Goal: Task Accomplishment & Management: Manage account settings

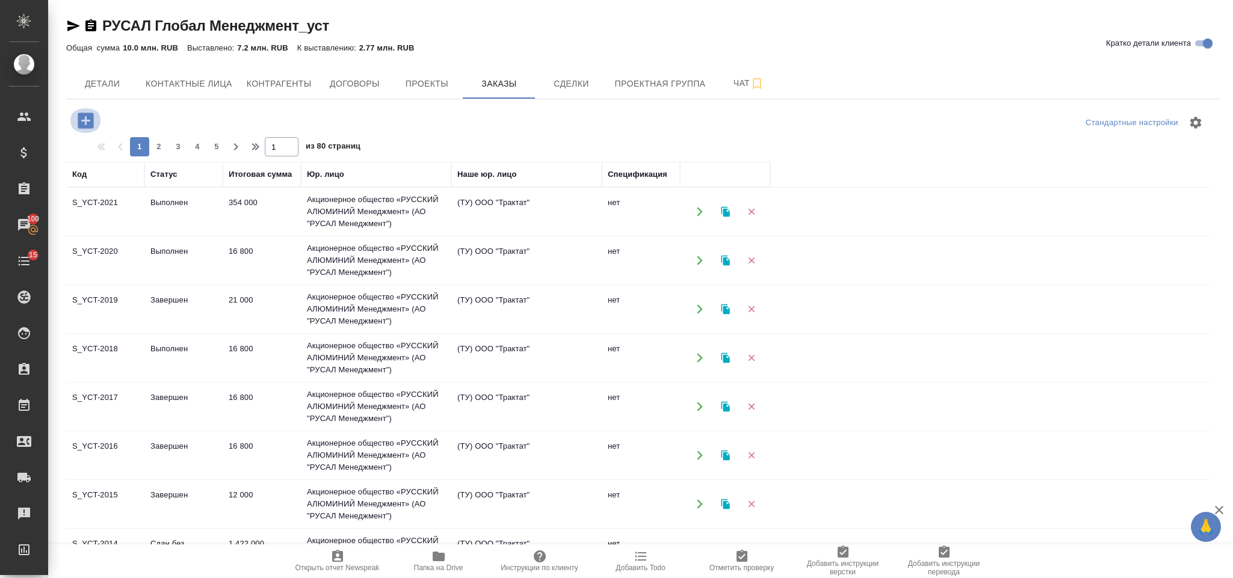
click at [78, 122] on icon "button" at bounding box center [86, 121] width 16 height 16
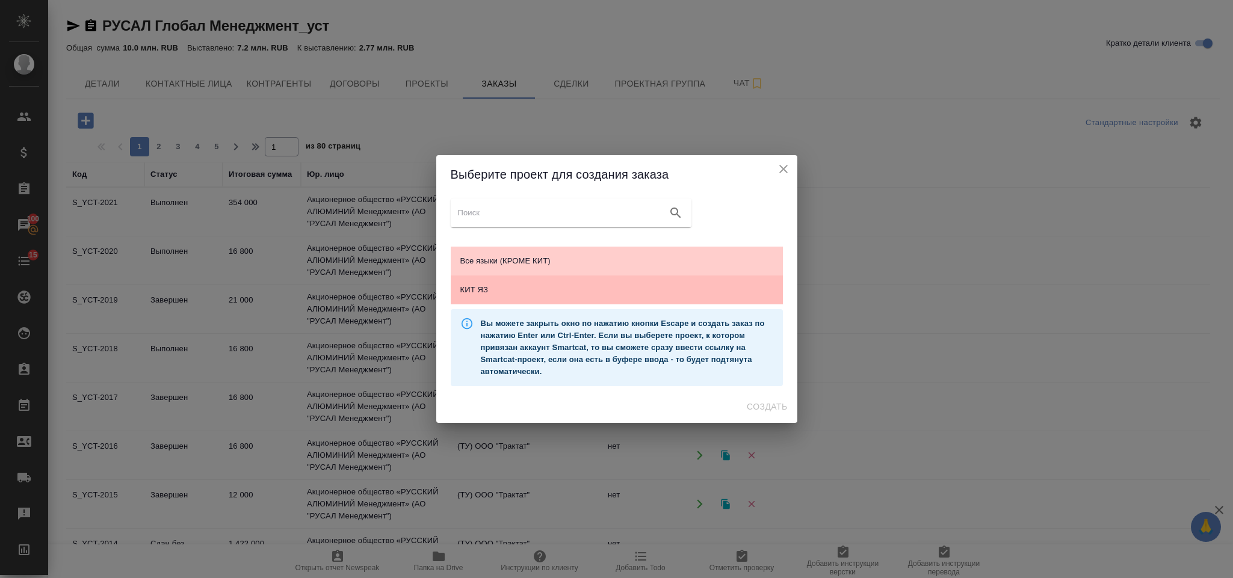
click at [606, 290] on span "КИТ ЯЗ" at bounding box center [616, 290] width 313 height 12
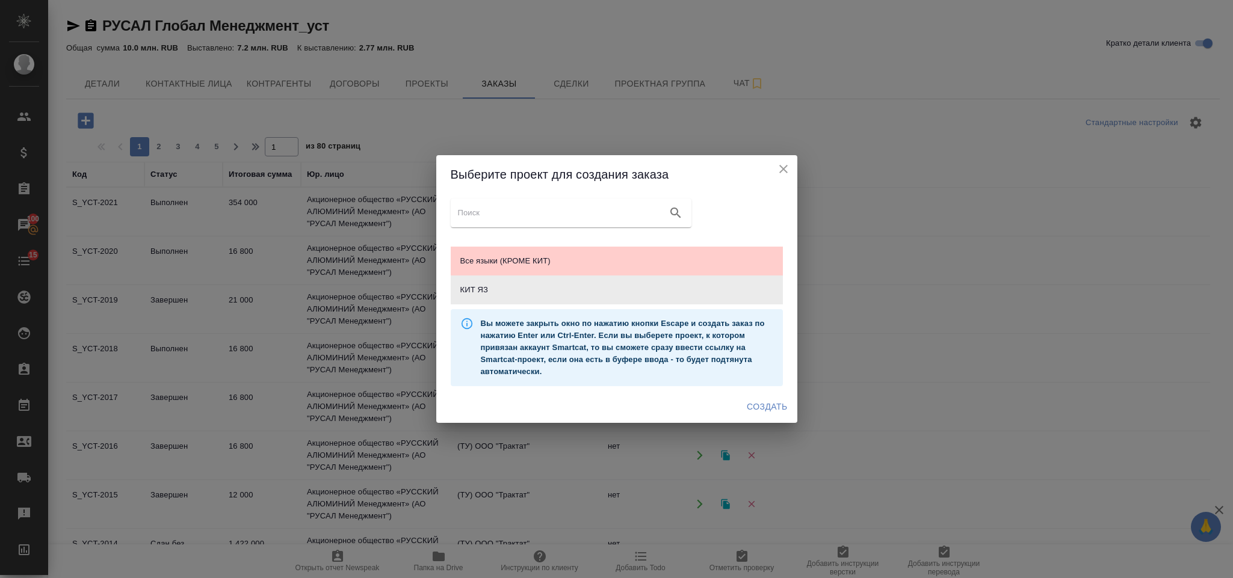
click at [772, 412] on span "Создать" at bounding box center [767, 407] width 40 height 15
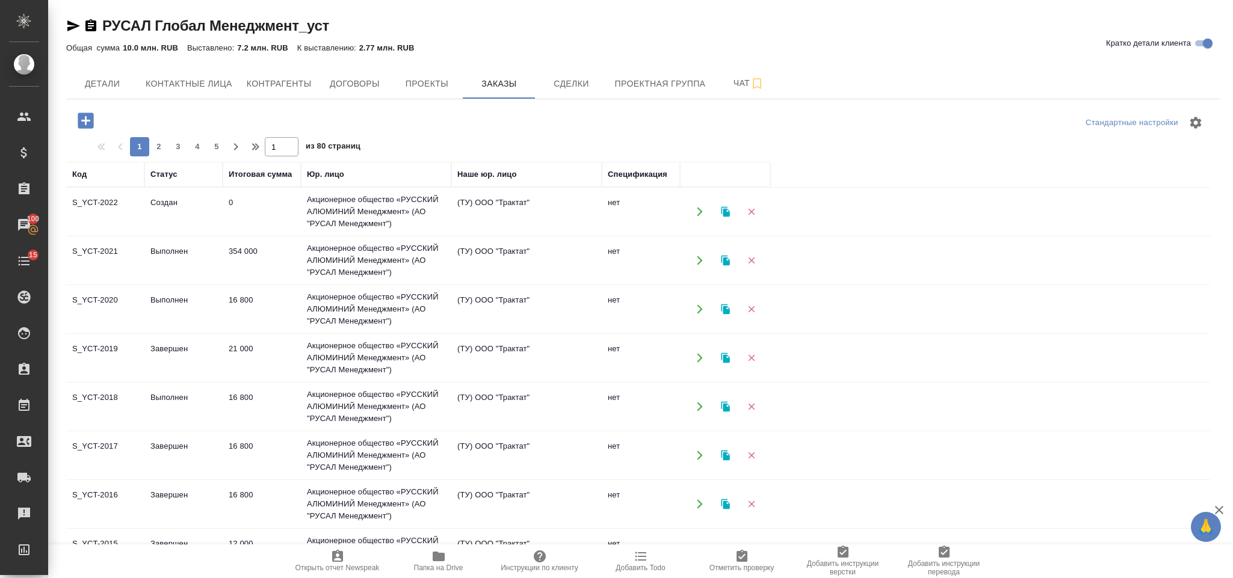
click at [701, 201] on button "button" at bounding box center [699, 212] width 25 height 25
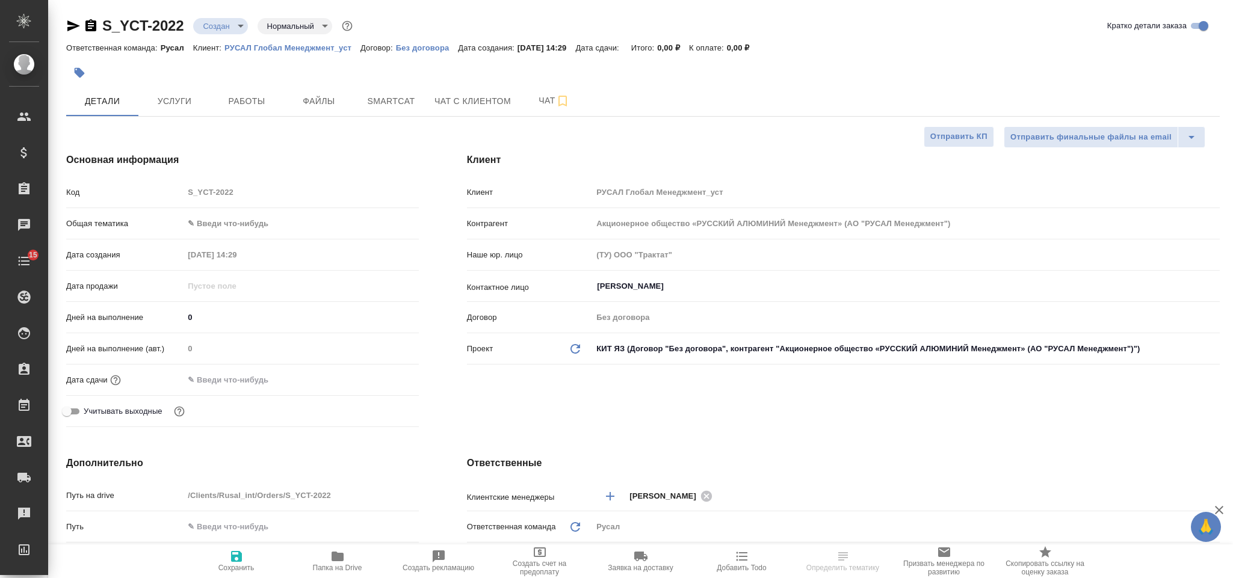
select select "RU"
type input "Васильев Евгений"
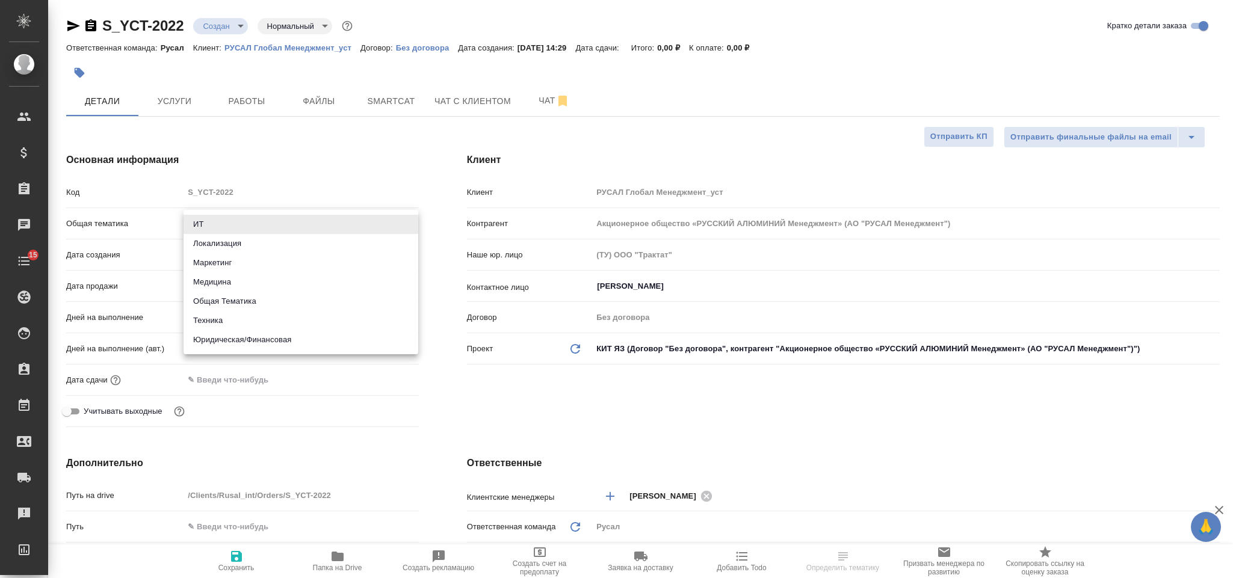
drag, startPoint x: 240, startPoint y: 218, endPoint x: 244, endPoint y: 208, distance: 11.6
click at [240, 217] on body "🙏 .cls-1 fill:#fff; AWATERA Gorlenko Yuliua Клиенты Спецификации Заказы Чаты 15…" at bounding box center [616, 289] width 1233 height 578
click at [282, 320] on li "Техника" at bounding box center [301, 320] width 235 height 19
type input "tech"
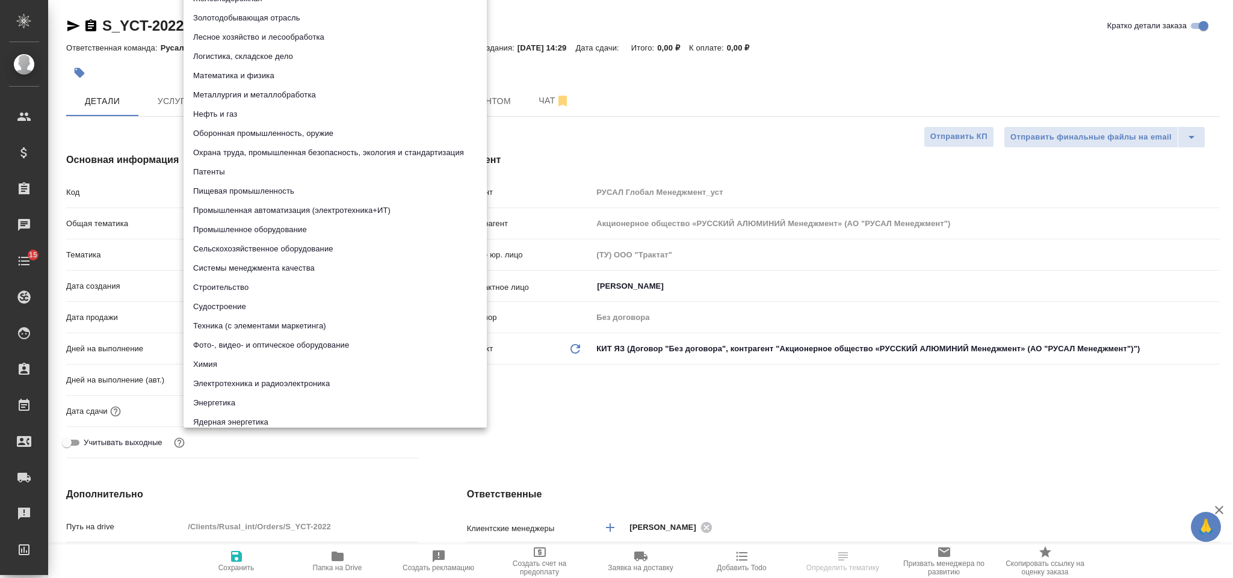
click at [267, 257] on body "🙏 .cls-1 fill:#fff; AWATERA Gorlenko Yuliua Клиенты Спецификации Заказы Чаты 15…" at bounding box center [616, 289] width 1233 height 578
click at [285, 100] on li "Металлургия и металлобработка" at bounding box center [335, 94] width 303 height 19
type input "60014e23f7d9dc5f480a3cf8"
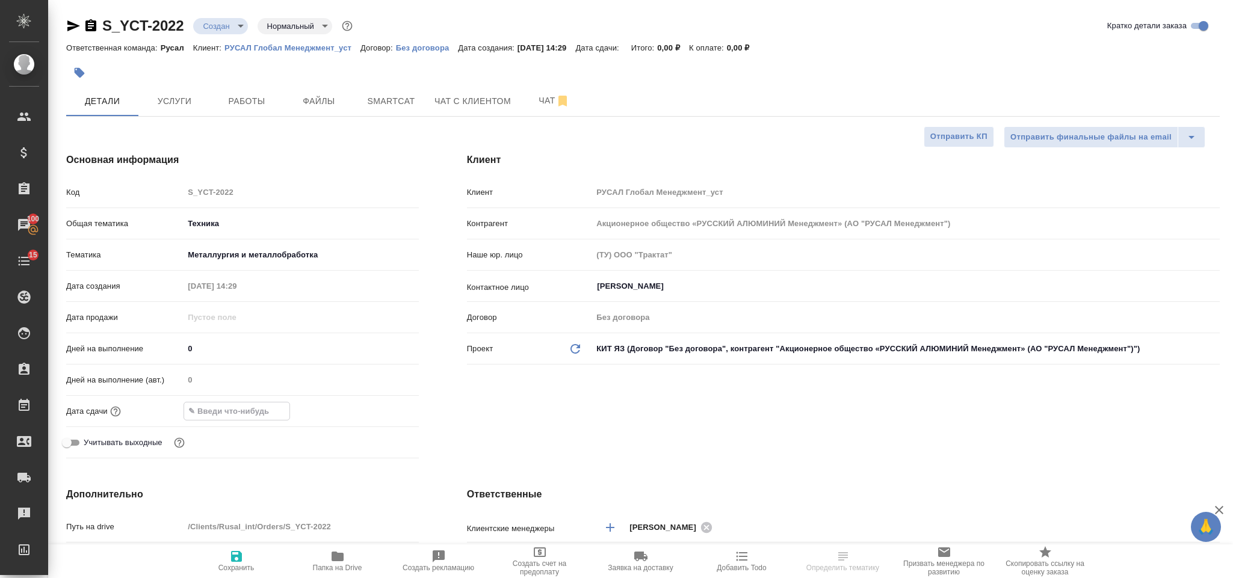
click at [258, 412] on input "text" at bounding box center [236, 411] width 105 height 17
click at [385, 407] on icon "button" at bounding box center [384, 410] width 11 height 12
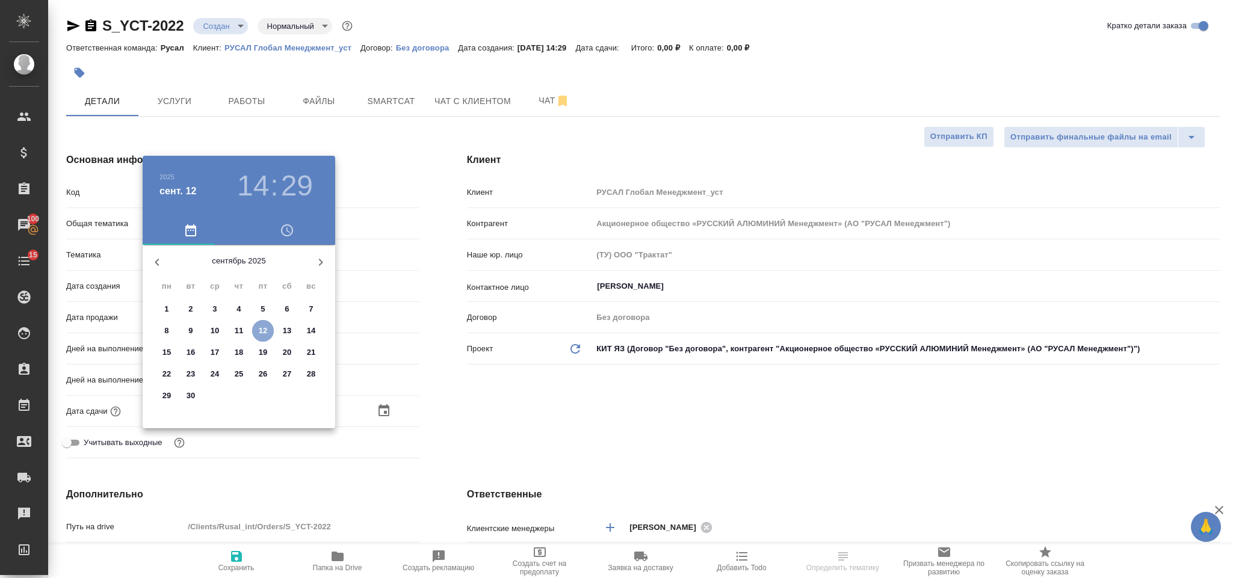
click at [269, 330] on span "12" at bounding box center [263, 331] width 22 height 12
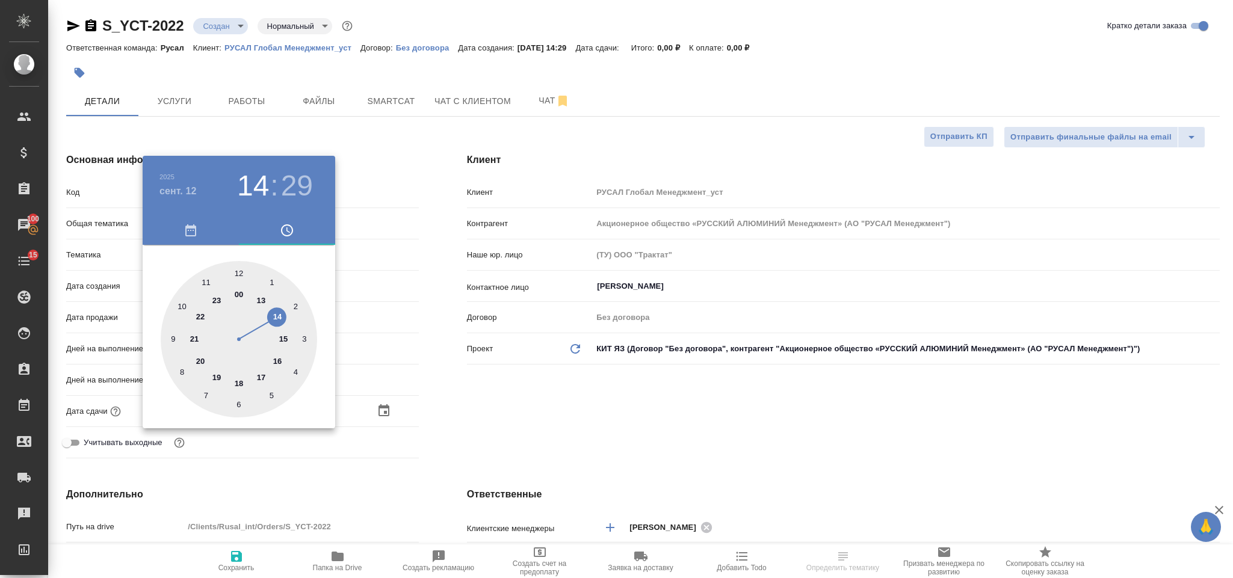
click at [284, 342] on div at bounding box center [239, 339] width 156 height 156
type input "12.09.2025 15:29"
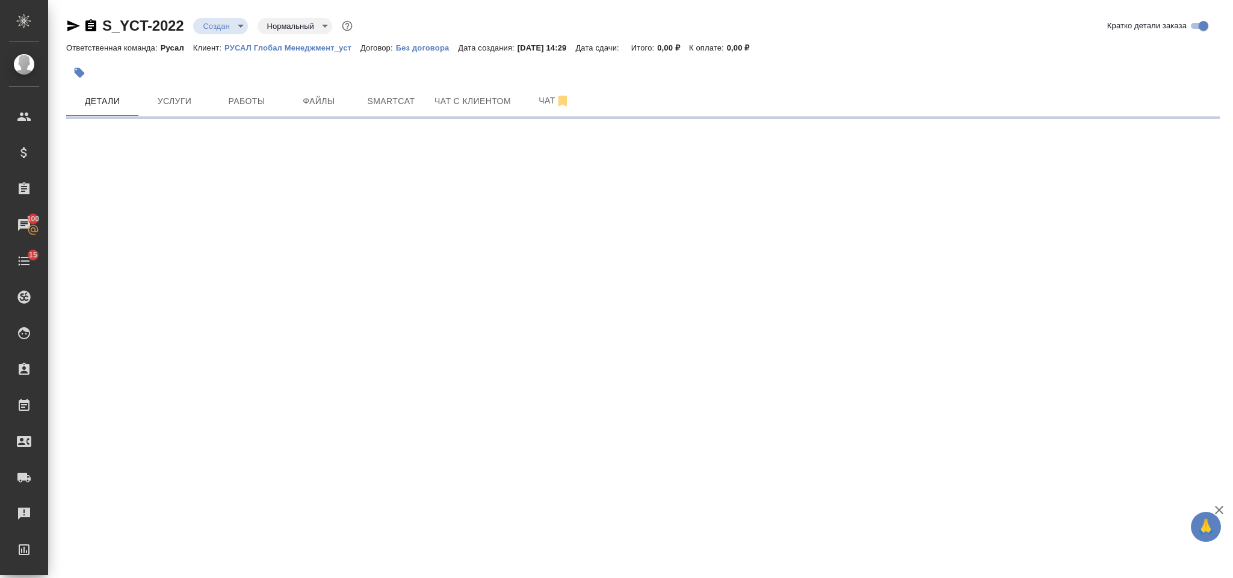
click at [237, 264] on div ".cls-1 fill:#fff; AWATERA Gorlenko Yuliua Клиенты Спецификации Заказы 100 Чаты …" at bounding box center [616, 289] width 1233 height 578
select select "RU"
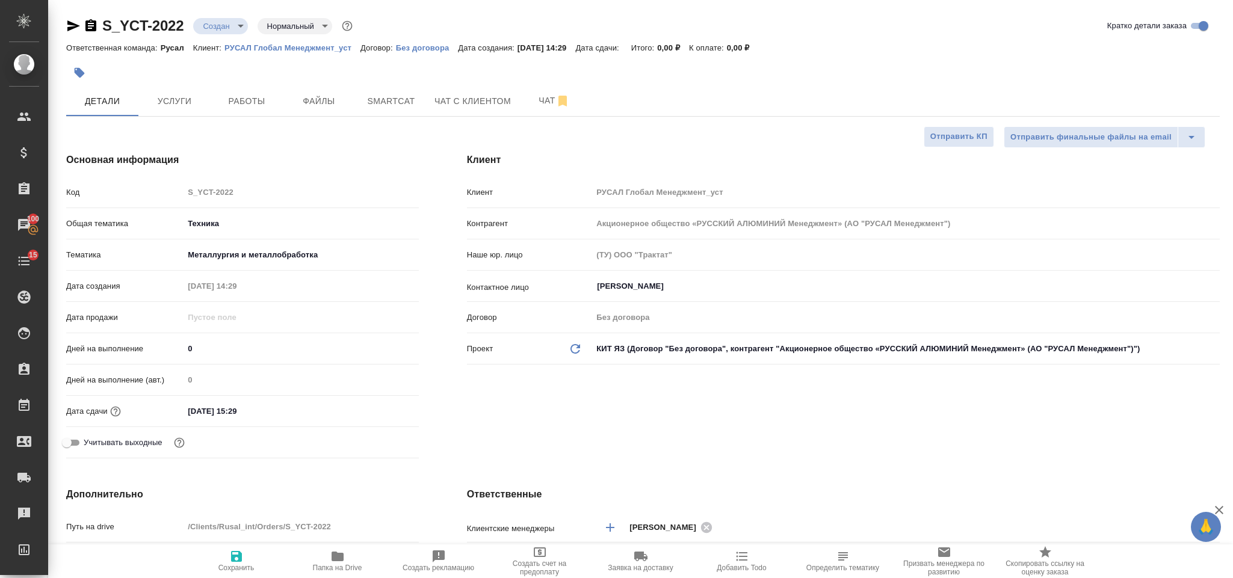
type textarea "x"
click at [278, 410] on input "12.09.2025 15:29" at bounding box center [236, 411] width 105 height 17
type input "12.09.2025 15:__"
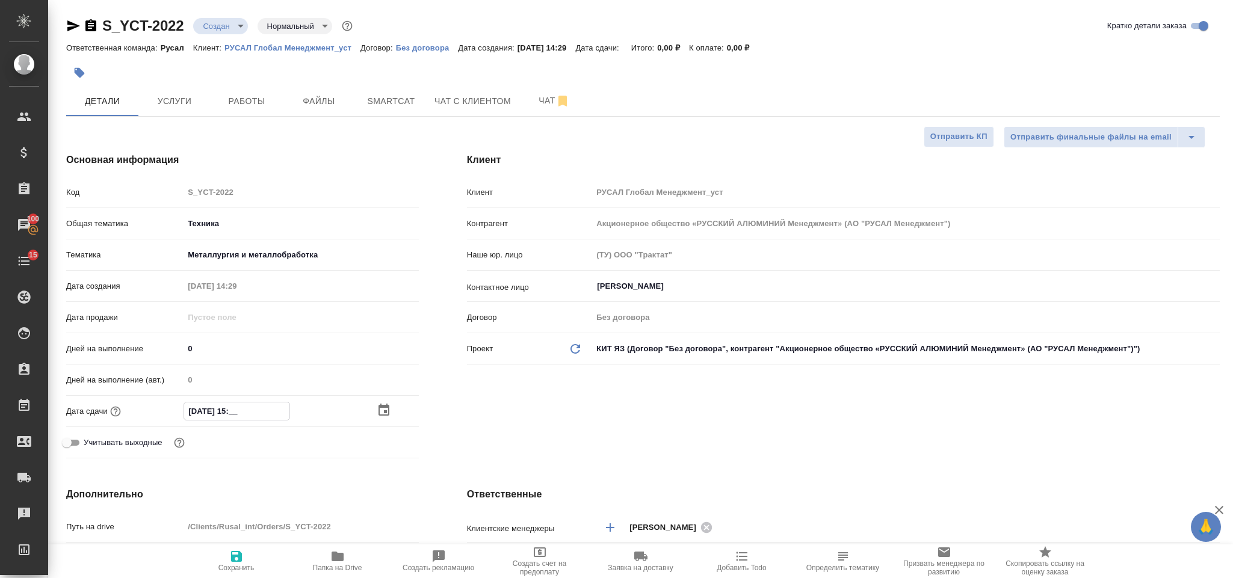
type textarea "x"
type input "12.09.2025 15:00"
type textarea "x"
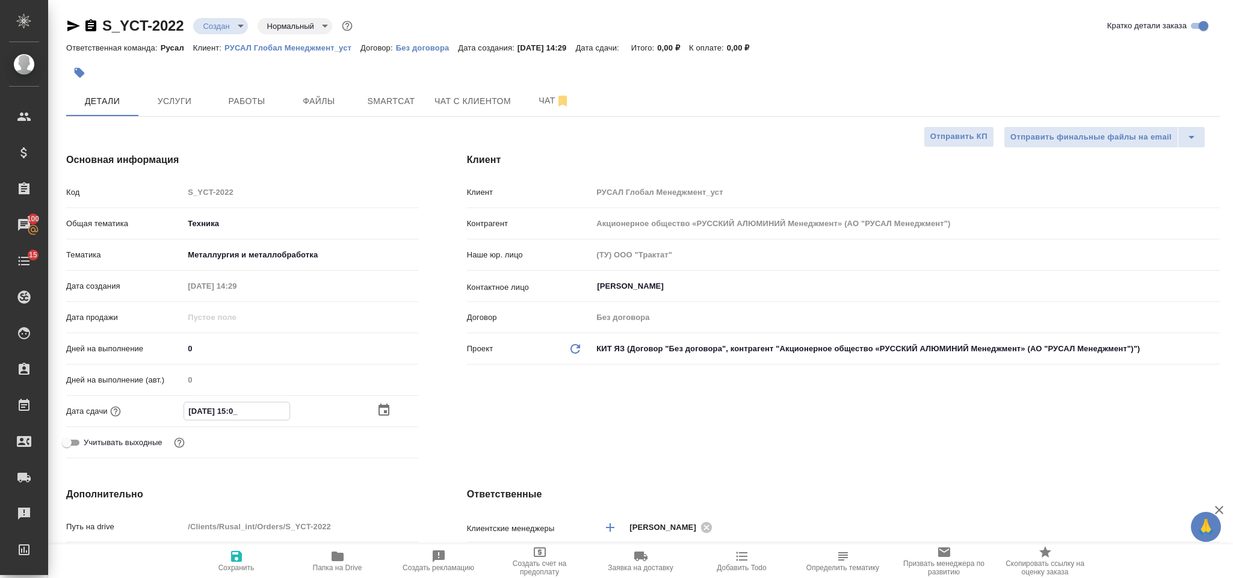
type textarea "x"
type input "12.09.2025 15:00"
click at [242, 559] on icon "button" at bounding box center [236, 557] width 14 height 14
type textarea "x"
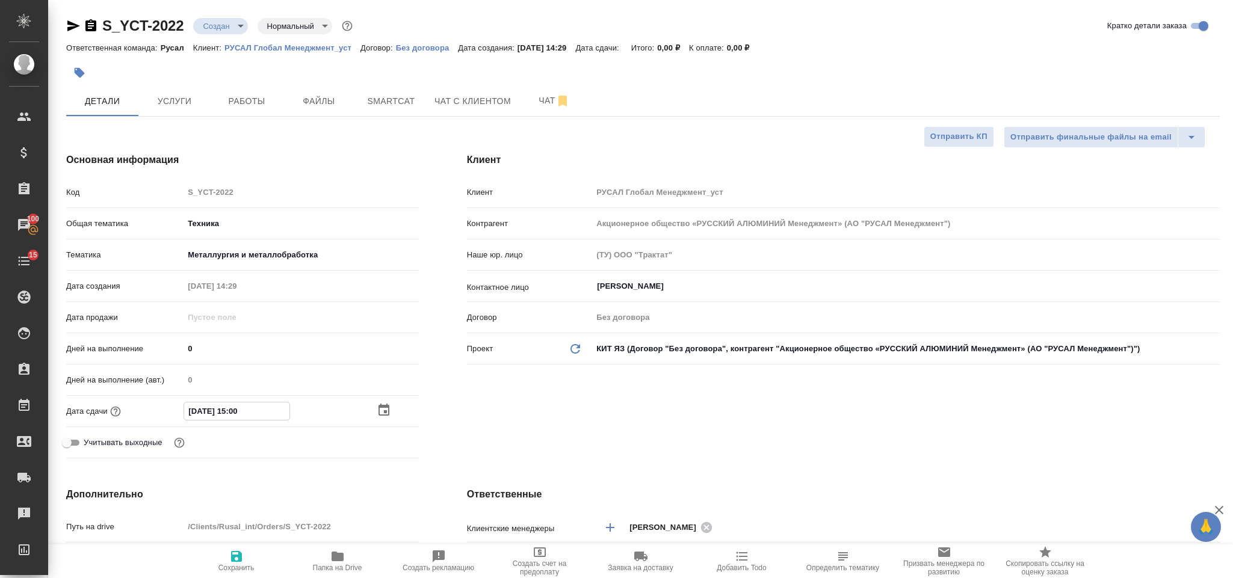
type textarea "x"
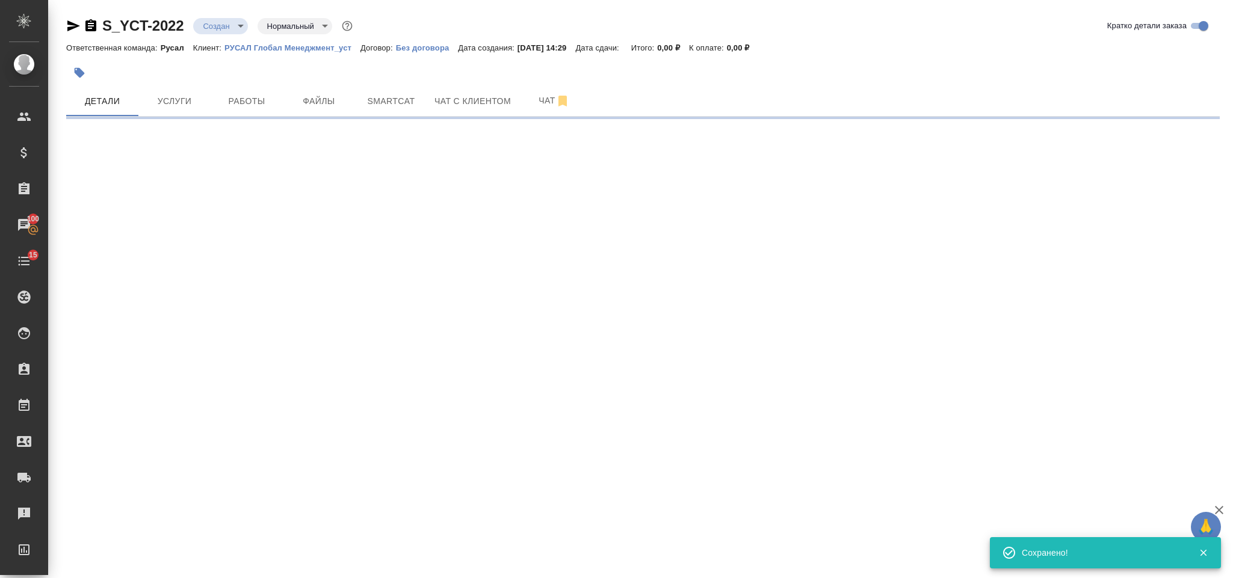
select select "RU"
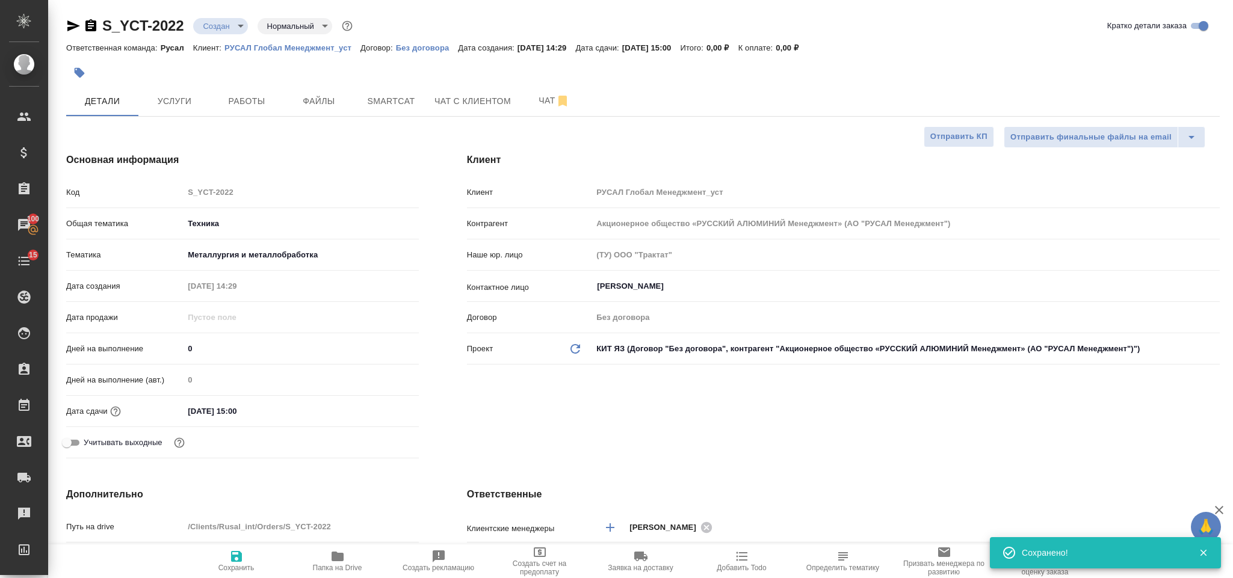
type textarea "x"
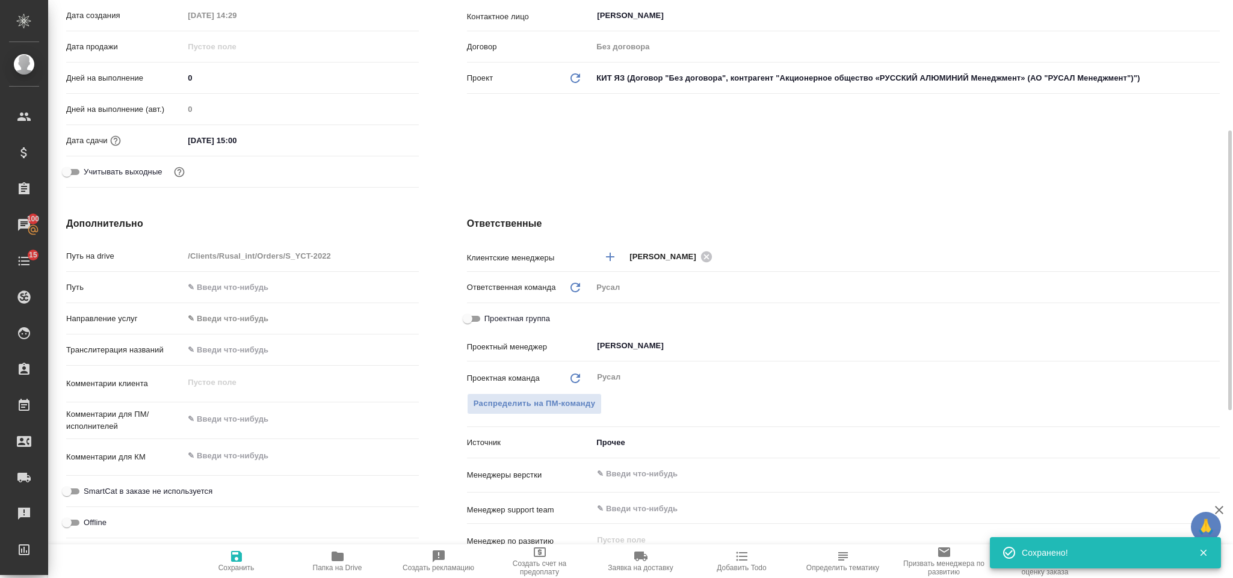
type textarea "x"
click at [237, 421] on textarea at bounding box center [301, 419] width 235 height 20
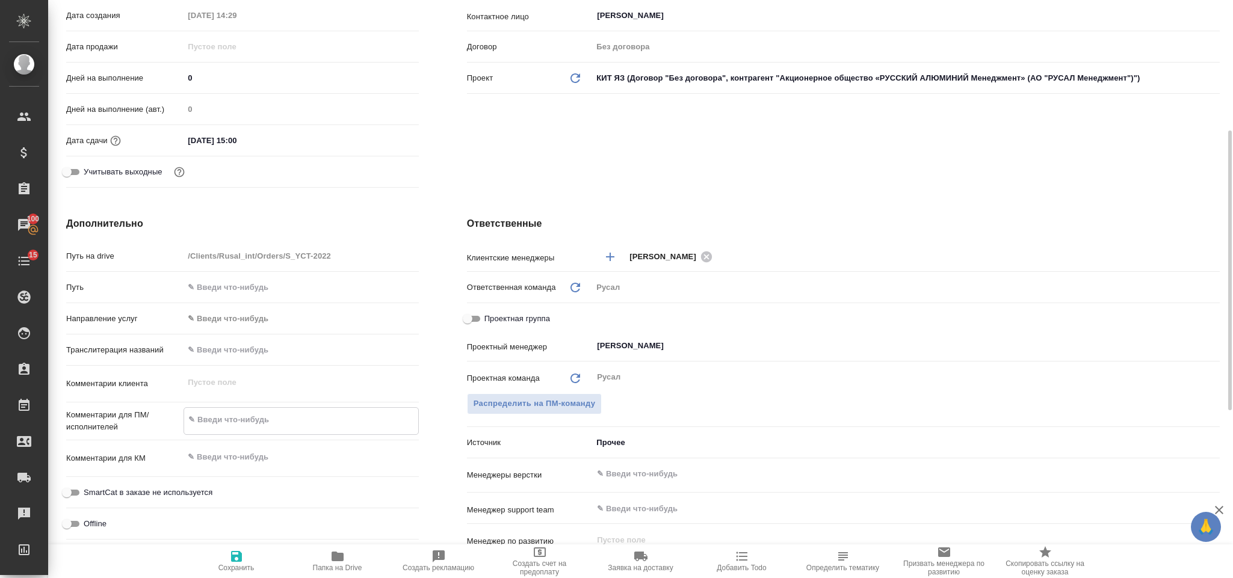
type textarea "Т"
type textarea "x"
type textarea "Ту"
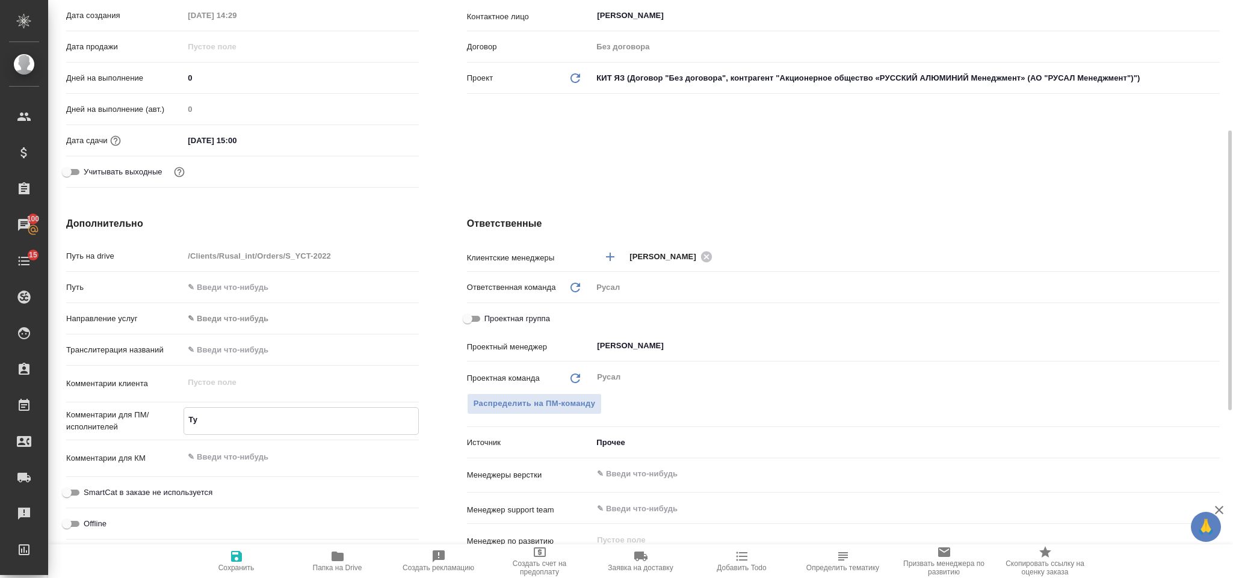
type textarea "x"
type textarea "Туян"
type textarea "x"
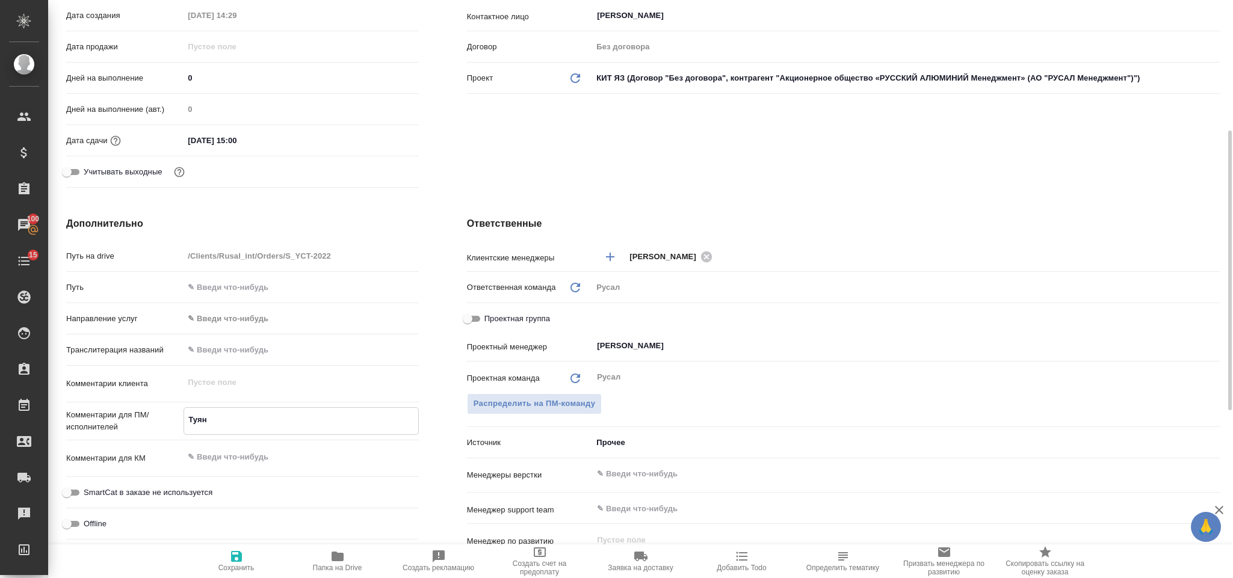
type textarea "x"
type textarea "Туяна,"
type textarea "x"
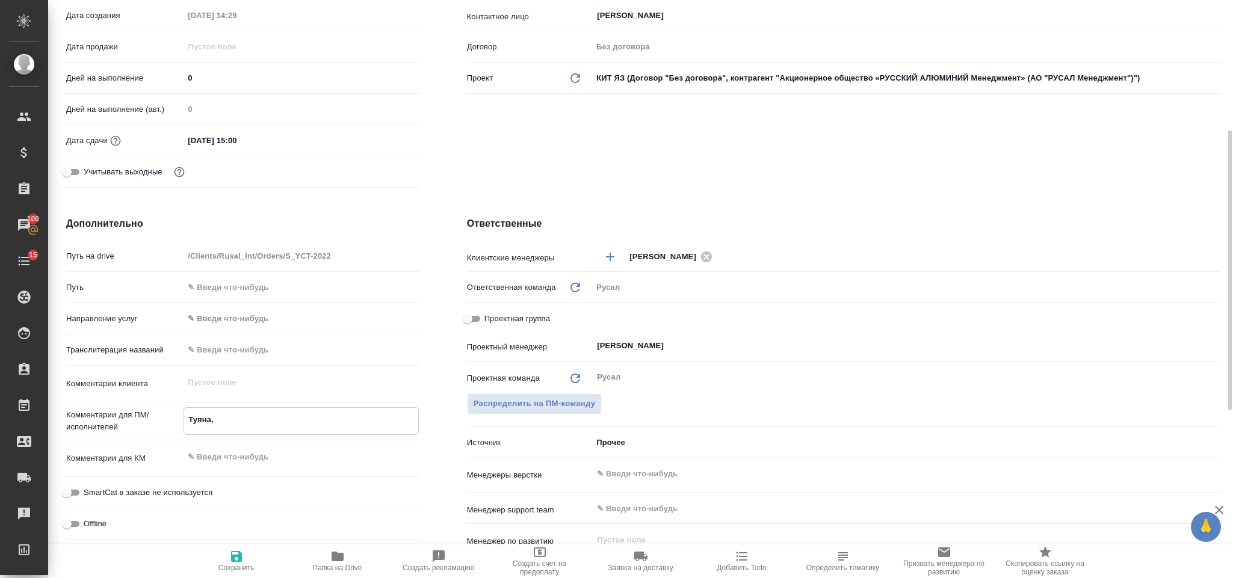
type textarea "x"
type textarea "Туяна,"
type textarea "x"
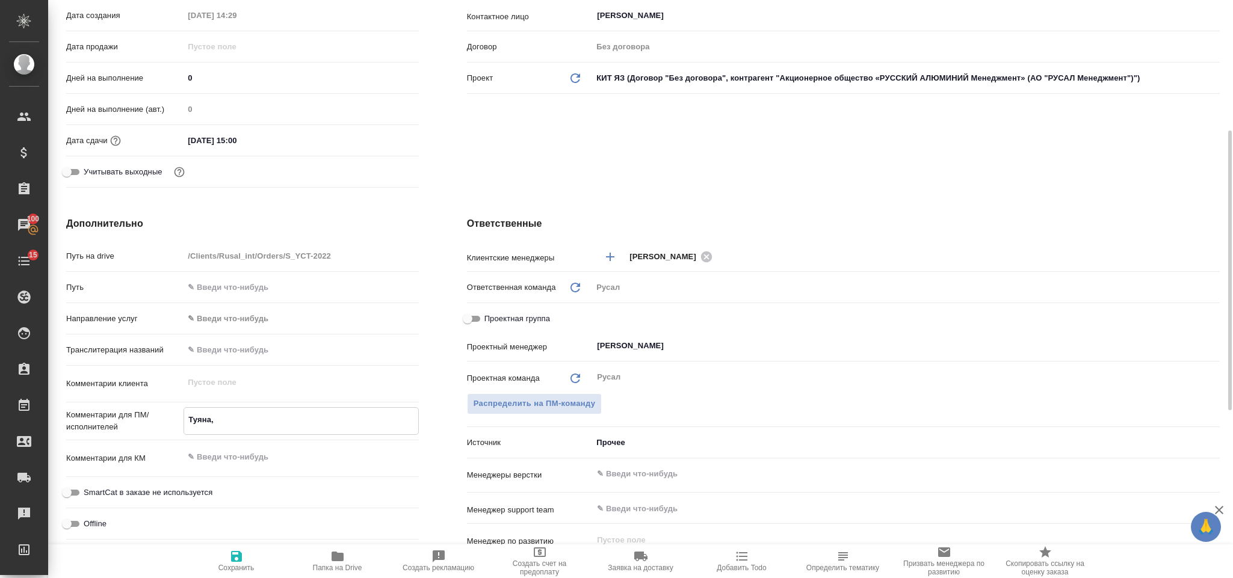
type textarea "Туяна, 1"
type textarea "x"
type textarea "Туяна, 11"
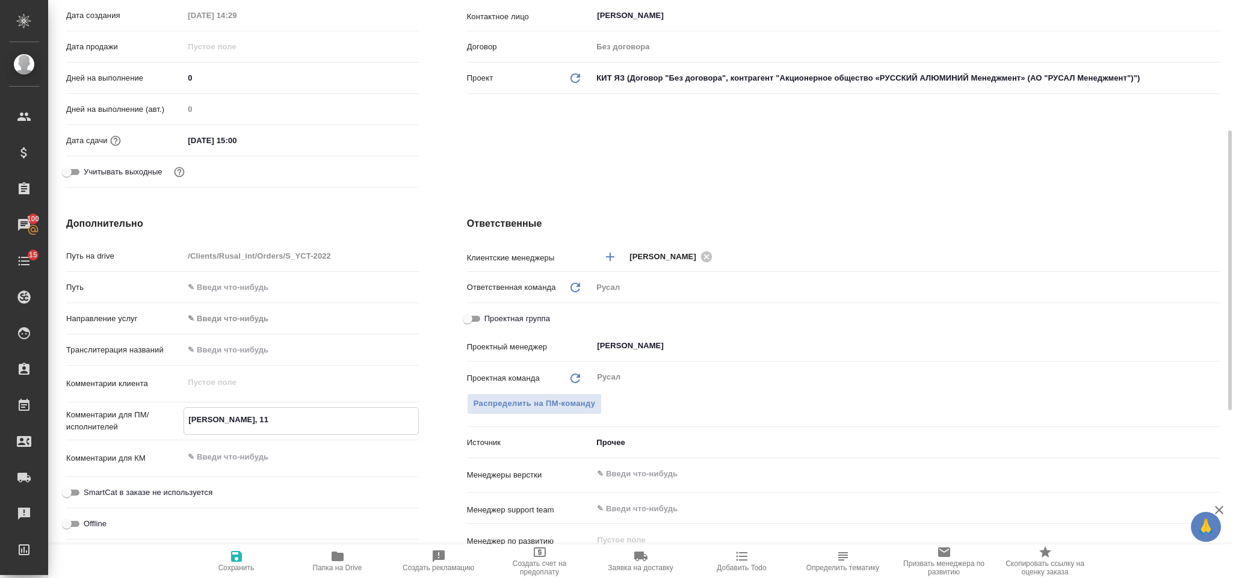
type textarea "x"
type textarea "Туяна, 11-"
type textarea "x"
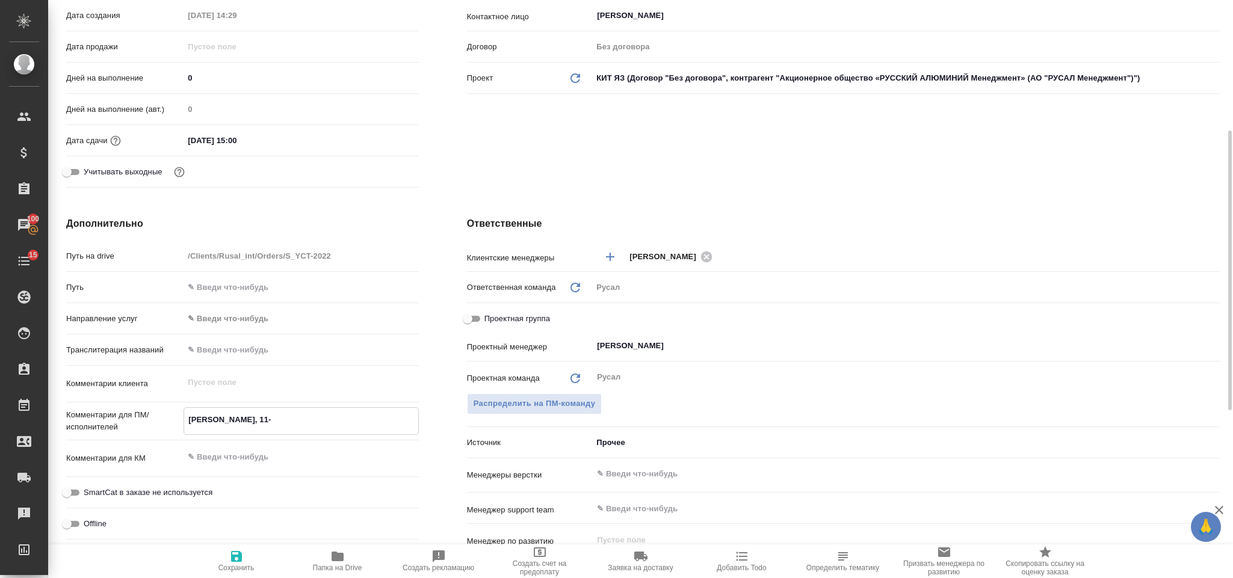
type textarea "x"
type textarea "Туяна, 11-1"
type textarea "x"
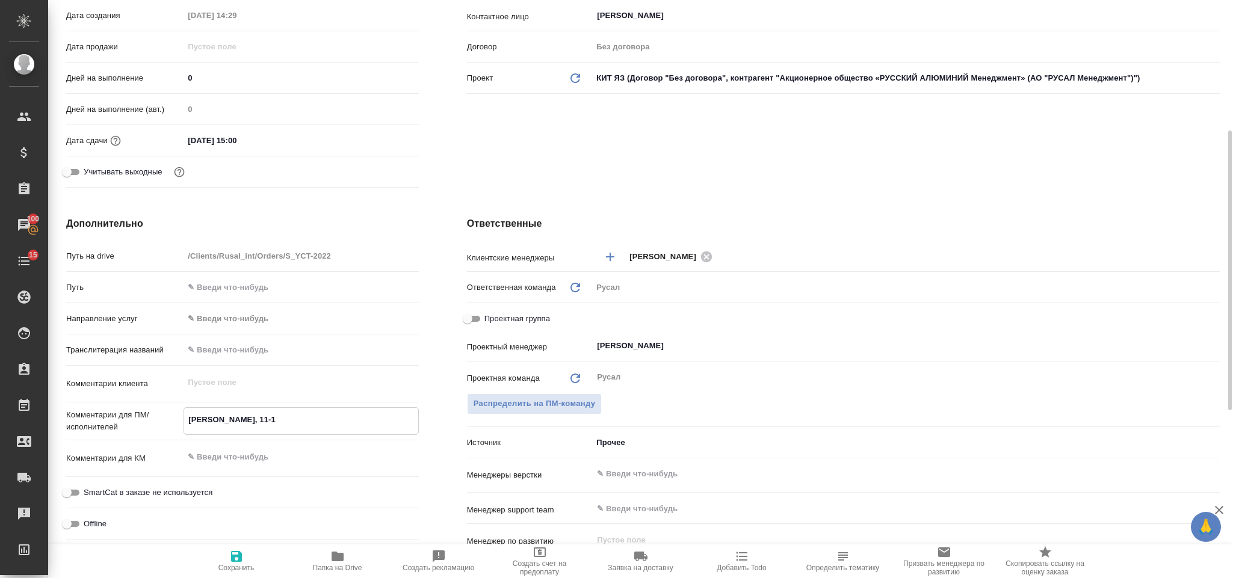
type textarea "x"
type textarea "Туяна, 11-12"
type textarea "x"
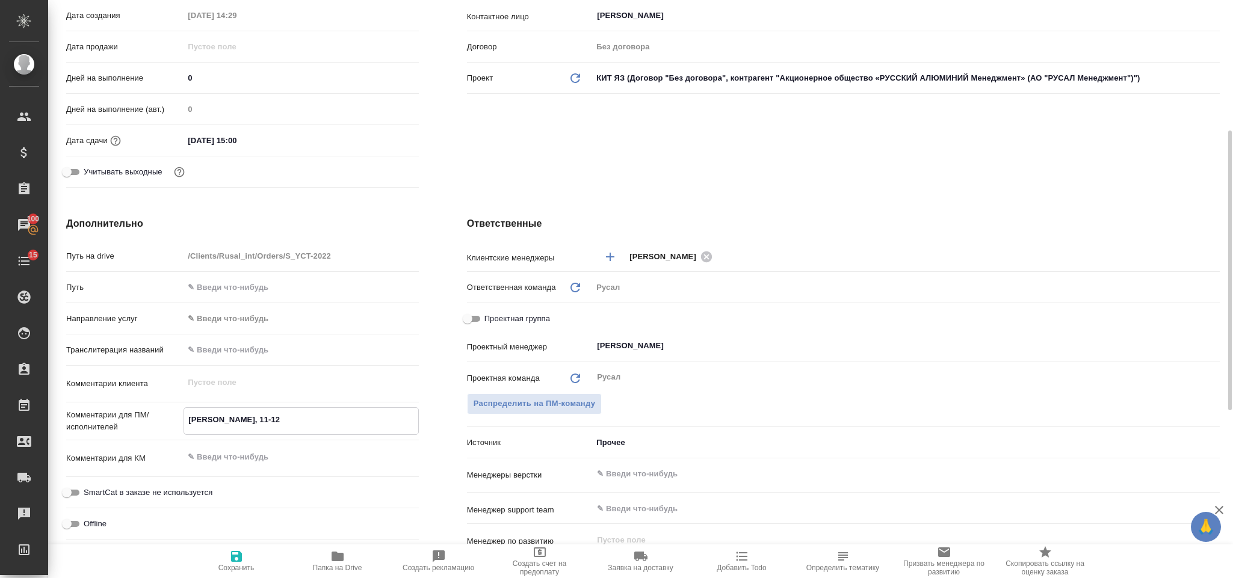
type textarea "Туяна, 11-1"
type textarea "x"
type textarea "Туяна, 11-"
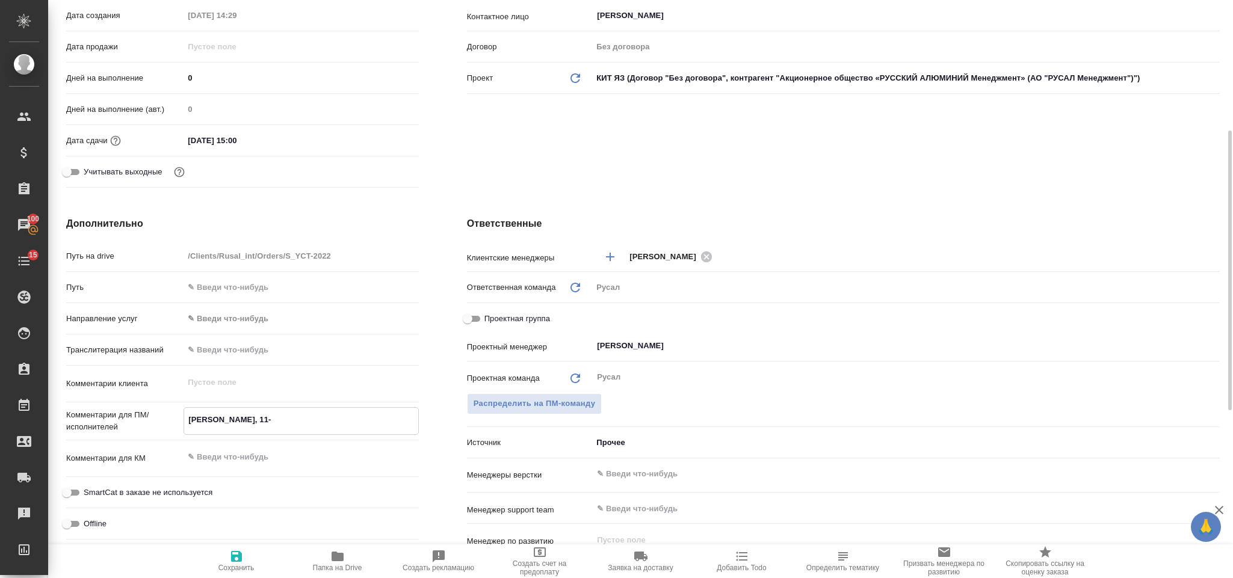
type textarea "x"
type textarea "Туяна, 11"
type textarea "x"
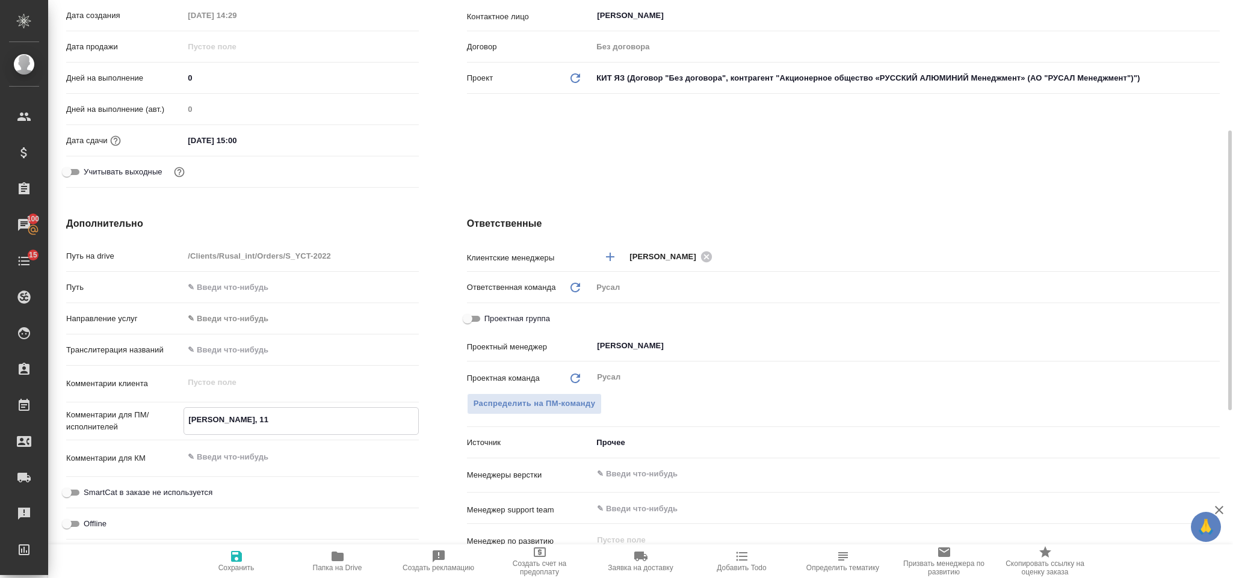
type textarea "x"
type textarea "Туяна, 1"
type textarea "x"
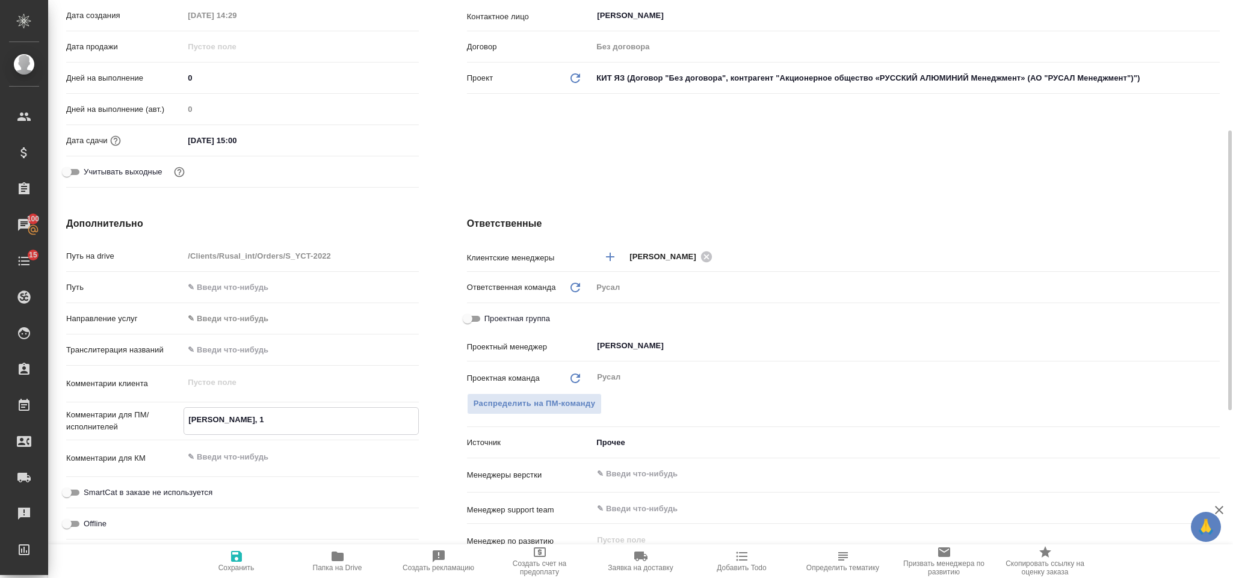
type textarea "x"
type textarea "Туяна, 10"
type textarea "x"
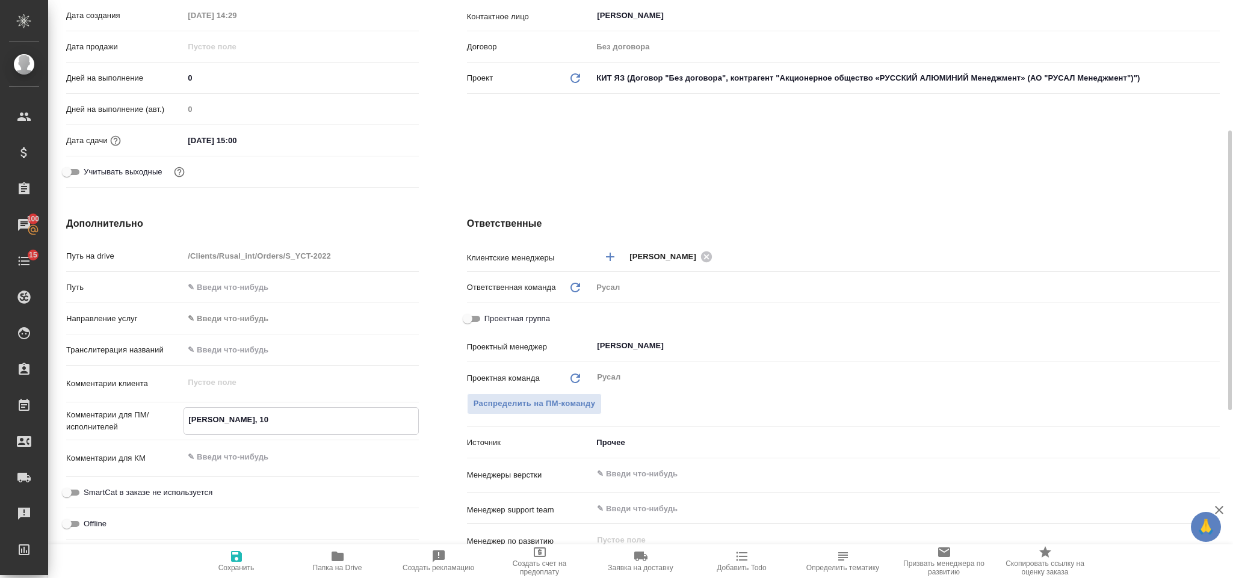
type textarea "Туяна, 10-"
type textarea "x"
type textarea "Туяна, 10-1"
type textarea "x"
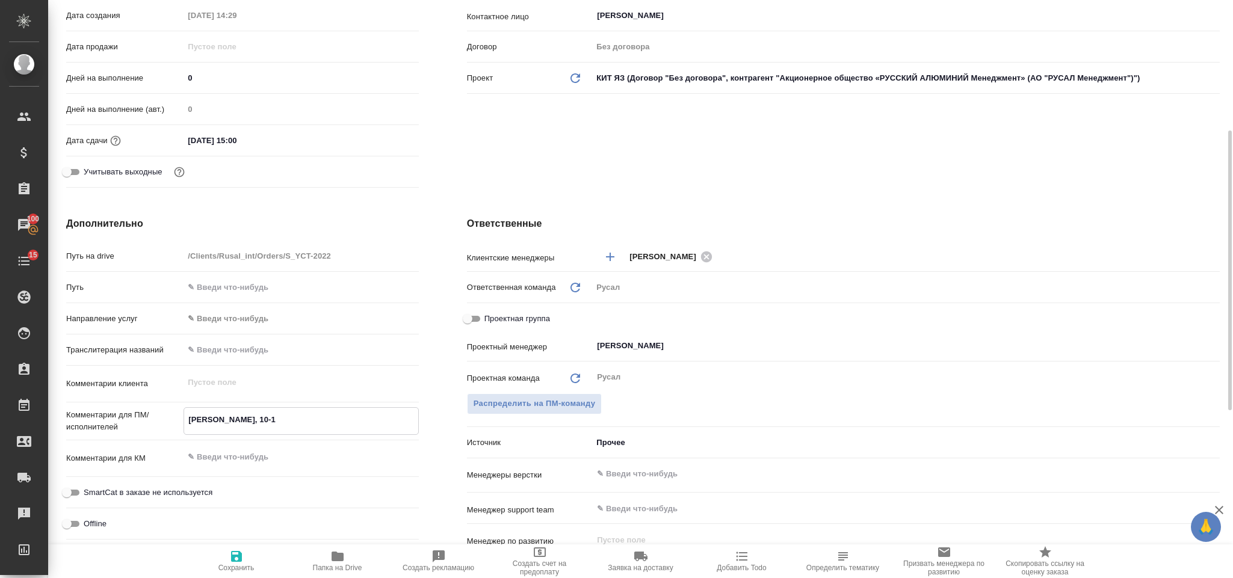
type textarea "x"
type textarea "Туяна, 10-12"
type textarea "x"
type textarea "Туяна, 10-12."
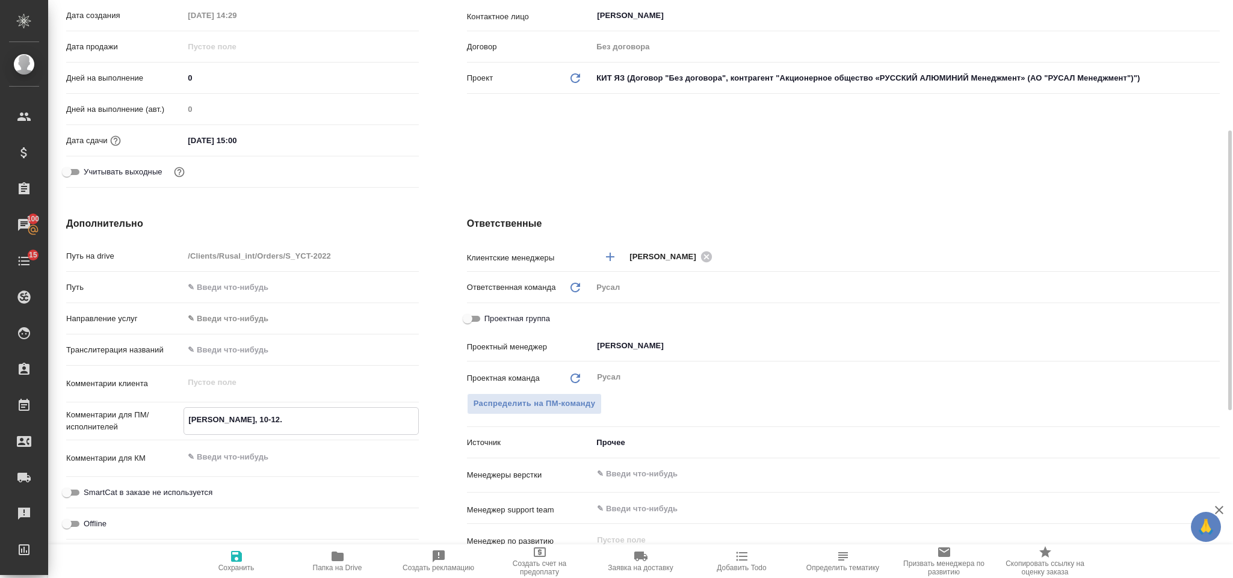
type textarea "x"
type textarea "Туяна, 10-12.0"
type textarea "x"
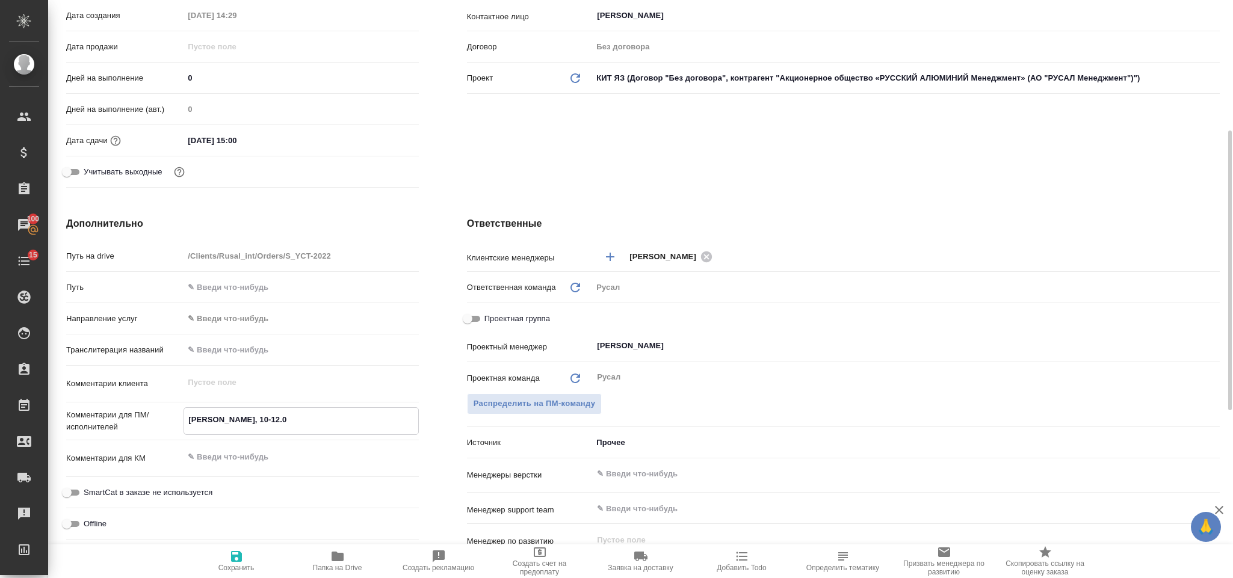
type textarea "x"
type textarea "Туяна, 10-12.09"
type textarea "x"
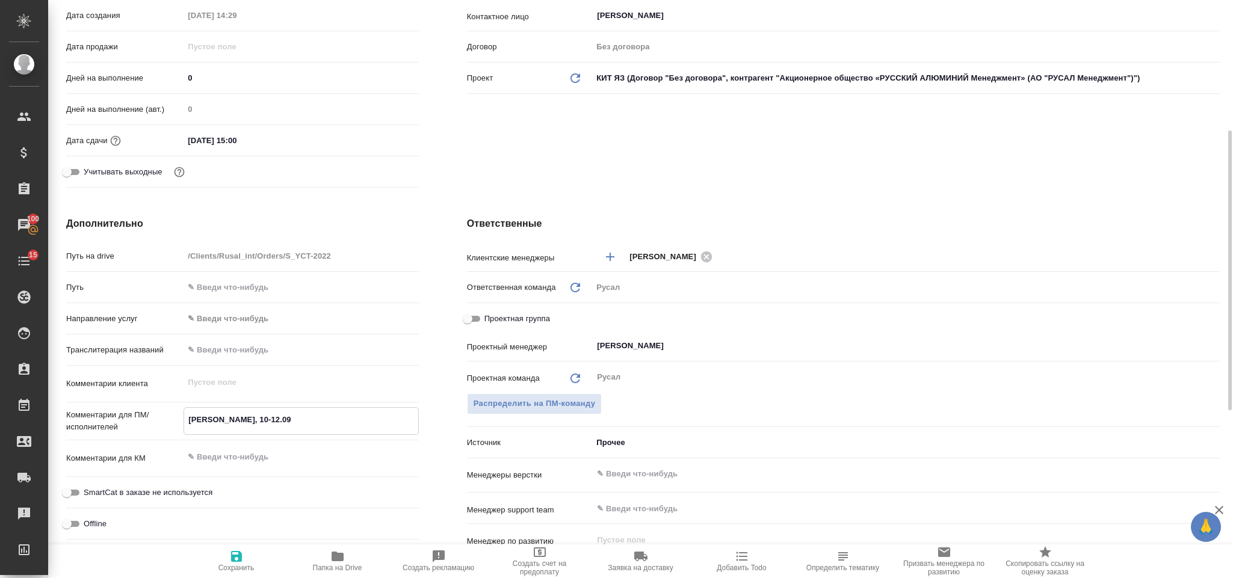
type textarea "x"
type textarea "Туяна, 10-12.09,"
type textarea "x"
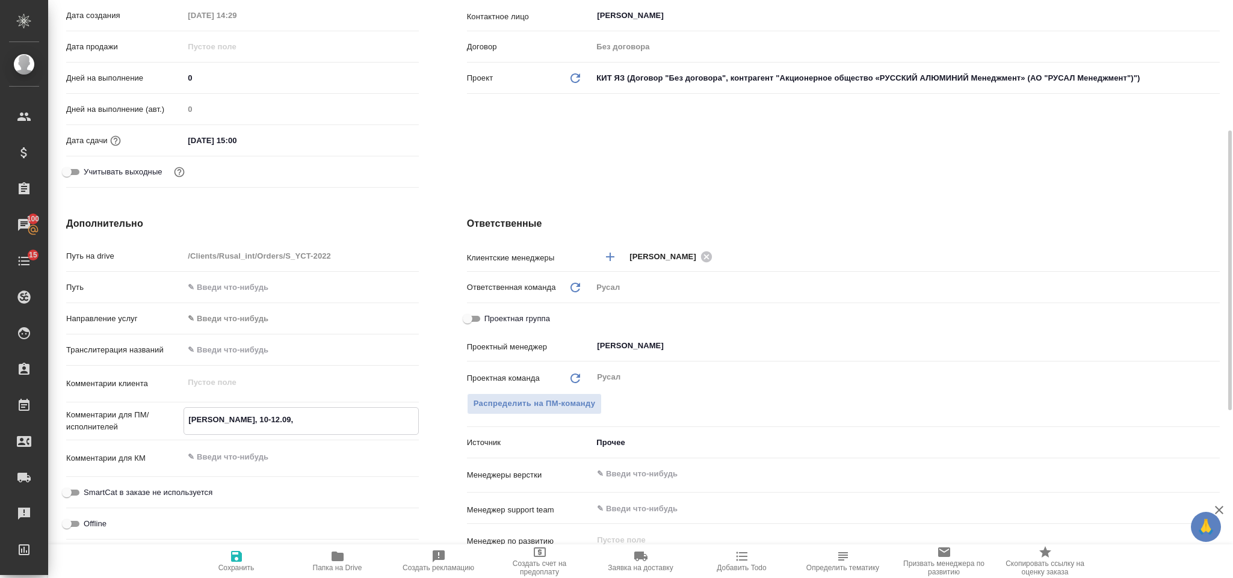
type textarea "Туяна, 10-12.09,"
type textarea "x"
type textarea "Туяна, 10-12.09, о"
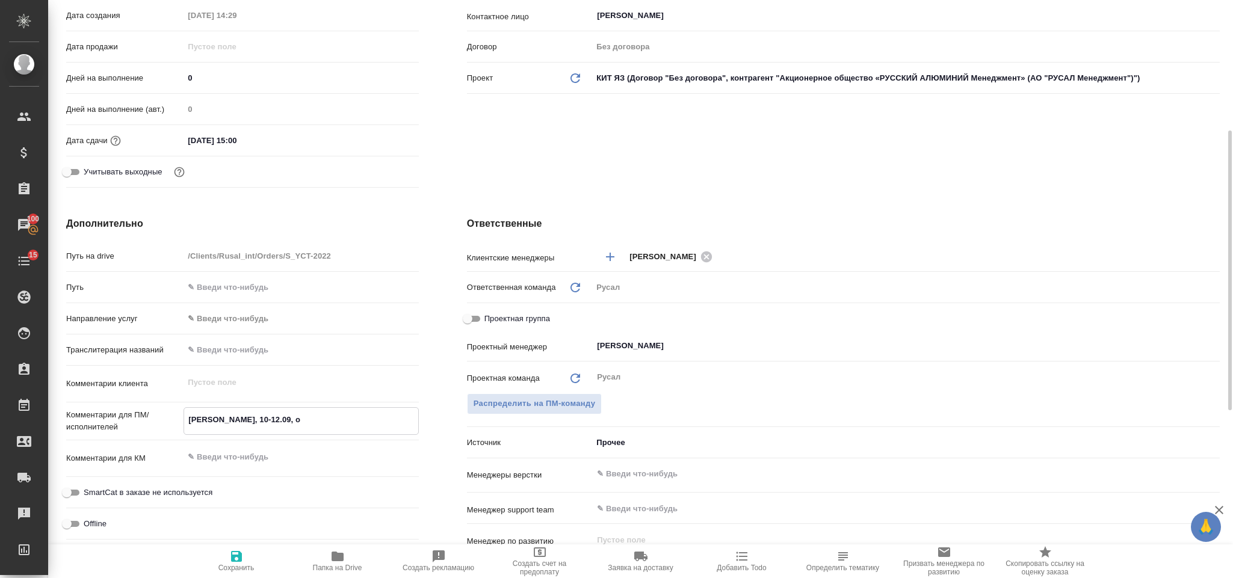
type textarea "x"
type textarea "Туяна, 10-12.09, от"
type textarea "x"
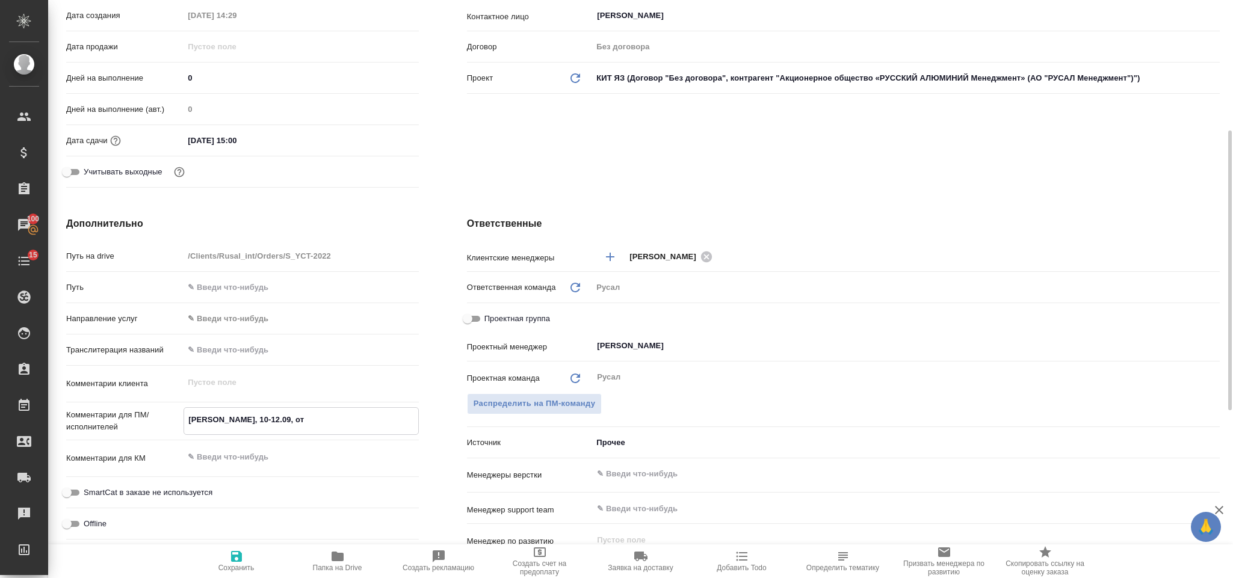
type textarea "x"
type textarea "Туяна, 10-12.09, отме"
type textarea "x"
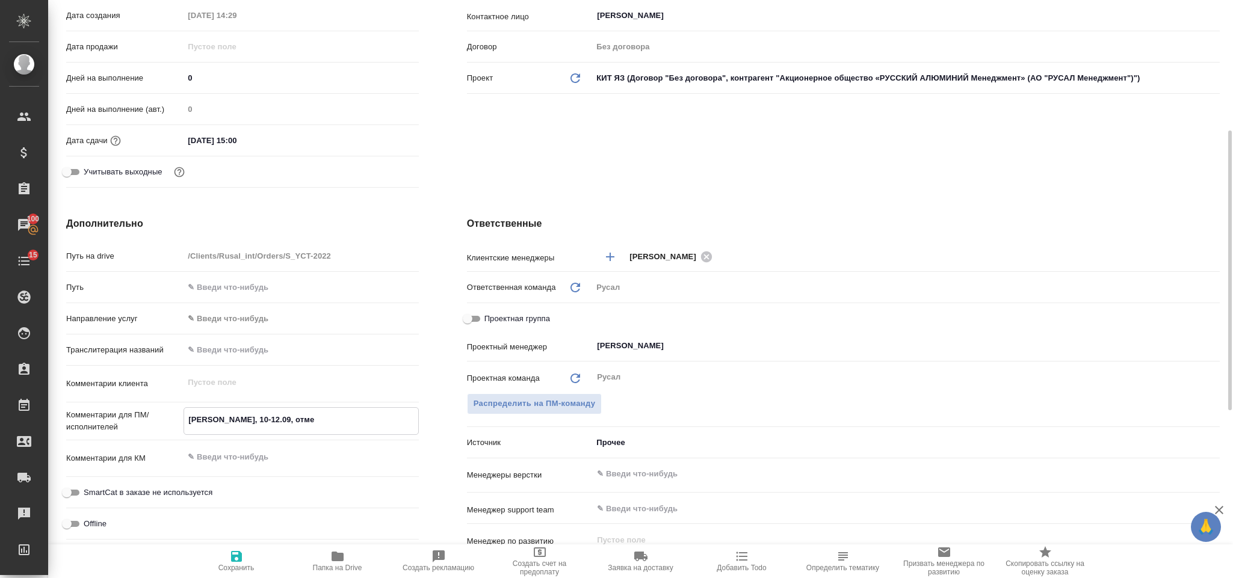
type textarea "x"
type textarea "Туяна, 10-12.09, отмен"
type textarea "x"
type textarea "Туяна, 10-12.09, отмена"
type textarea "x"
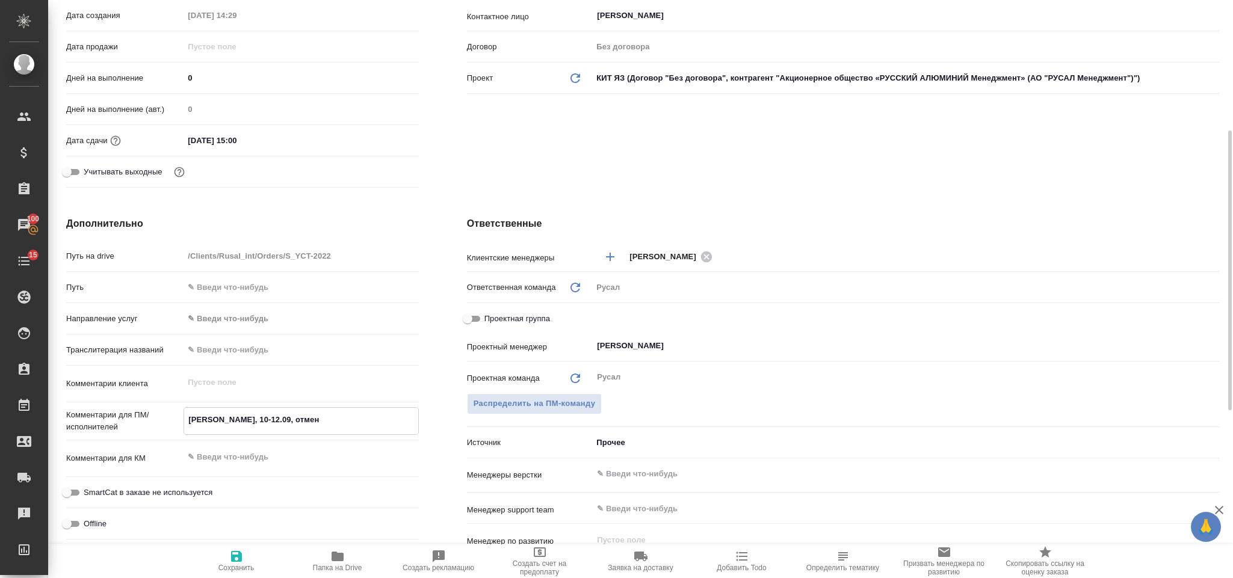
type textarea "x"
type textarea "Туяна, 10-12.09, отмена"
type textarea "x"
click at [231, 560] on icon "button" at bounding box center [236, 556] width 11 height 11
type textarea "x"
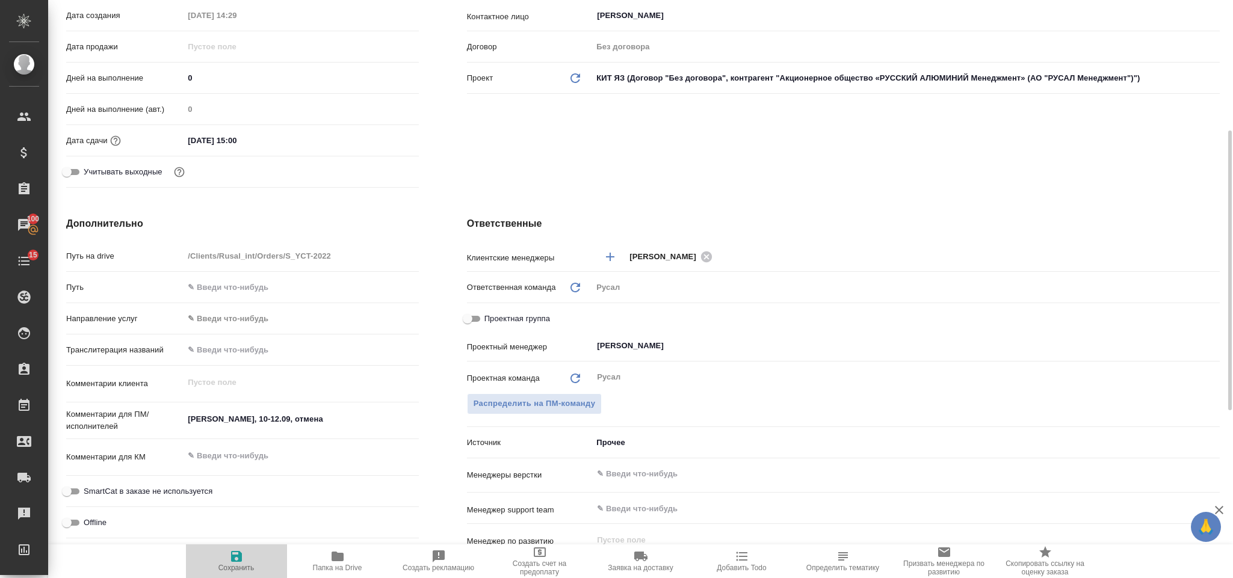
type textarea "x"
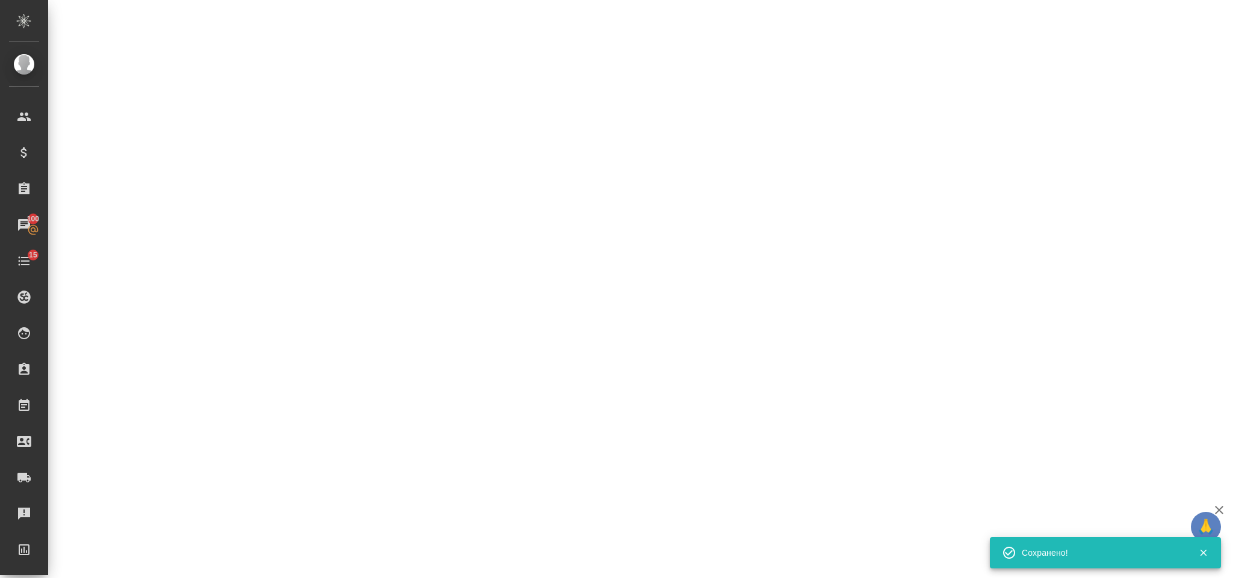
select select "RU"
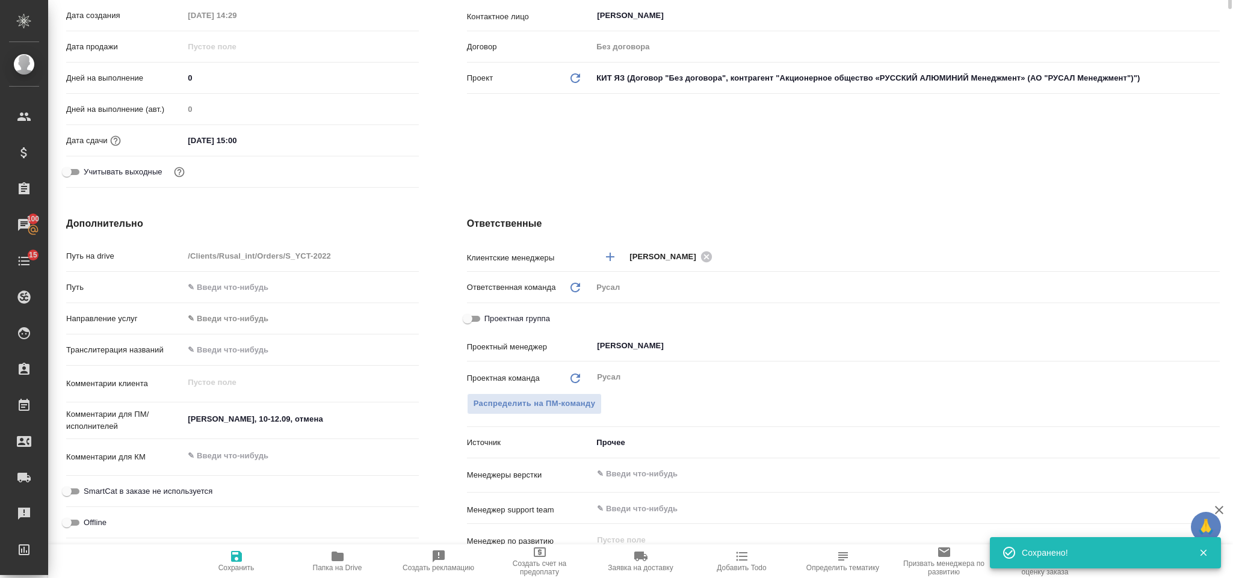
type textarea "x"
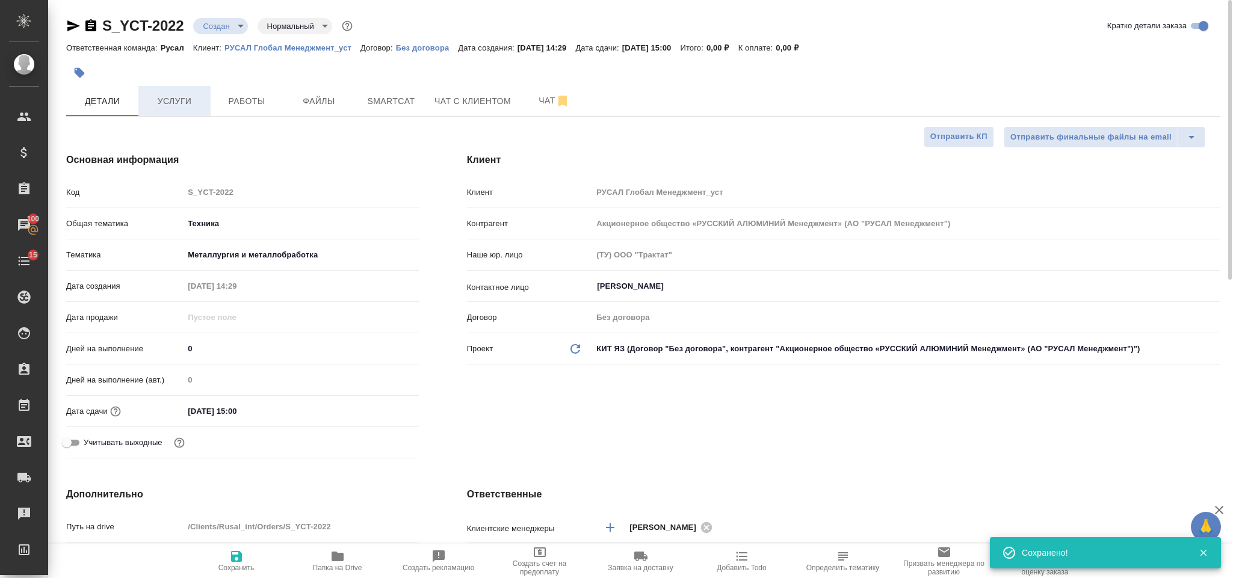
click at [174, 102] on span "Услуги" at bounding box center [175, 101] width 58 height 15
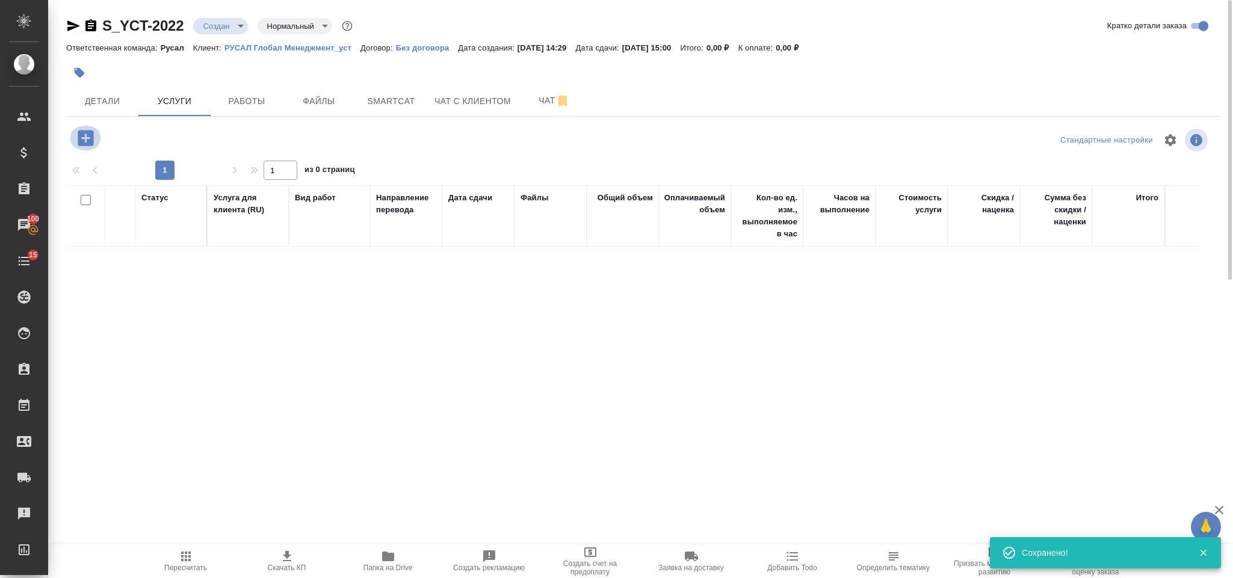
click at [88, 140] on icon "button" at bounding box center [86, 138] width 16 height 16
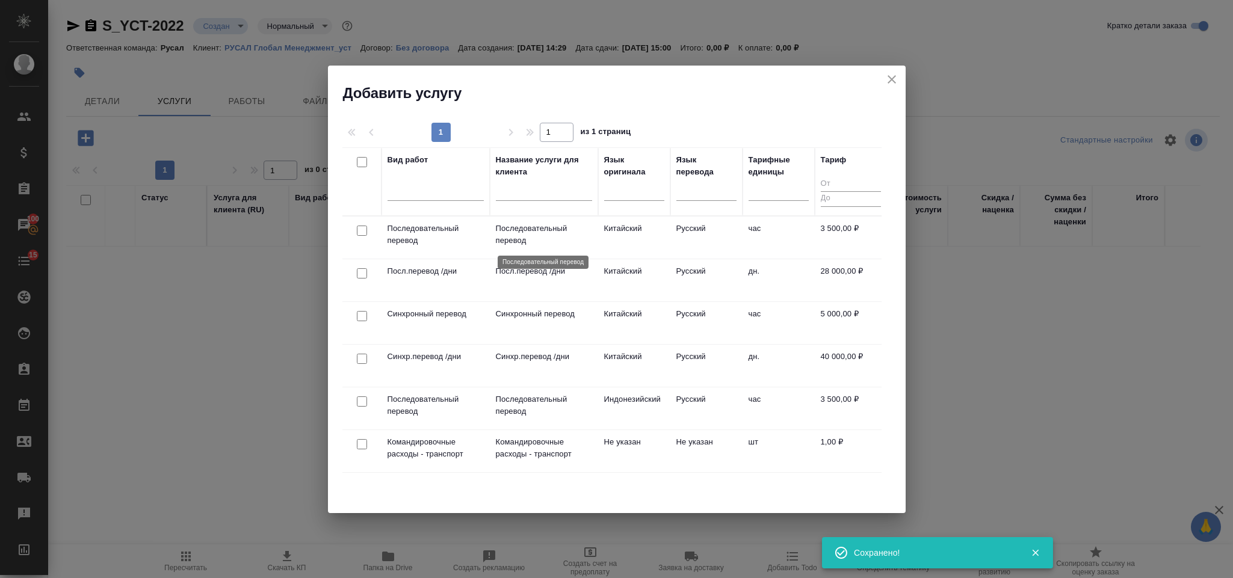
click at [554, 229] on p "Последовательный перевод" at bounding box center [544, 235] width 96 height 24
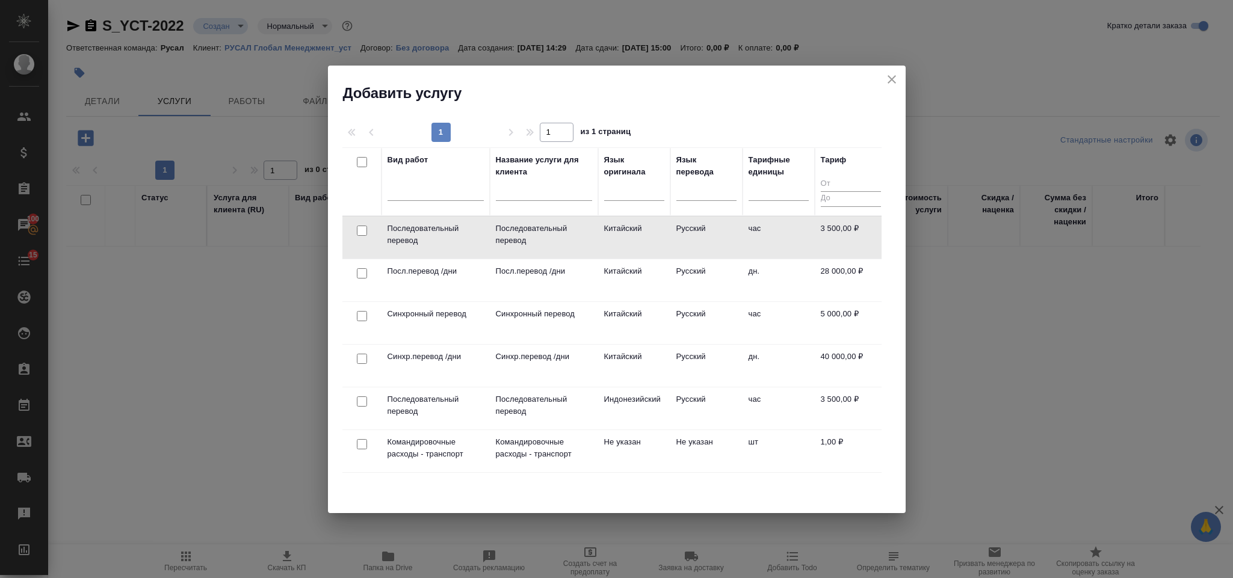
click at [819, 358] on td "40 000,00 ₽" at bounding box center [851, 366] width 72 height 42
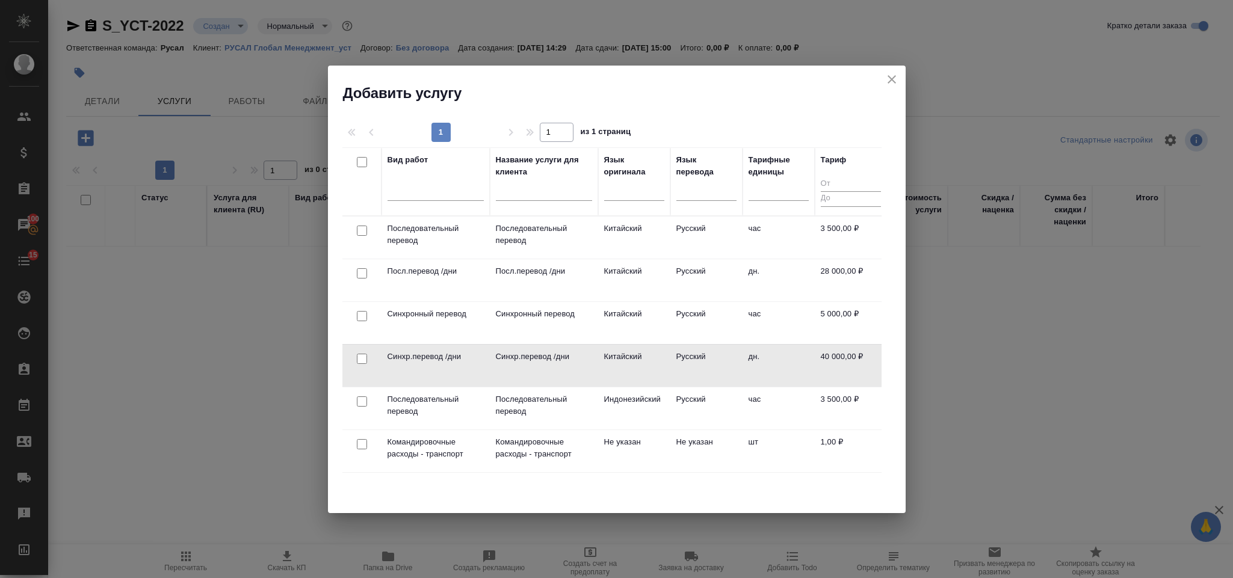
click at [364, 360] on input "checkbox" at bounding box center [362, 359] width 10 height 10
checkbox input "true"
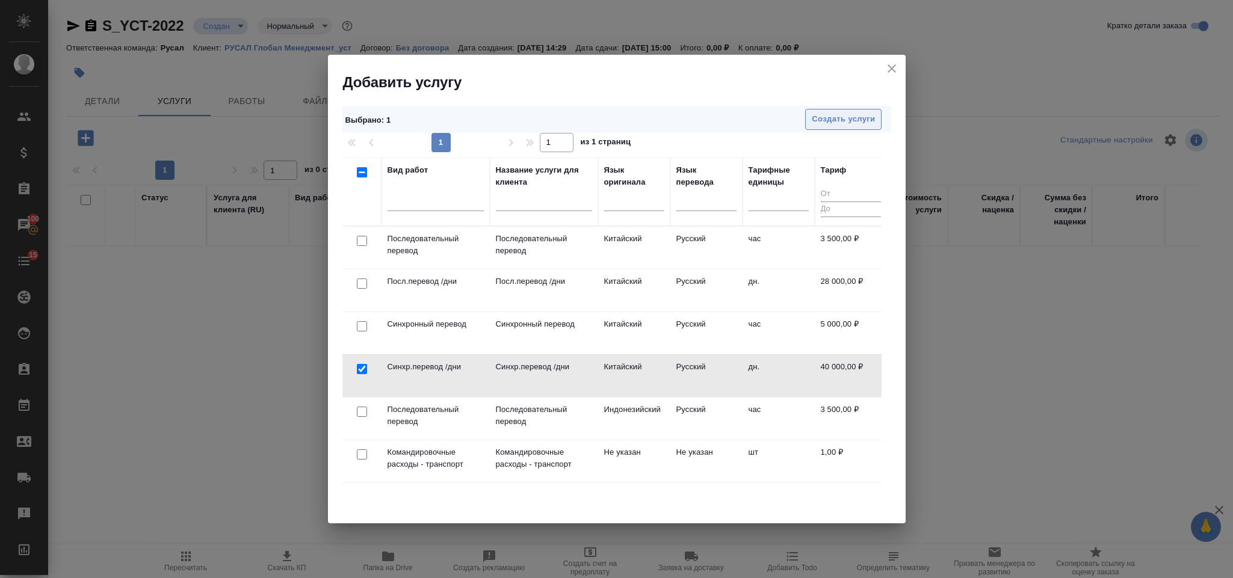
click at [844, 126] on span "Создать услуги" at bounding box center [843, 120] width 63 height 14
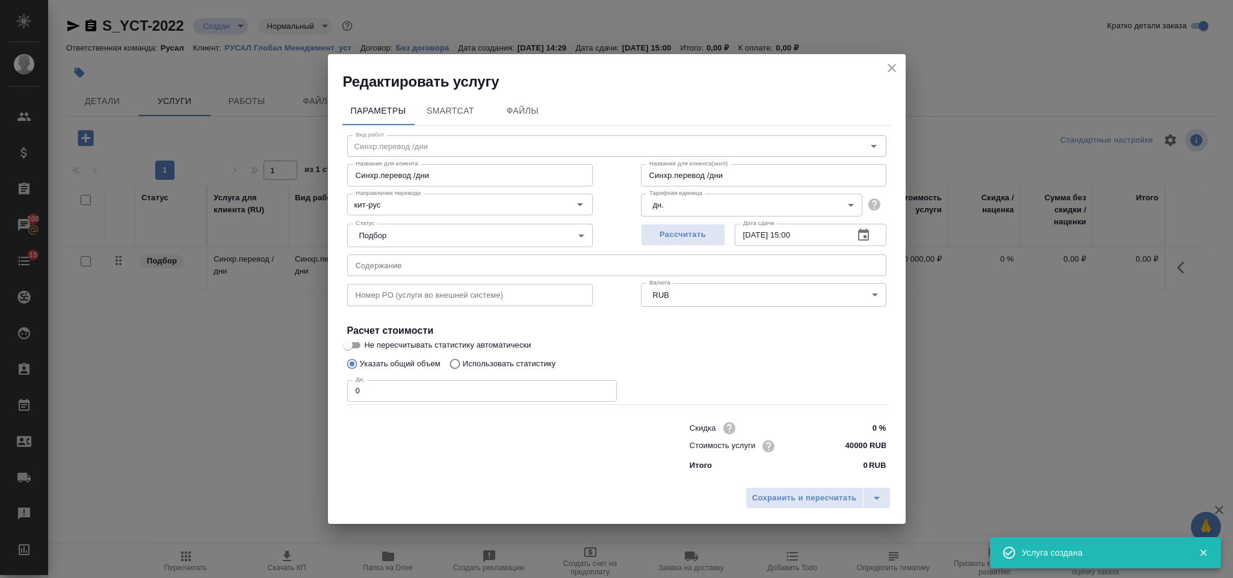
click at [891, 61] on icon "close" at bounding box center [892, 68] width 14 height 14
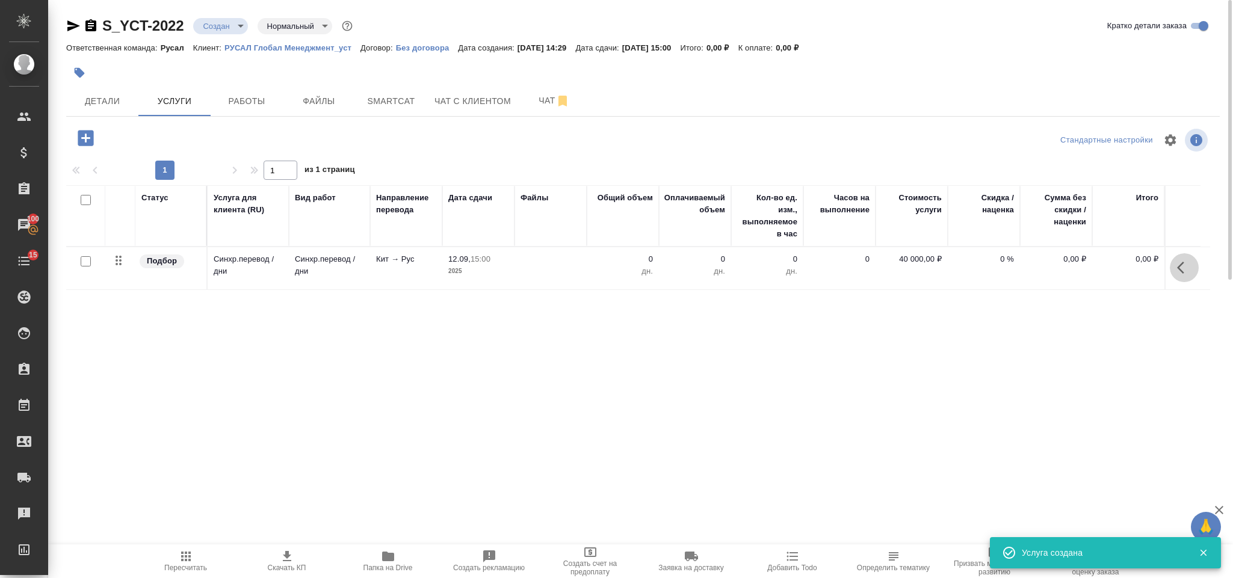
click at [1186, 265] on icon "button" at bounding box center [1184, 268] width 14 height 14
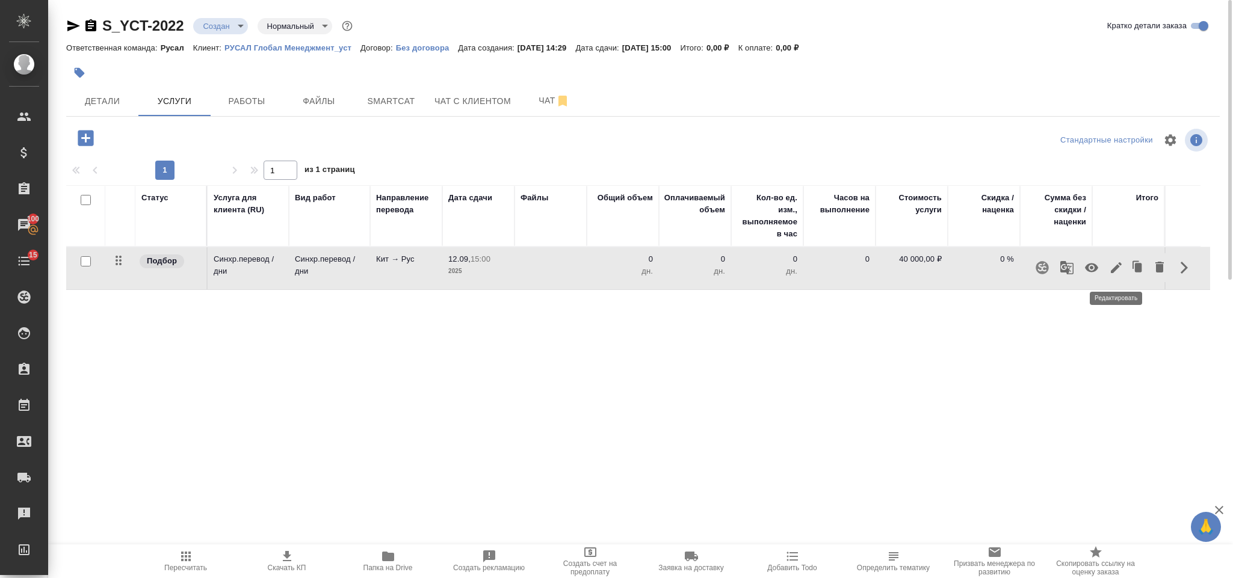
click at [1109, 273] on icon "button" at bounding box center [1116, 268] width 14 height 14
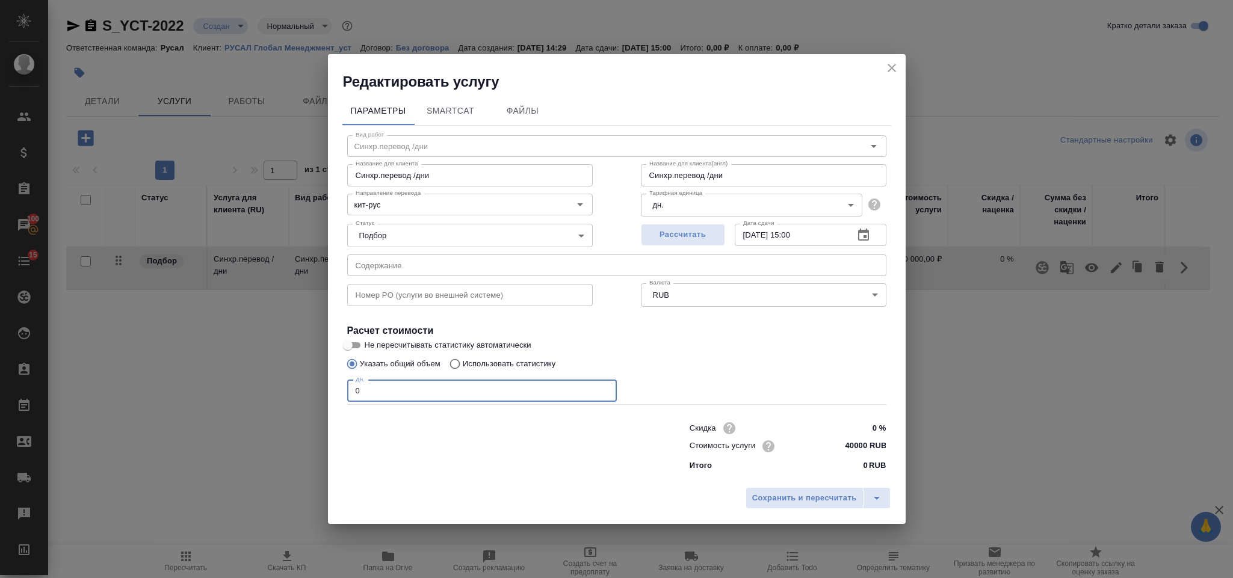
click at [388, 387] on input "0" at bounding box center [482, 391] width 270 height 22
type input "2"
click at [752, 500] on span "Сохранить и пересчитать" at bounding box center [804, 499] width 105 height 14
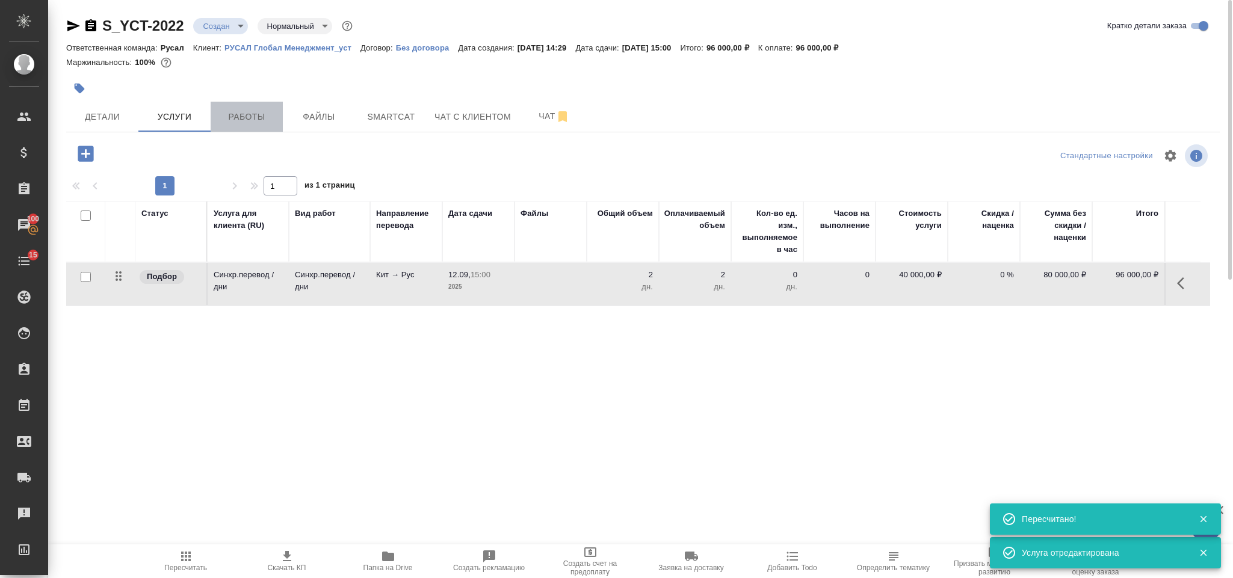
click at [256, 108] on button "Работы" at bounding box center [247, 117] width 72 height 30
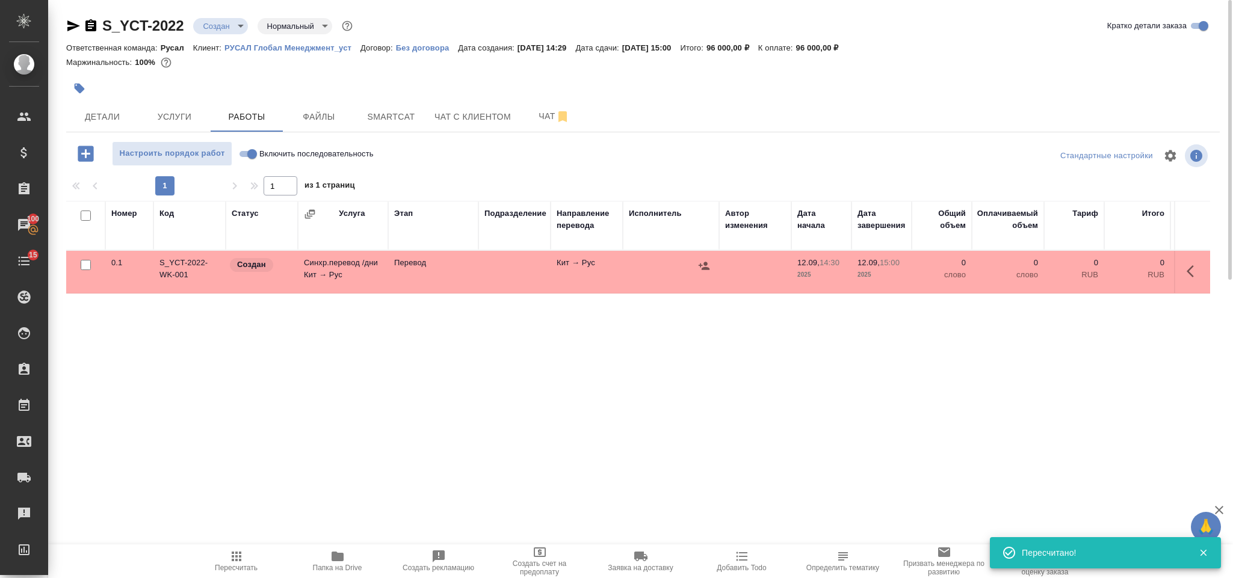
click at [84, 265] on input "checkbox" at bounding box center [86, 265] width 10 height 10
checkbox input "true"
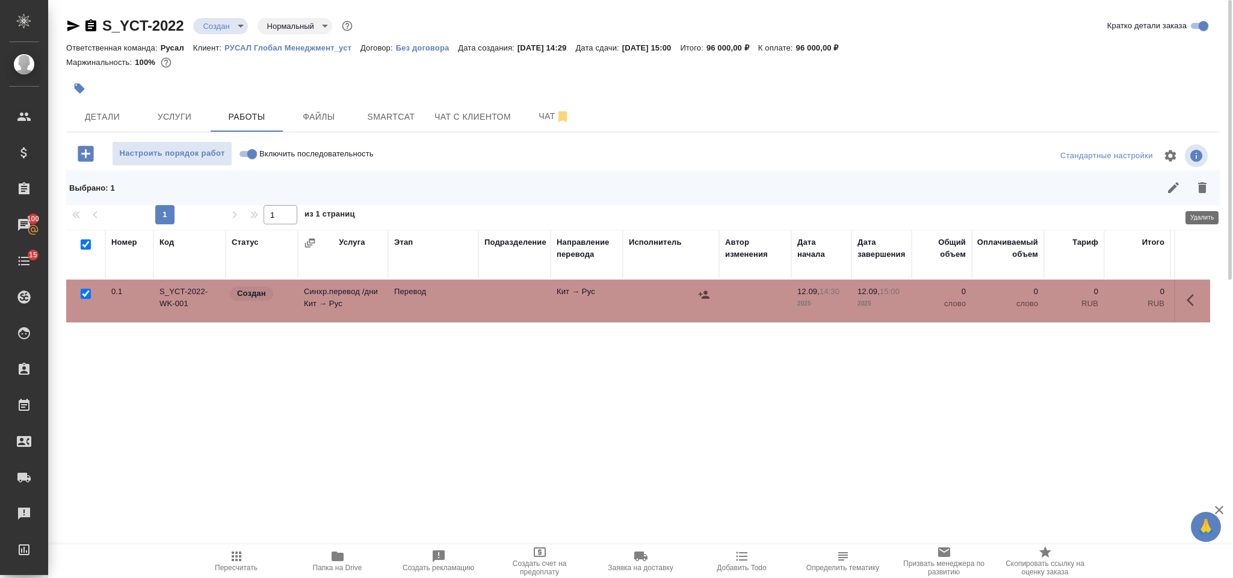
click at [1210, 185] on button "button" at bounding box center [1202, 187] width 29 height 29
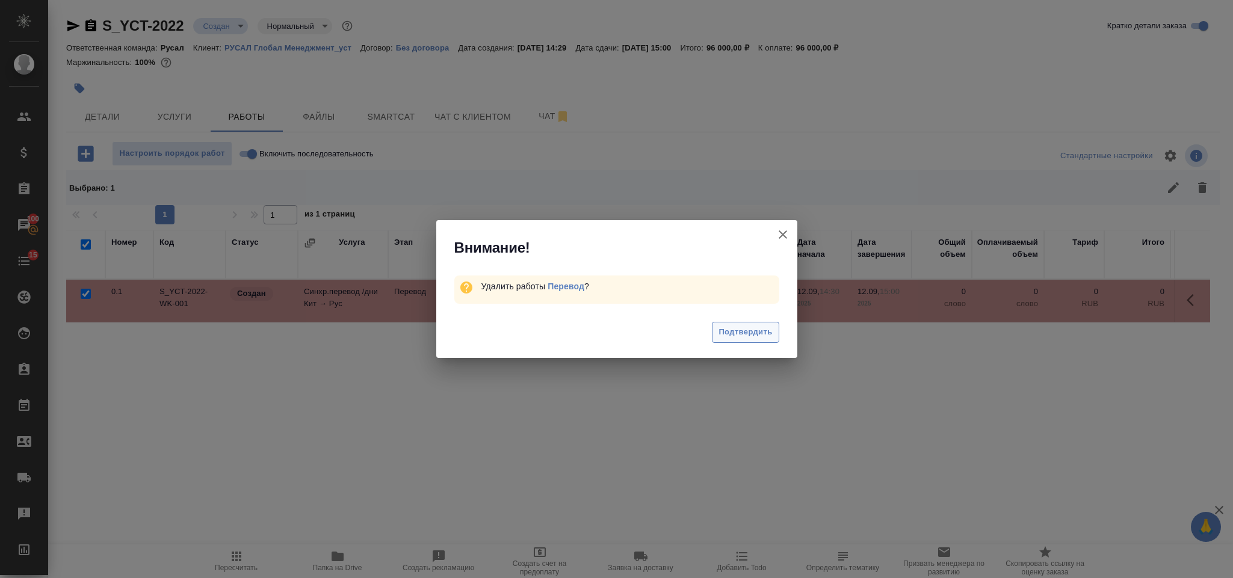
click at [741, 339] on button "Подтвердить" at bounding box center [745, 332] width 67 height 21
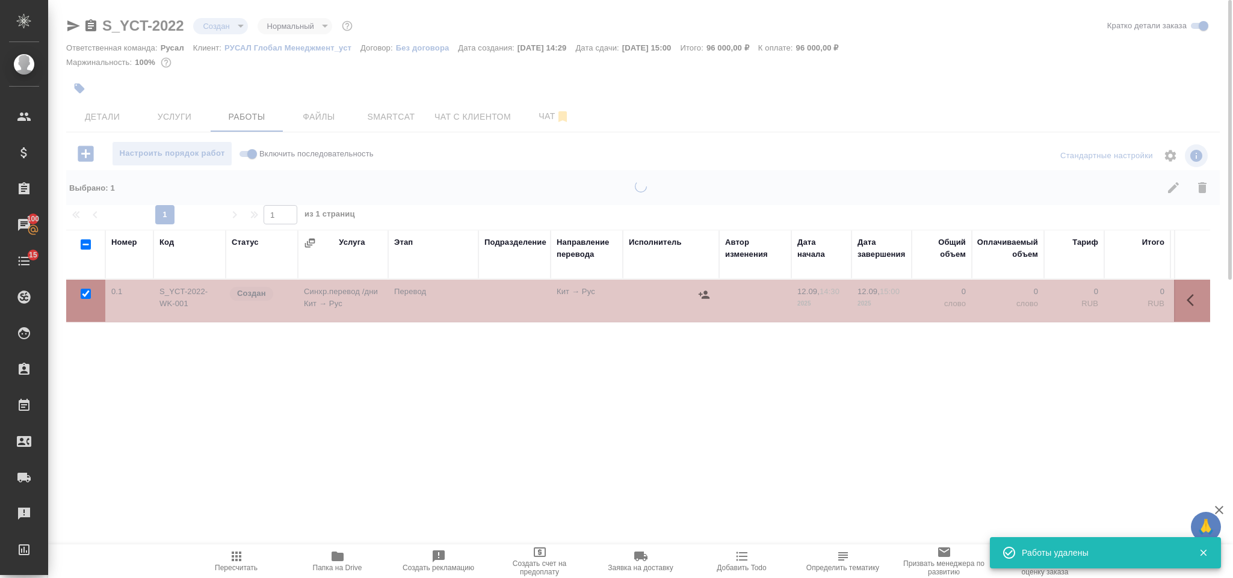
click at [244, 150] on input "Включить последовательность" at bounding box center [252, 154] width 43 height 14
checkbox input "true"
checkbox input "false"
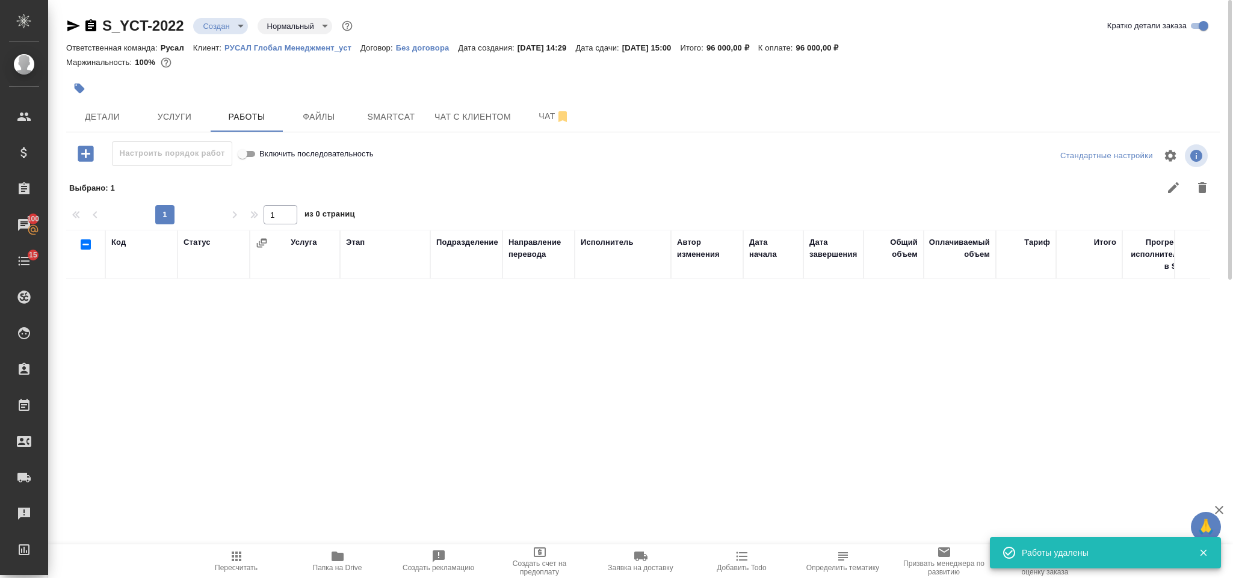
click at [88, 154] on icon "button" at bounding box center [85, 153] width 21 height 21
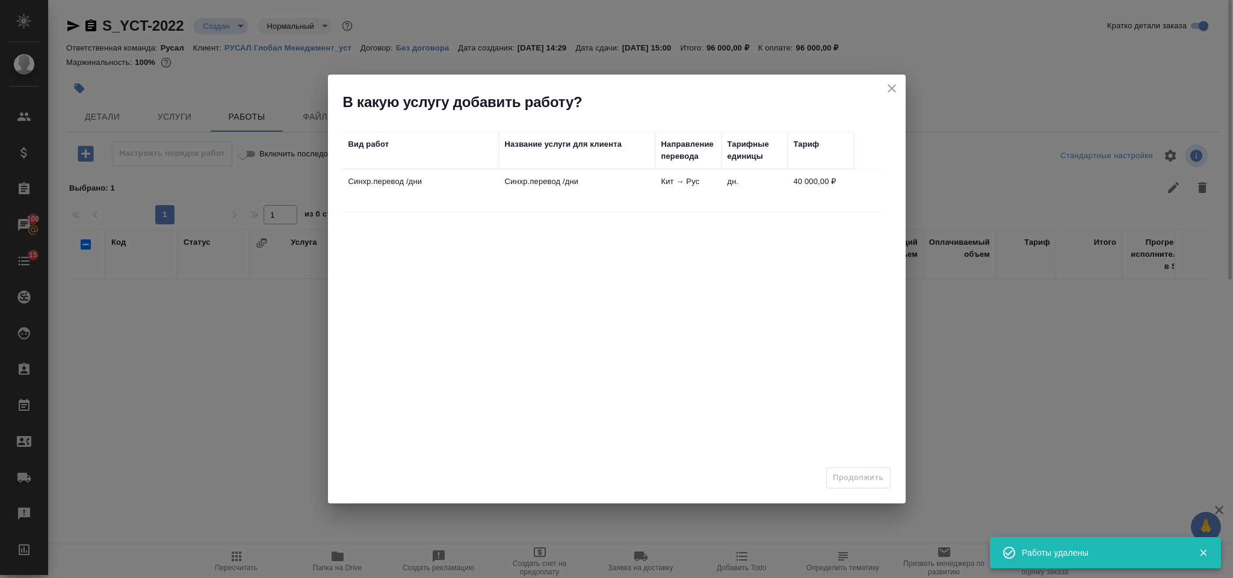
click at [593, 182] on p "Синхр.перевод /дни" at bounding box center [577, 182] width 144 height 12
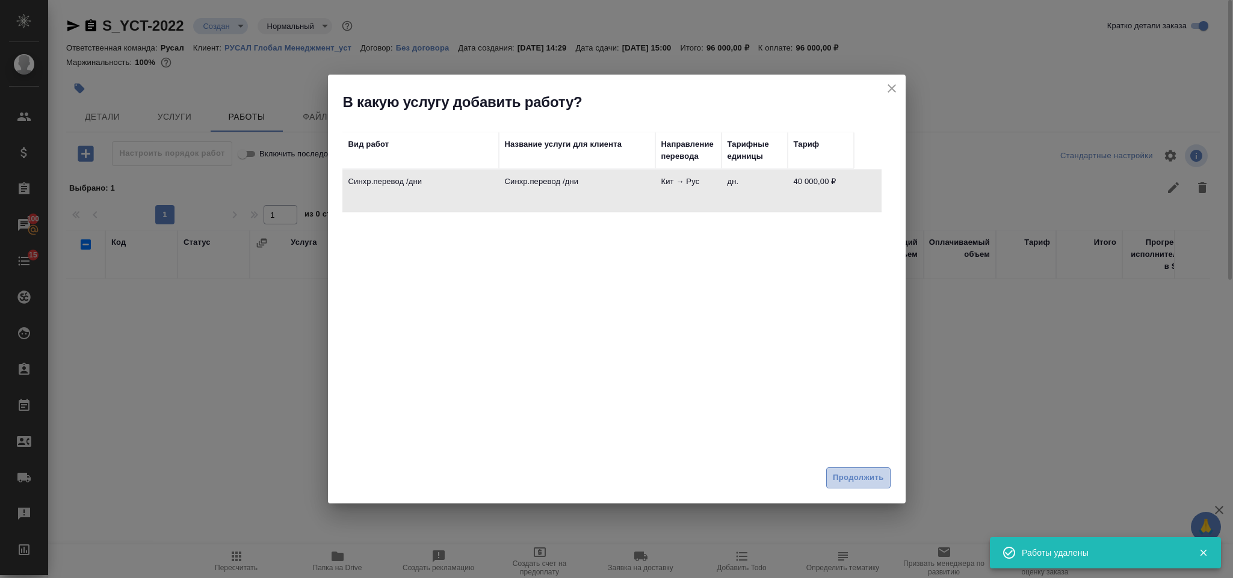
click at [851, 468] on button "Продолжить" at bounding box center [858, 478] width 64 height 21
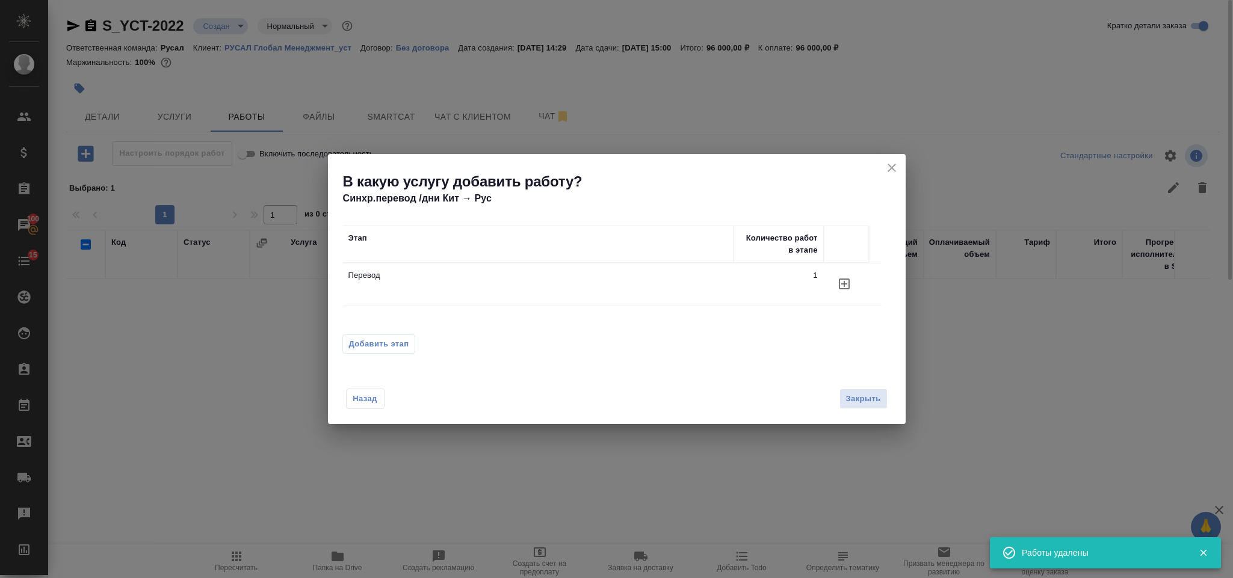
click at [554, 276] on p "Перевод" at bounding box center [538, 276] width 379 height 12
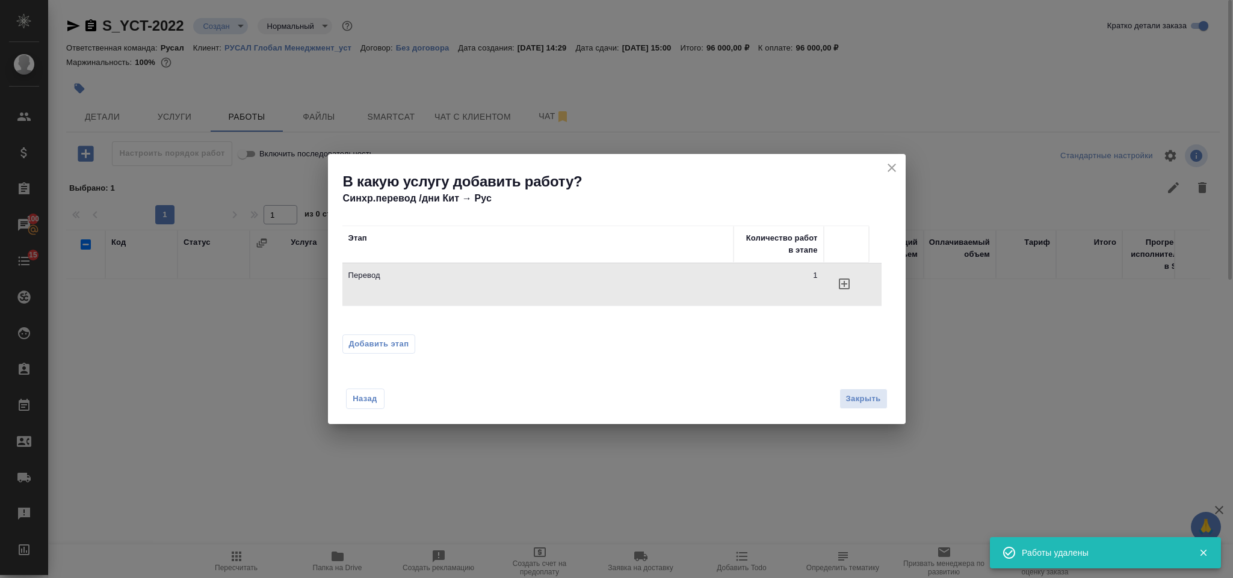
click at [412, 335] on button "Добавить этап" at bounding box center [378, 344] width 73 height 19
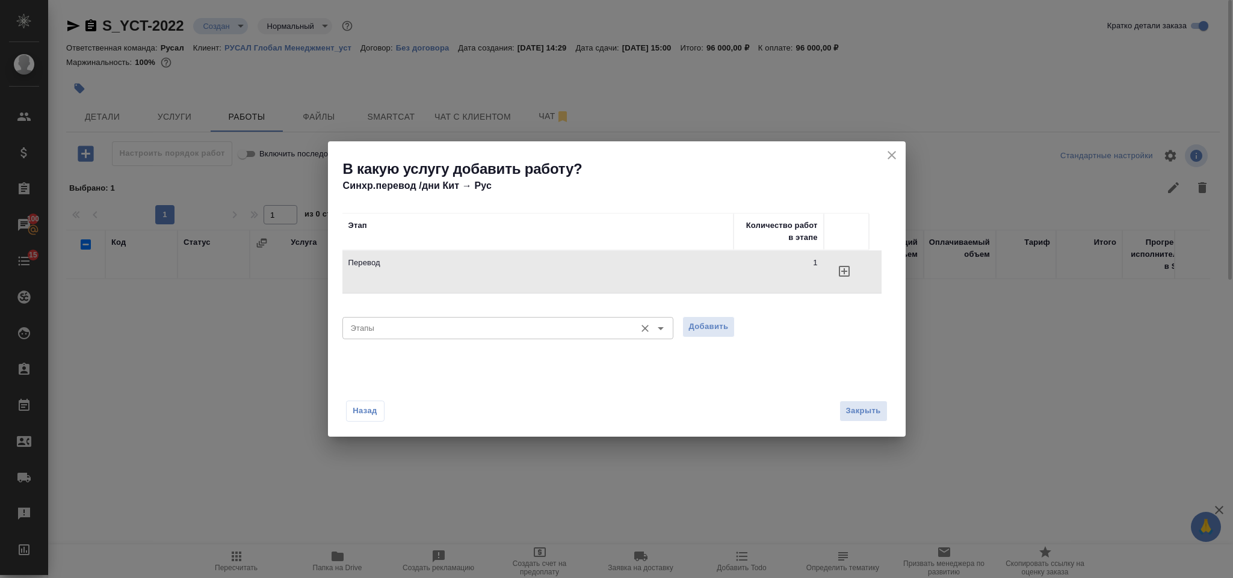
click at [417, 327] on input "Этапы" at bounding box center [488, 328] width 284 height 14
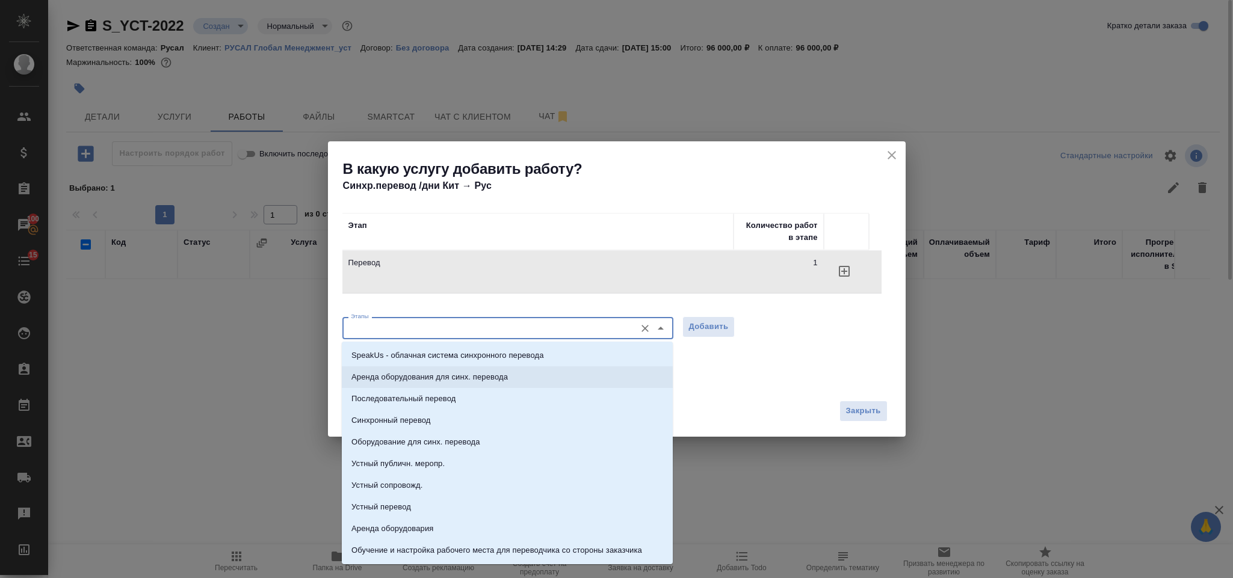
click at [448, 394] on p "Последовательный перевод" at bounding box center [404, 399] width 104 height 12
type input "Последовательный перевод"
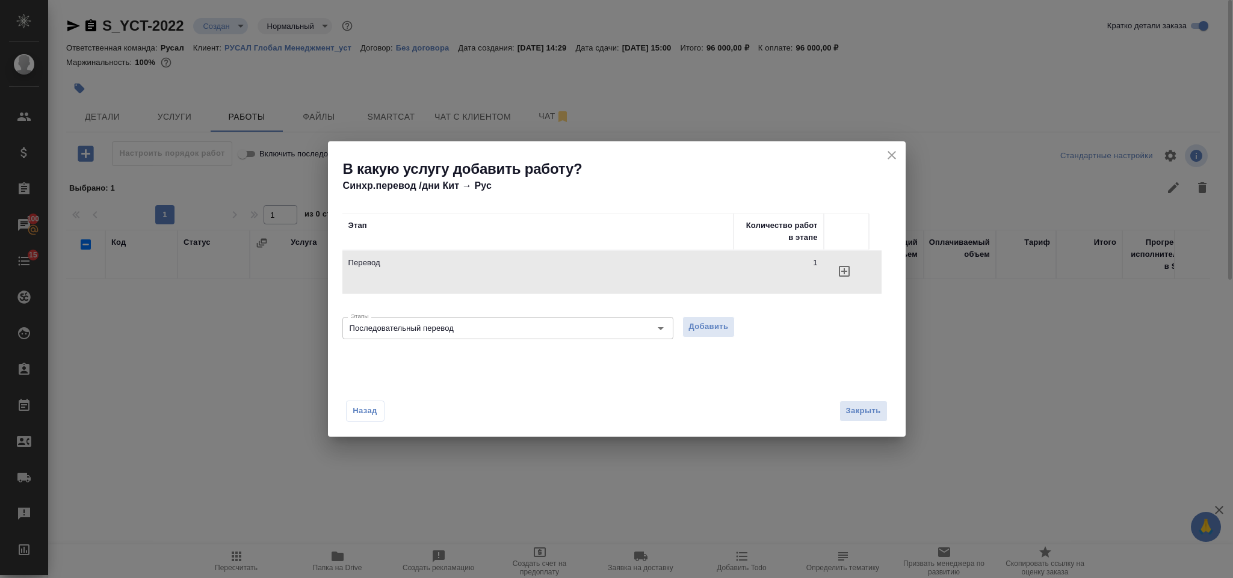
click at [707, 340] on div "Этапы Последовательный перевод Этапы Добавить" at bounding box center [616, 326] width 549 height 29
click at [705, 330] on span "Добавить" at bounding box center [709, 327] width 40 height 14
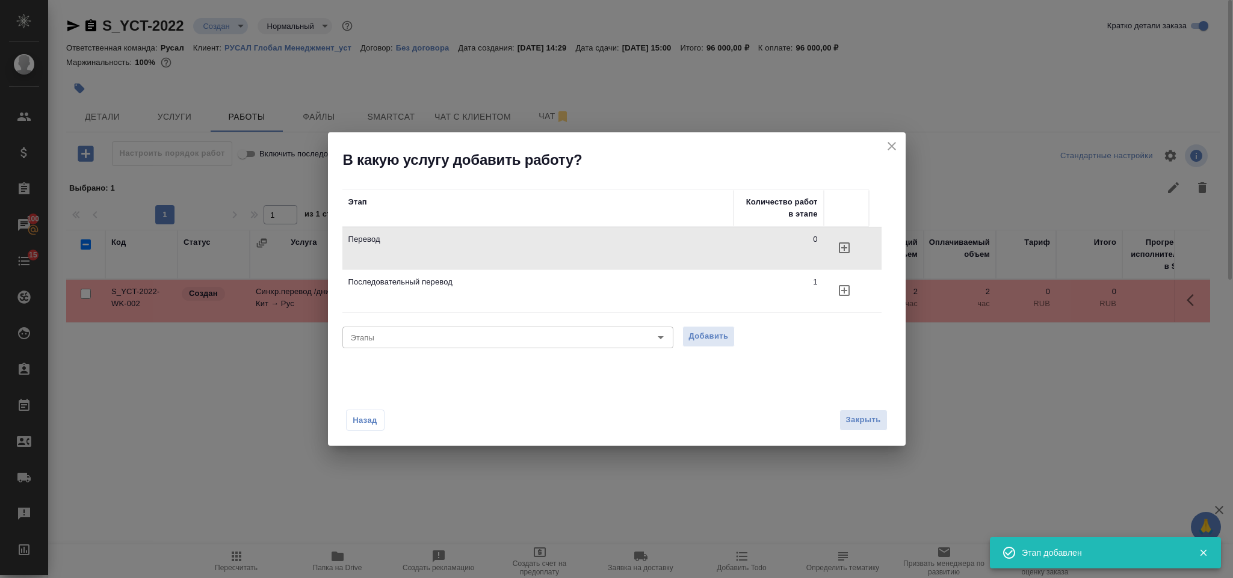
click at [896, 146] on icon "close" at bounding box center [892, 146] width 14 height 14
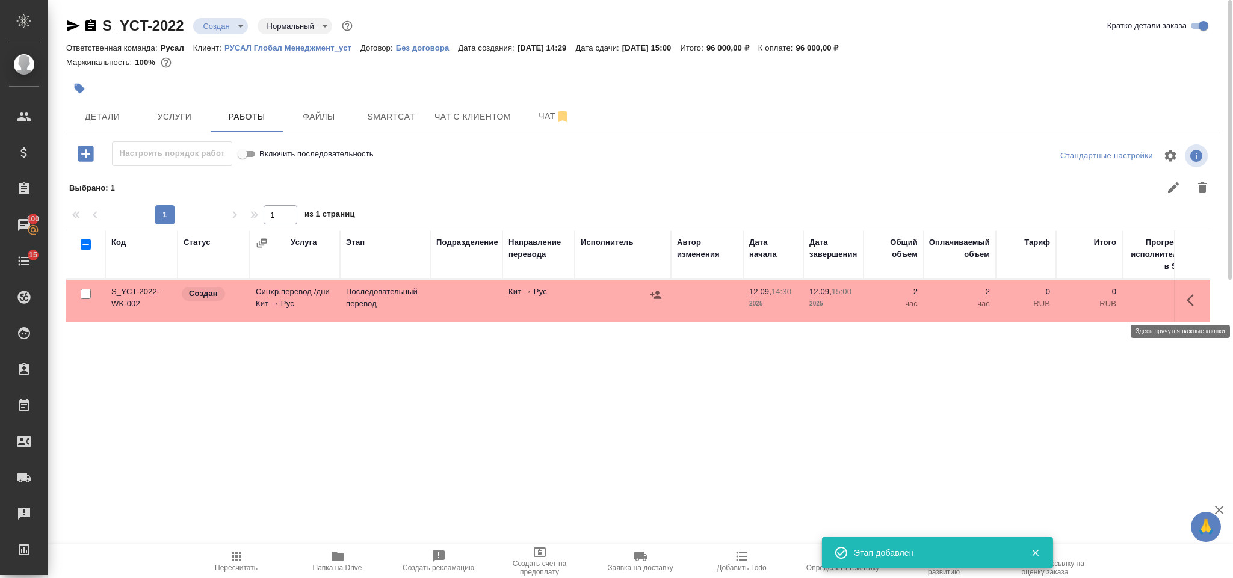
click at [1203, 295] on button "button" at bounding box center [1194, 300] width 29 height 29
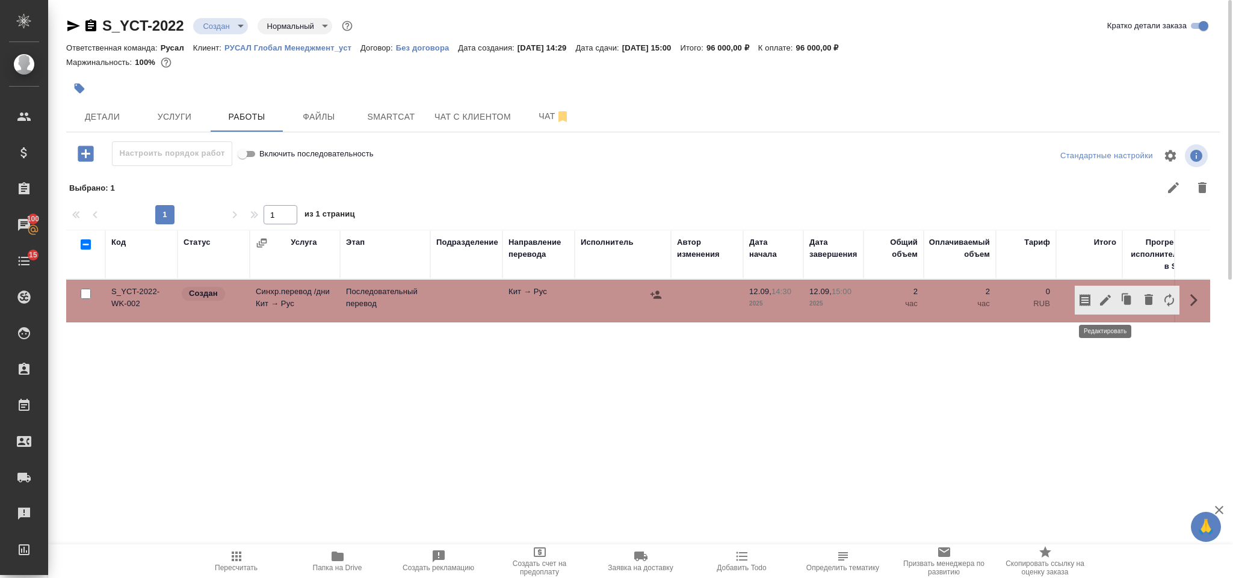
click at [1104, 302] on icon "button" at bounding box center [1105, 300] width 11 height 11
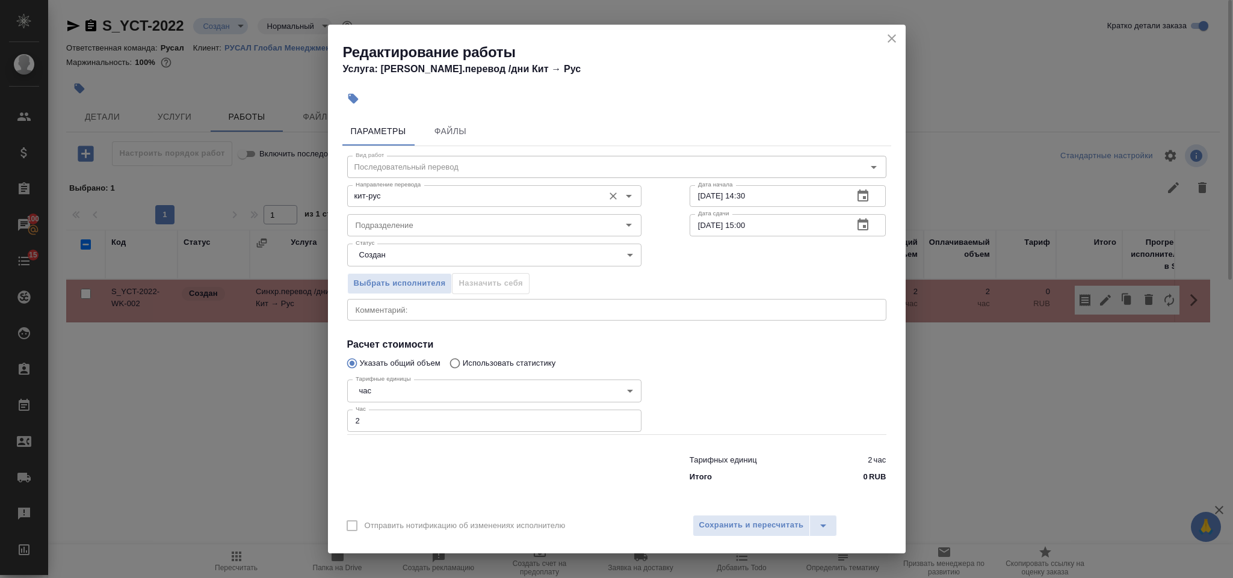
click at [424, 196] on input "кит-рус" at bounding box center [474, 196] width 247 height 14
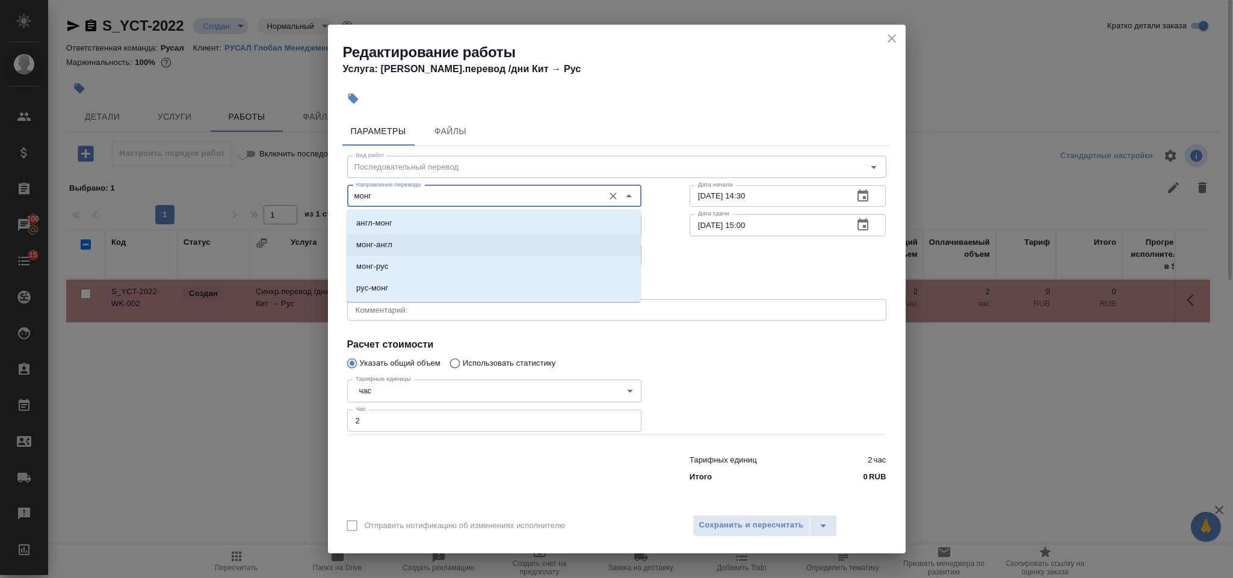
click at [432, 255] on li "монг-англ" at bounding box center [494, 245] width 294 height 22
click at [432, 255] on body "🙏 .cls-1 fill:#fff; AWATERA Gorlenko Yuliua Клиенты Спецификации Заказы 100 Чат…" at bounding box center [616, 289] width 1233 height 578
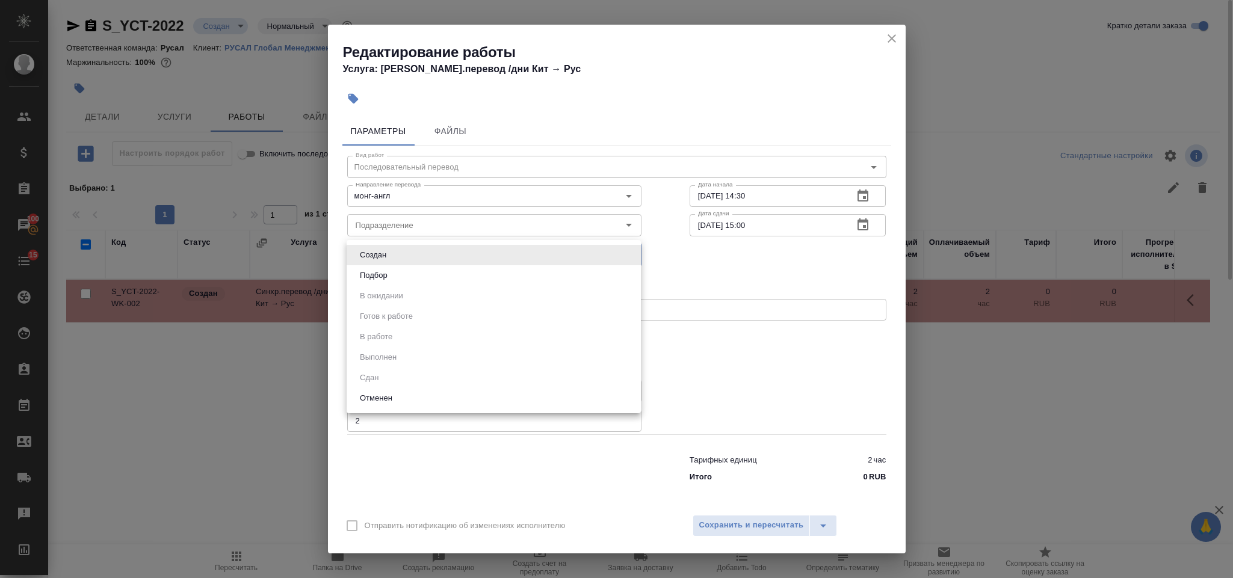
click at [427, 197] on div at bounding box center [616, 289] width 1233 height 578
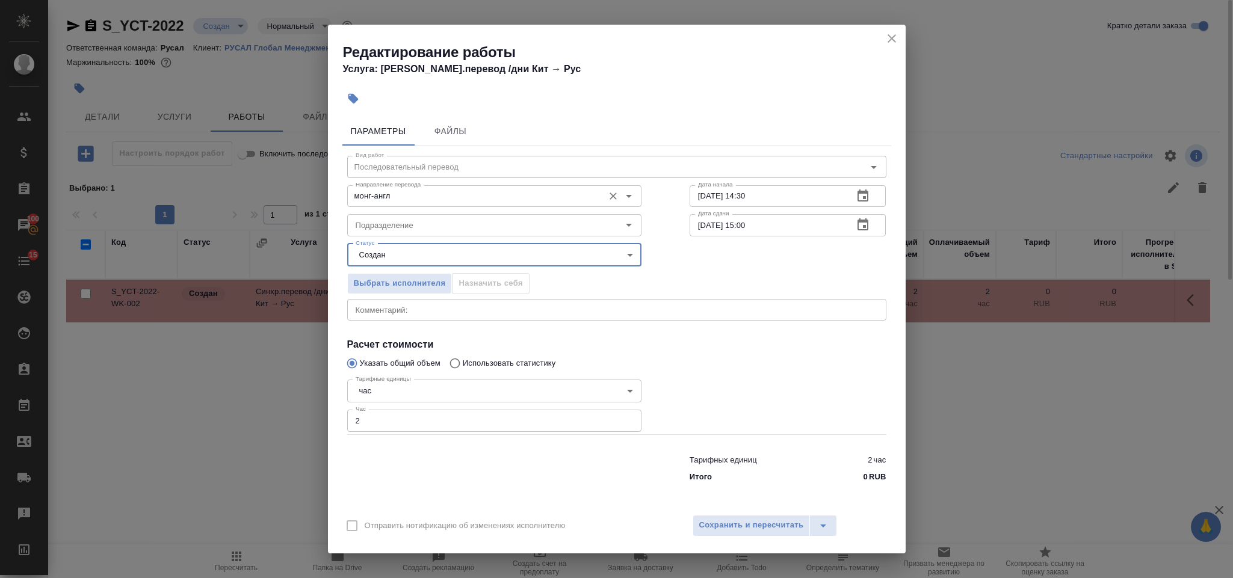
click at [403, 197] on input "монг-англ" at bounding box center [474, 196] width 247 height 14
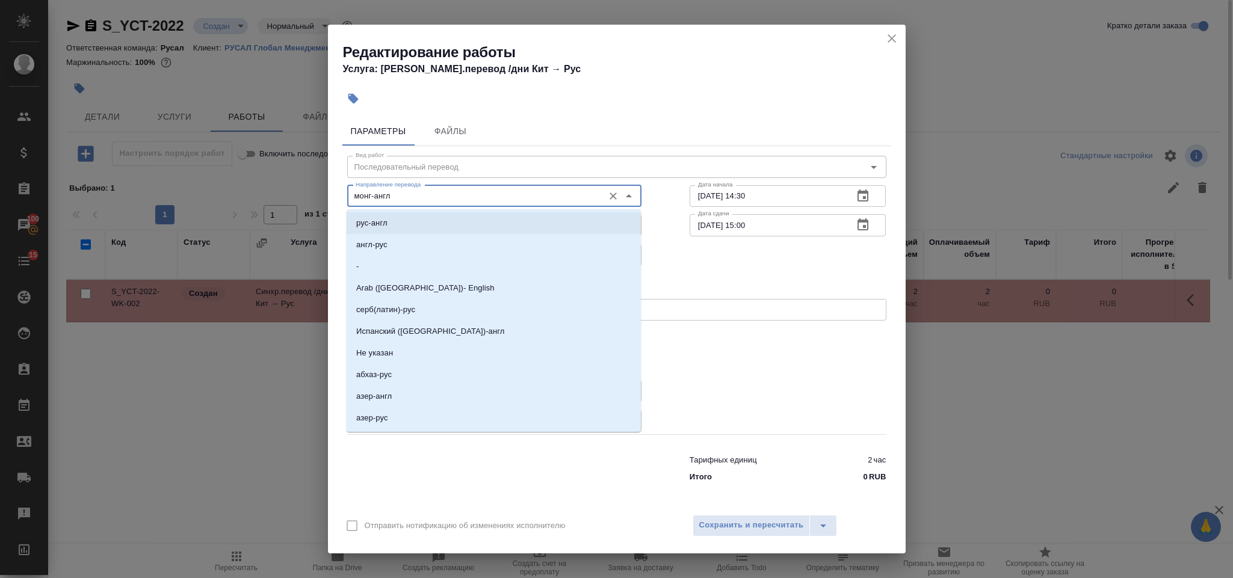
click at [414, 195] on input "монг-англ" at bounding box center [474, 196] width 247 height 14
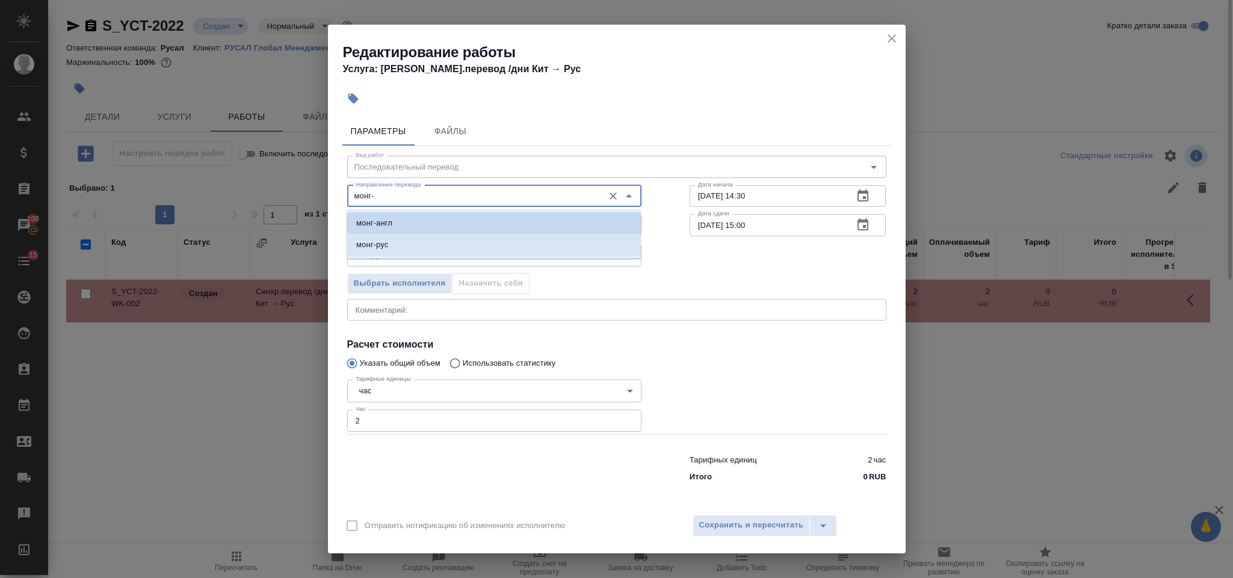
click at [379, 241] on p "монг-рус" at bounding box center [372, 245] width 32 height 12
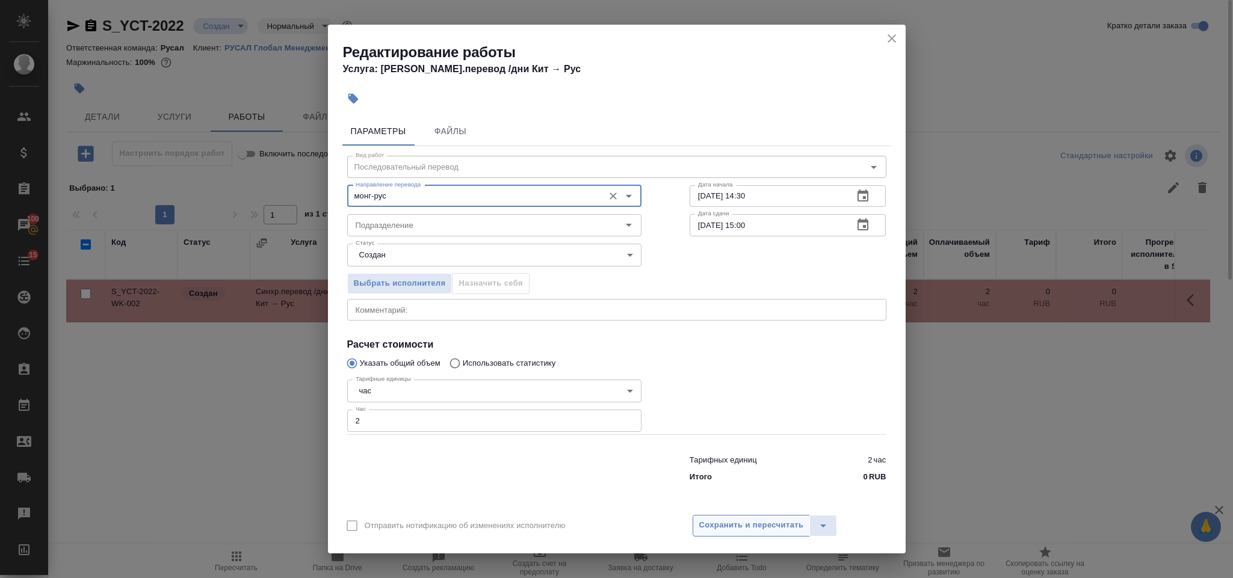
type input "монг-рус"
click at [723, 528] on span "Сохранить и пересчитать" at bounding box center [751, 526] width 105 height 14
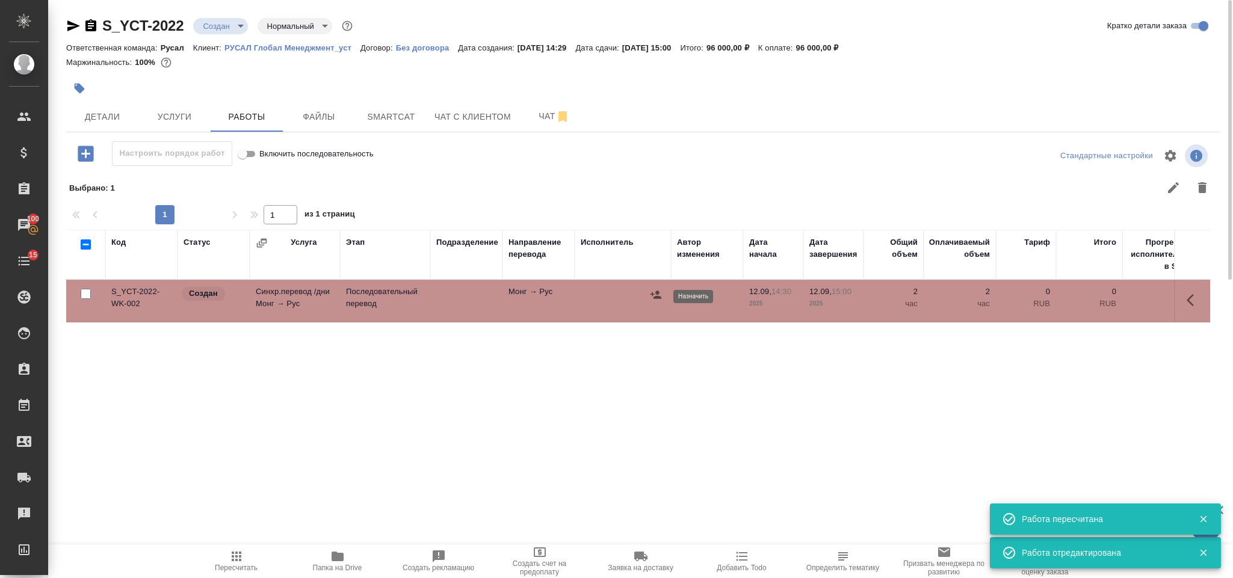
click at [649, 302] on button "button" at bounding box center [656, 295] width 18 height 18
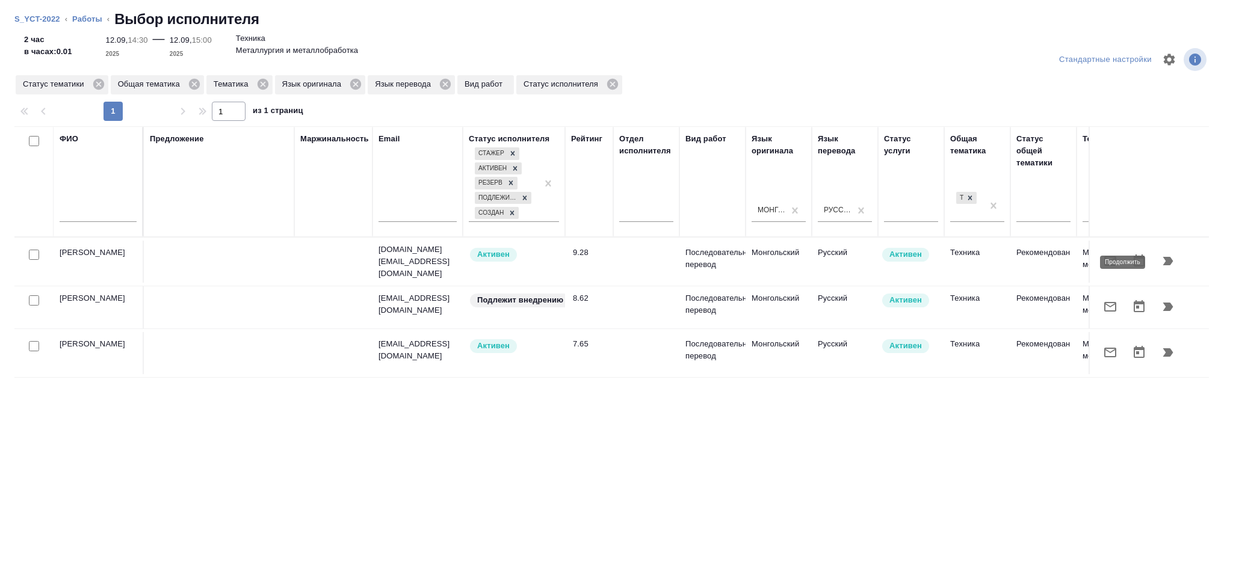
click at [1174, 267] on icon "button" at bounding box center [1168, 261] width 14 height 14
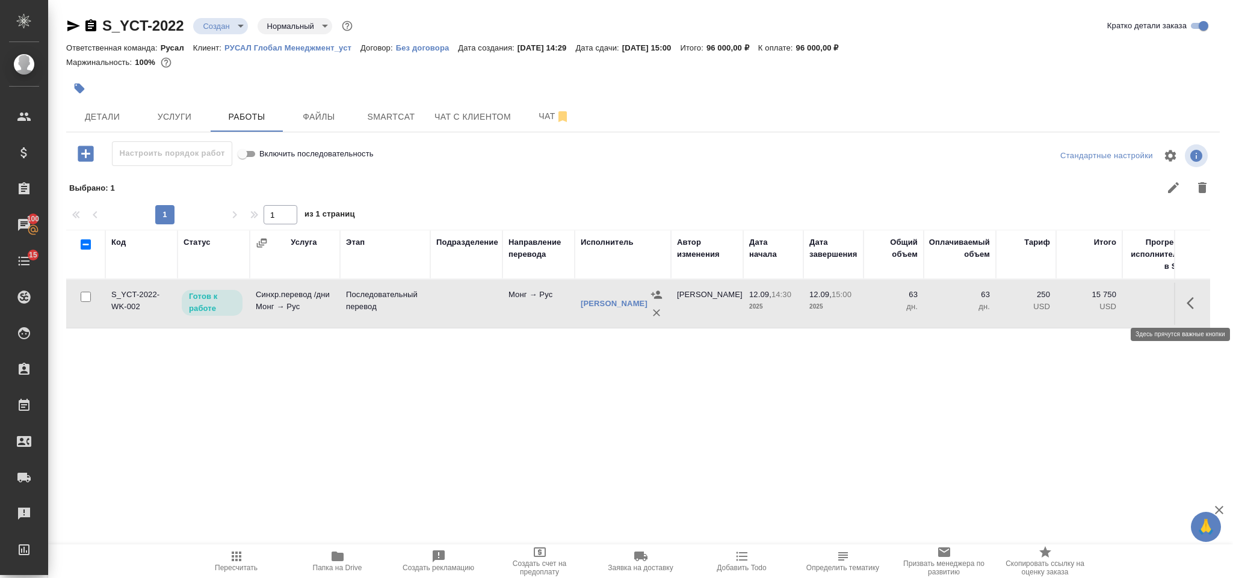
click at [1194, 296] on button "button" at bounding box center [1194, 303] width 29 height 29
click at [1109, 305] on icon "button" at bounding box center [1106, 303] width 14 height 14
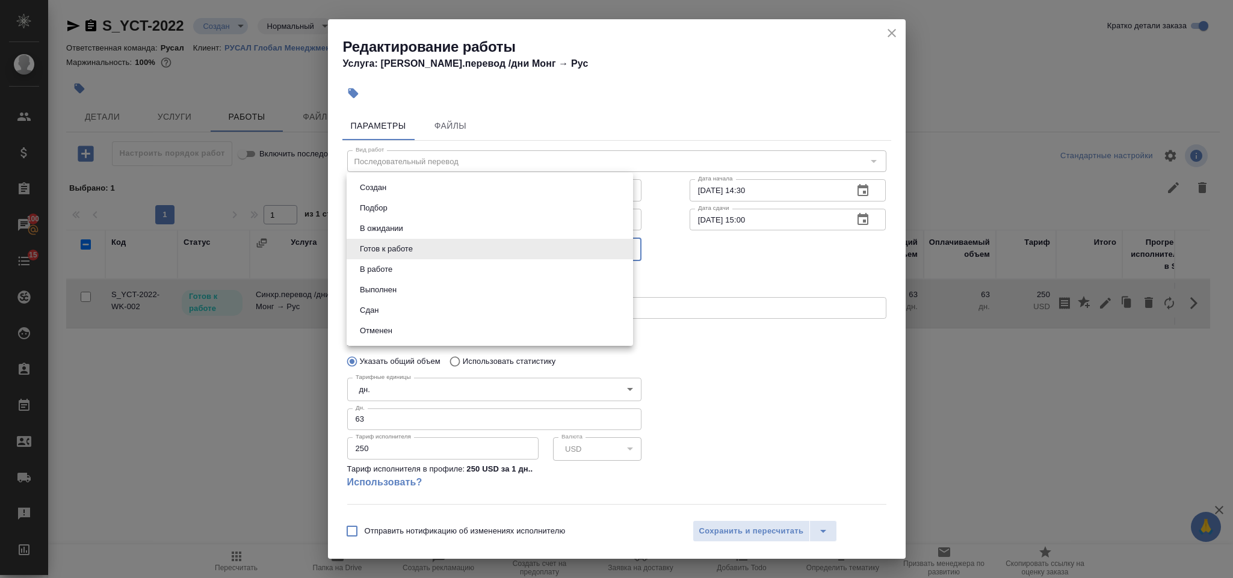
click at [450, 244] on body "🙏 .cls-1 fill:#fff; AWATERA Gorlenko Yuliua Клиенты Спецификации Заказы 100 Чат…" at bounding box center [616, 289] width 1233 height 578
click at [421, 311] on li "Сдан" at bounding box center [490, 310] width 287 height 20
type input "closed"
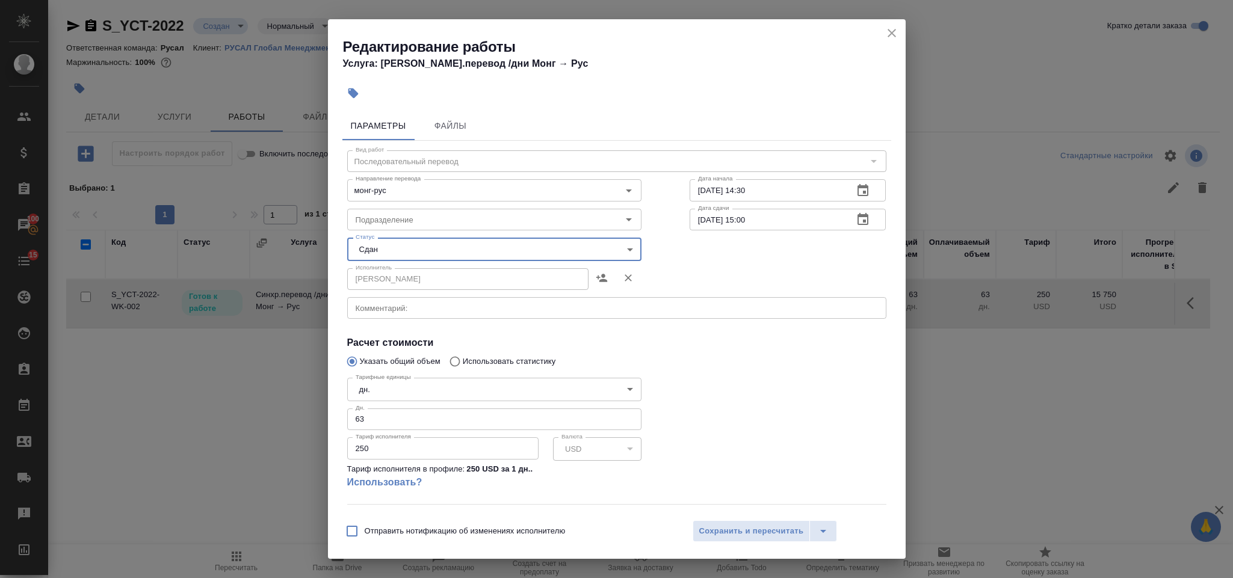
click at [396, 420] on input "63" at bounding box center [494, 420] width 294 height 22
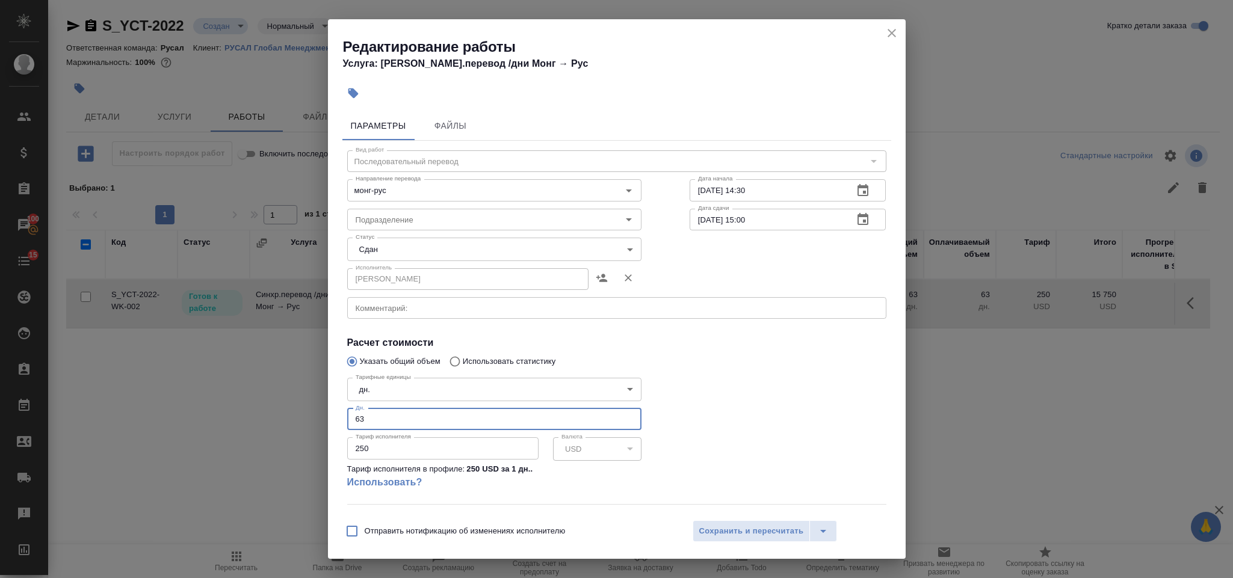
type input "6"
type input "1"
drag, startPoint x: 403, startPoint y: 454, endPoint x: 345, endPoint y: 456, distance: 57.8
click at [345, 456] on div "Тарифные единицы дн. 5a8b1489cc6b4906c91bfd8a Тарифные единицы Дн. 1 Дн. Тариф …" at bounding box center [494, 438] width 342 height 179
type input "375"
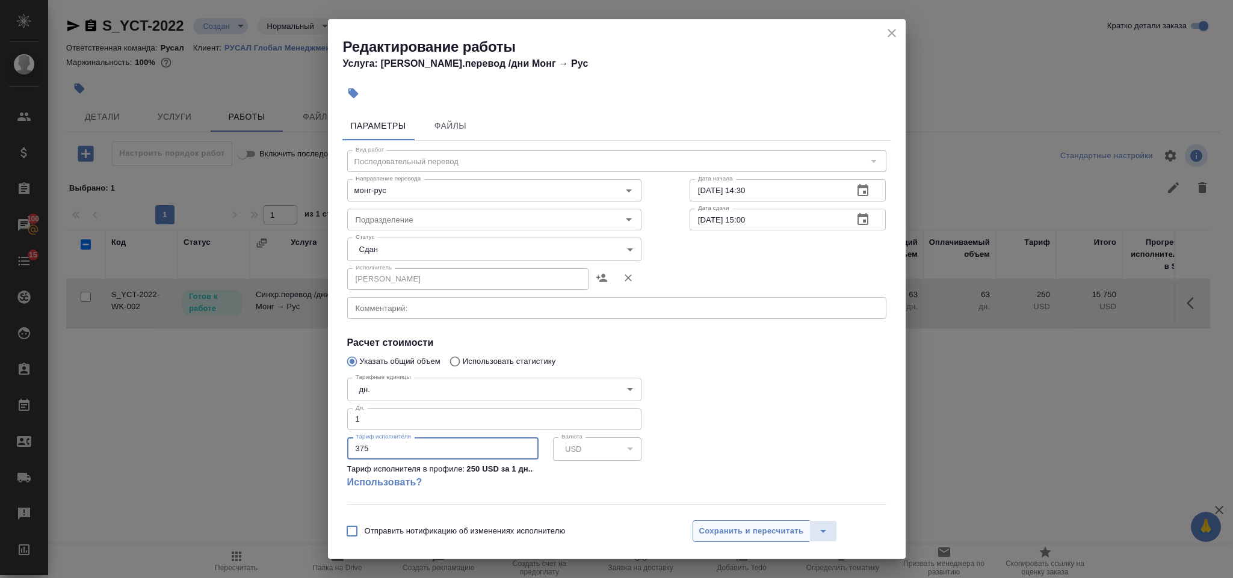
click at [727, 521] on button "Сохранить и пересчитать" at bounding box center [752, 532] width 118 height 22
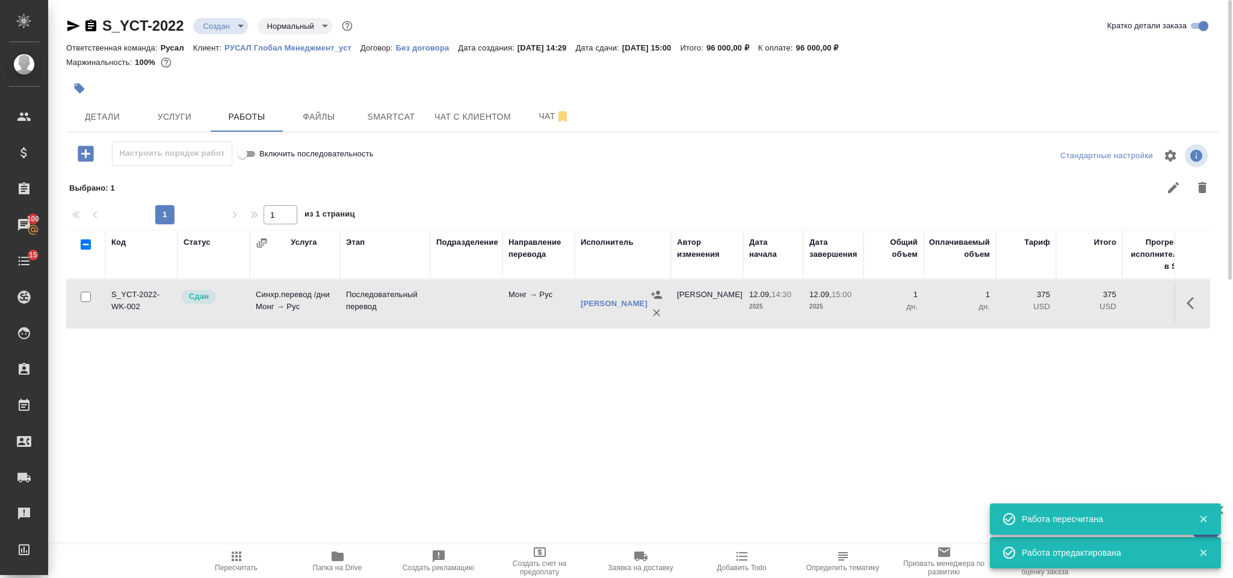
click at [244, 560] on span "Пересчитать" at bounding box center [236, 561] width 87 height 23
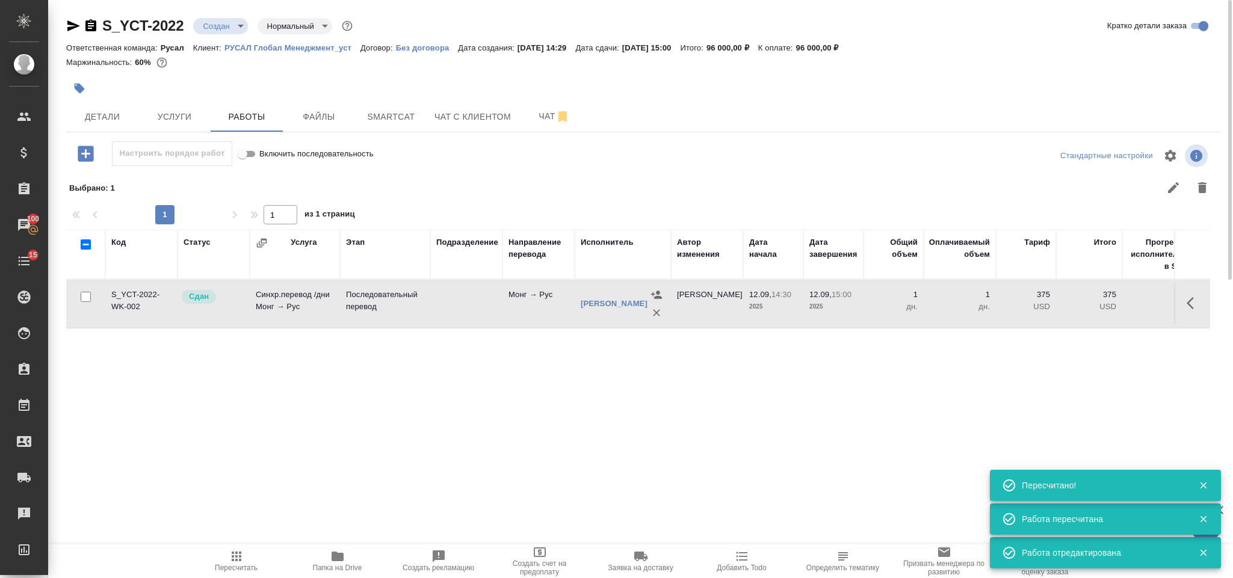
click at [211, 31] on body "🙏 .cls-1 fill:#fff; AWATERA Gorlenko Yuliua Клиенты Спецификации Заказы 100 Чат…" at bounding box center [616, 289] width 1233 height 578
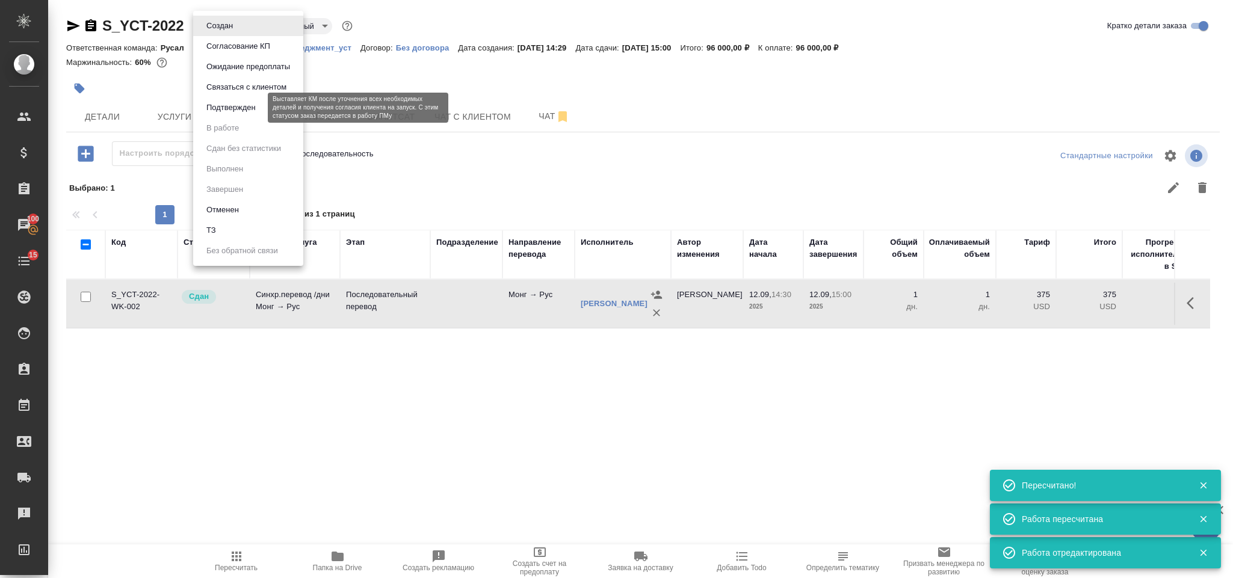
click at [228, 107] on button "Подтвержден" at bounding box center [231, 107] width 57 height 13
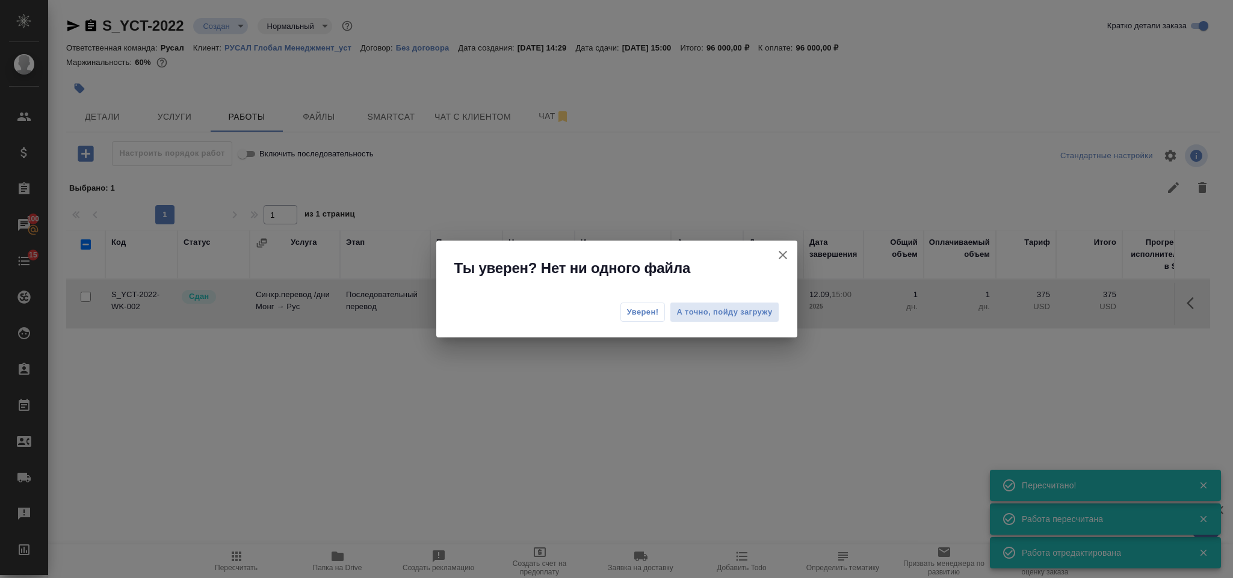
click at [645, 309] on span "Уверен!" at bounding box center [643, 312] width 32 height 12
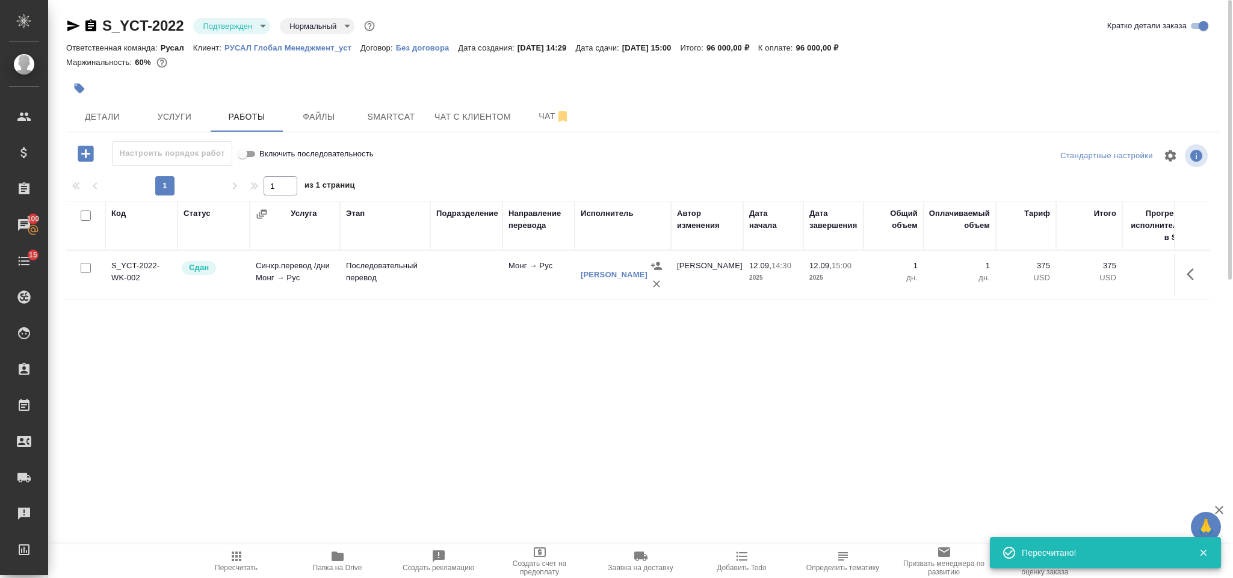
click at [217, 29] on body "🙏 .cls-1 fill:#fff; AWATERA Gorlenko Yuliua Клиенты Спецификации Заказы 100 Чат…" at bounding box center [616, 289] width 1233 height 578
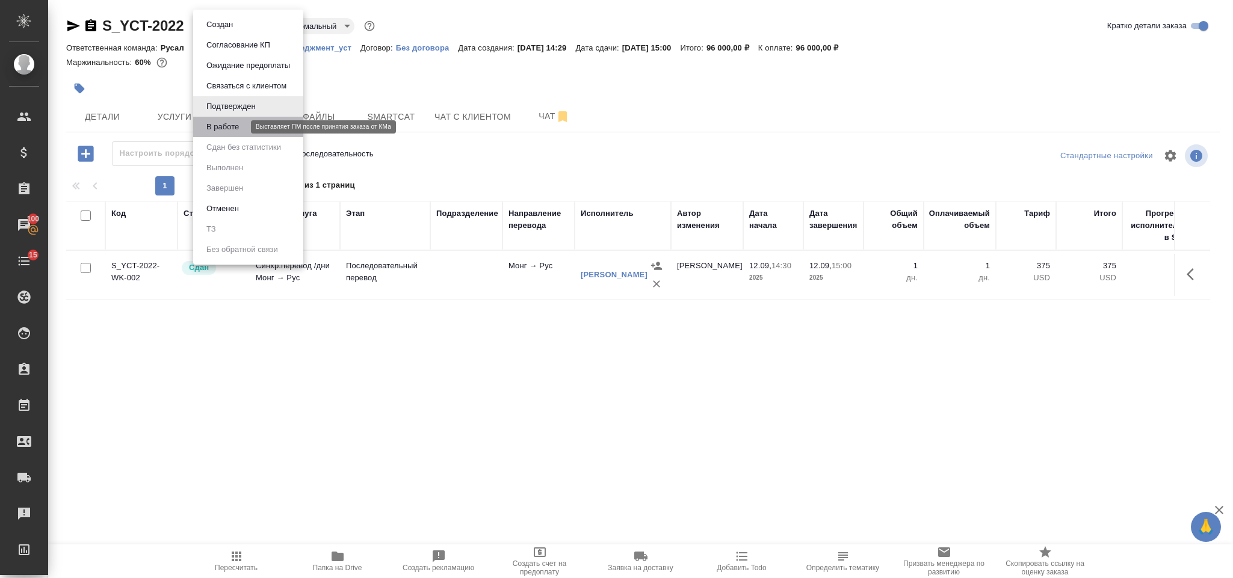
click at [238, 123] on button "В работе" at bounding box center [223, 126] width 40 height 13
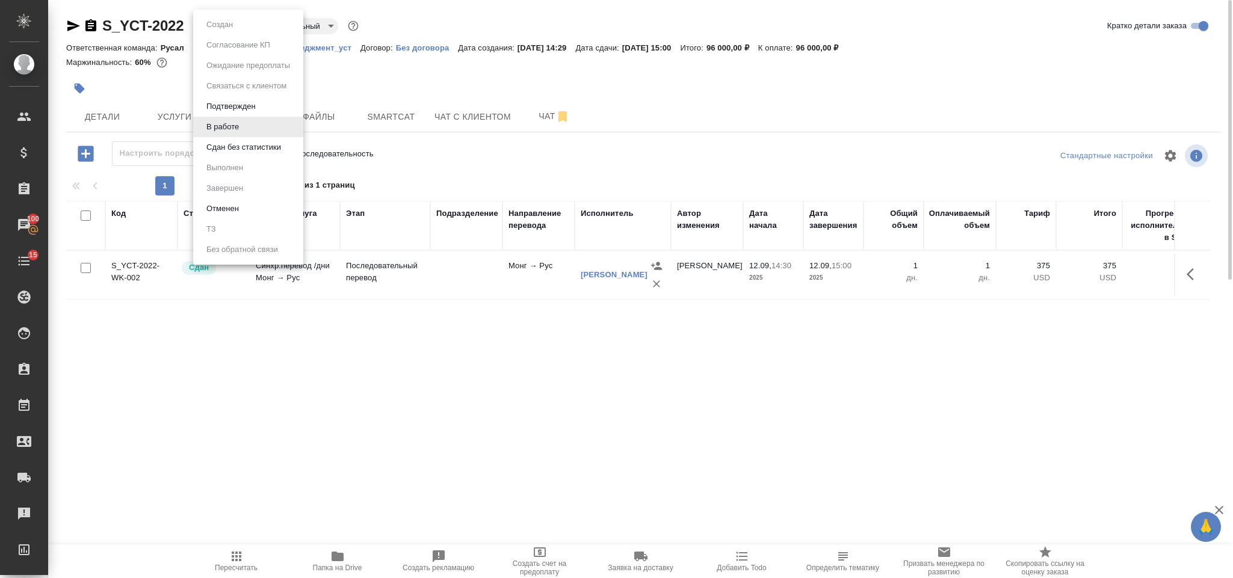
click at [224, 27] on body "🙏 .cls-1 fill:#fff; AWATERA Gorlenko Yuliua Клиенты Спецификации Заказы 100 Чат…" at bounding box center [616, 289] width 1233 height 578
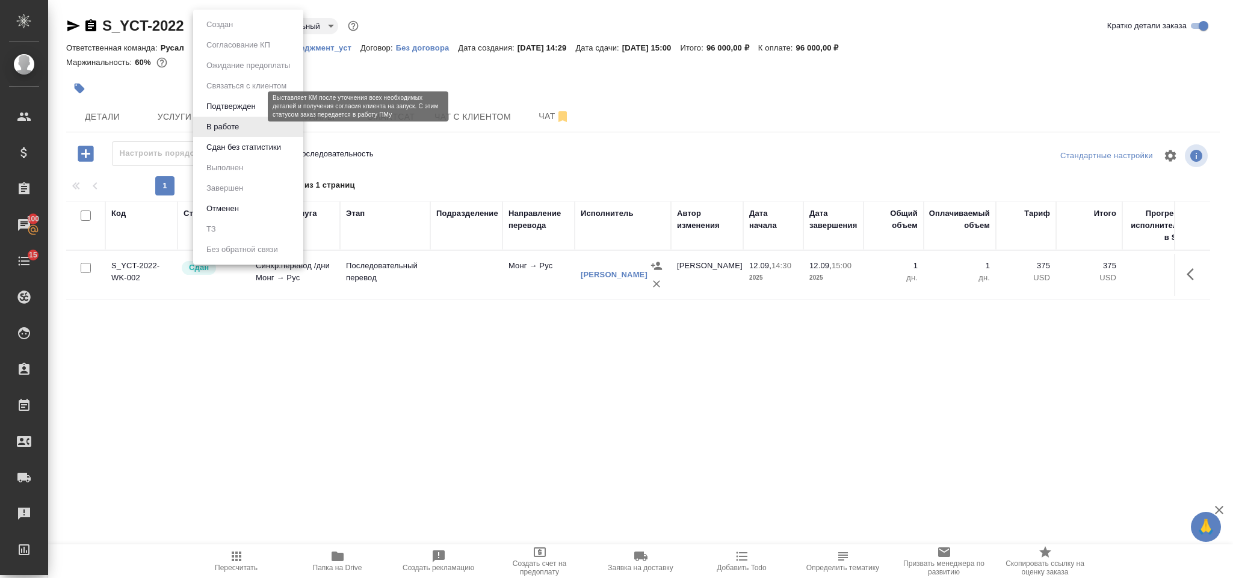
click at [244, 141] on button "Сдан без статистики" at bounding box center [244, 147] width 82 height 13
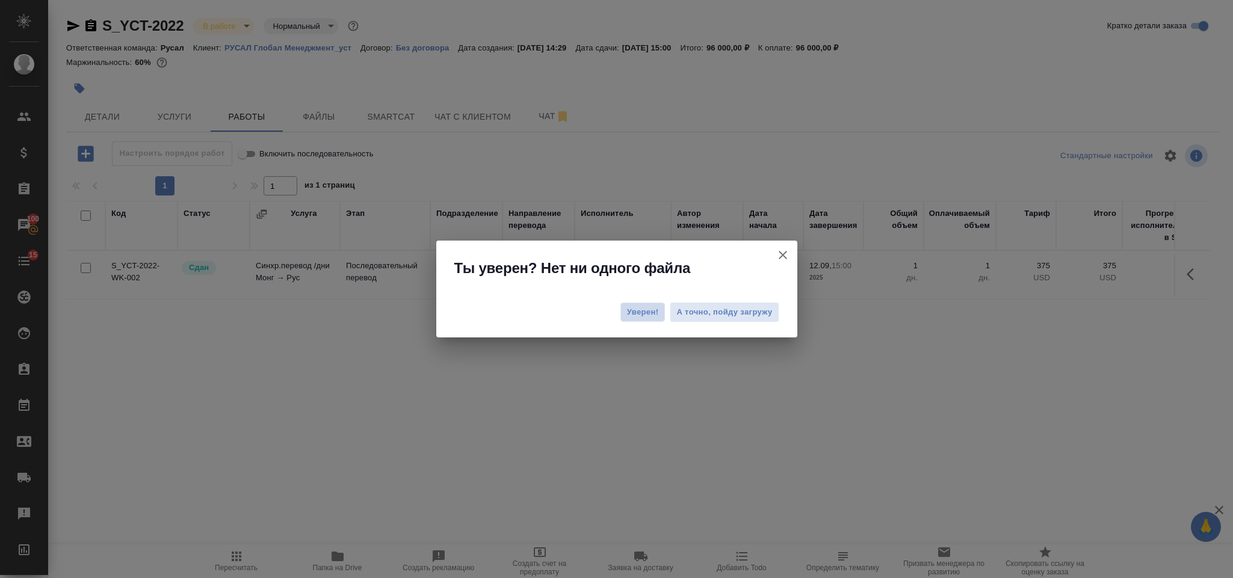
click at [643, 307] on span "Уверен!" at bounding box center [643, 312] width 32 height 12
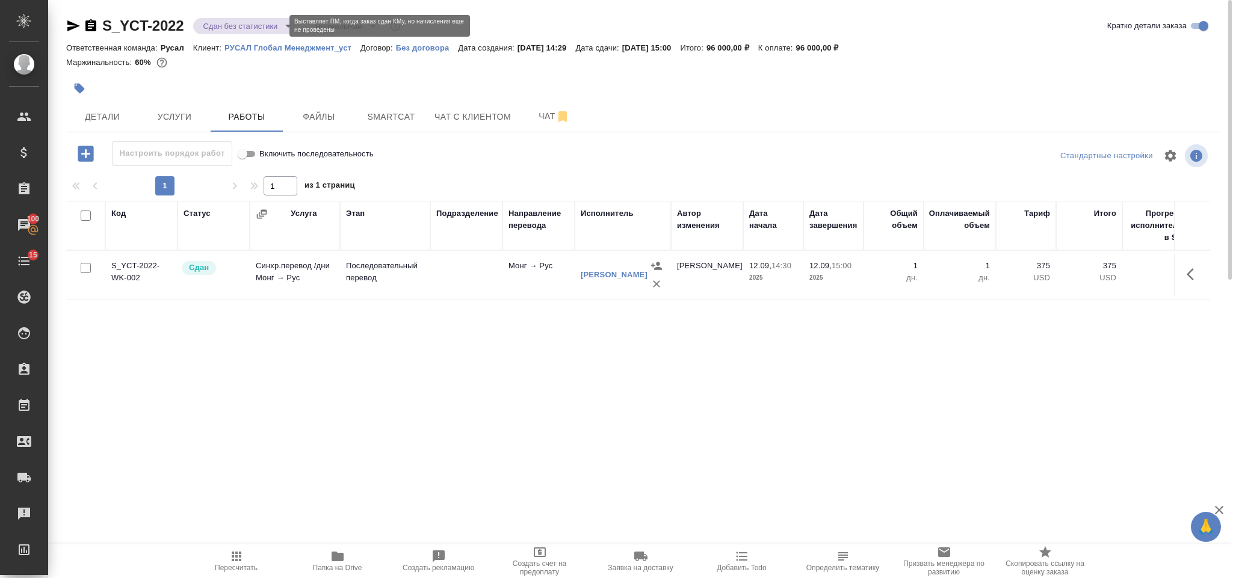
click at [240, 18] on body "🙏 .cls-1 fill:#fff; AWATERA Gorlenko Yuliua Клиенты Спецификации Заказы 100 Чат…" at bounding box center [616, 289] width 1233 height 578
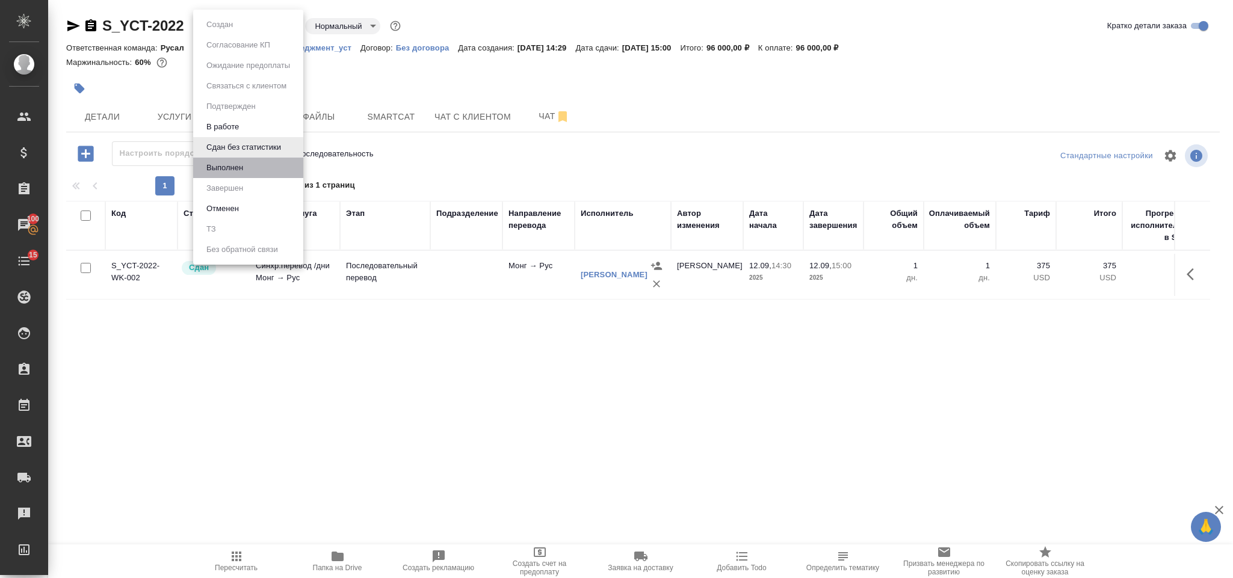
click at [260, 176] on li "Выполнен" at bounding box center [248, 168] width 110 height 20
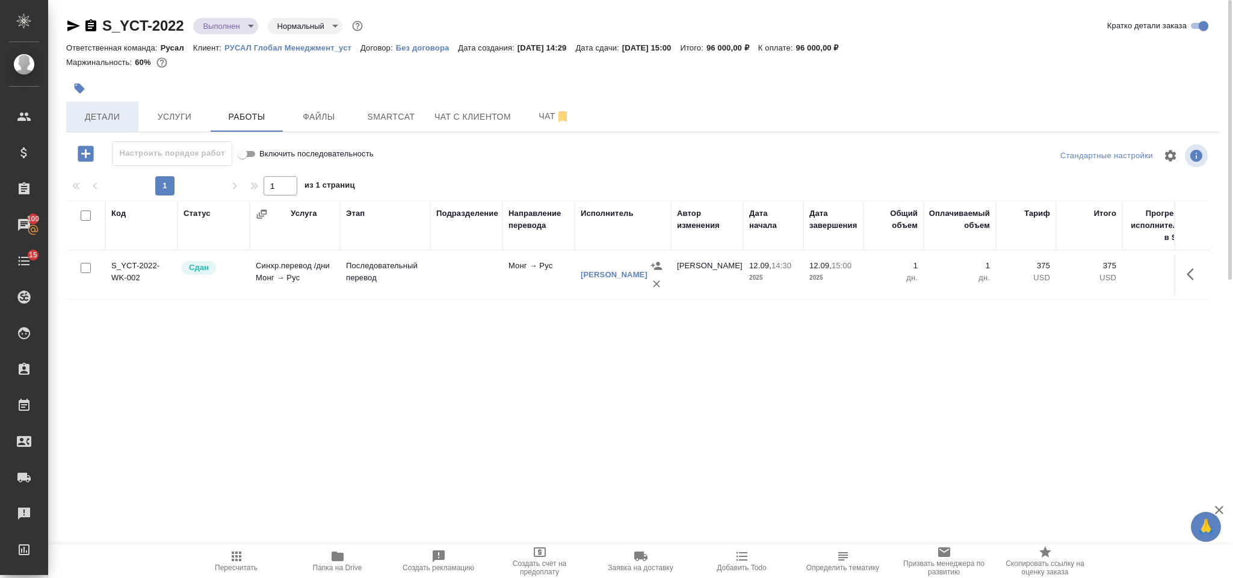
click at [107, 116] on span "Детали" at bounding box center [102, 117] width 58 height 15
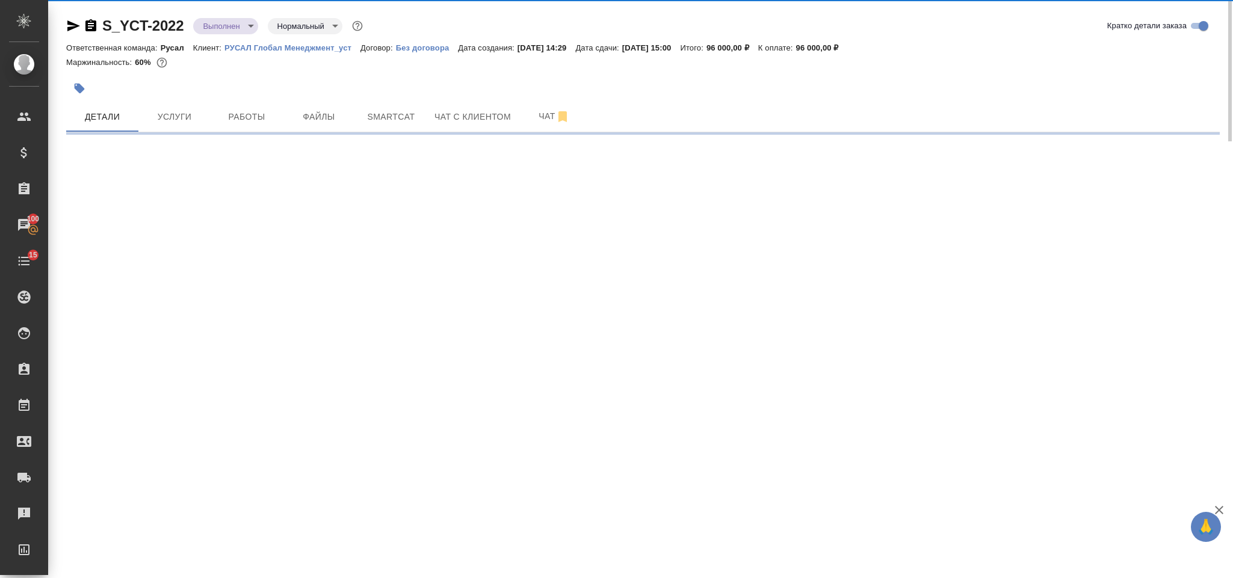
select select "RU"
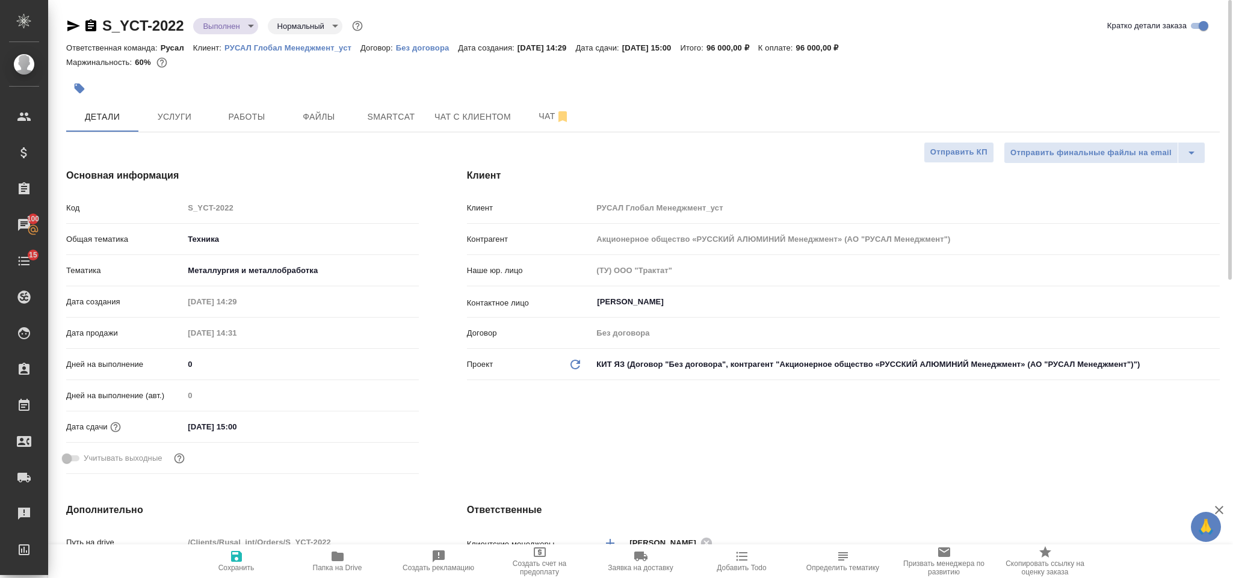
type textarea "x"
click at [93, 29] on icon "button" at bounding box center [90, 25] width 11 height 12
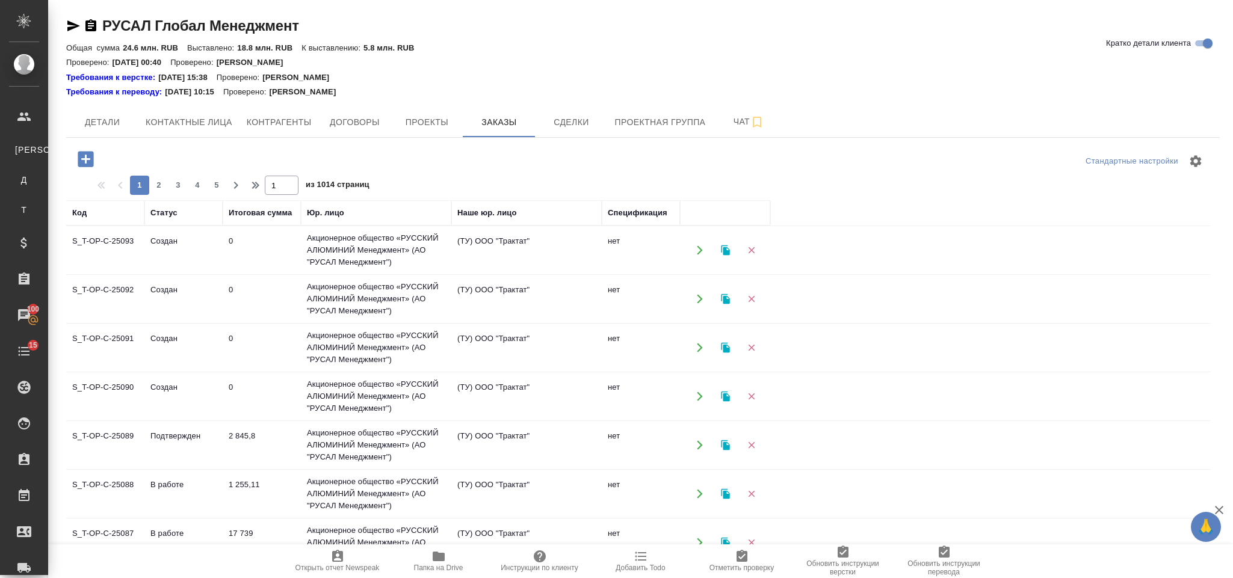
click at [89, 159] on icon "button" at bounding box center [85, 159] width 21 height 21
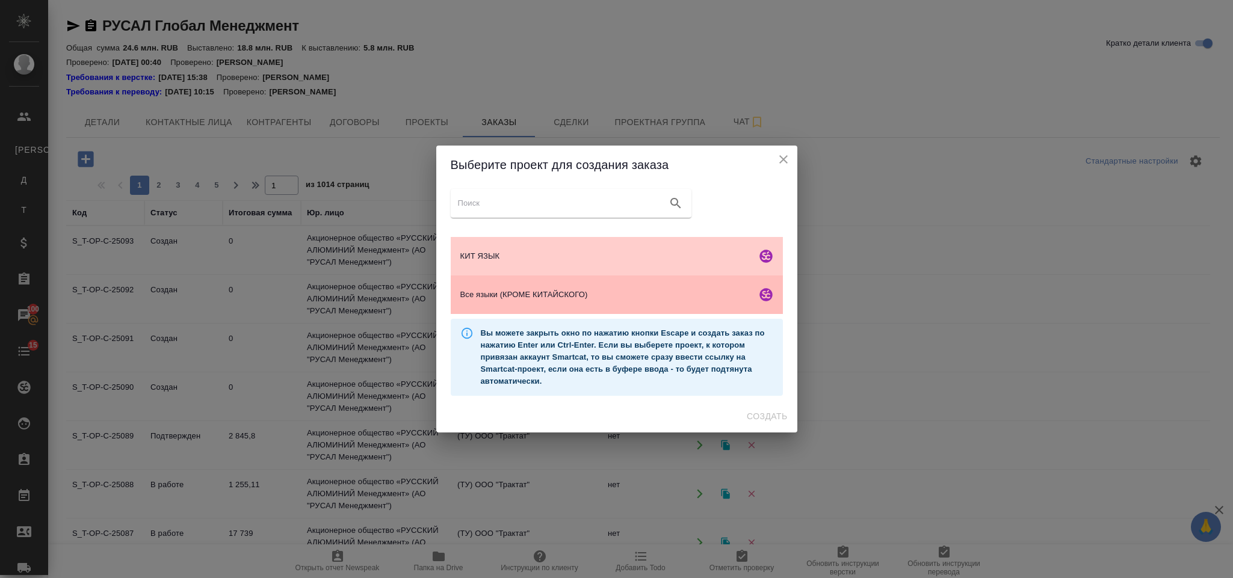
click at [594, 300] on span "Все языки (КРОМЕ КИТАЙСКОГО)" at bounding box center [605, 295] width 291 height 12
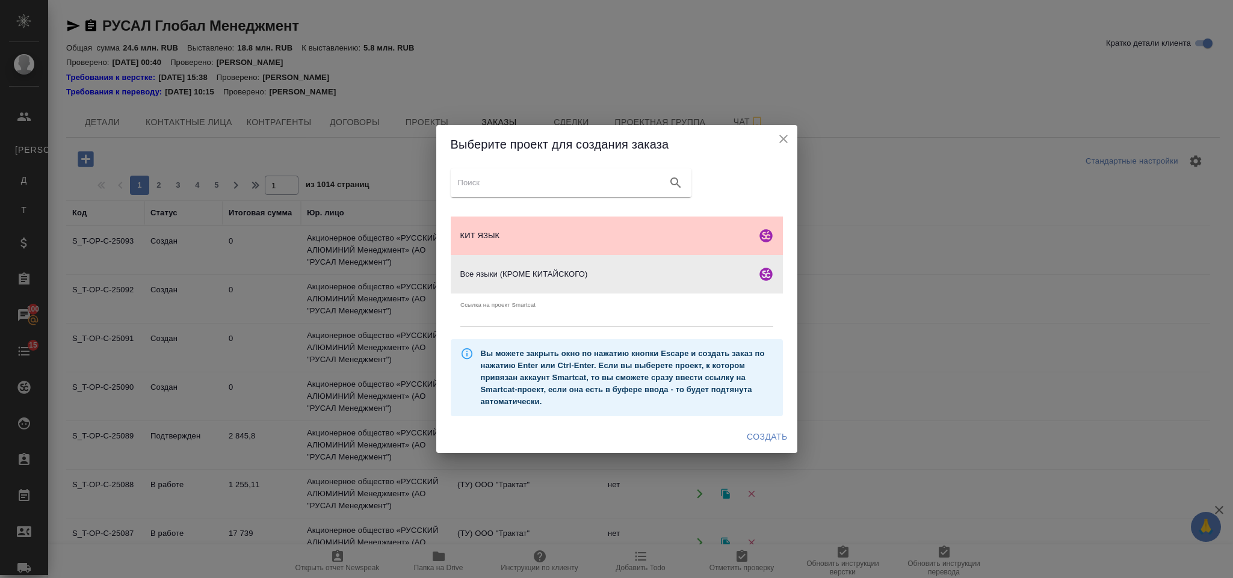
click at [747, 436] on span "Создать" at bounding box center [767, 437] width 40 height 15
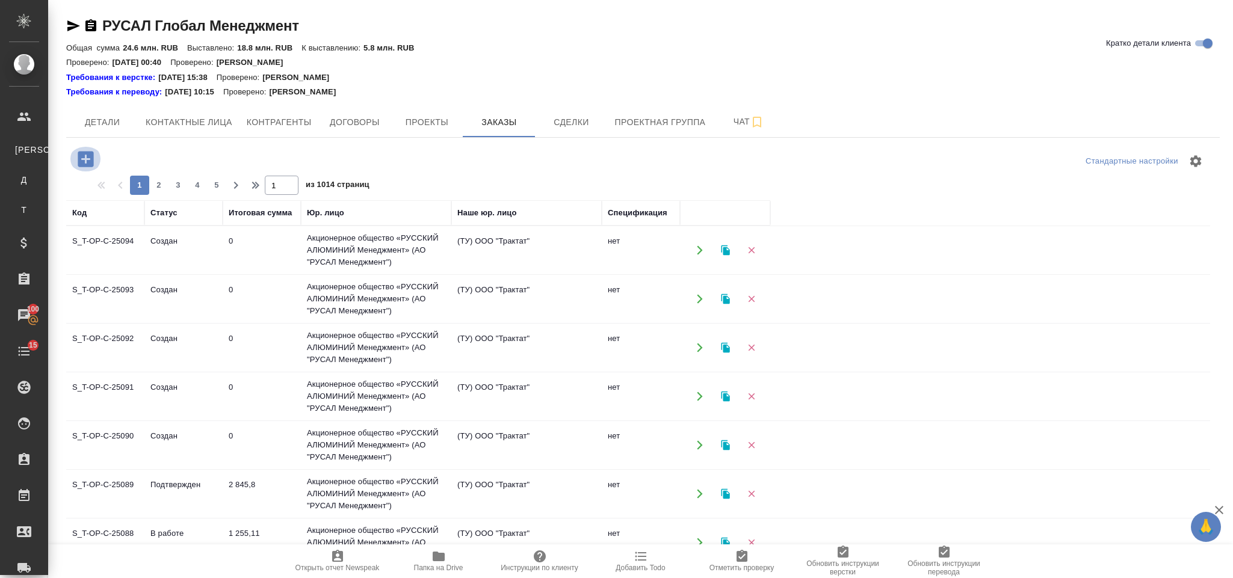
click at [87, 161] on icon "button" at bounding box center [86, 159] width 16 height 16
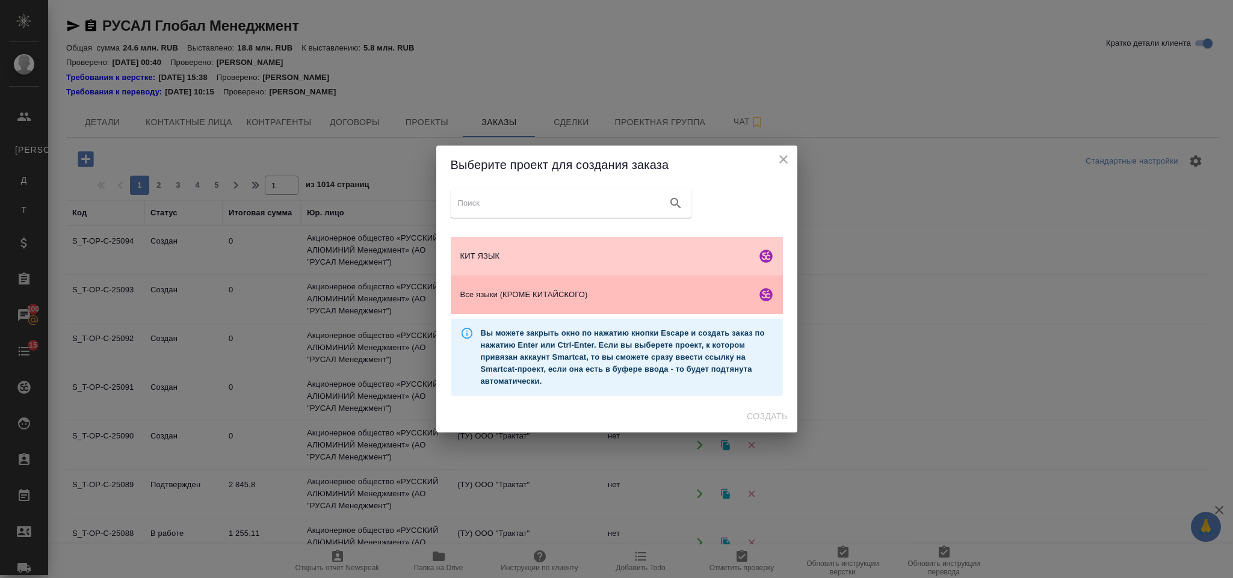
click at [551, 294] on span "Все языки (КРОМЕ КИТАЙСКОГО)" at bounding box center [605, 295] width 291 height 12
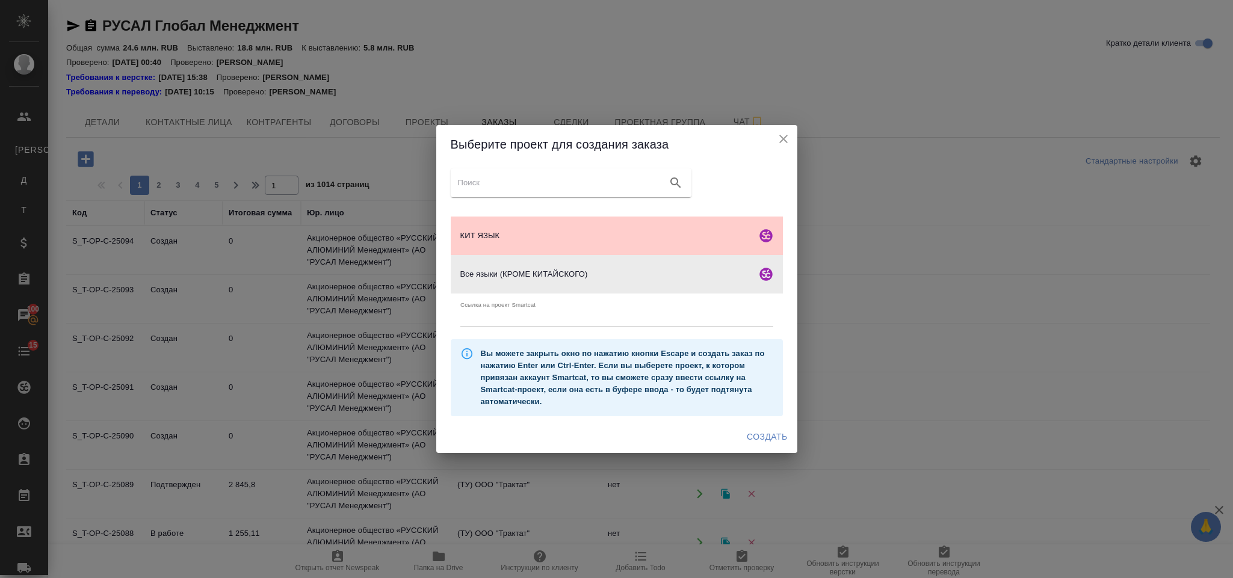
click at [755, 430] on span "Создать" at bounding box center [767, 437] width 40 height 15
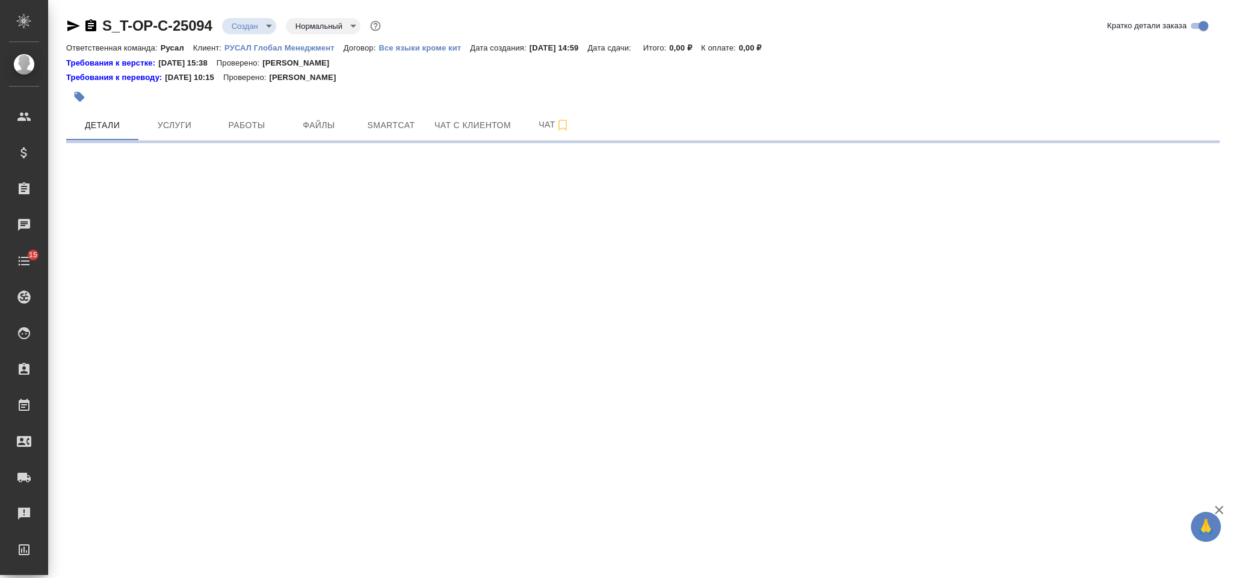
select select "RU"
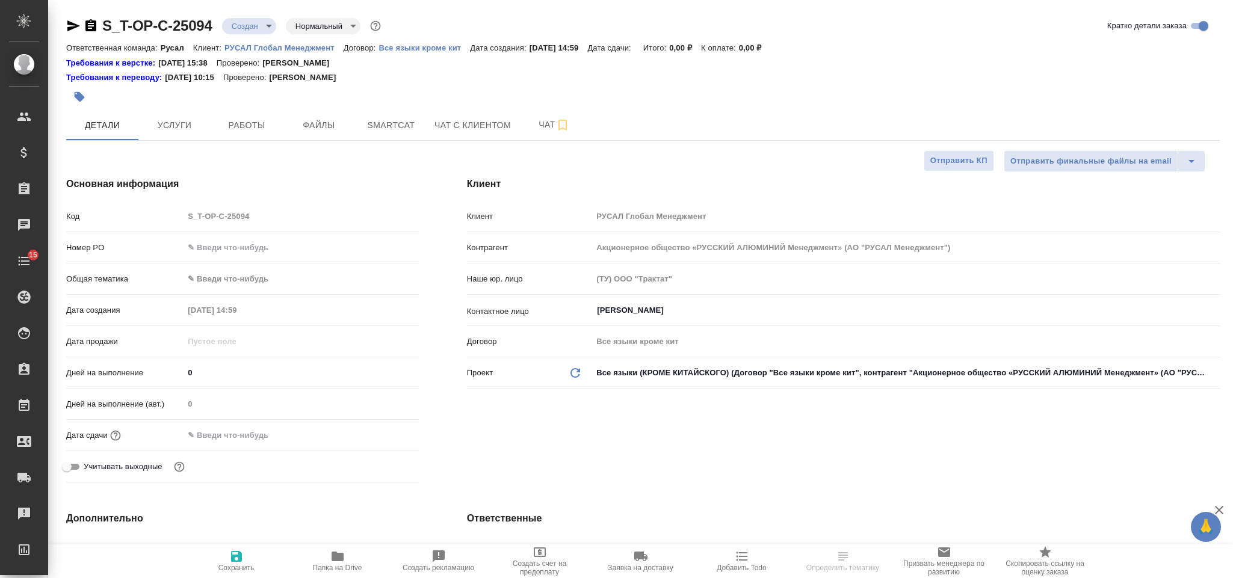
type textarea "x"
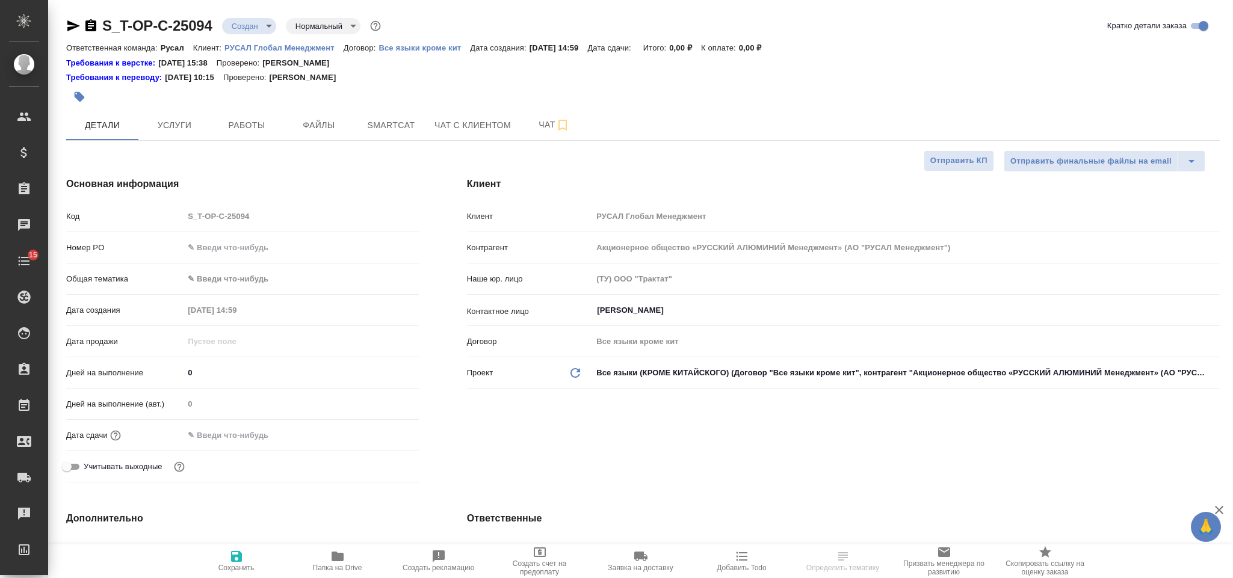
type textarea "x"
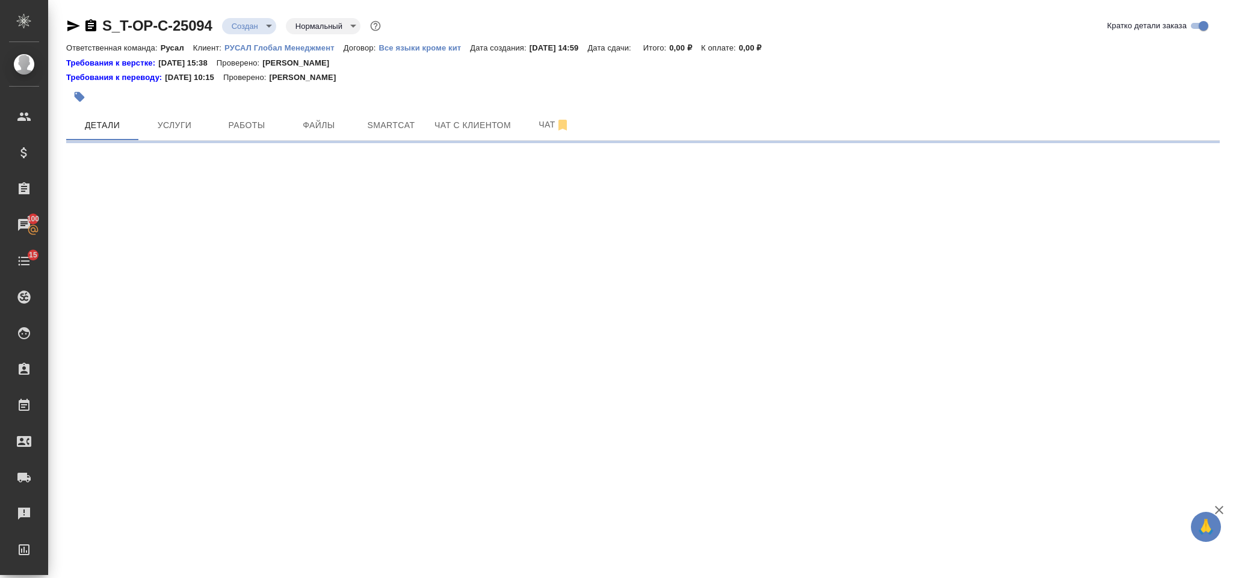
select select "RU"
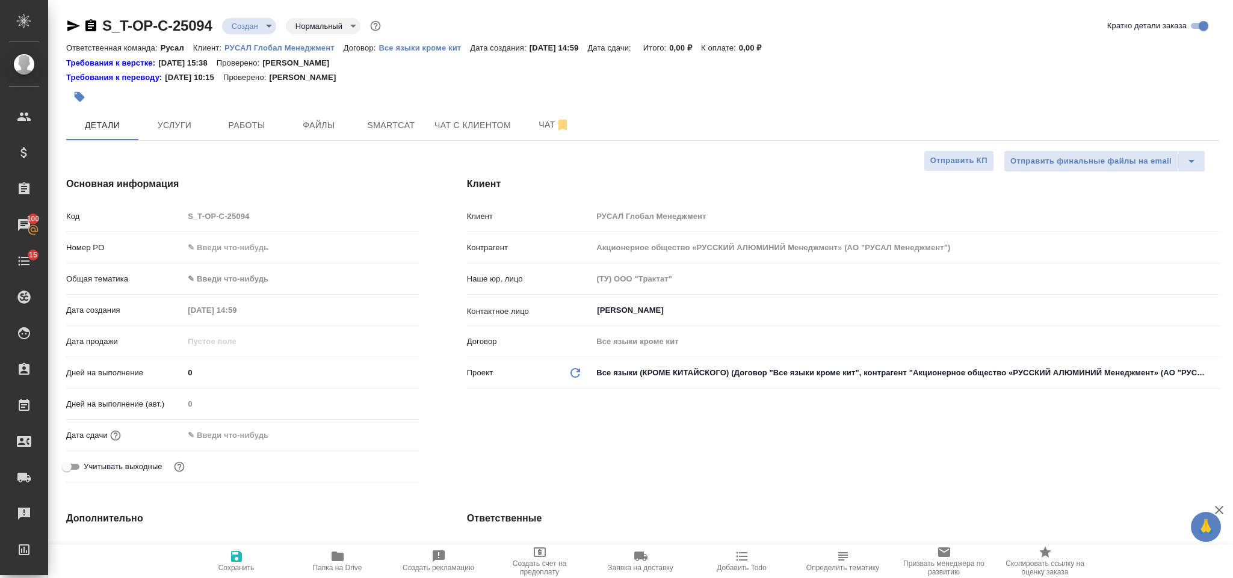
type textarea "x"
click at [244, 253] on input "text" at bounding box center [301, 247] width 234 height 17
paste input "VISTA la legge 23 agosto 1988, n. 400, recante “Disciplina dell’attività di Gov…"
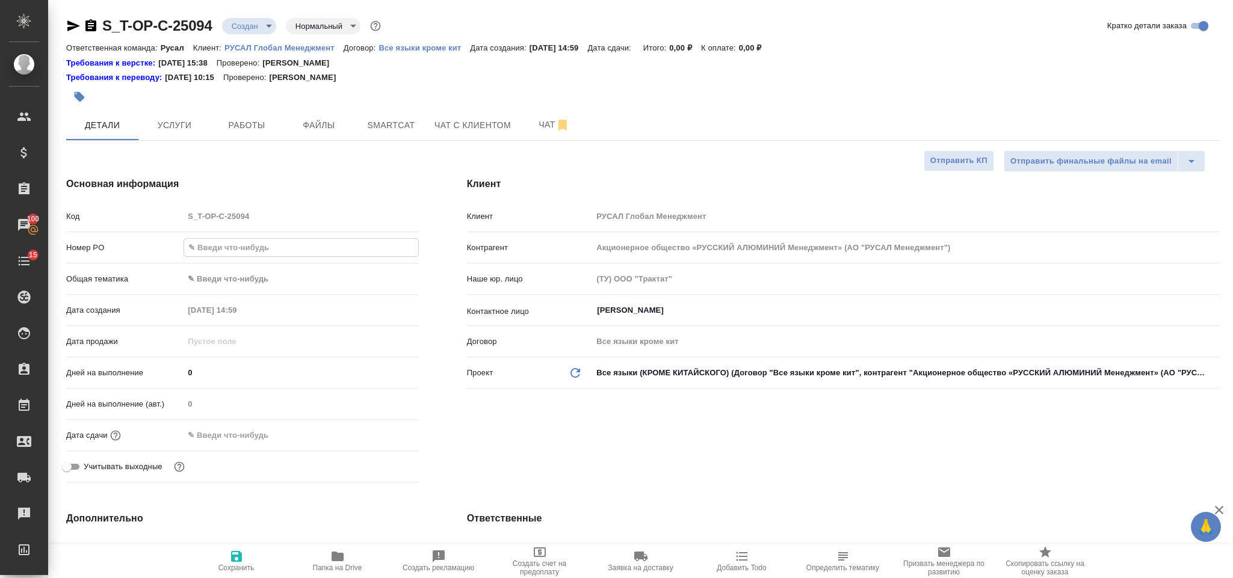
type input "VISTA la legge 23 agosto 1988, n. 400, recante “Disciplina dell’attività di Gov…"
type textarea "x"
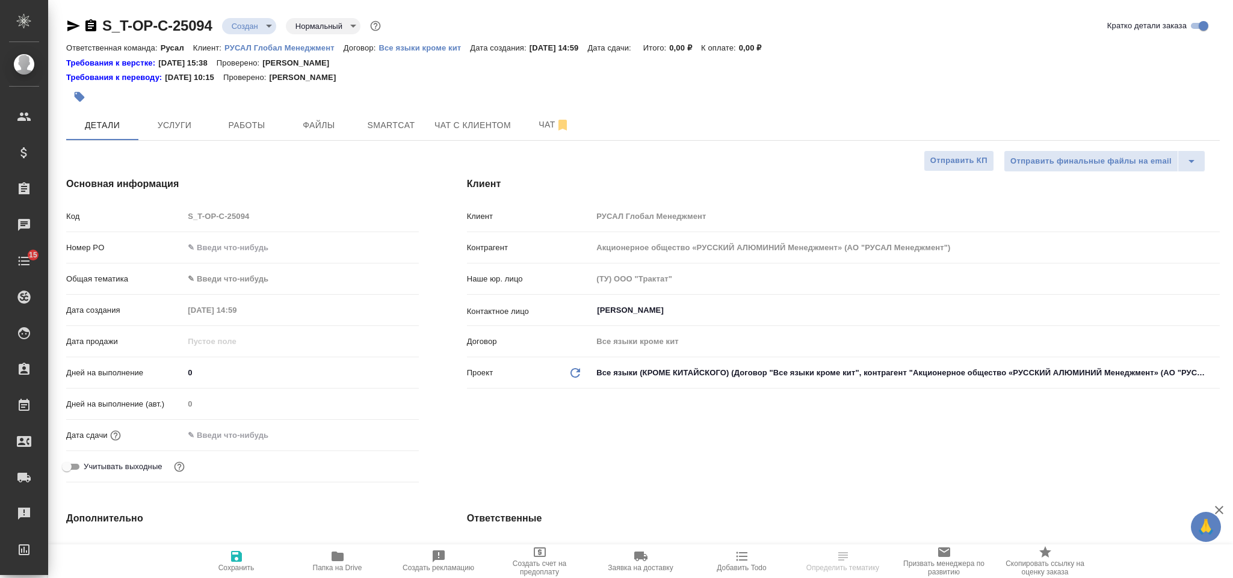
select select "RU"
click at [243, 250] on input "text" at bounding box center [301, 247] width 235 height 17
paste input "Т-ОП-С-46715"
type input "Т-ОП-С-46715"
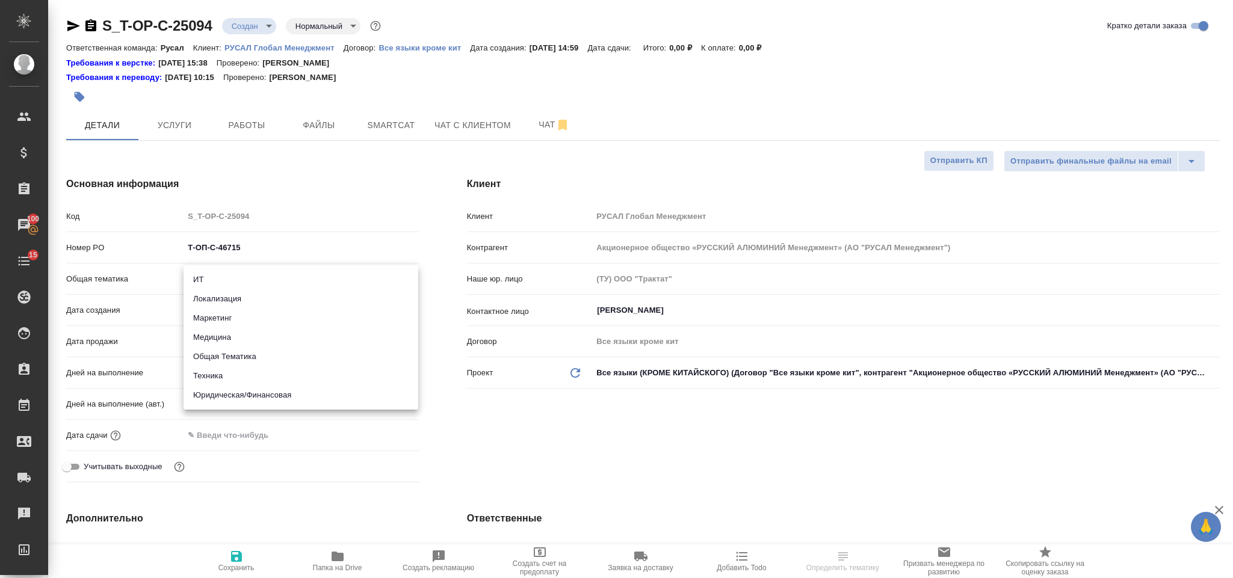
click at [291, 276] on body "🙏 .cls-1 fill:#fff; AWATERA [PERSON_NAME] Спецификации Заказы 100 Чаты 15 Todo …" at bounding box center [616, 289] width 1233 height 578
click at [250, 401] on li "Юридическая/Финансовая" at bounding box center [301, 395] width 235 height 19
type input "yr-fn"
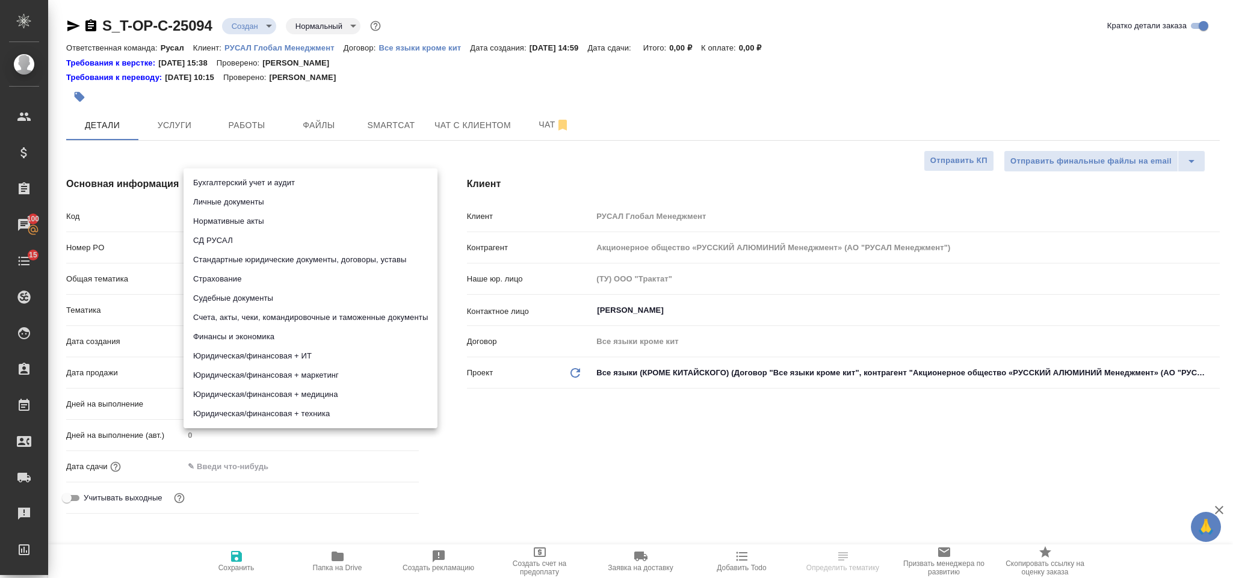
click at [249, 312] on body "🙏 .cls-1 fill:#fff; AWATERA [PERSON_NAME] Спецификации Заказы 100 Чаты 15 Todo …" at bounding box center [616, 289] width 1233 height 578
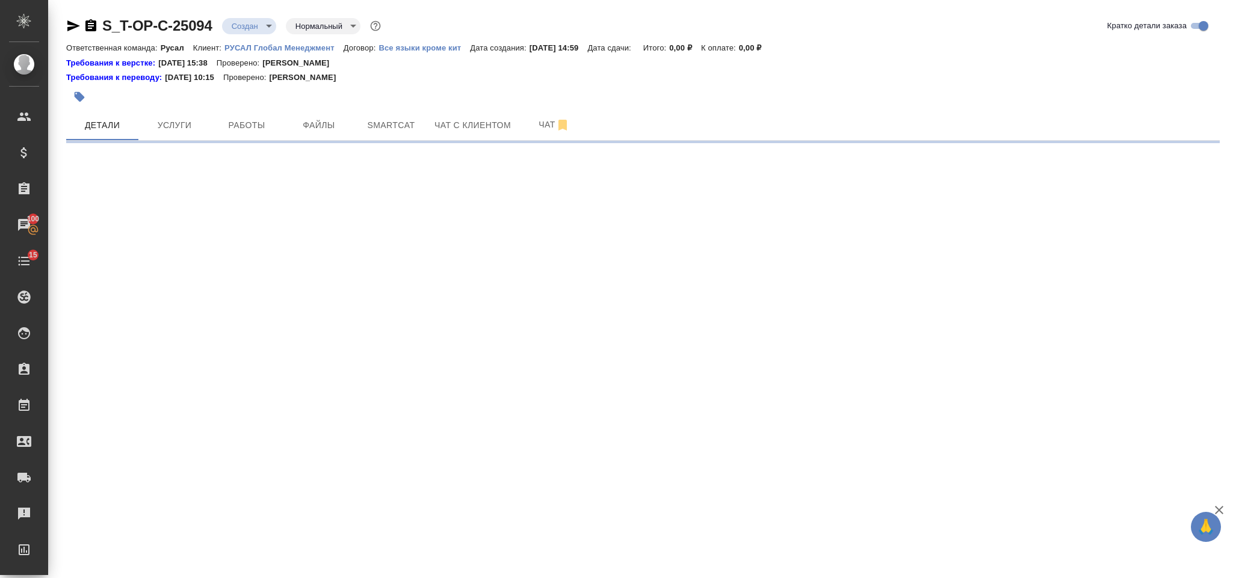
select select "RU"
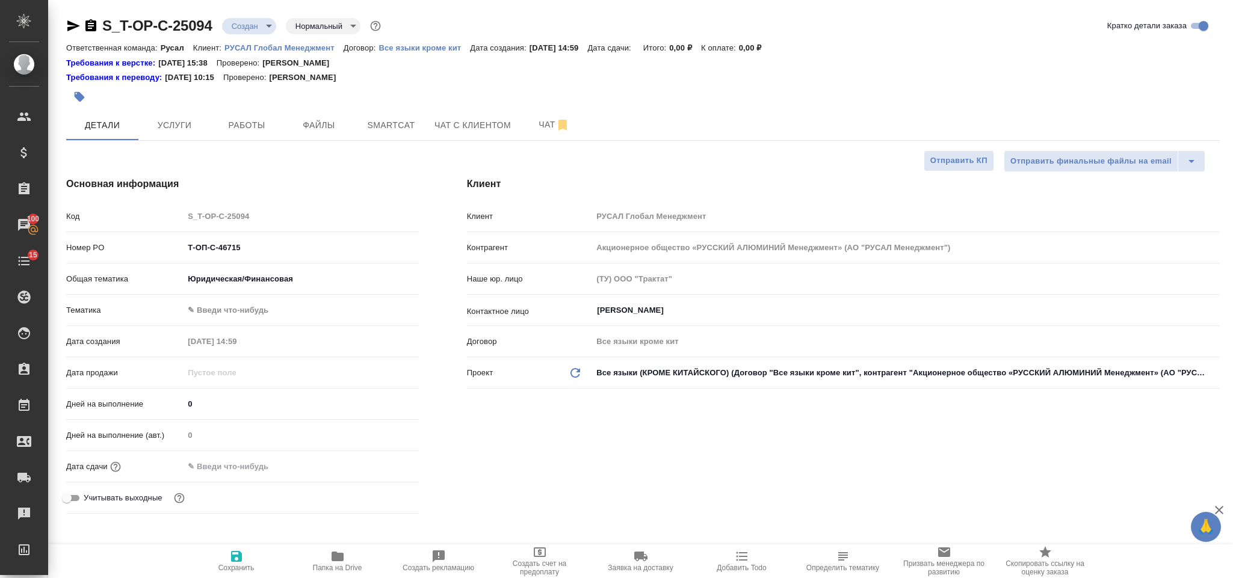
type textarea "x"
click at [259, 312] on body "🙏 .cls-1 fill:#fff; AWATERA Gorlenko Yuliua Клиенты Спецификации Заказы 100 Чат…" at bounding box center [616, 289] width 1233 height 578
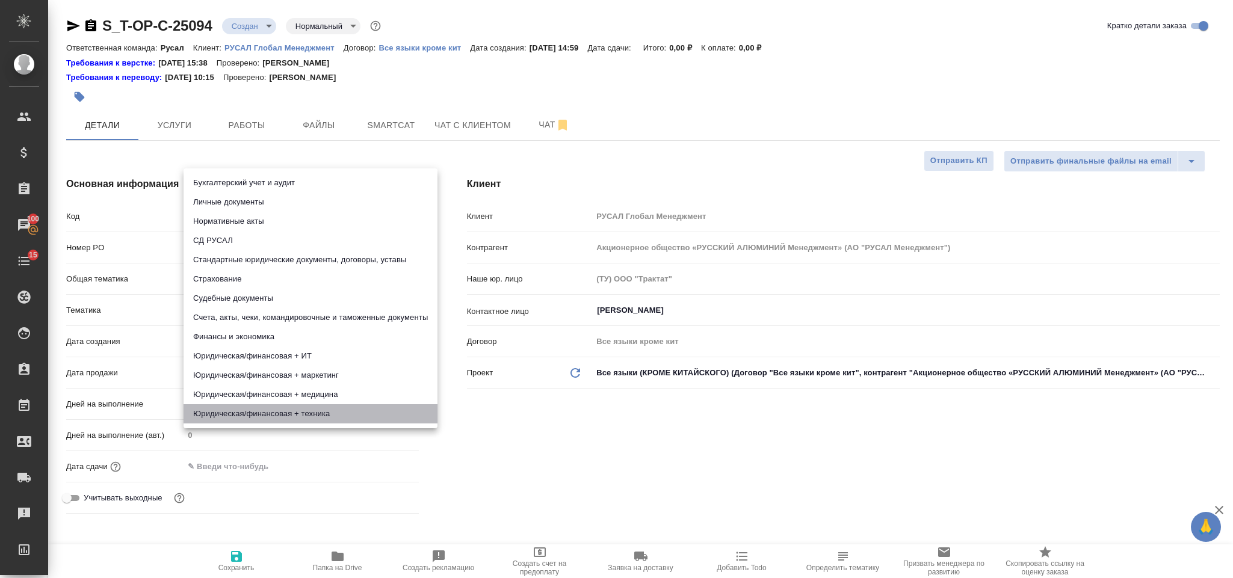
click at [291, 412] on li "Юридическая/финансовая + техника" at bounding box center [311, 413] width 254 height 19
type input "5a8b8b956a9677013d343e73"
type textarea "x"
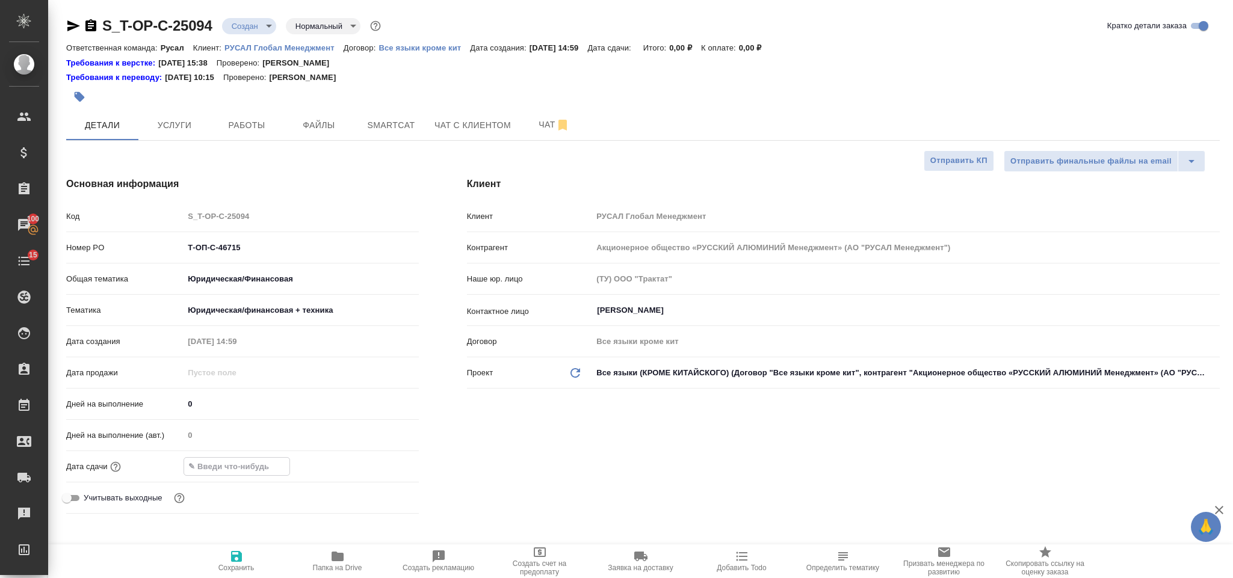
click at [271, 469] on input "text" at bounding box center [236, 466] width 105 height 17
click at [388, 460] on icon "button" at bounding box center [384, 466] width 14 height 14
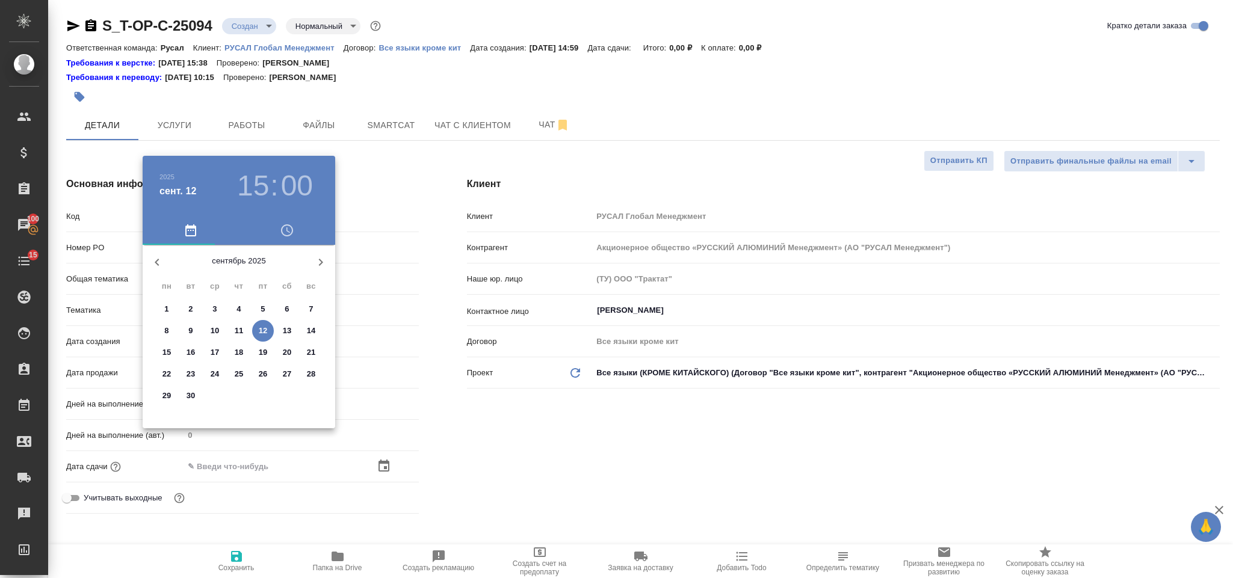
click at [264, 333] on p "12" at bounding box center [263, 331] width 9 height 12
type input "12.09.2025 15:00"
type textarea "x"
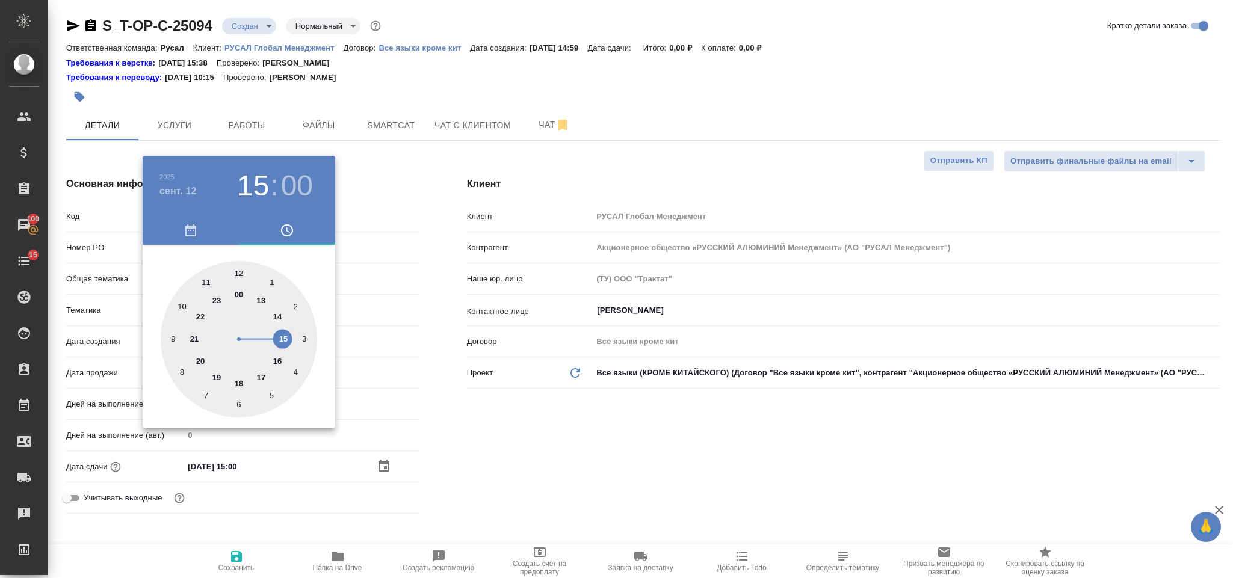
click at [282, 358] on div at bounding box center [239, 339] width 156 height 156
type input "12.09.2025 16:00"
type textarea "x"
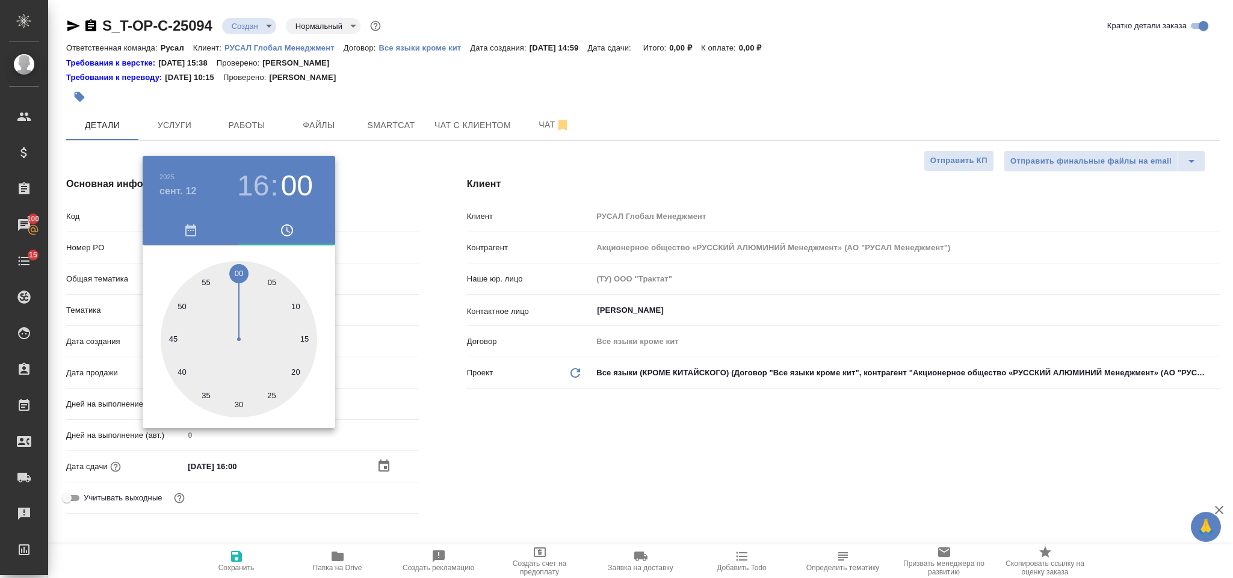
click at [297, 373] on div at bounding box center [239, 339] width 156 height 156
type input "12.09.2025 16:20"
type textarea "x"
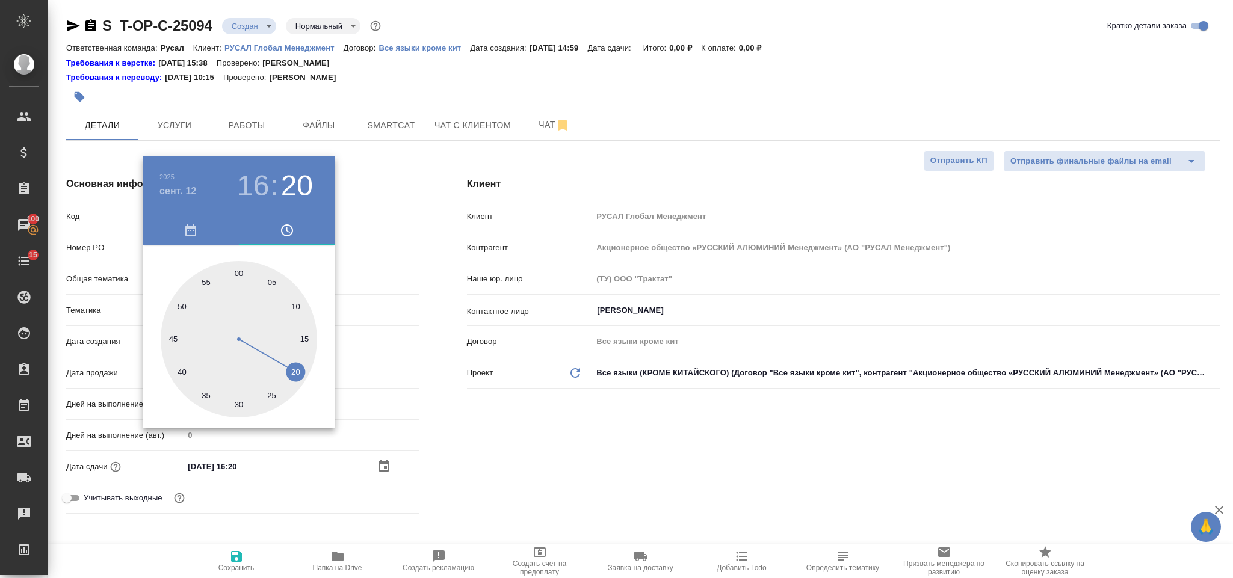
click at [537, 434] on div at bounding box center [616, 289] width 1233 height 578
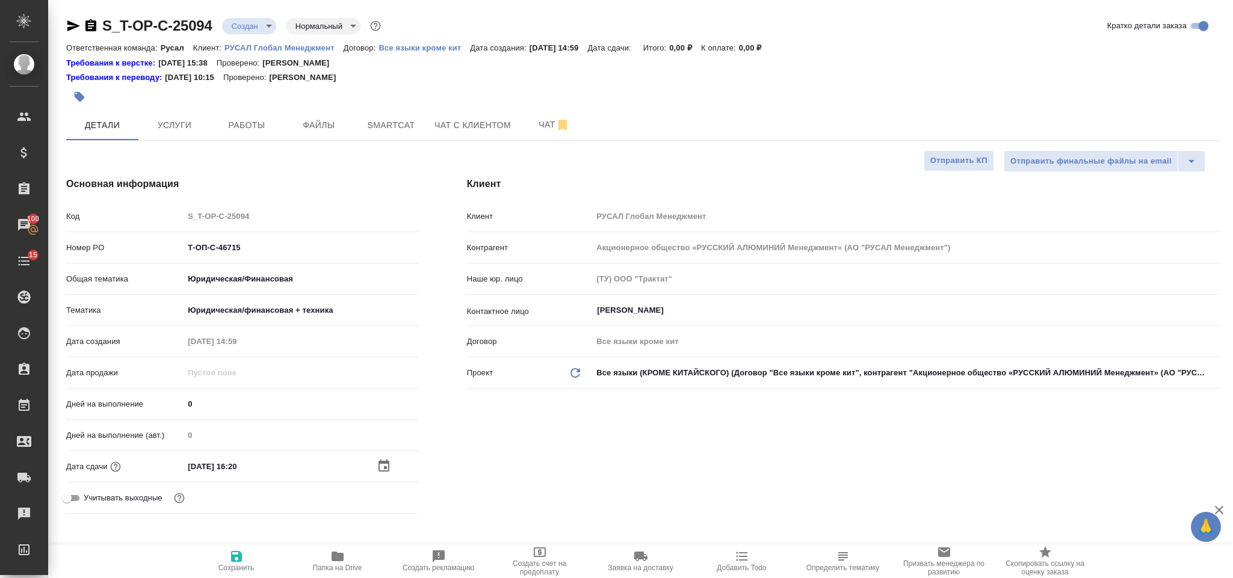
click at [238, 553] on icon "button" at bounding box center [236, 556] width 11 height 11
type textarea "x"
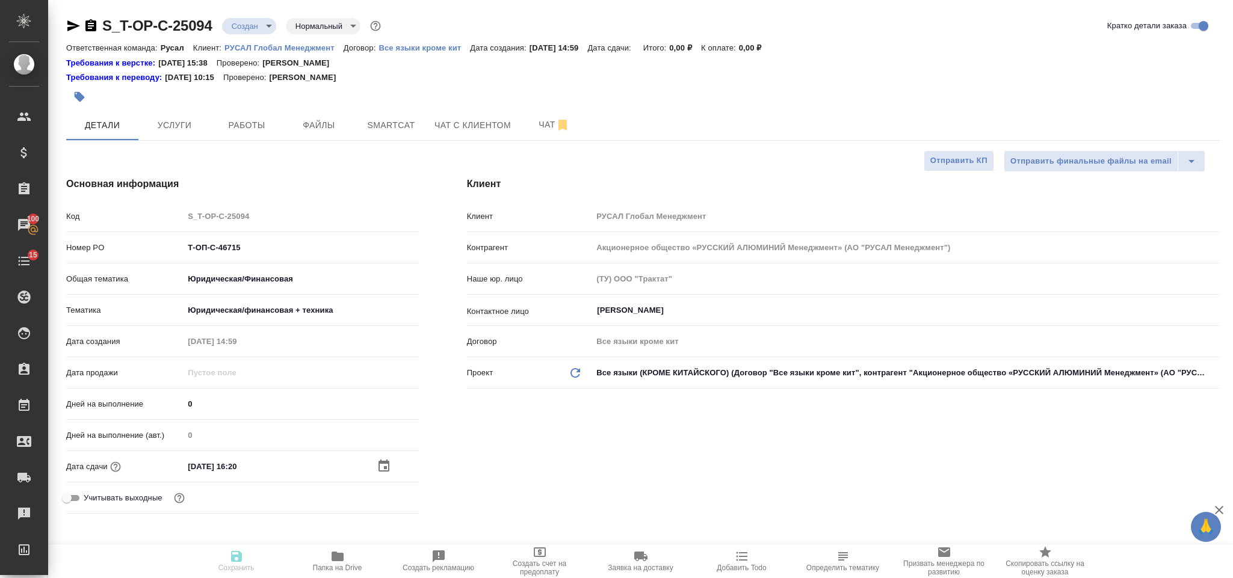
type textarea "x"
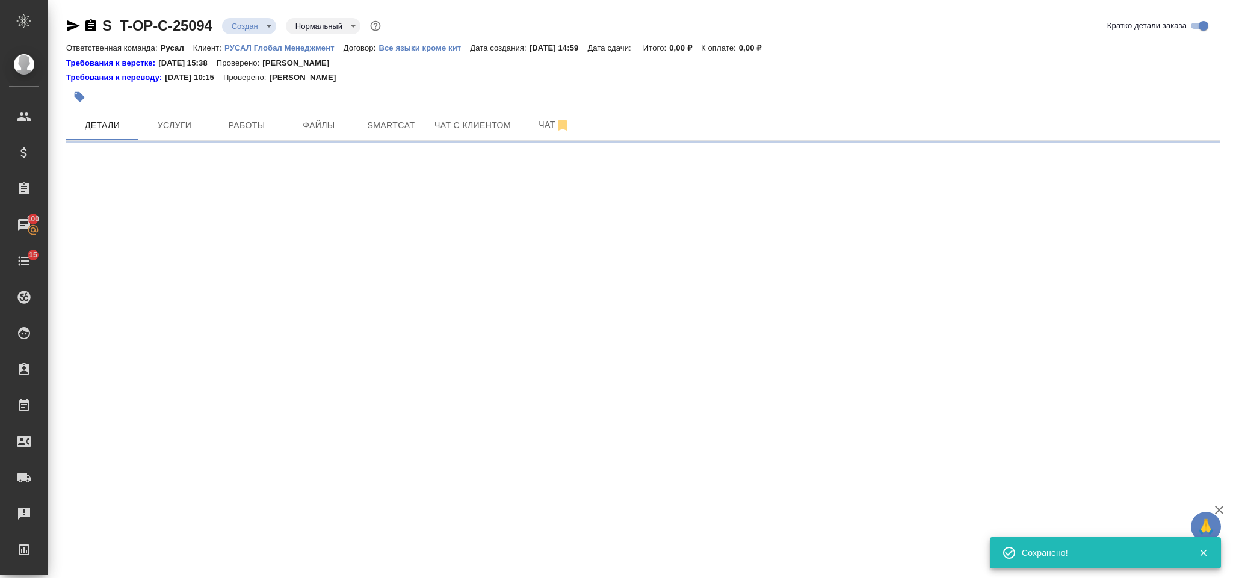
select select "RU"
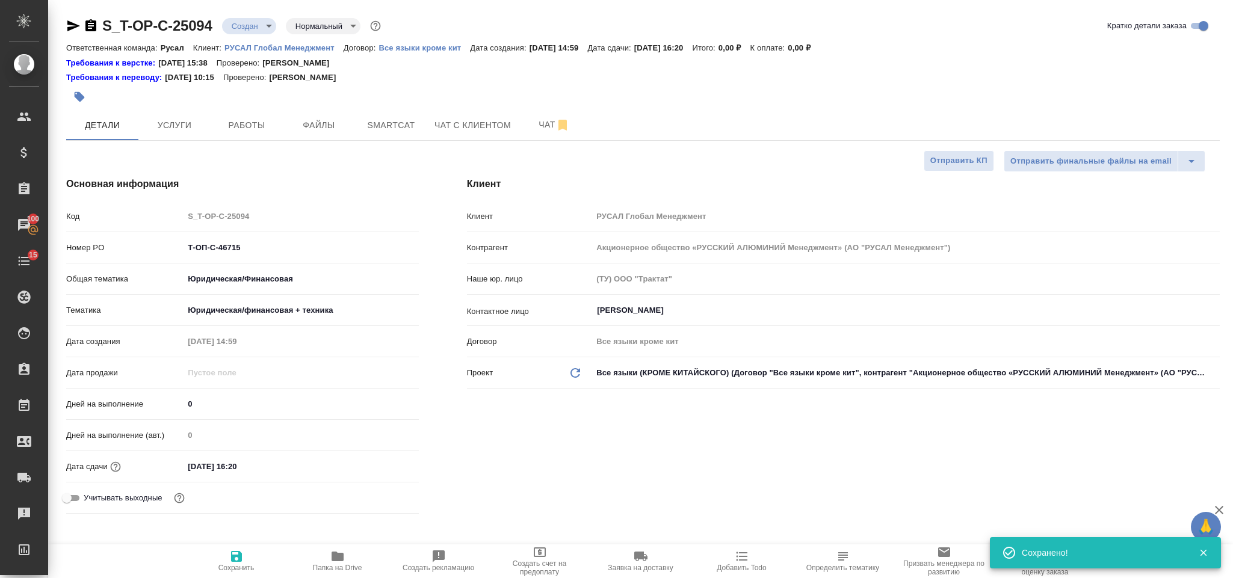
type textarea "x"
click at [302, 138] on button "Файлы" at bounding box center [319, 125] width 72 height 30
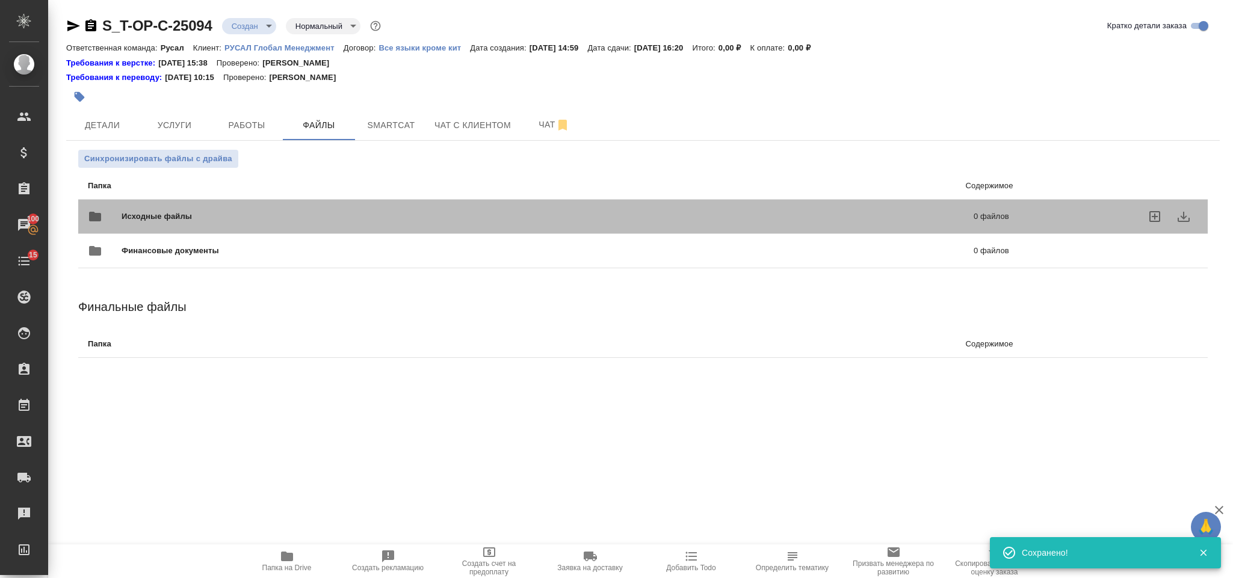
click at [226, 211] on span "Исходные файлы" at bounding box center [353, 217] width 462 height 12
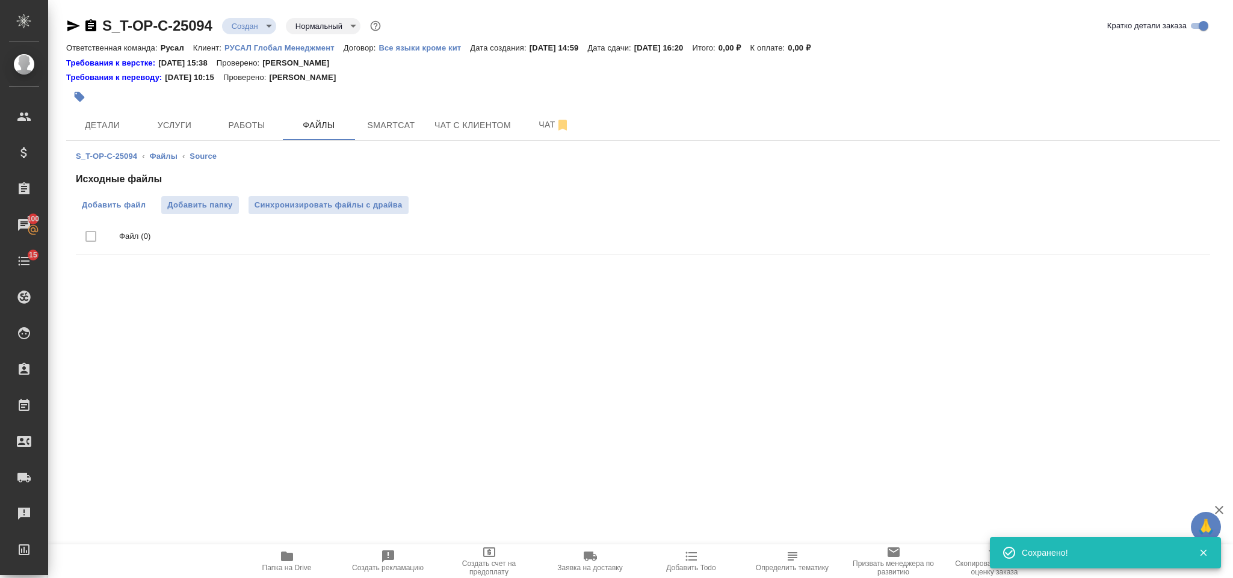
click at [135, 208] on span "Добавить файл" at bounding box center [114, 205] width 64 height 12
click at [0, 0] on input "Добавить файл" at bounding box center [0, 0] width 0 height 0
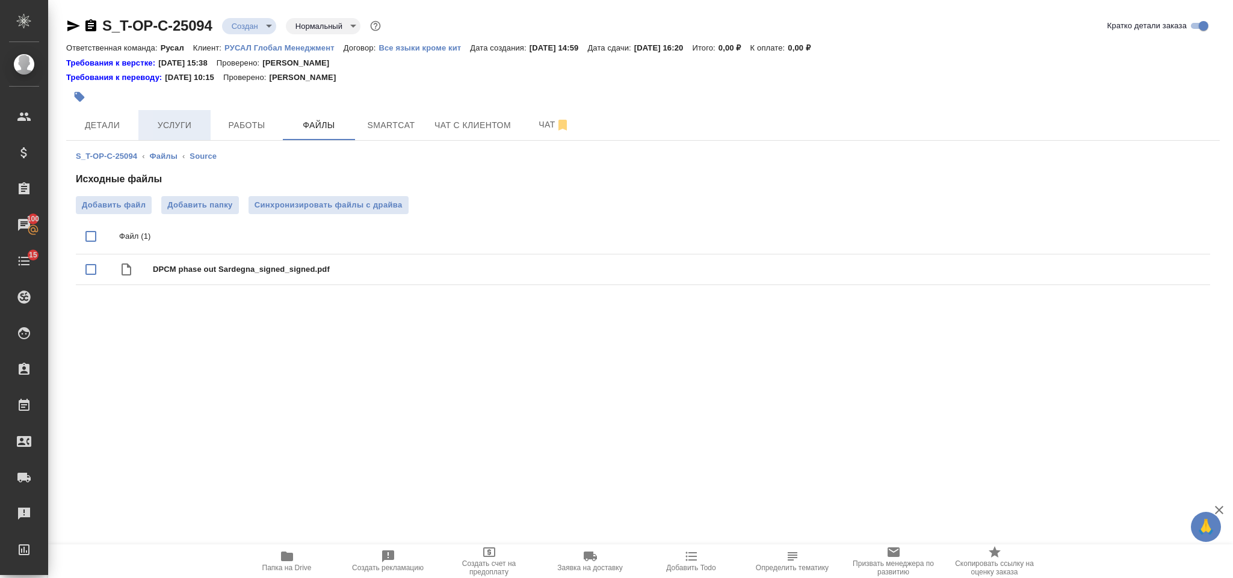
click at [172, 130] on span "Услуги" at bounding box center [175, 125] width 58 height 15
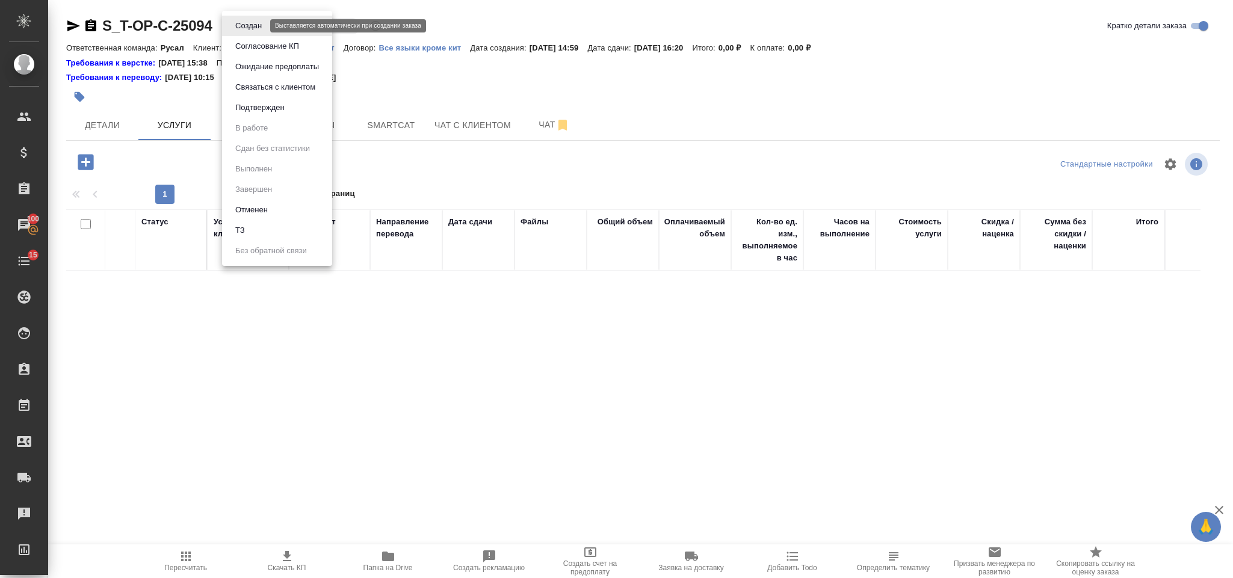
click at [242, 22] on body "🙏 .cls-1 fill:#fff; AWATERA Gorlenko Yuliua Клиенты Спецификации Заказы 100 Чат…" at bounding box center [616, 289] width 1233 height 578
click at [278, 229] on li "ТЗ" at bounding box center [277, 230] width 110 height 20
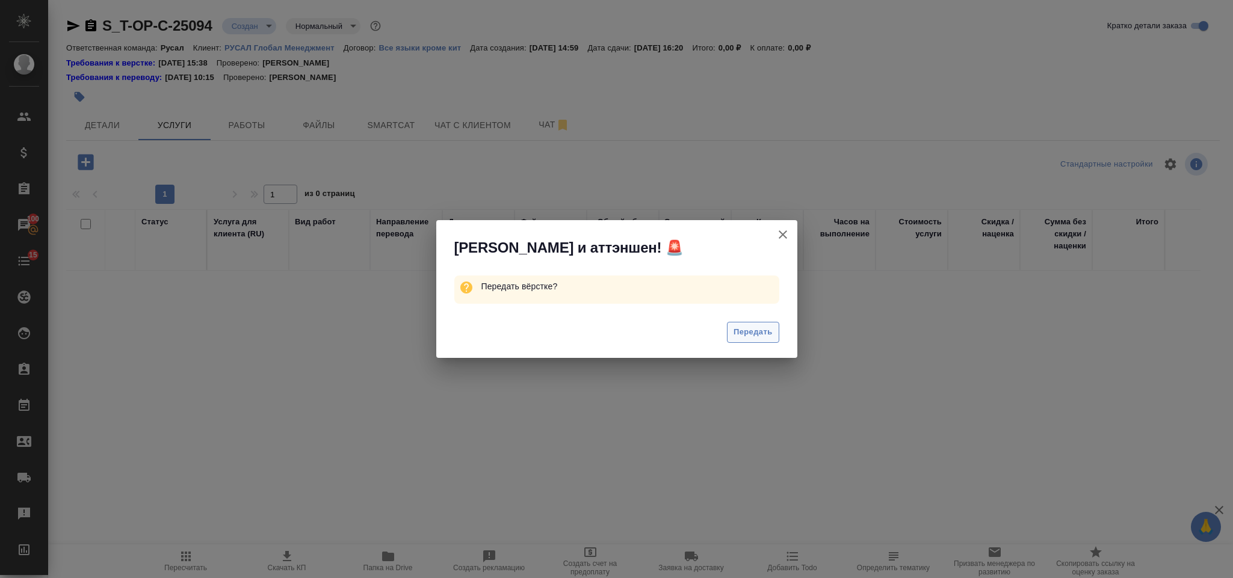
click at [755, 340] on button "Передать" at bounding box center [753, 332] width 52 height 21
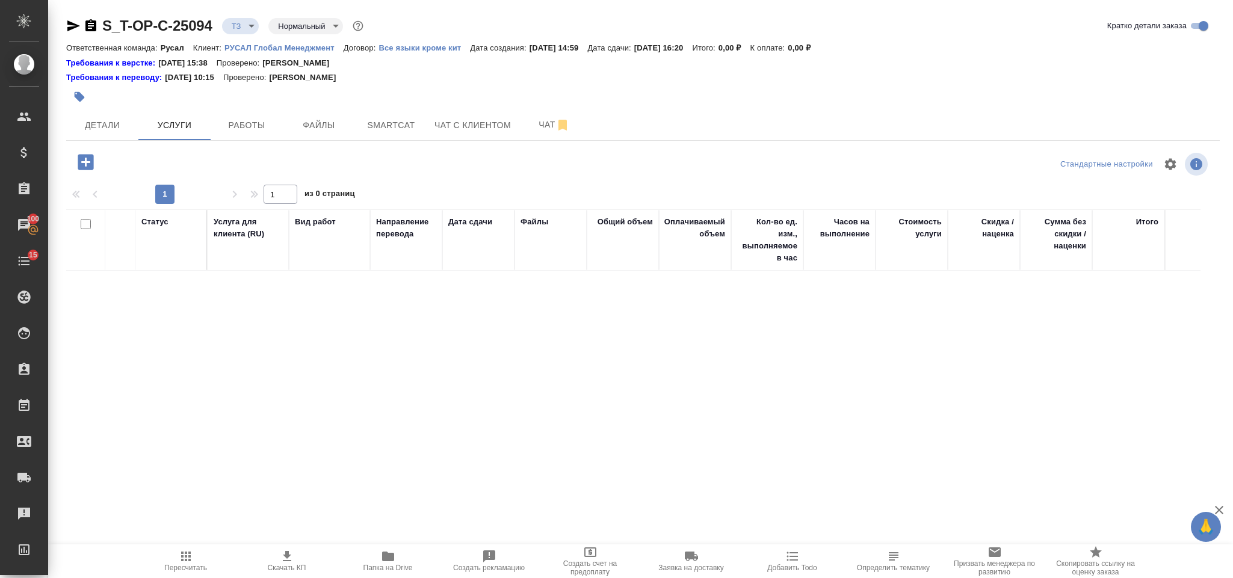
click at [92, 167] on icon "button" at bounding box center [86, 162] width 16 height 16
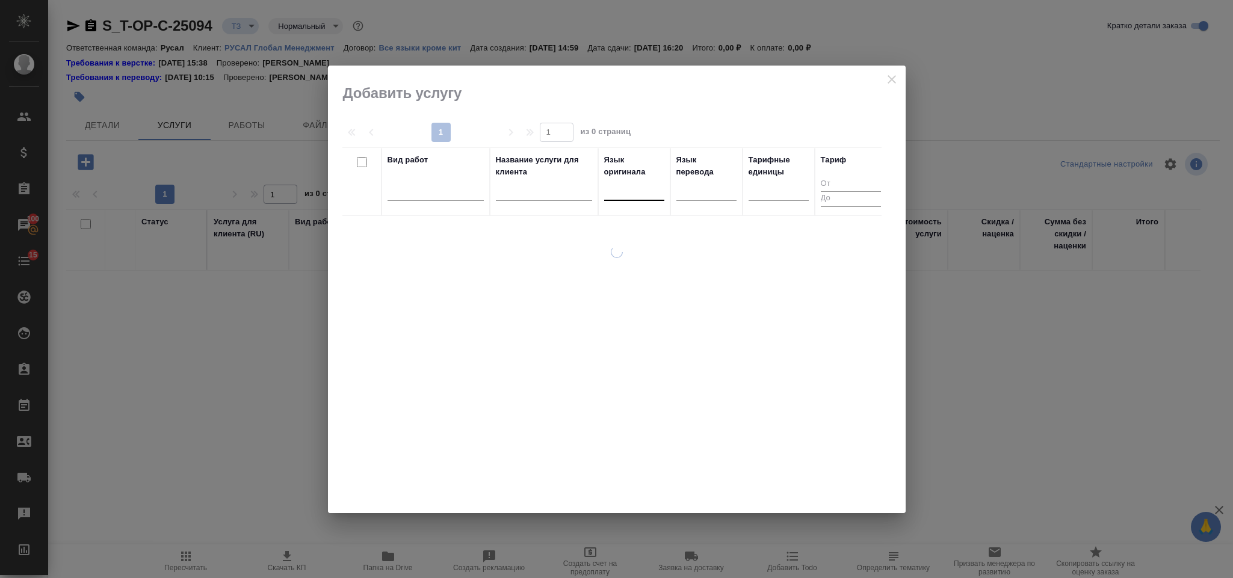
click at [647, 193] on div at bounding box center [634, 188] width 60 height 17
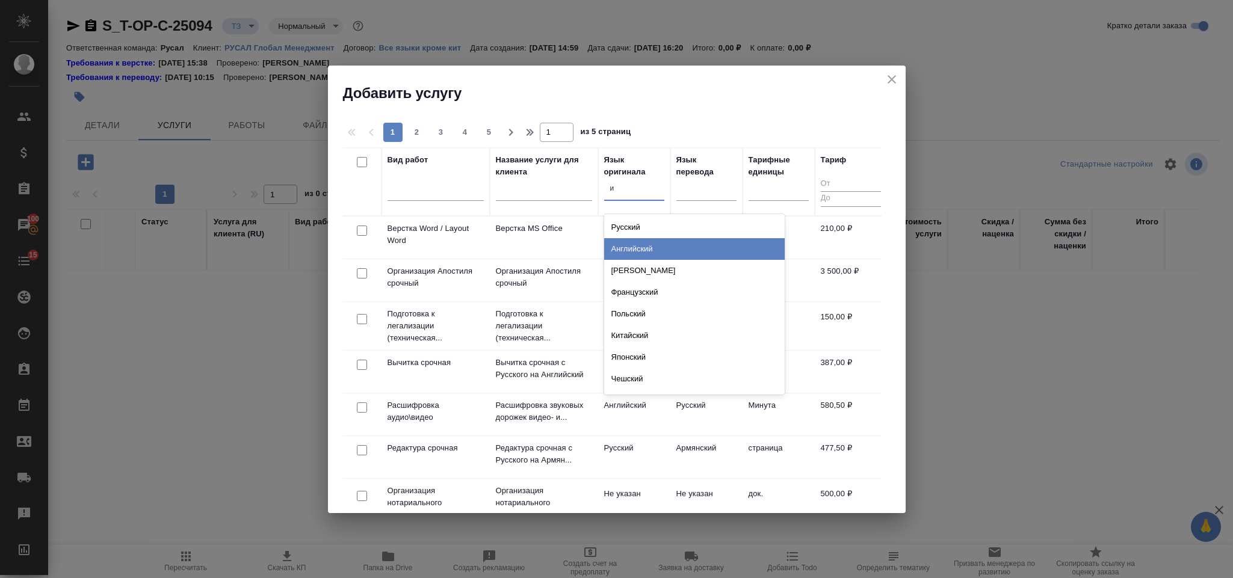
type input "ит"
click at [647, 244] on div "Итальянский" at bounding box center [694, 249] width 181 height 22
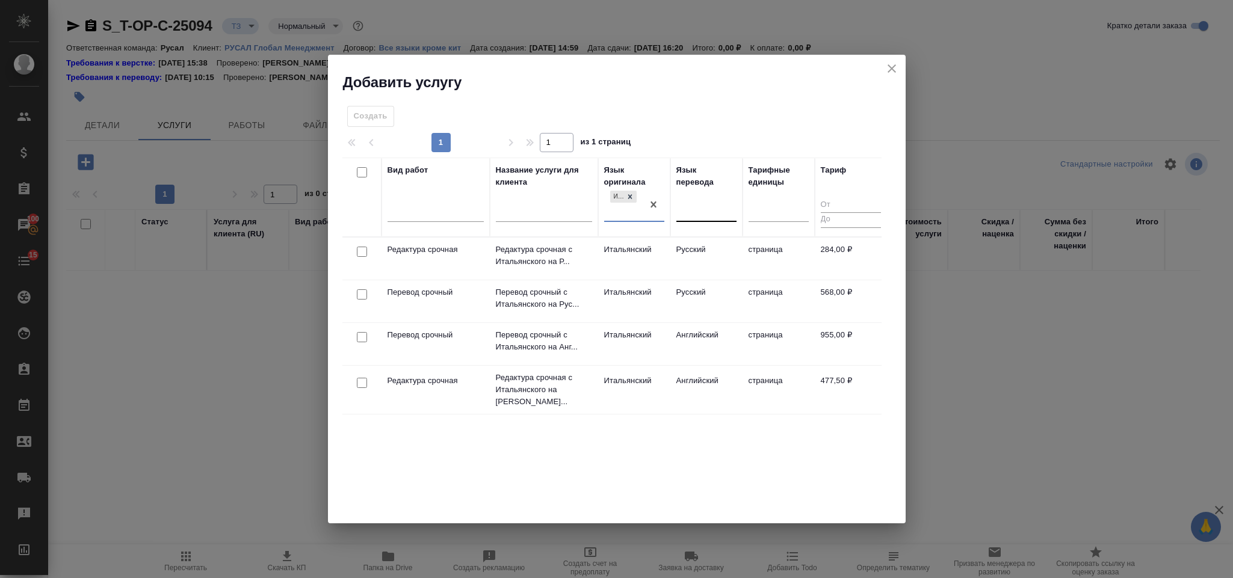
click at [683, 213] on input "text" at bounding box center [683, 209] width 1 height 8
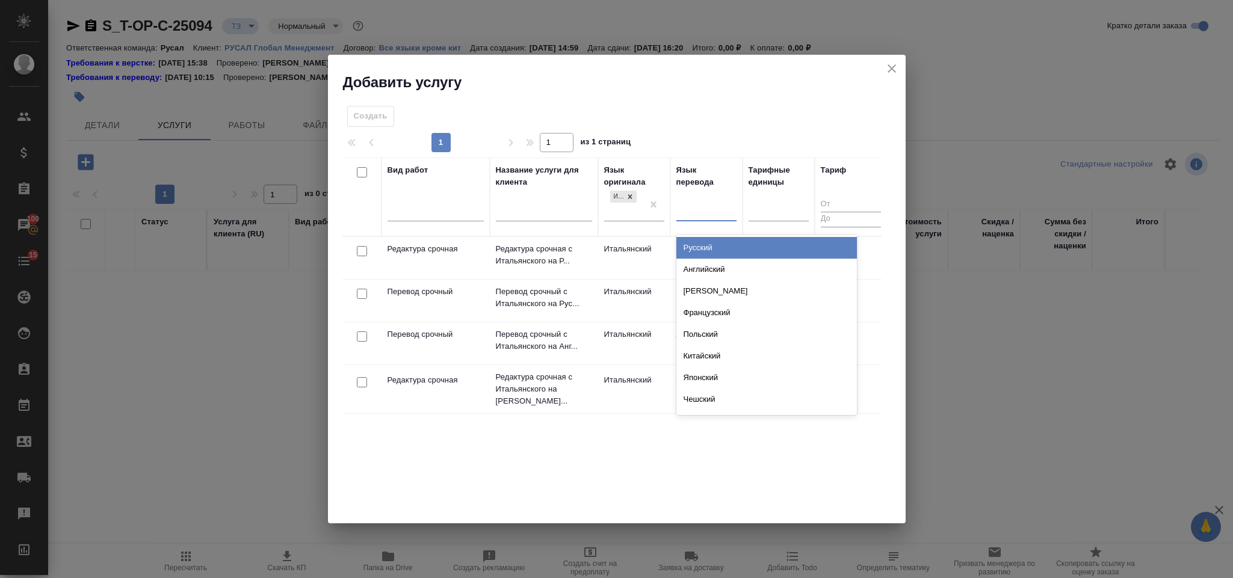
click at [696, 244] on div "Русский" at bounding box center [767, 248] width 181 height 22
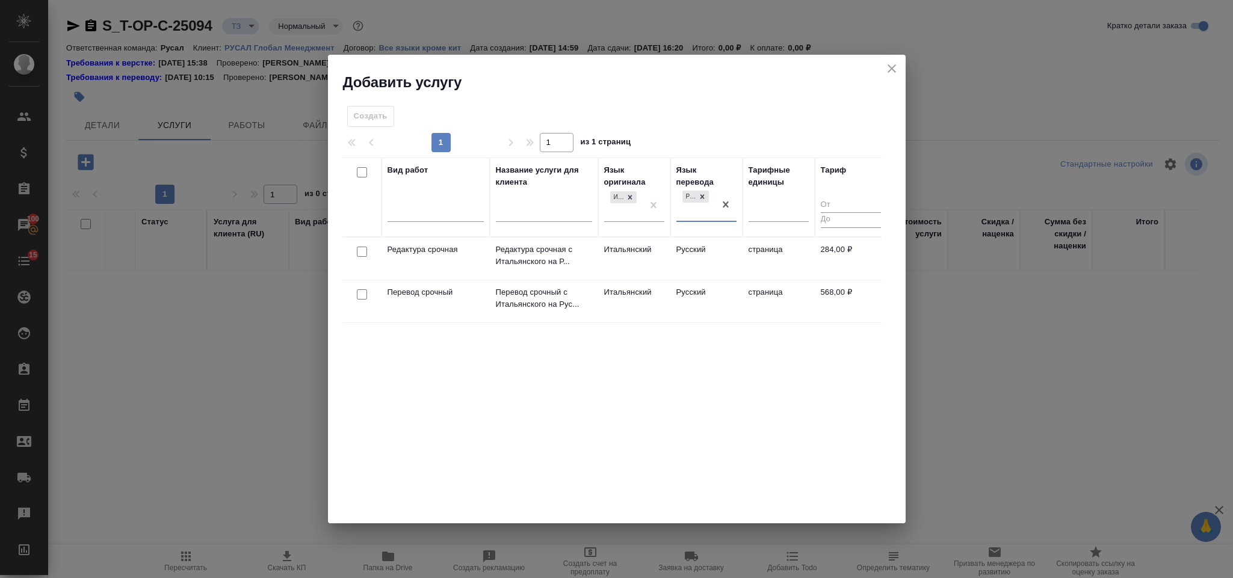
click at [359, 251] on input "checkbox" at bounding box center [362, 252] width 10 height 10
checkbox input "true"
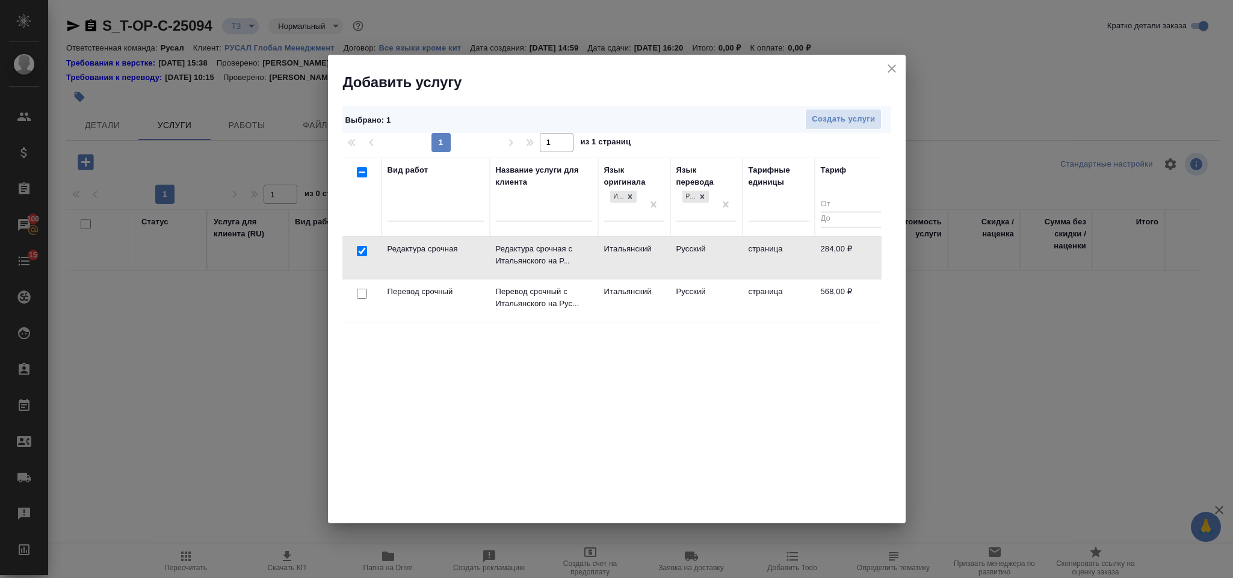
click at [365, 291] on input "checkbox" at bounding box center [362, 294] width 10 height 10
checkbox input "true"
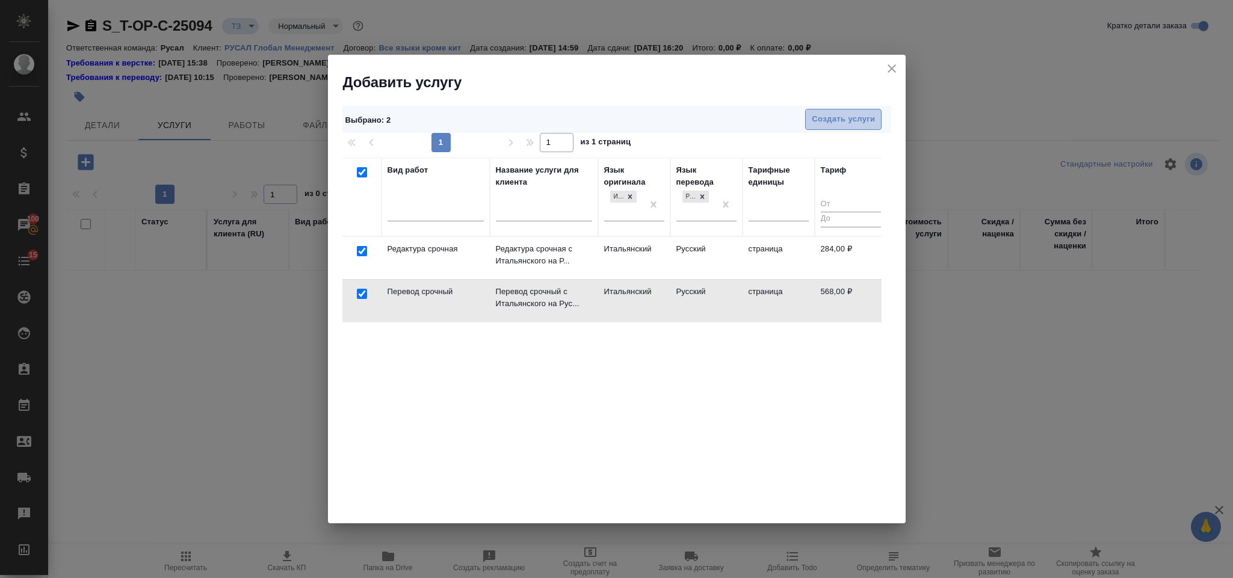
click at [833, 123] on span "Создать услуги" at bounding box center [843, 120] width 63 height 14
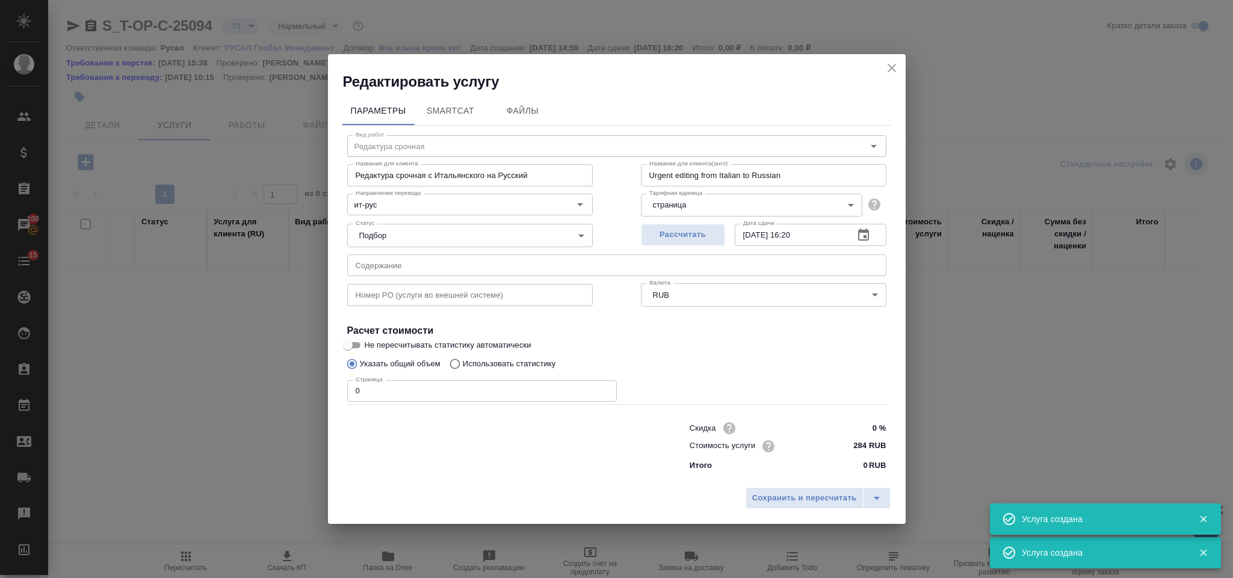
click at [488, 260] on input "text" at bounding box center [616, 266] width 539 height 22
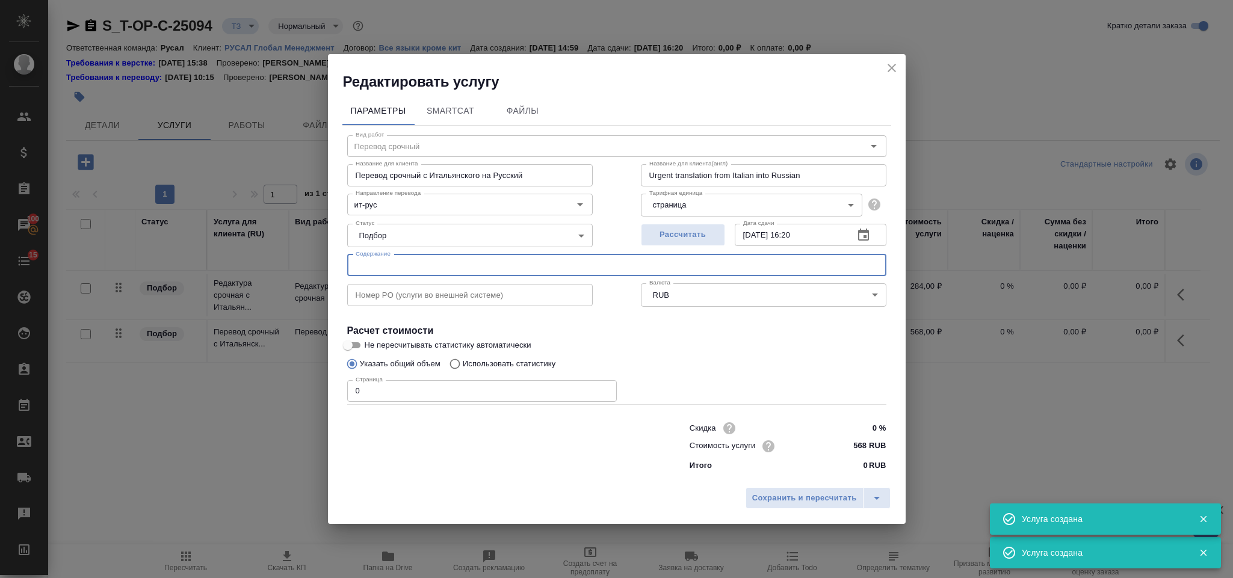
type input "Перевод срочный"
type input "Перевод срочный с Итальянского на Русский"
type input "Urgent translation from Italian into Russian"
type input "568 RUB"
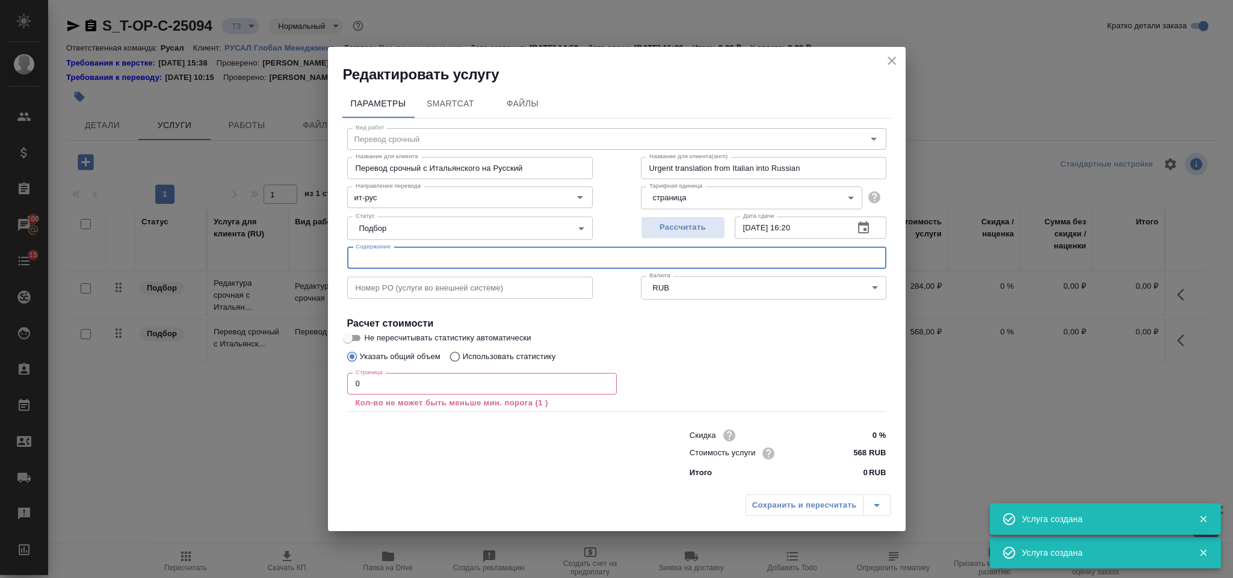
paste input "DPCM phase out Sardegna_signed_signed"
type input "DPCM phase out Sardegna_signed_signed"
click at [362, 391] on input "0" at bounding box center [482, 384] width 270 height 22
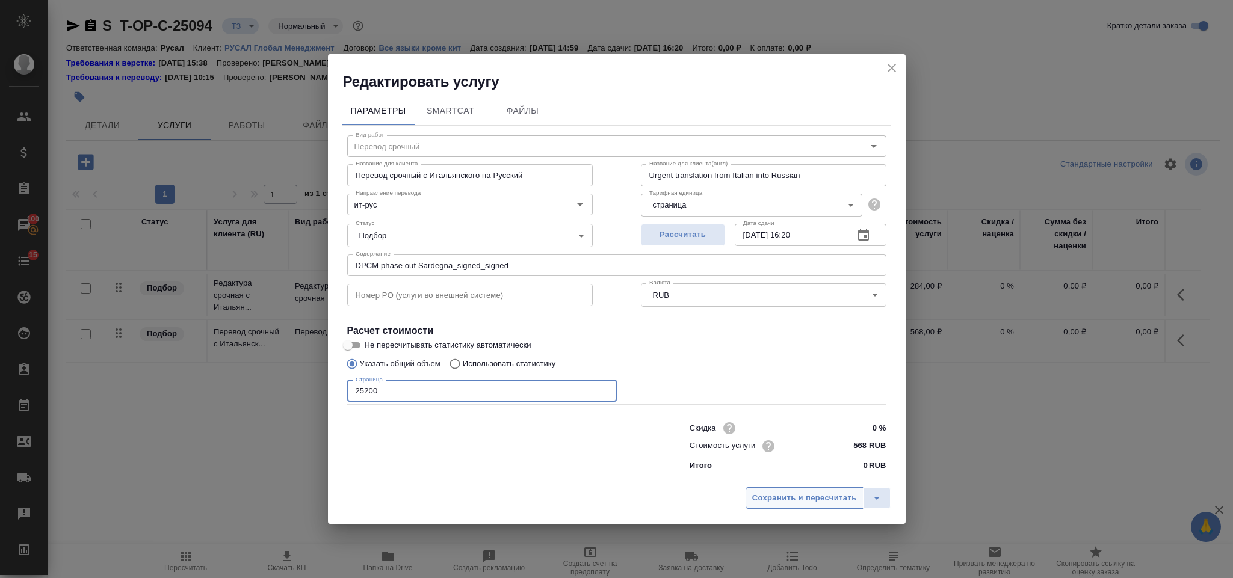
type input "25200"
click at [786, 498] on span "Сохранить и пересчитать" at bounding box center [804, 499] width 105 height 14
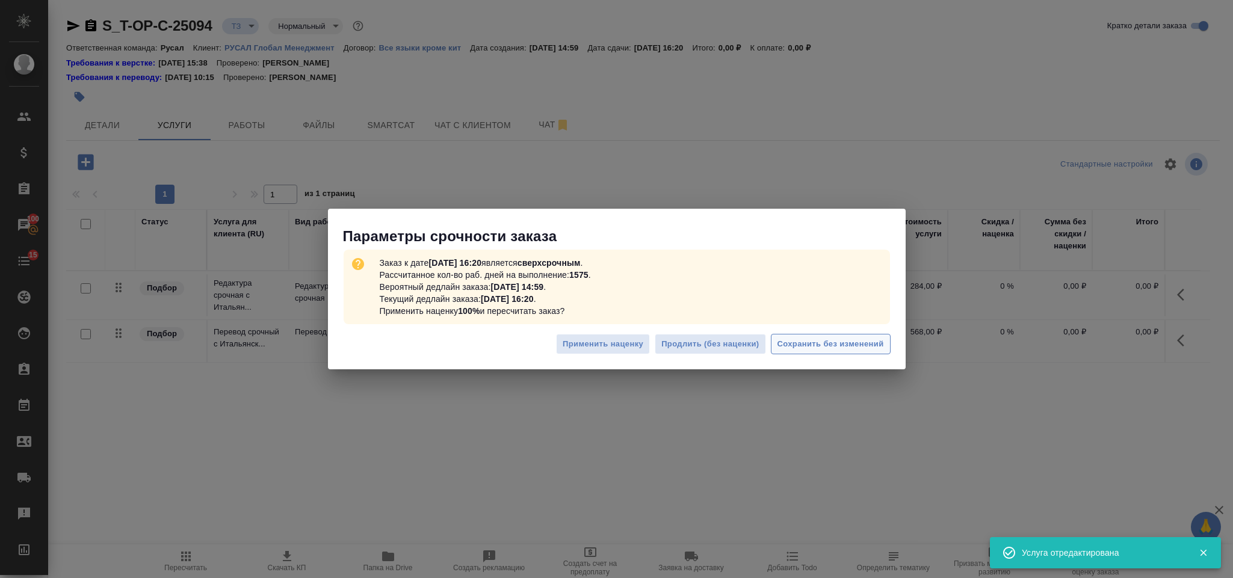
click at [813, 347] on span "Сохранить без изменений" at bounding box center [831, 345] width 107 height 14
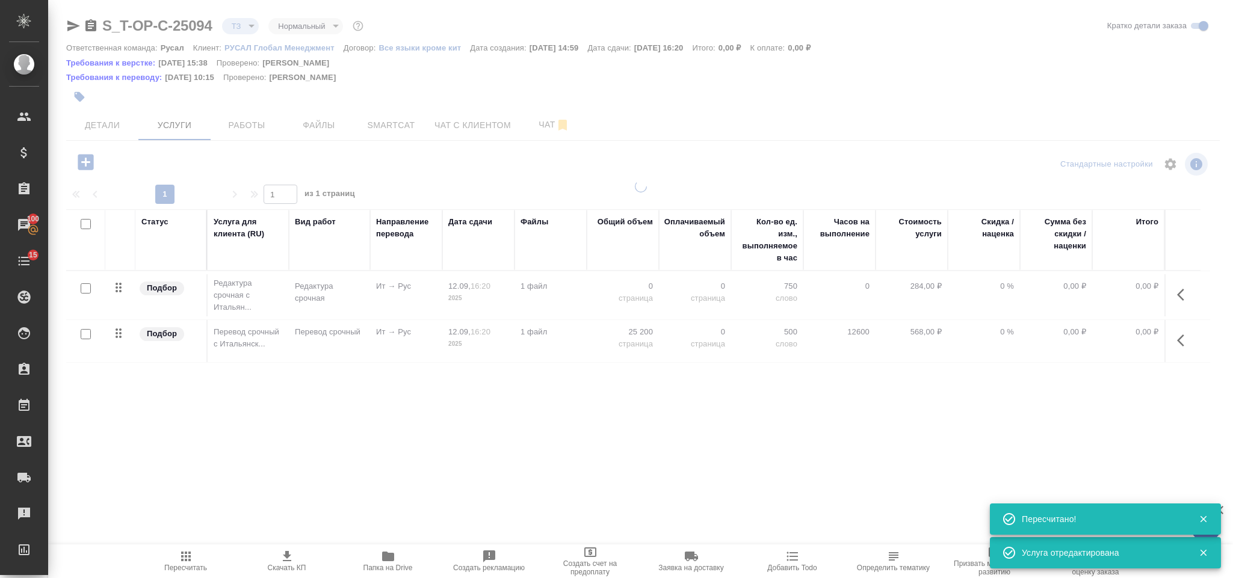
type input "urgent"
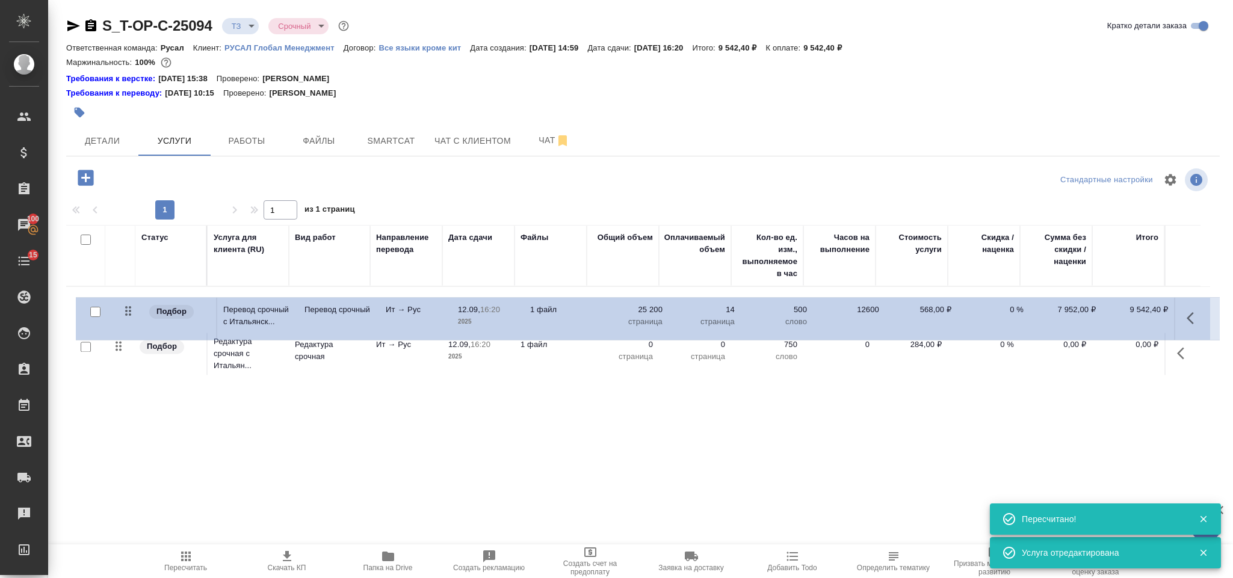
drag, startPoint x: 119, startPoint y: 349, endPoint x: 134, endPoint y: 294, distance: 56.6
click at [129, 300] on table "Статус Услуга для клиента (RU) Вид работ Направление перевода Дата сдачи Файлы …" at bounding box center [638, 301] width 1144 height 153
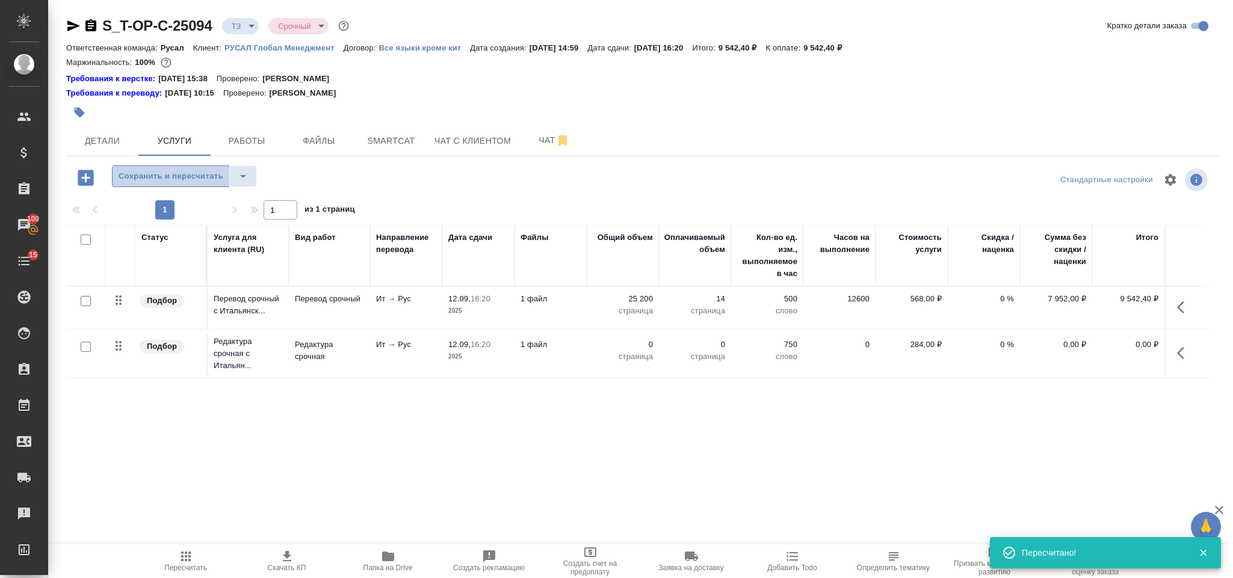
click at [183, 182] on span "Сохранить и пересчитать" at bounding box center [171, 177] width 105 height 14
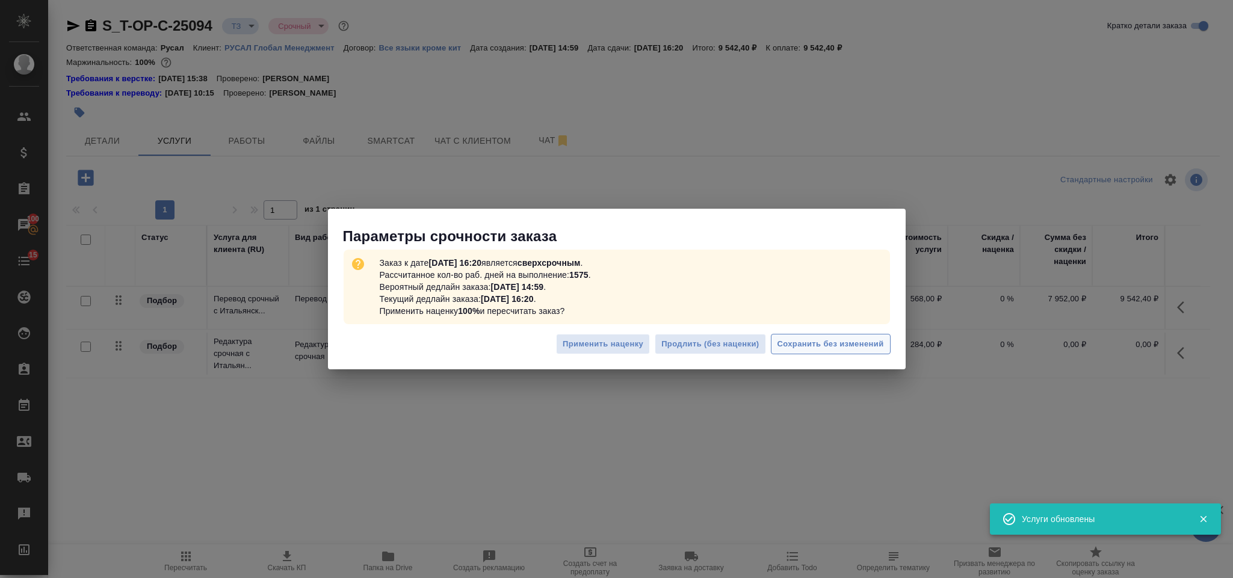
click at [871, 339] on span "Сохранить без изменений" at bounding box center [831, 345] width 107 height 14
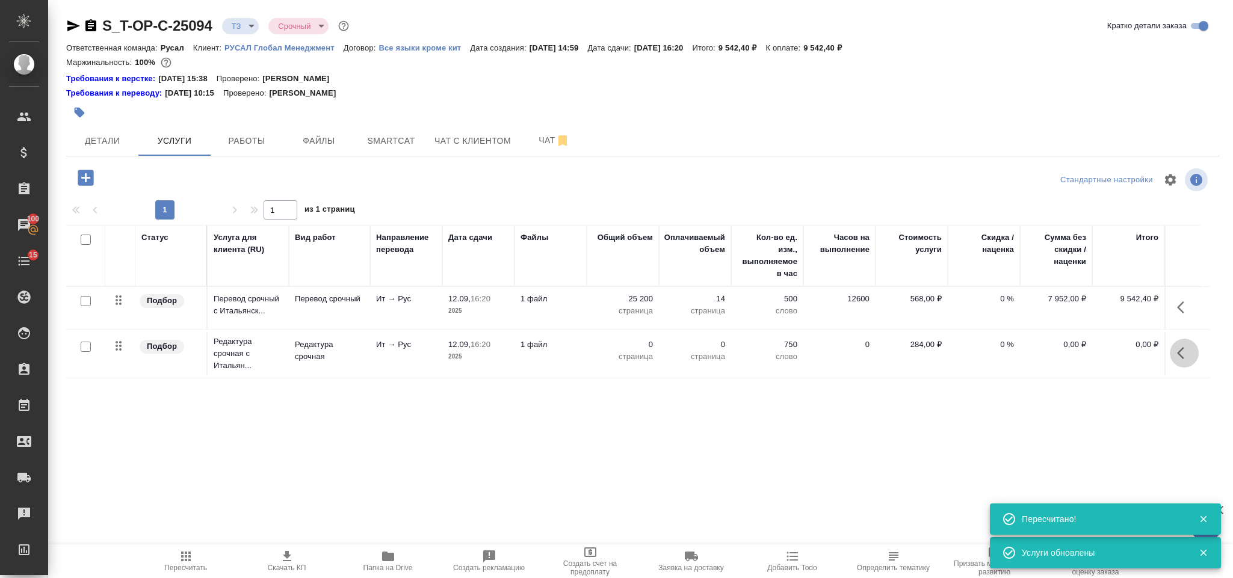
click at [1187, 351] on icon "button" at bounding box center [1184, 353] width 14 height 14
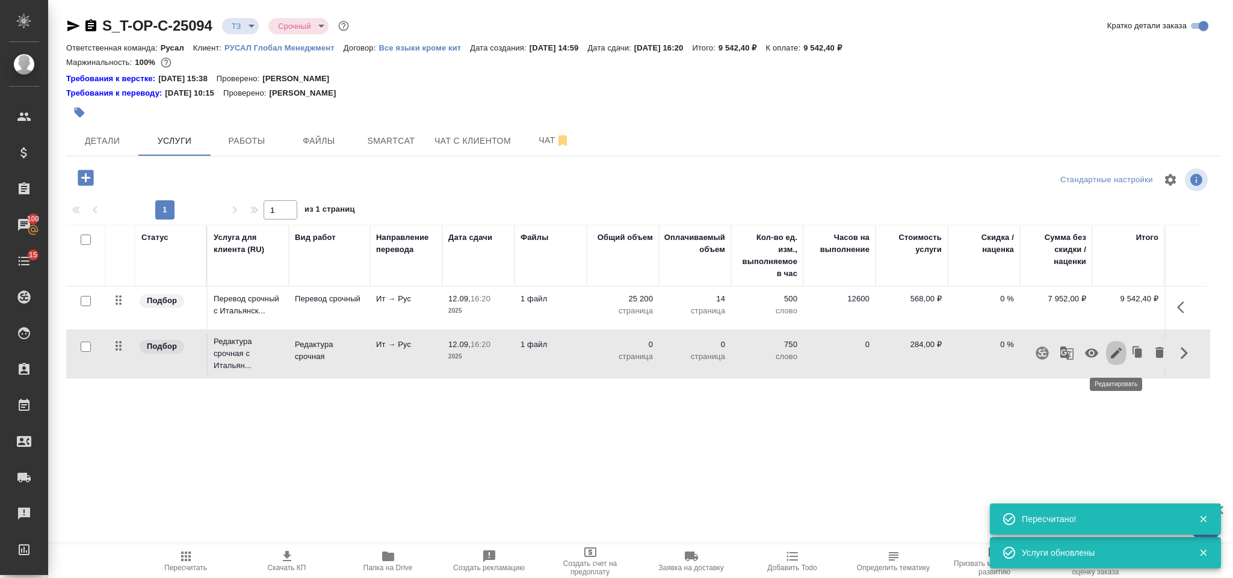
click at [1111, 358] on icon "button" at bounding box center [1116, 353] width 11 height 11
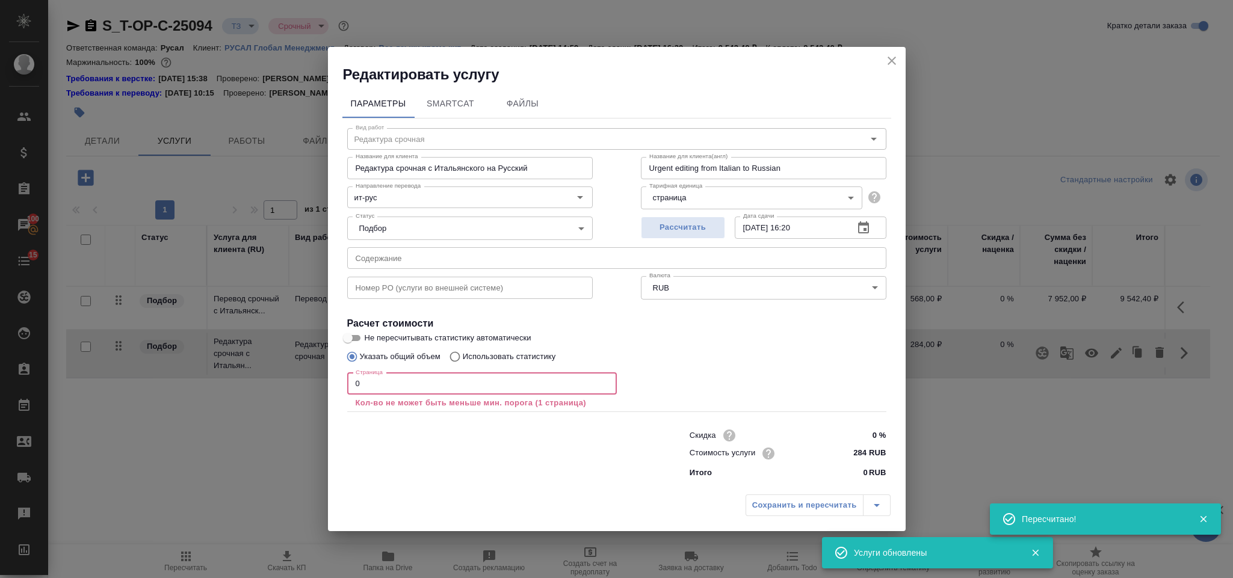
click at [390, 392] on input "0" at bounding box center [482, 384] width 270 height 22
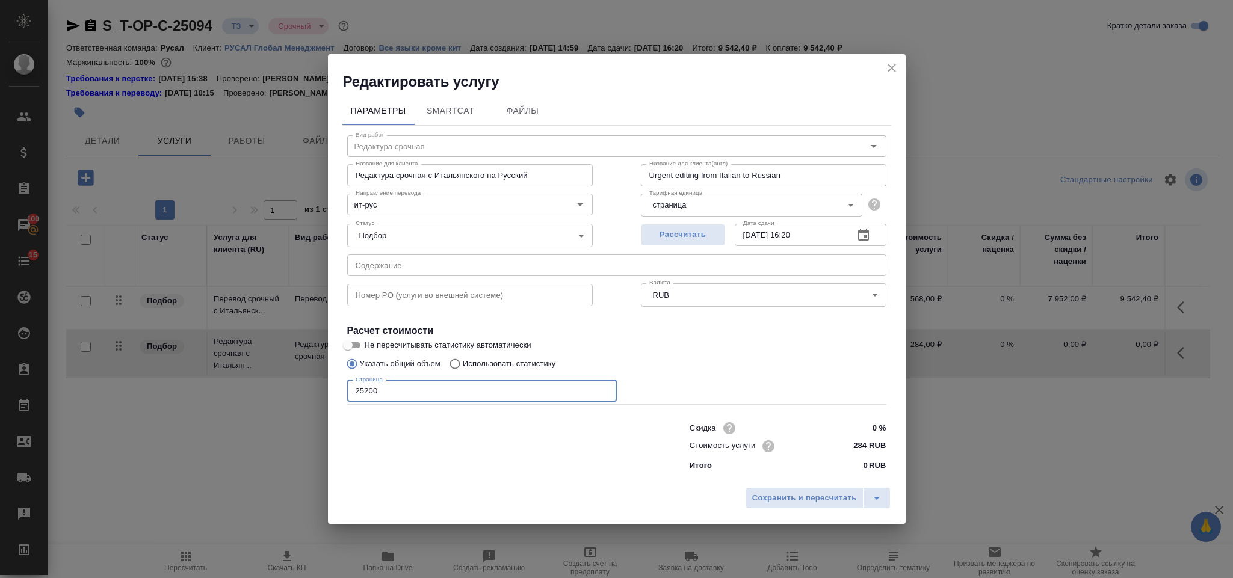
type input "25200"
drag, startPoint x: 772, startPoint y: 486, endPoint x: 777, endPoint y: 495, distance: 10.5
click at [773, 486] on div "Сохранить и пересчитать" at bounding box center [617, 503] width 578 height 43
click at [777, 495] on span "Сохранить и пересчитать" at bounding box center [804, 499] width 105 height 14
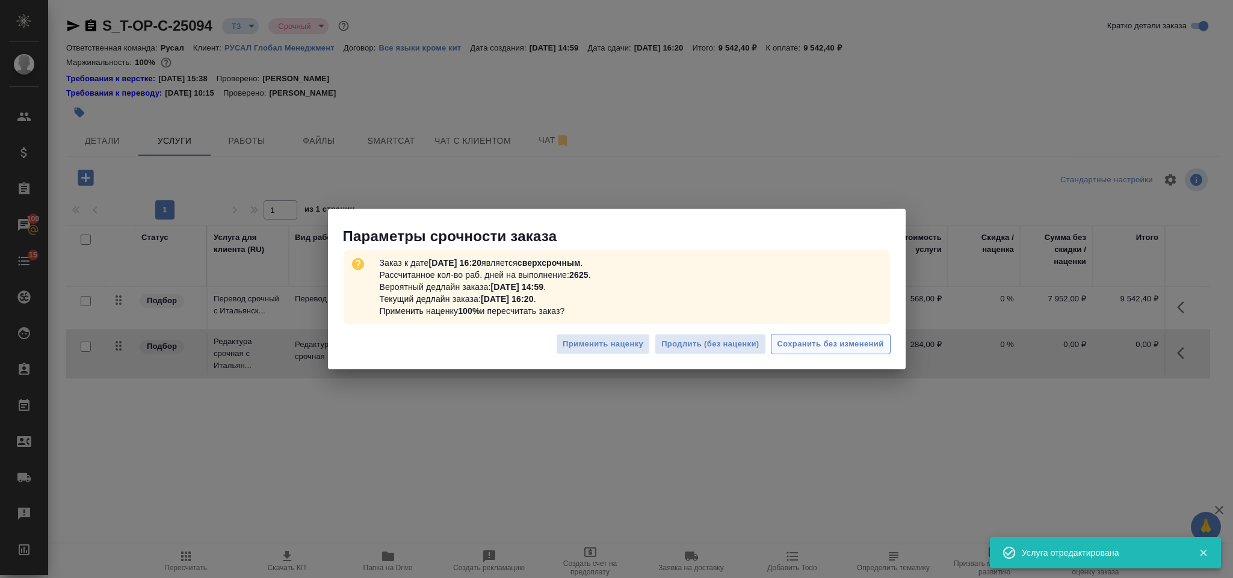
click at [828, 342] on span "Сохранить без изменений" at bounding box center [831, 345] width 107 height 14
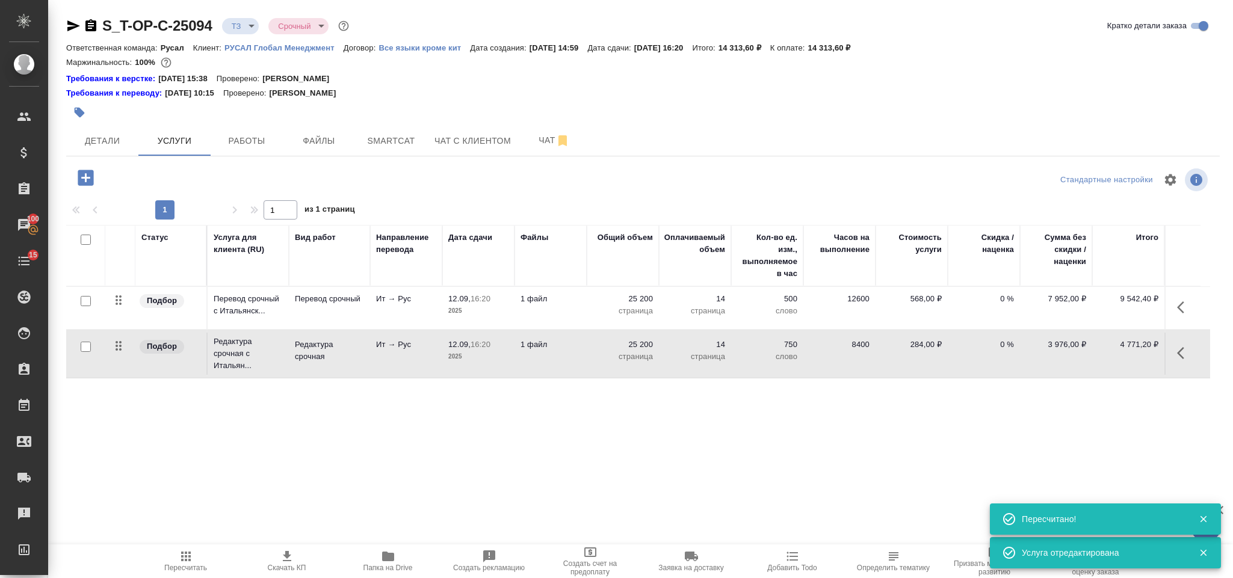
click at [81, 181] on icon "button" at bounding box center [86, 178] width 16 height 16
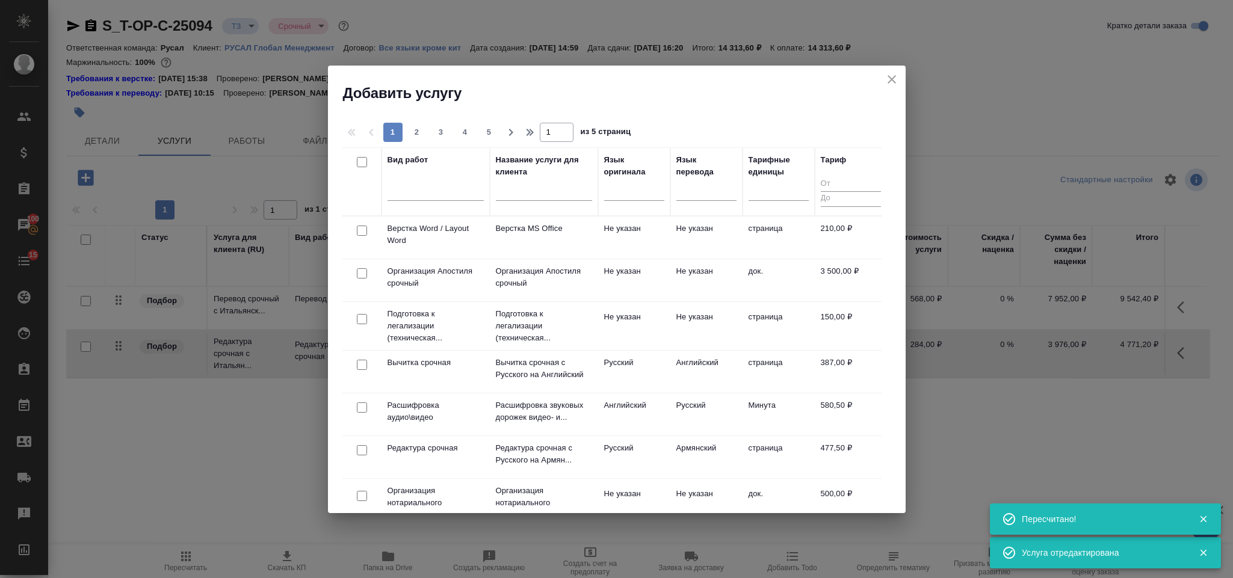
click at [358, 233] on input "checkbox" at bounding box center [362, 231] width 10 height 10
checkbox input "true"
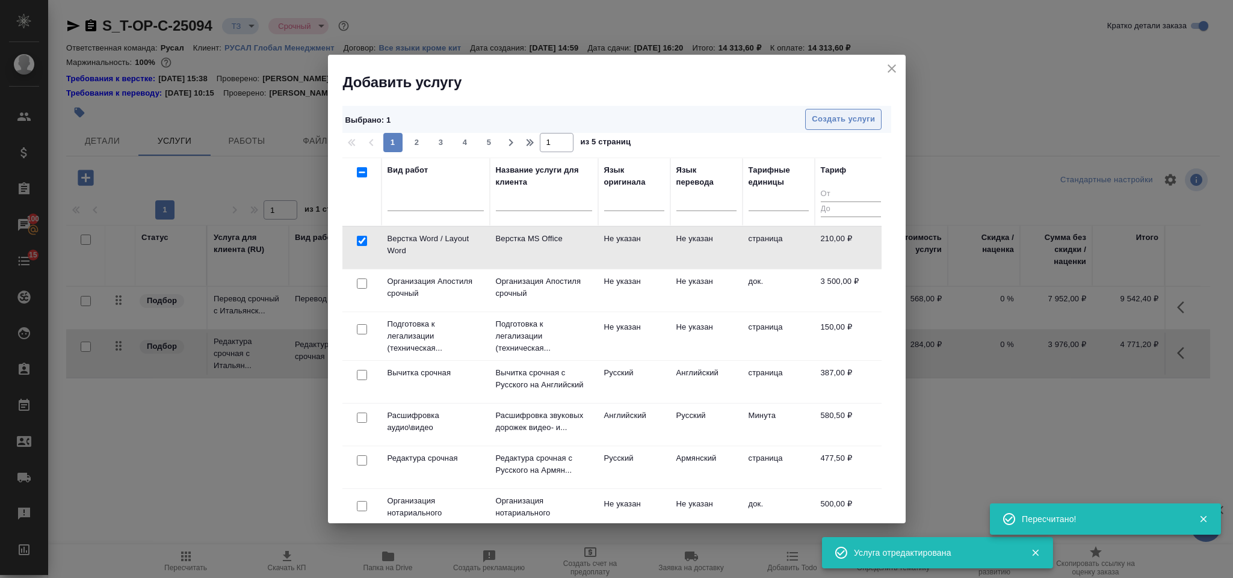
click at [851, 119] on span "Создать услуги" at bounding box center [843, 120] width 63 height 14
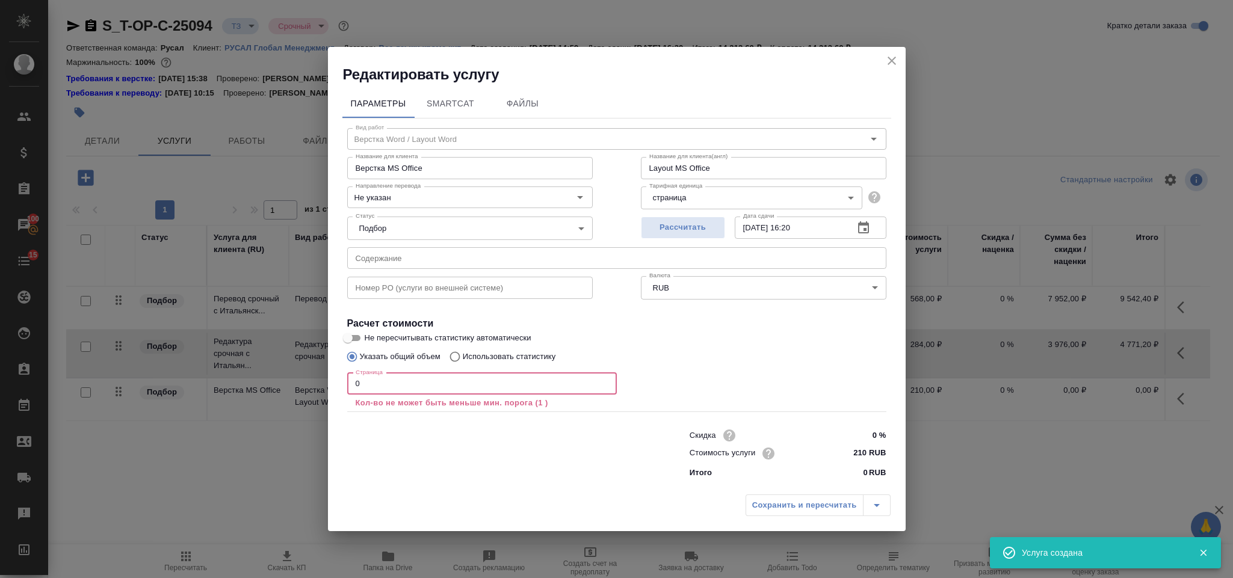
click at [392, 391] on input "0" at bounding box center [482, 384] width 270 height 22
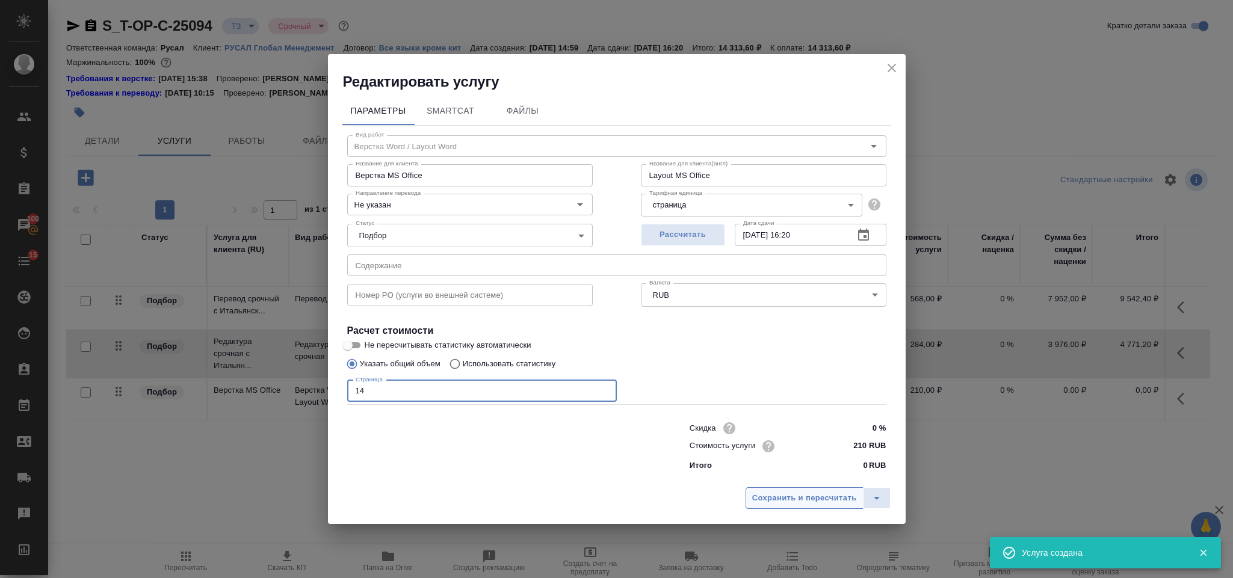
type input "14"
click at [813, 508] on button "Сохранить и пересчитать" at bounding box center [805, 499] width 118 height 22
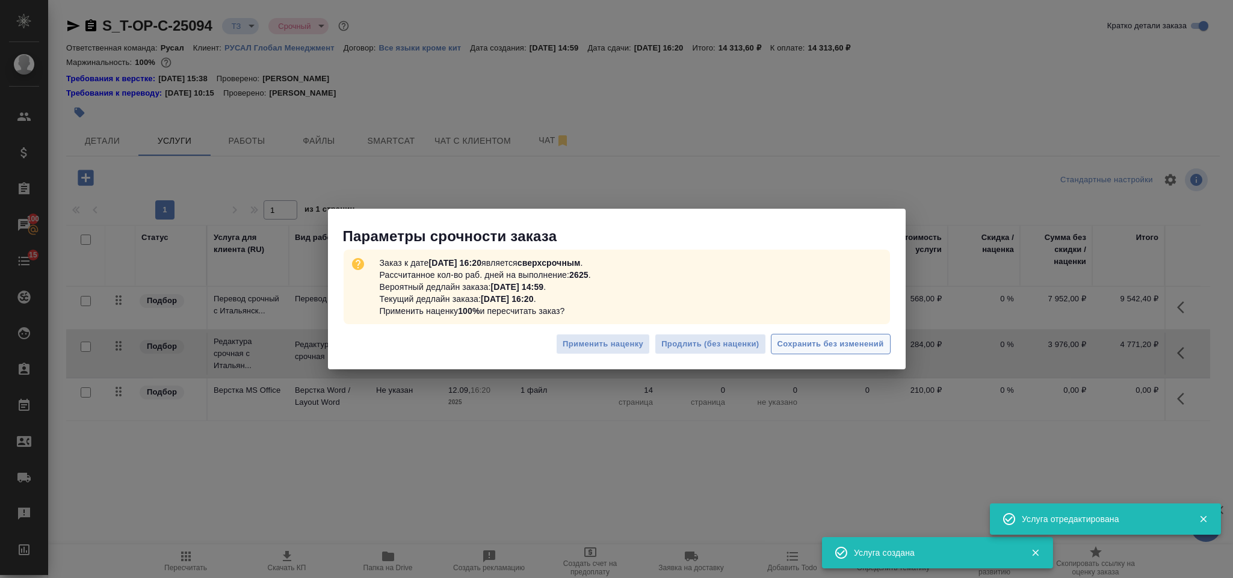
click at [833, 339] on span "Сохранить без изменений" at bounding box center [831, 345] width 107 height 14
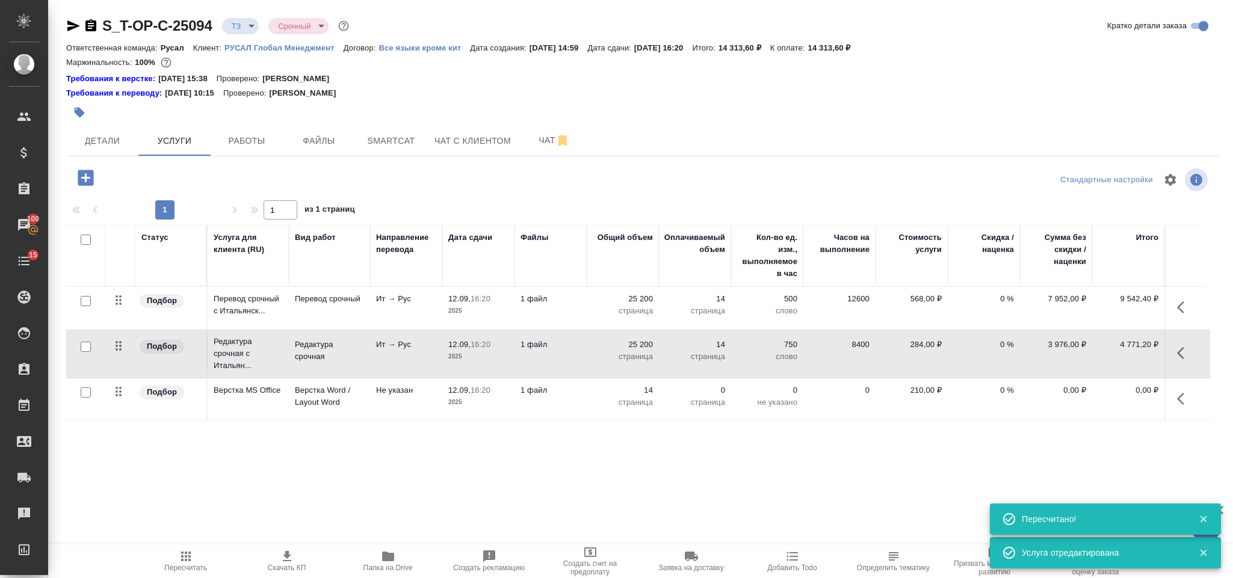
type input "new"
click at [111, 150] on button "Детали" at bounding box center [102, 141] width 72 height 30
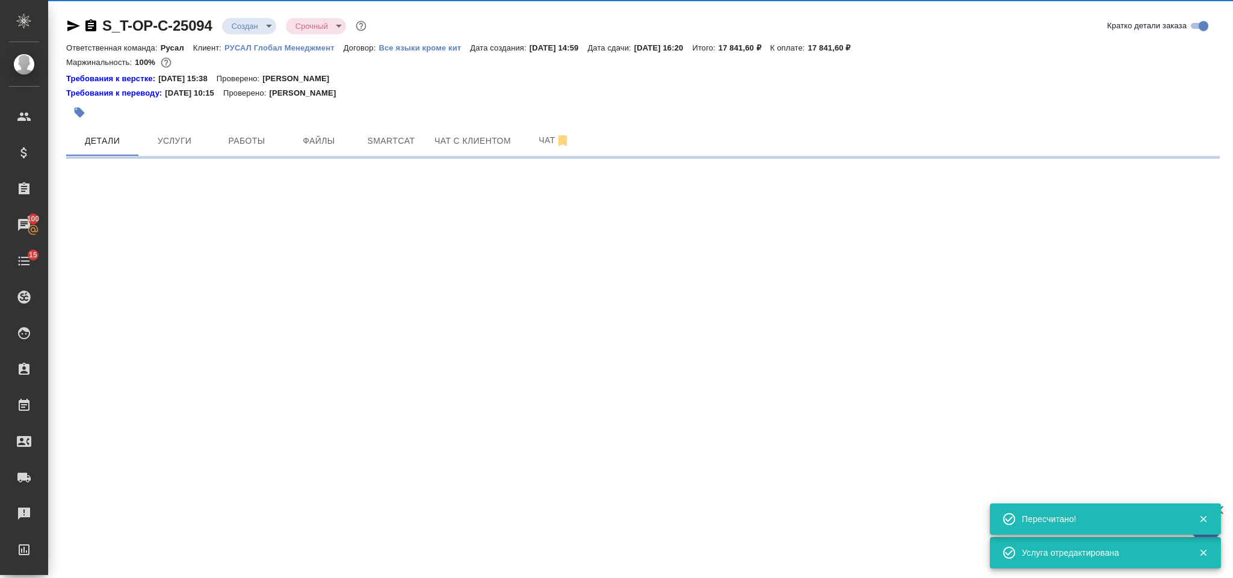
select select "RU"
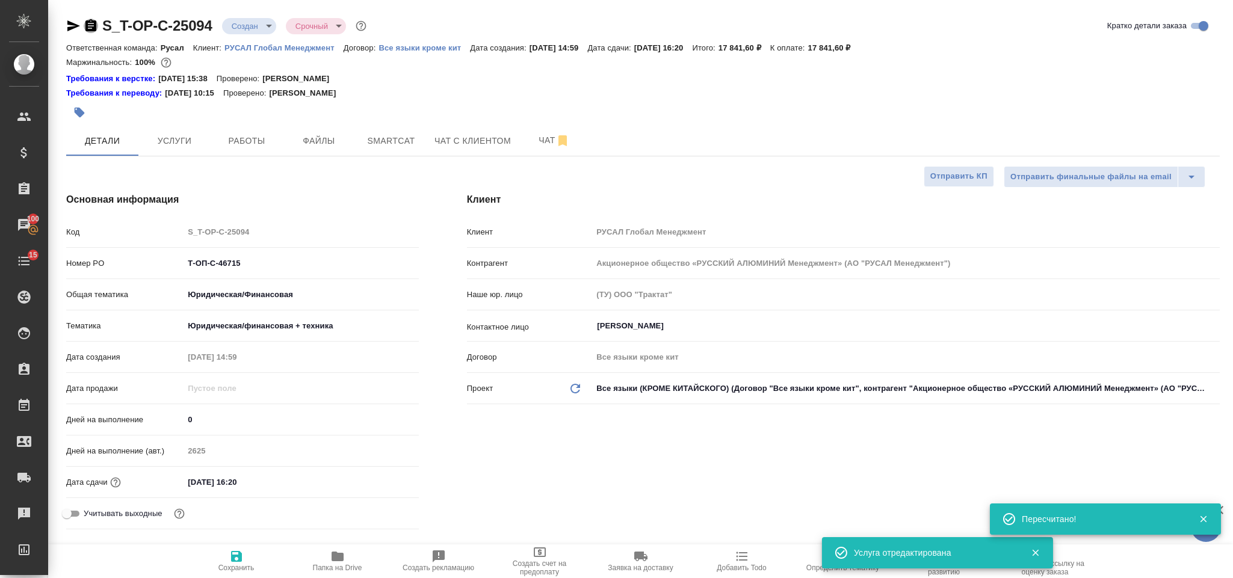
click at [90, 27] on icon "button" at bounding box center [90, 25] width 11 height 12
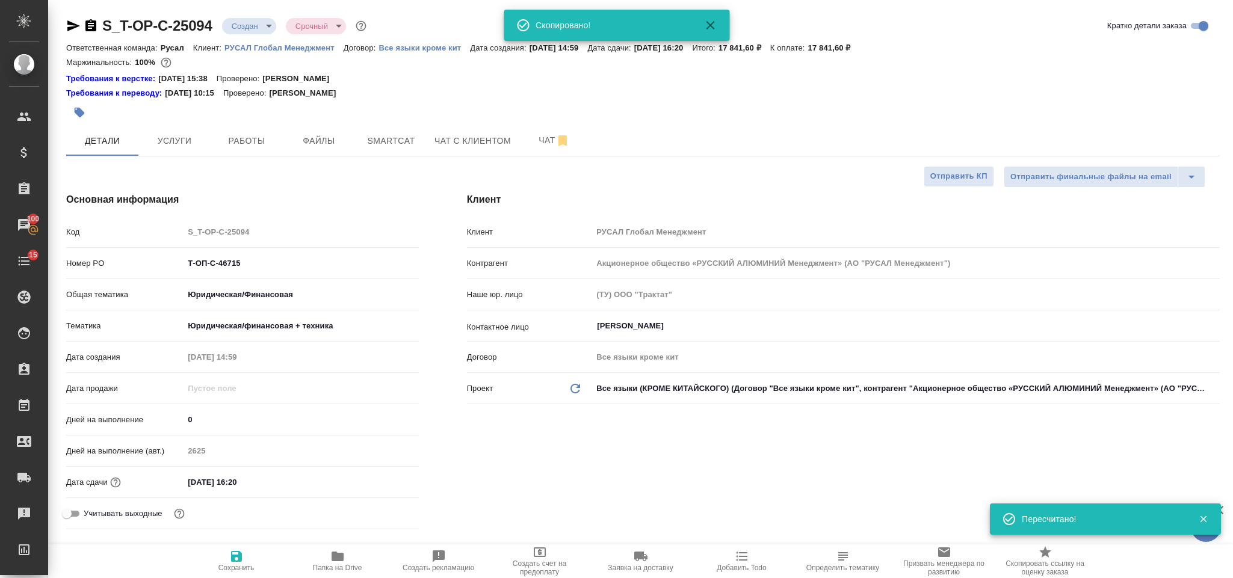
type textarea "x"
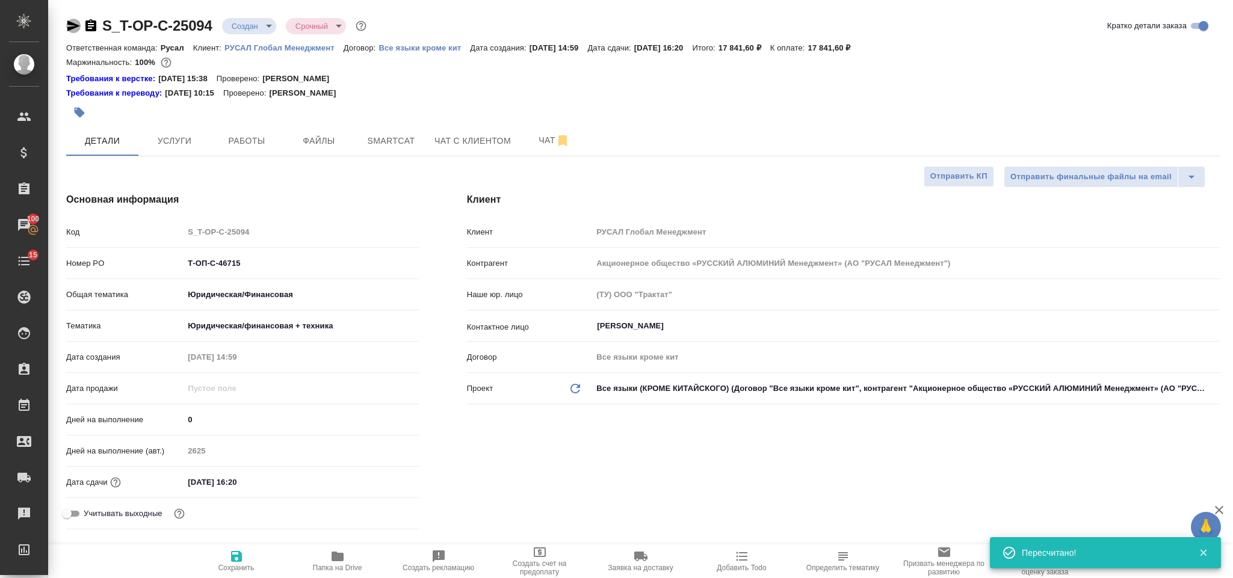
click at [67, 27] on icon "button" at bounding box center [73, 26] width 14 height 14
drag, startPoint x: 242, startPoint y: 266, endPoint x: 170, endPoint y: 259, distance: 72.0
click at [170, 261] on div "Номер PO Т-ОП-С-46715" at bounding box center [242, 263] width 353 height 21
click at [240, 52] on p "РУСАЛ Глобал Менеджмент" at bounding box center [284, 47] width 119 height 9
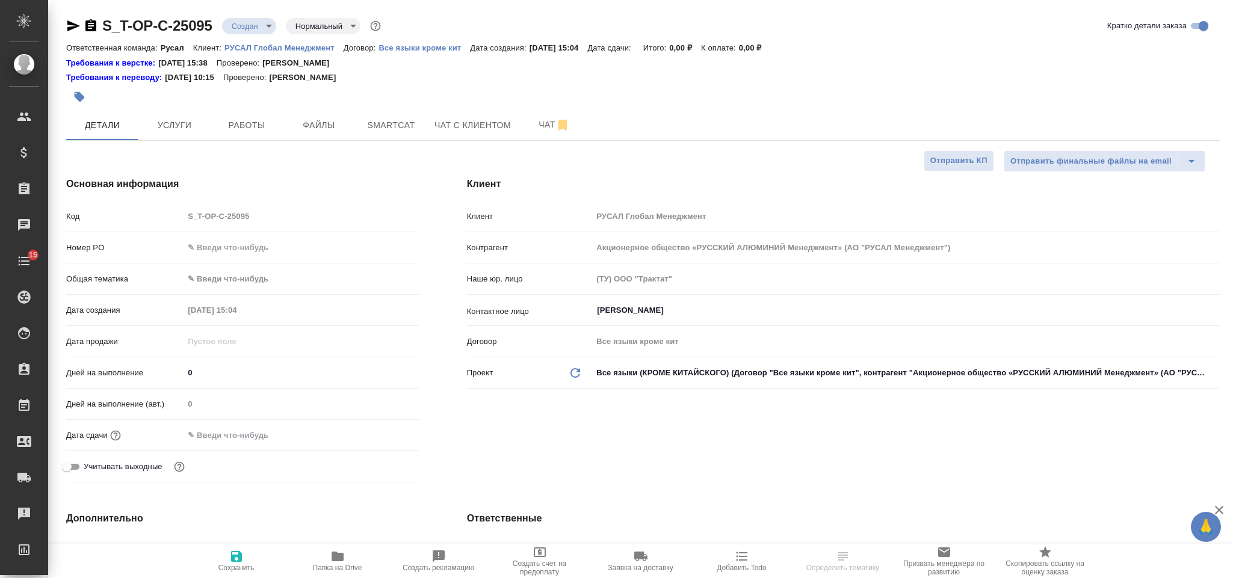
select select "RU"
click at [265, 246] on input "text" at bounding box center [301, 247] width 235 height 17
paste input "Т-ОП-С-46714"
type input "Т-ОП-С-46714"
click at [250, 282] on body "🙏 .cls-1 fill:#fff; AWATERA Gorlenko [PERSON_NAME] Спецификации Заказы Чаты 15 …" at bounding box center [616, 289] width 1233 height 578
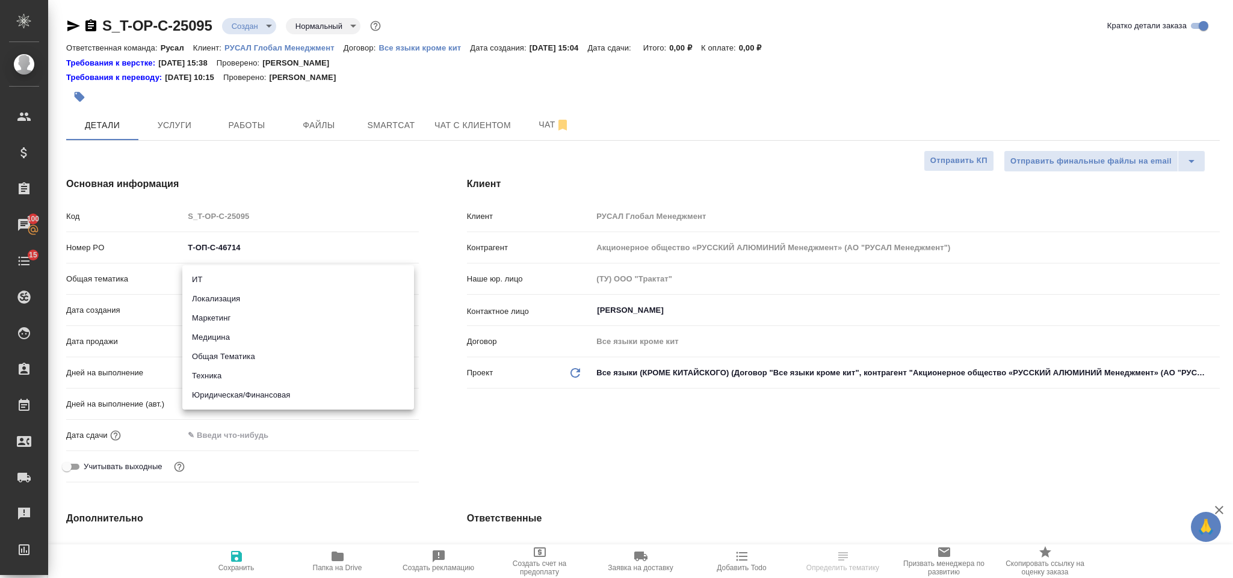
click at [266, 398] on li "Юридическая/Финансовая" at bounding box center [298, 395] width 232 height 19
type input "yr-fn"
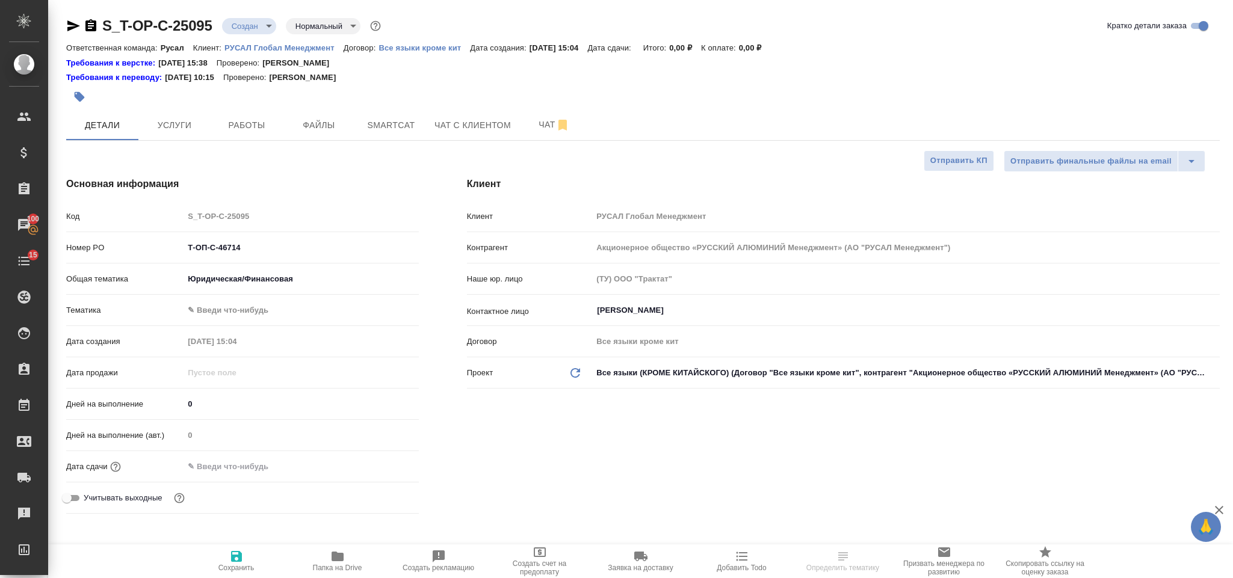
click at [264, 307] on body "🙏 .cls-1 fill:#fff; AWATERA [PERSON_NAME] Спецификации Заказы 100 Чаты 15 Todo …" at bounding box center [616, 289] width 1233 height 578
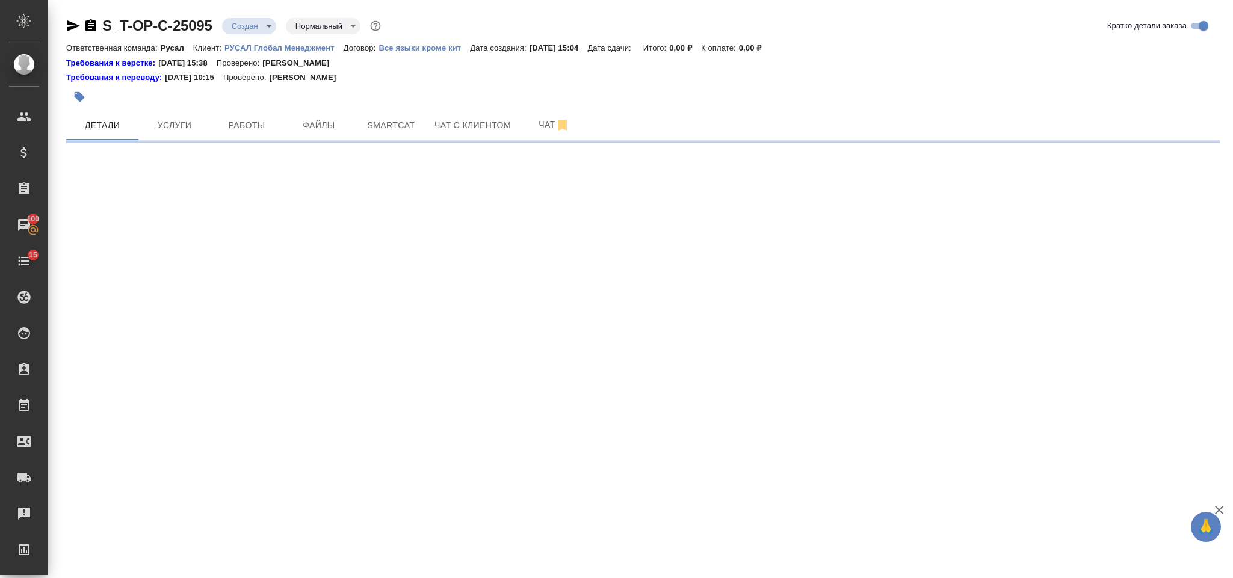
select select "RU"
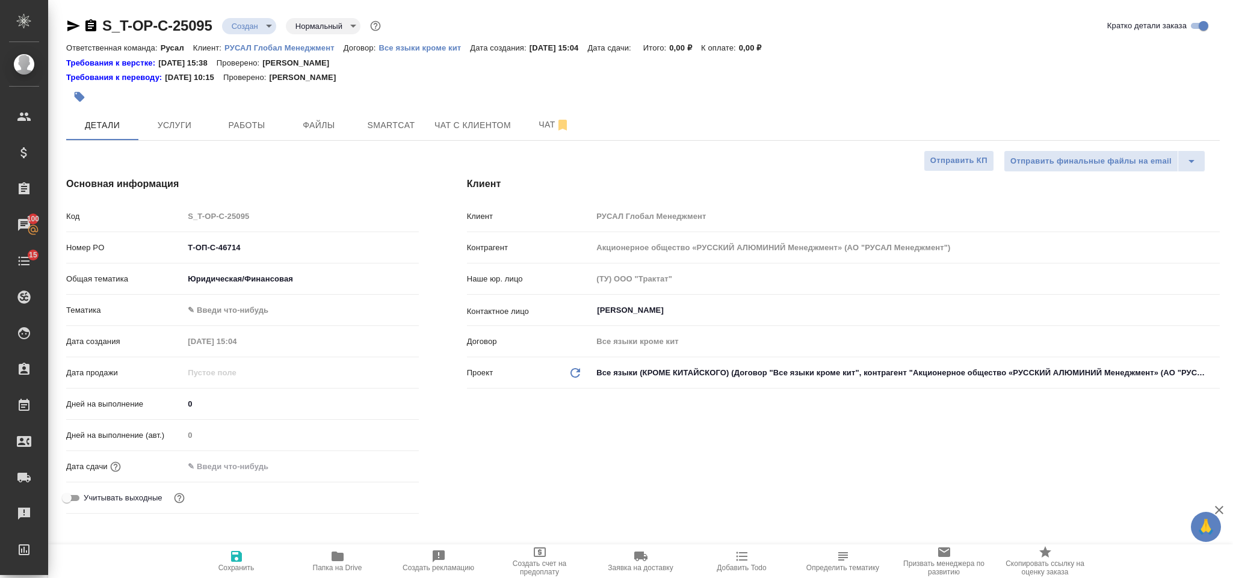
type textarea "x"
click at [261, 309] on body "🙏 .cls-1 fill:#fff; AWATERA [PERSON_NAME] Спецификации Заказы 100 Чаты 15 Todo …" at bounding box center [616, 289] width 1233 height 578
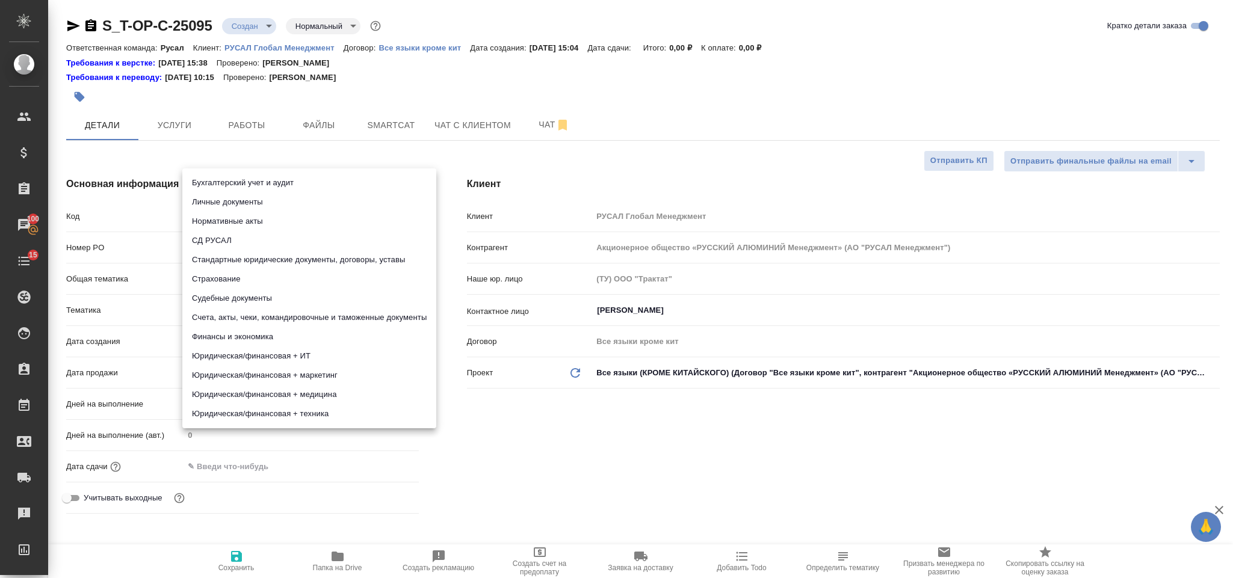
click at [276, 336] on li "Финансы и экономика" at bounding box center [309, 336] width 254 height 19
type input "5a8b8b956a9677013d343d3b"
type textarea "x"
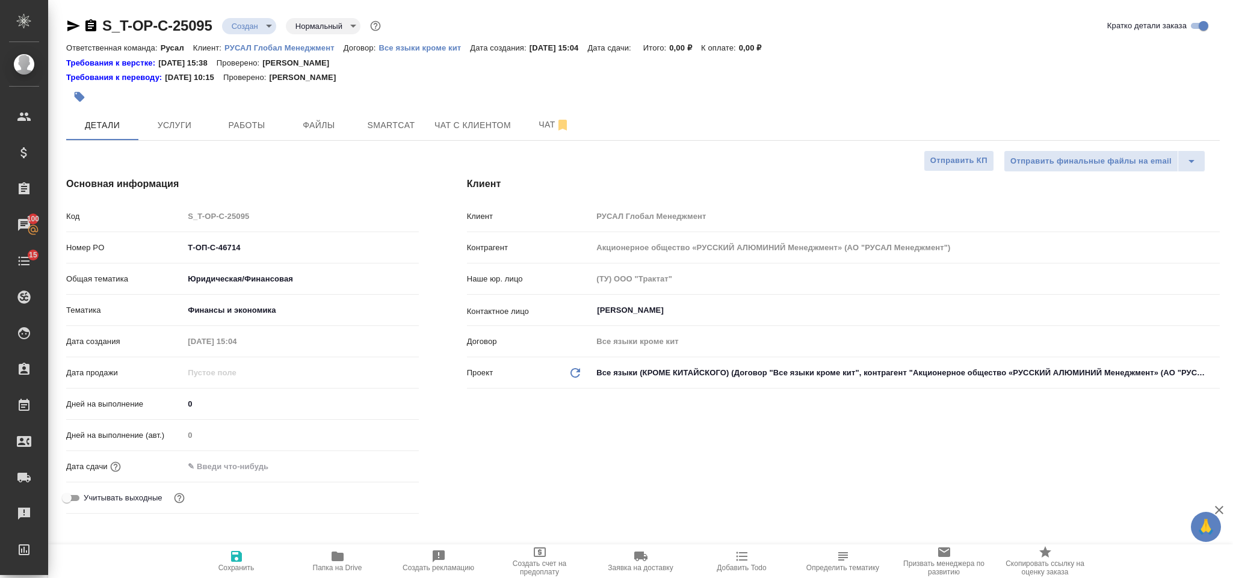
click at [260, 461] on input "text" at bounding box center [236, 466] width 105 height 17
click at [385, 463] on icon "button" at bounding box center [384, 465] width 11 height 12
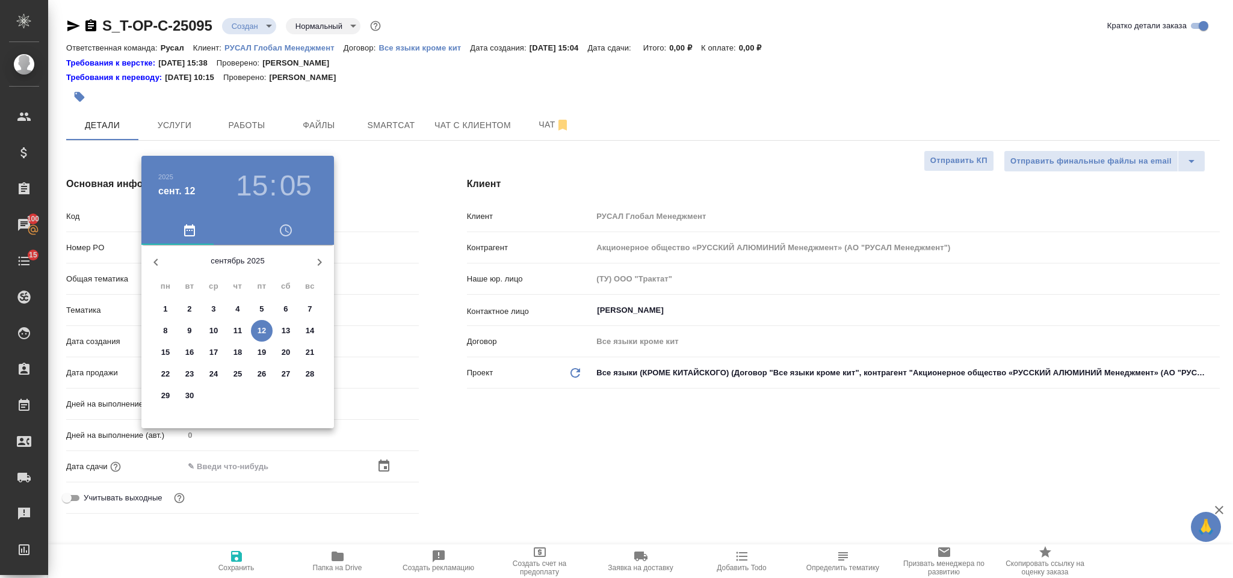
click at [166, 351] on p "15" at bounding box center [165, 353] width 9 height 12
type input "[DATE] 15:05"
type textarea "x"
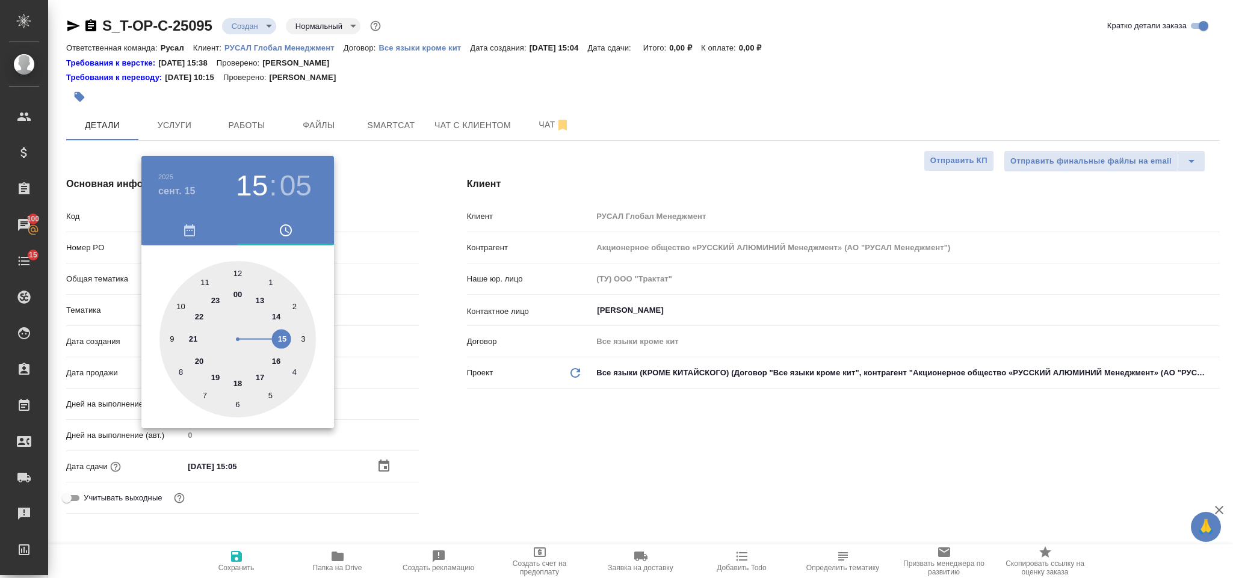
click at [280, 338] on div at bounding box center [238, 339] width 156 height 156
type textarea "x"
click at [235, 404] on div at bounding box center [238, 339] width 156 height 156
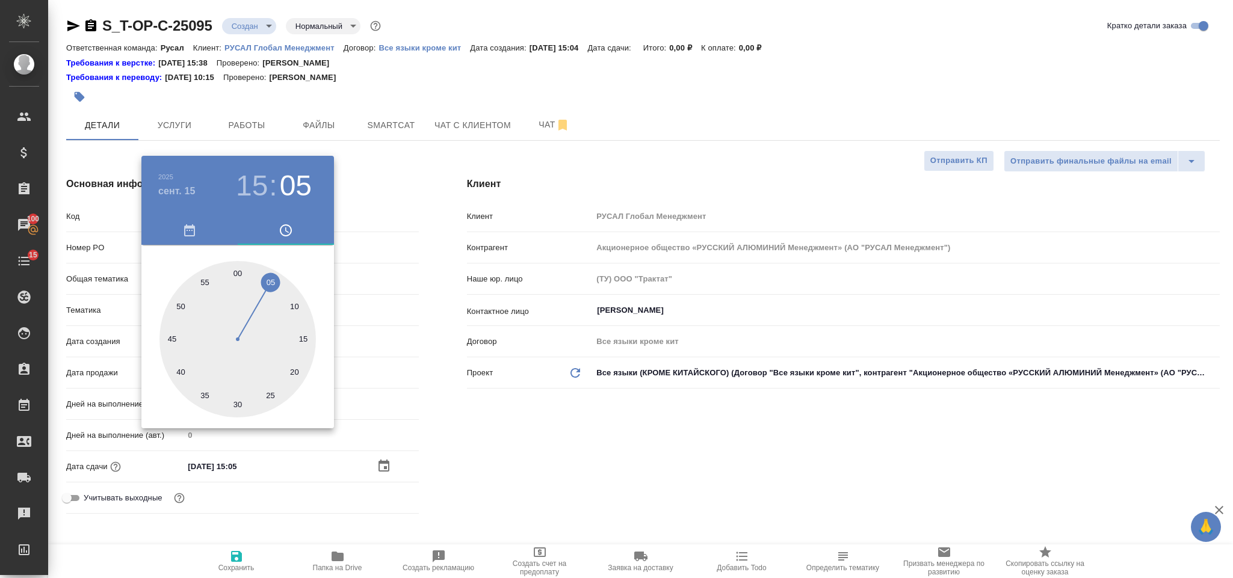
type input "[DATE] 15:30"
type textarea "x"
click at [551, 439] on div at bounding box center [616, 289] width 1233 height 578
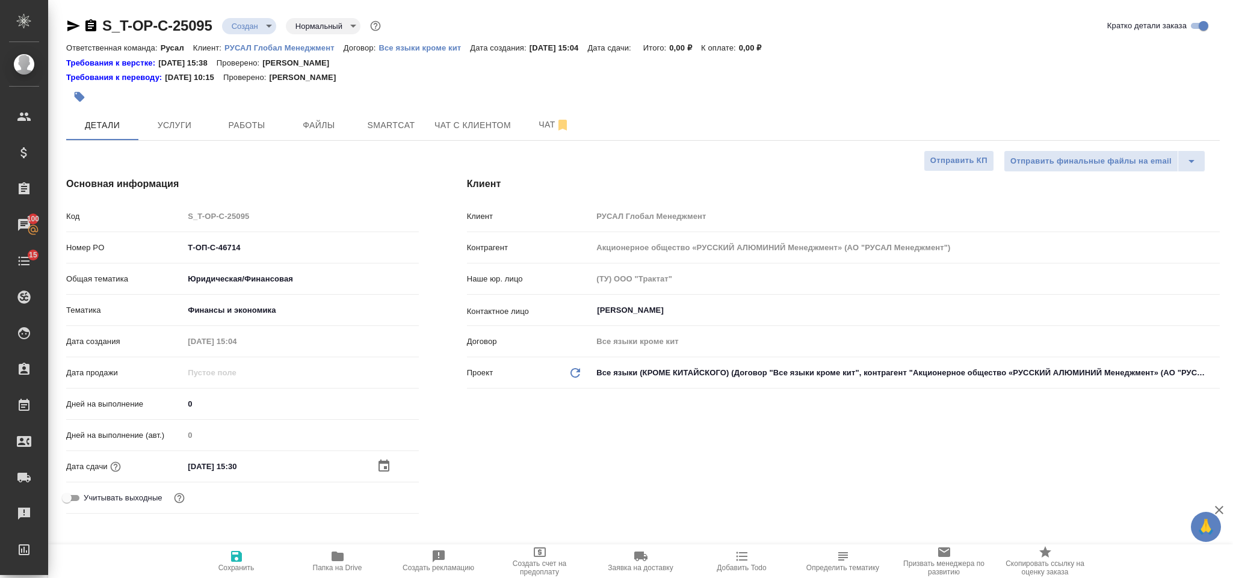
click at [243, 553] on icon "button" at bounding box center [236, 557] width 14 height 14
type textarea "x"
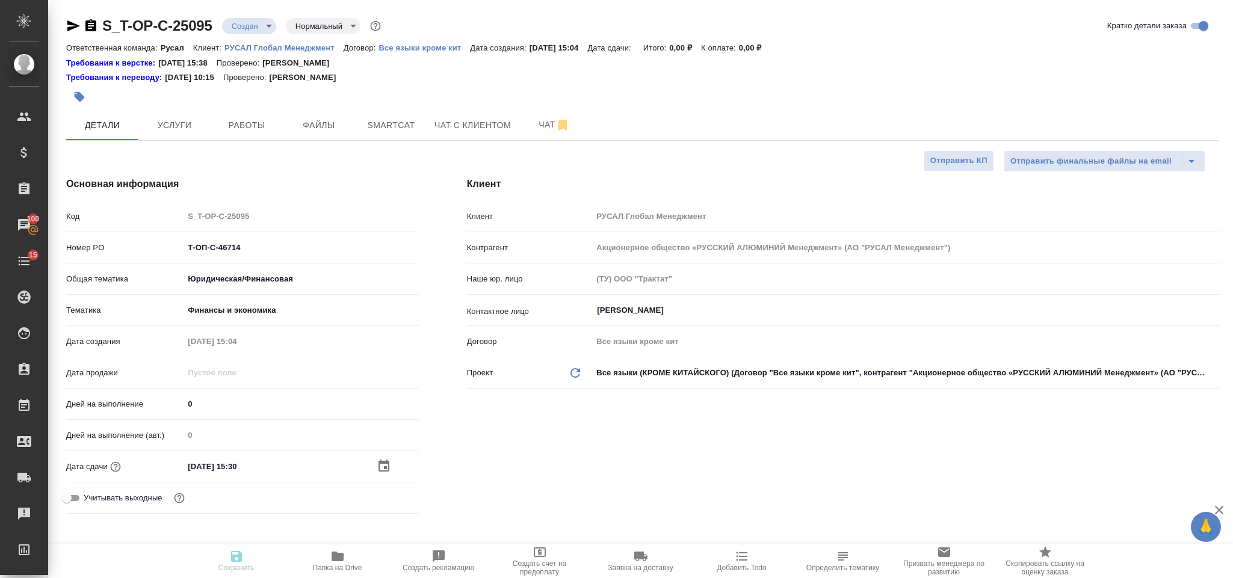
type textarea "x"
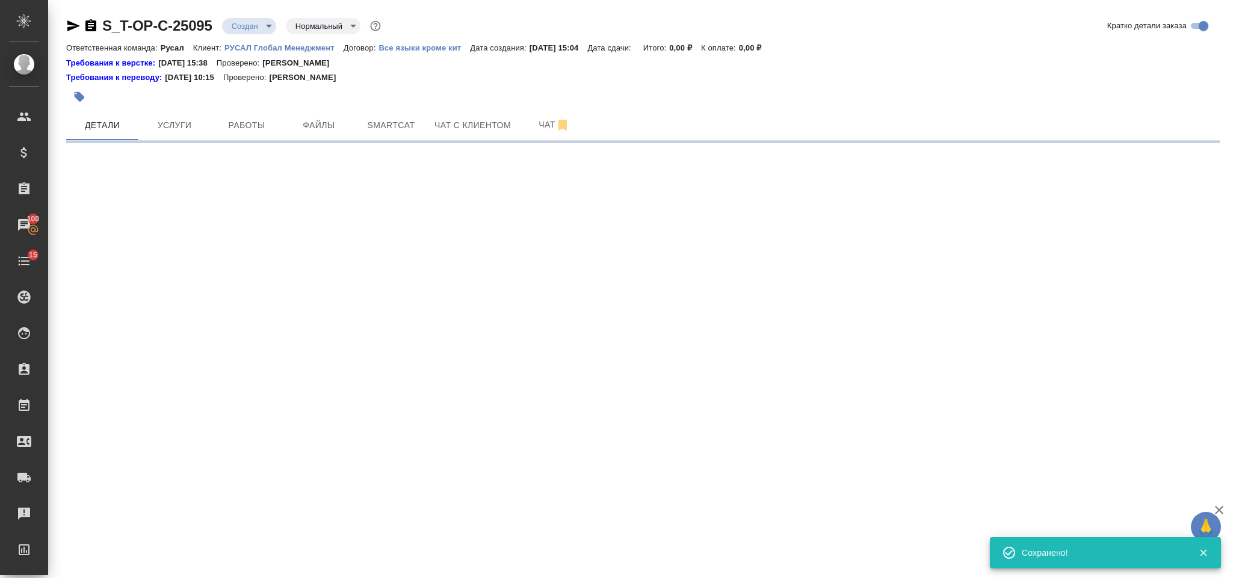
select select "RU"
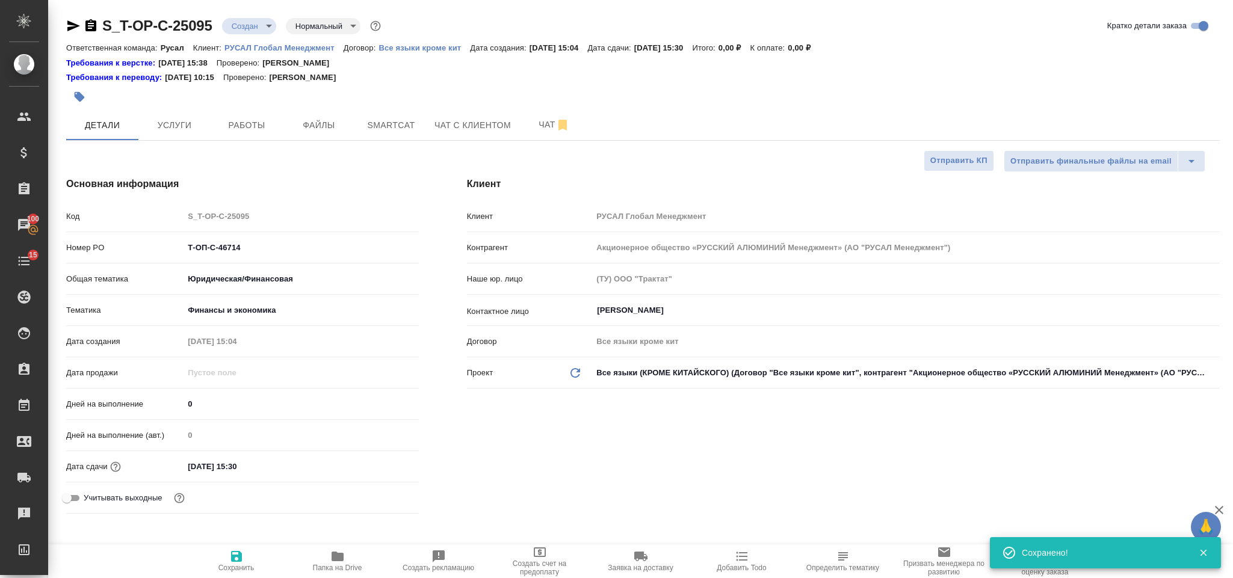
type textarea "x"
click at [306, 125] on span "Файлы" at bounding box center [319, 125] width 58 height 15
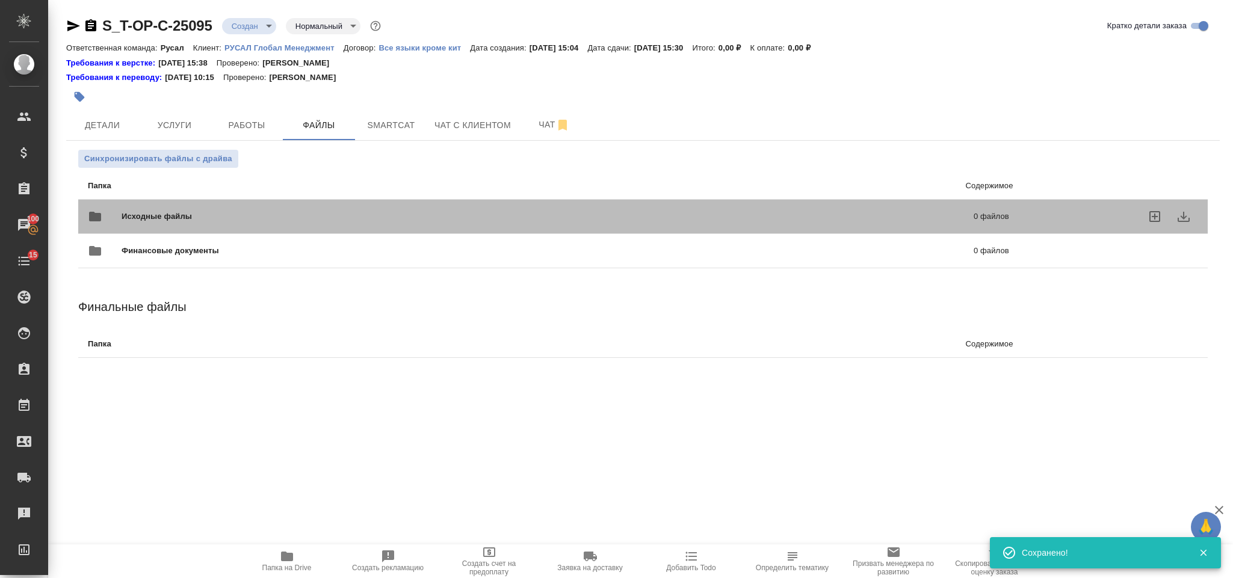
click at [305, 217] on span "Исходные файлы" at bounding box center [353, 217] width 462 height 12
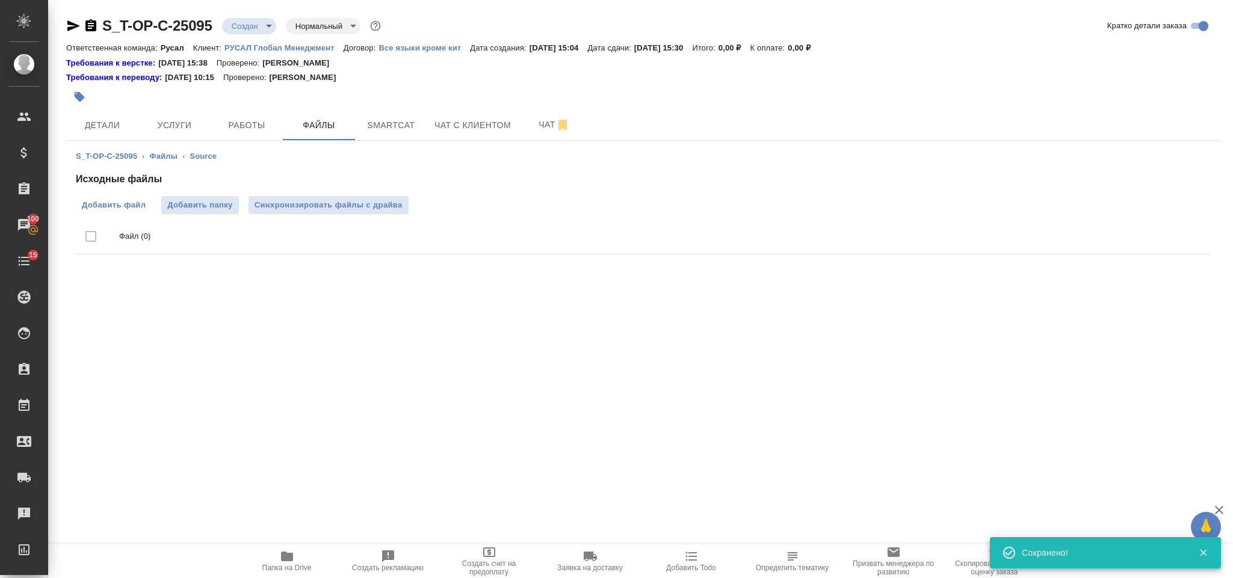
click at [117, 206] on span "Добавить файл" at bounding box center [114, 205] width 64 height 12
click at [0, 0] on input "Добавить файл" at bounding box center [0, 0] width 0 height 0
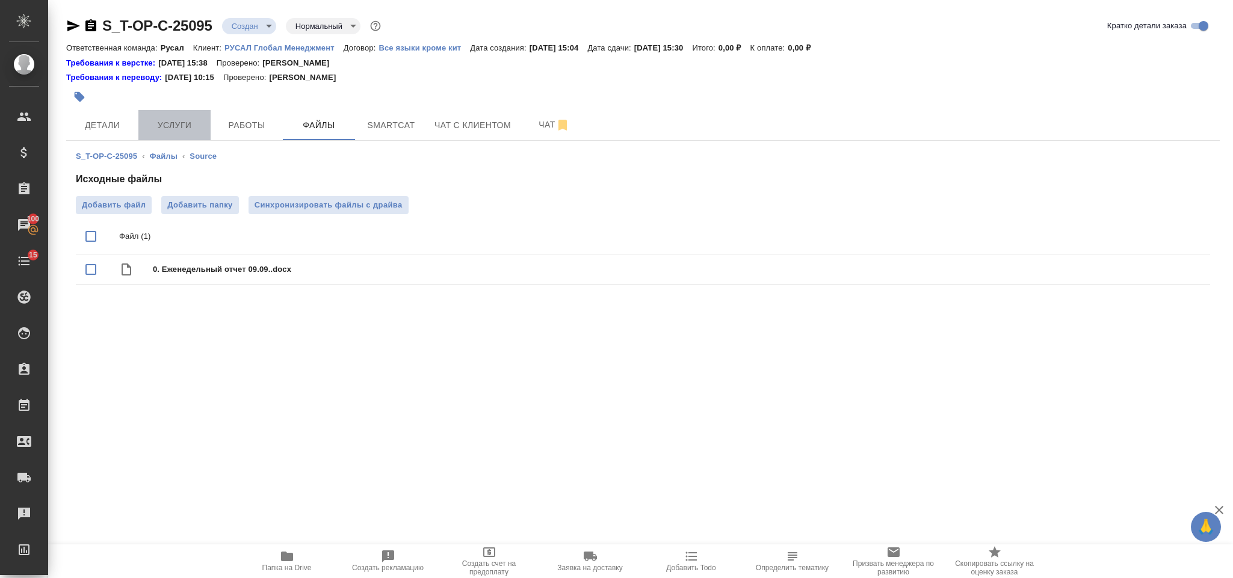
click at [170, 127] on span "Услуги" at bounding box center [175, 125] width 58 height 15
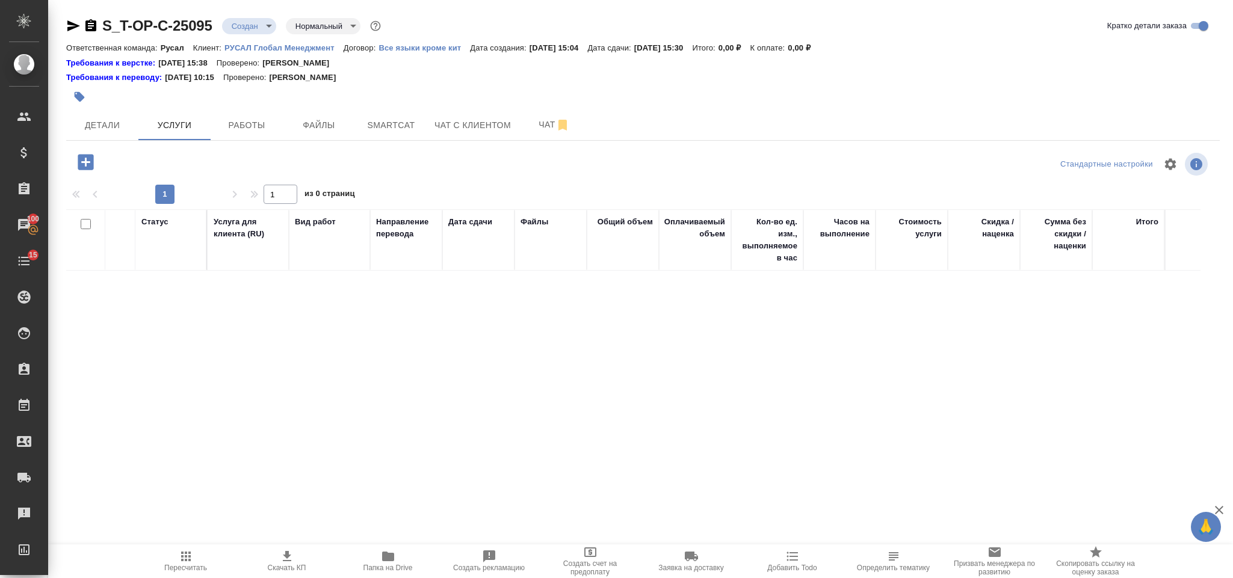
click at [84, 161] on icon "button" at bounding box center [85, 162] width 21 height 21
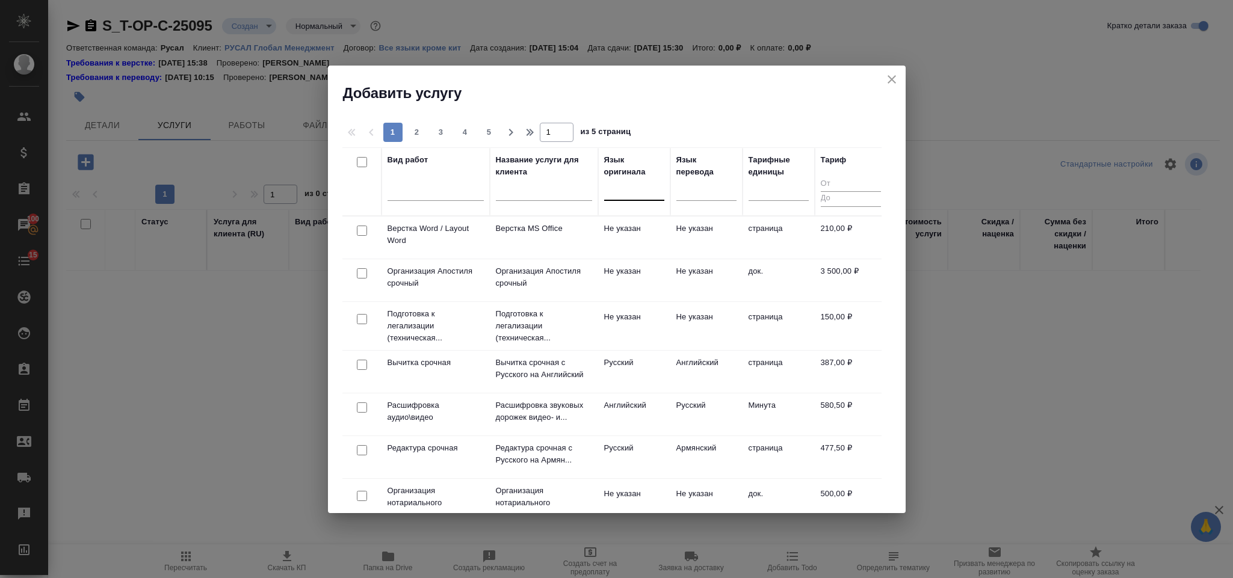
click at [621, 193] on div at bounding box center [634, 188] width 60 height 17
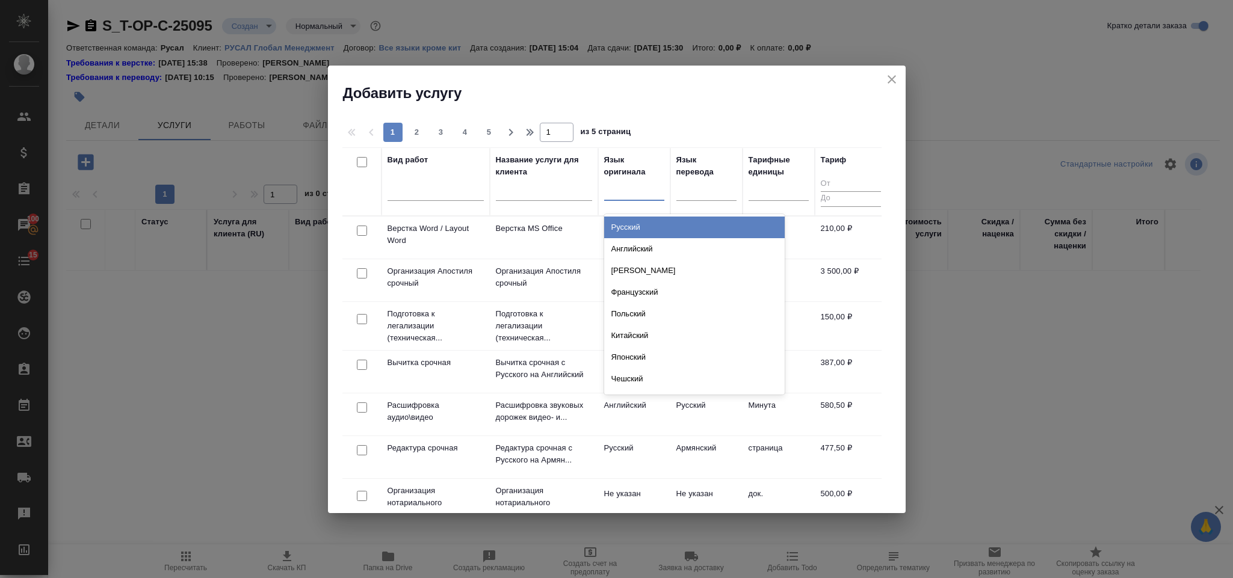
click at [642, 228] on div "Русский" at bounding box center [694, 228] width 181 height 22
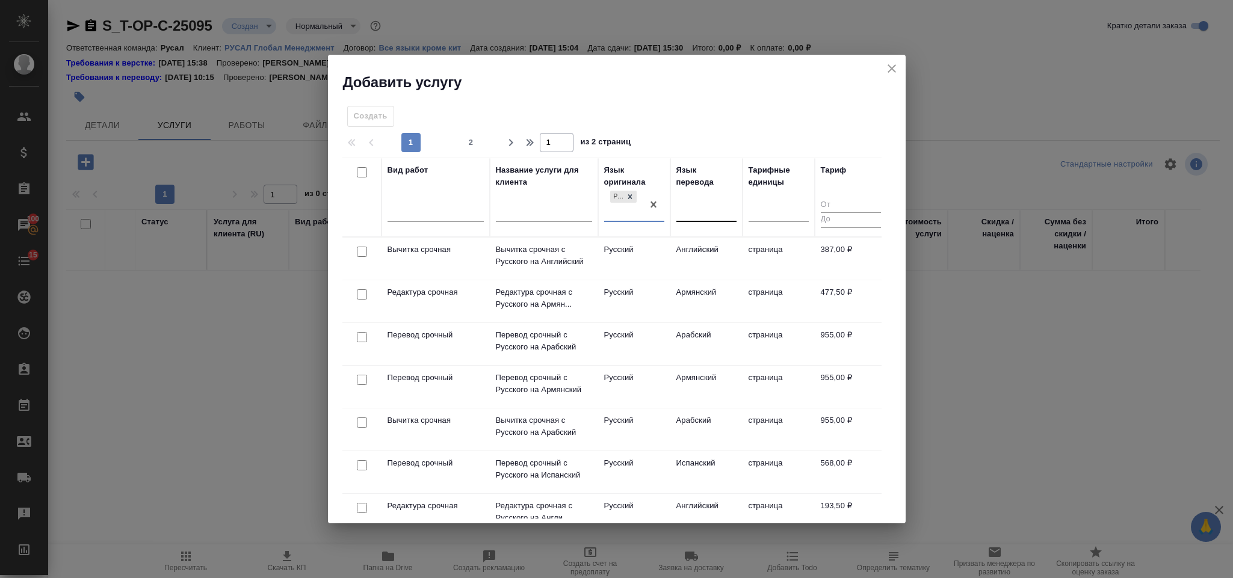
click at [690, 208] on div at bounding box center [707, 209] width 60 height 17
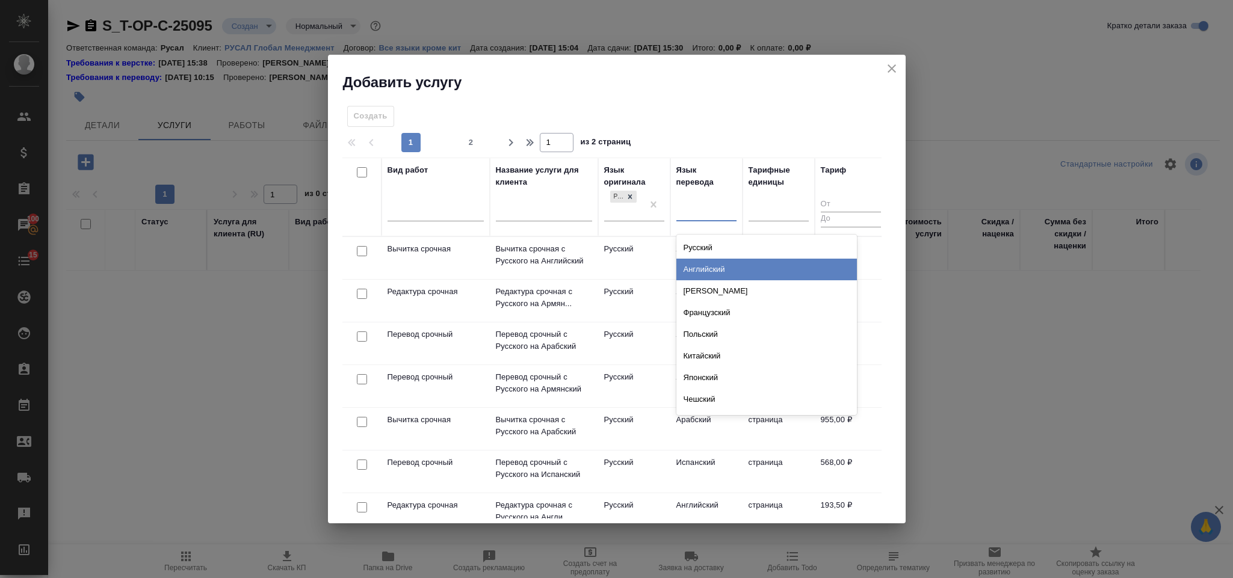
click at [714, 269] on div "Английский" at bounding box center [767, 270] width 181 height 22
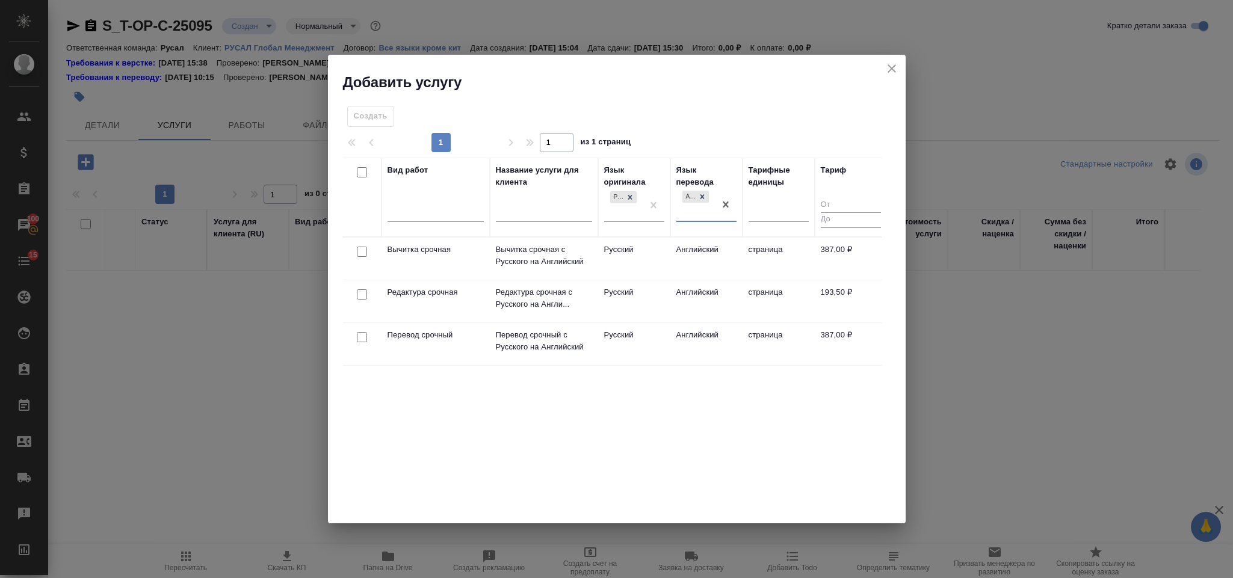
click at [362, 293] on input "checkbox" at bounding box center [362, 295] width 10 height 10
checkbox input "true"
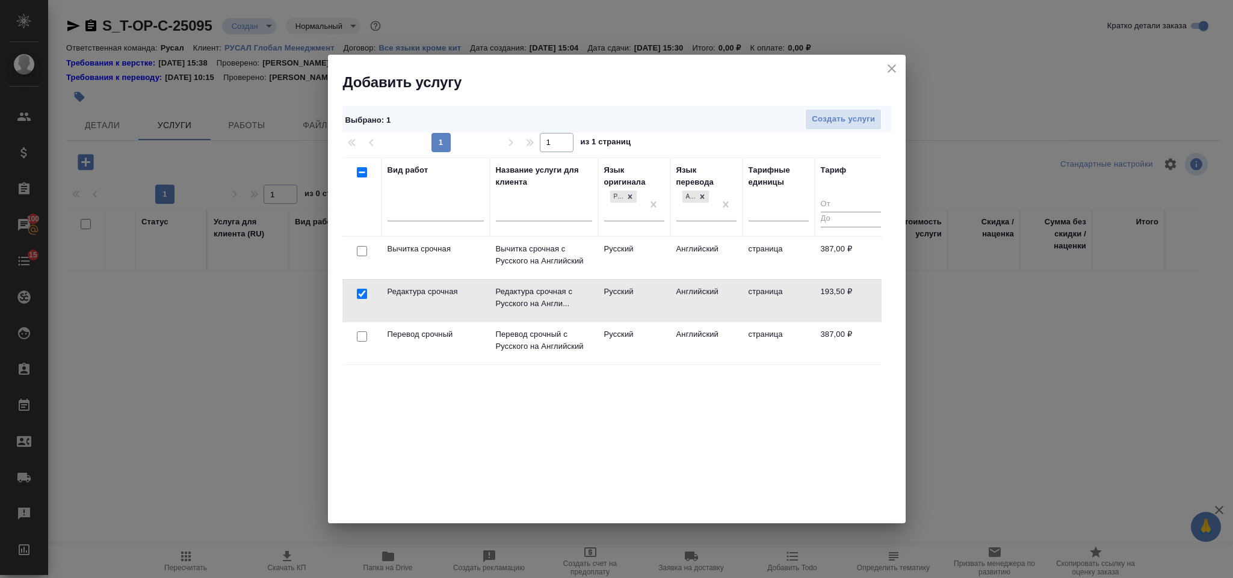
click at [364, 338] on input "checkbox" at bounding box center [362, 337] width 10 height 10
checkbox input "true"
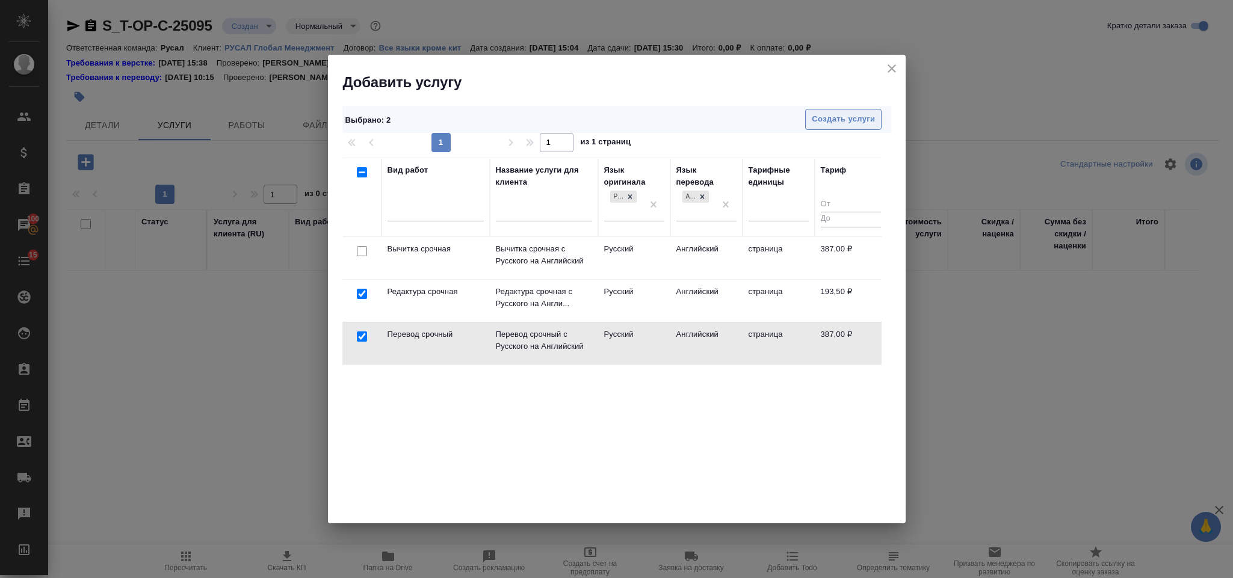
click at [858, 118] on span "Создать услуги" at bounding box center [843, 120] width 63 height 14
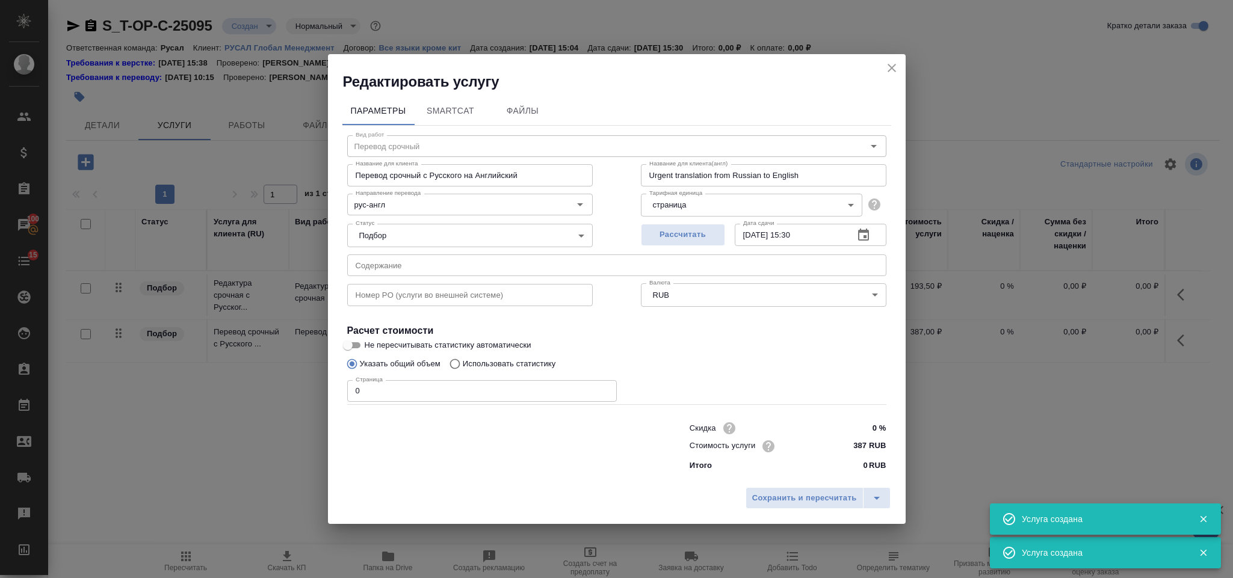
type input "Перевод срочный"
type input "Перевод срочный с Русского на Английский"
type input "Urgent translation from Russian to English"
type input "387 RUB"
click at [442, 267] on input "text" at bounding box center [616, 266] width 539 height 22
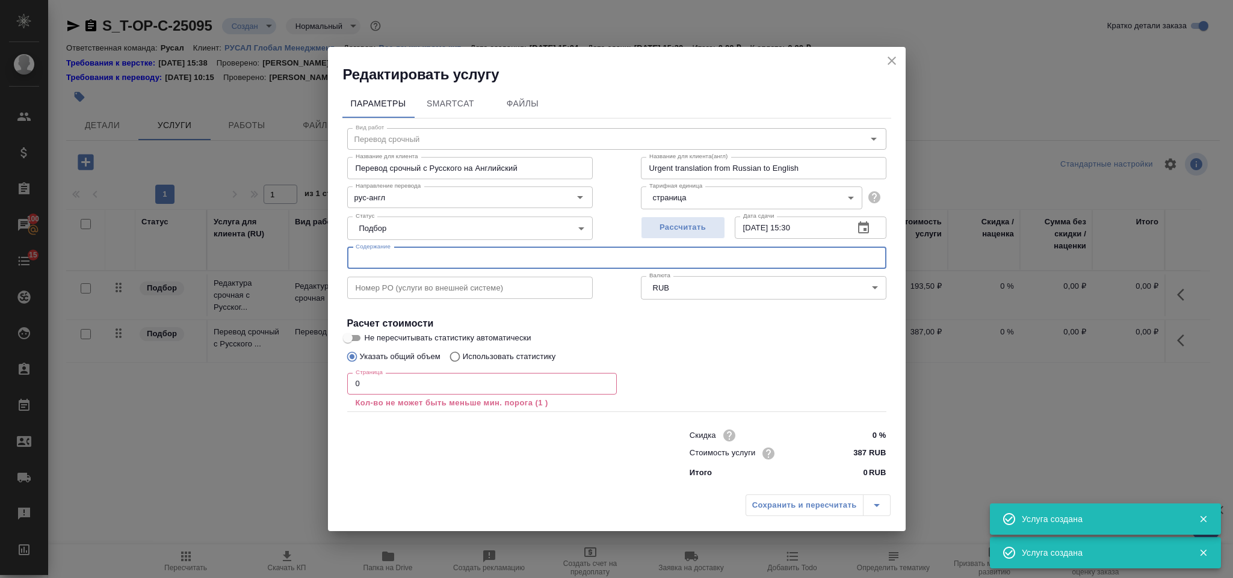
paste input "0. Еженедельный отчет 09.09."
type input "0. Еженедельный отчет 09.09."
click at [434, 377] on input "0" at bounding box center [482, 384] width 270 height 22
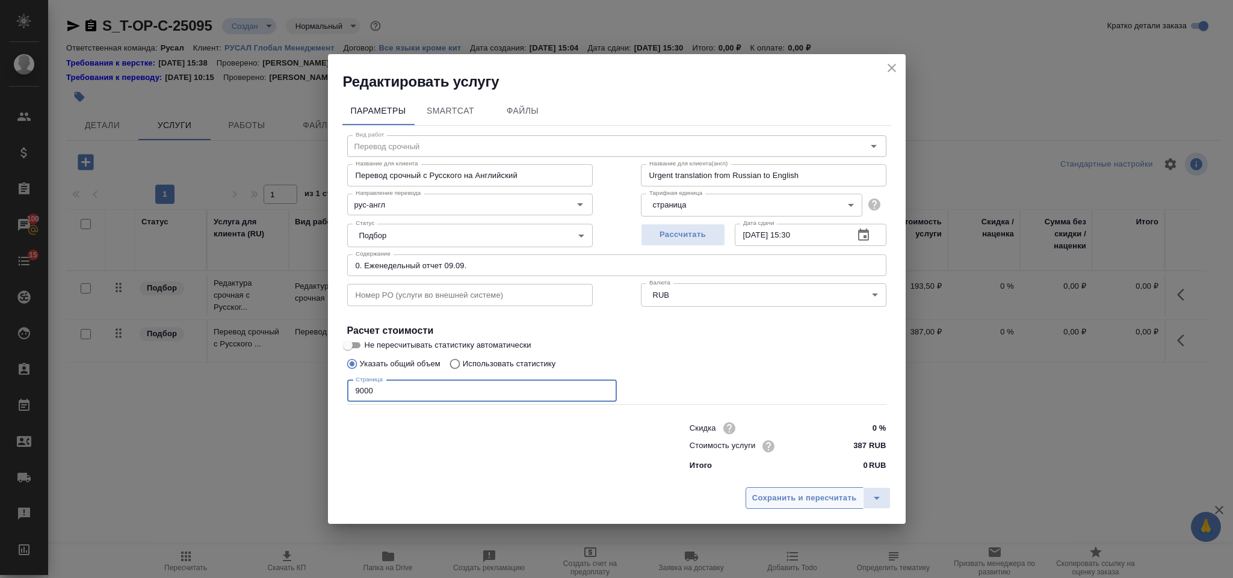
type input "9000"
click at [779, 492] on span "Сохранить и пересчитать" at bounding box center [804, 499] width 105 height 14
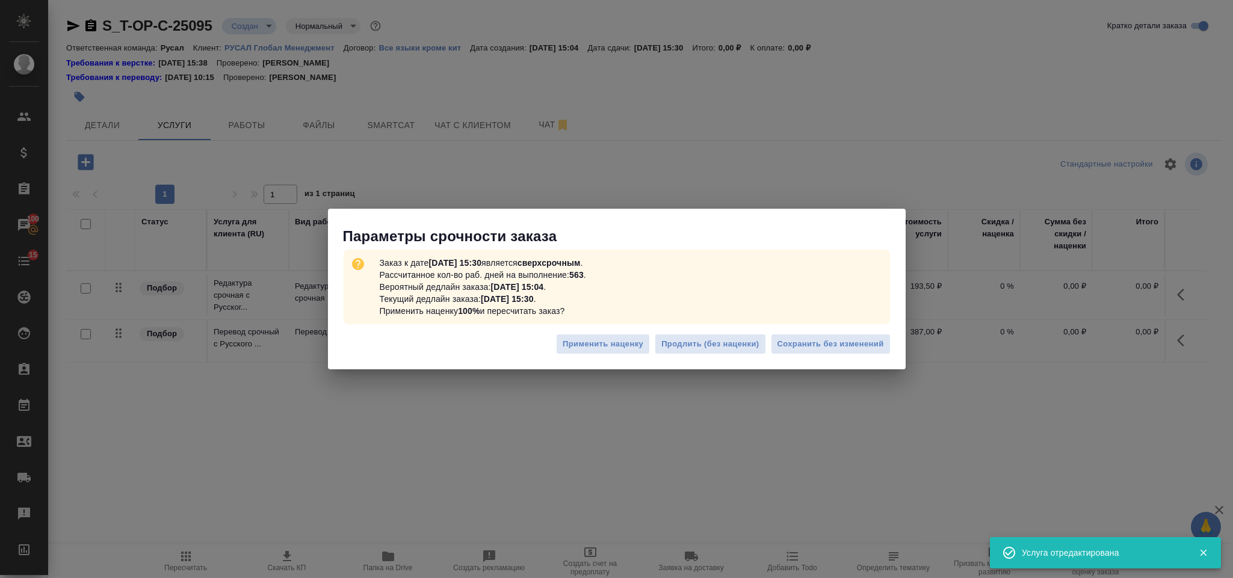
click at [811, 358] on div "Применить наценку Продлить (без наценки) Сохранить без изменений" at bounding box center [617, 349] width 578 height 42
click at [811, 347] on span "Сохранить без изменений" at bounding box center [831, 345] width 107 height 14
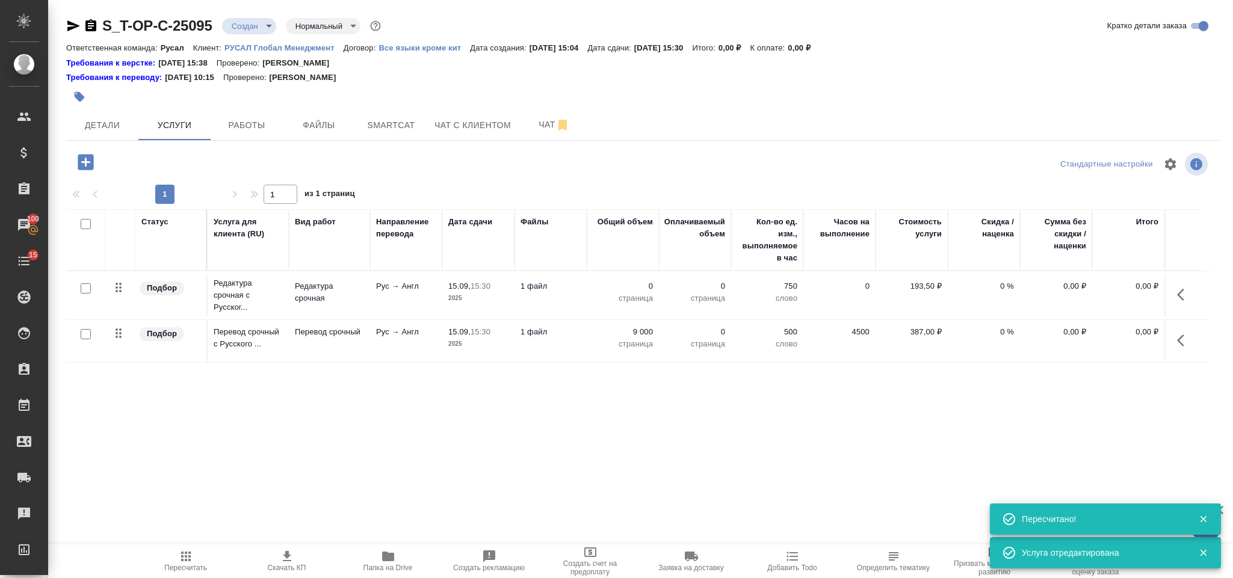
type input "urgent"
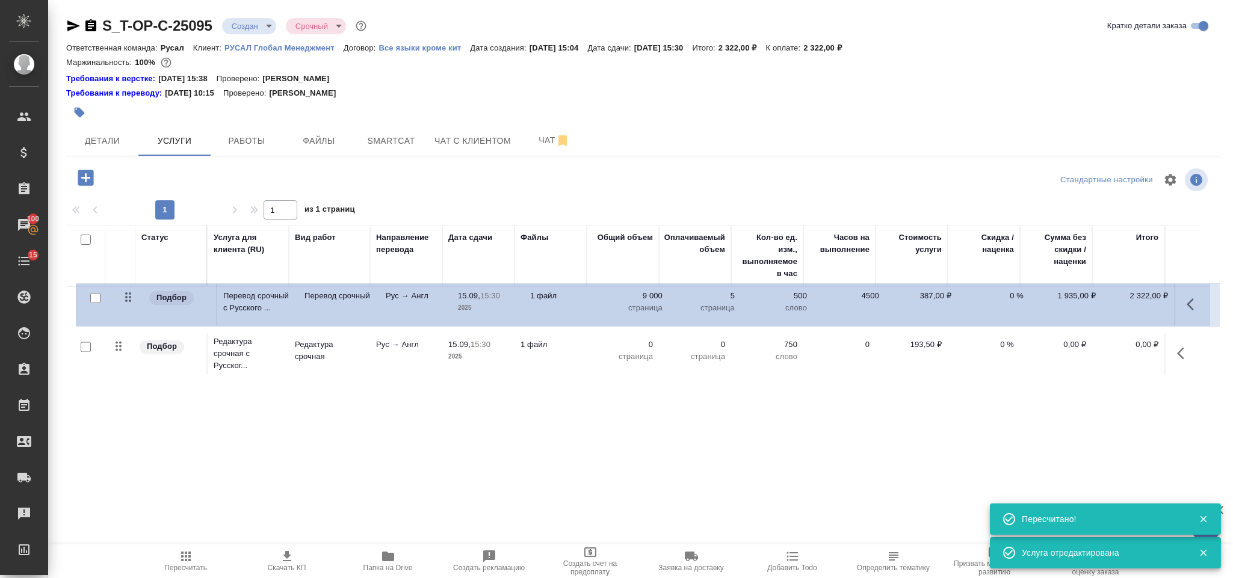
drag, startPoint x: 121, startPoint y: 350, endPoint x: 131, endPoint y: 291, distance: 59.8
click at [131, 291] on table "Статус Услуга для клиента (RU) Вид работ Направление перевода Дата сдачи Файлы …" at bounding box center [638, 301] width 1144 height 153
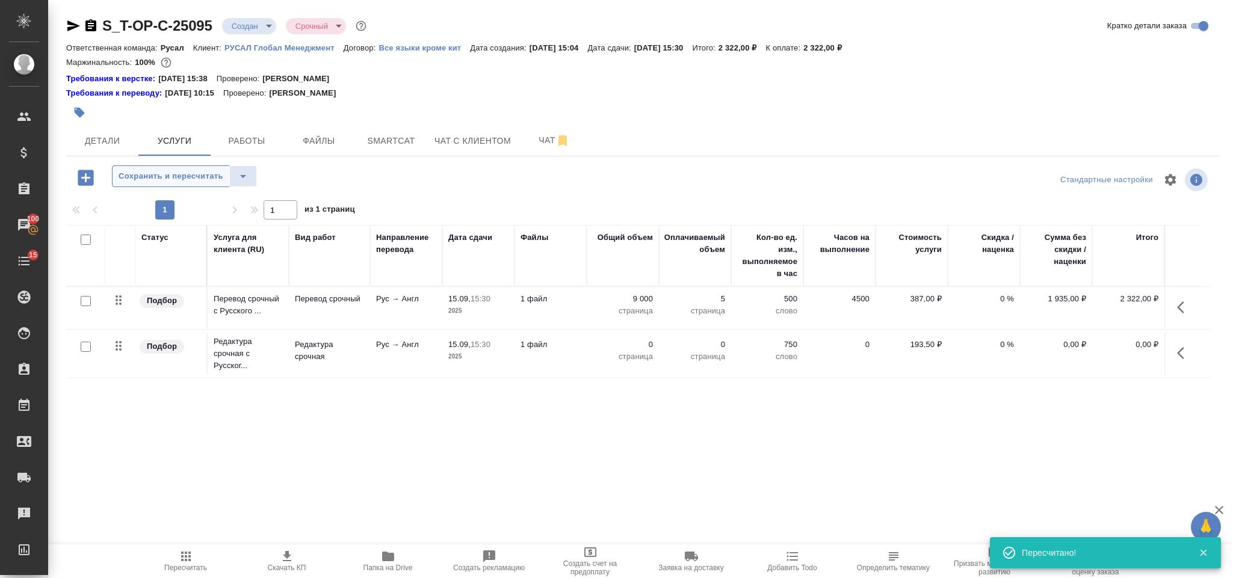
click at [155, 182] on span "Сохранить и пересчитать" at bounding box center [171, 177] width 105 height 14
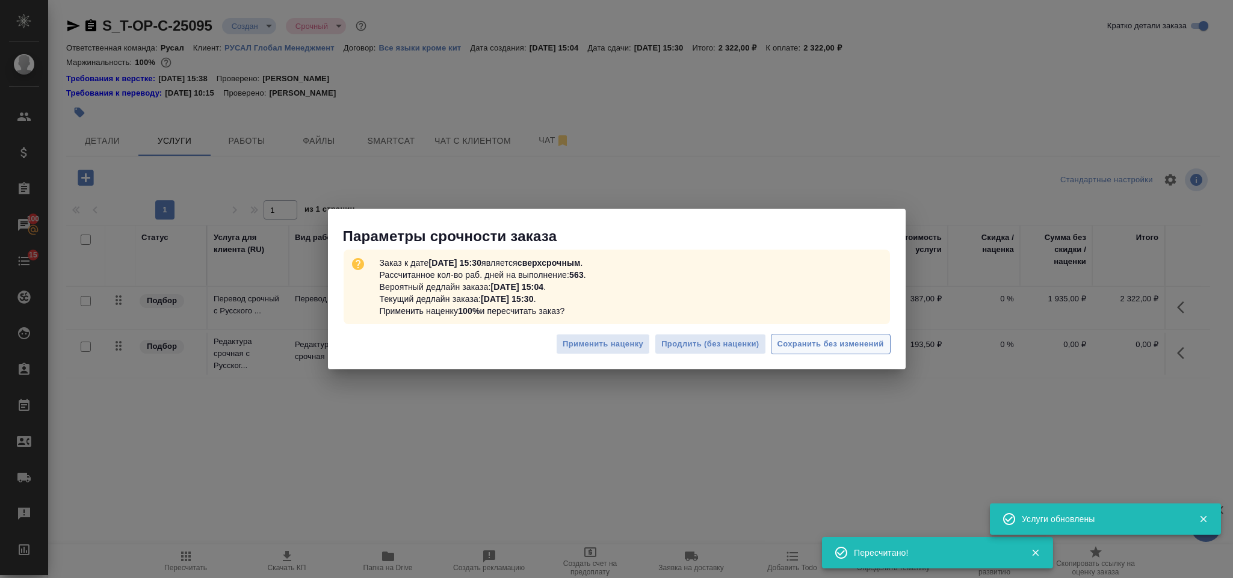
click at [784, 346] on span "Сохранить без изменений" at bounding box center [831, 345] width 107 height 14
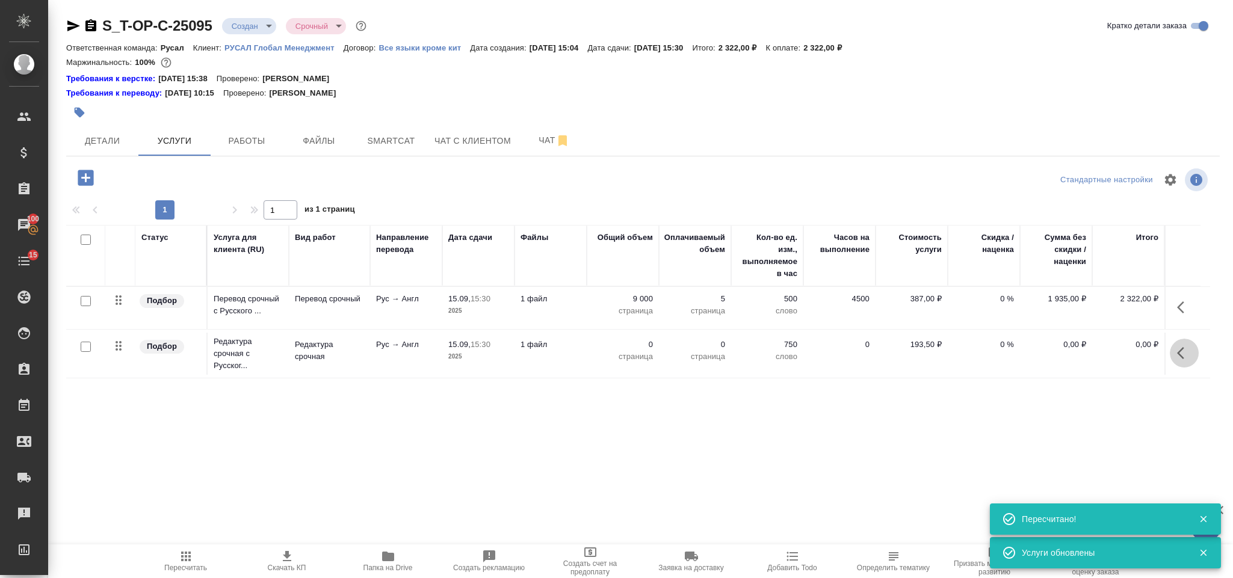
click at [1182, 356] on icon "button" at bounding box center [1184, 353] width 14 height 14
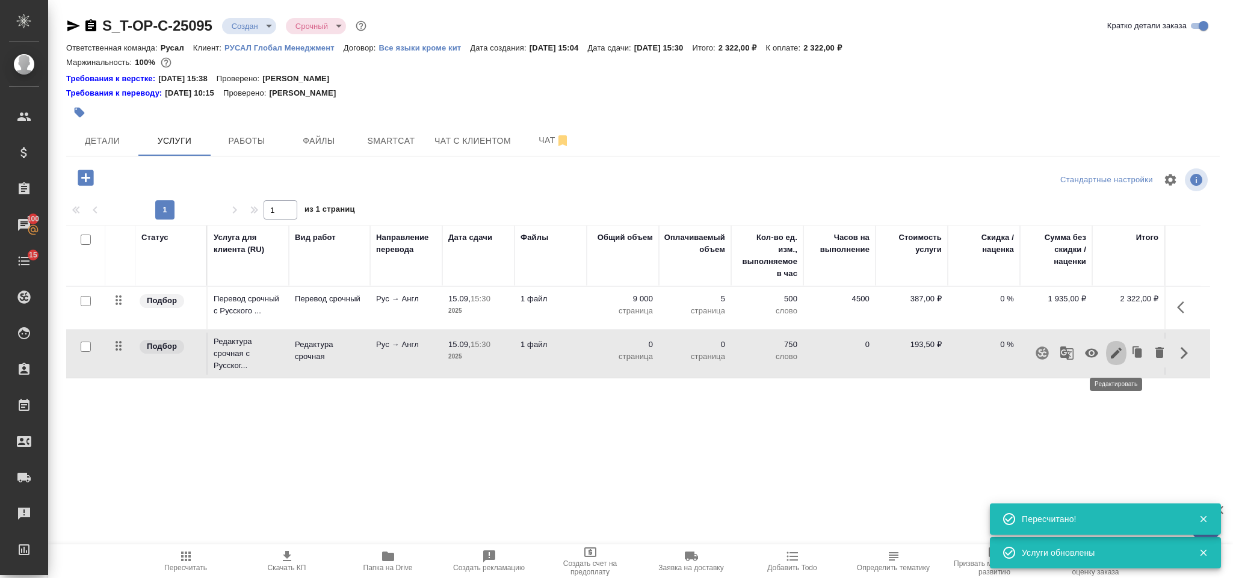
click at [1112, 359] on icon "button" at bounding box center [1116, 353] width 11 height 11
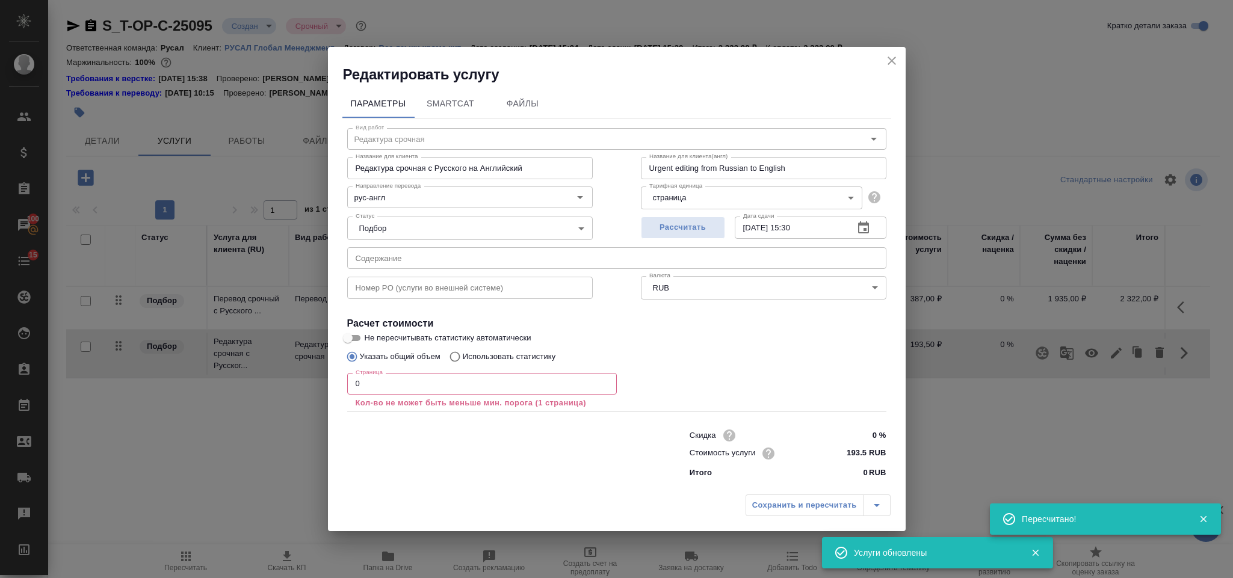
click at [354, 383] on input "0" at bounding box center [482, 384] width 270 height 22
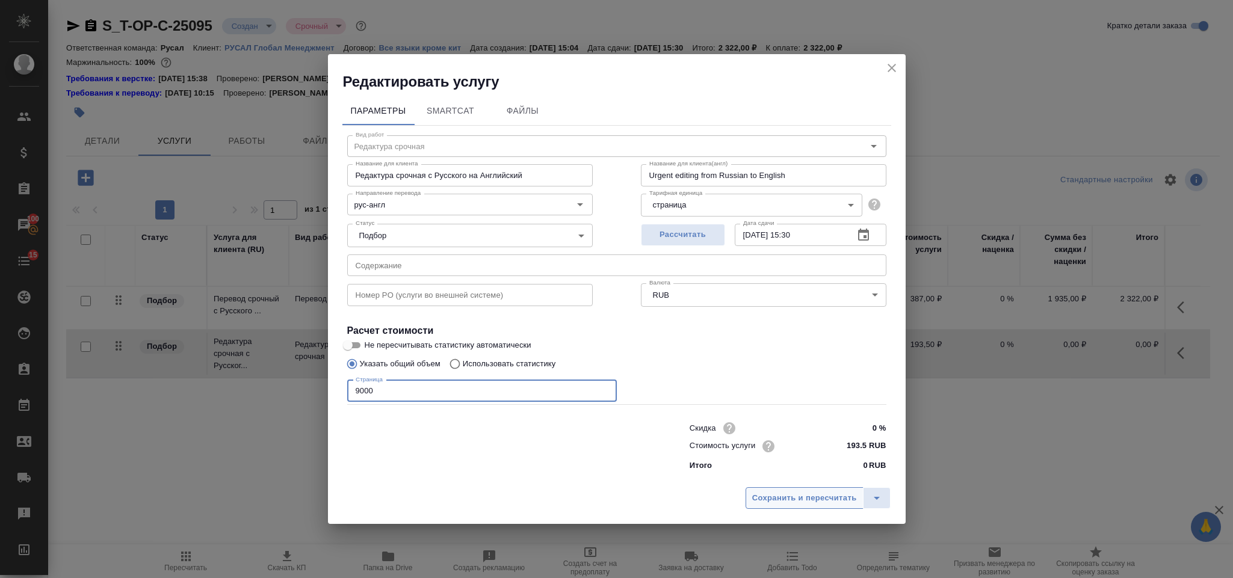
type input "9000"
click at [805, 495] on span "Сохранить и пересчитать" at bounding box center [804, 499] width 105 height 14
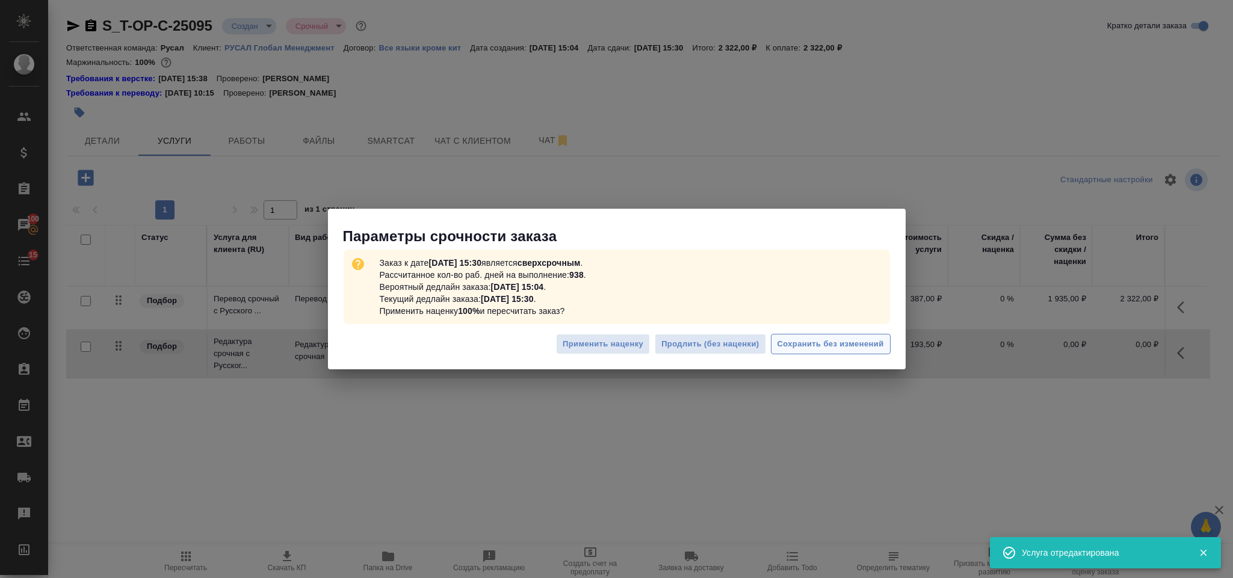
click at [793, 349] on span "Сохранить без изменений" at bounding box center [831, 345] width 107 height 14
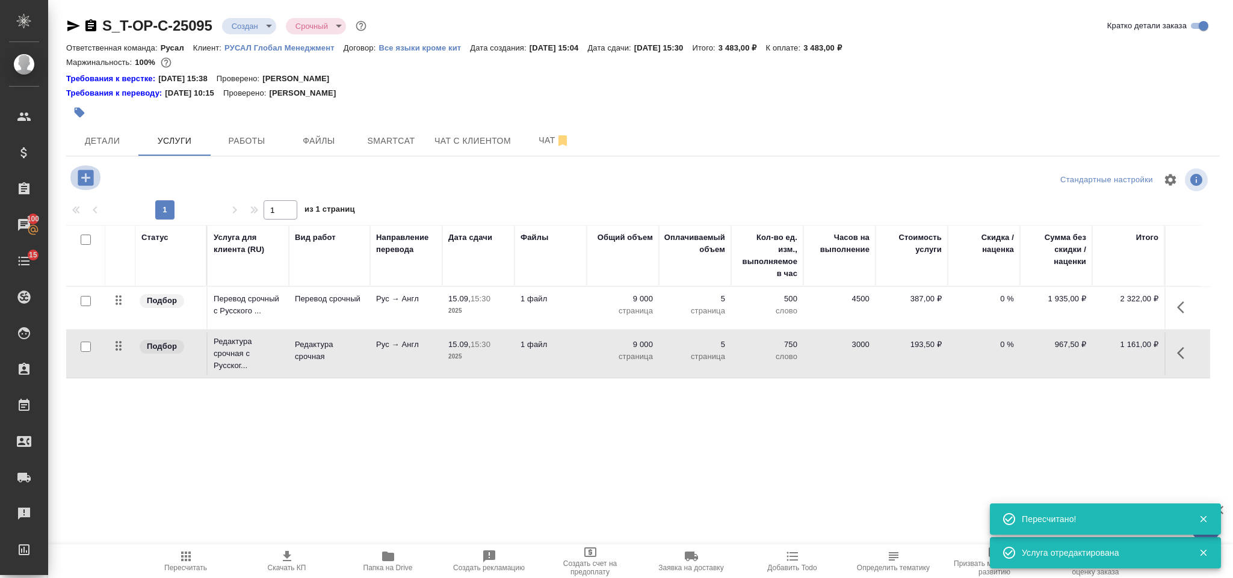
click at [88, 179] on icon "button" at bounding box center [86, 178] width 16 height 16
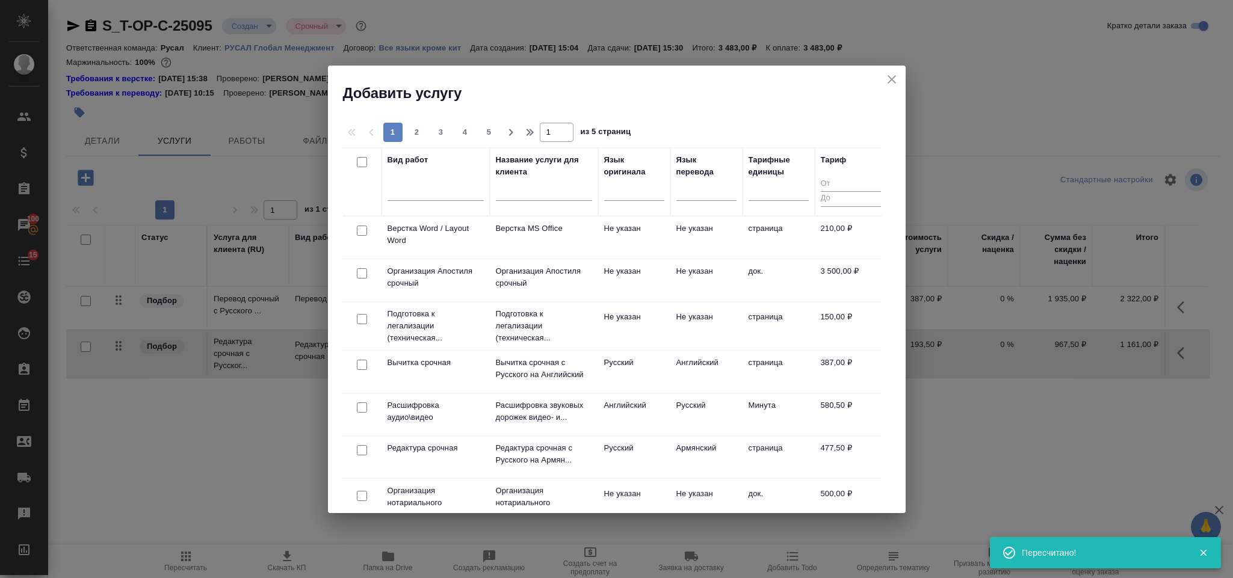
click at [360, 236] on input "checkbox" at bounding box center [362, 231] width 10 height 10
checkbox input "true"
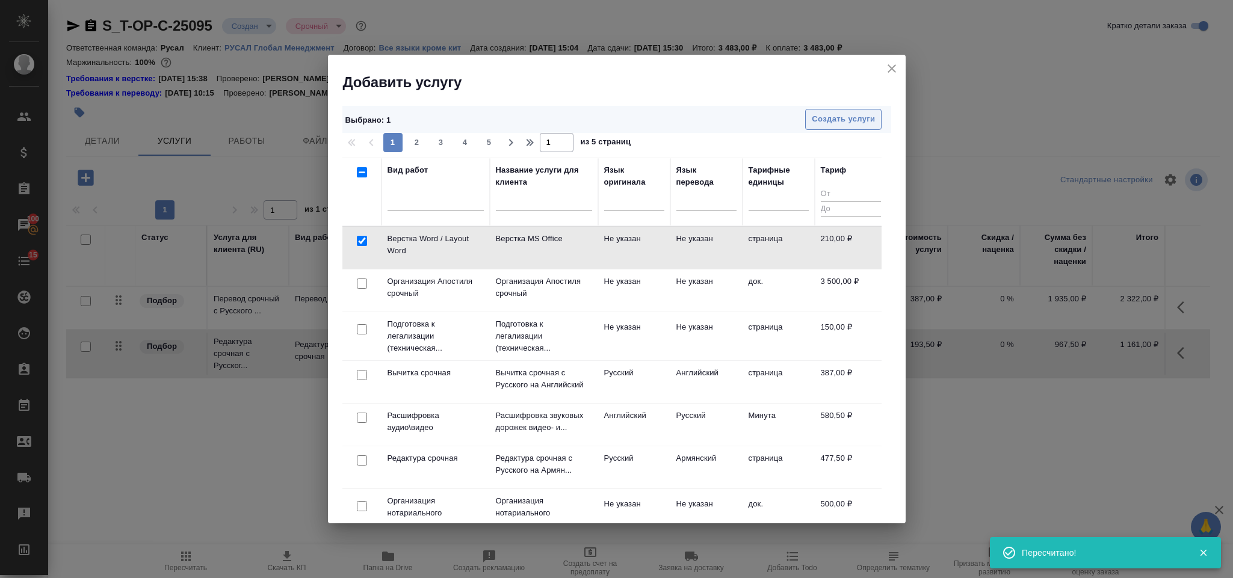
click at [848, 121] on span "Создать услуги" at bounding box center [843, 120] width 63 height 14
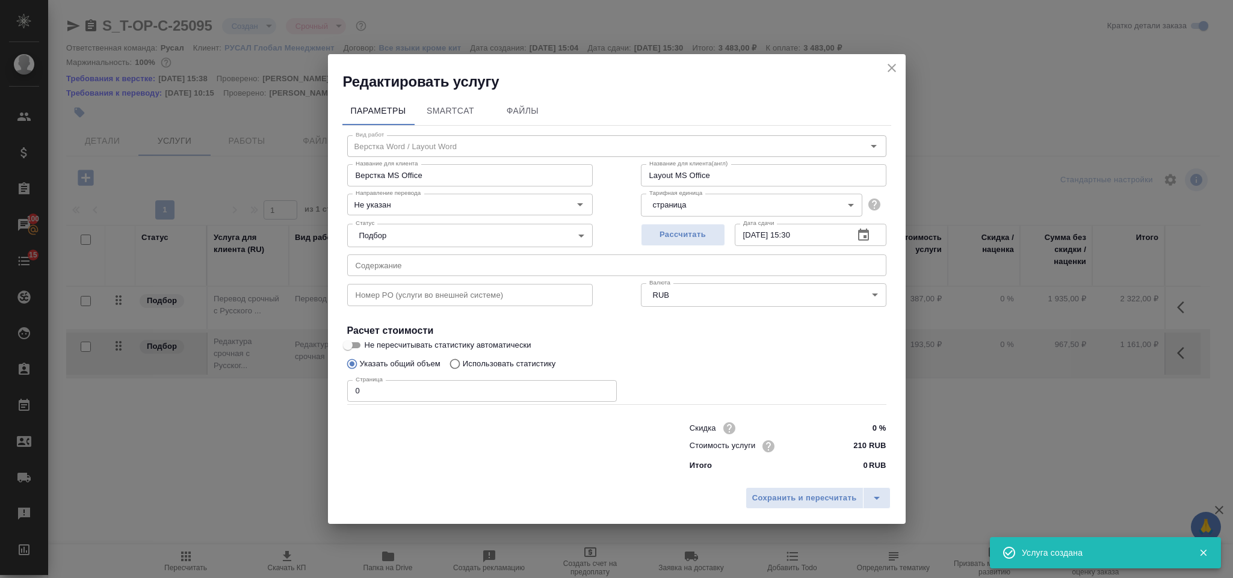
click at [415, 392] on input "0" at bounding box center [482, 391] width 270 height 22
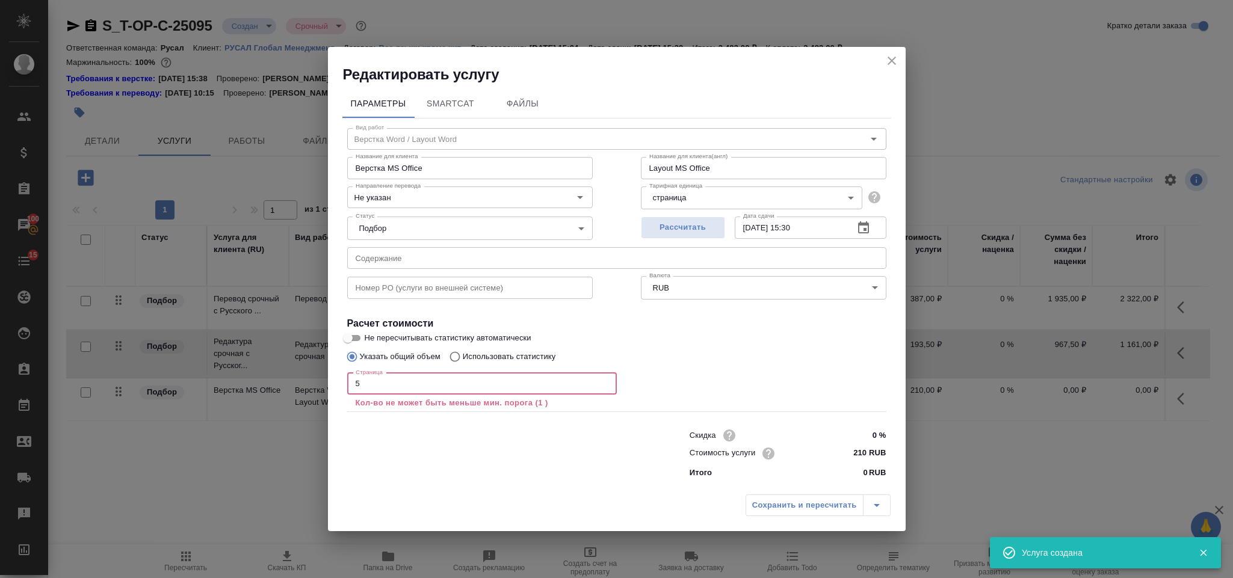
type input "5"
click at [831, 498] on div "Сохранить и пересчитать" at bounding box center [818, 506] width 145 height 22
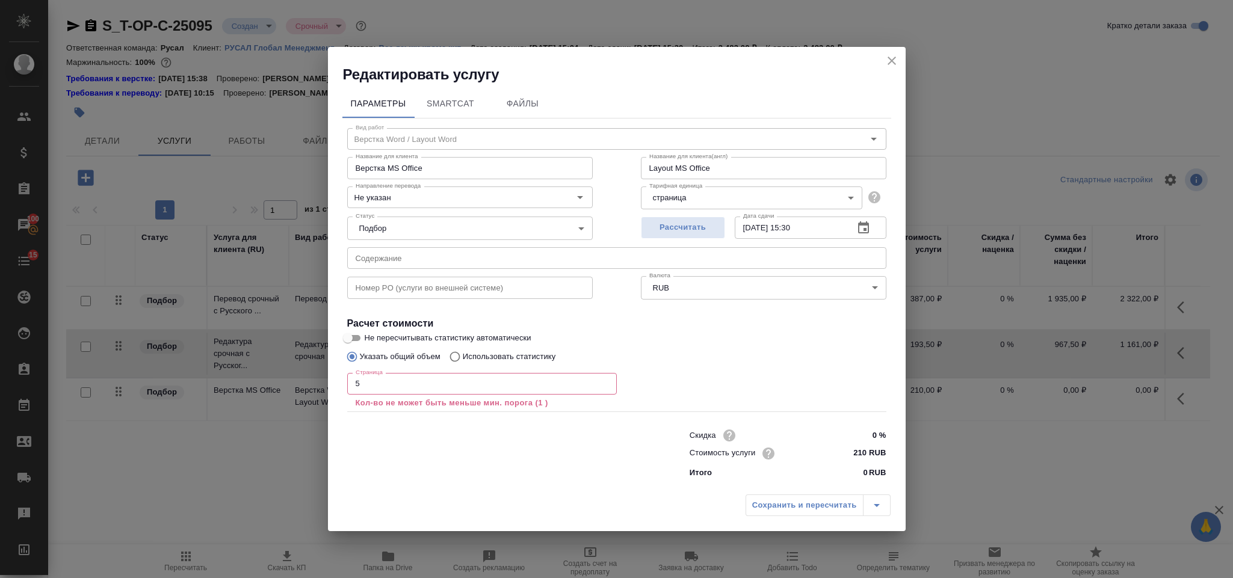
click at [807, 507] on div "Сохранить и пересчитать" at bounding box center [818, 506] width 145 height 22
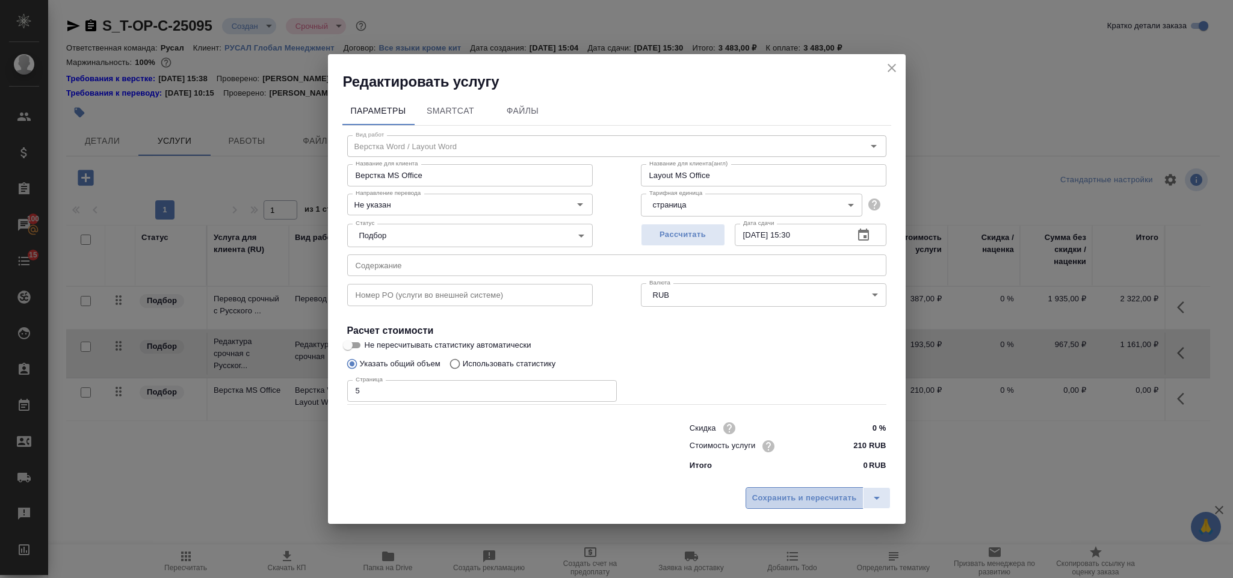
click at [793, 502] on span "Сохранить и пересчитать" at bounding box center [804, 499] width 105 height 14
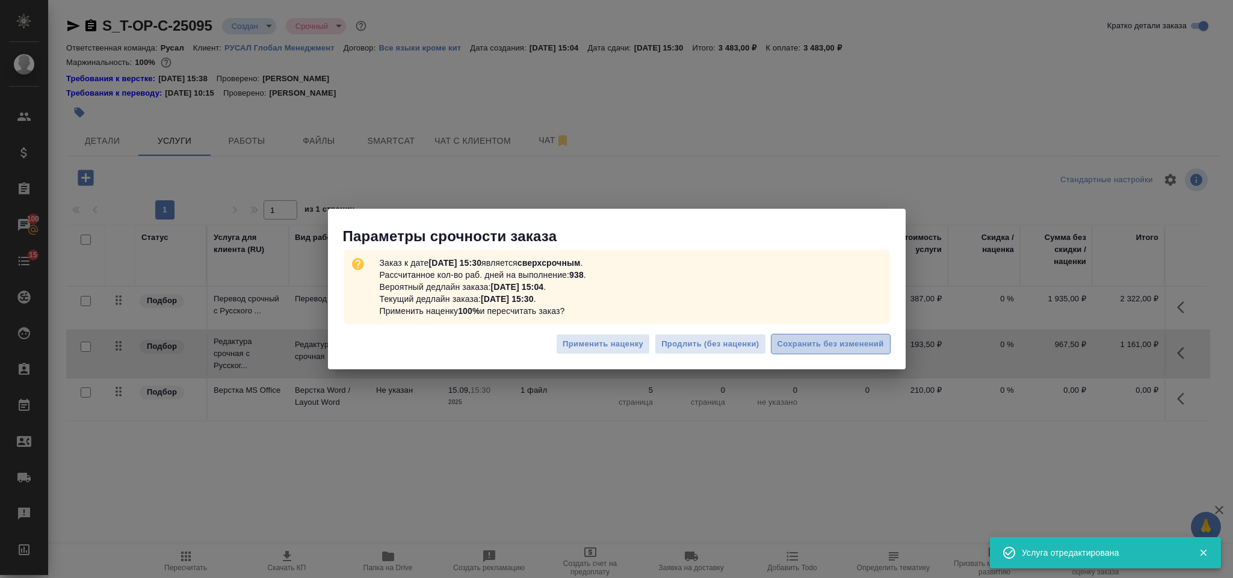
click at [802, 335] on button "Сохранить без изменений" at bounding box center [831, 344] width 120 height 21
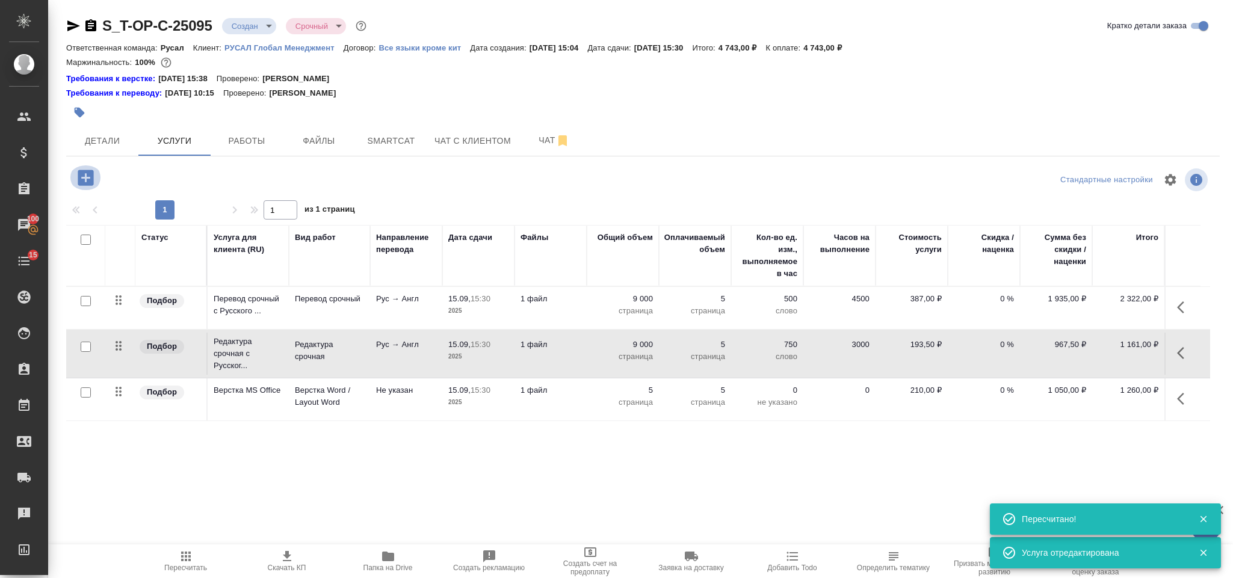
click at [96, 183] on icon "button" at bounding box center [85, 177] width 21 height 21
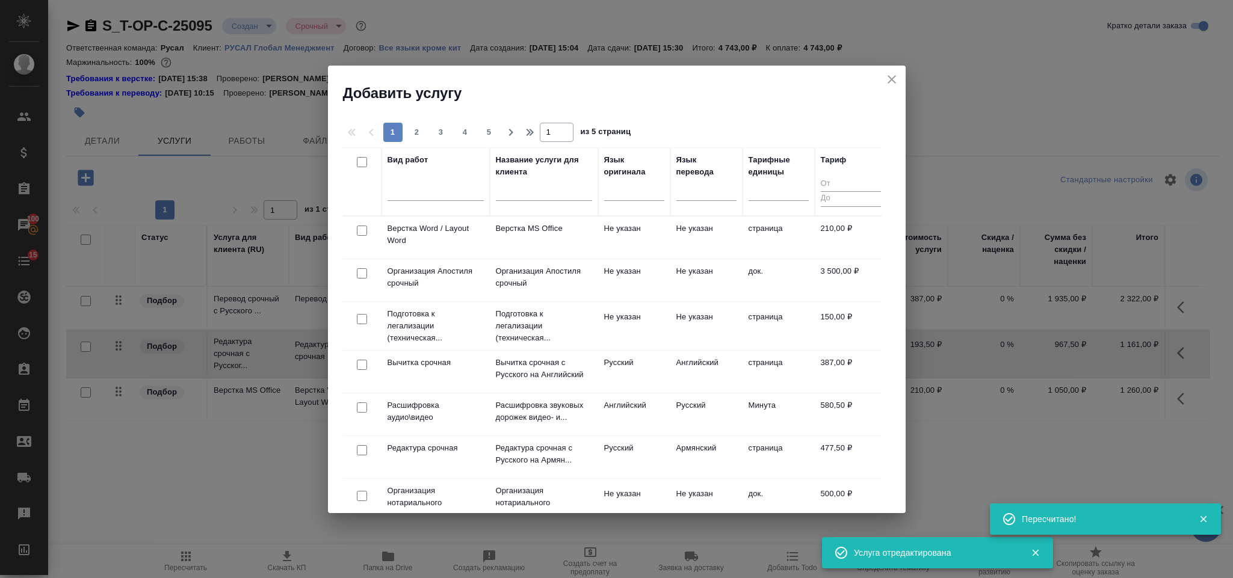
click at [361, 232] on input "checkbox" at bounding box center [362, 231] width 10 height 10
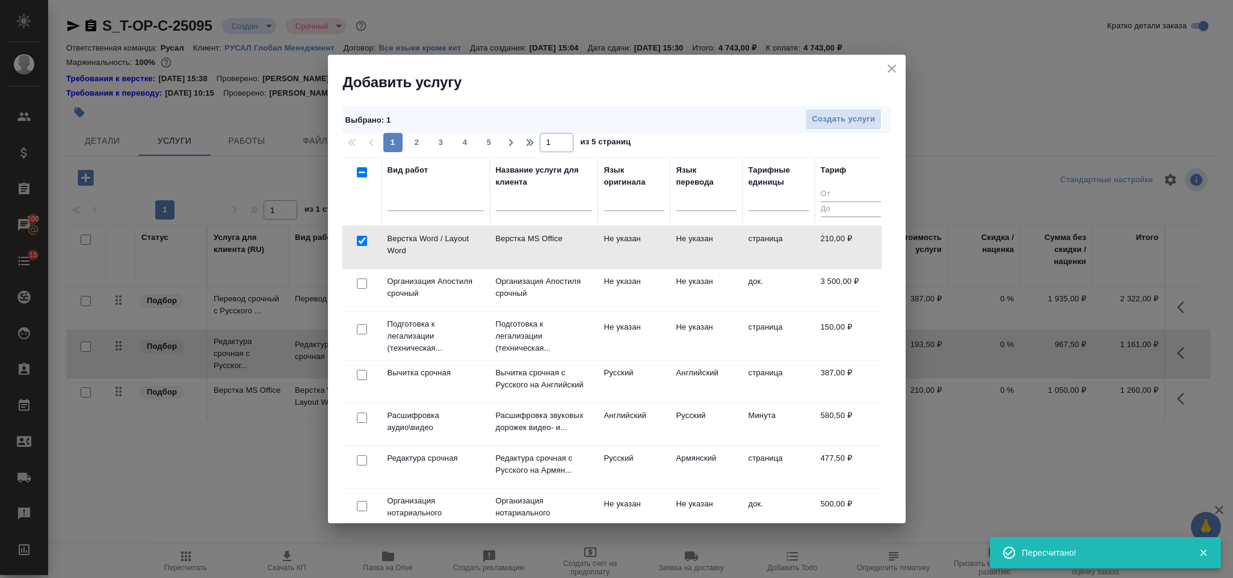
click at [360, 240] on input "checkbox" at bounding box center [362, 241] width 10 height 10
checkbox input "false"
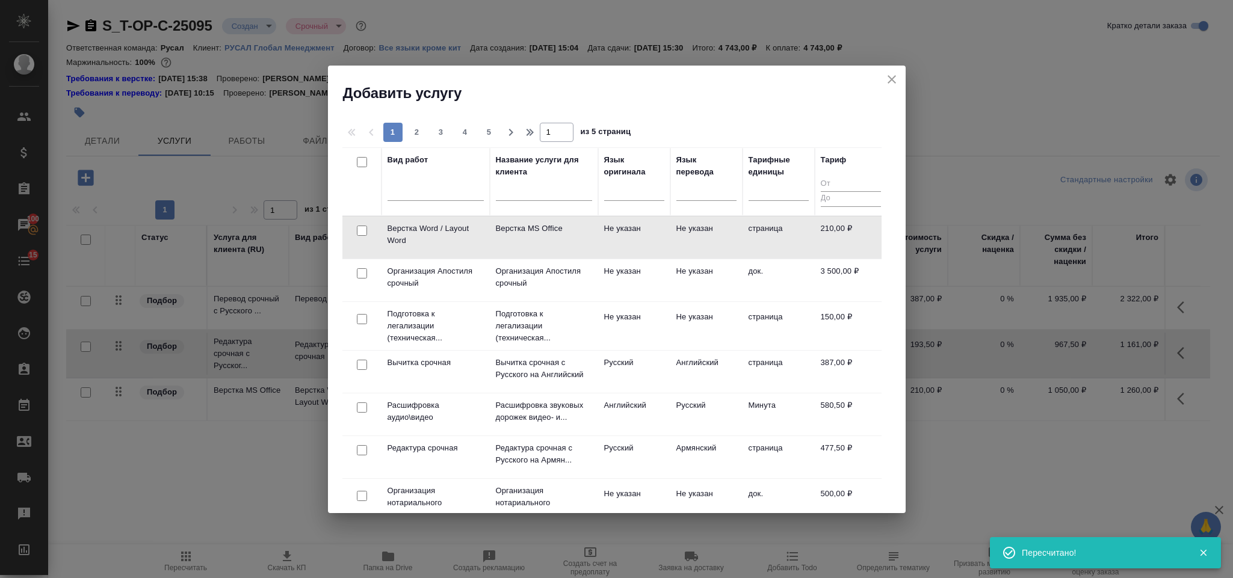
click at [433, 201] on div at bounding box center [436, 193] width 96 height 31
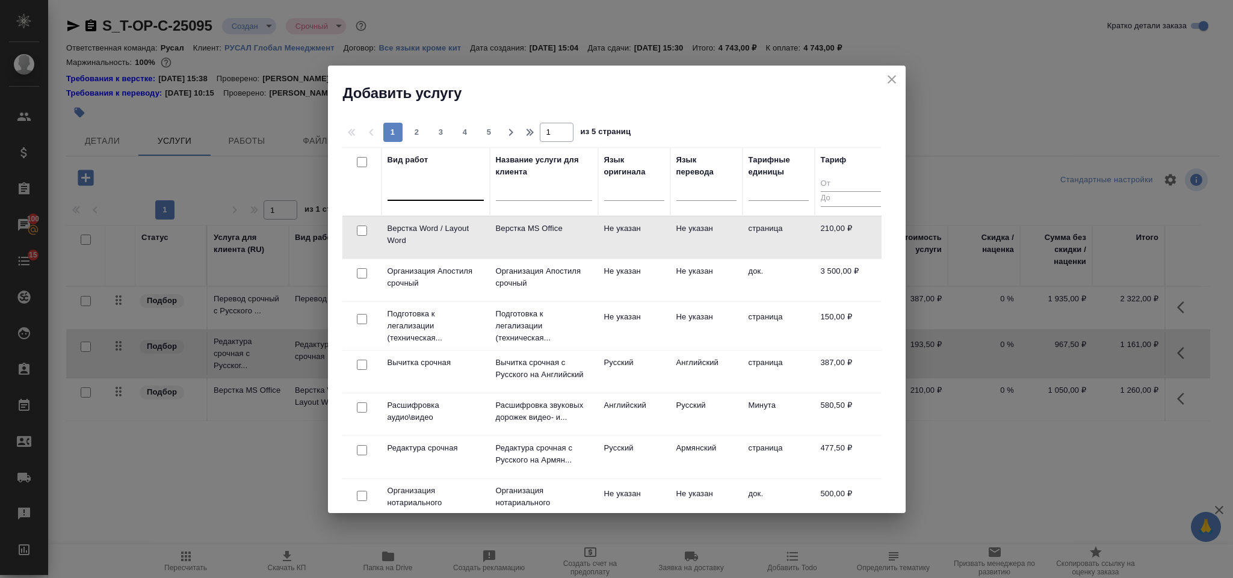
click at [432, 194] on div at bounding box center [436, 188] width 96 height 17
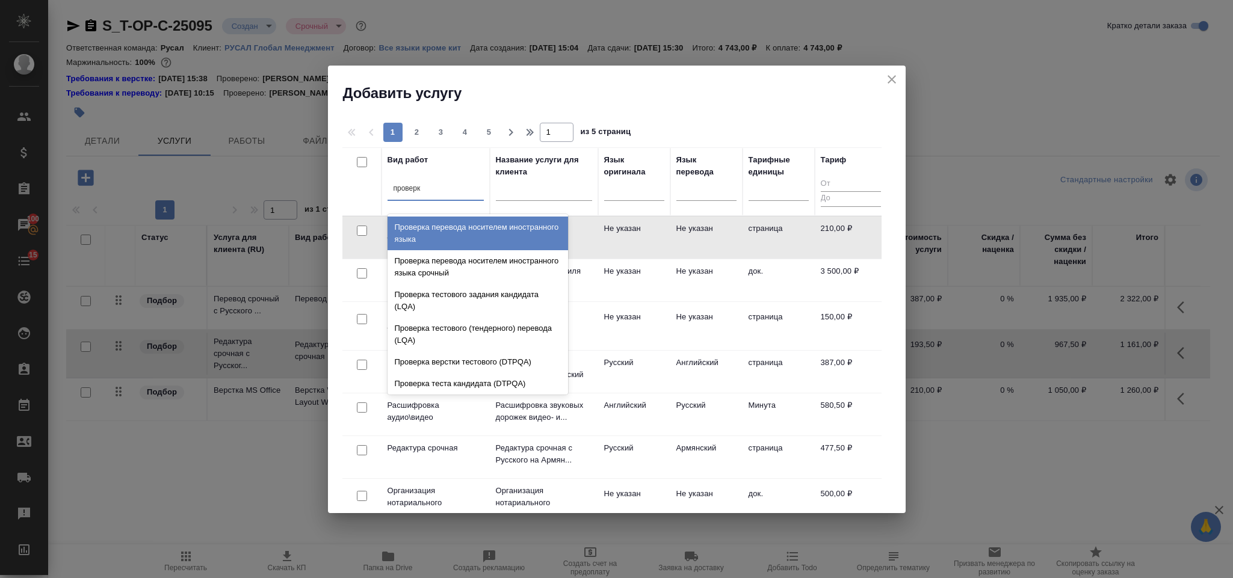
type input "проверка"
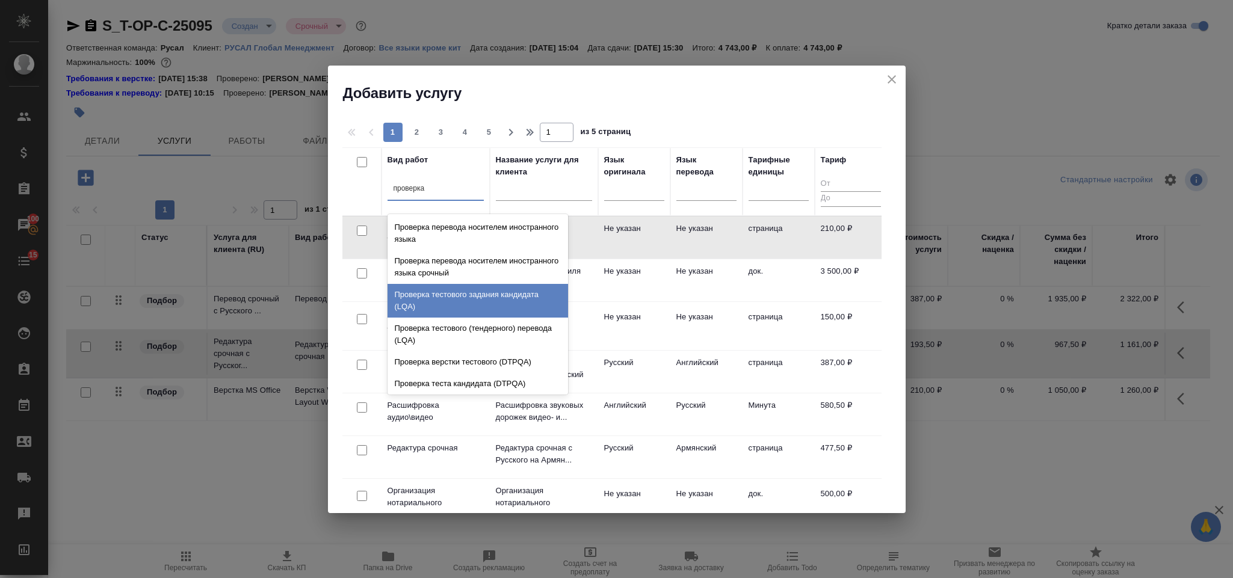
scroll to position [24, 0]
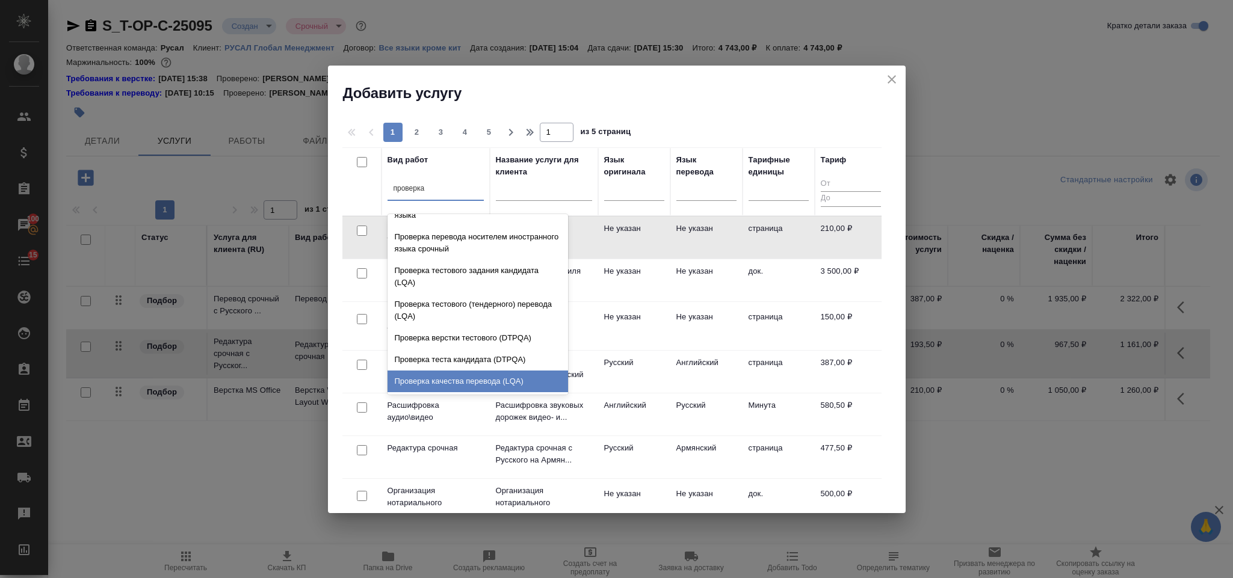
click at [513, 371] on div "Проверка качества перевода (LQA)" at bounding box center [478, 382] width 181 height 22
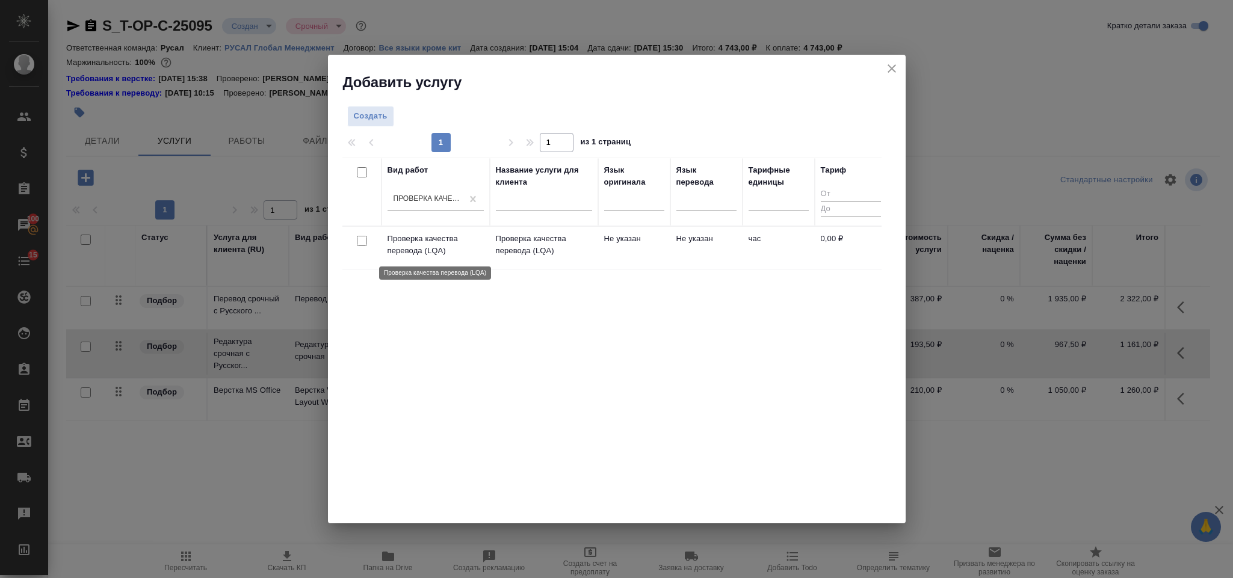
click at [392, 253] on p "Проверка качества перевода (LQA)" at bounding box center [436, 245] width 96 height 24
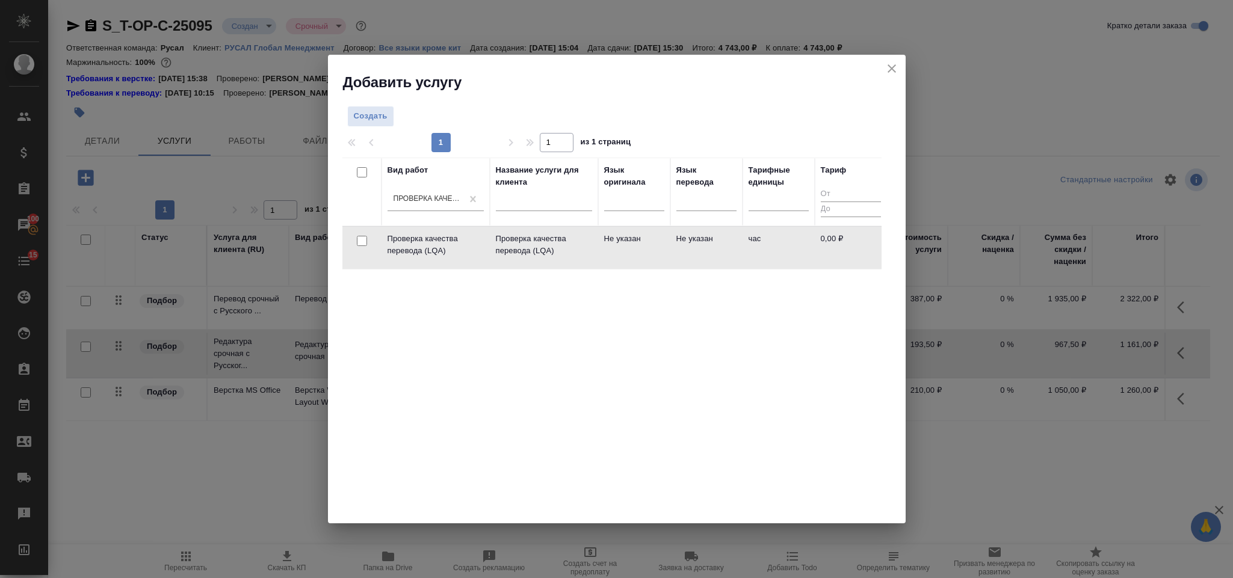
click at [363, 243] on input "checkbox" at bounding box center [362, 241] width 10 height 10
checkbox input "true"
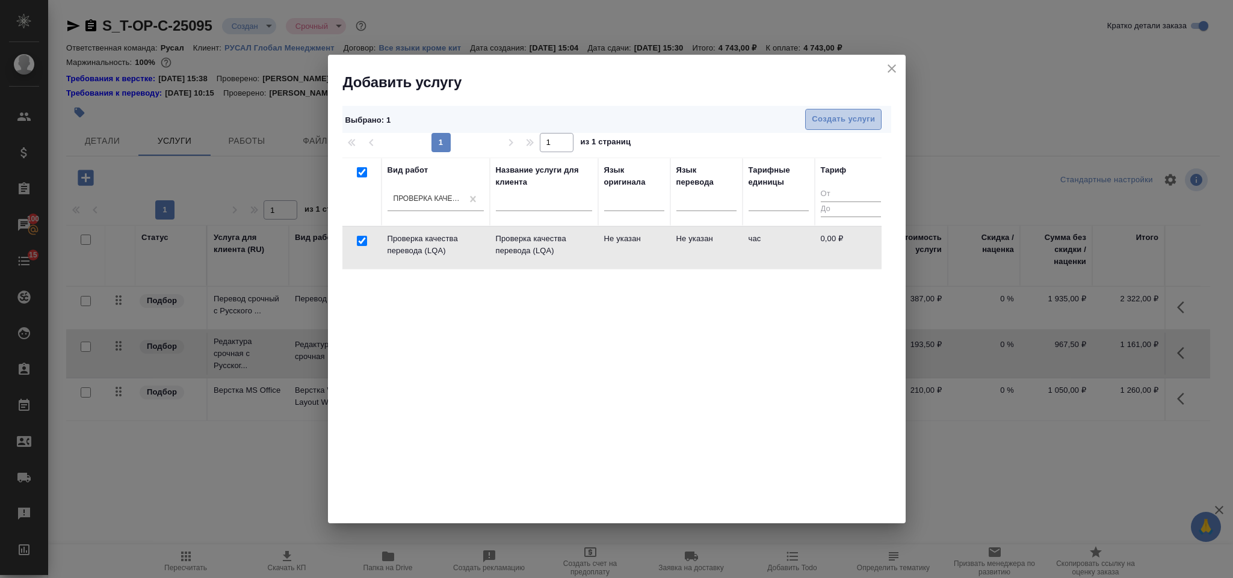
click at [813, 113] on span "Создать услуги" at bounding box center [843, 120] width 63 height 14
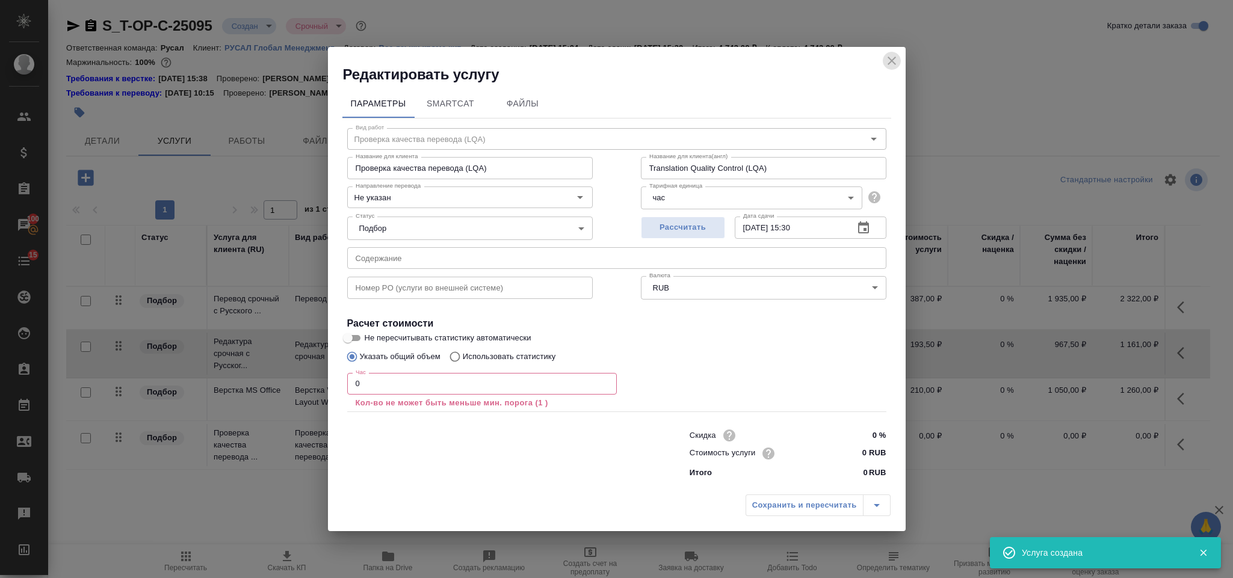
click at [883, 61] on button "close" at bounding box center [892, 61] width 18 height 18
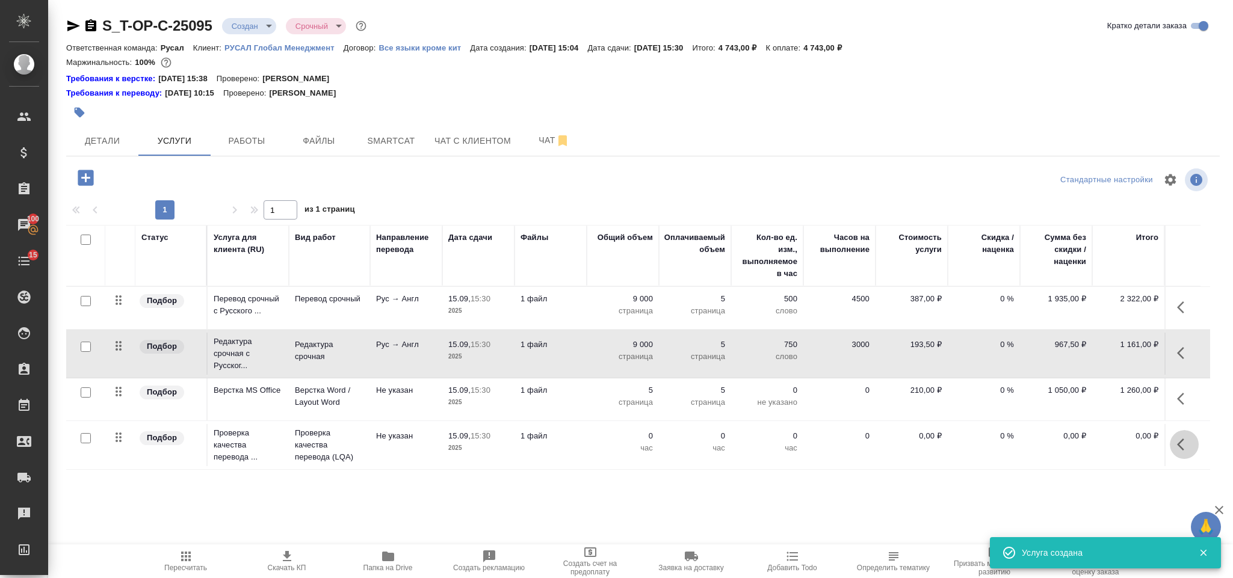
click at [1182, 441] on icon "button" at bounding box center [1184, 445] width 14 height 14
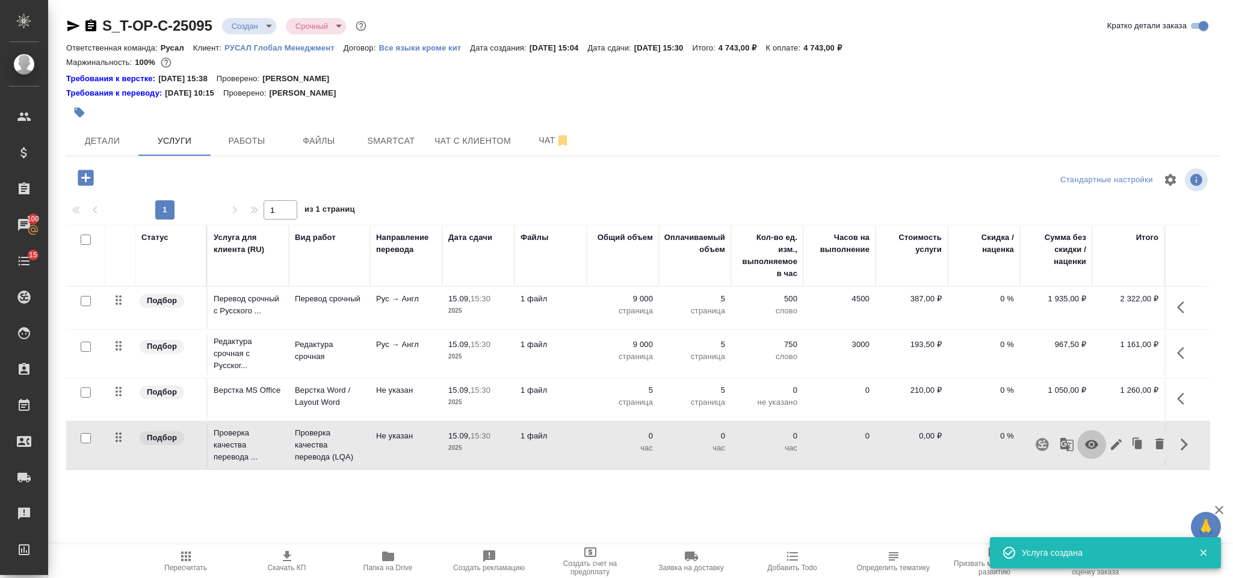
click at [1085, 439] on icon "button" at bounding box center [1092, 445] width 14 height 14
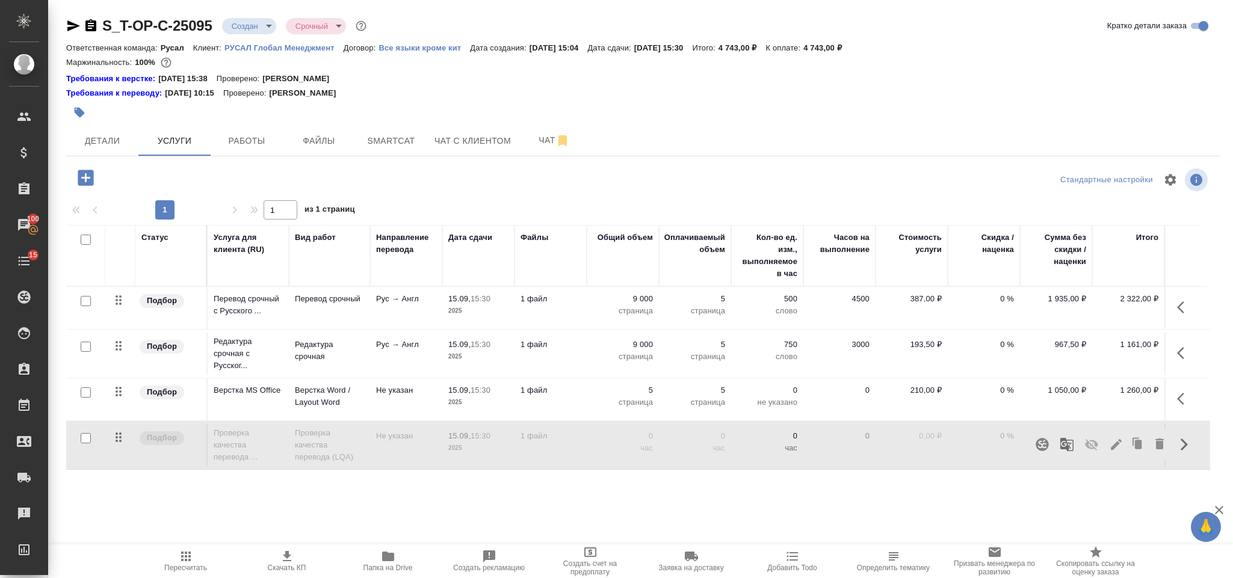
click at [190, 550] on icon "button" at bounding box center [186, 557] width 14 height 14
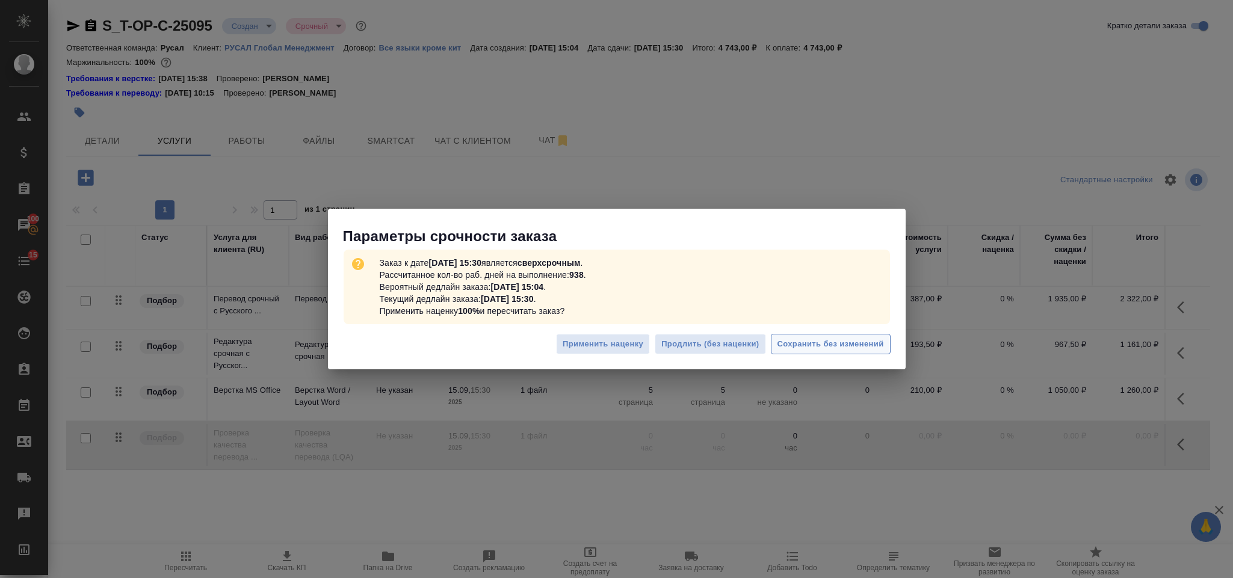
click at [811, 334] on button "Сохранить без изменений" at bounding box center [831, 344] width 120 height 21
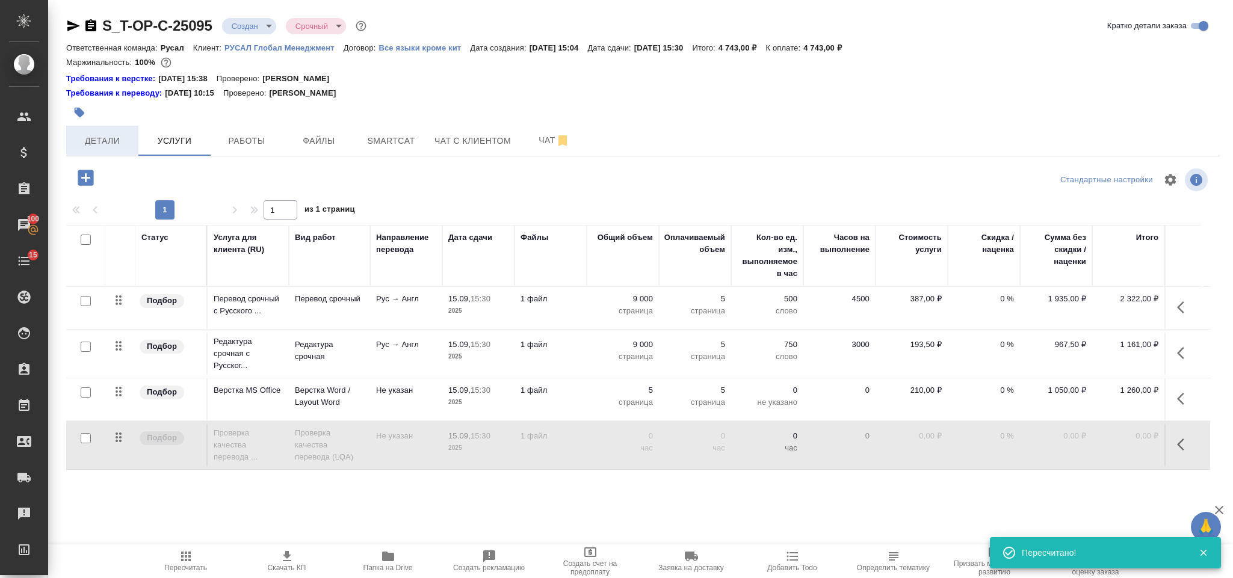
click at [116, 152] on button "Детали" at bounding box center [102, 141] width 72 height 30
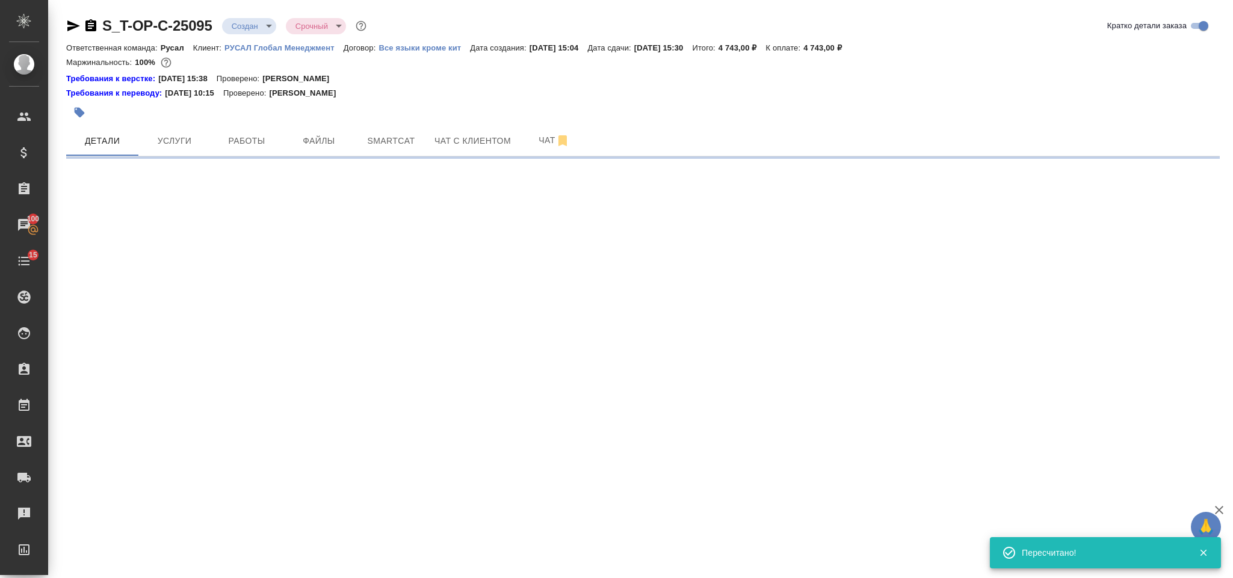
select select "RU"
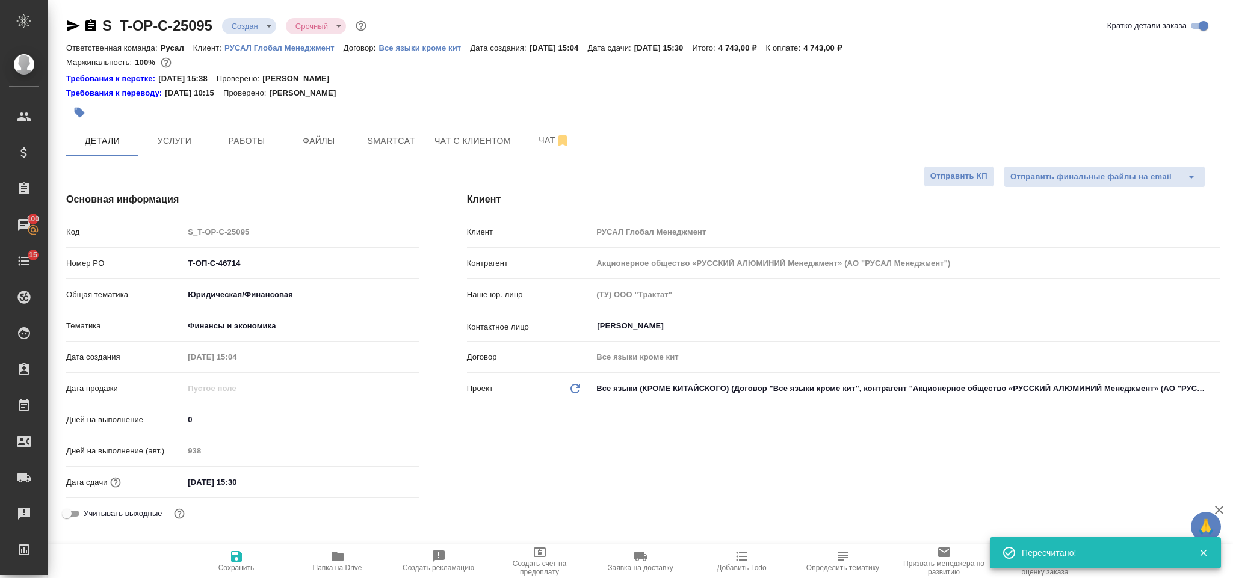
type textarea "x"
click at [93, 25] on icon "button" at bounding box center [91, 26] width 14 height 14
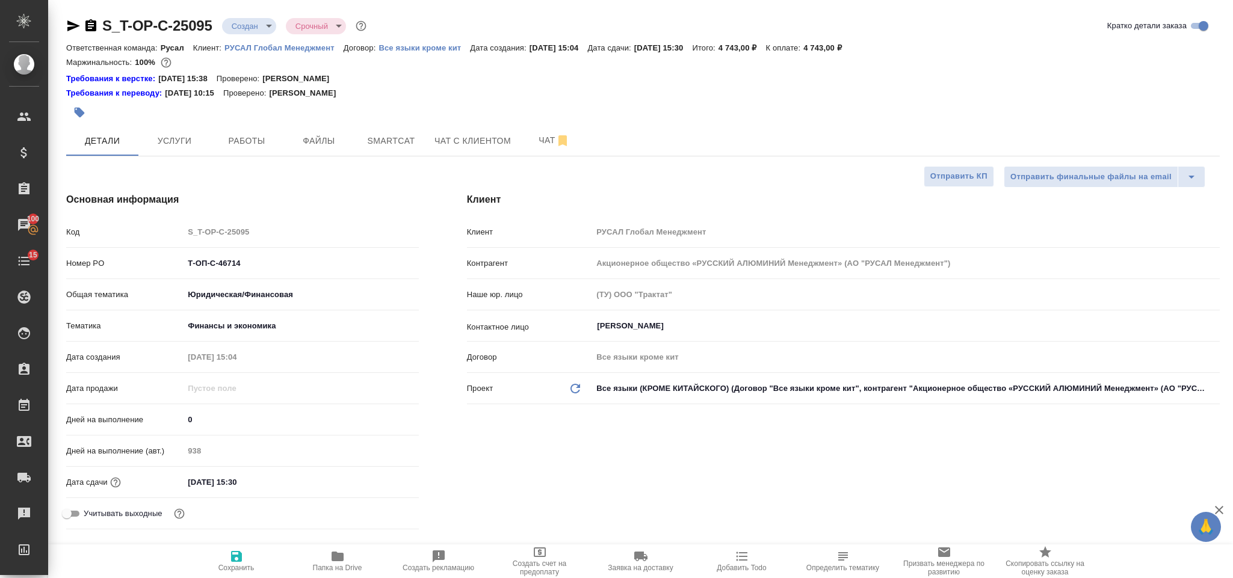
click at [72, 33] on icon "button" at bounding box center [73, 26] width 14 height 14
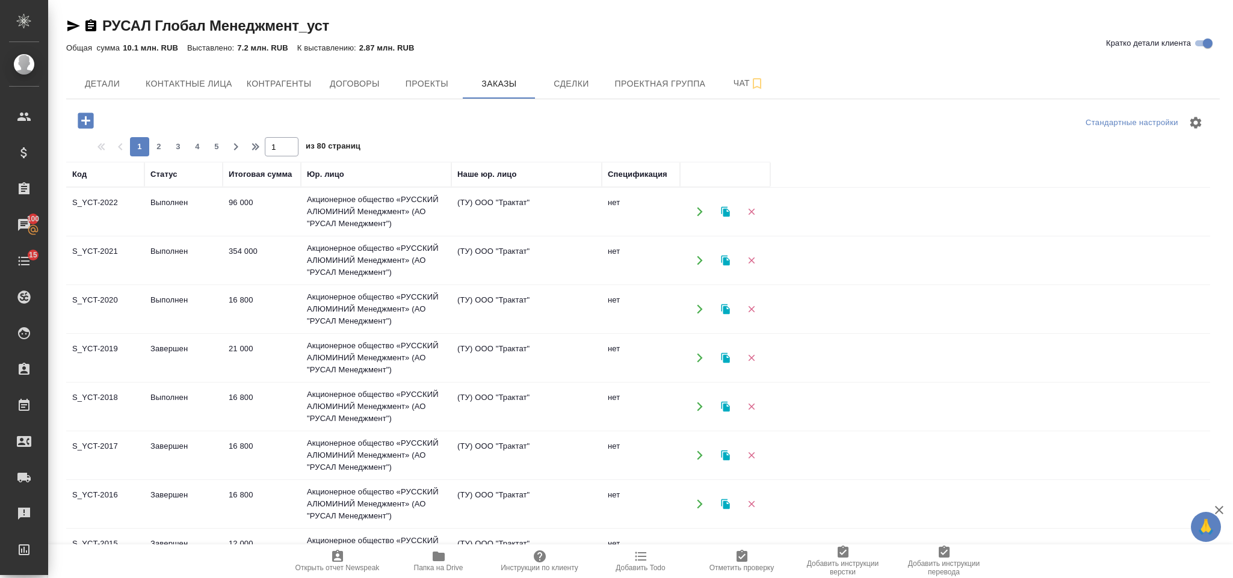
click at [85, 108] on button "button" at bounding box center [85, 120] width 33 height 25
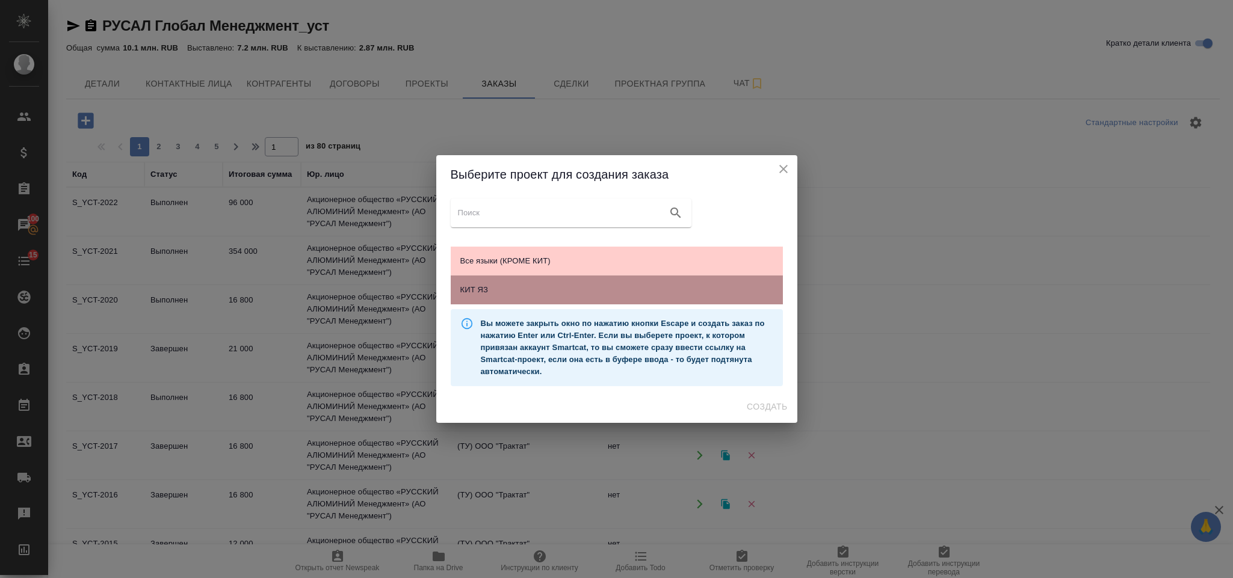
click at [491, 294] on span "КИТ ЯЗ" at bounding box center [616, 290] width 313 height 12
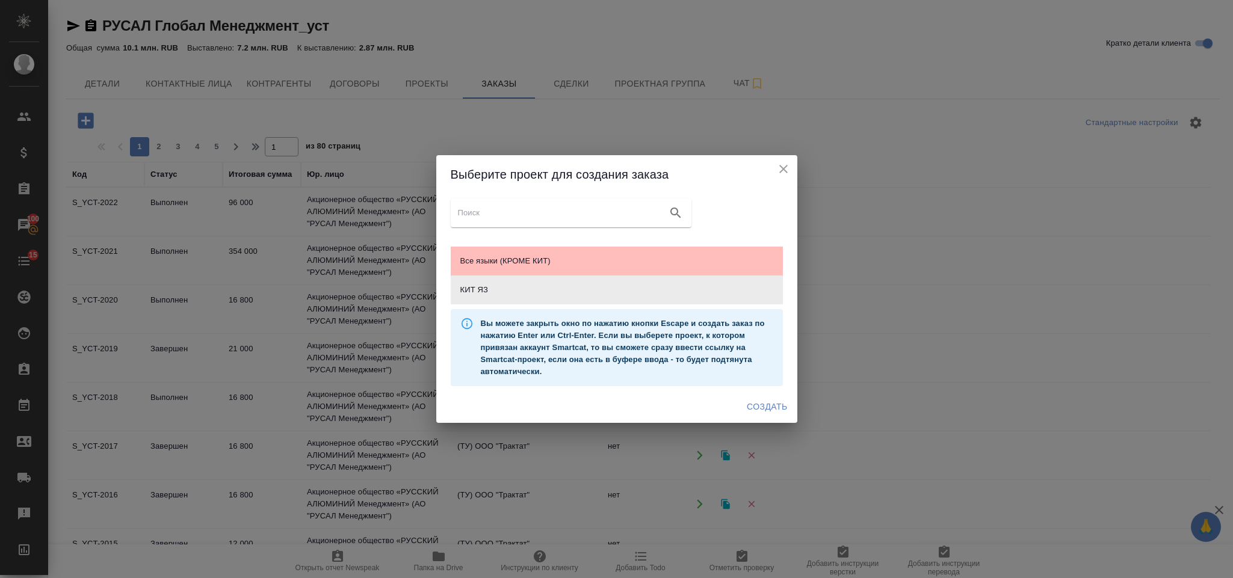
click at [578, 257] on span "Все языки (КРОМЕ КИТ)" at bounding box center [616, 261] width 313 height 12
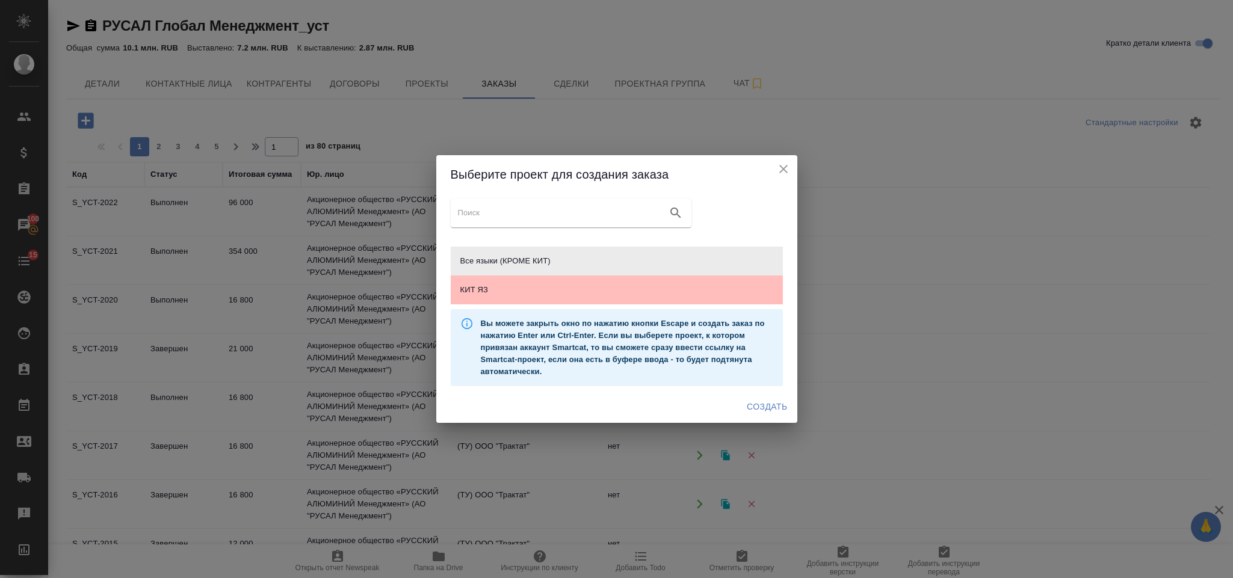
click at [649, 286] on span "КИТ ЯЗ" at bounding box center [616, 290] width 313 height 12
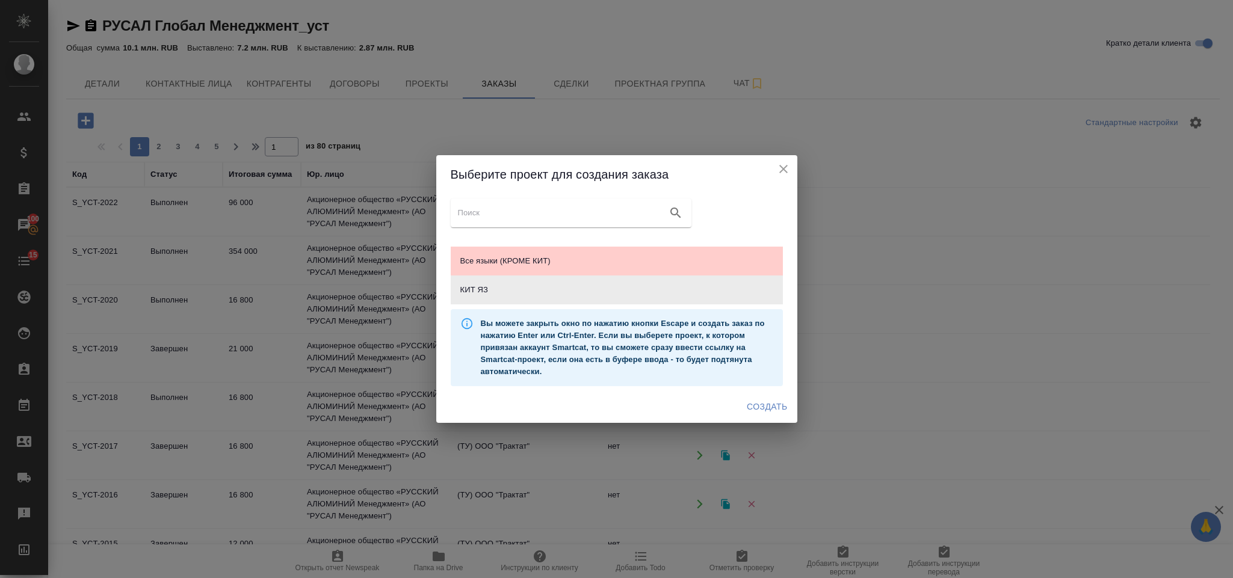
click at [757, 409] on span "Создать" at bounding box center [767, 407] width 40 height 15
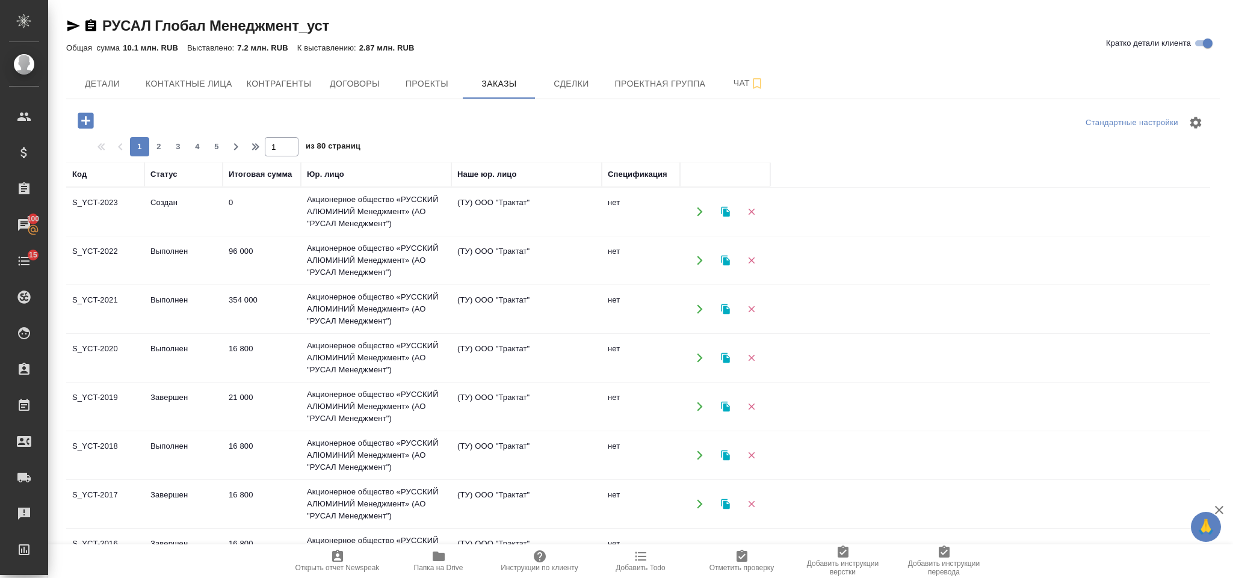
click at [181, 213] on td "Создан" at bounding box center [183, 212] width 78 height 42
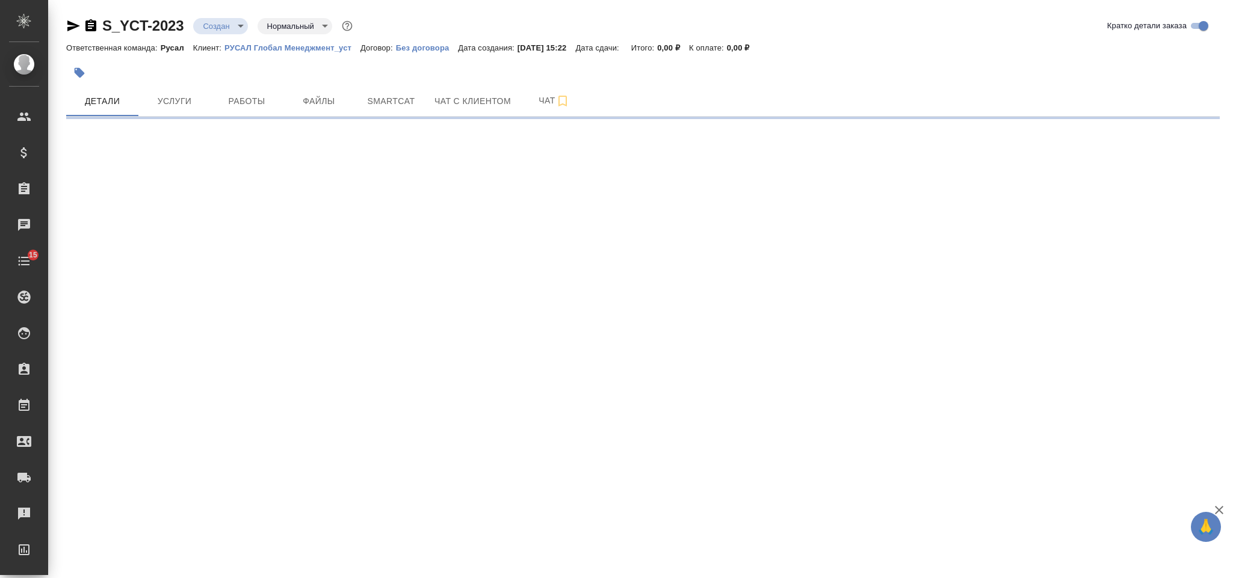
select select "RU"
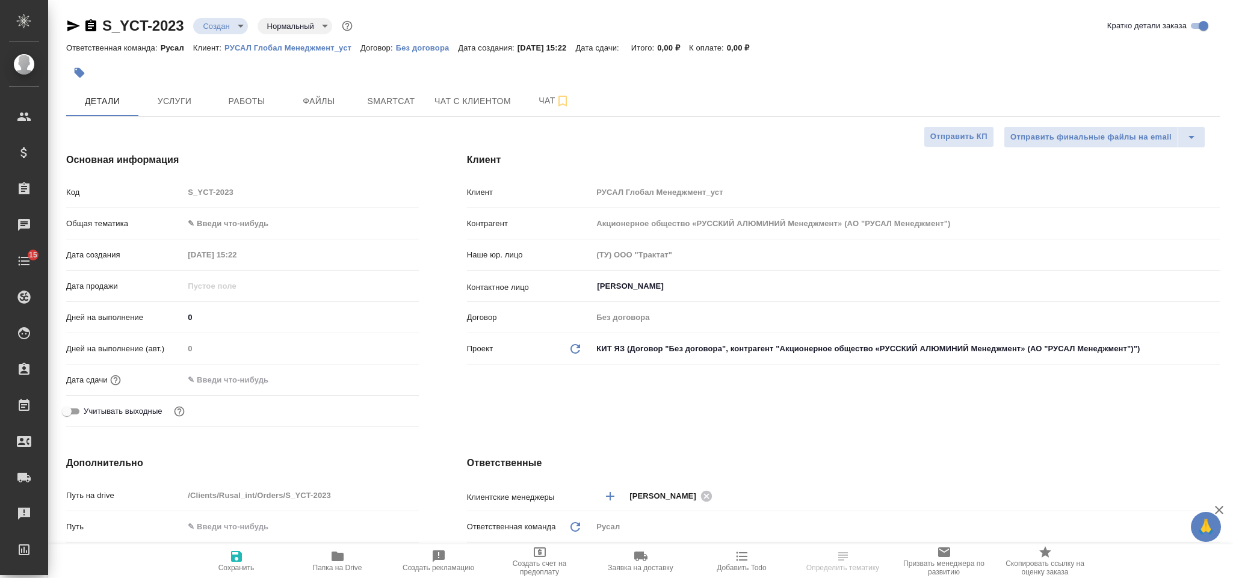
click at [246, 228] on body "🙏 .cls-1 fill:#fff; AWATERA Gorlenko [PERSON_NAME] Спецификации Заказы Чаты 15 …" at bounding box center [616, 289] width 1233 height 578
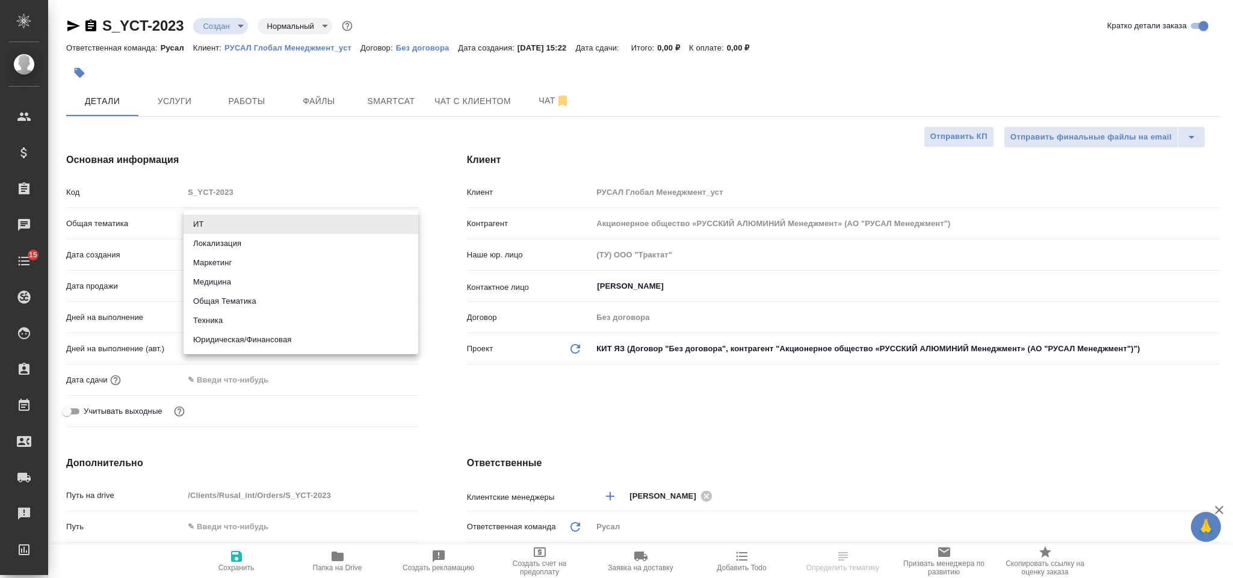
type textarea "x"
click at [306, 322] on li "Техника" at bounding box center [301, 320] width 235 height 19
type input "tech"
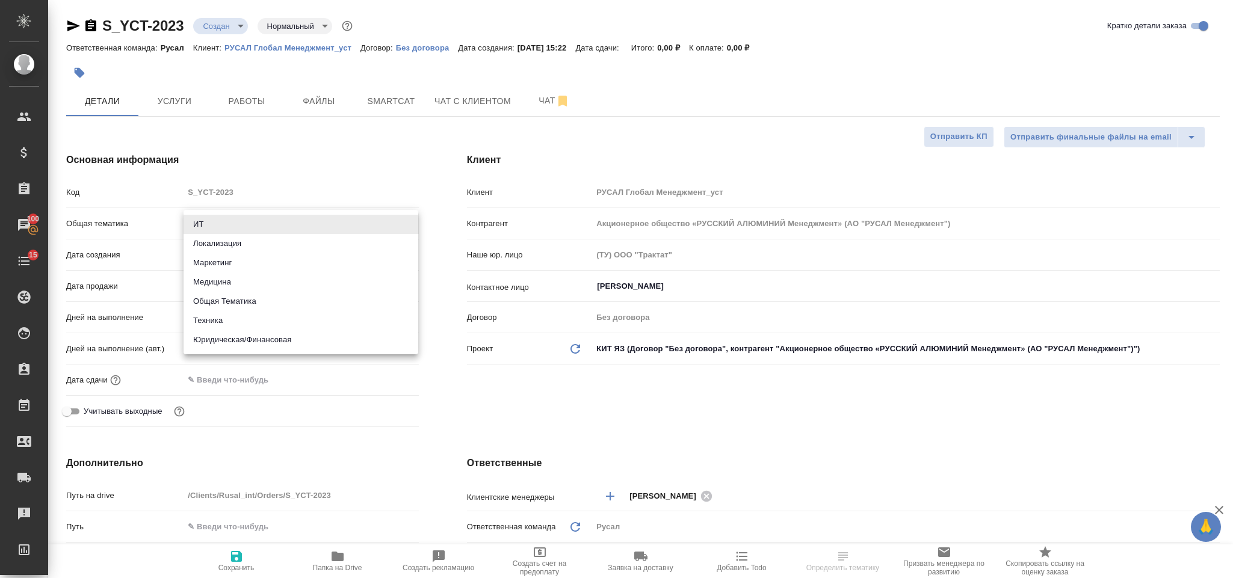
type textarea "x"
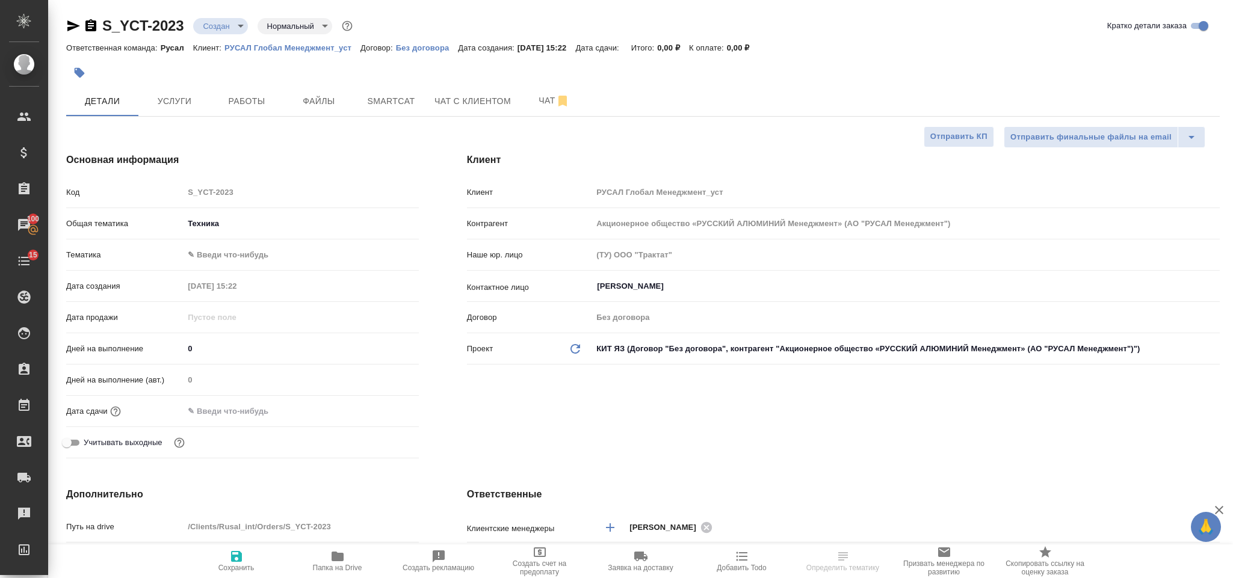
click at [286, 258] on body "🙏 .cls-1 fill:#fff; AWATERA [PERSON_NAME] Спецификации Заказы 100 Чаты 15 Todo …" at bounding box center [616, 289] width 1233 height 578
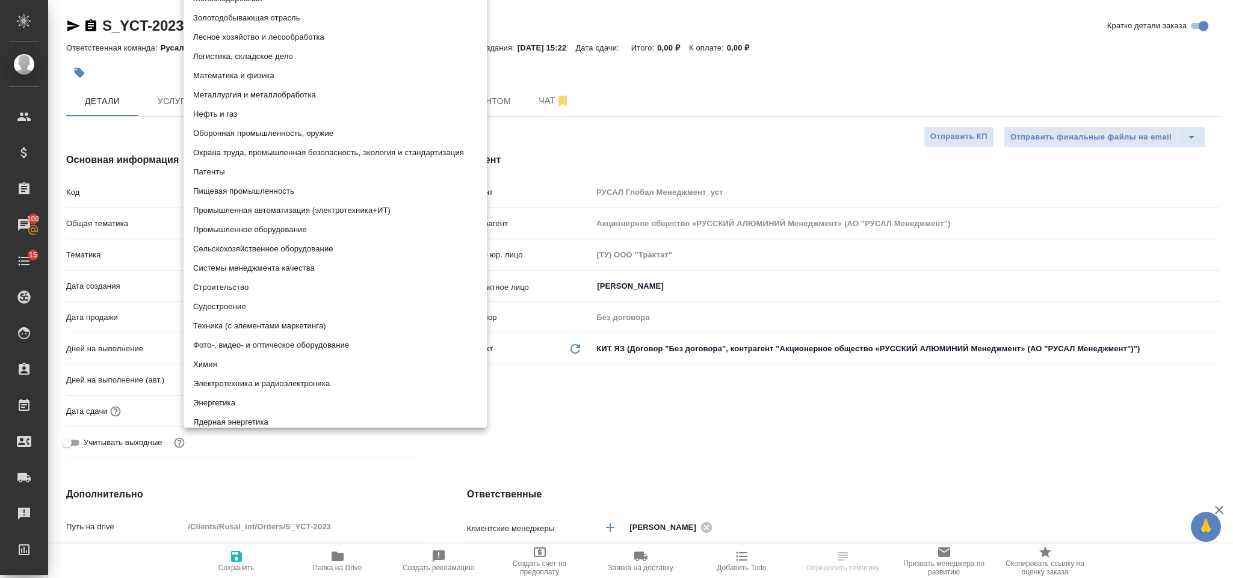
click at [299, 95] on li "Металлургия и металлобработка" at bounding box center [335, 94] width 303 height 19
type textarea "x"
type input "60014e23f7d9dc5f480a3cf8"
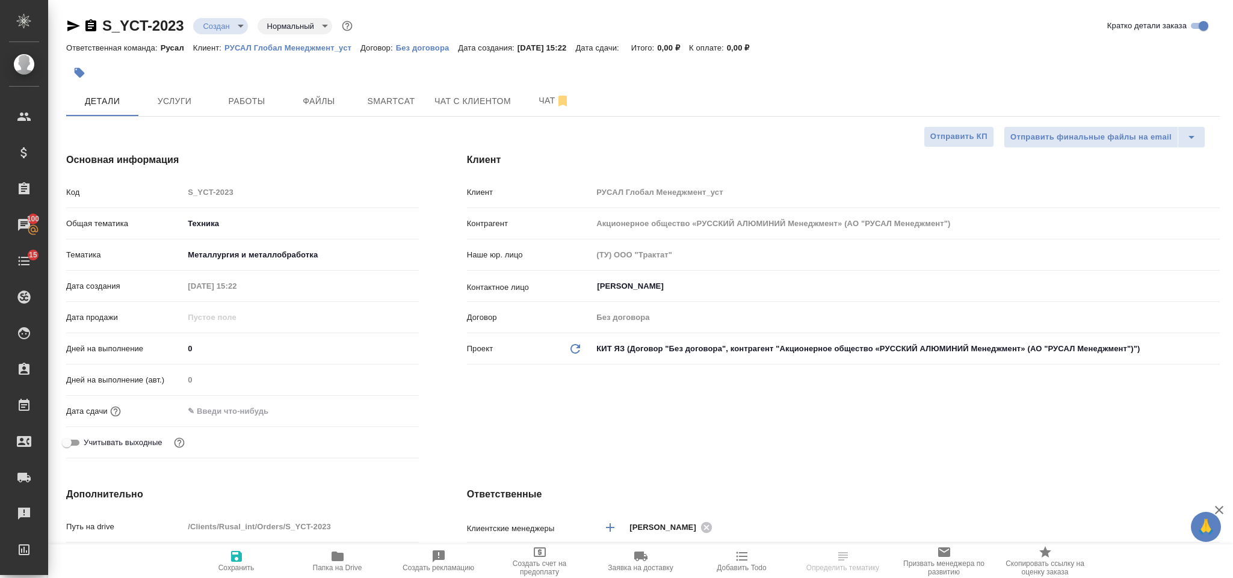
click at [223, 408] on input "text" at bounding box center [236, 411] width 105 height 17
click at [388, 411] on icon "button" at bounding box center [384, 410] width 11 height 12
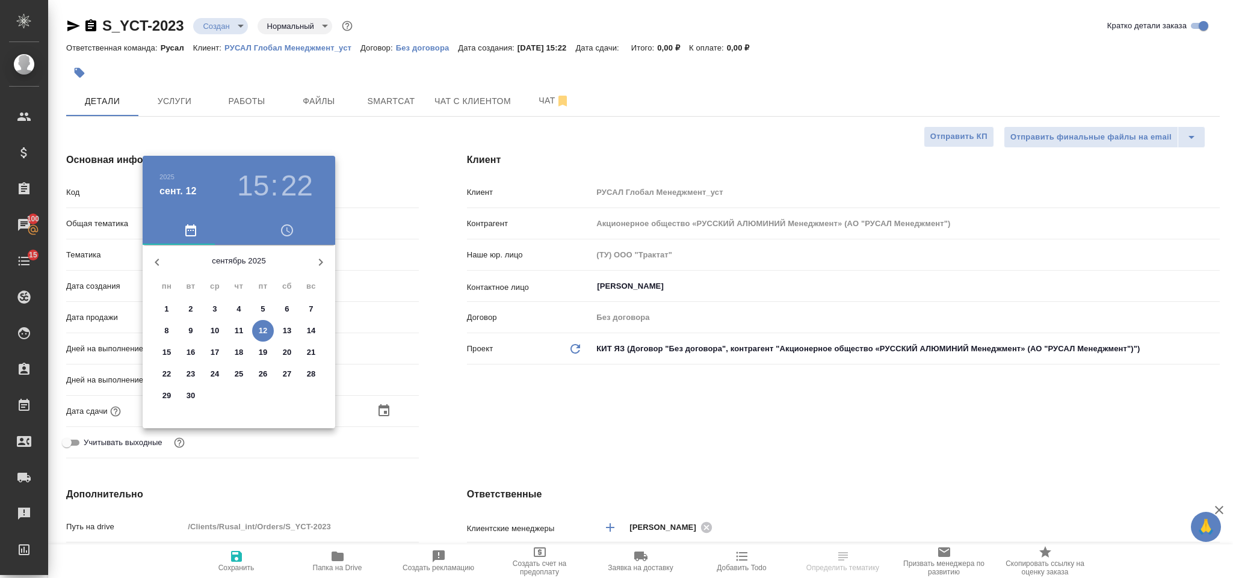
click at [265, 332] on p "12" at bounding box center [263, 331] width 9 height 12
type input "[DATE] 15:22"
type textarea "x"
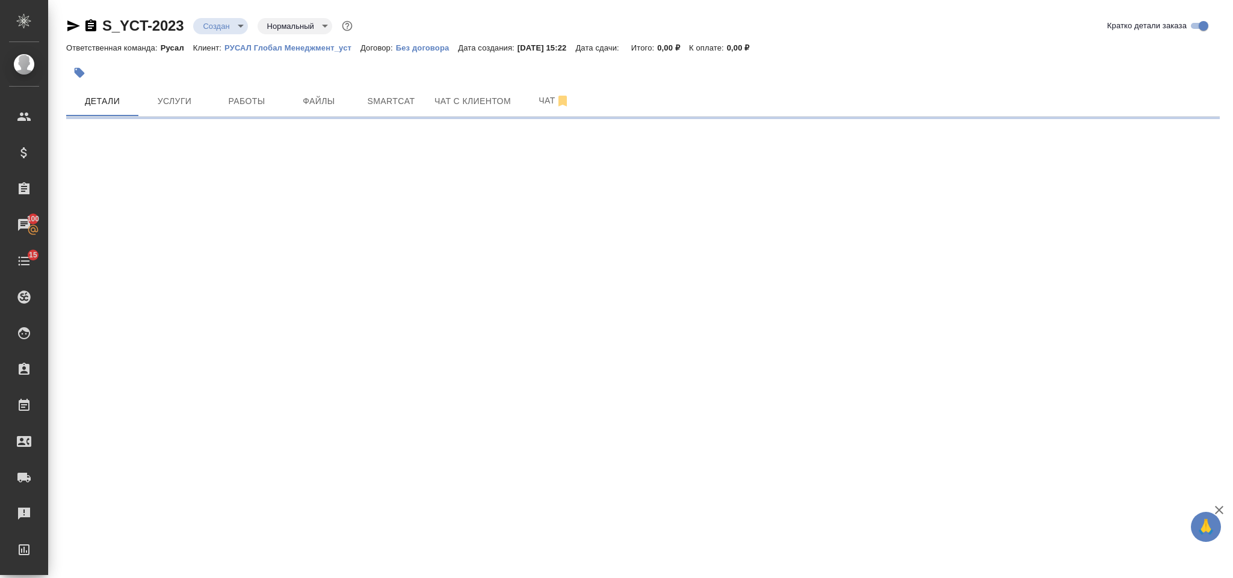
select select "RU"
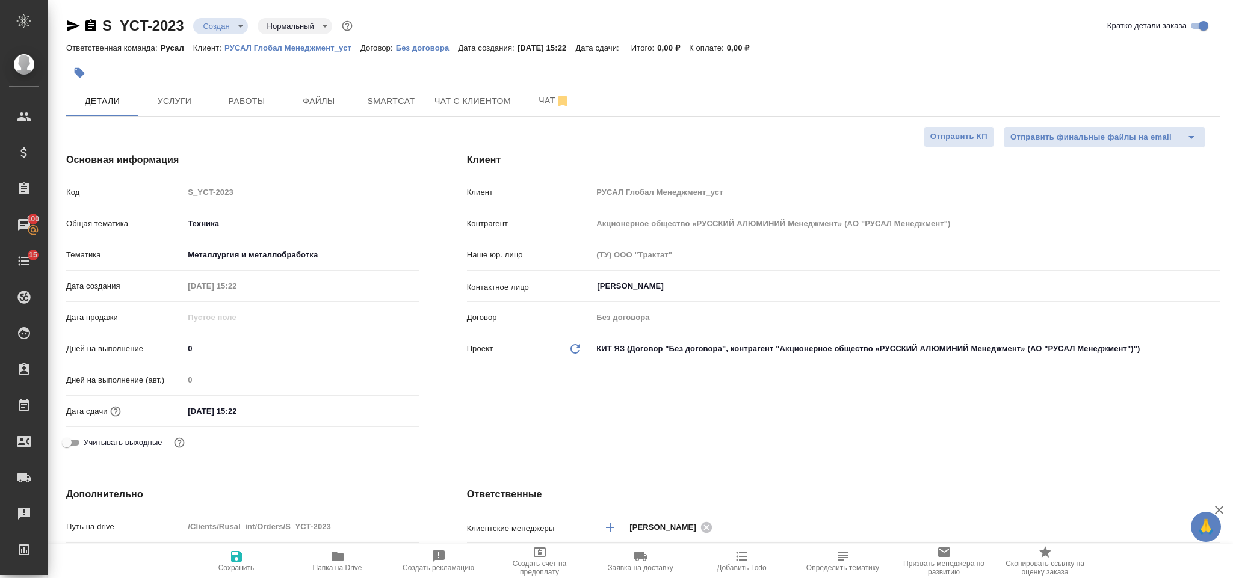
type textarea "x"
click at [273, 414] on input "[DATE] 15:22" at bounding box center [236, 411] width 105 height 17
click at [381, 412] on icon "button" at bounding box center [384, 410] width 14 height 14
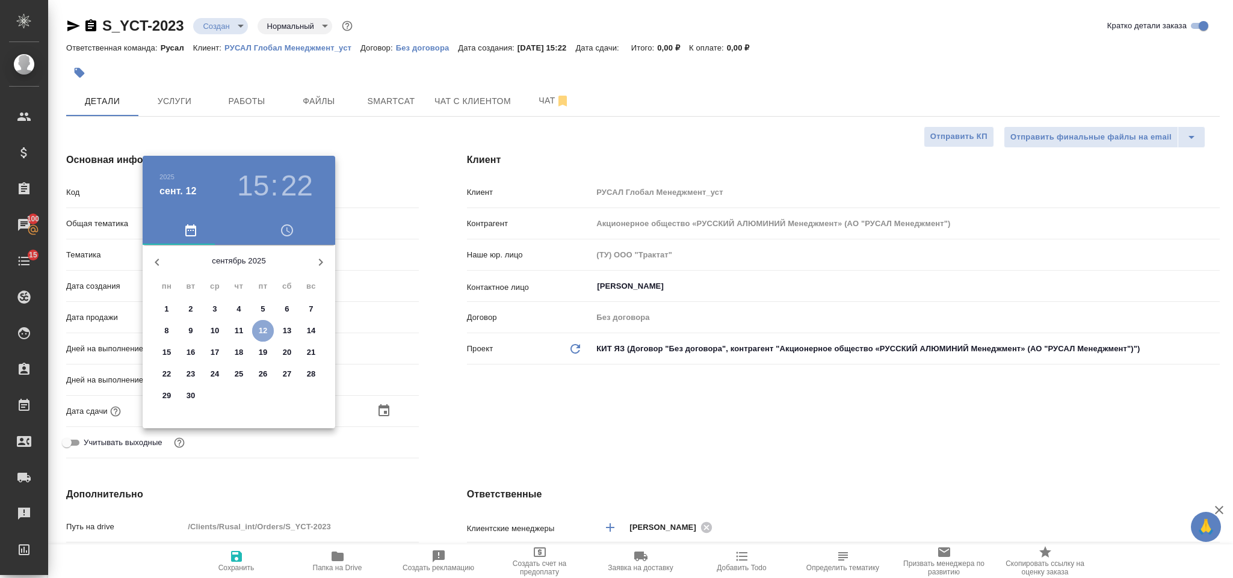
click at [264, 329] on p "12" at bounding box center [263, 331] width 9 height 12
type textarea "x"
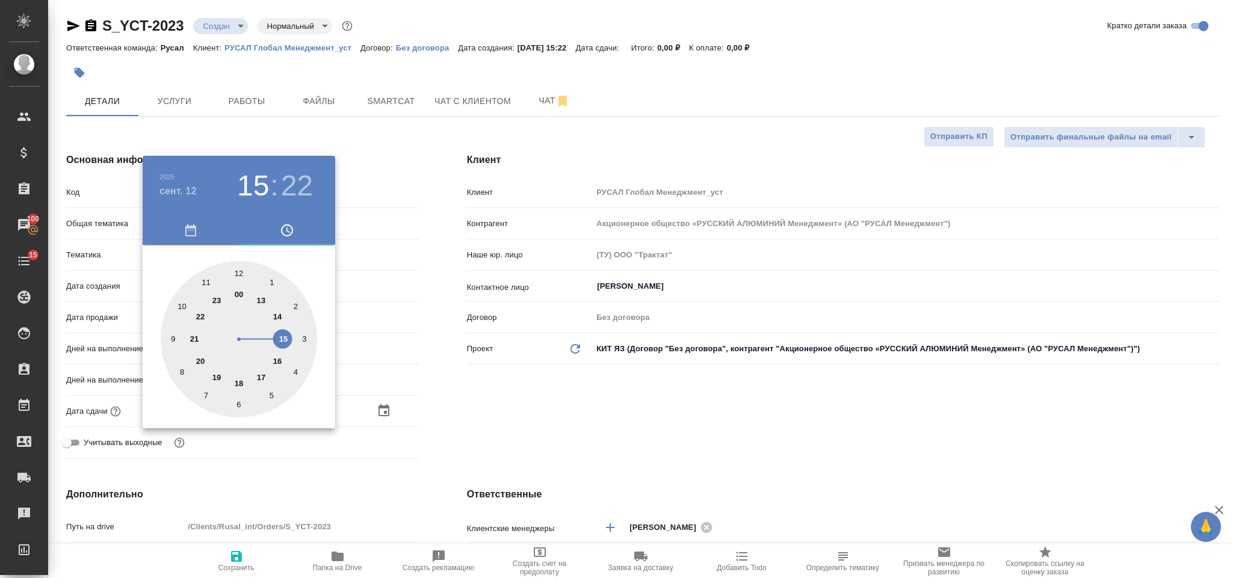
drag, startPoint x: 241, startPoint y: 381, endPoint x: 248, endPoint y: 284, distance: 97.2
click at [240, 381] on div at bounding box center [239, 339] width 156 height 156
type input "[DATE] 18:22"
type textarea "x"
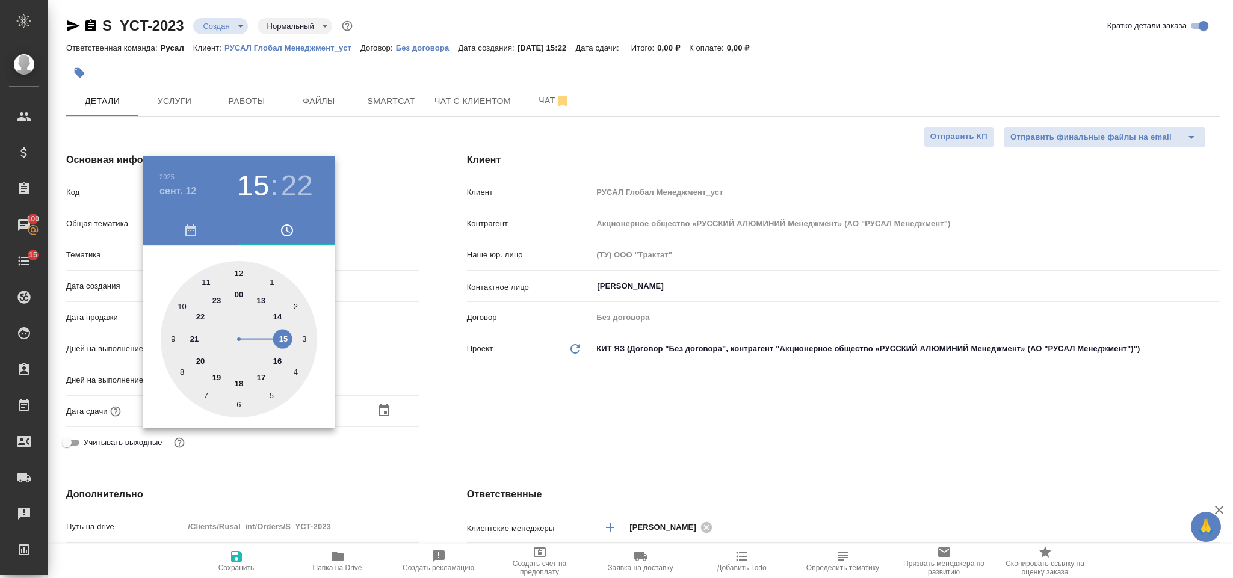
type textarea "x"
click at [238, 268] on div at bounding box center [239, 339] width 156 height 156
type input "[DATE] 18:00"
type textarea "x"
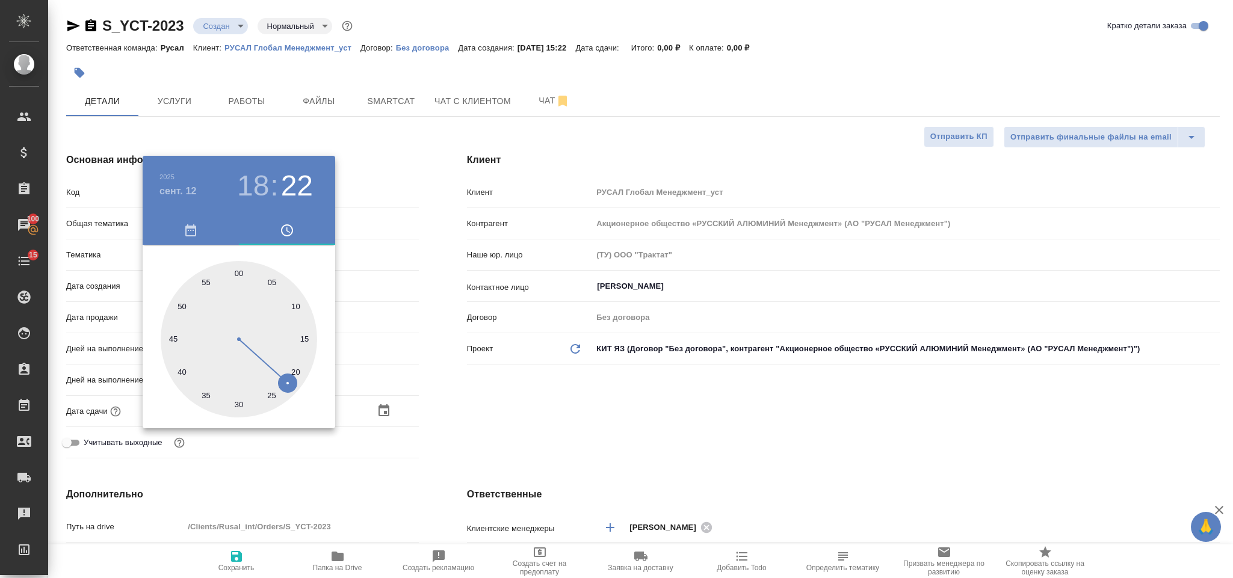
type textarea "x"
drag, startPoint x: 506, startPoint y: 432, endPoint x: 423, endPoint y: 459, distance: 86.6
click at [504, 432] on div at bounding box center [616, 289] width 1233 height 578
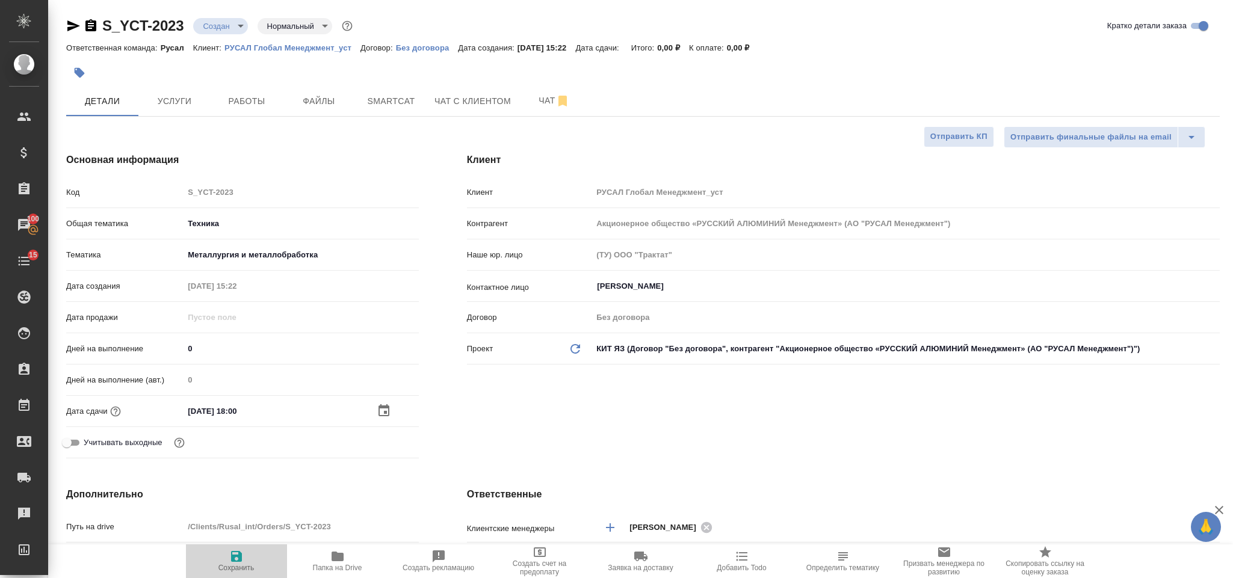
click at [246, 553] on span "Сохранить" at bounding box center [236, 561] width 87 height 23
type textarea "x"
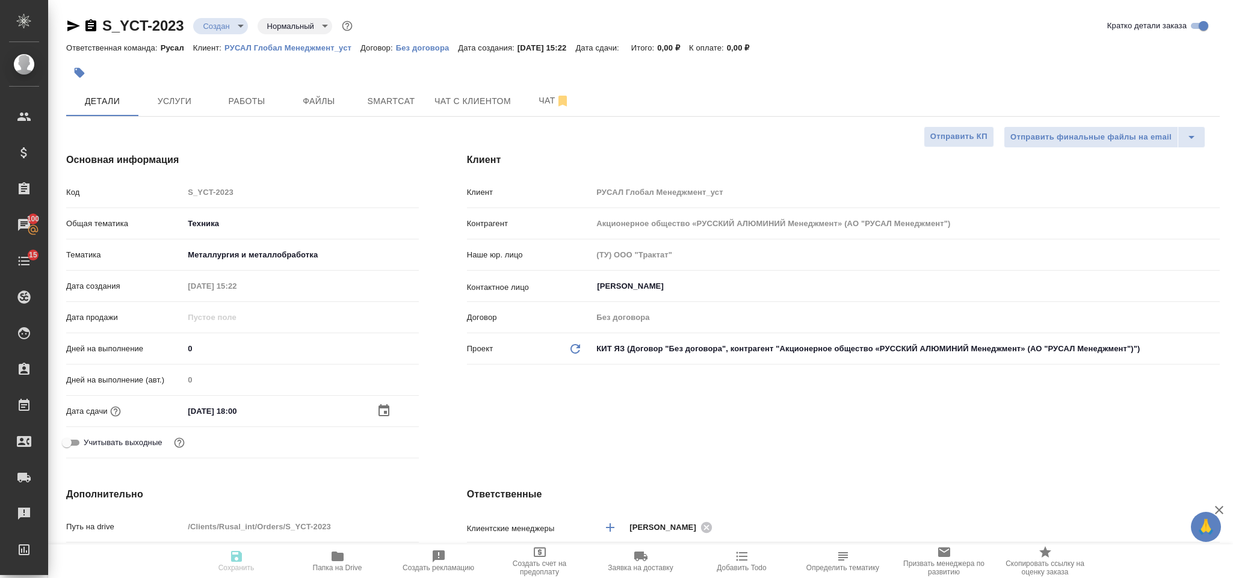
type textarea "x"
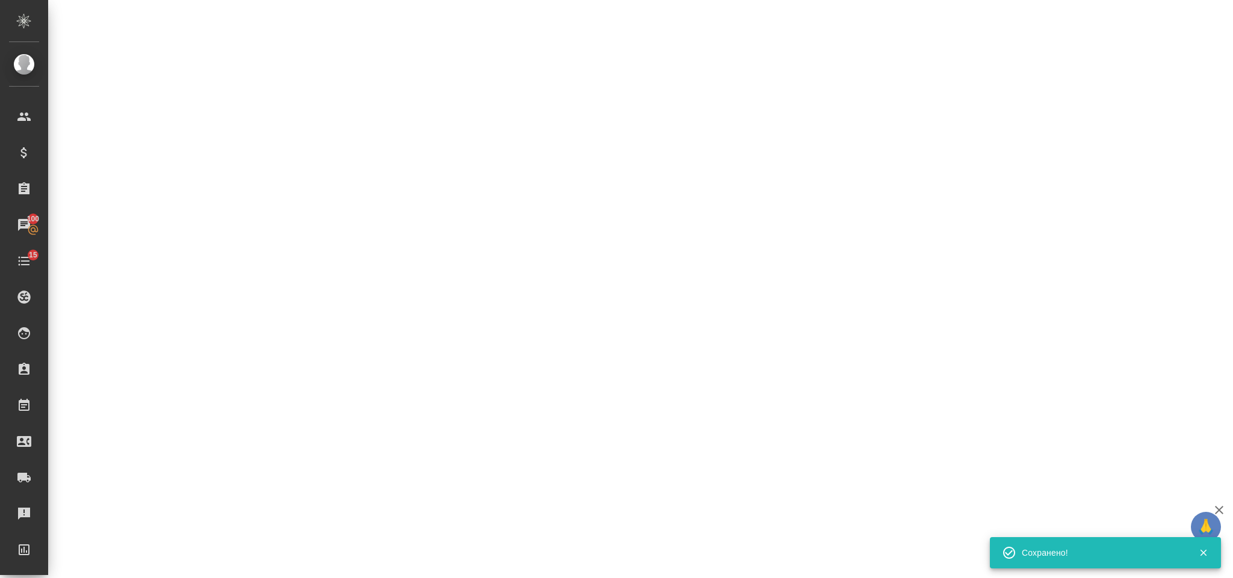
select select "RU"
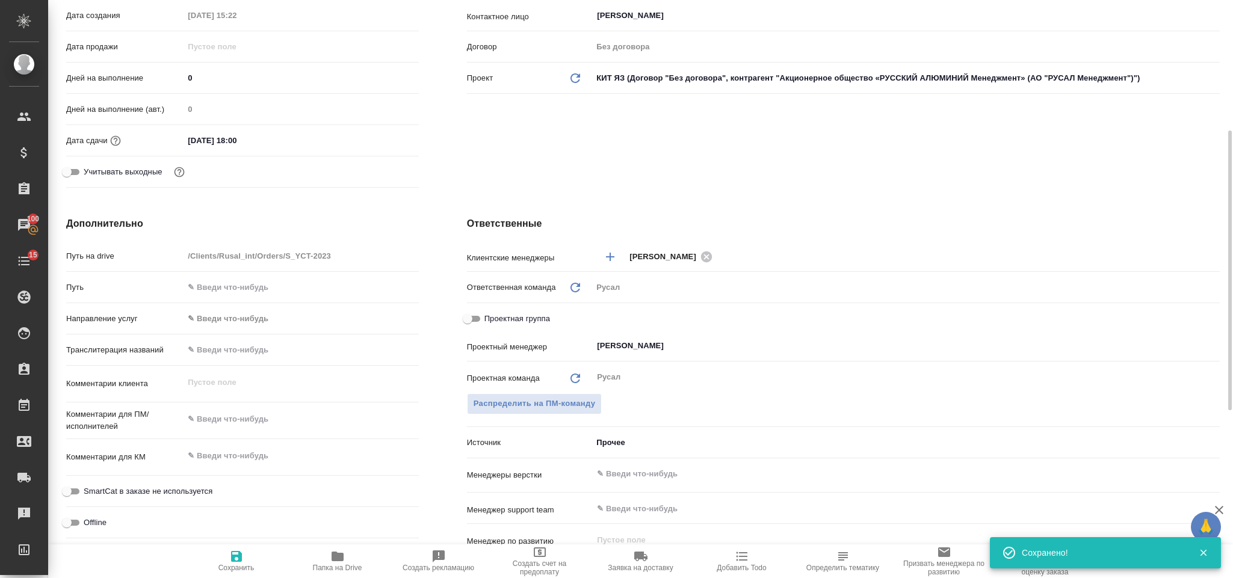
type textarea "x"
click at [284, 421] on textarea at bounding box center [301, 419] width 235 height 20
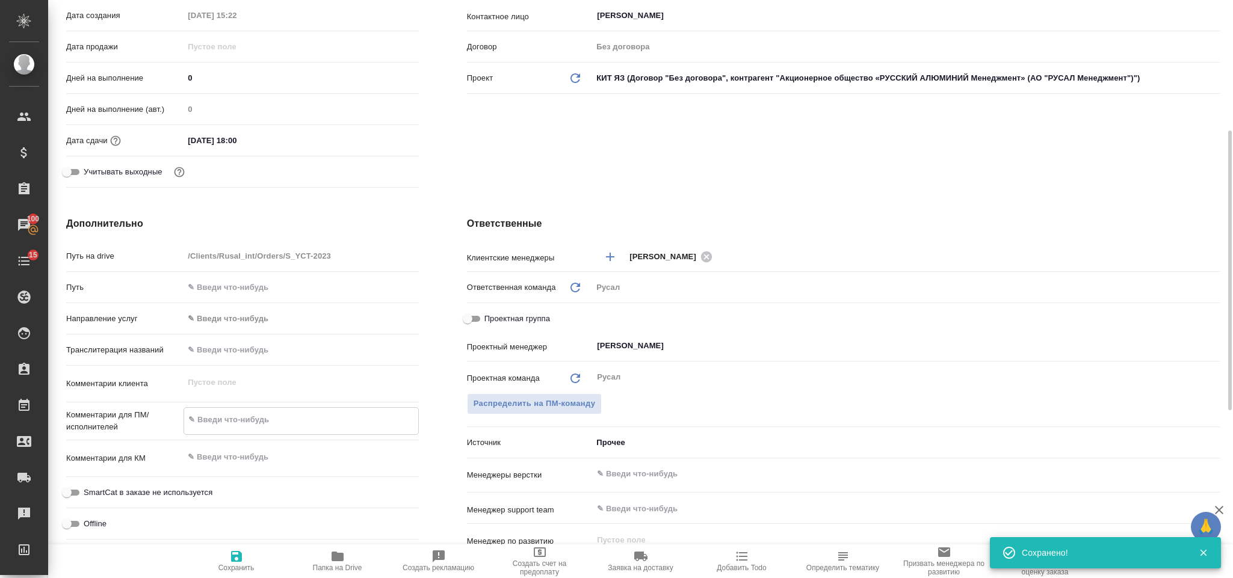
type textarea "[PERSON_NAME]"
type textarea "x"
type textarea "Ир"
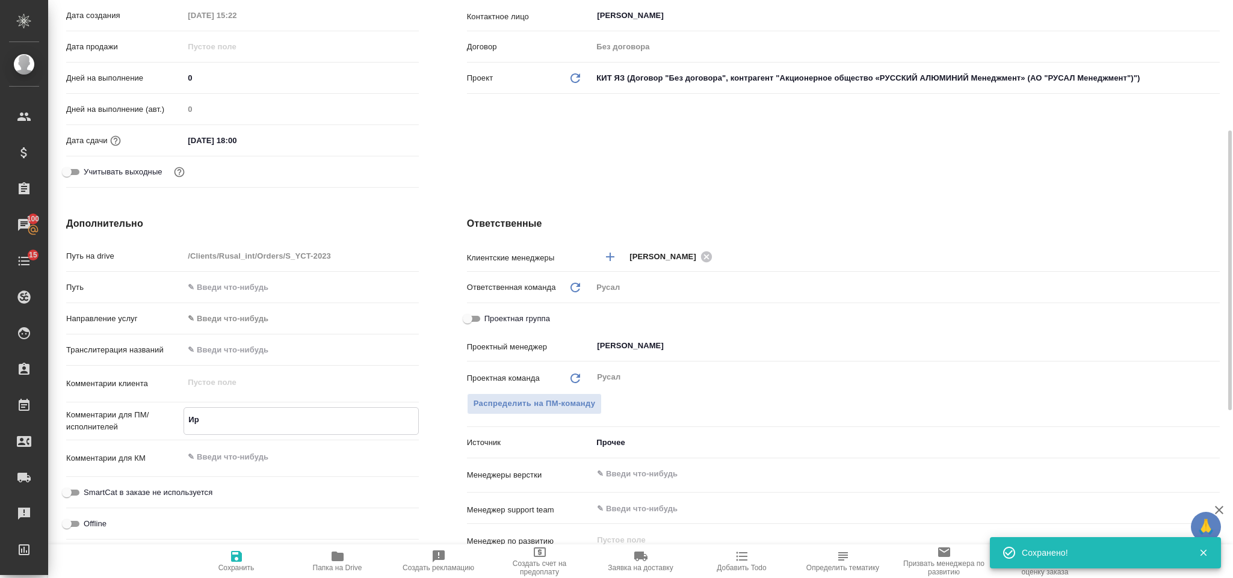
type textarea "x"
type textarea "Ирк"
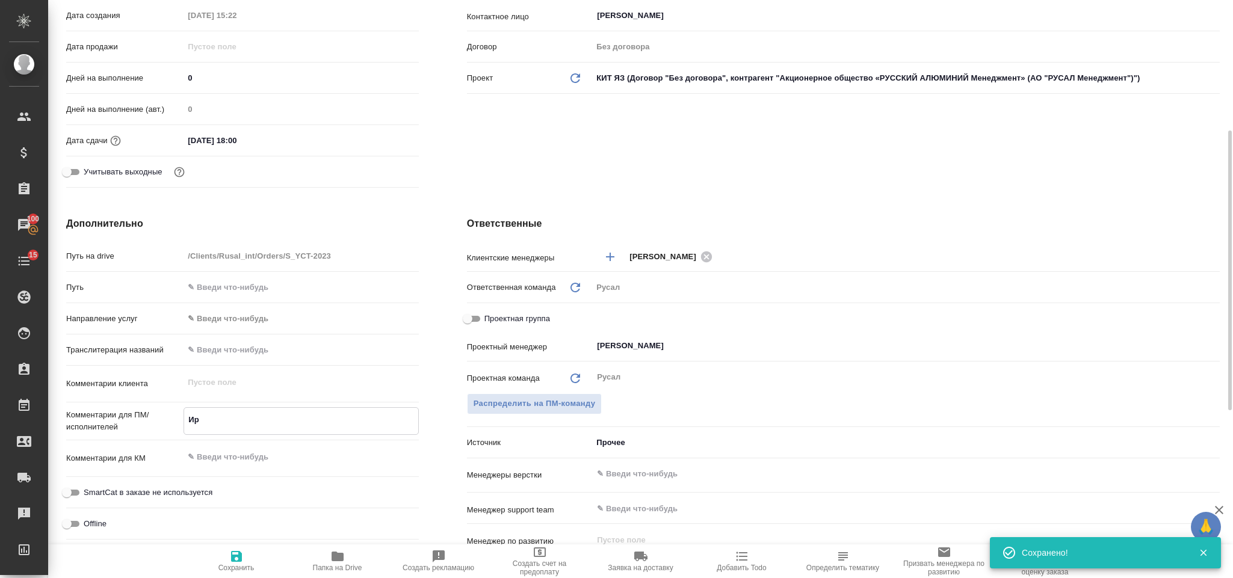
type textarea "x"
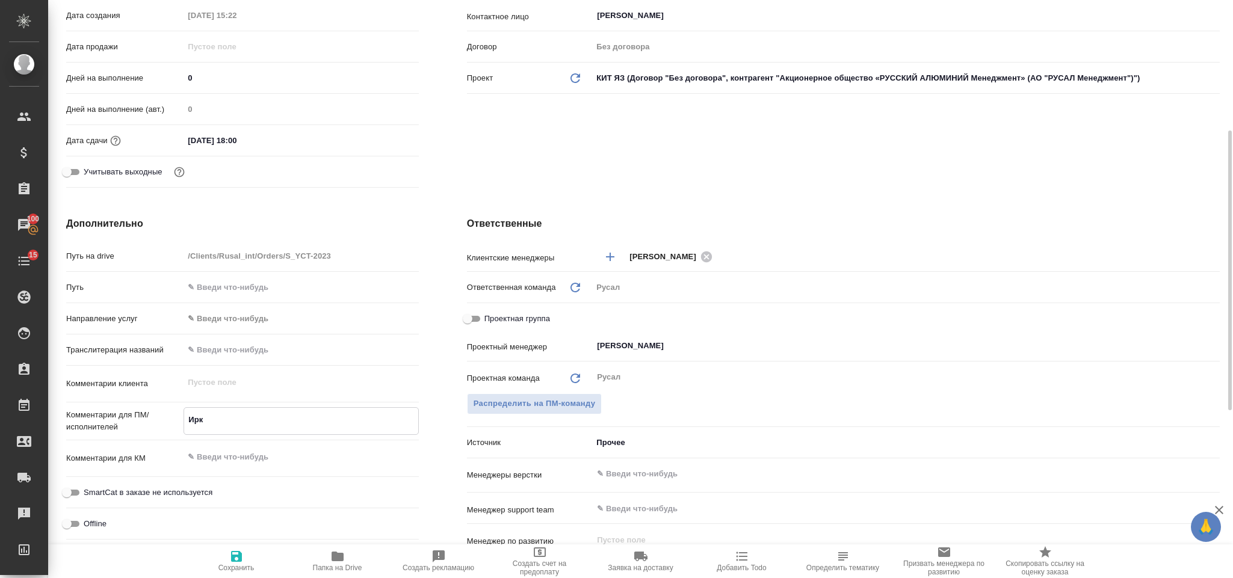
type textarea "x"
type textarea "Иркт"
type textarea "x"
type textarea "Ирктс"
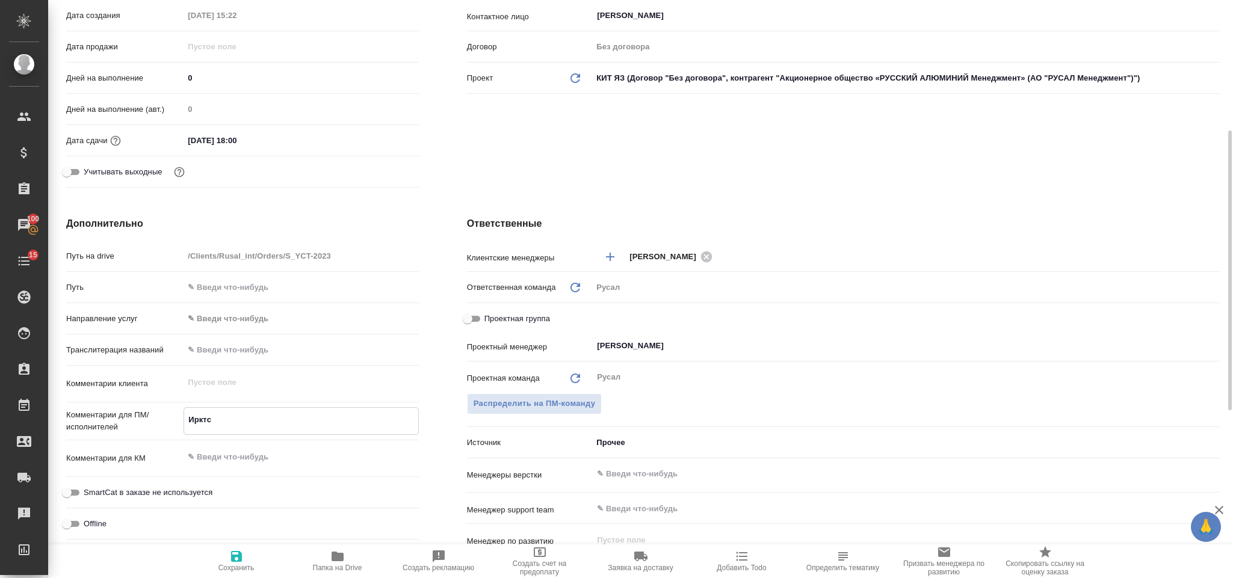
type textarea "x"
type textarea "Ирктск"
type textarea "x"
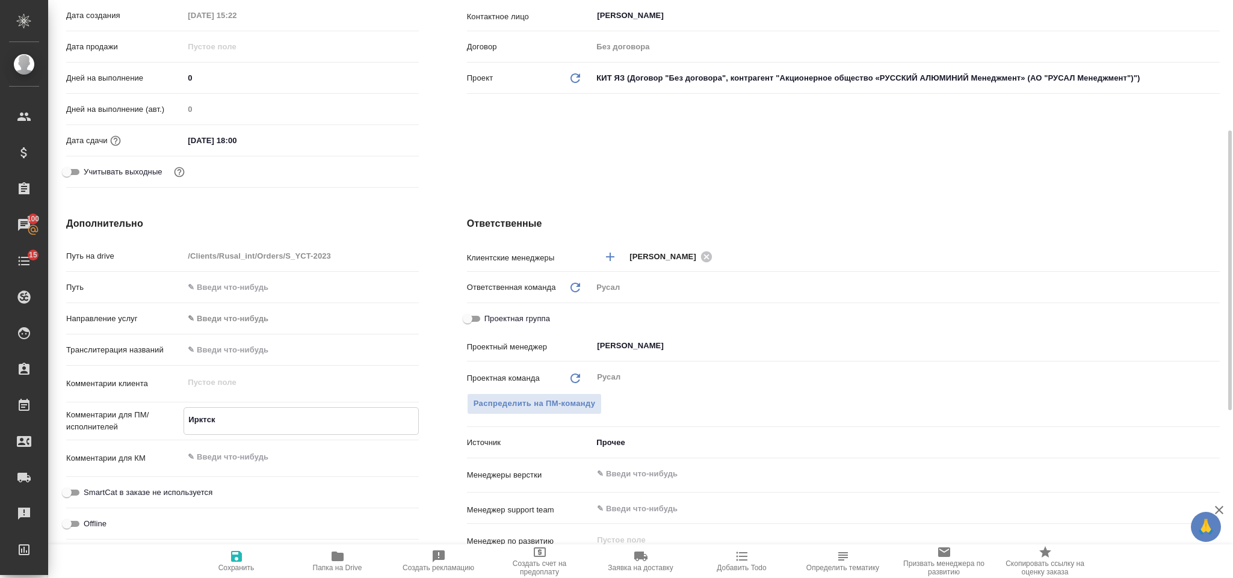
type textarea "x"
type textarea "Ирктс"
type textarea "x"
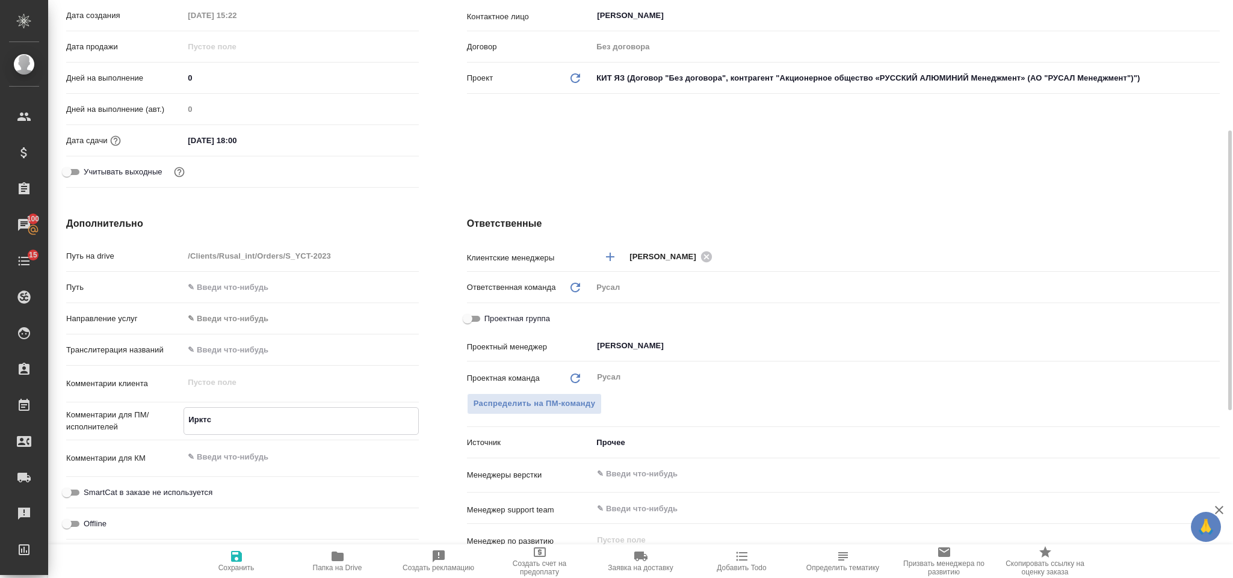
type textarea "x"
type textarea "Иркт"
type textarea "x"
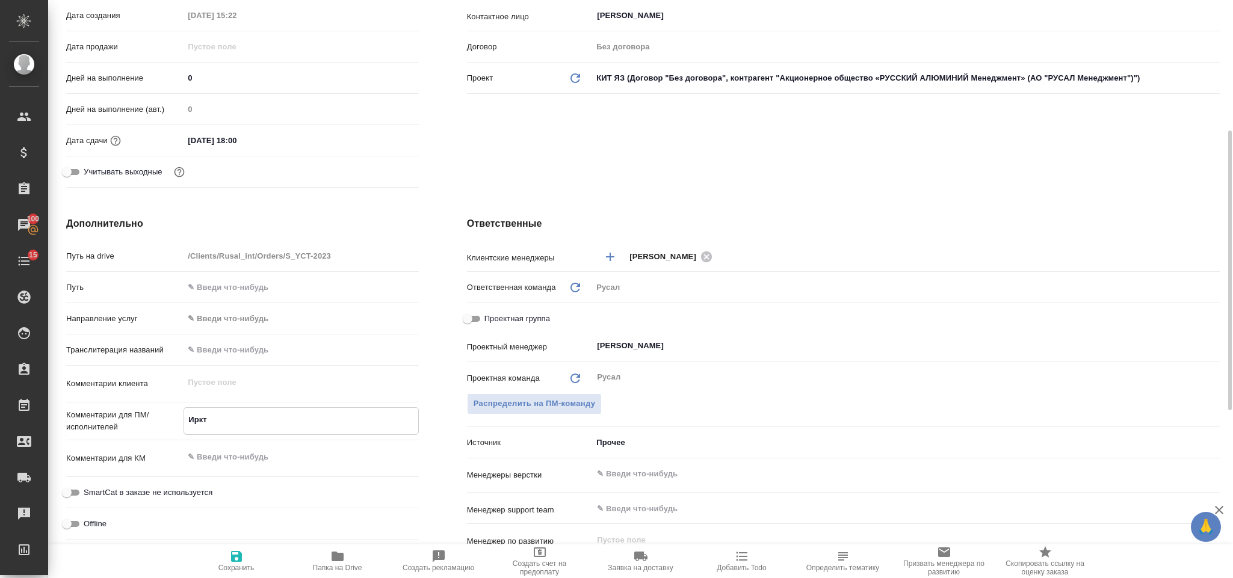
type textarea "x"
type textarea "Ирк"
type textarea "x"
type textarea "Ирку"
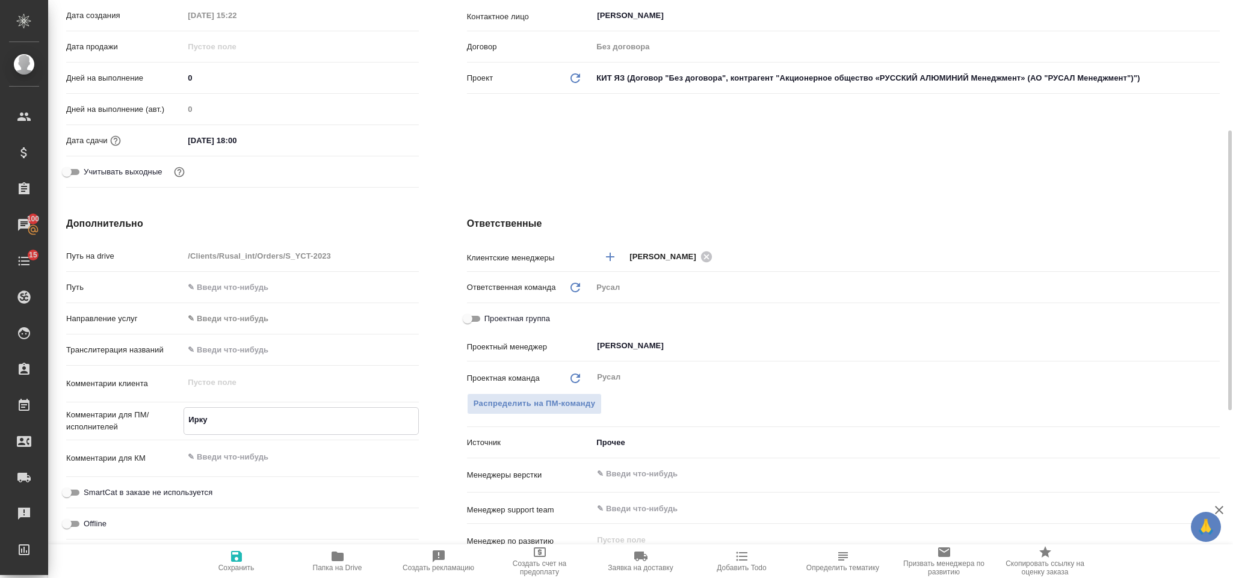
type textarea "x"
type textarea "Иркут"
type textarea "x"
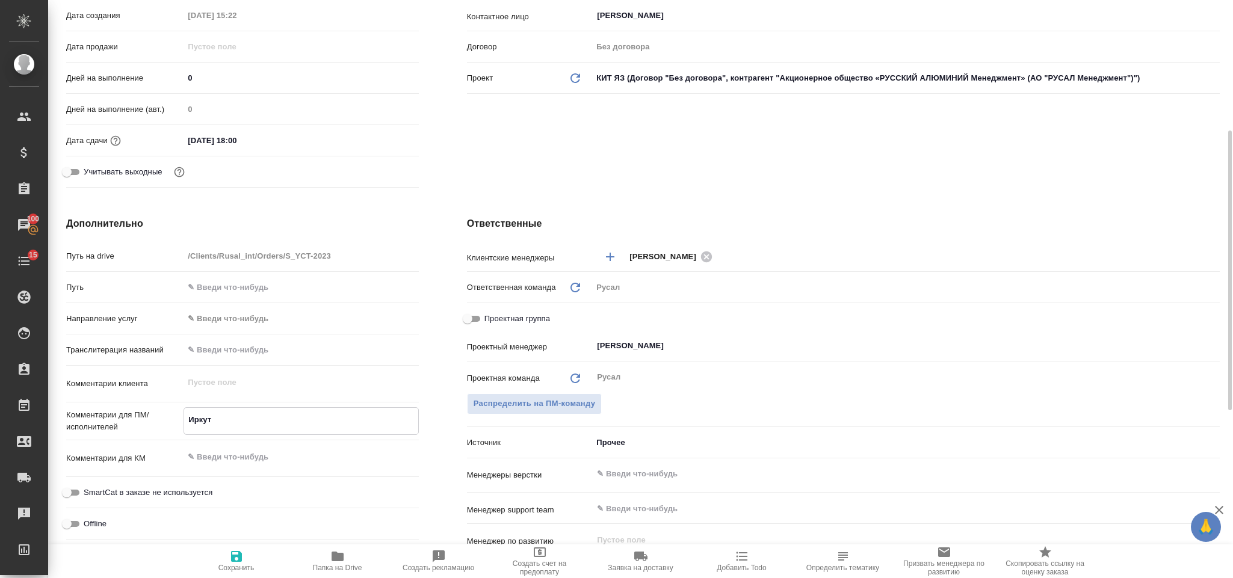
type textarea "x"
type textarea "Иркутс"
type textarea "x"
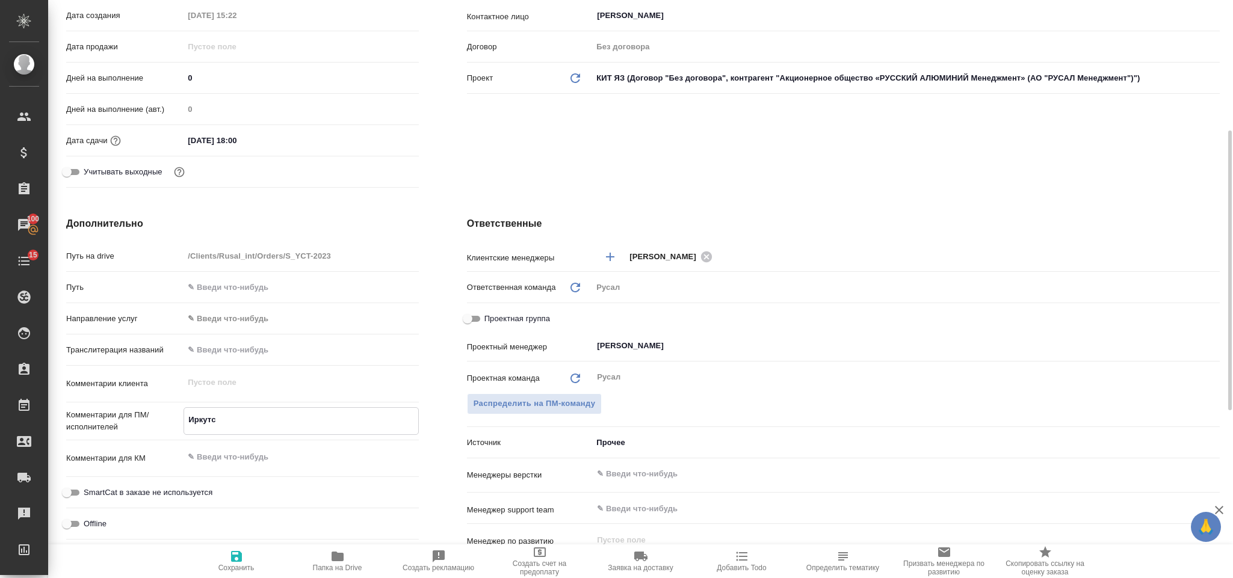
type textarea "x"
type textarea "Иркутск"
type textarea "x"
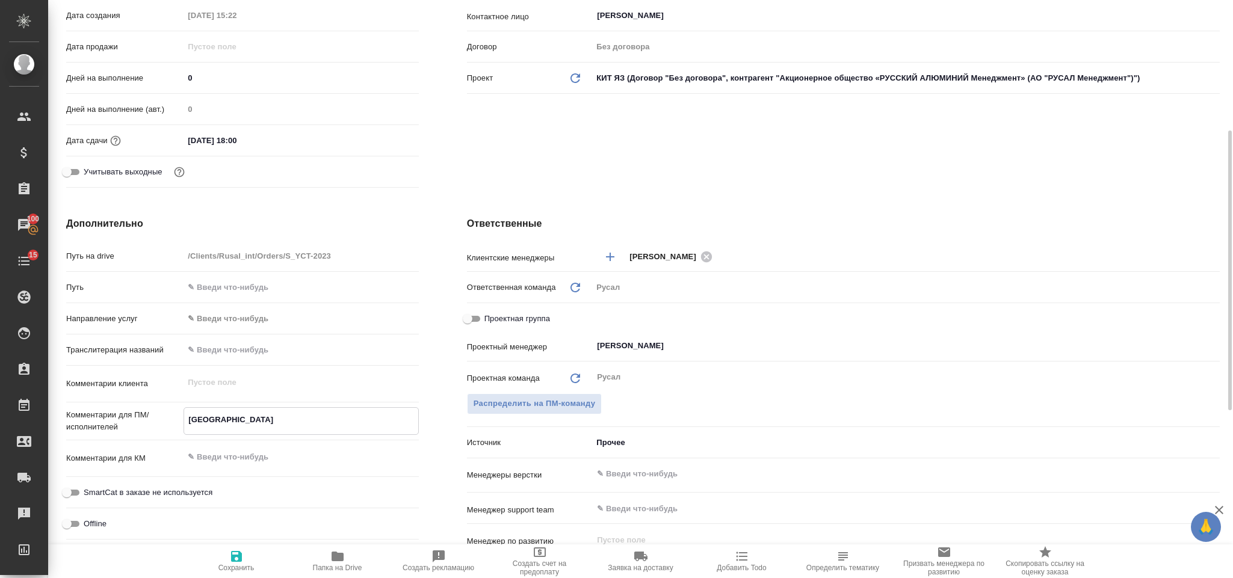
type textarea "Иркутск,"
type textarea "x"
type textarea "Иркутск,"
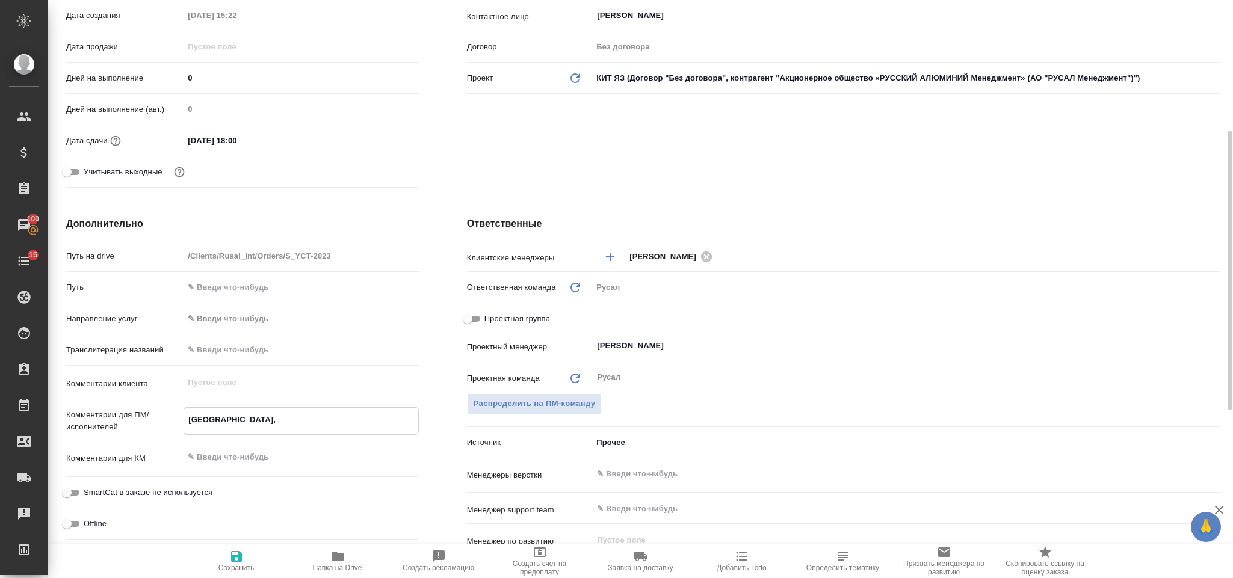
type textarea "x"
type textarea "Иркутск, 9"
type textarea "x"
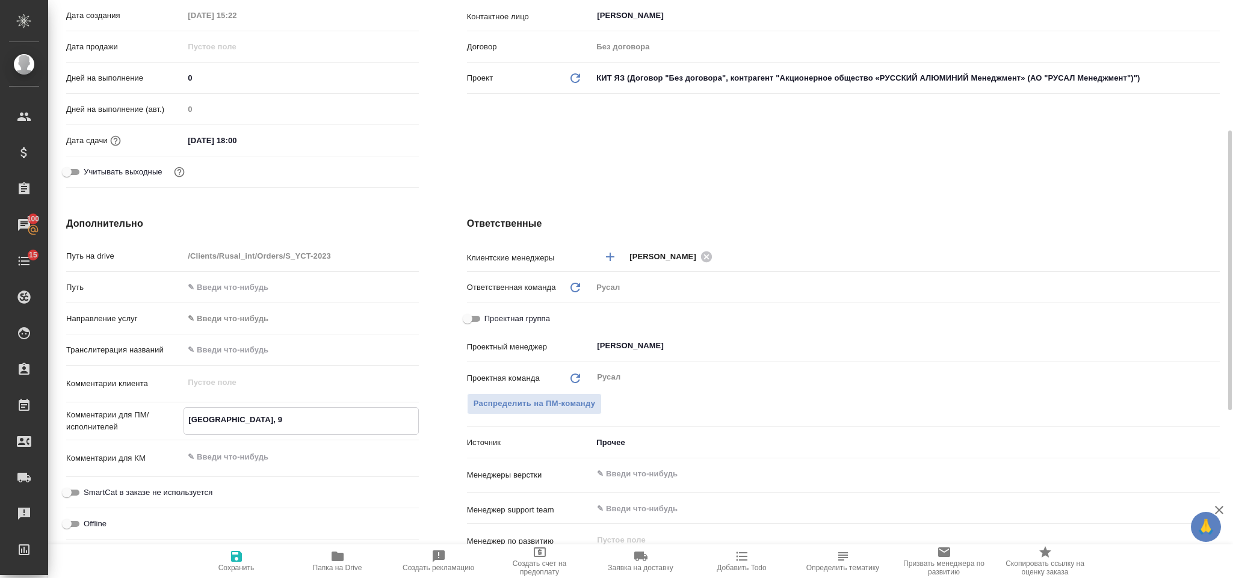
type textarea "x"
type textarea "Иркутск, 9."
type textarea "x"
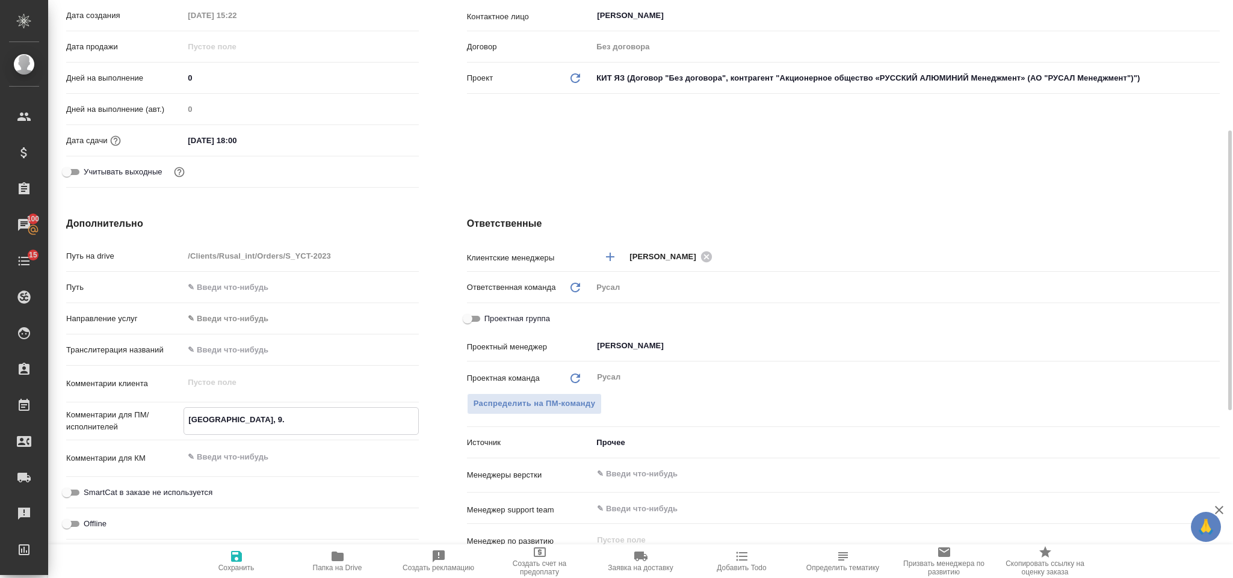
type textarea "x"
type textarea "Иркутск, 9.0"
type textarea "x"
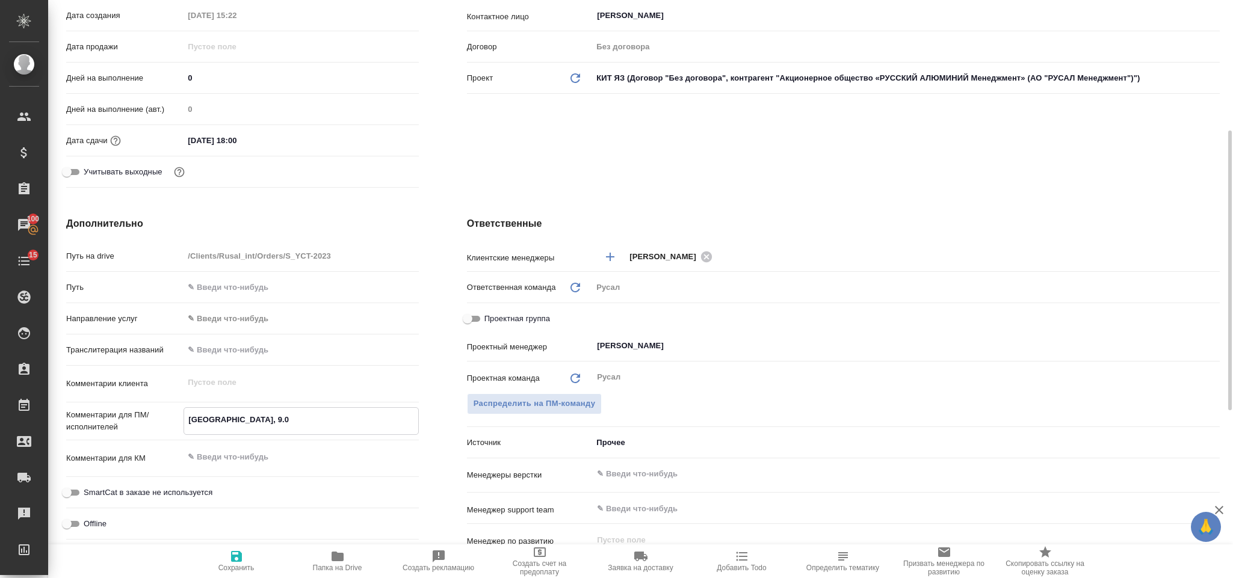
type textarea "Иркутск, 9.09"
type textarea "x"
type textarea "Иркутск, 9.09-"
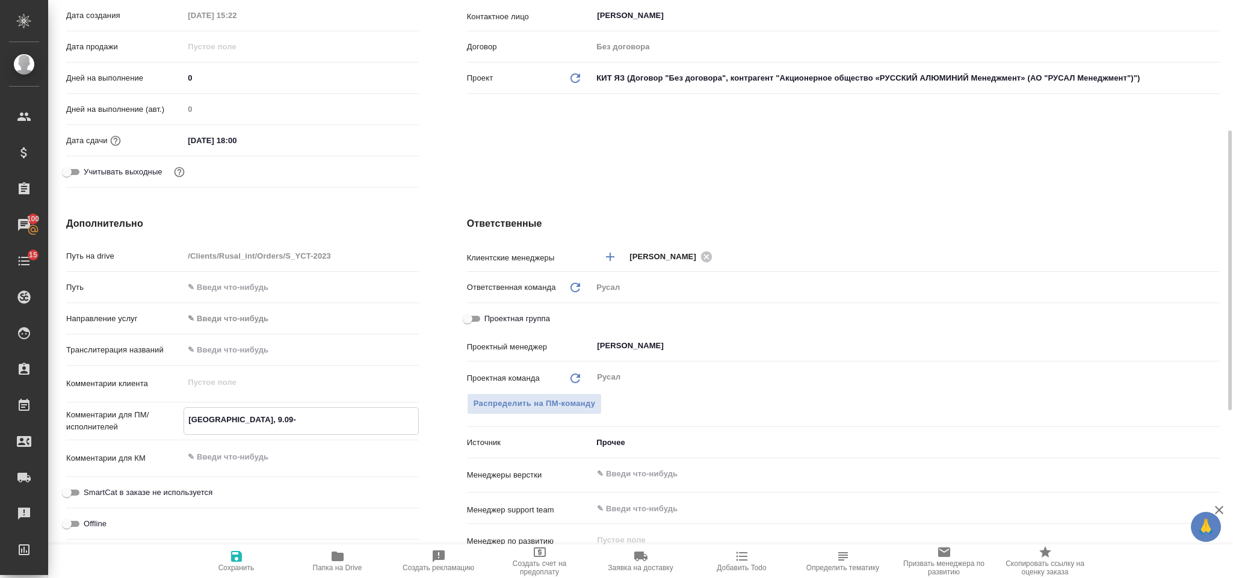
type textarea "x"
type textarea "Иркутск, 9.09-1"
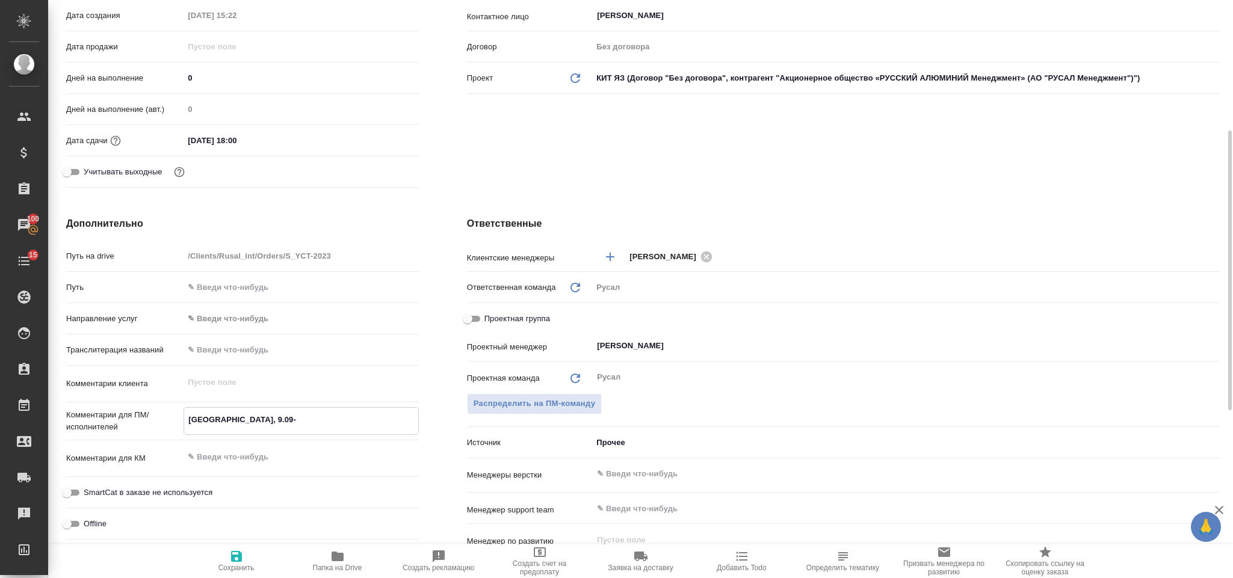
type textarea "x"
type textarea "Иркутск, 9.09-10"
type textarea "x"
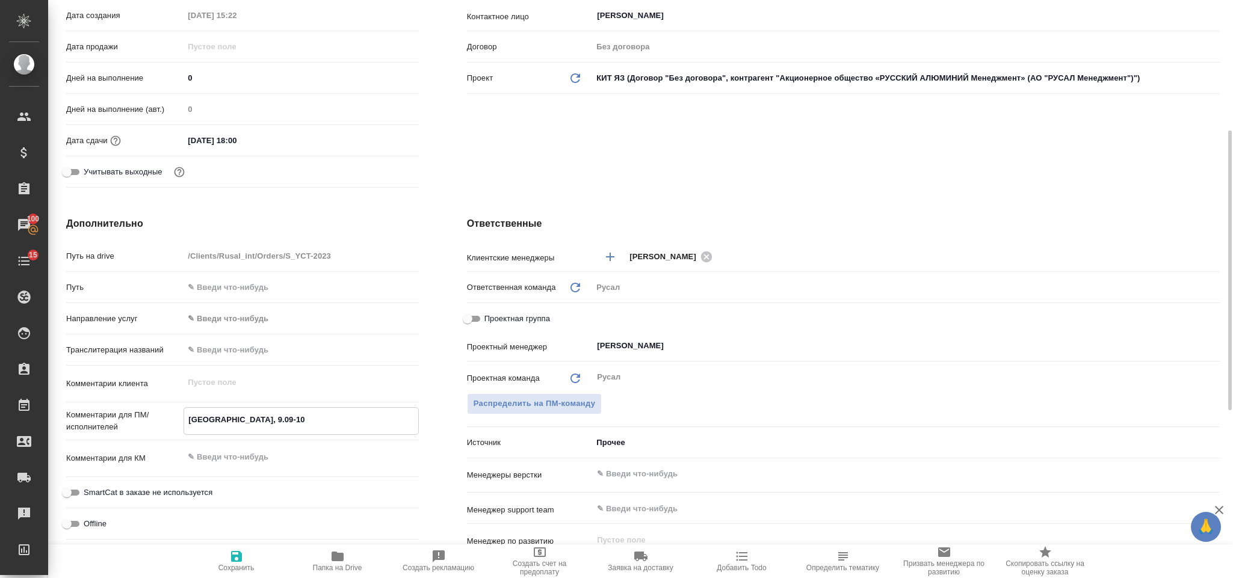
type textarea "x"
type textarea "Иркутск, 9.09-10ю"
type textarea "x"
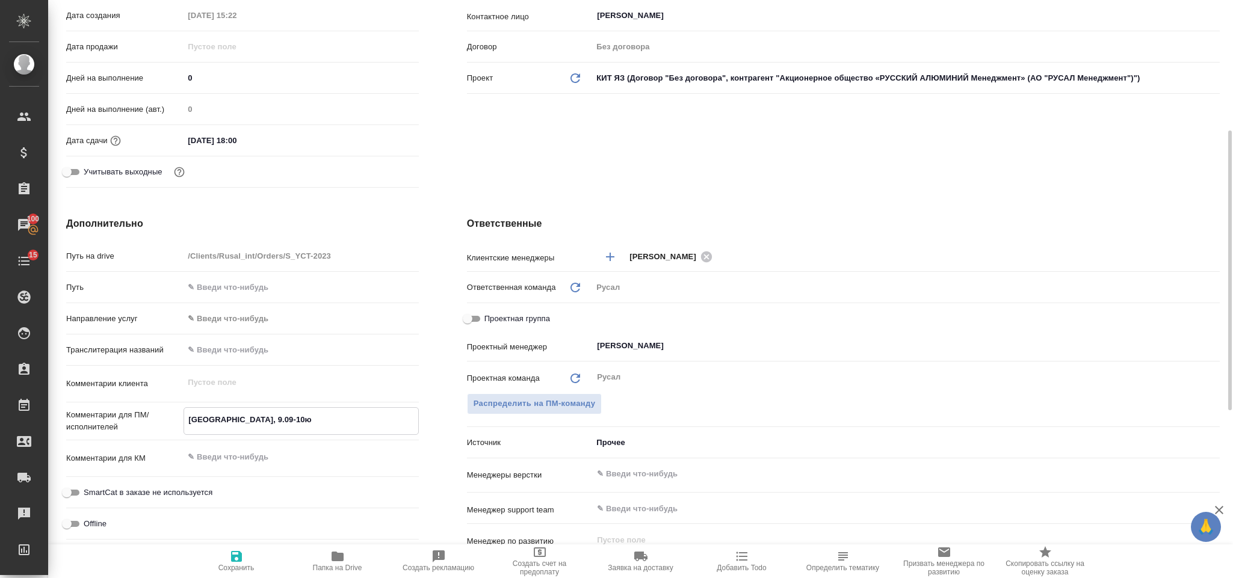
type textarea "Иркутск, 9.09-10"
type textarea "x"
type textarea "Иркутск, 9.09-10."
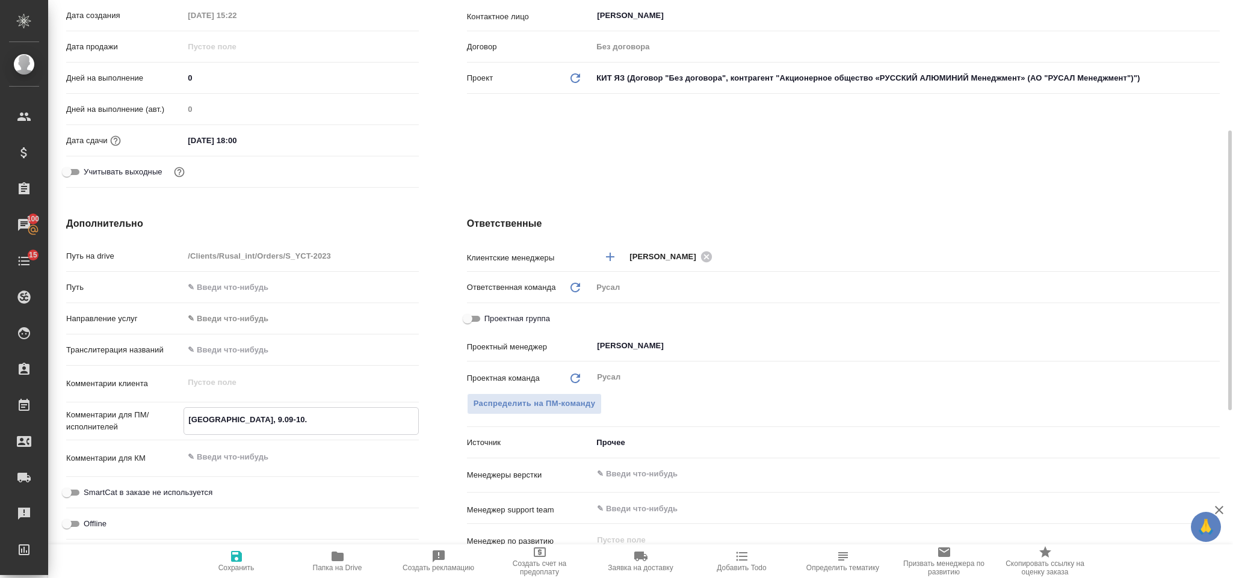
type textarea "x"
type textarea "Иркутск, 9.09-10.0"
type textarea "x"
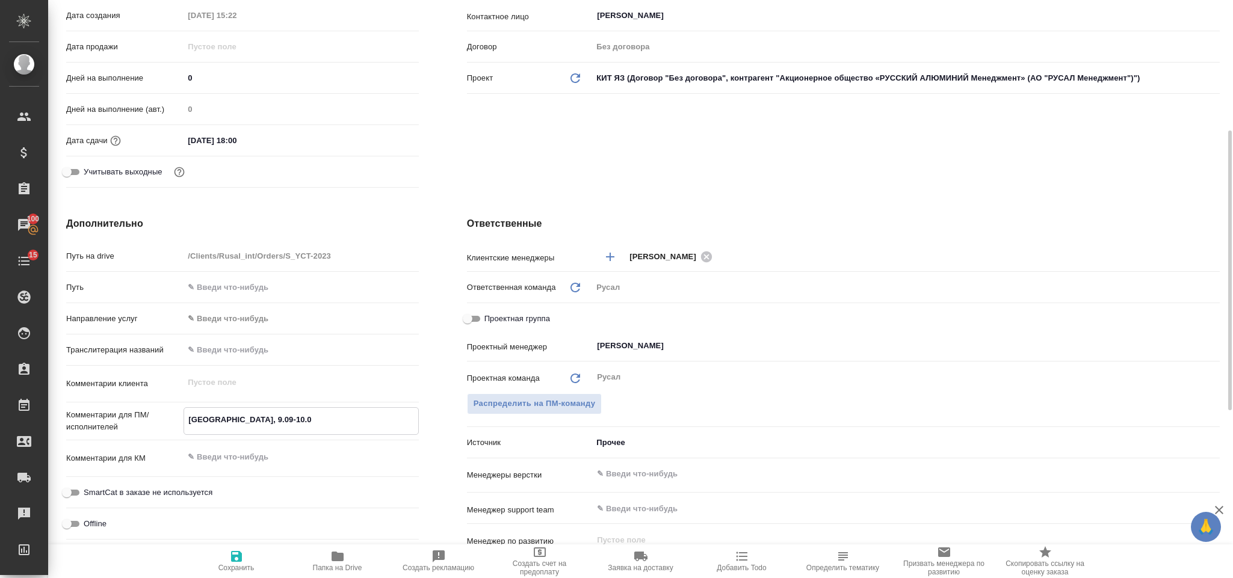
type textarea "x"
type textarea "Иркутск, 9.09-10.09"
type textarea "x"
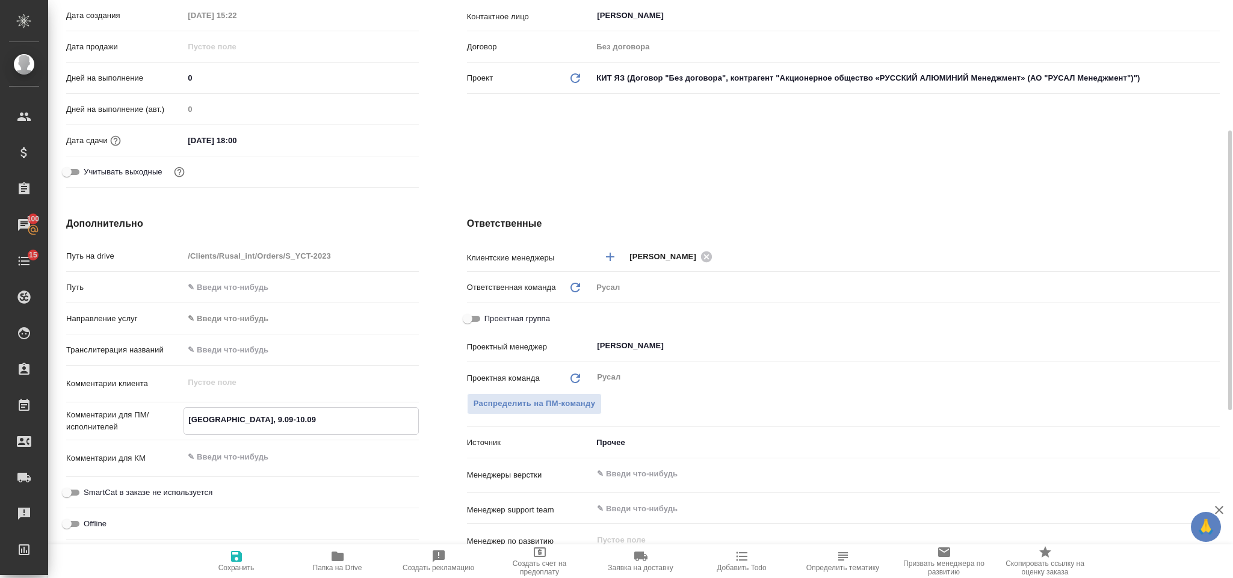
type textarea "x"
type textarea "Иркутск, 9.09-10.09"
type textarea "x"
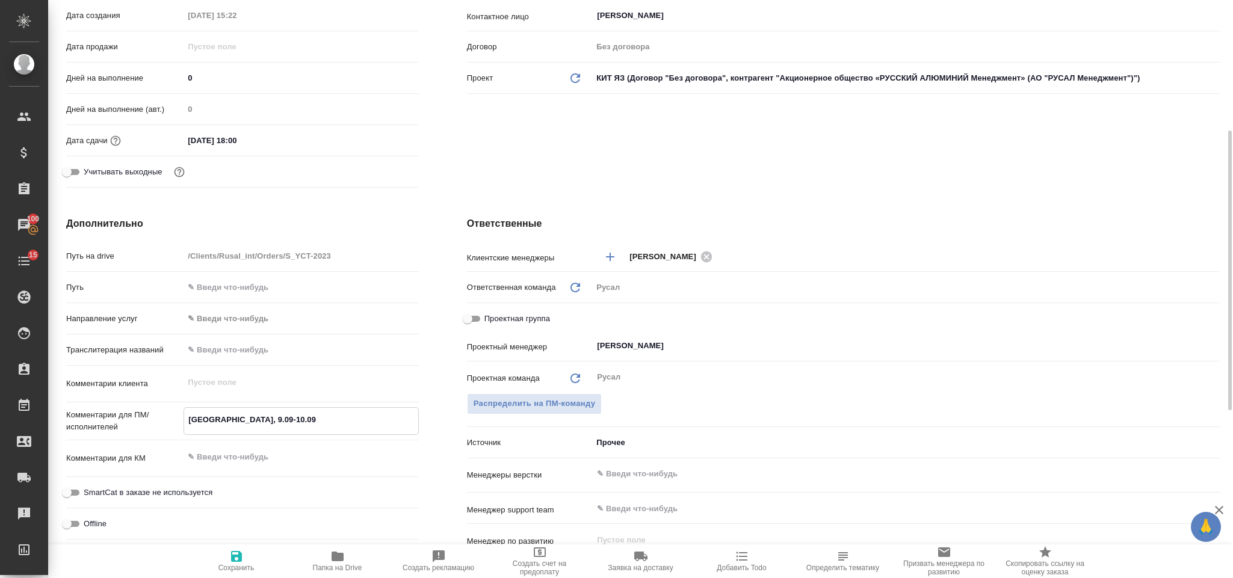
type textarea "Иркутск, 9.09-10.09 -"
type textarea "x"
type textarea "Иркутск, 9.09-10.09 -"
type textarea "x"
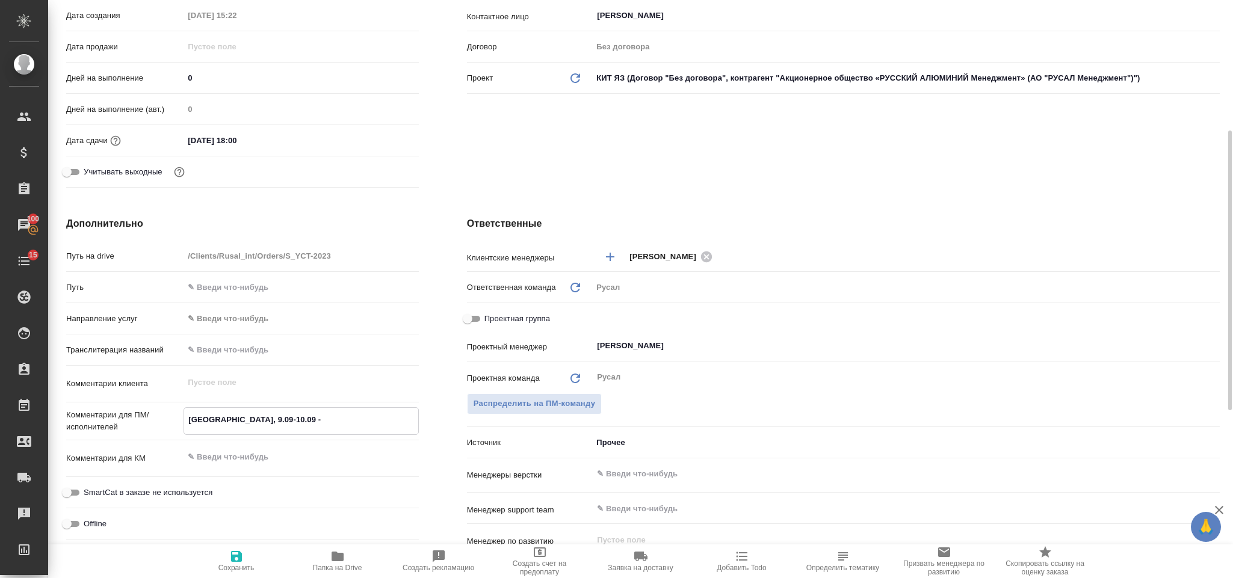
type textarea "Иркутск, 9.09-10.09 - Ю"
type textarea "x"
type textarea "Иркутск, 9.09-10.09 - Юд"
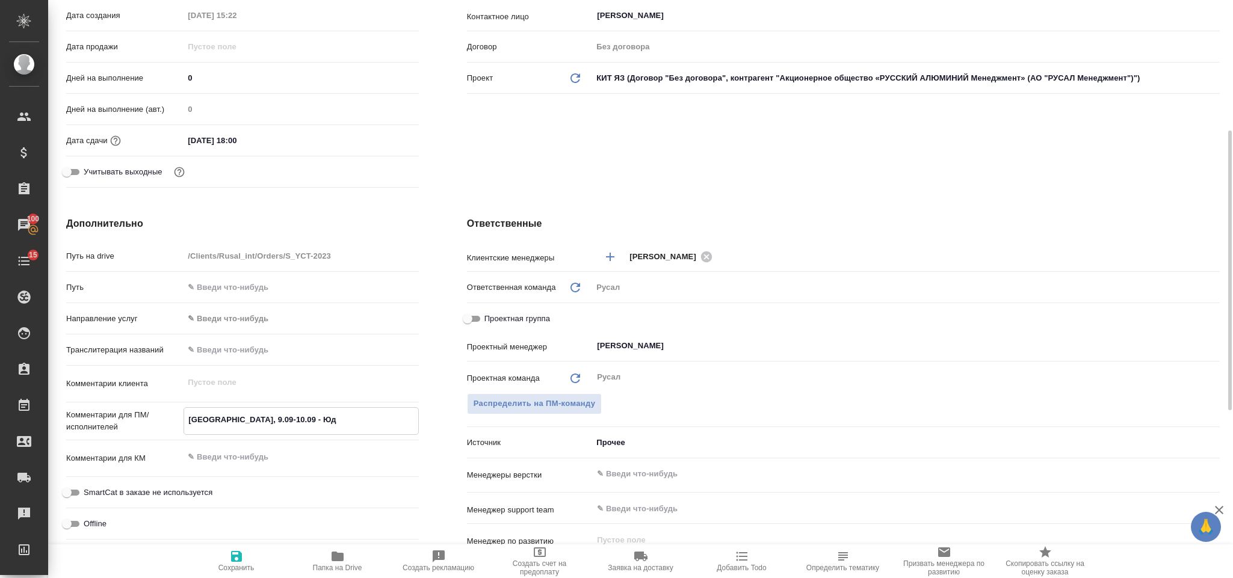
type textarea "x"
type textarea "Иркутск, 9.09-10.09 - Юди"
type textarea "x"
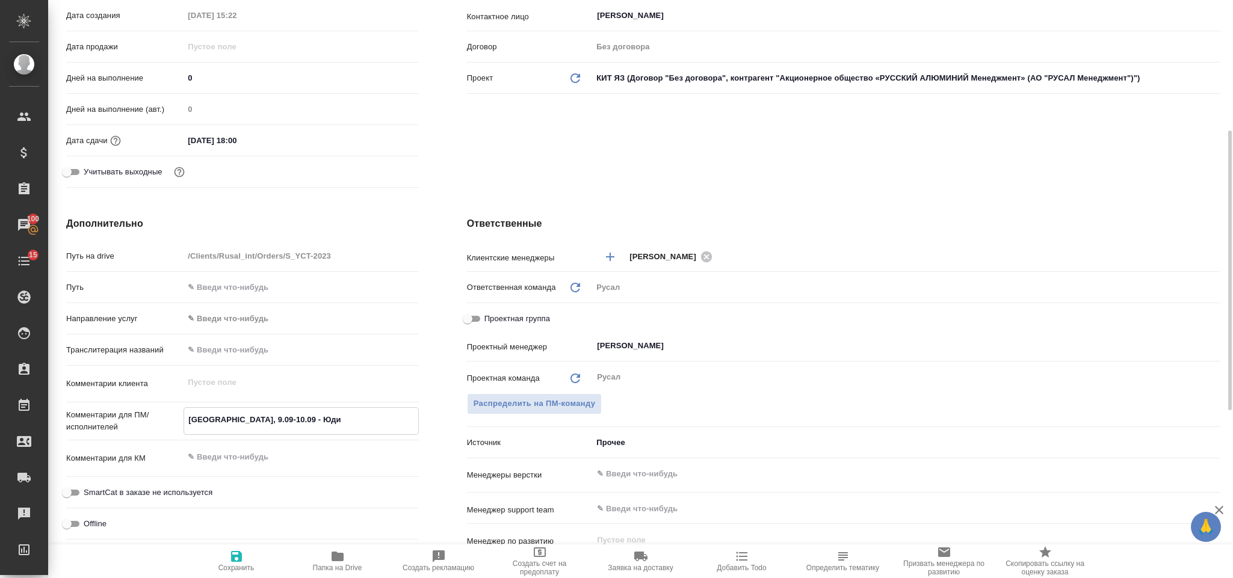
type textarea "x"
type textarea "Иркутск, 9.09-10.09 - Юдин"
type textarea "x"
type textarea "Иркутск, 9.09-10.09 - Юдина"
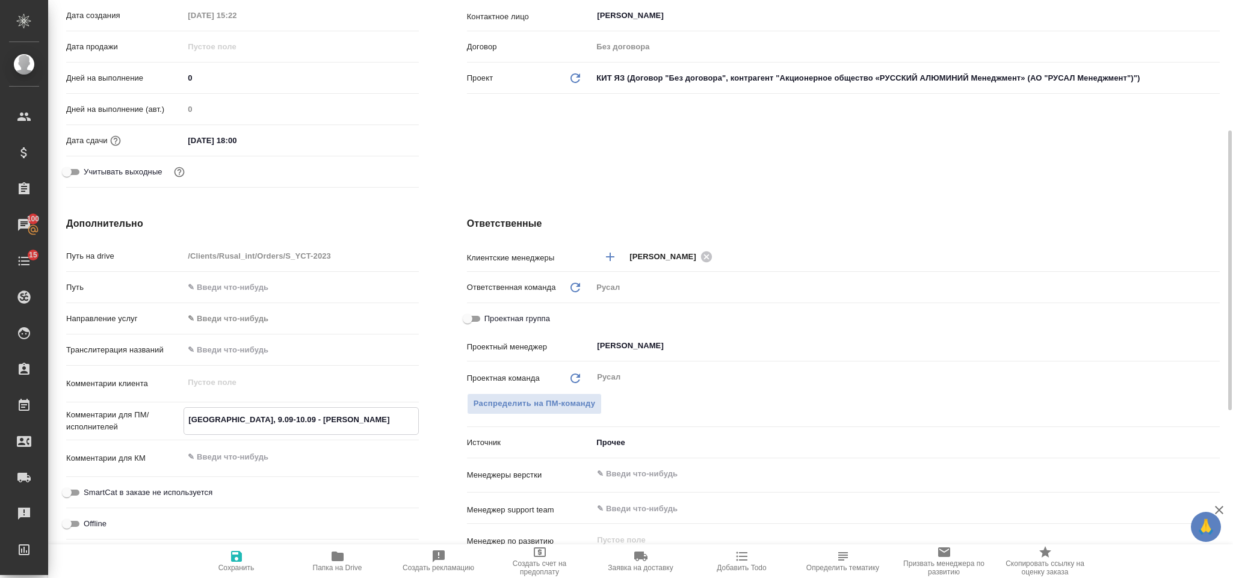
type textarea "x"
type textarea "Иркутск, 9.09-10.09 - Юдина,"
type textarea "x"
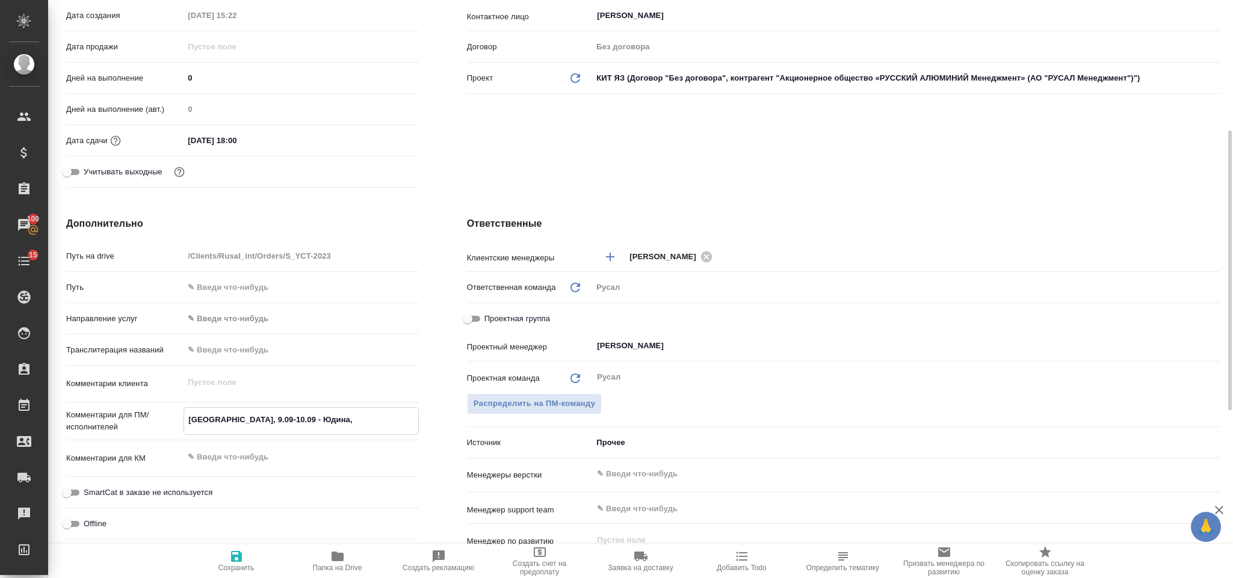
type textarea "x"
type textarea "Иркутск, 9.09-10.09 - Юдина,"
type textarea "x"
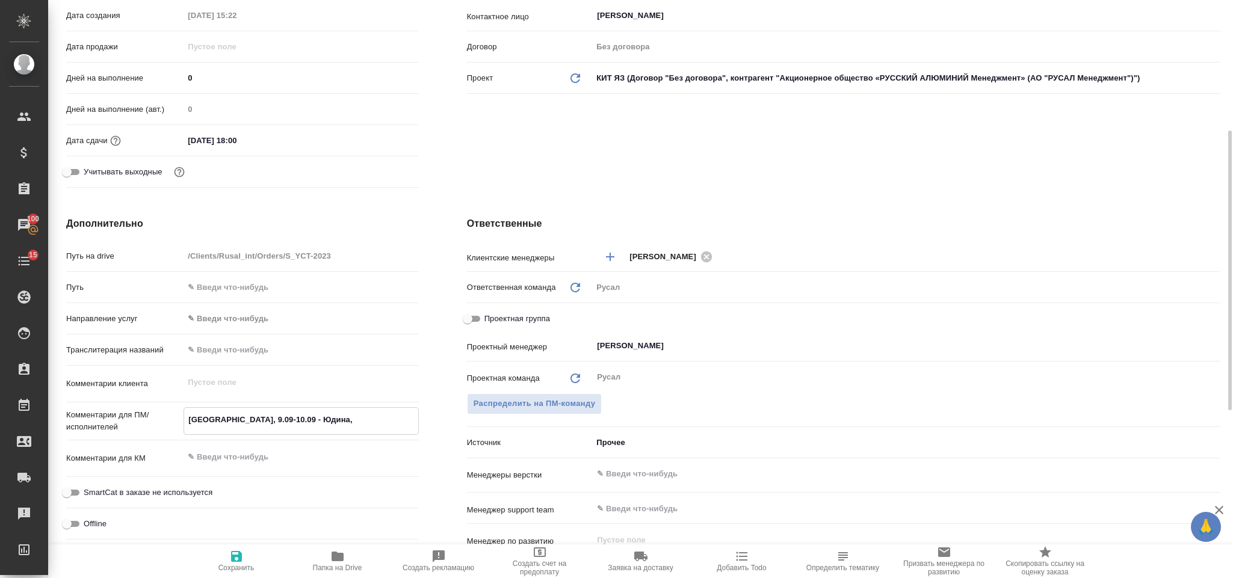
type textarea "Иркутск, 9.09-10.09 - Юдина, К"
type textarea "x"
type textarea "Иркутск, 9.09-10.09 - Юдина, Ка"
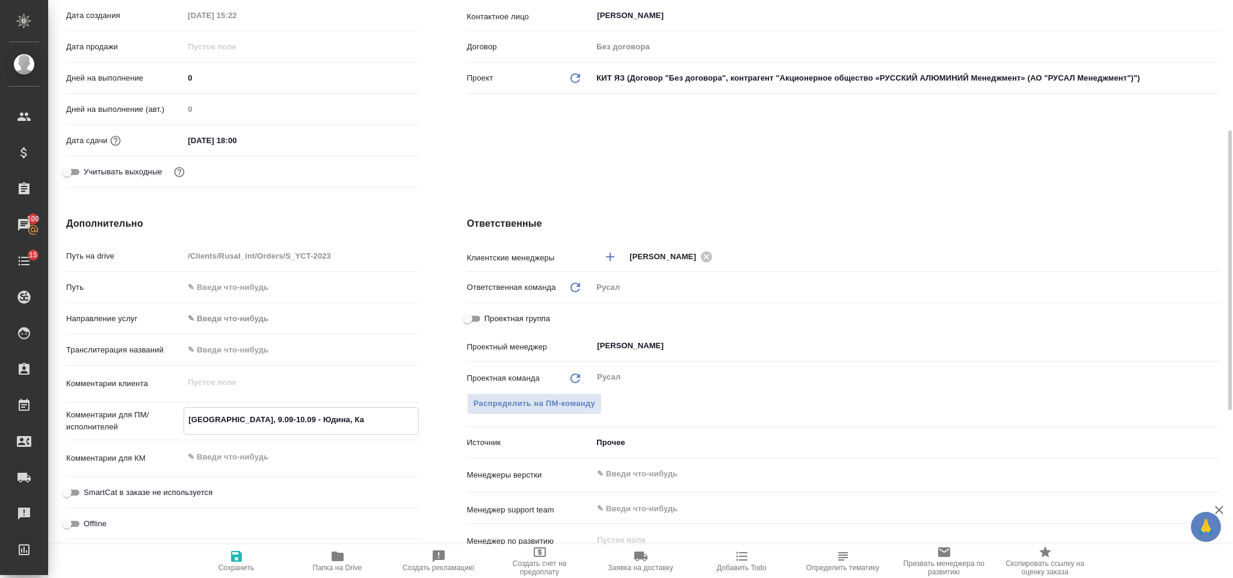
type textarea "x"
type textarea "Иркутск, 9.09-10.09 - Юдина, Кар"
type textarea "x"
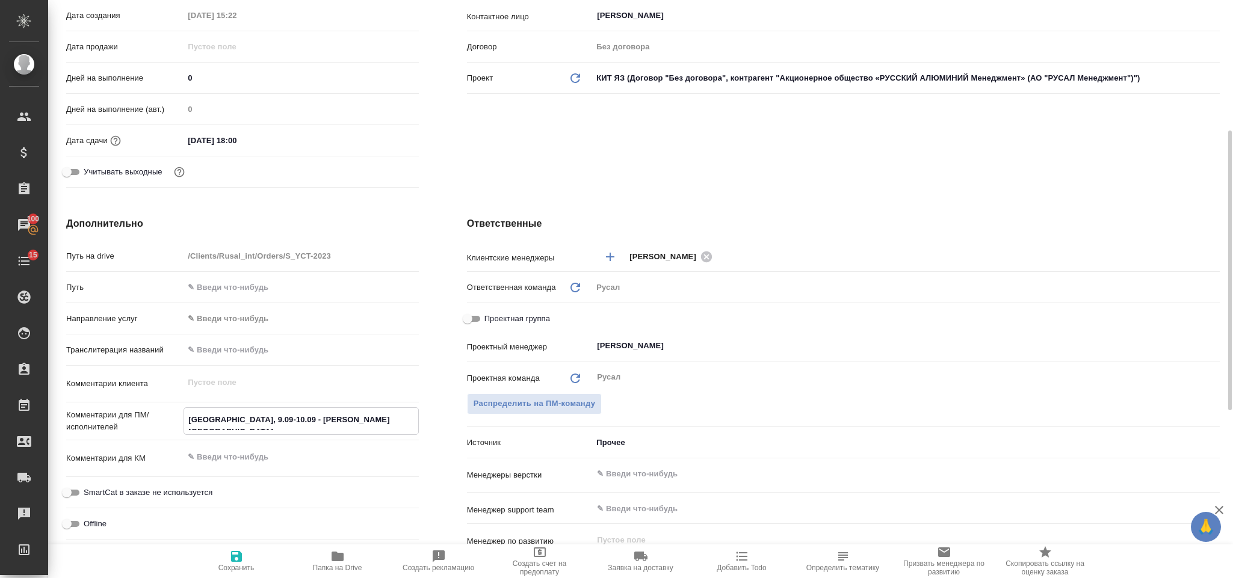
type textarea "x"
type textarea "Иркутск, 9.09-10.09 - Юдина, Карт"
type textarea "x"
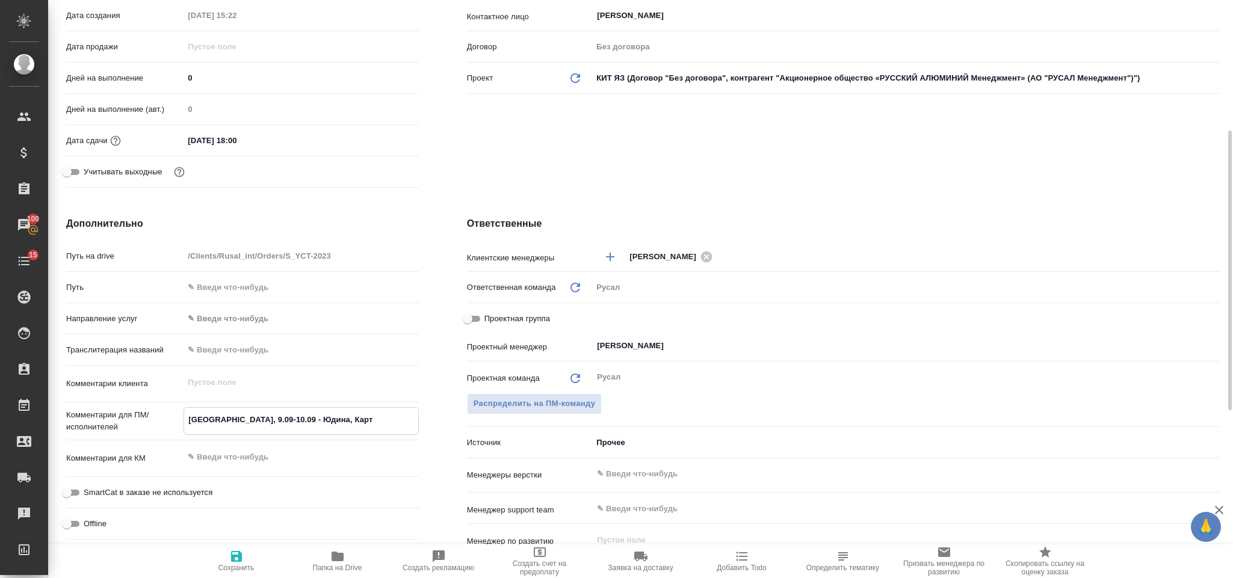
type textarea "x"
click at [244, 555] on span "Сохранить" at bounding box center [236, 561] width 87 height 23
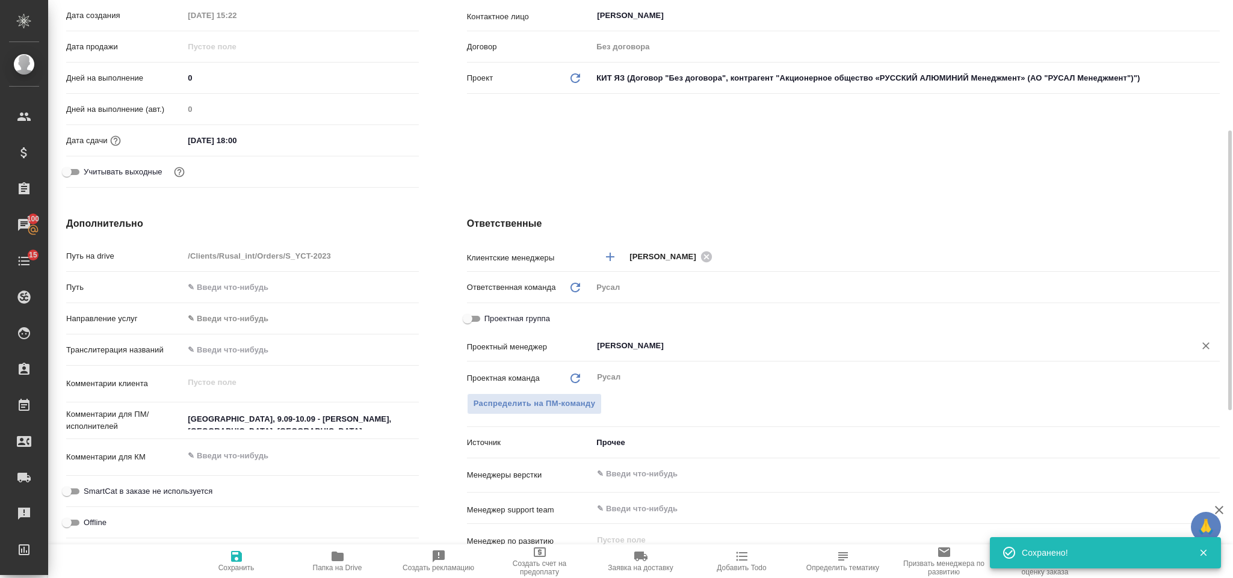
click at [734, 351] on input "[PERSON_NAME]" at bounding box center [886, 346] width 580 height 14
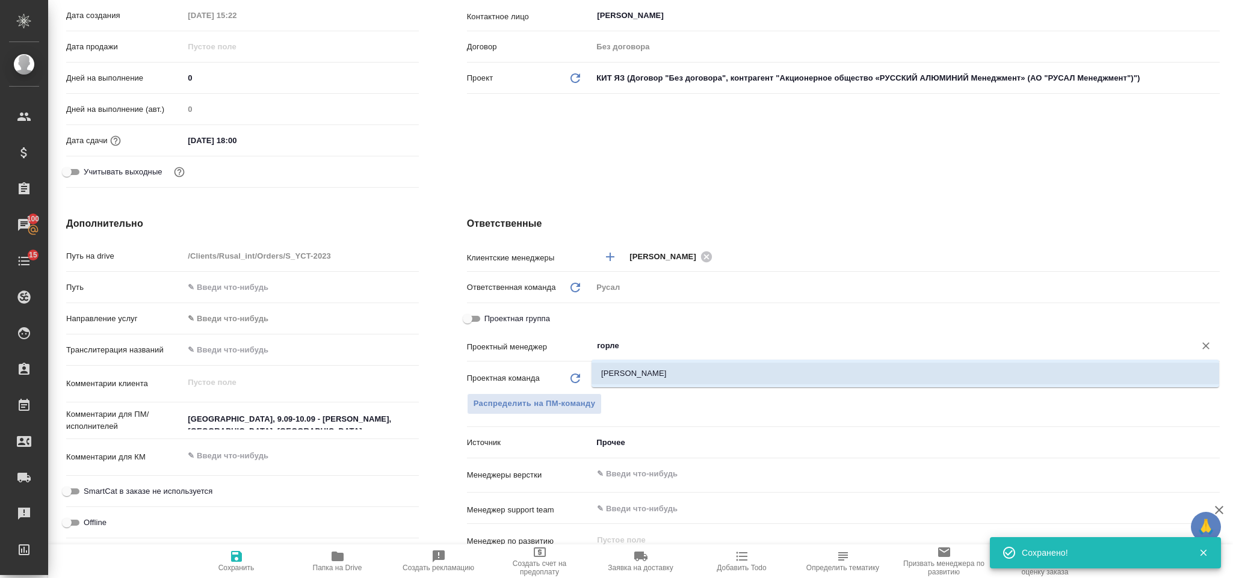
click at [732, 365] on li "[PERSON_NAME]" at bounding box center [906, 374] width 628 height 22
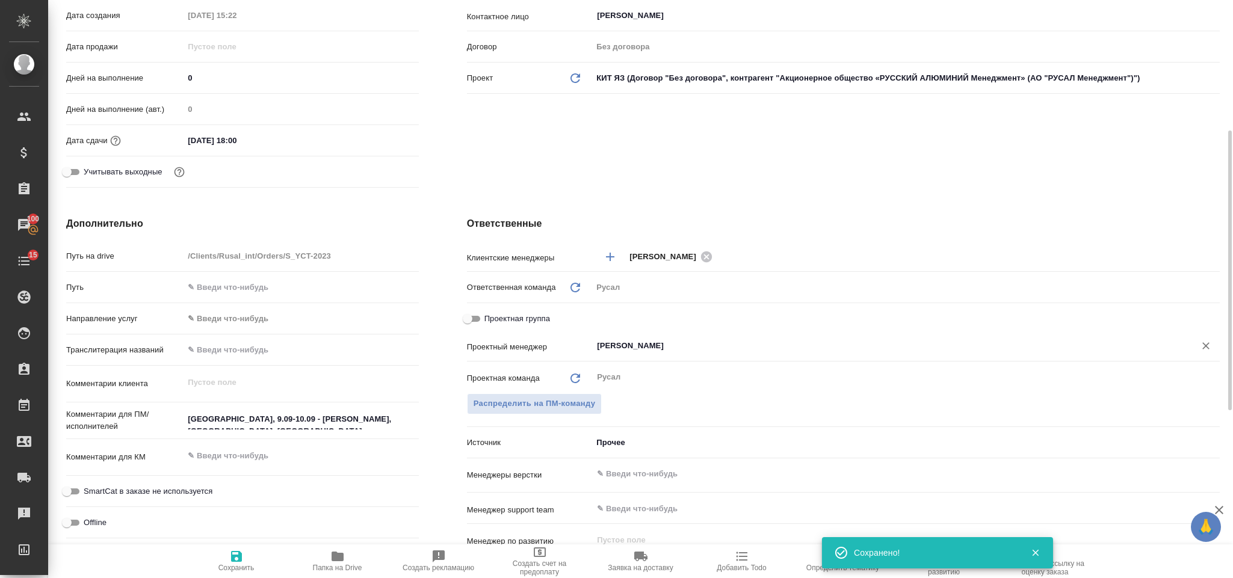
click at [240, 551] on icon "button" at bounding box center [236, 557] width 14 height 14
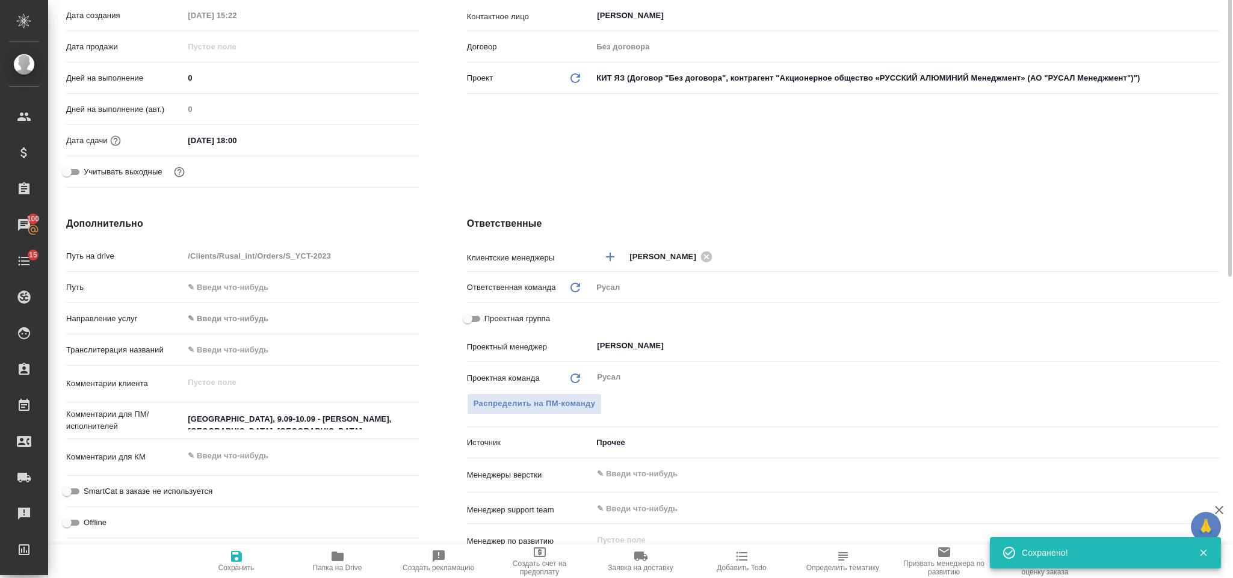
scroll to position [0, 0]
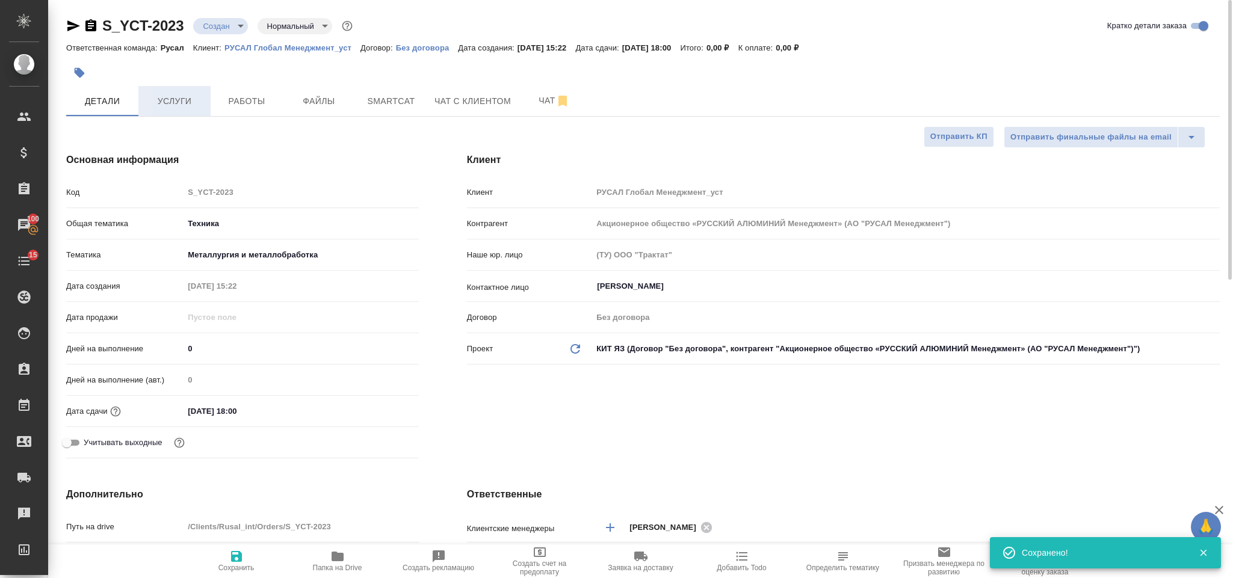
click at [183, 105] on span "Услуги" at bounding box center [175, 101] width 58 height 15
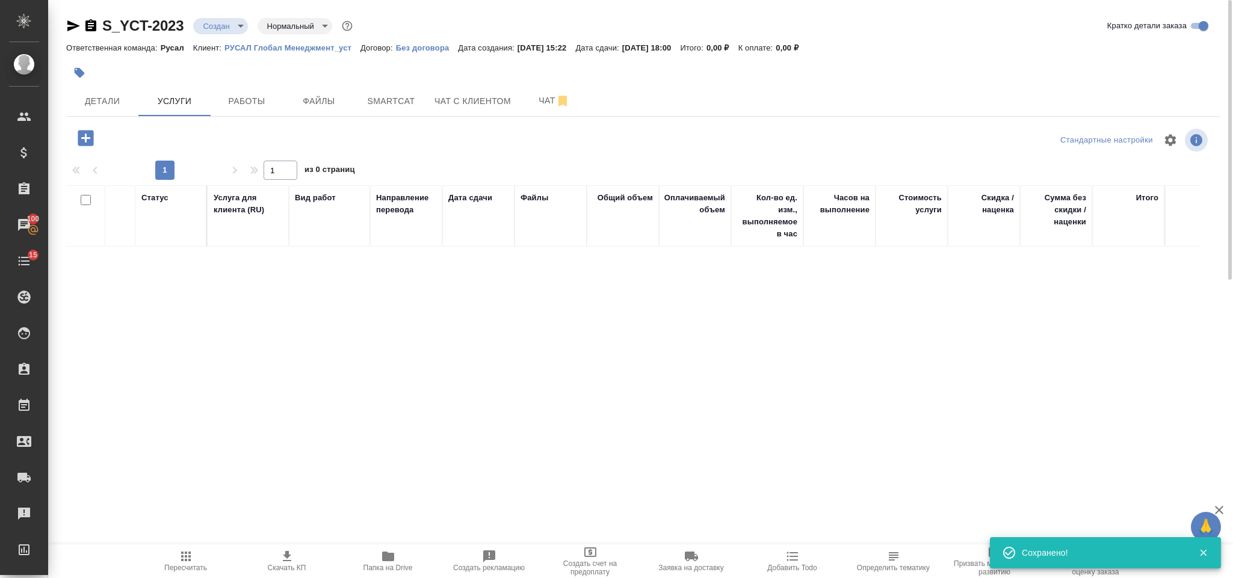
click at [78, 140] on icon "button" at bounding box center [85, 138] width 21 height 21
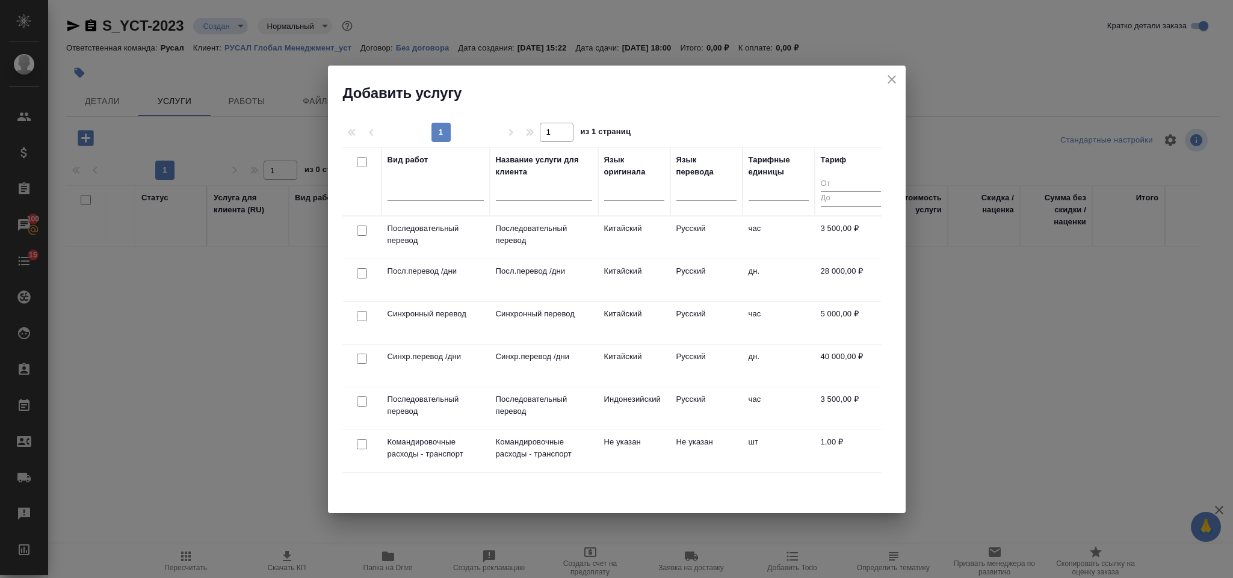
click at [746, 354] on td "дн." at bounding box center [779, 366] width 72 height 42
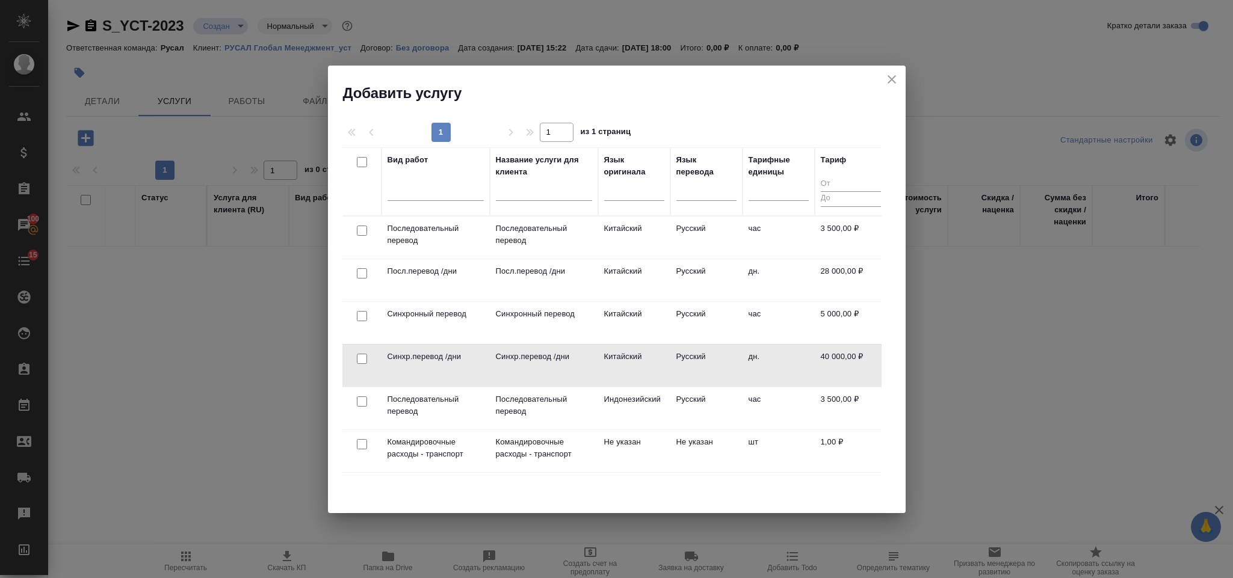
click at [365, 358] on input "checkbox" at bounding box center [362, 359] width 10 height 10
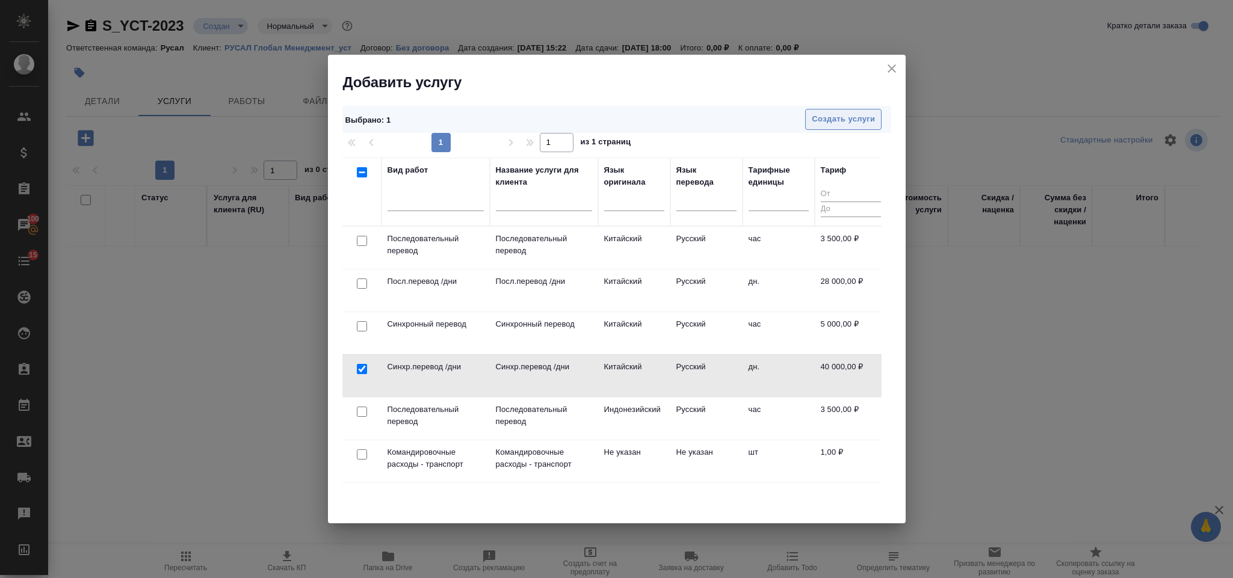
click at [849, 128] on button "Создать услуги" at bounding box center [843, 119] width 76 height 21
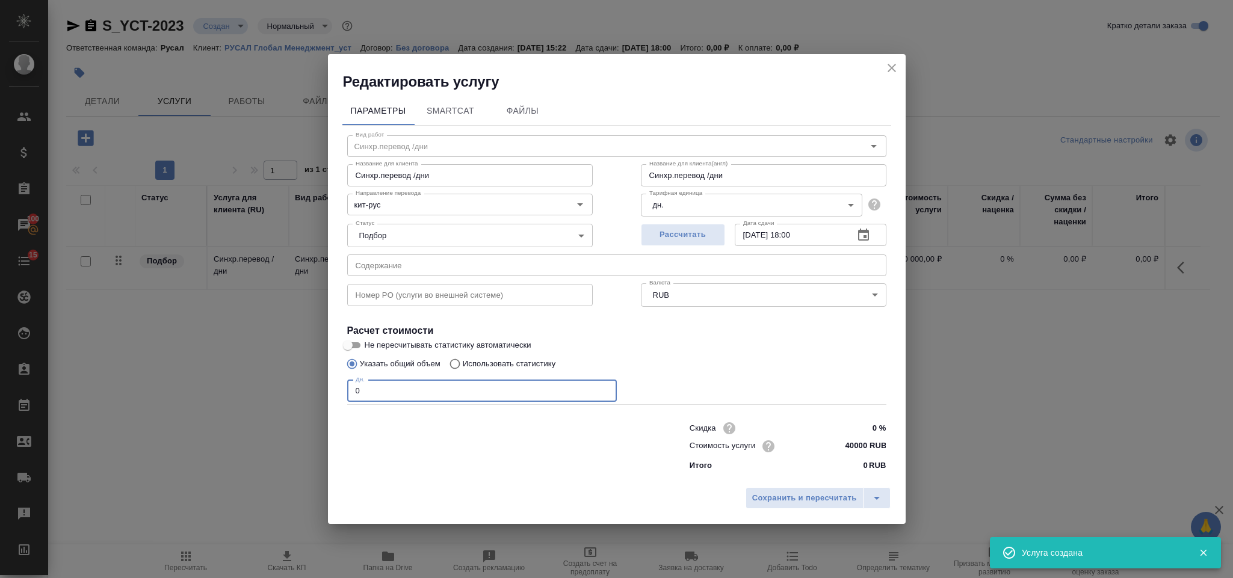
click at [462, 383] on input "0" at bounding box center [482, 391] width 270 height 22
click at [801, 499] on span "Сохранить и пересчитать" at bounding box center [804, 499] width 105 height 14
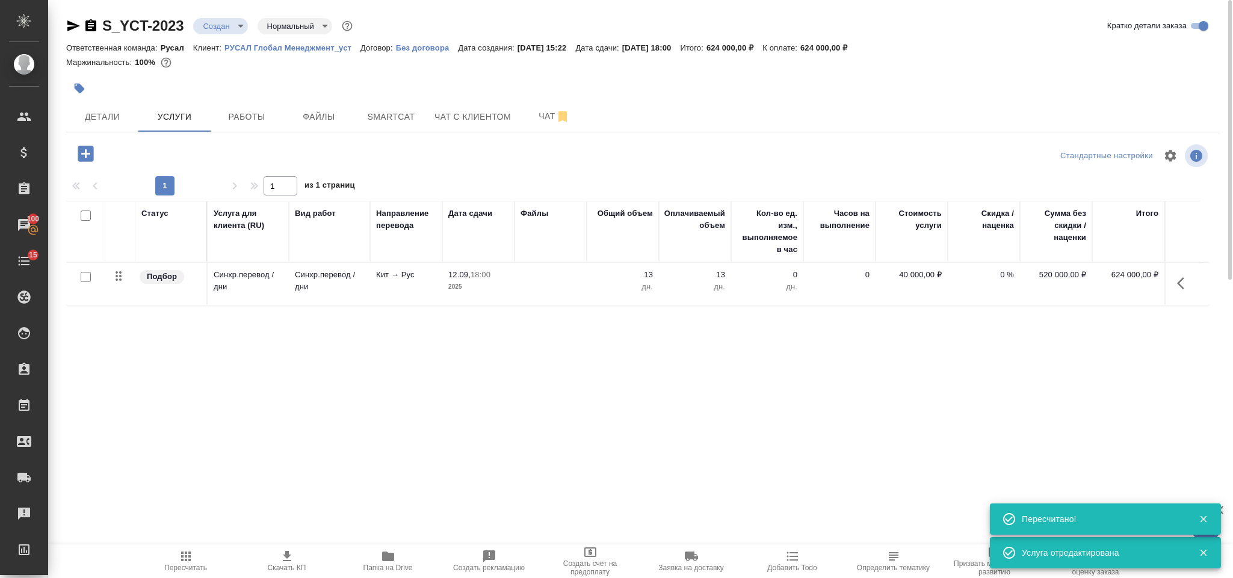
click at [93, 149] on icon "button" at bounding box center [86, 154] width 16 height 16
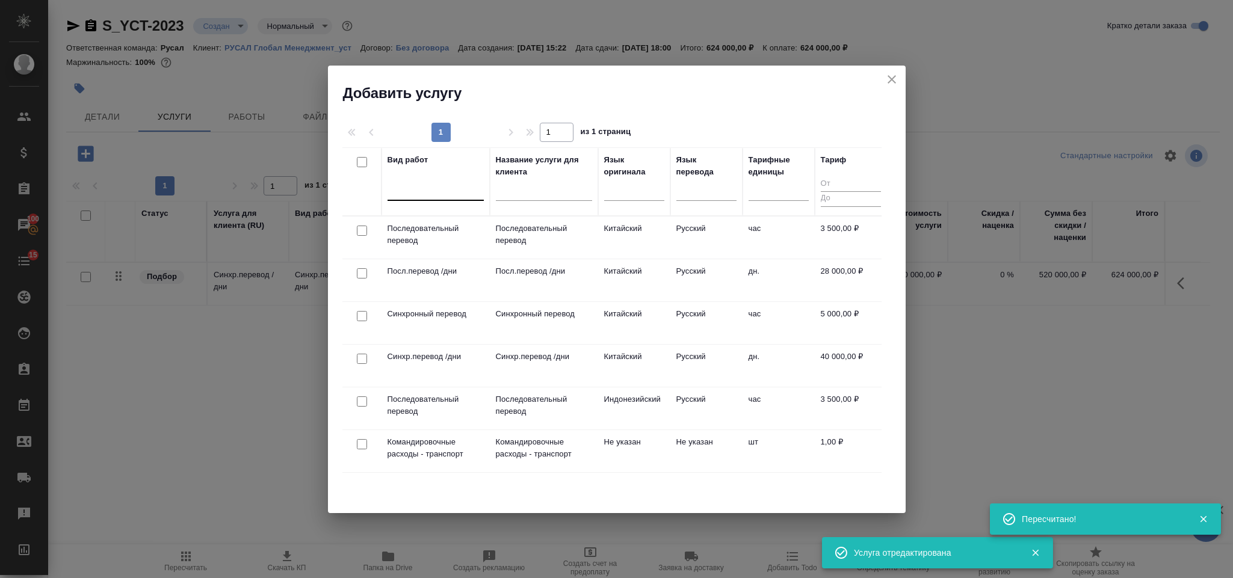
click at [409, 188] on div at bounding box center [436, 188] width 96 height 17
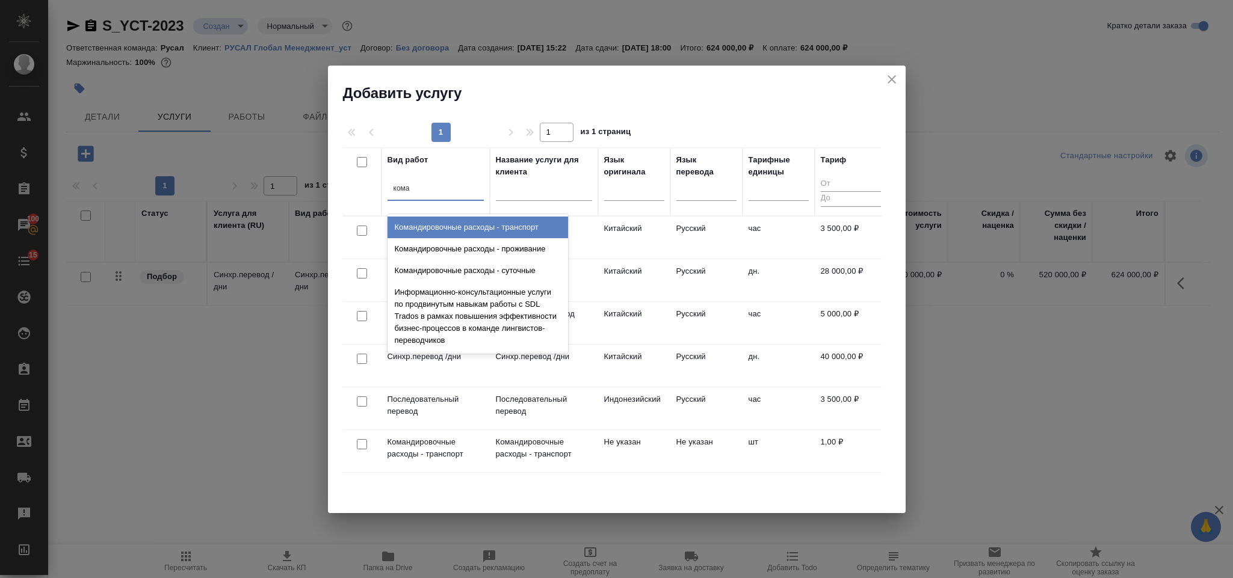
click at [462, 228] on div "Командировочные расходы - транспорт" at bounding box center [478, 228] width 181 height 22
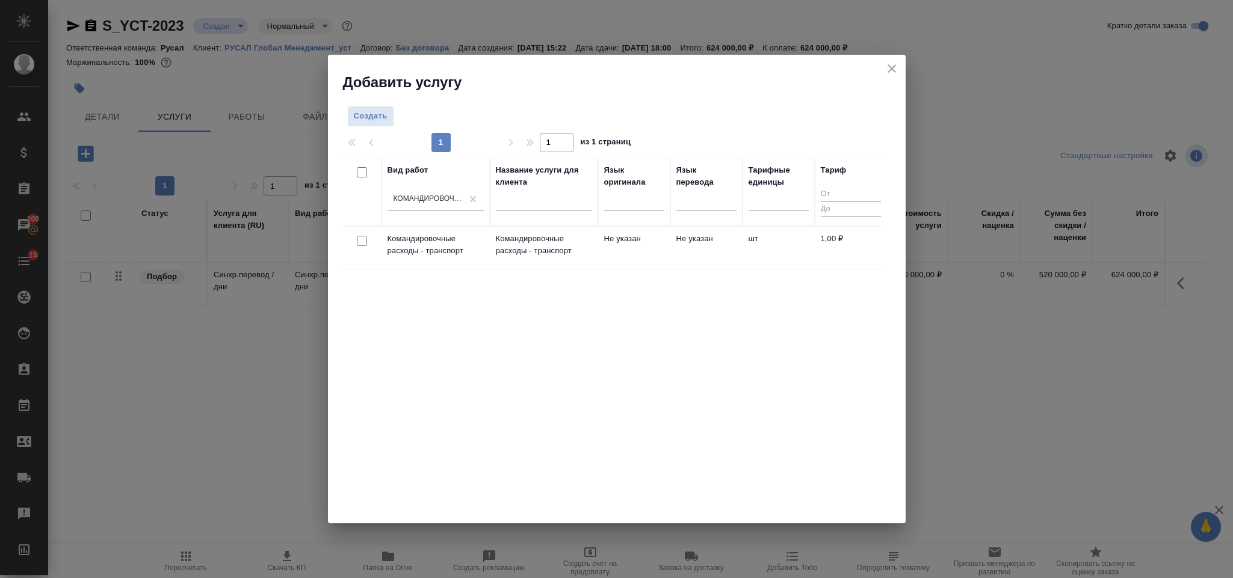
click at [421, 259] on td "Командировочные расходы - транспорт" at bounding box center [436, 248] width 108 height 42
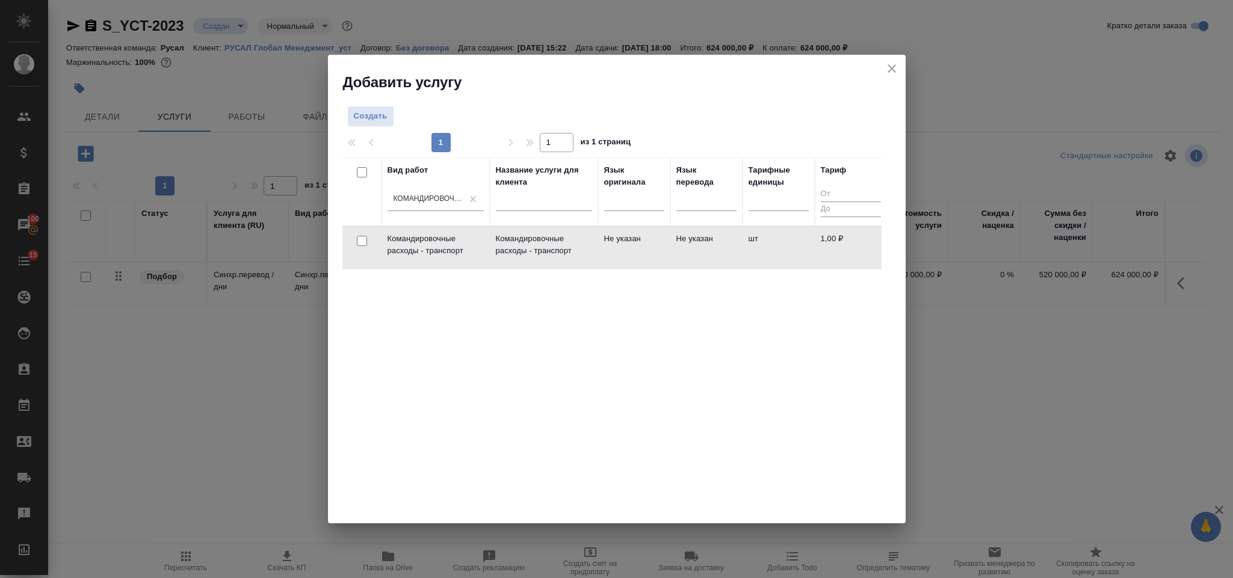
click at [379, 237] on td at bounding box center [361, 248] width 39 height 42
click at [364, 244] on input "checkbox" at bounding box center [362, 241] width 10 height 10
click at [838, 111] on button "Создать услуги" at bounding box center [843, 119] width 76 height 21
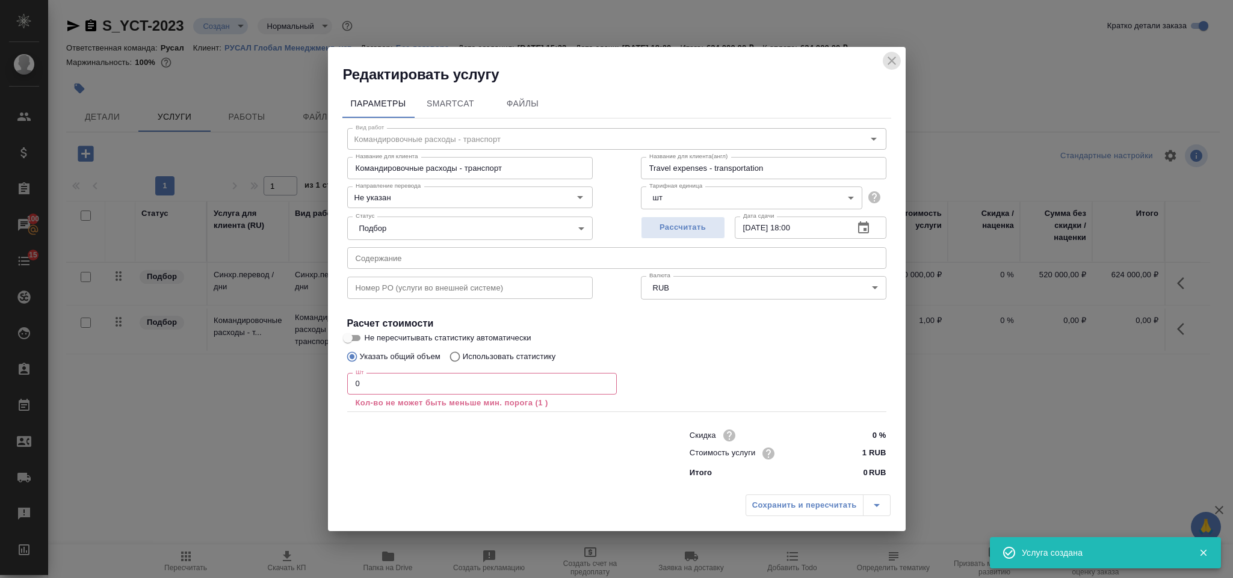
click at [892, 56] on icon "close" at bounding box center [892, 61] width 14 height 14
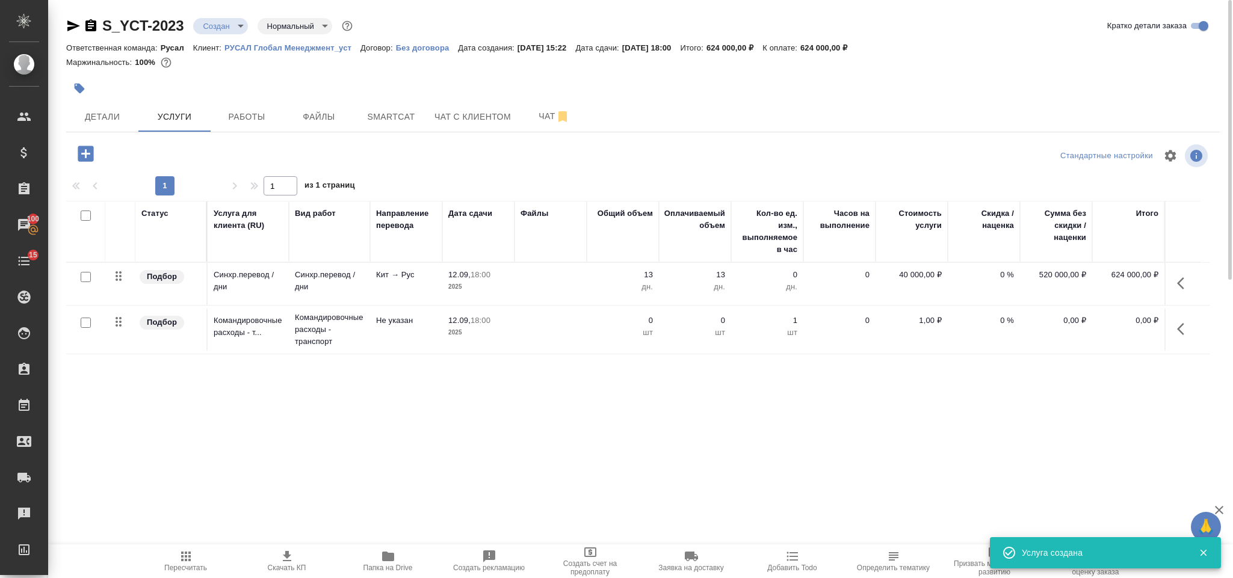
click at [1183, 332] on icon "button" at bounding box center [1184, 329] width 14 height 14
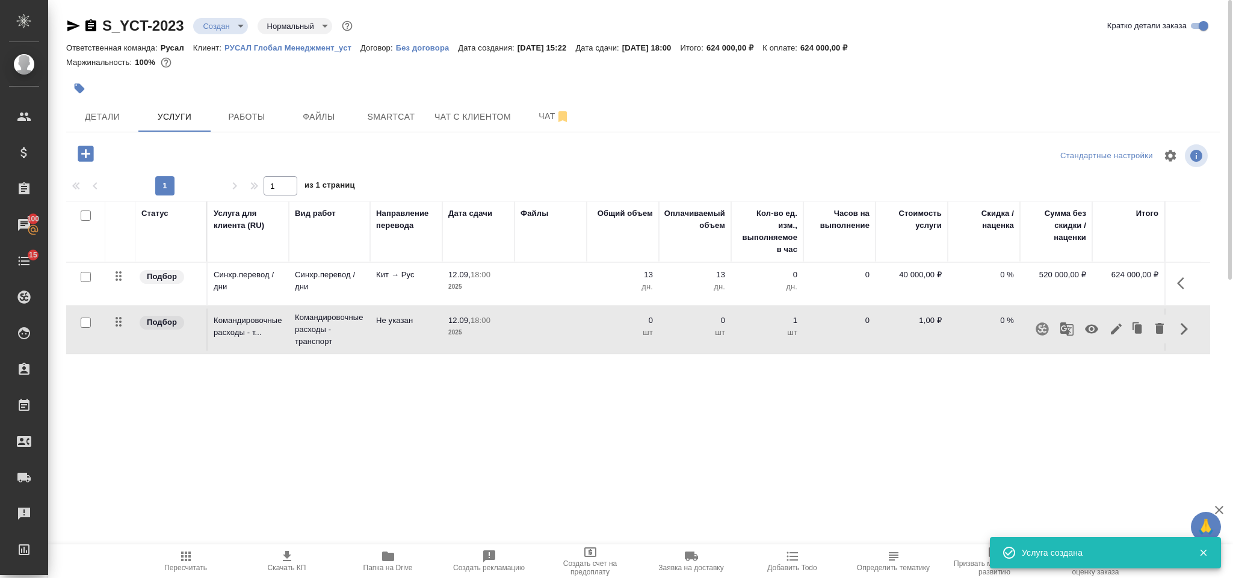
click at [1092, 322] on button "button" at bounding box center [1091, 329] width 29 height 29
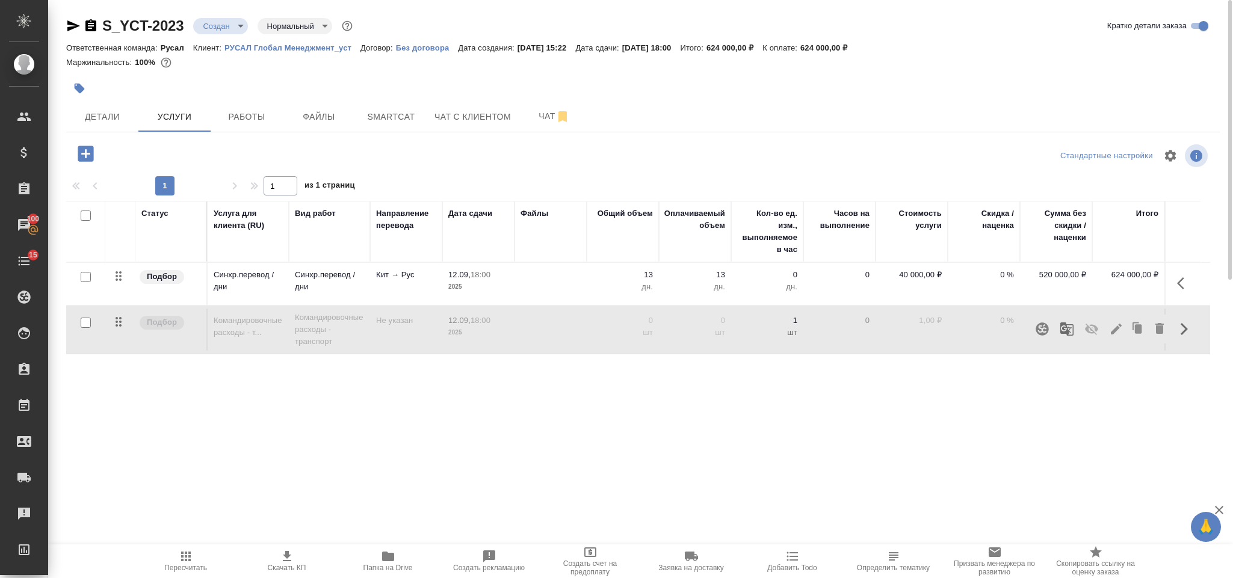
click at [193, 553] on span "Пересчитать" at bounding box center [186, 561] width 87 height 23
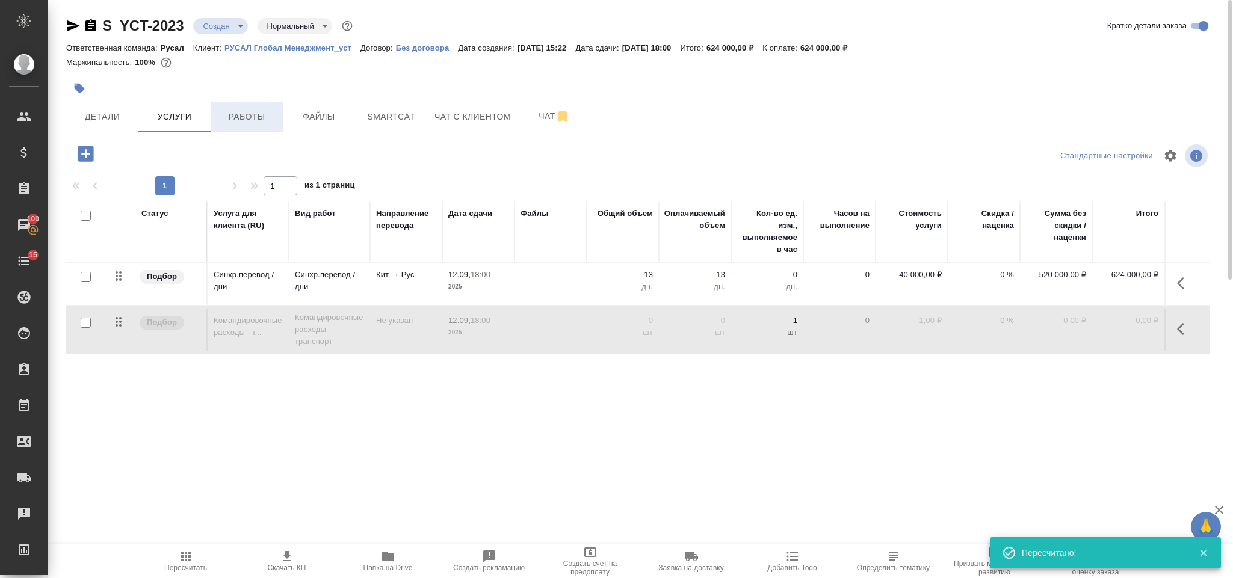
click at [252, 118] on span "Работы" at bounding box center [247, 117] width 58 height 15
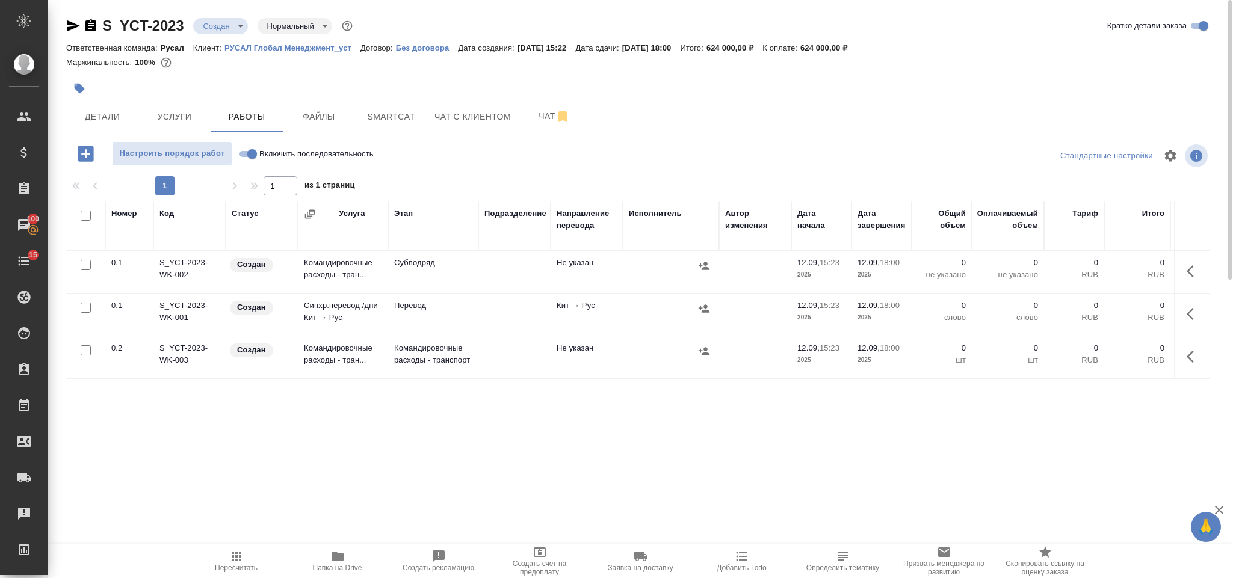
click at [85, 309] on input "checkbox" at bounding box center [86, 308] width 10 height 10
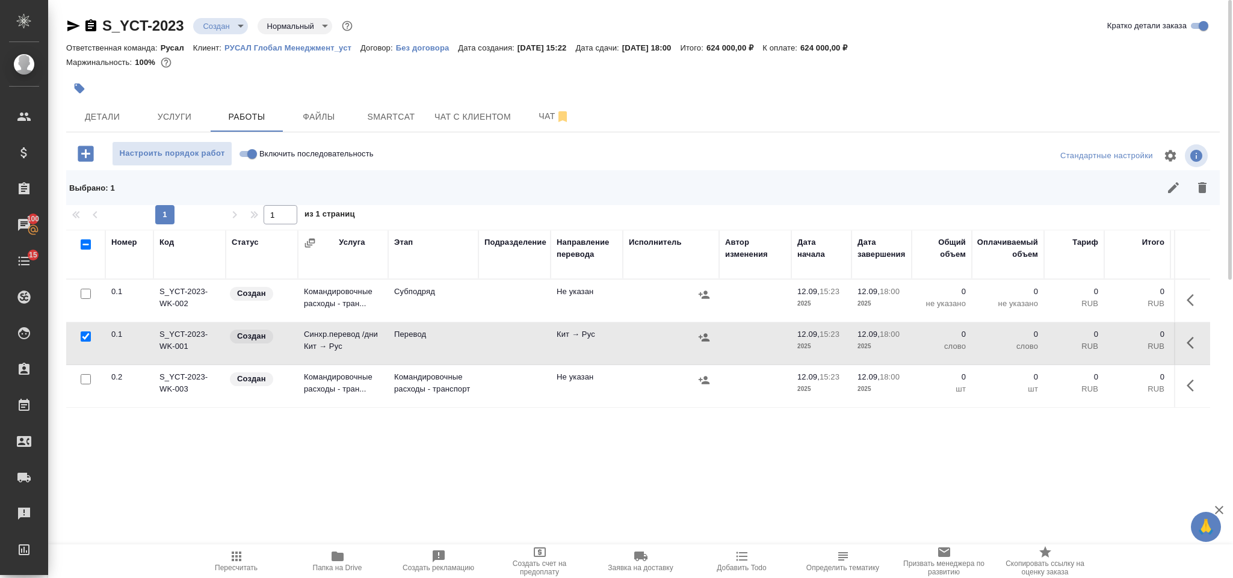
click at [85, 356] on td at bounding box center [85, 344] width 39 height 42
click at [85, 383] on input "checkbox" at bounding box center [86, 379] width 10 height 10
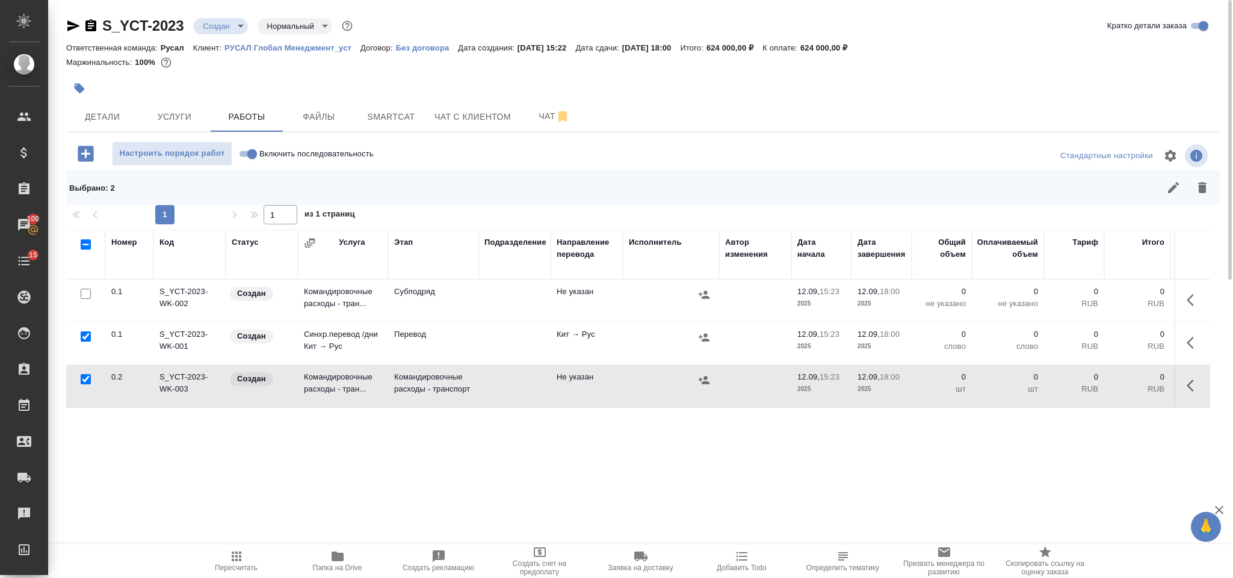
click at [85, 297] on input "checkbox" at bounding box center [86, 294] width 10 height 10
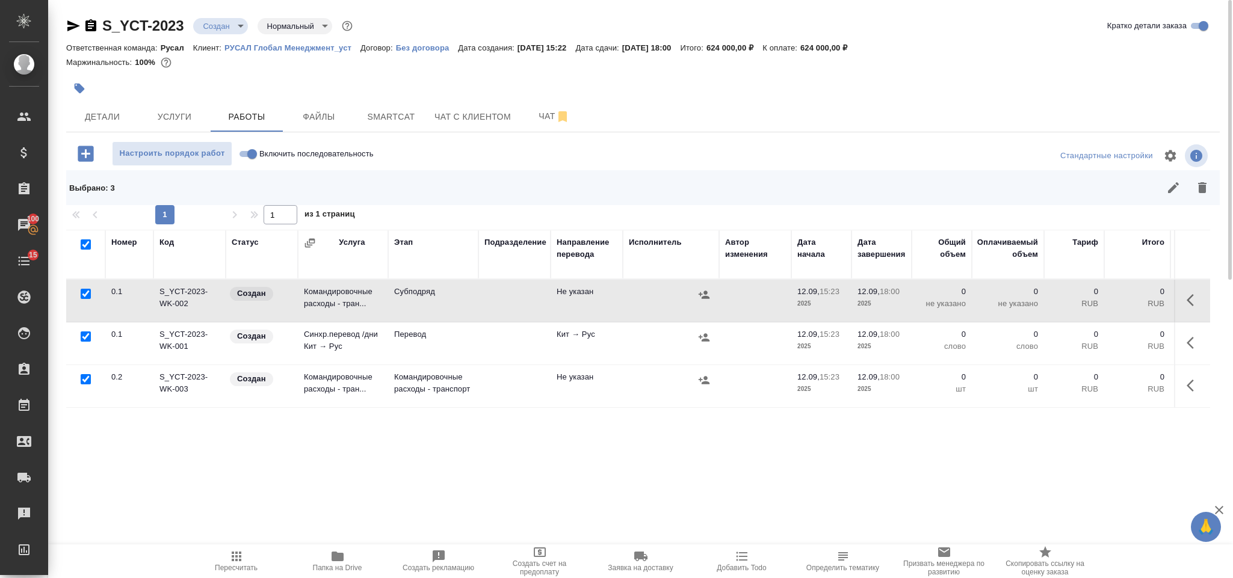
click at [85, 382] on input "checkbox" at bounding box center [86, 379] width 10 height 10
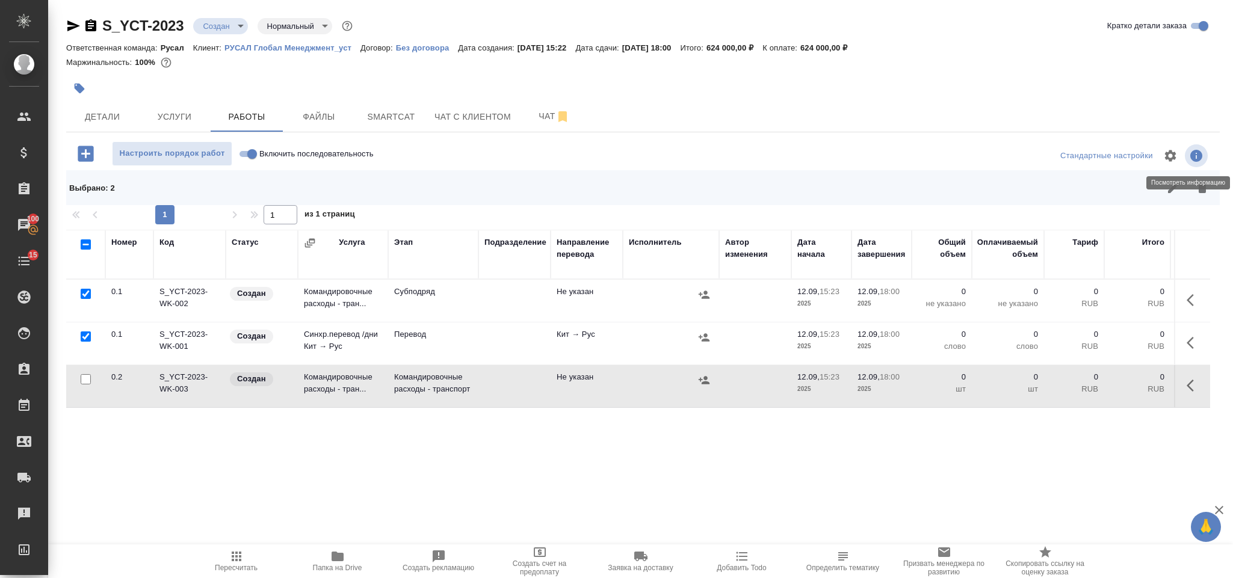
click at [1205, 188] on icon "button" at bounding box center [1202, 187] width 8 height 11
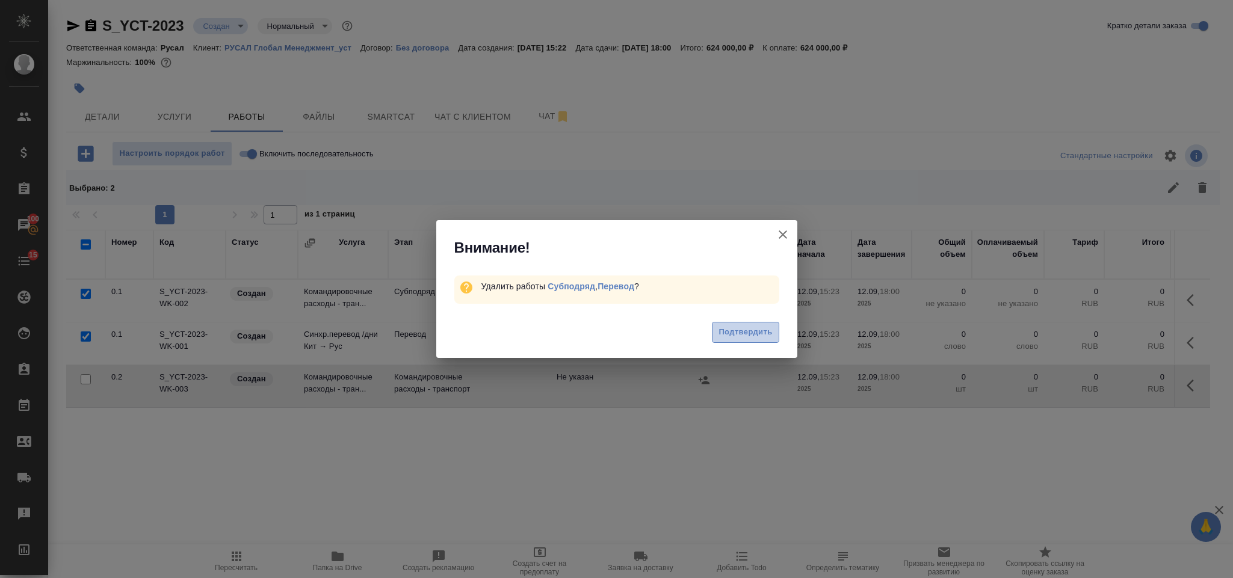
click at [737, 334] on span "Подтвердить" at bounding box center [746, 333] width 54 height 14
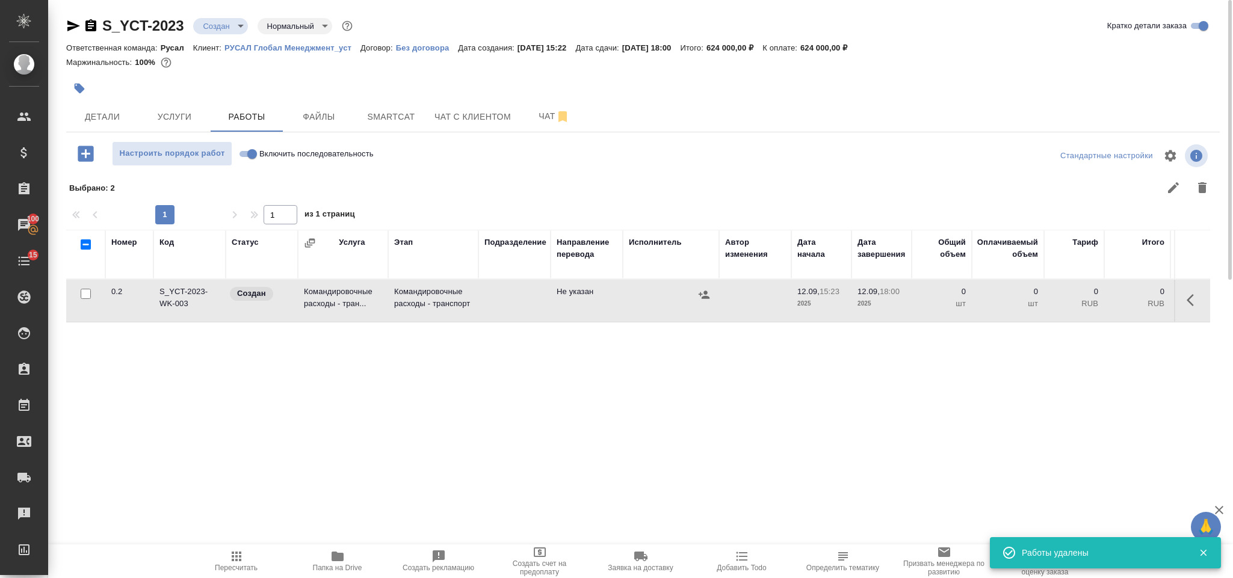
click at [253, 152] on input "Включить последовательность" at bounding box center [252, 154] width 43 height 14
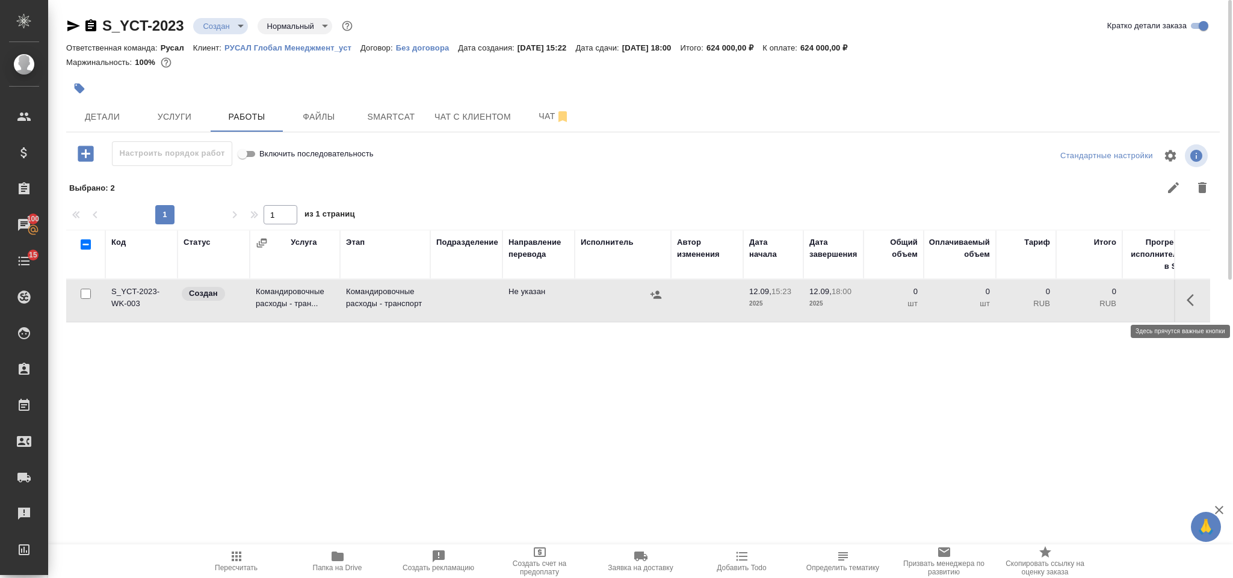
click at [1201, 300] on button "button" at bounding box center [1194, 300] width 29 height 29
click at [1104, 304] on icon "button" at bounding box center [1105, 300] width 11 height 11
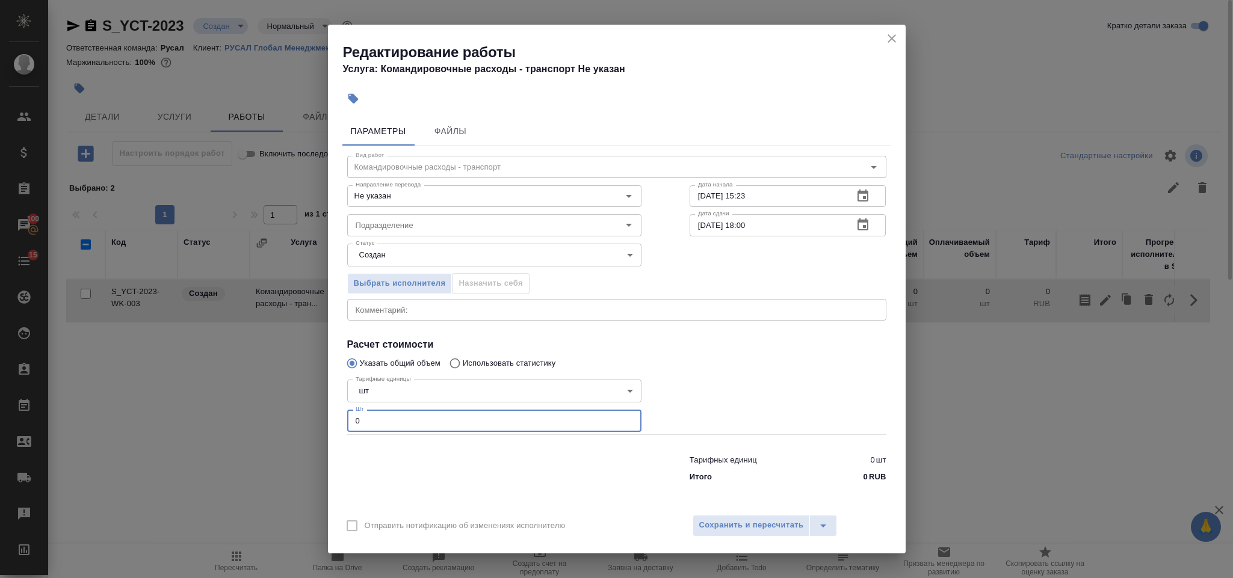
click at [418, 423] on input "0" at bounding box center [494, 421] width 294 height 22
click at [710, 530] on span "Сохранить и пересчитать" at bounding box center [751, 526] width 105 height 14
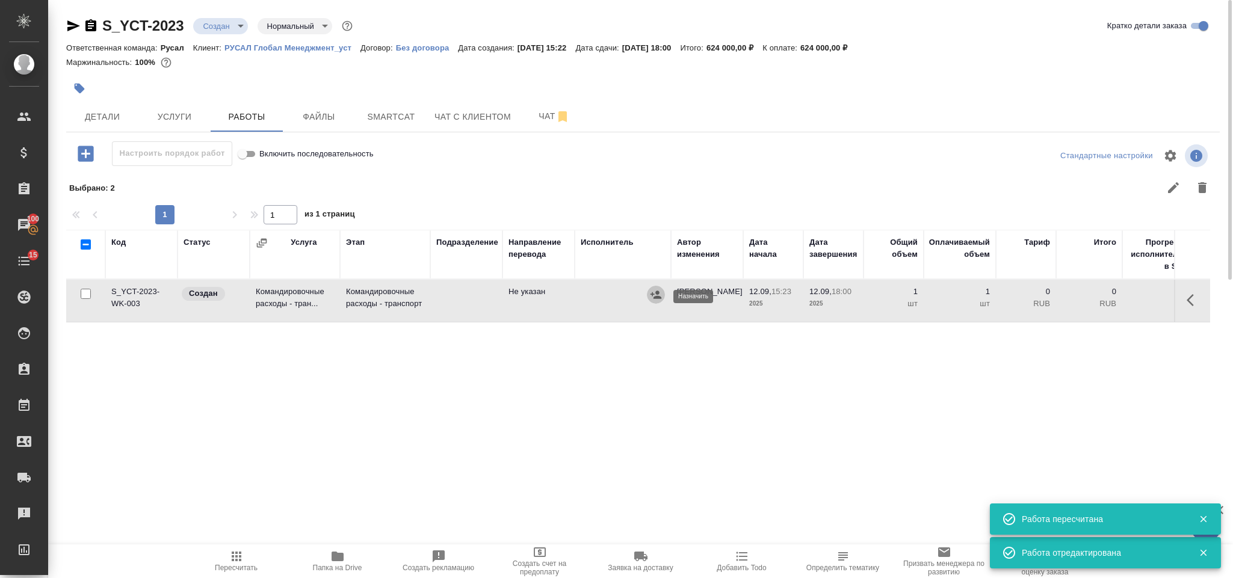
click at [659, 300] on icon "button" at bounding box center [656, 295] width 12 height 12
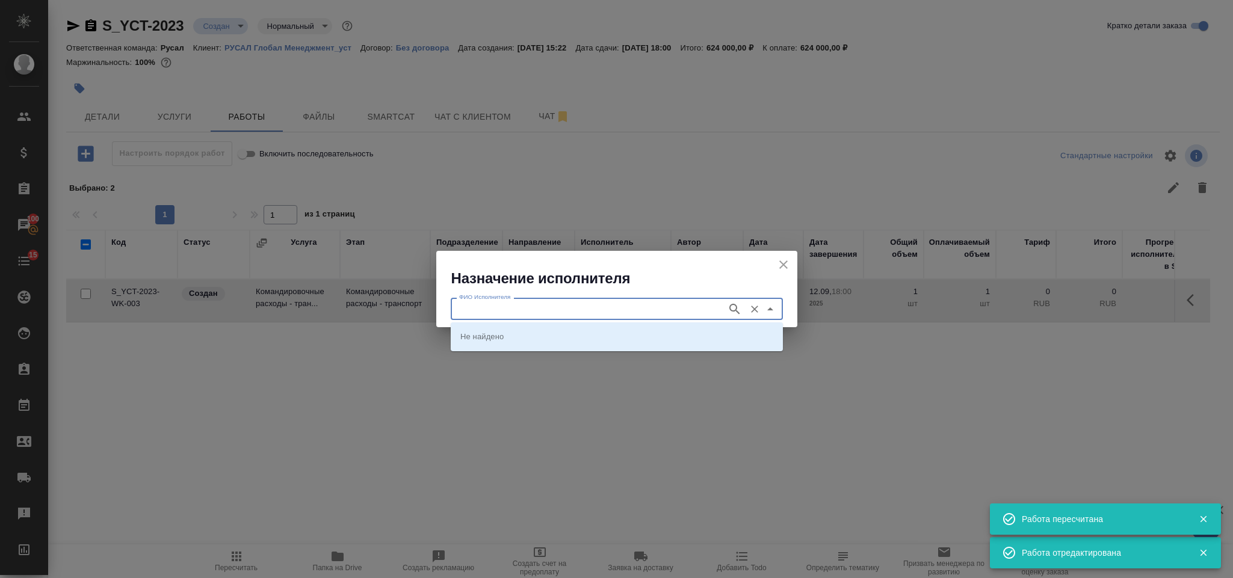
click at [609, 302] on input "ФИО Исполнителя" at bounding box center [587, 309] width 267 height 14
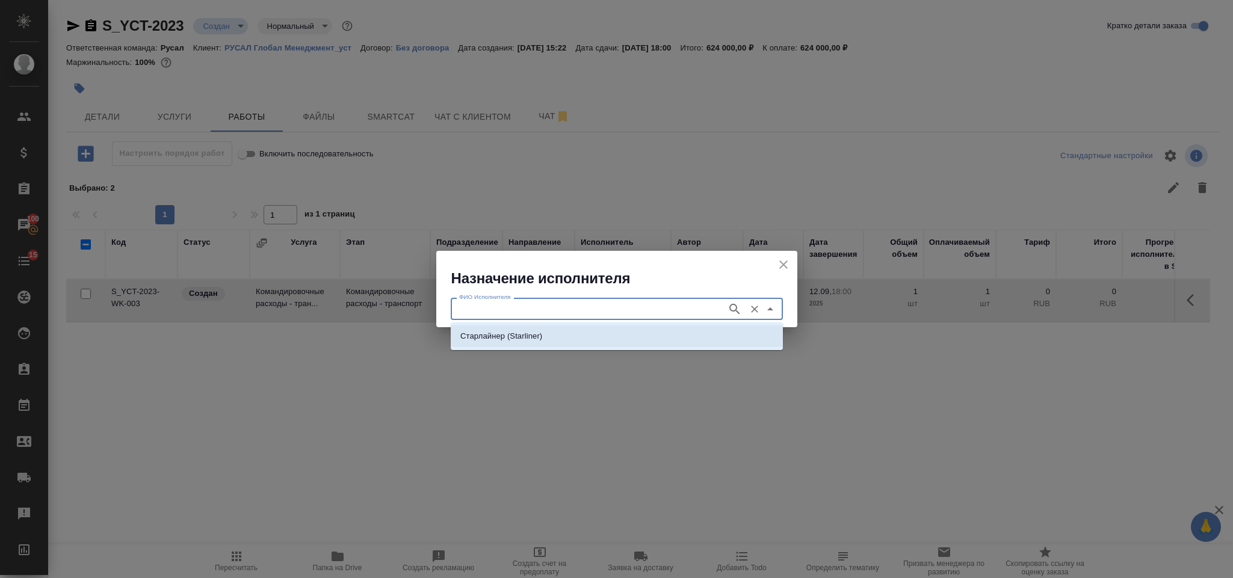
click at [582, 334] on li "Старлайнер (Starliner)" at bounding box center [617, 337] width 332 height 22
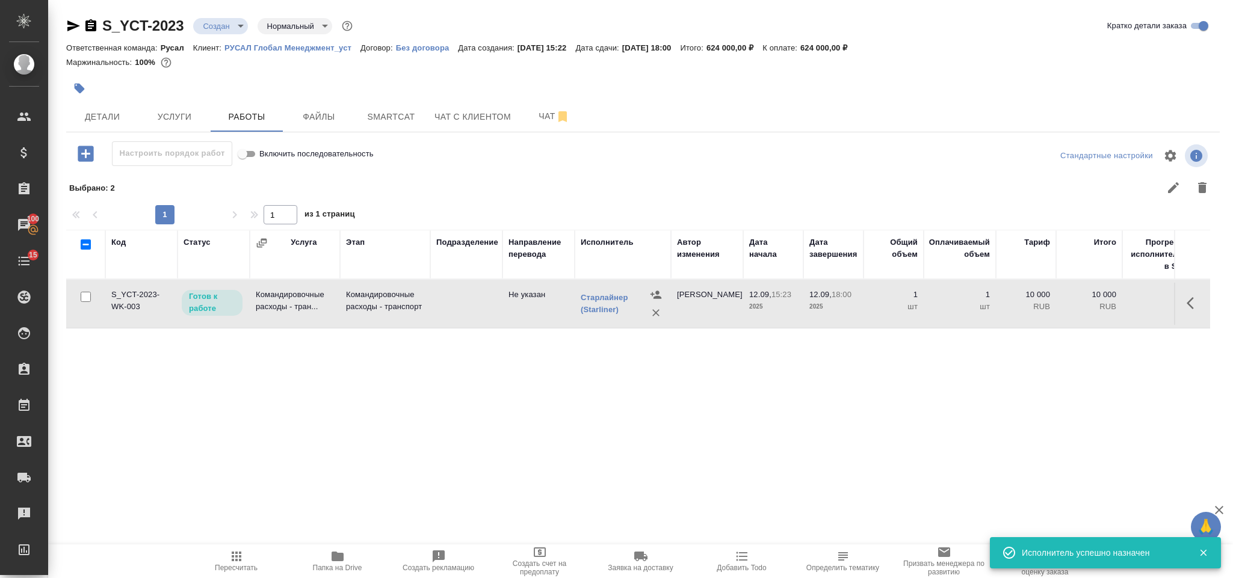
click at [1196, 312] on button "button" at bounding box center [1194, 303] width 29 height 29
click at [1109, 300] on icon "button" at bounding box center [1105, 303] width 11 height 11
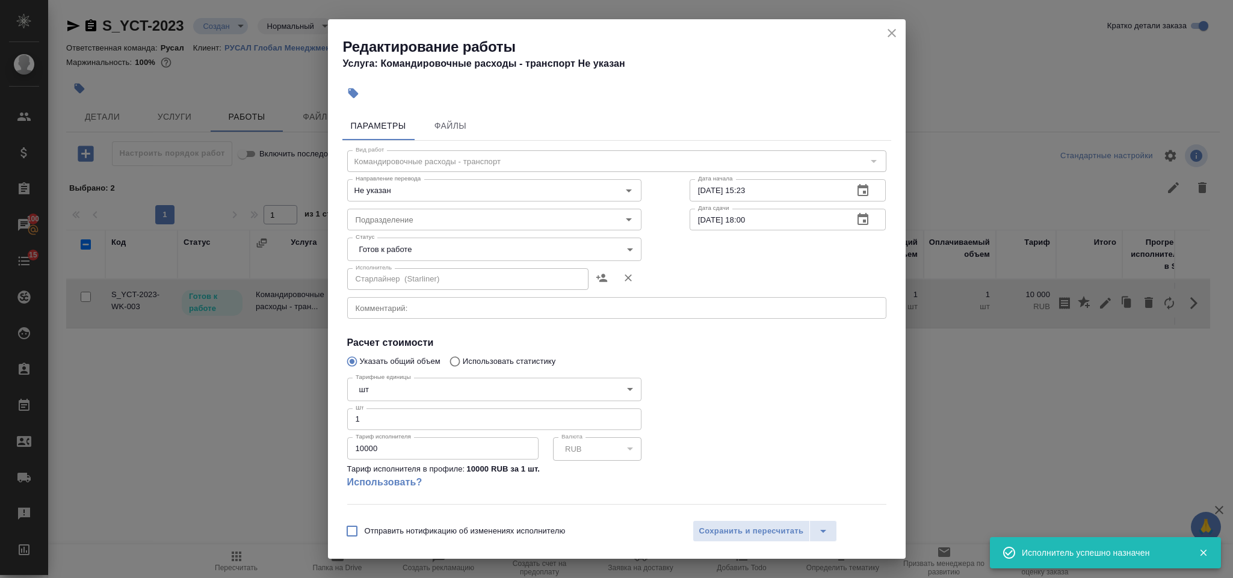
click at [462, 253] on body "🙏 .cls-1 fill:#fff; AWATERA Gorlenko Yuliua Клиенты Спецификации Заказы 100 Чат…" at bounding box center [616, 289] width 1233 height 578
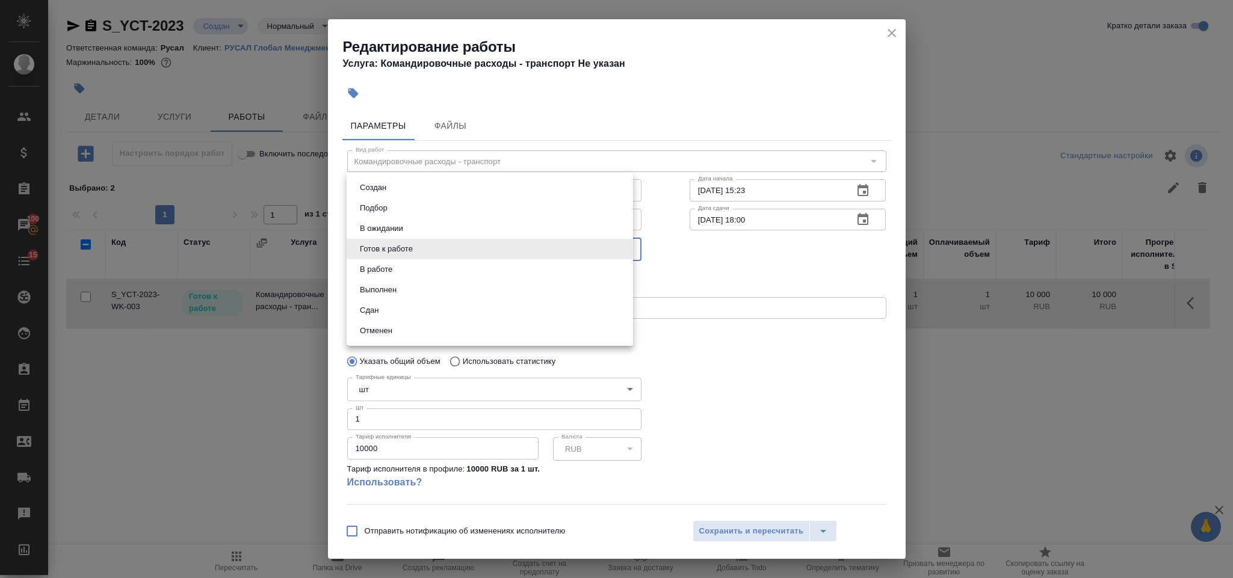
click at [432, 303] on li "Сдан" at bounding box center [490, 310] width 287 height 20
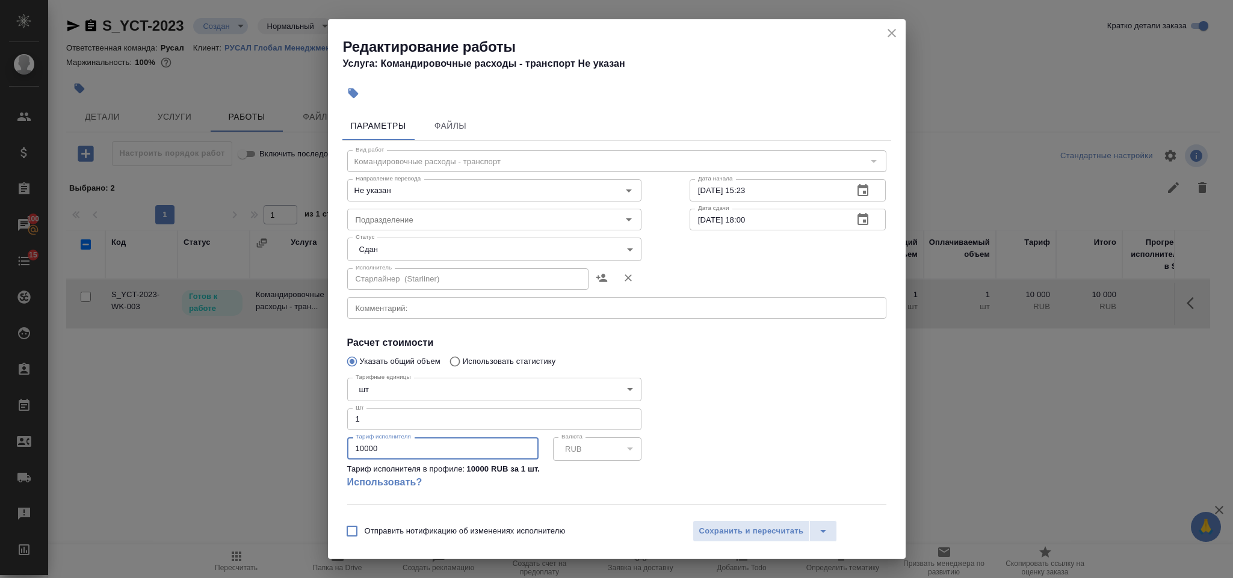
drag, startPoint x: 421, startPoint y: 441, endPoint x: 343, endPoint y: 441, distance: 78.2
click at [343, 441] on div "Тарифные единицы шт 5a8b1489cc6b4906c91bfdc1 Тарифные единицы Шт 1 Шт Тариф исп…" at bounding box center [494, 438] width 342 height 179
click at [715, 525] on span "Сохранить и пересчитать" at bounding box center [751, 532] width 105 height 14
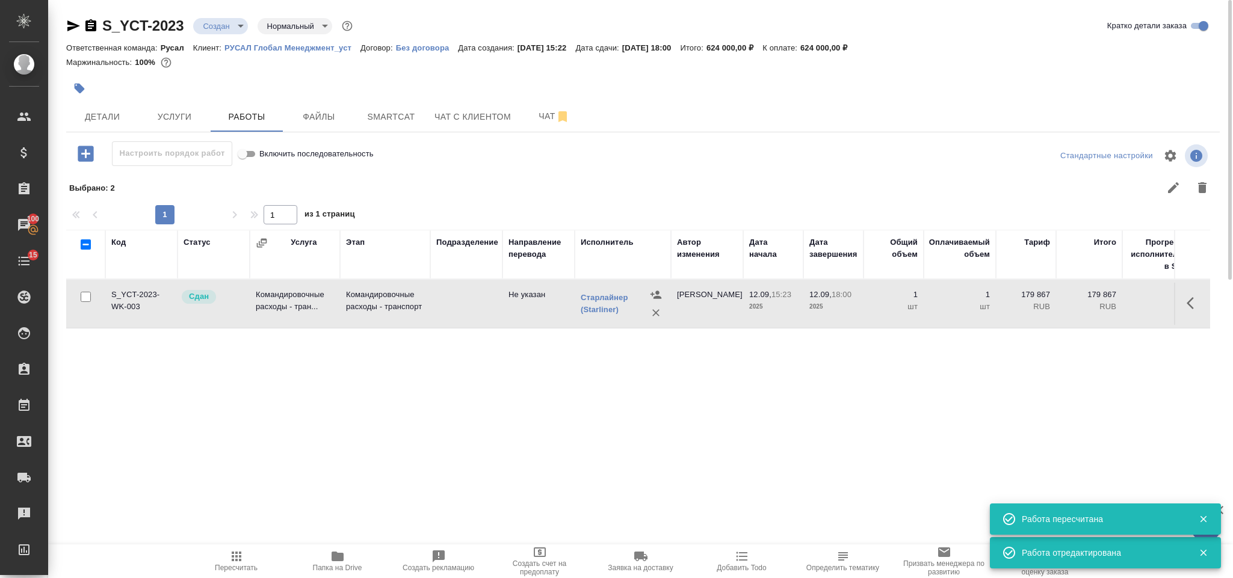
click at [238, 559] on icon "button" at bounding box center [236, 557] width 14 height 14
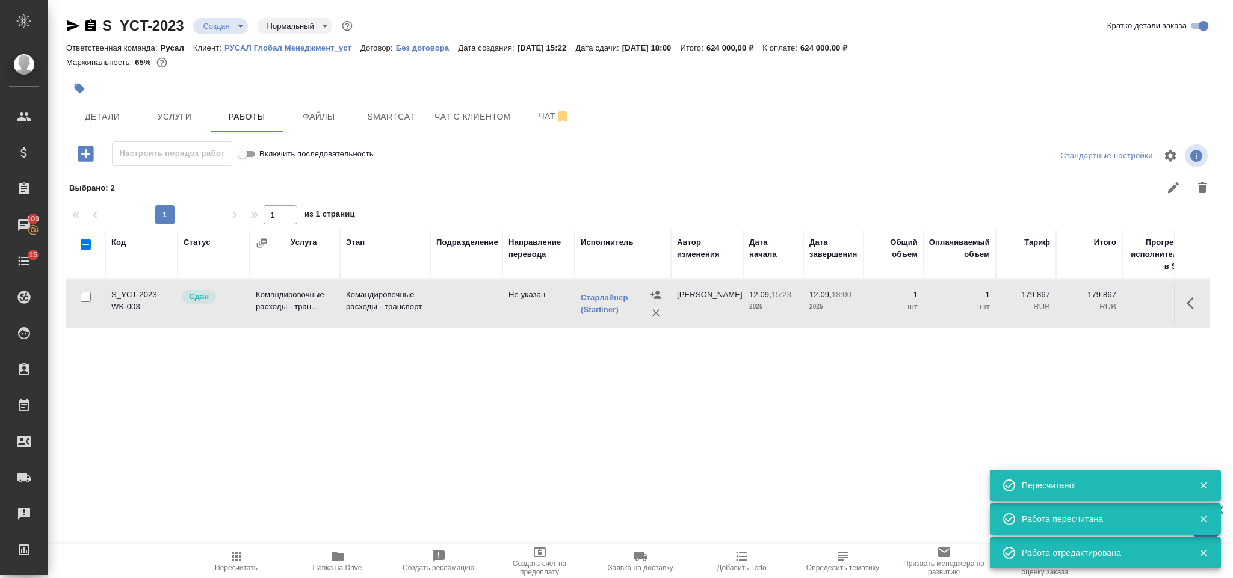
click at [80, 149] on icon "button" at bounding box center [86, 154] width 16 height 16
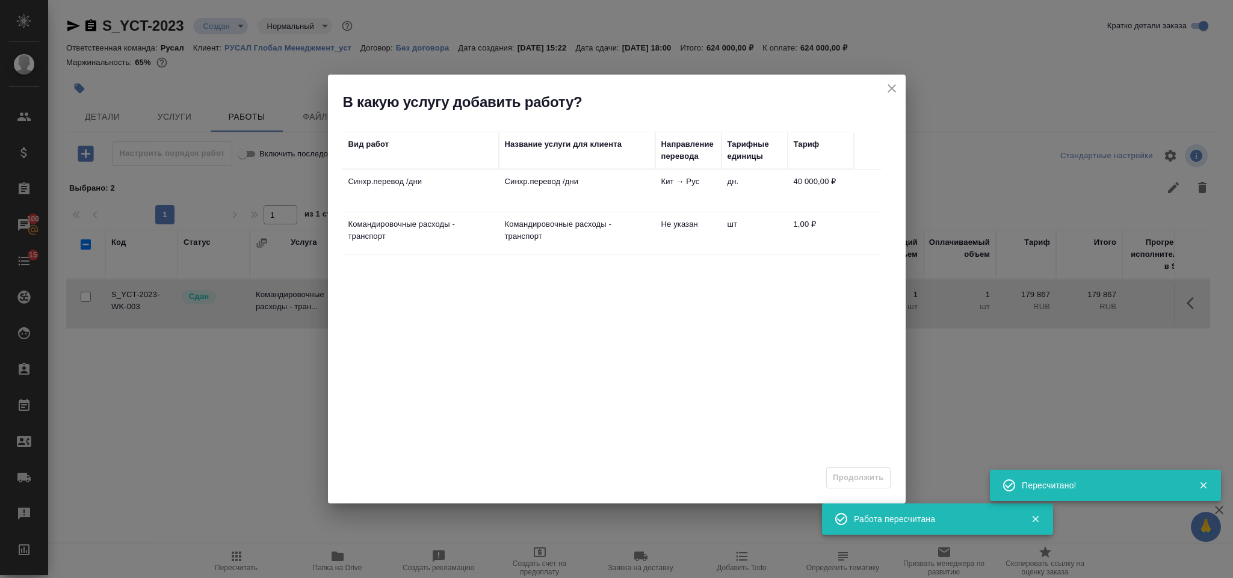
click at [585, 199] on td "Синхр.перевод /дни" at bounding box center [577, 191] width 156 height 42
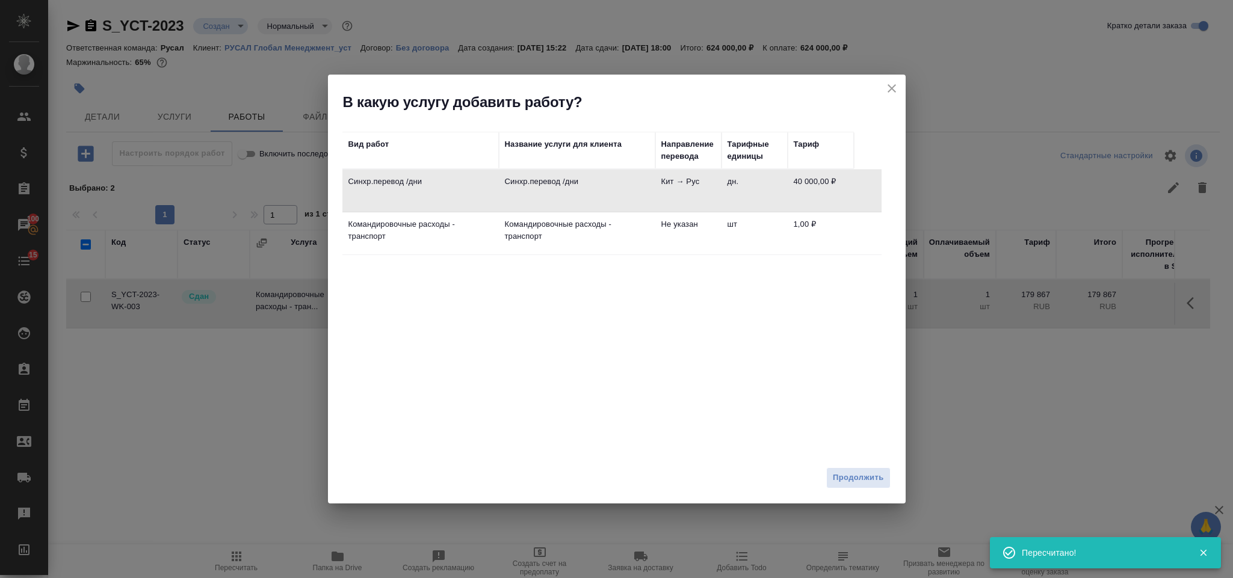
click at [883, 479] on span "Продолжить" at bounding box center [858, 478] width 51 height 14
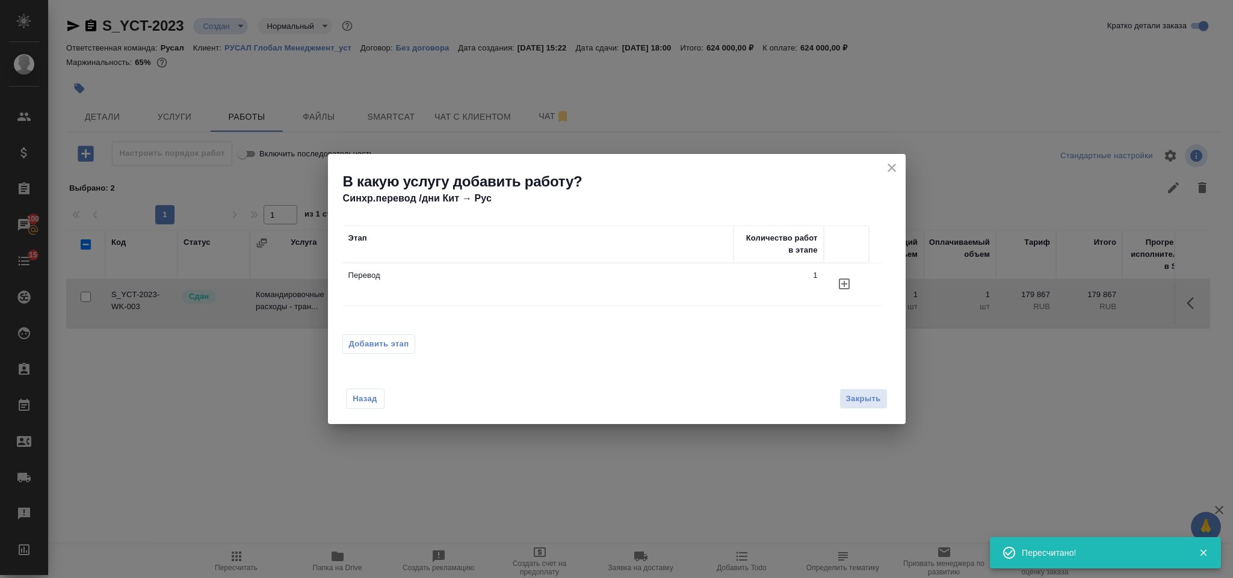
click at [399, 349] on span "Добавить этап" at bounding box center [379, 344] width 60 height 12
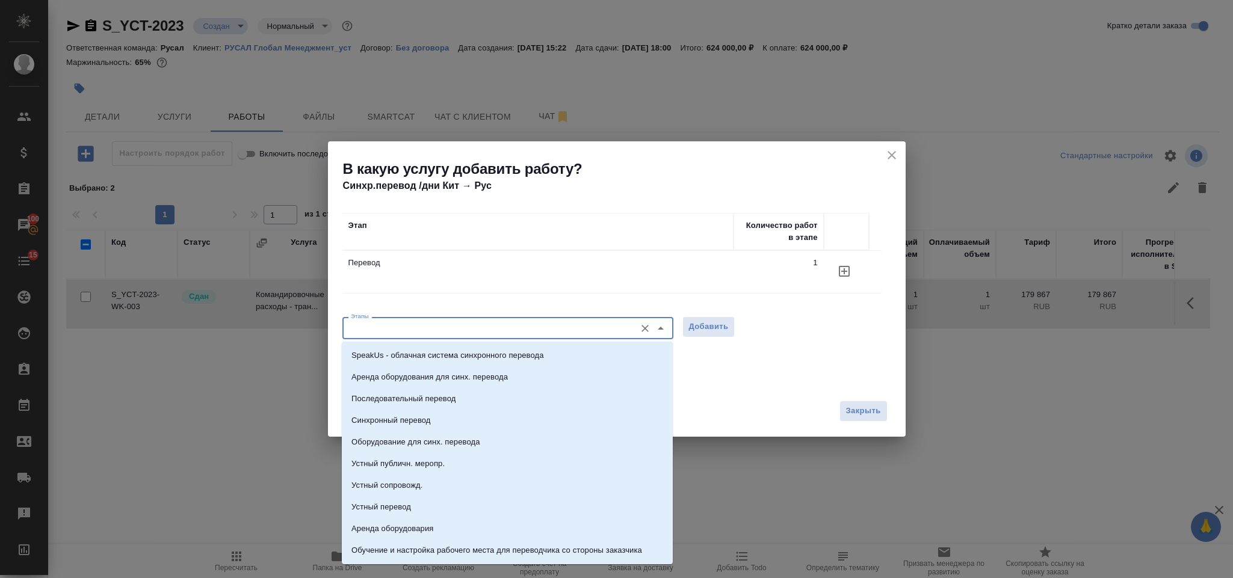
click at [394, 335] on input "Этапы" at bounding box center [488, 328] width 284 height 14
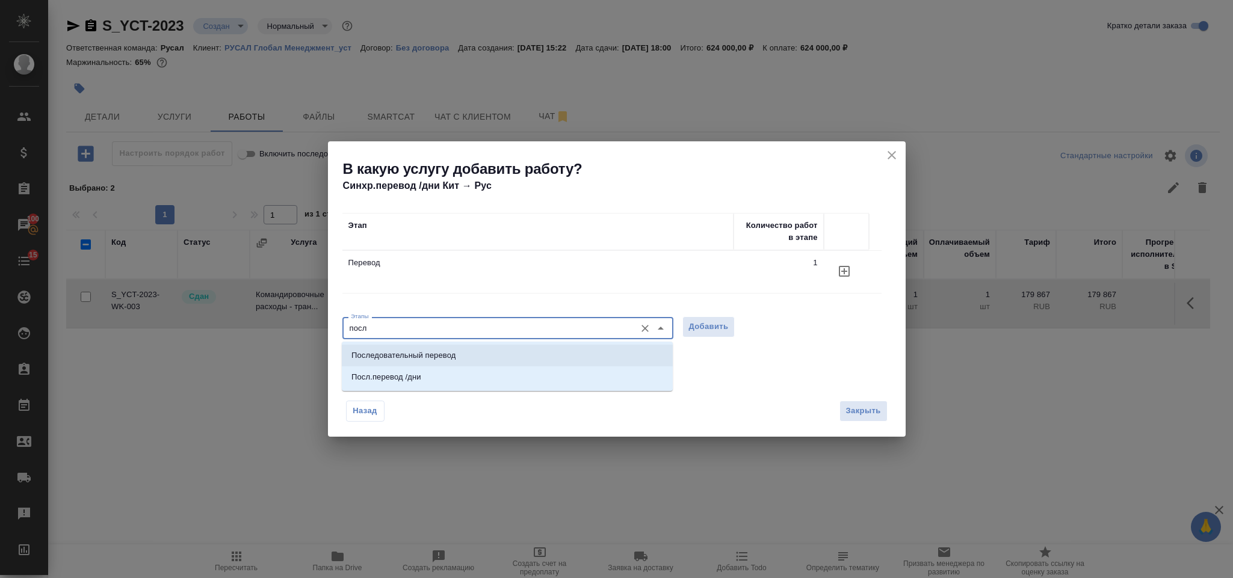
click at [412, 350] on p "Последовательный перевод" at bounding box center [404, 356] width 104 height 12
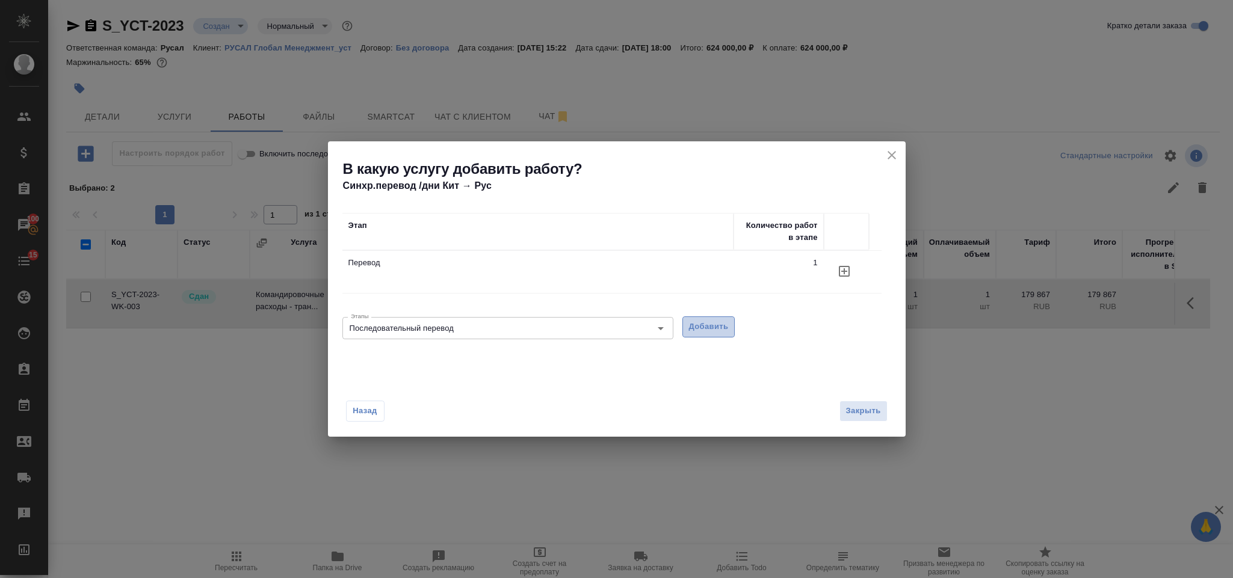
click at [701, 338] on button "Добавить" at bounding box center [709, 327] width 53 height 21
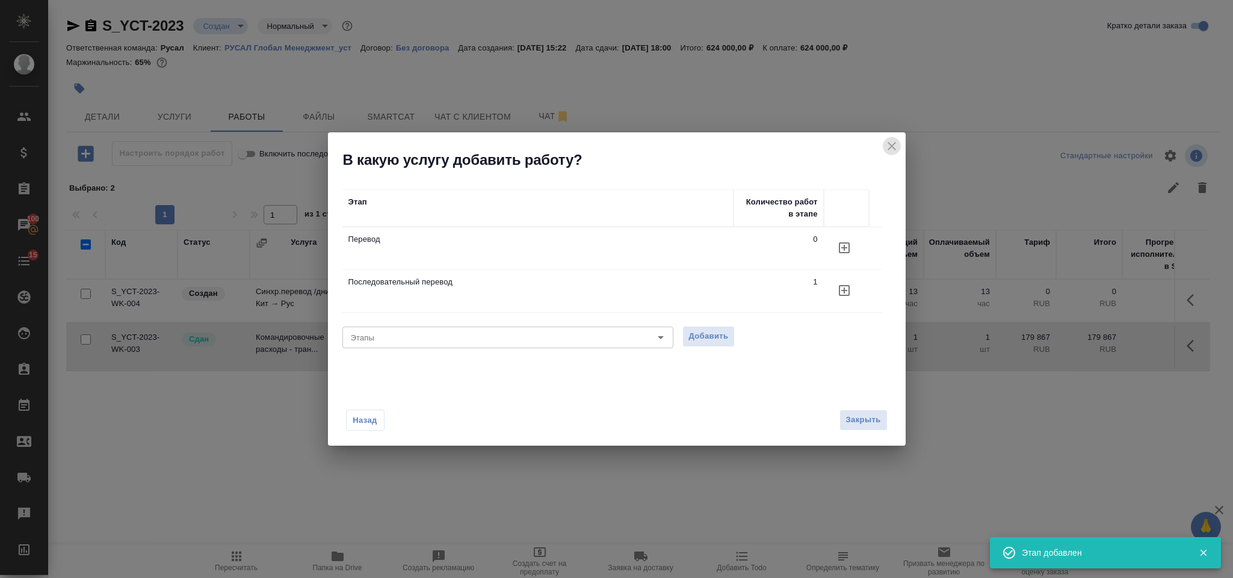
click at [894, 152] on icon "close" at bounding box center [892, 146] width 14 height 14
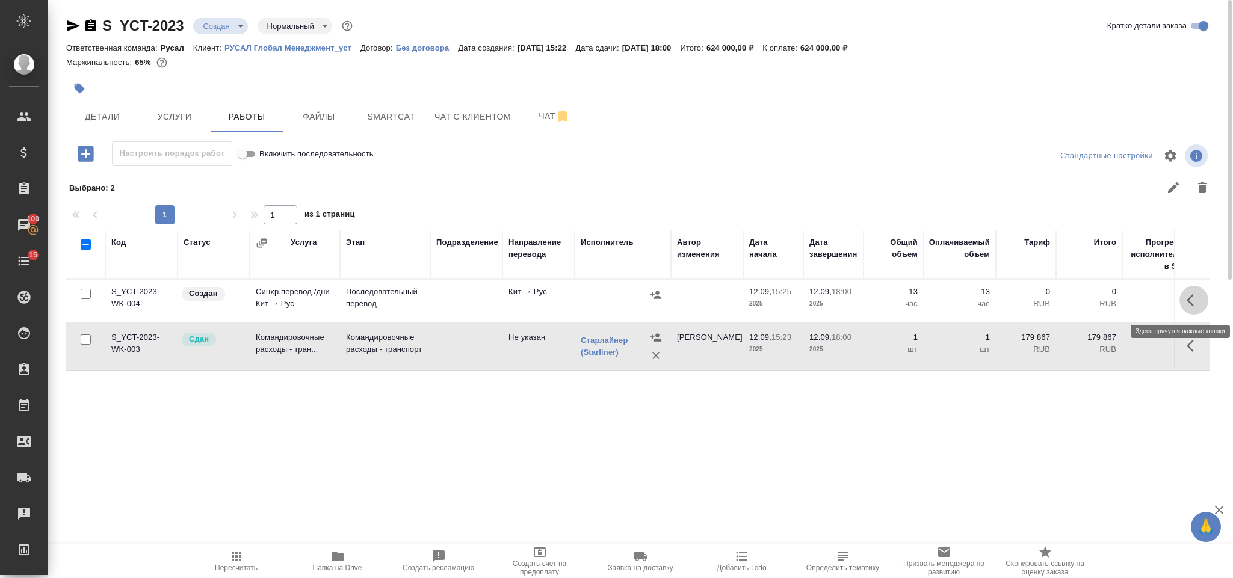
click at [1186, 303] on button "button" at bounding box center [1194, 300] width 29 height 29
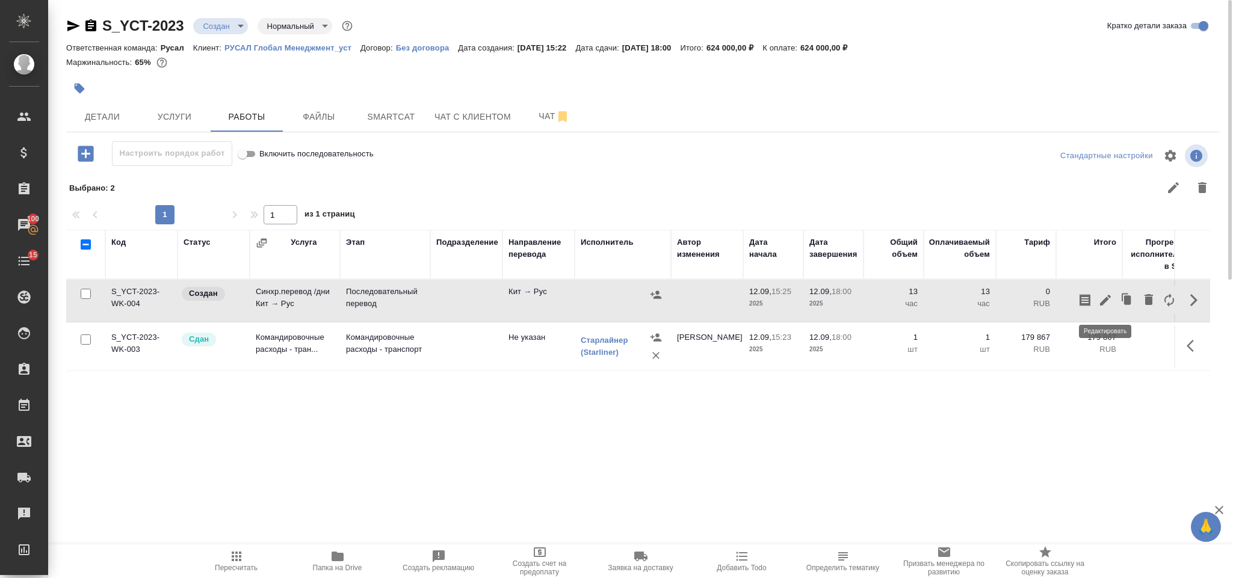
click at [1111, 298] on icon "button" at bounding box center [1106, 300] width 14 height 14
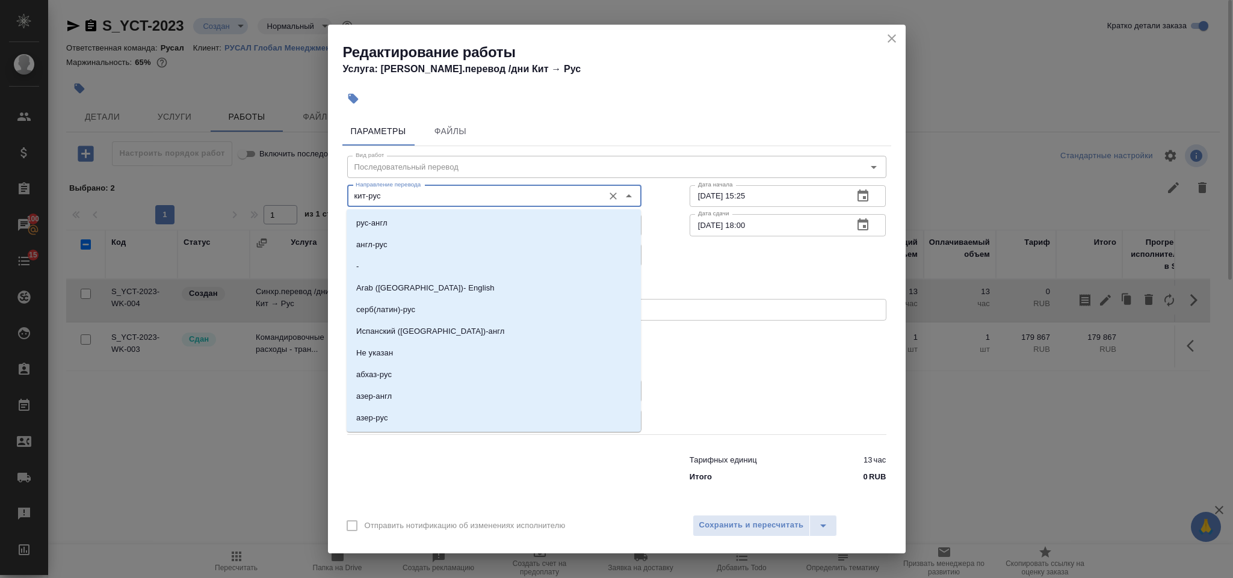
click at [417, 197] on input "кит-рус" at bounding box center [474, 196] width 247 height 14
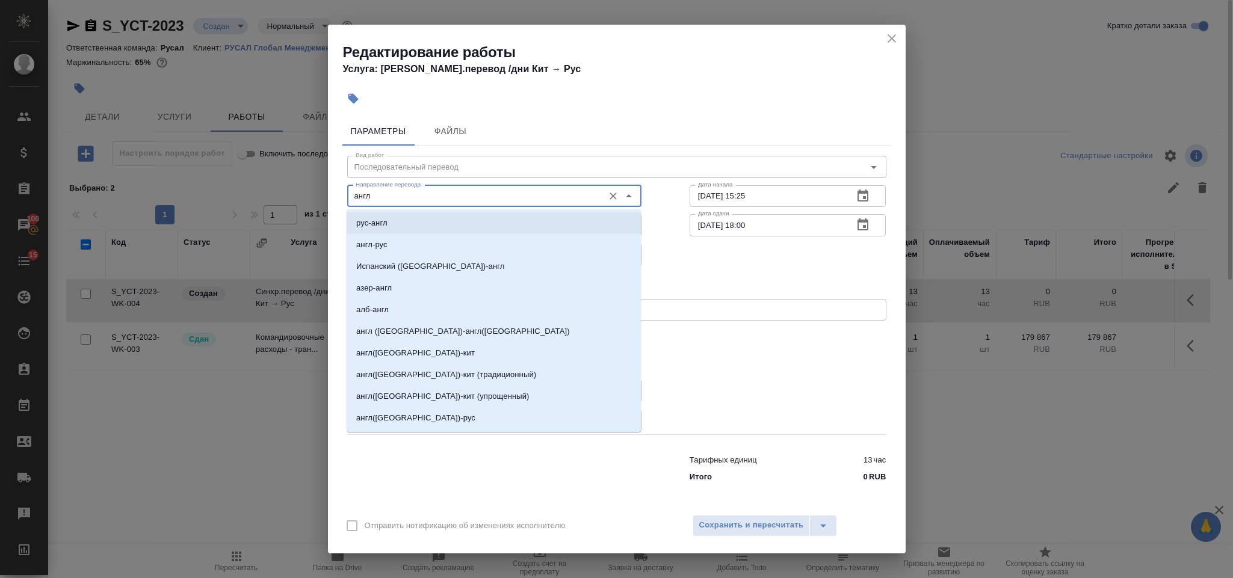
click at [425, 241] on li "англ-рус" at bounding box center [494, 245] width 294 height 22
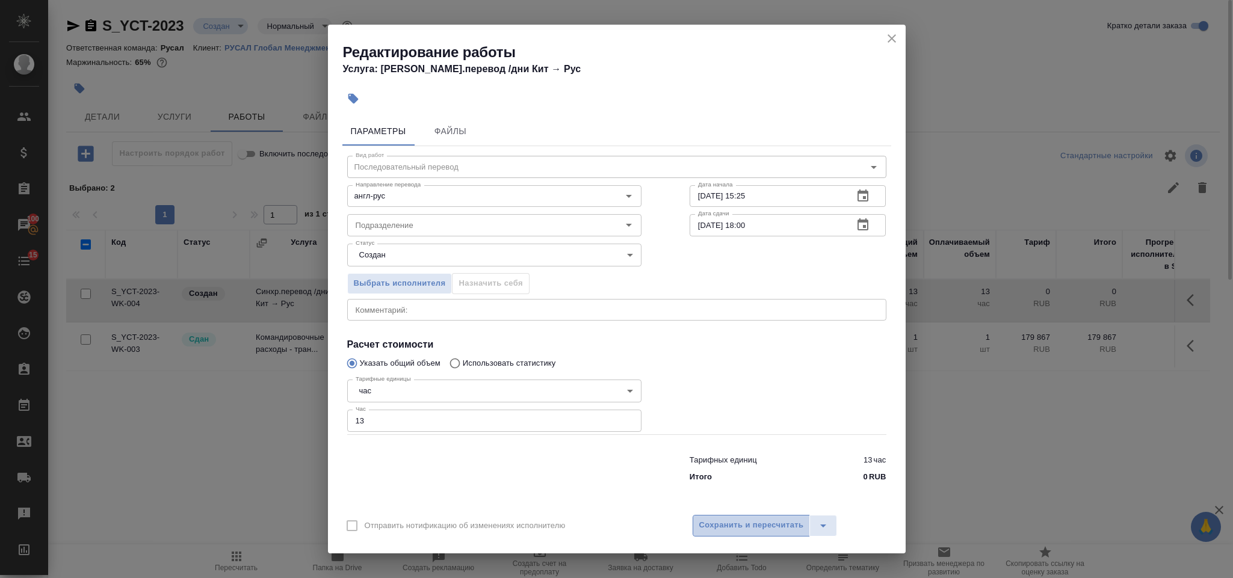
click at [745, 533] on button "Сохранить и пересчитать" at bounding box center [752, 526] width 118 height 22
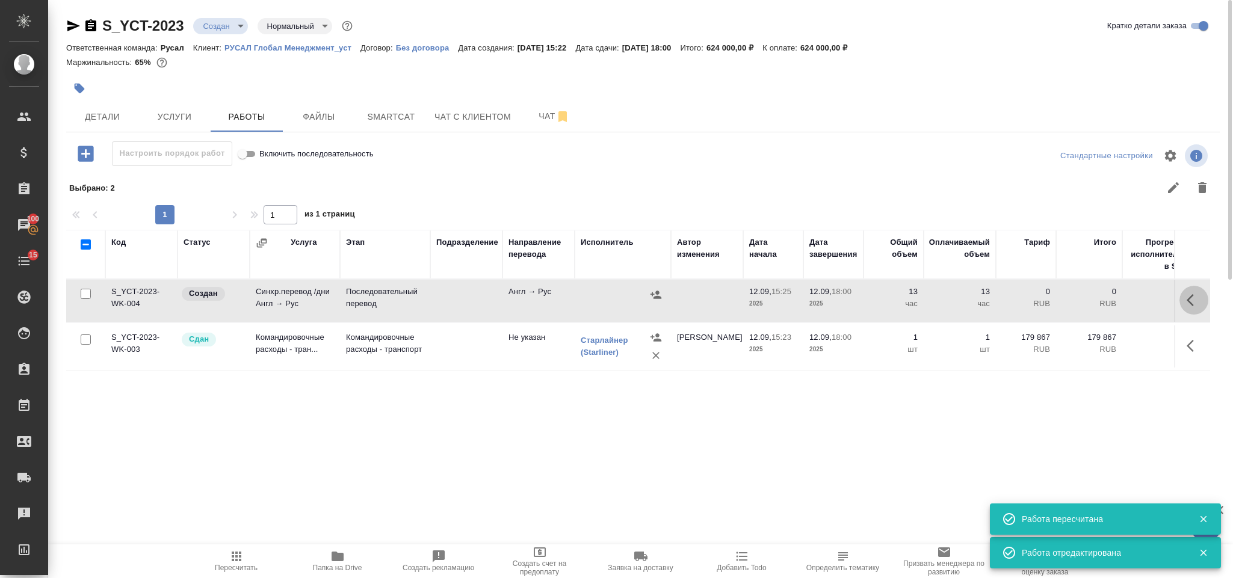
click at [1194, 298] on icon "button" at bounding box center [1194, 300] width 14 height 14
click at [1126, 302] on icon "button" at bounding box center [1127, 300] width 7 height 9
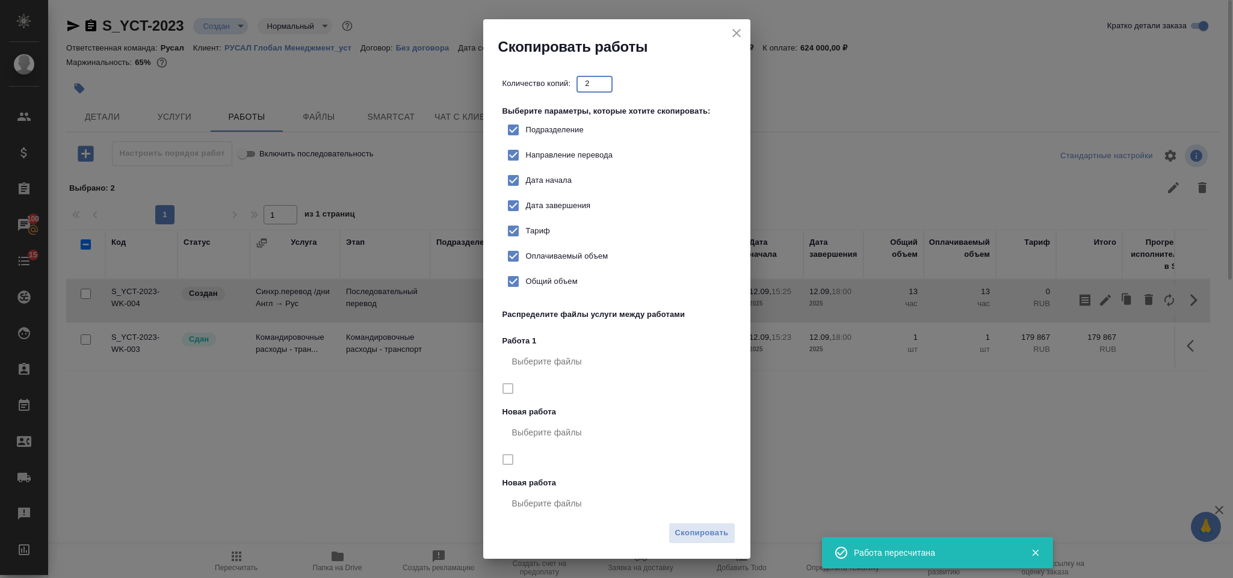
click at [598, 91] on input "2" at bounding box center [595, 83] width 36 height 15
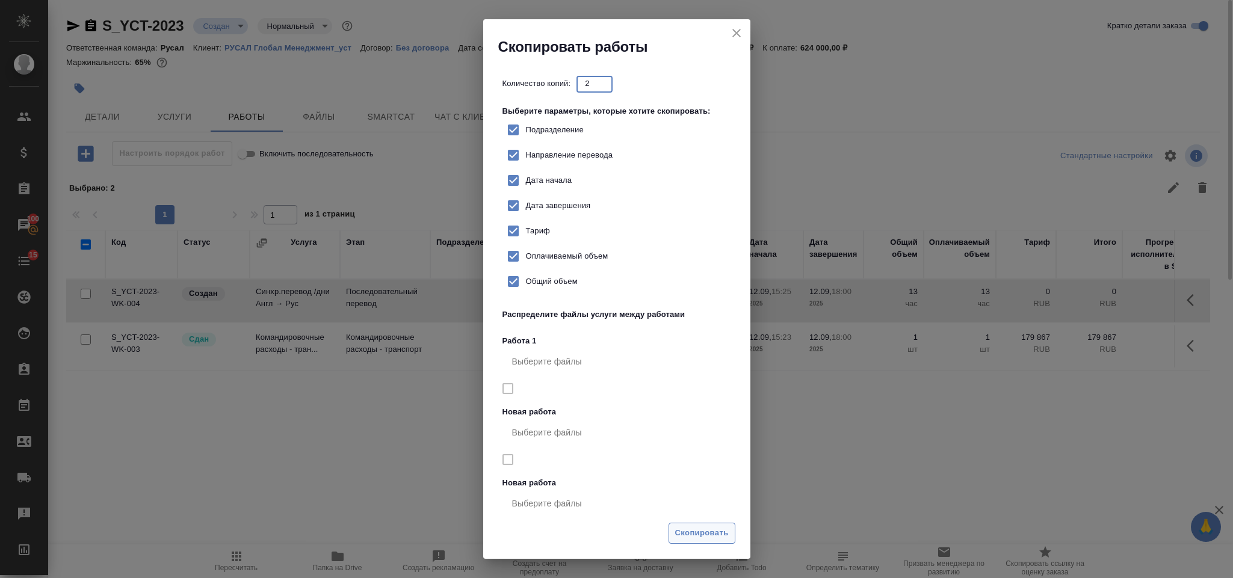
click at [698, 531] on span "Скопировать" at bounding box center [702, 534] width 54 height 14
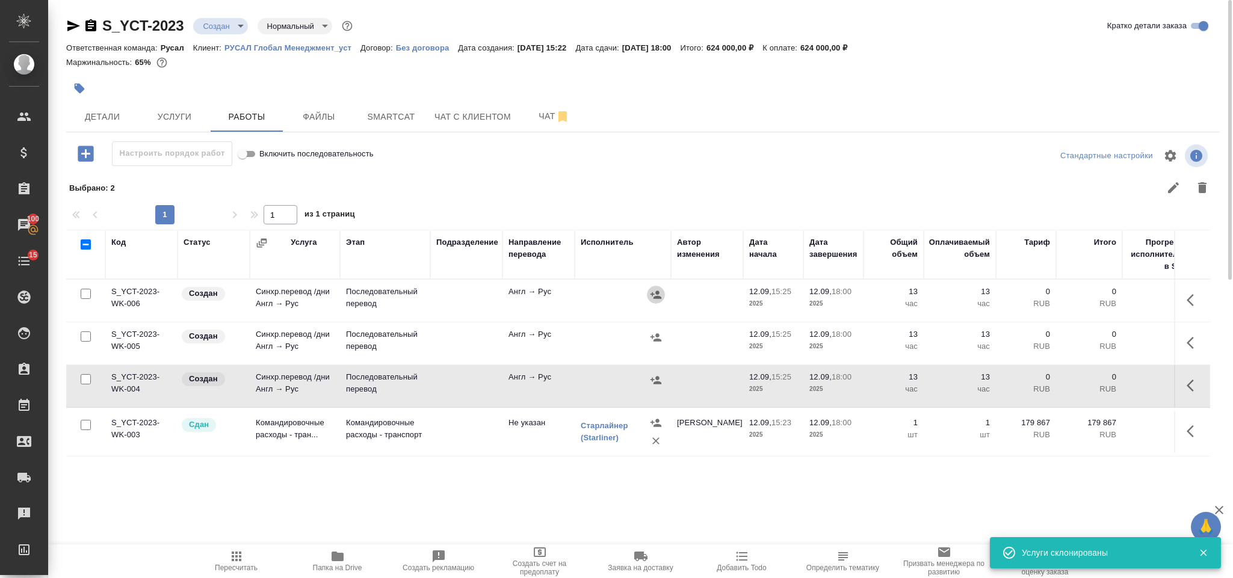
click at [657, 299] on icon "button" at bounding box center [656, 295] width 11 height 8
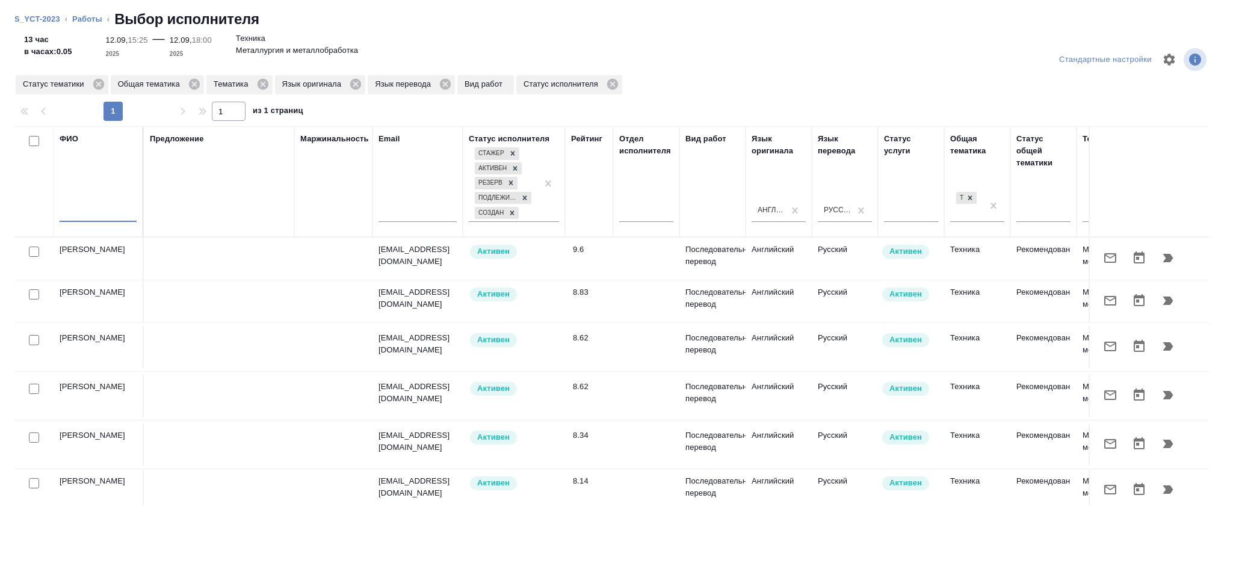
click at [96, 215] on input "text" at bounding box center [98, 214] width 77 height 15
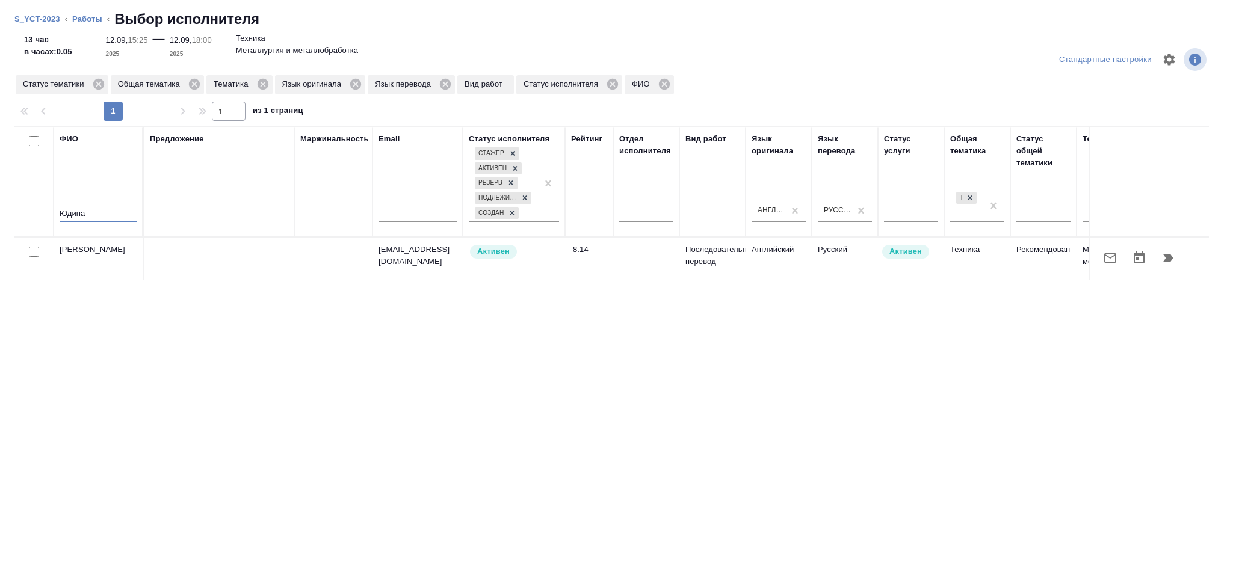
click at [1167, 258] on icon "button" at bounding box center [1169, 258] width 10 height 8
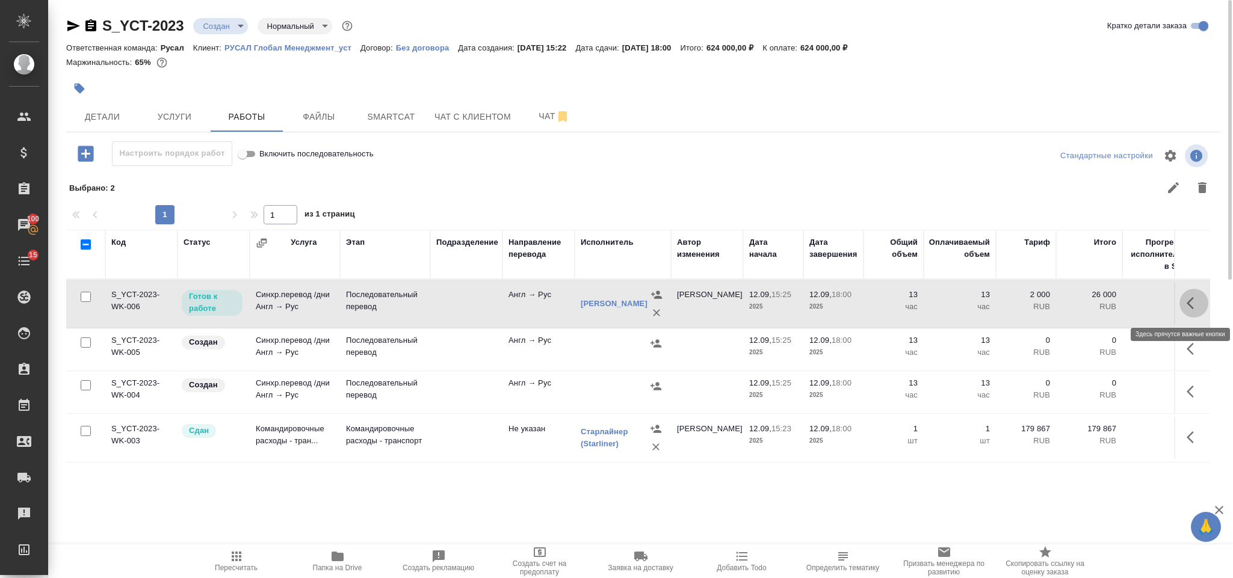
click at [1191, 305] on icon "button" at bounding box center [1194, 303] width 14 height 14
click at [1106, 306] on icon "button" at bounding box center [1105, 303] width 11 height 11
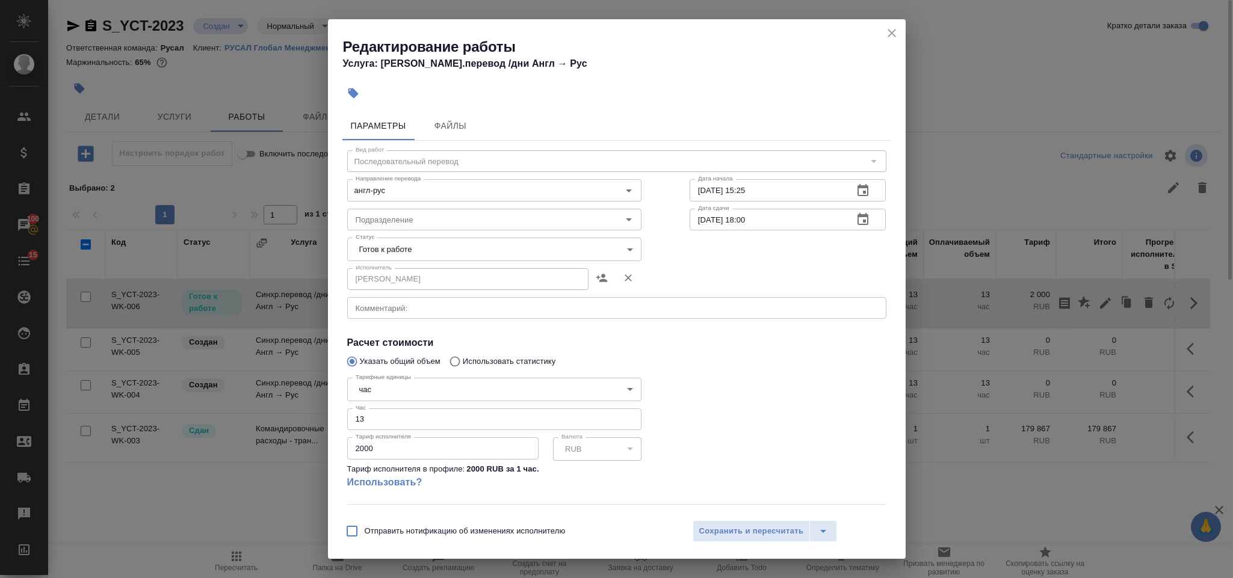
click at [490, 244] on body "🙏 .cls-1 fill:#fff; AWATERA Gorlenko Yuliua Клиенты Спецификации Заказы 100 Чат…" at bounding box center [616, 289] width 1233 height 578
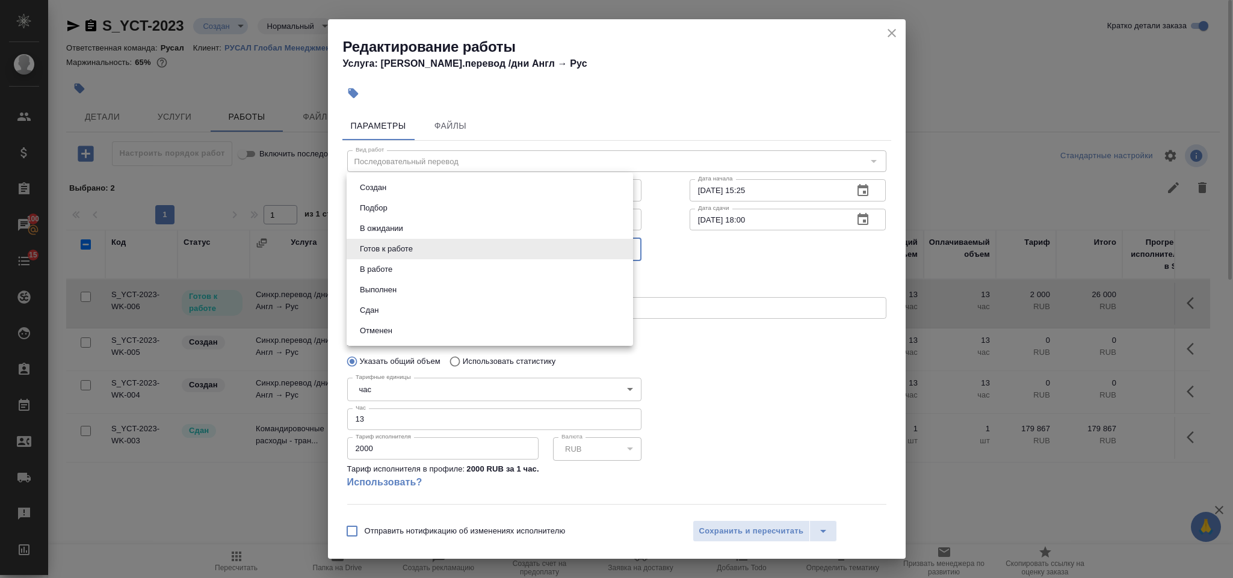
click at [410, 302] on li "Сдан" at bounding box center [490, 310] width 287 height 20
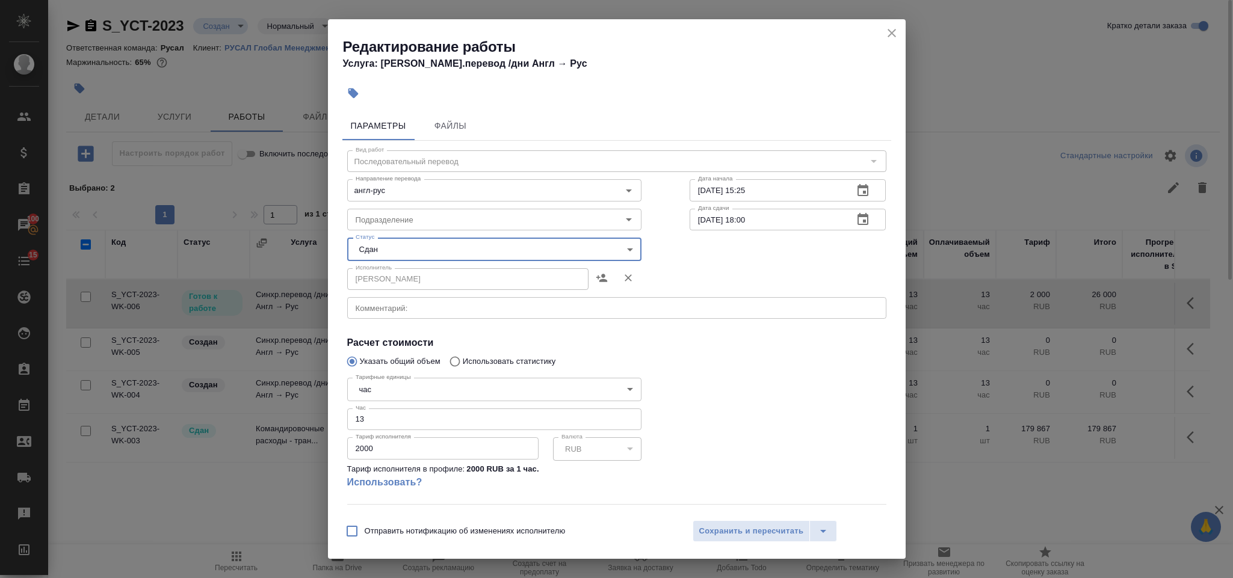
click at [392, 417] on input "13" at bounding box center [494, 420] width 294 height 22
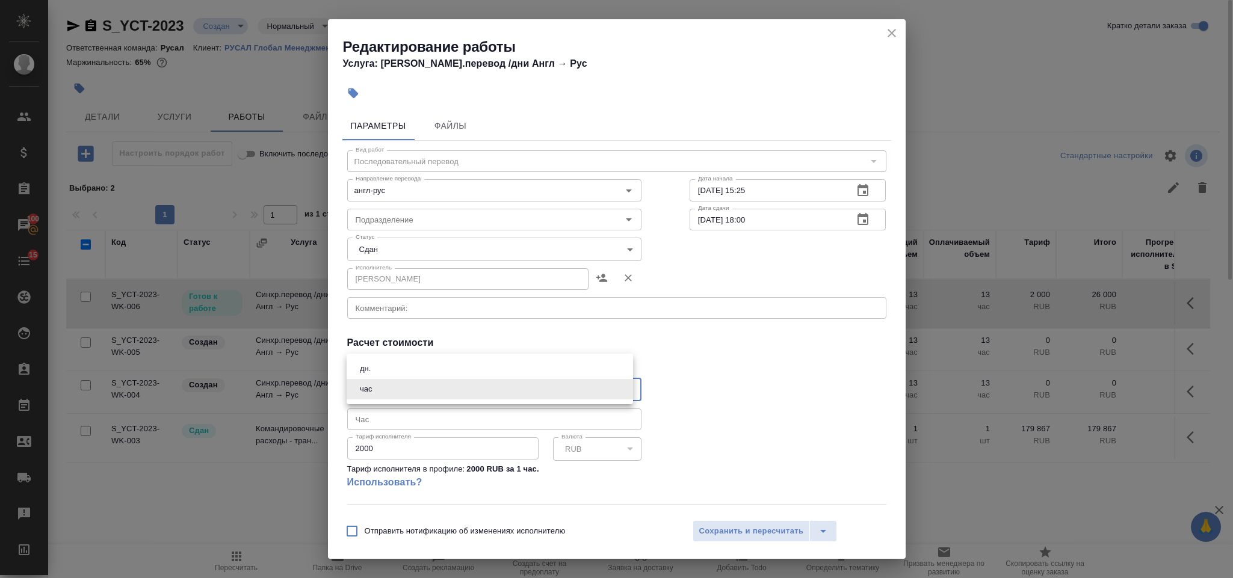
click at [421, 391] on body "🙏 .cls-1 fill:#fff; AWATERA Gorlenko Yuliua Клиенты Спецификации Заказы 100 Чат…" at bounding box center [616, 289] width 1233 height 578
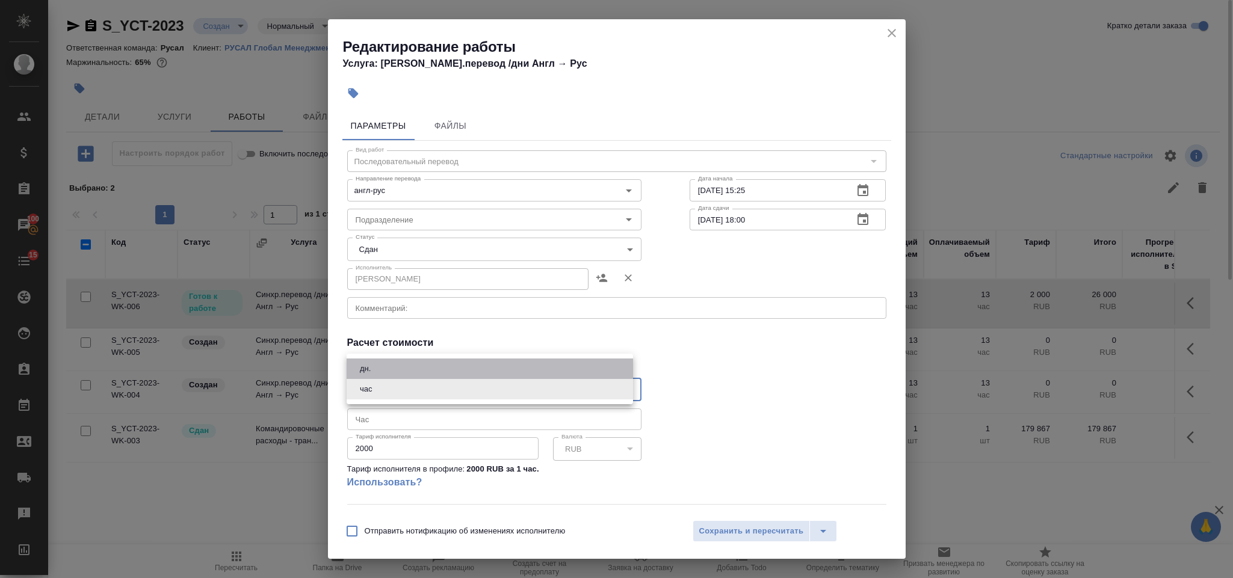
click at [389, 367] on li "дн." at bounding box center [490, 369] width 287 height 20
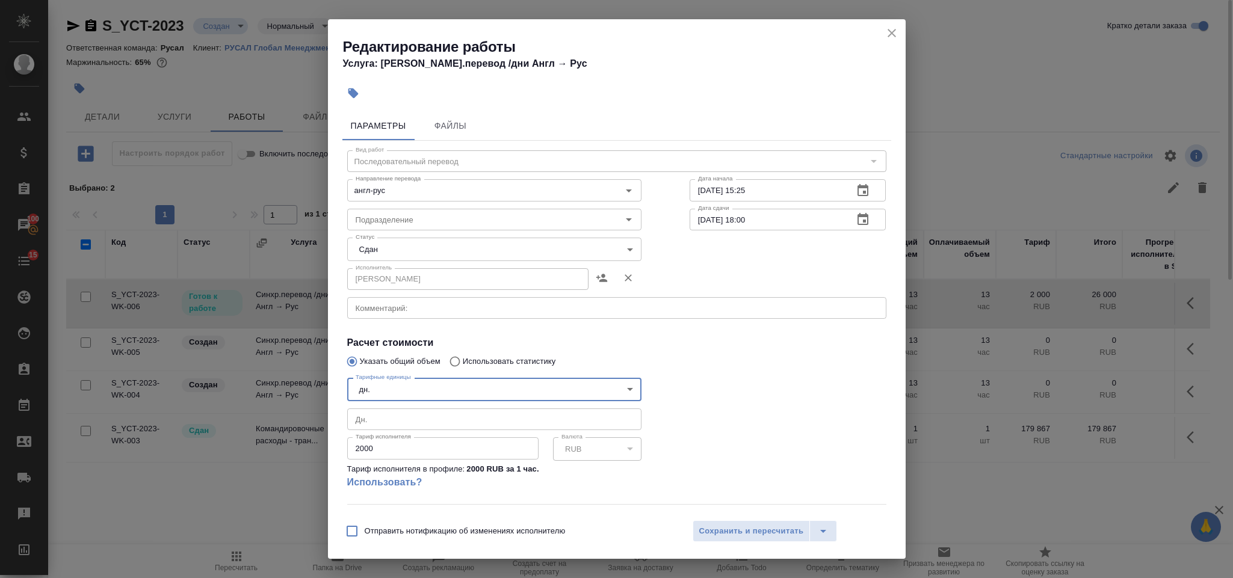
click at [380, 432] on div "Тарифные единицы дн. 5a8b1489cc6b4906c91bfd8a Тарифные единицы Дн. Дн. Тариф ис…" at bounding box center [494, 438] width 294 height 131
click at [381, 417] on input "number" at bounding box center [494, 420] width 294 height 22
drag, startPoint x: 377, startPoint y: 448, endPoint x: 338, endPoint y: 451, distance: 39.9
click at [338, 451] on div "Параметры Файлы Вид работ Последовательный перевод Вид работ Направление перево…" at bounding box center [617, 310] width 578 height 406
click at [710, 538] on span "Сохранить и пересчитать" at bounding box center [751, 532] width 105 height 14
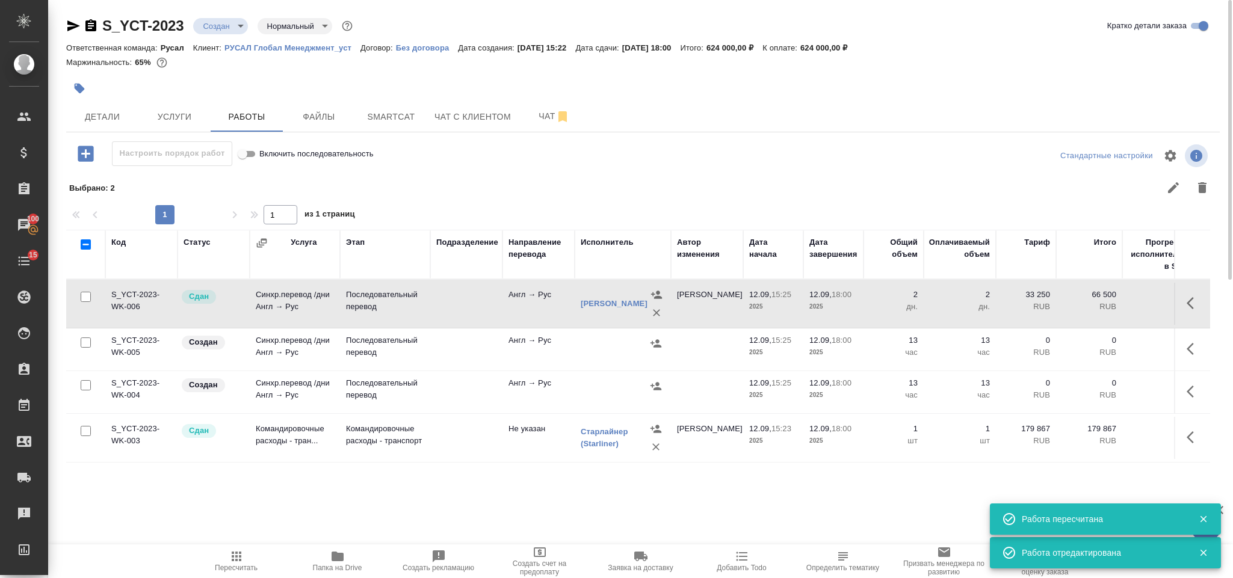
click at [231, 556] on icon "button" at bounding box center [236, 557] width 14 height 14
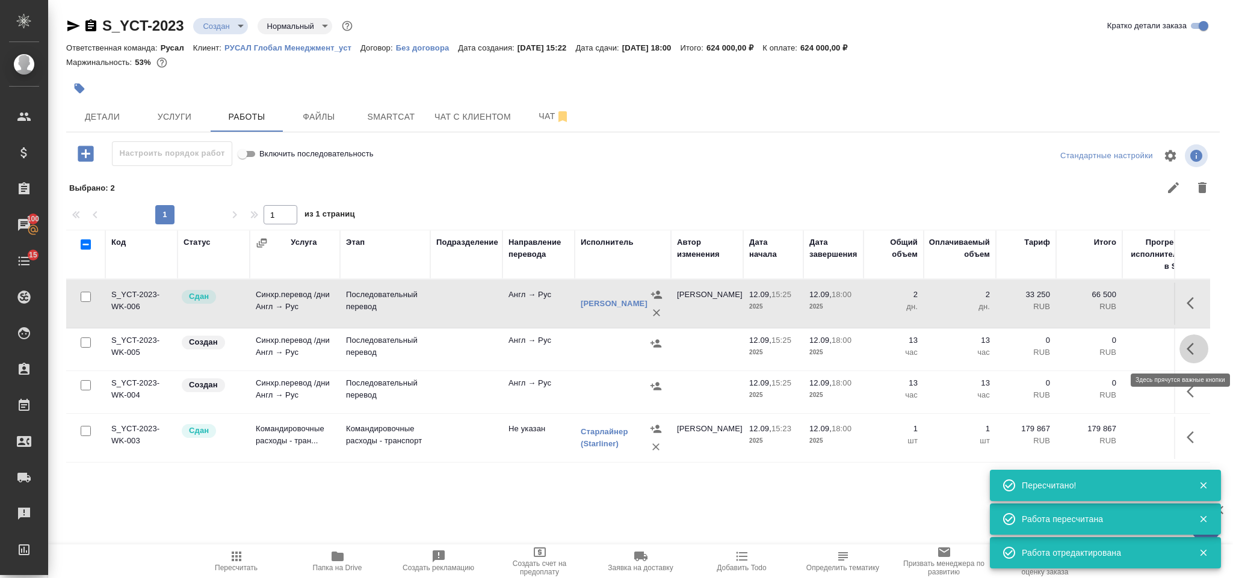
click at [1189, 355] on icon "button" at bounding box center [1194, 349] width 14 height 14
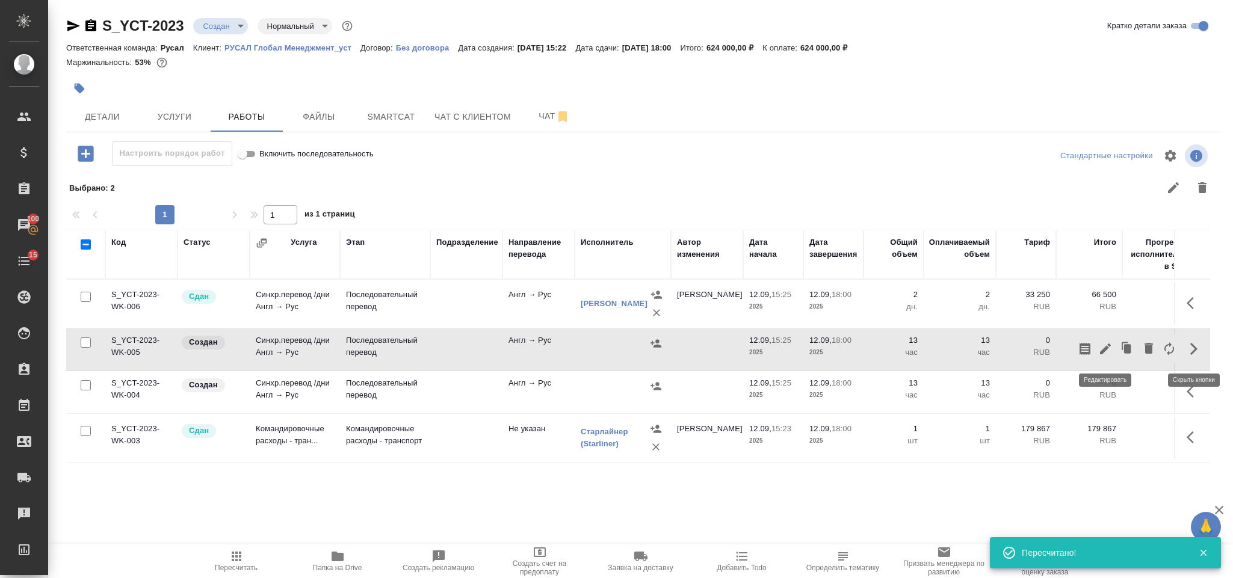
click at [1104, 351] on icon "button" at bounding box center [1105, 349] width 11 height 11
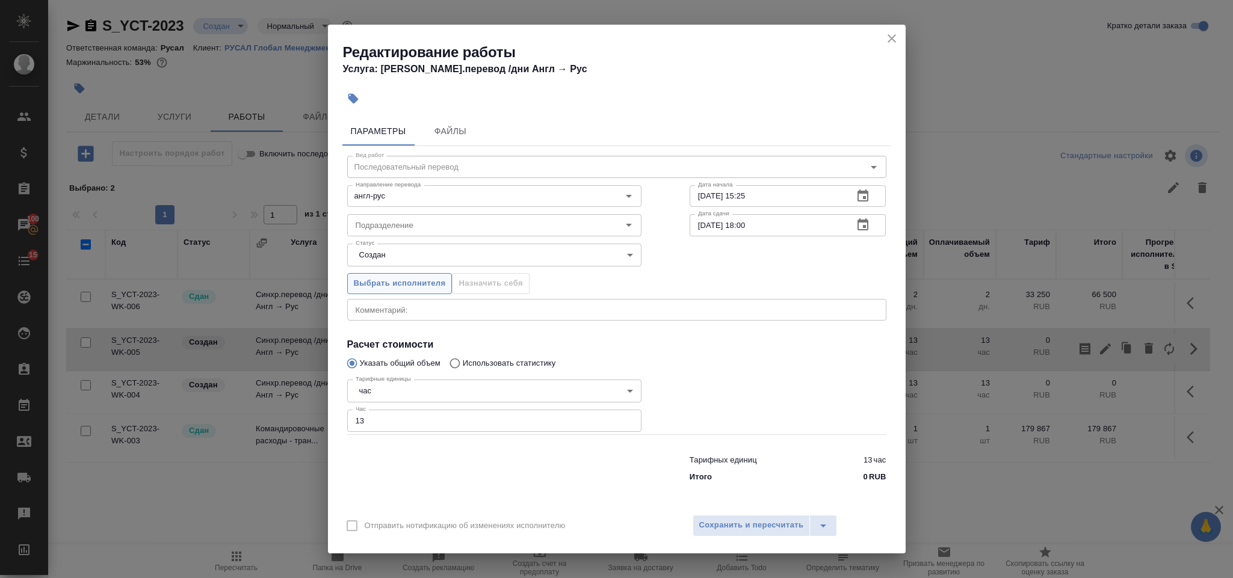
click at [399, 284] on span "Выбрать исполнителя" at bounding box center [400, 284] width 92 height 14
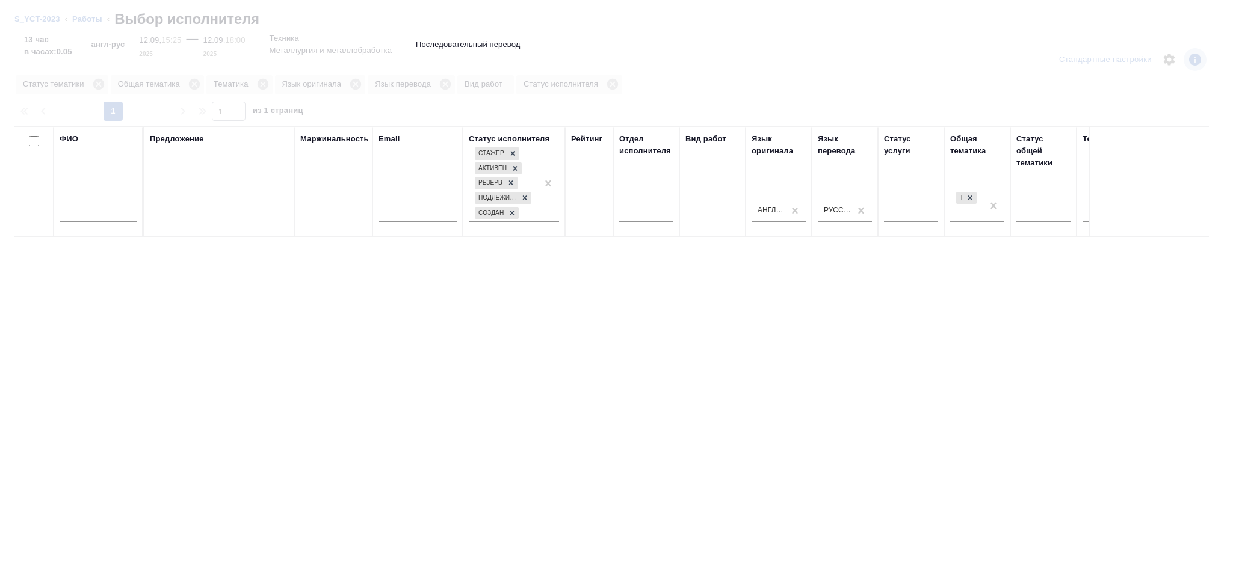
click at [96, 217] on input "text" at bounding box center [98, 214] width 77 height 15
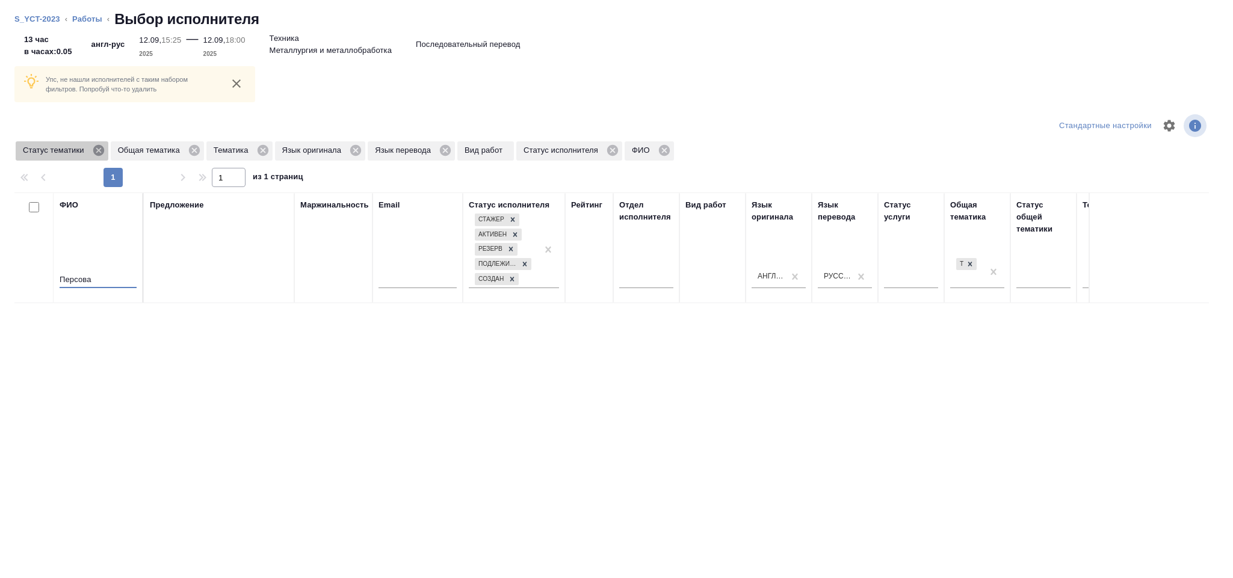
click at [100, 144] on icon at bounding box center [98, 150] width 13 height 13
click at [98, 149] on icon at bounding box center [99, 150] width 13 height 13
click at [67, 152] on icon at bounding box center [72, 150] width 11 height 11
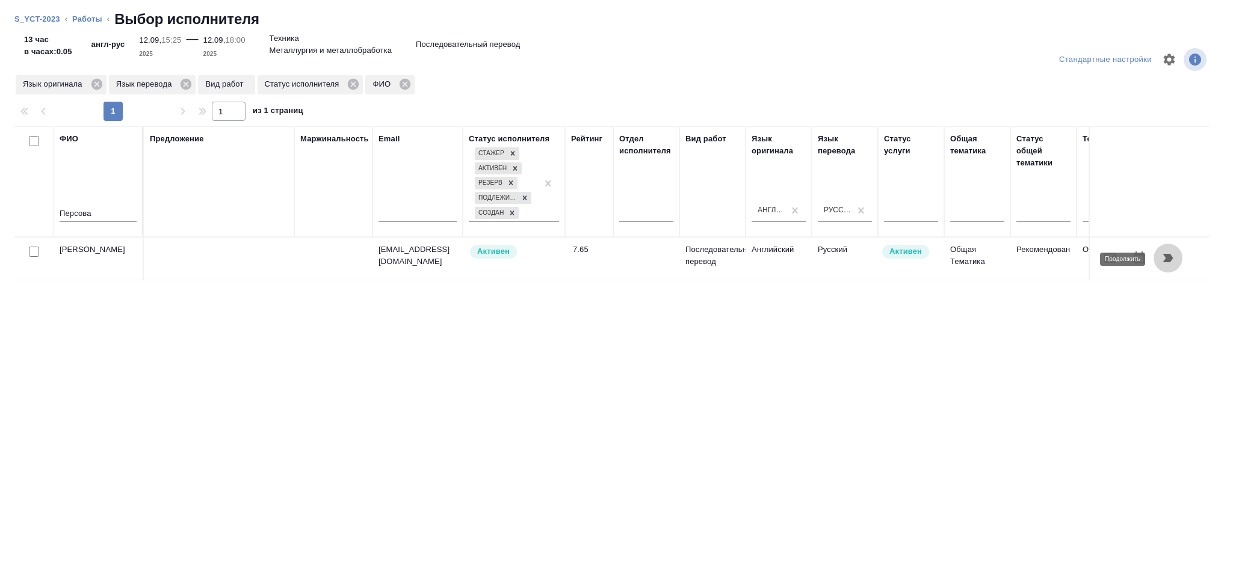
click at [1165, 259] on icon "button" at bounding box center [1169, 258] width 10 height 8
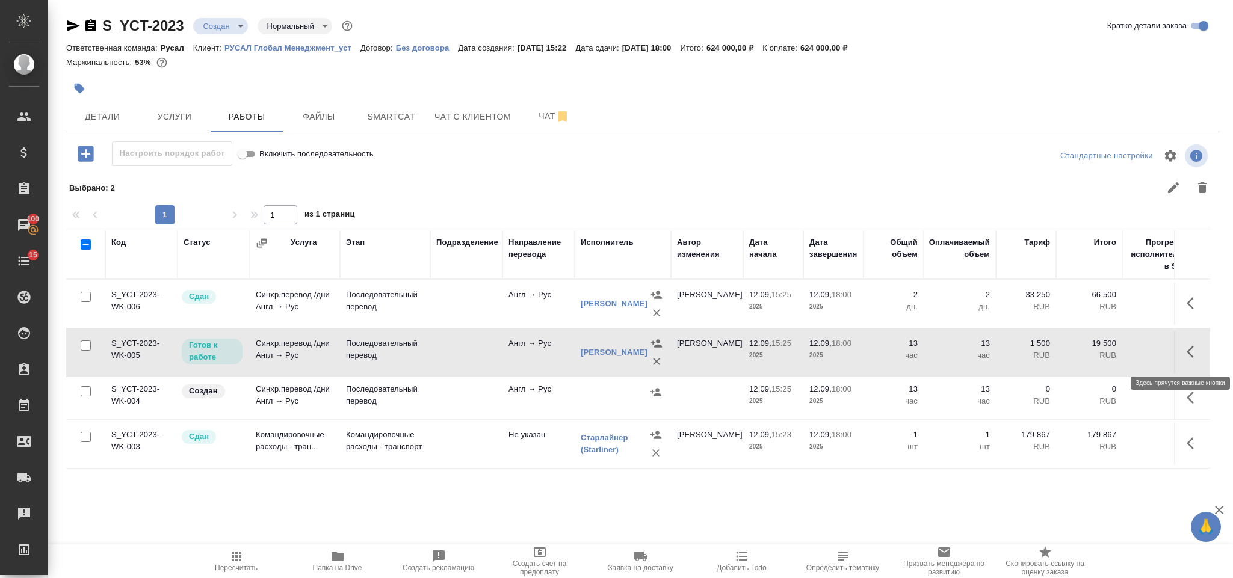
click at [1188, 347] on icon "button" at bounding box center [1194, 352] width 14 height 14
click at [1109, 356] on icon "button" at bounding box center [1106, 352] width 14 height 14
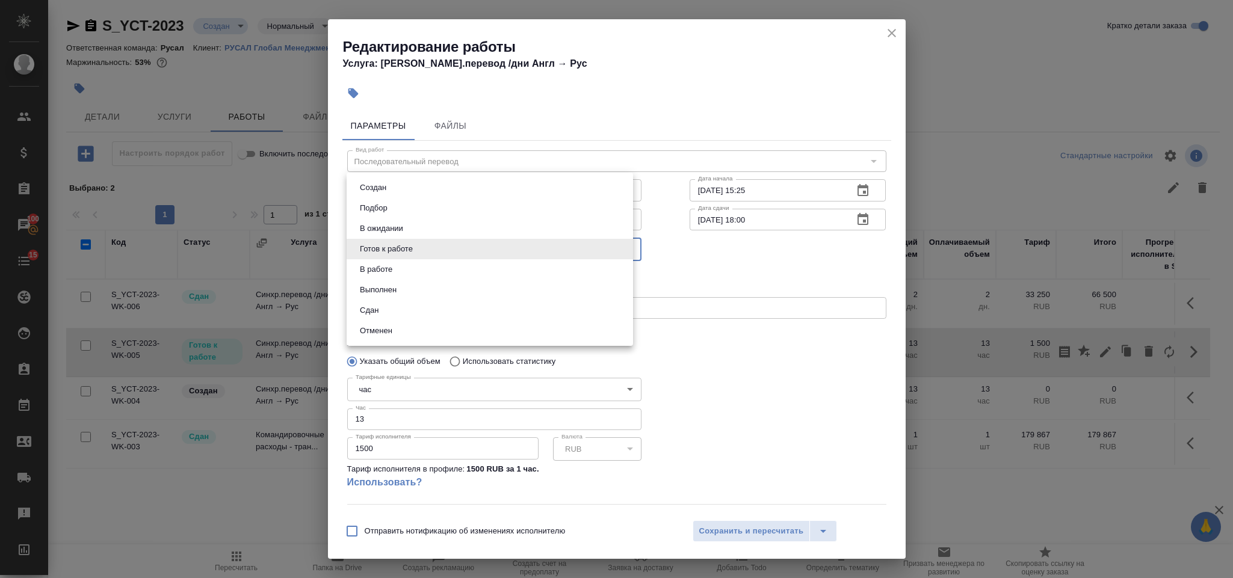
click at [444, 246] on body "🙏 .cls-1 fill:#fff; AWATERA Gorlenko Yuliua Клиенты Спецификации Заказы 100 Чат…" at bounding box center [616, 289] width 1233 height 578
click at [399, 314] on li "Сдан" at bounding box center [490, 310] width 287 height 20
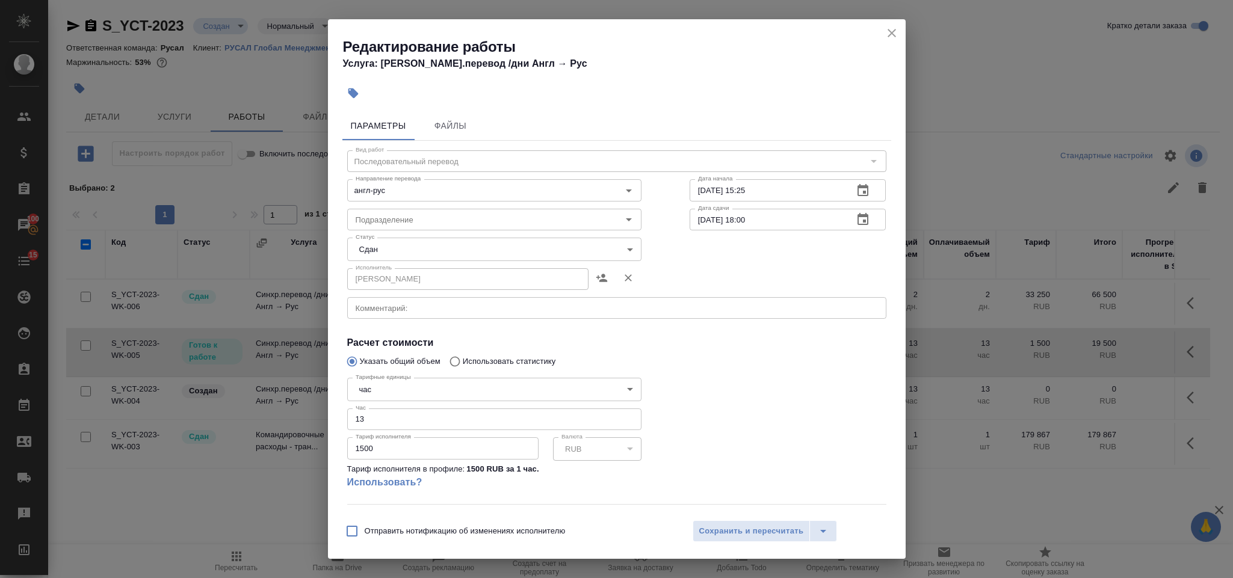
click at [464, 397] on body "🙏 .cls-1 fill:#fff; AWATERA Gorlenko Yuliua Клиенты Спецификации Заказы 100 Чат…" at bounding box center [616, 289] width 1233 height 578
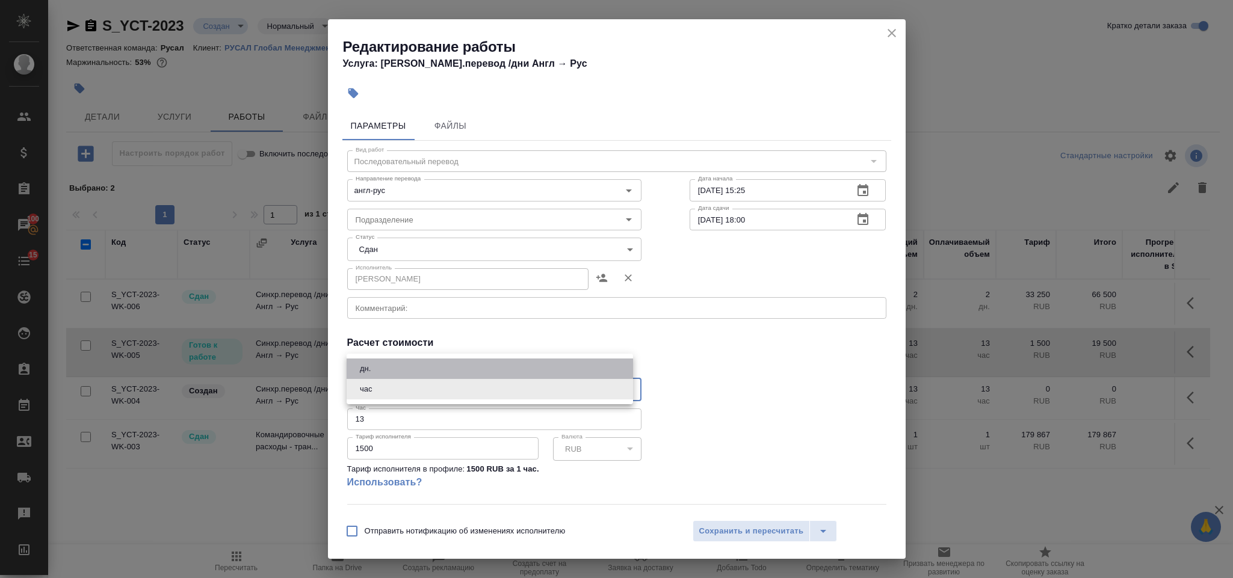
click at [430, 363] on li "дн." at bounding box center [490, 369] width 287 height 20
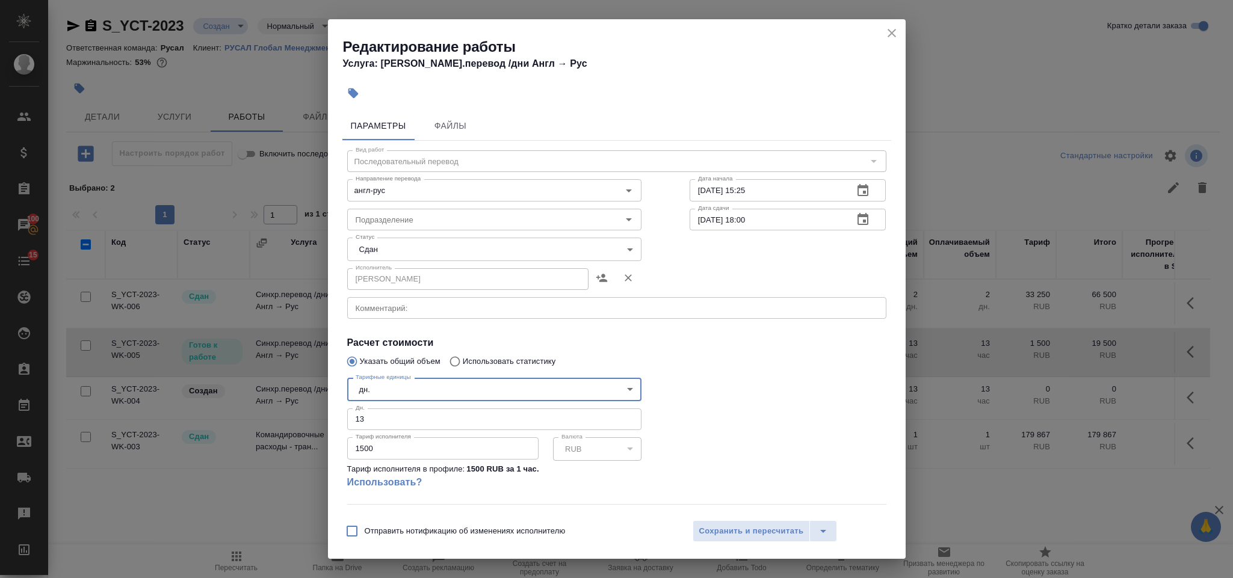
click at [385, 421] on input "13" at bounding box center [494, 420] width 294 height 22
drag, startPoint x: 383, startPoint y: 452, endPoint x: 336, endPoint y: 452, distance: 46.3
click at [336, 452] on div "Параметры Файлы Вид работ Последовательный перевод Вид работ Направление перево…" at bounding box center [617, 310] width 578 height 406
click at [363, 445] on input "24800" at bounding box center [442, 449] width 191 height 22
click at [766, 531] on span "Сохранить и пересчитать" at bounding box center [751, 532] width 105 height 14
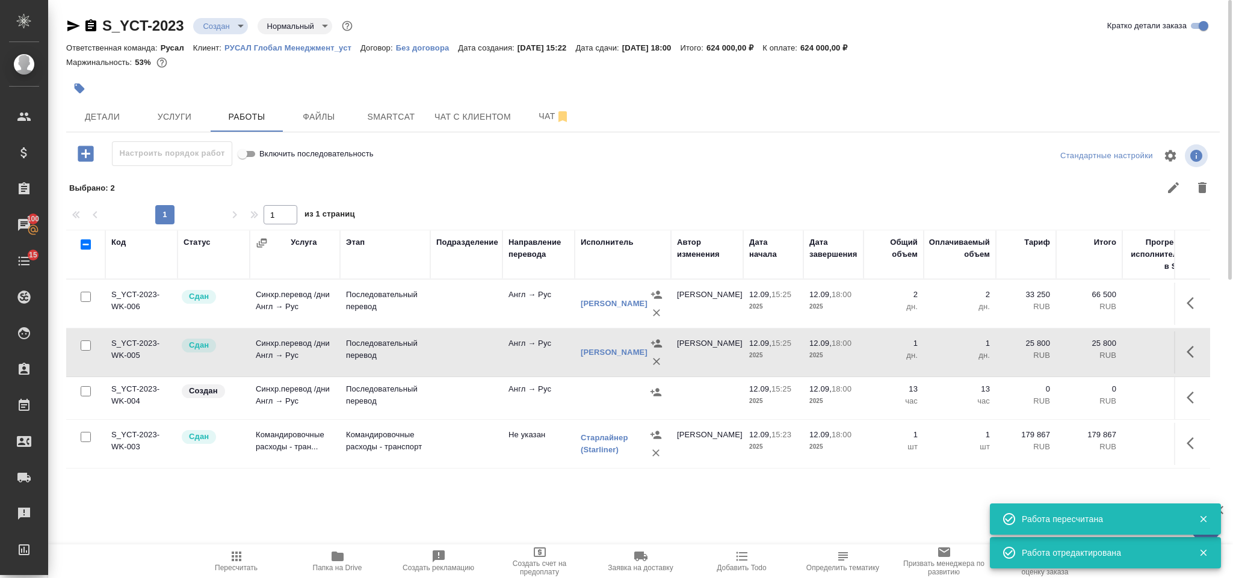
click at [248, 559] on span "Пересчитать" at bounding box center [236, 561] width 87 height 23
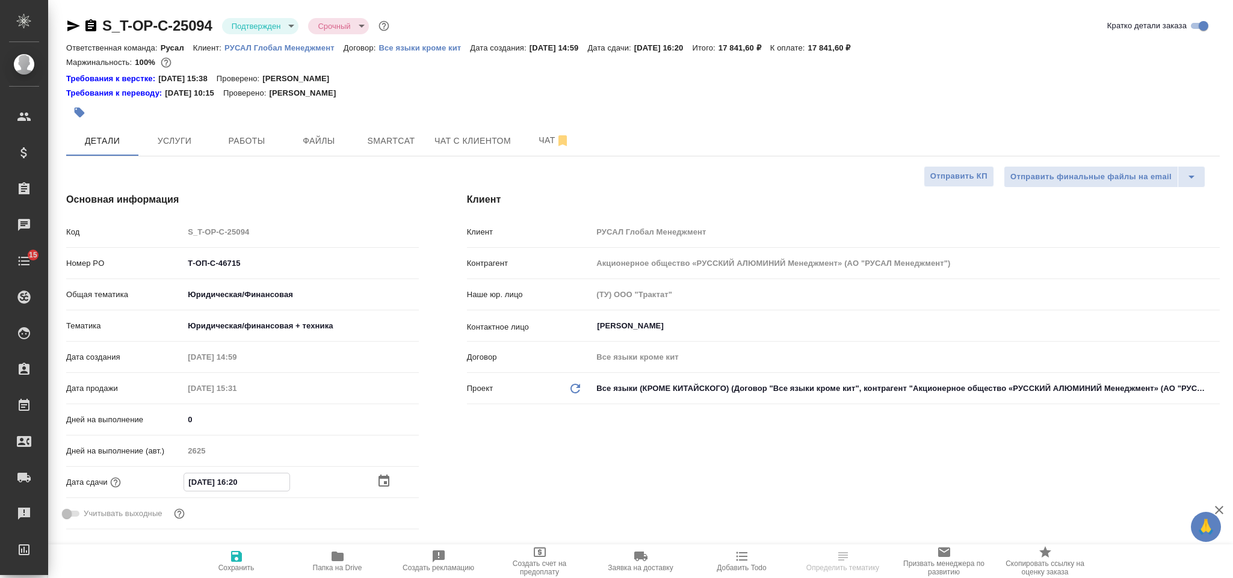
select select "RU"
click at [383, 485] on icon "button" at bounding box center [384, 481] width 14 height 14
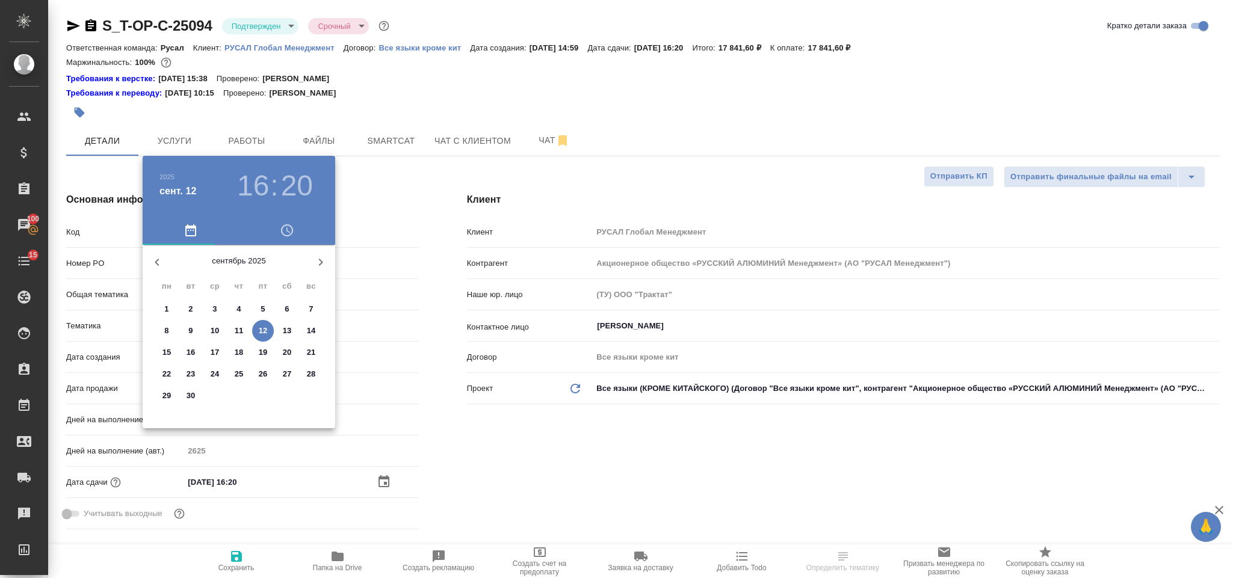
click at [168, 351] on p "15" at bounding box center [167, 353] width 9 height 12
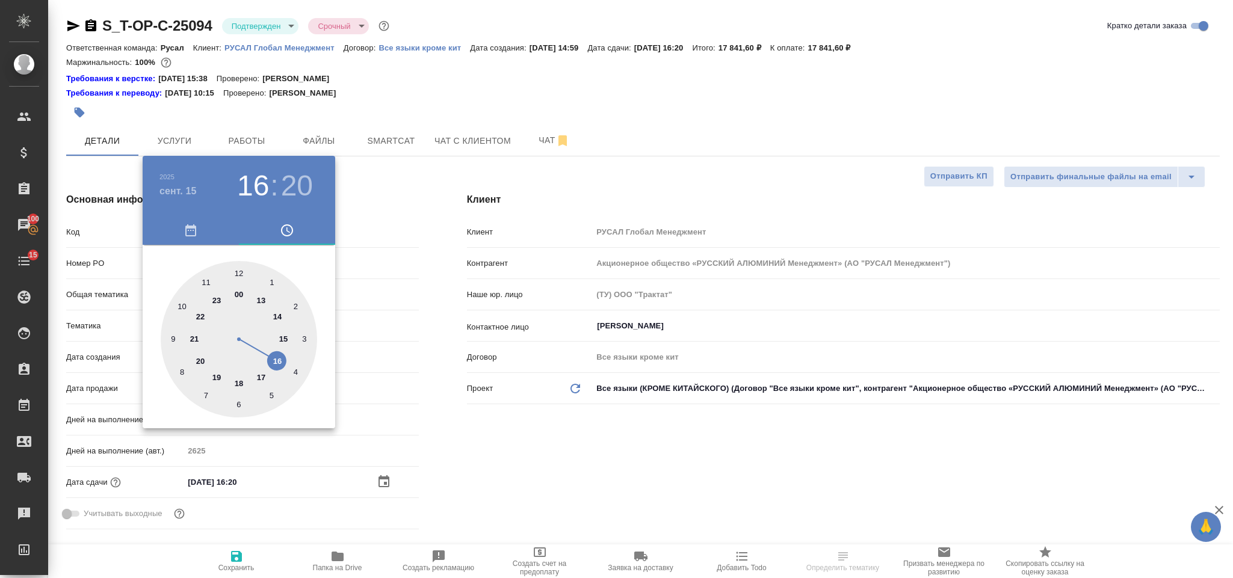
click at [208, 279] on div at bounding box center [239, 339] width 156 height 156
click at [243, 271] on div at bounding box center [239, 339] width 156 height 156
click at [237, 268] on div at bounding box center [239, 339] width 156 height 156
type input "[DATE] 11:00"
click at [475, 450] on div ".cls-1 fill:#fff; AWATERA [PERSON_NAME] Спецификации Заказы 100 Чаты 15 Todo Пр…" at bounding box center [616, 289] width 1233 height 578
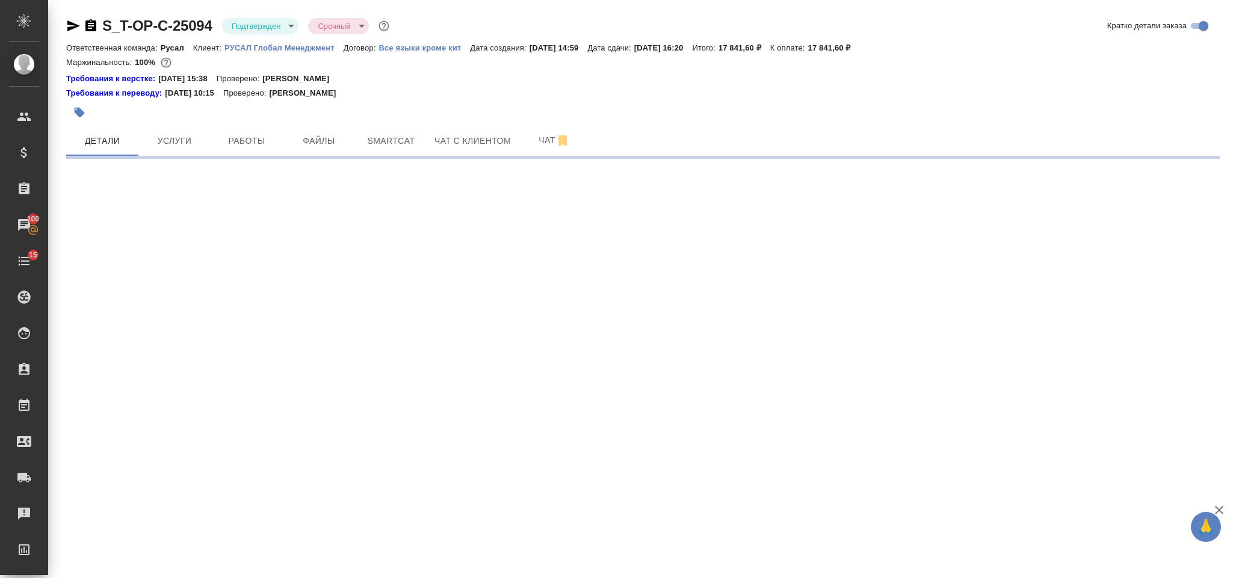
select select "RU"
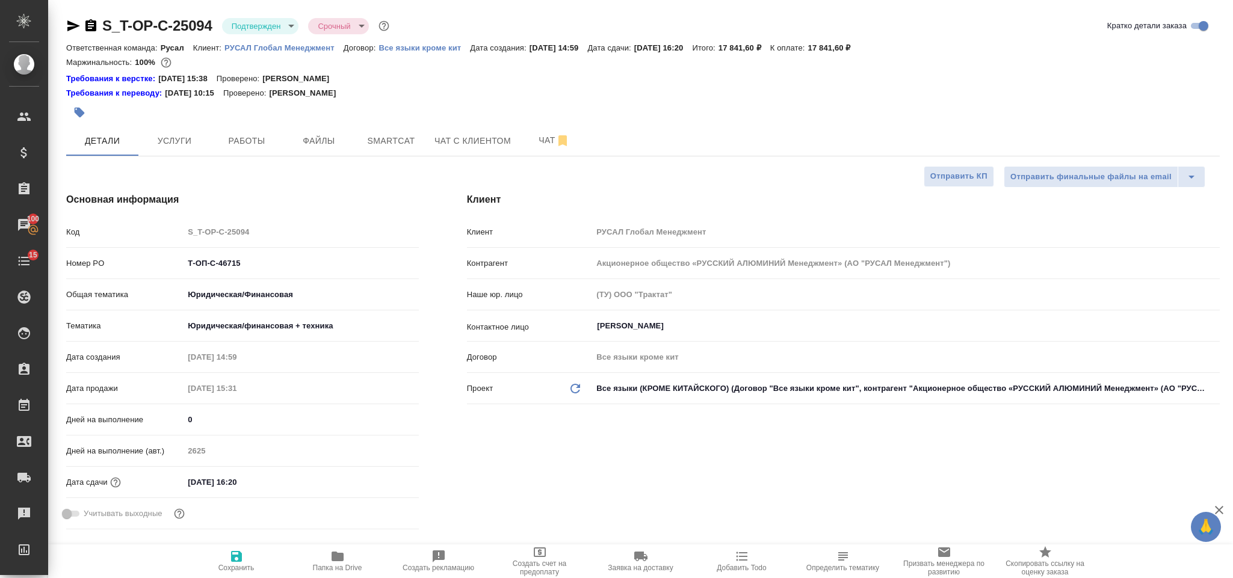
type textarea "x"
click at [269, 474] on input "[DATE] 16:20" at bounding box center [236, 482] width 105 height 17
click at [386, 479] on icon "button" at bounding box center [384, 482] width 11 height 12
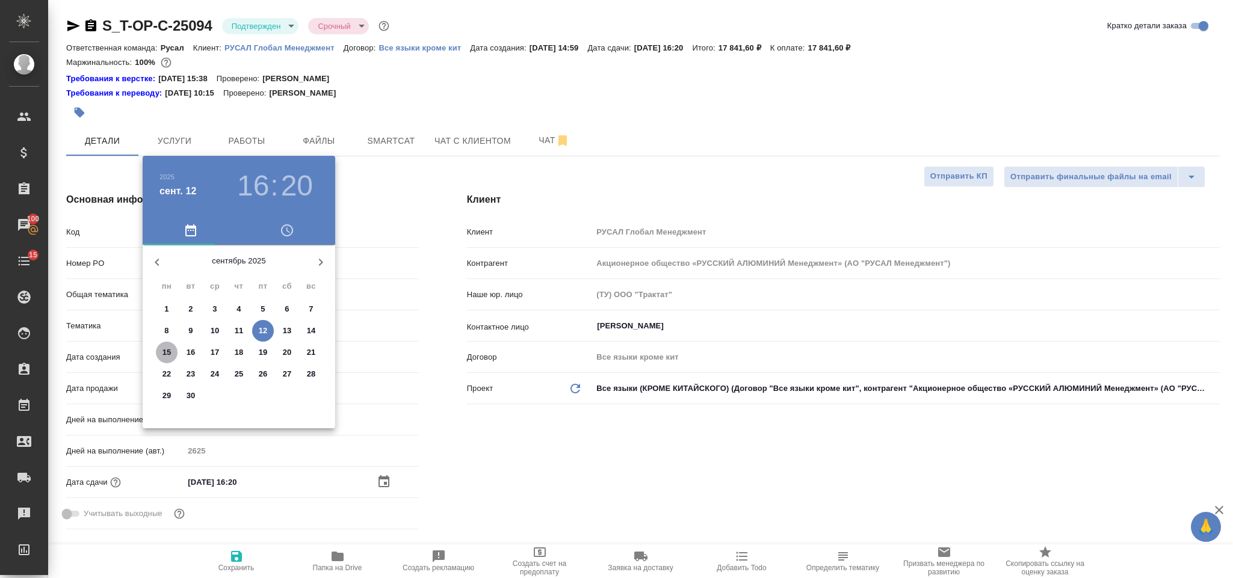
click at [164, 351] on p "15" at bounding box center [167, 353] width 9 height 12
type input "[DATE] 16:20"
type textarea "x"
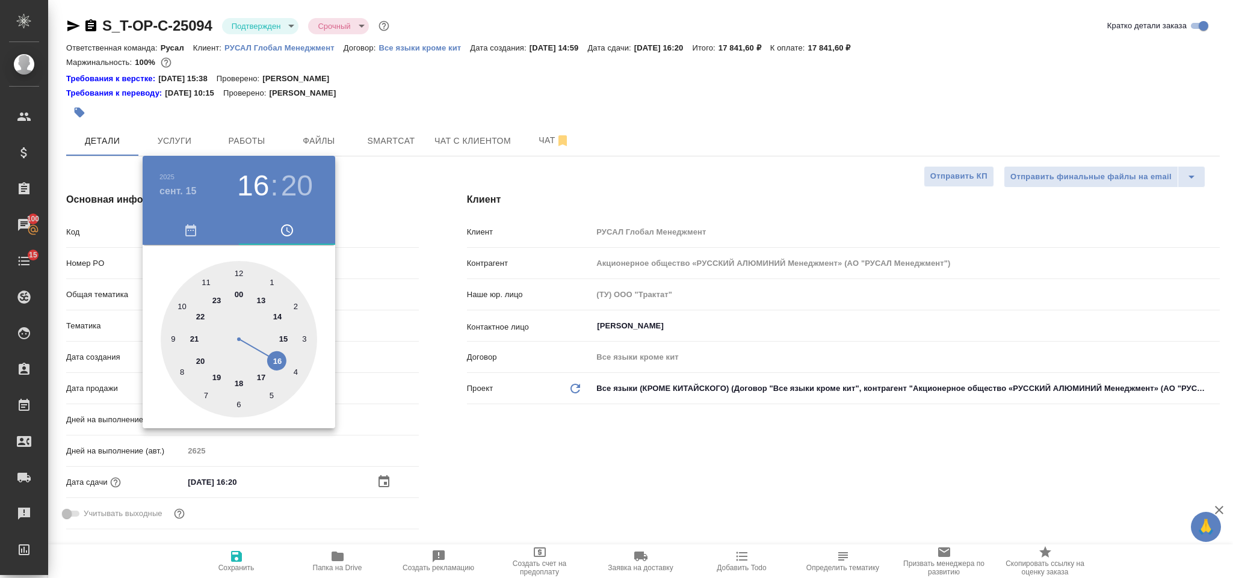
click at [208, 277] on div at bounding box center [239, 339] width 156 height 156
type input "[DATE] 11:20"
type textarea "x"
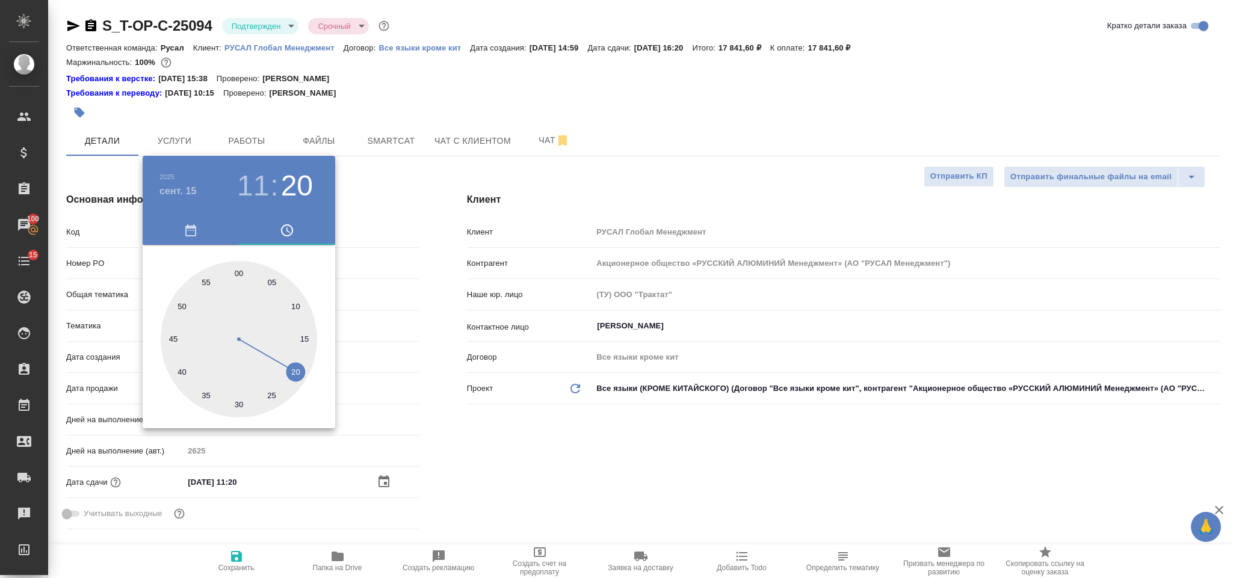
click at [239, 268] on div at bounding box center [239, 339] width 156 height 156
type input "[DATE] 11:00"
type textarea "x"
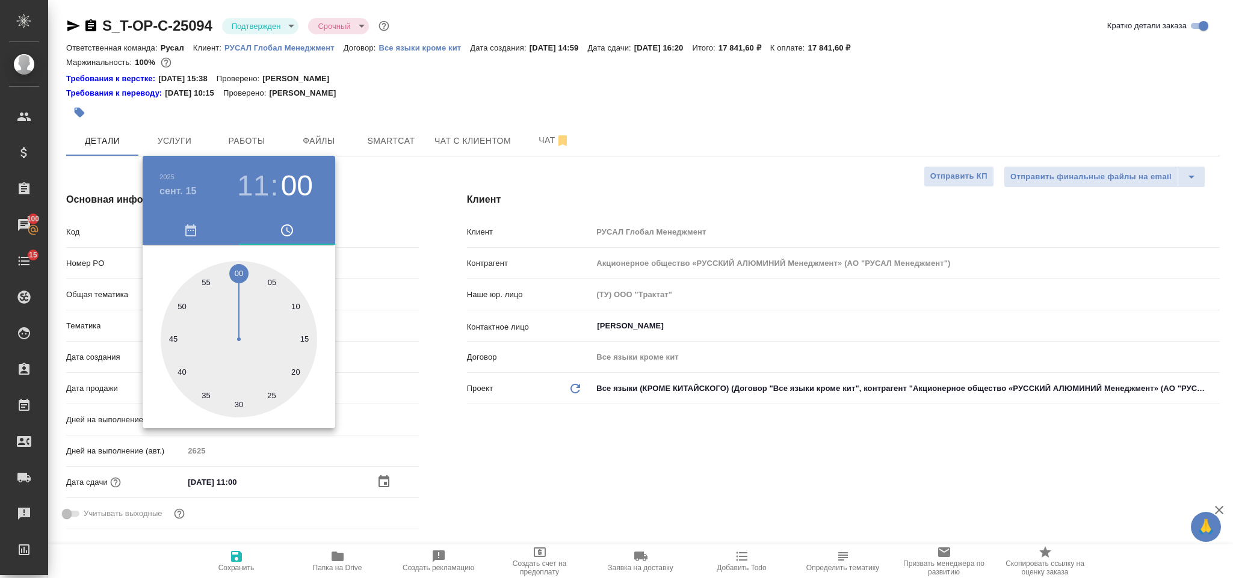
click at [555, 441] on div at bounding box center [616, 289] width 1233 height 578
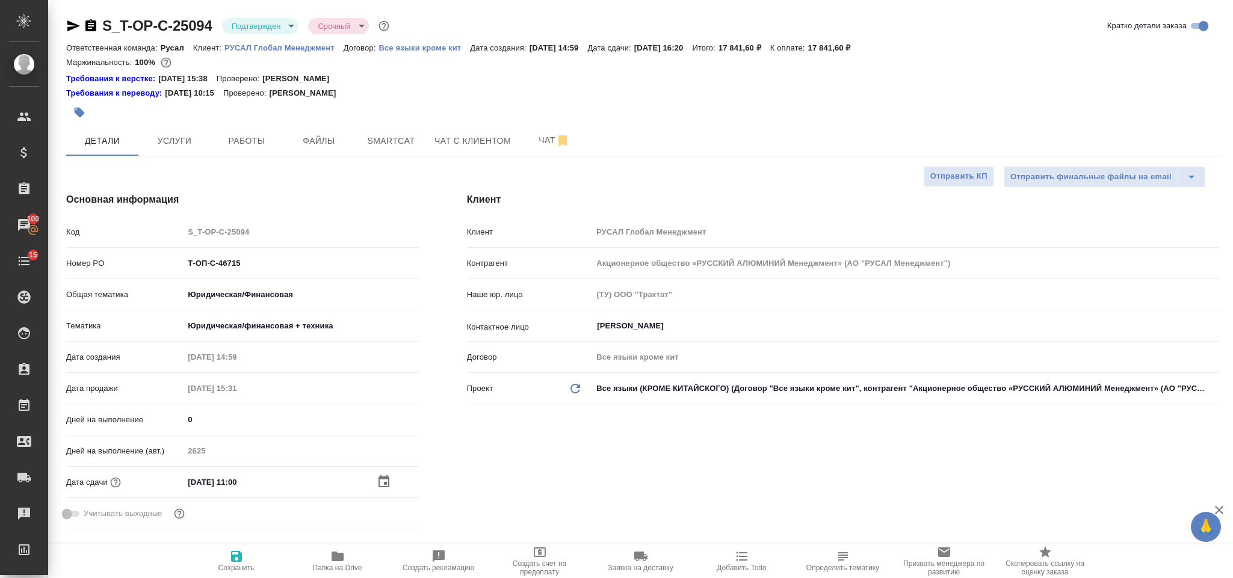
click at [226, 560] on span "Сохранить" at bounding box center [236, 561] width 87 height 23
type textarea "x"
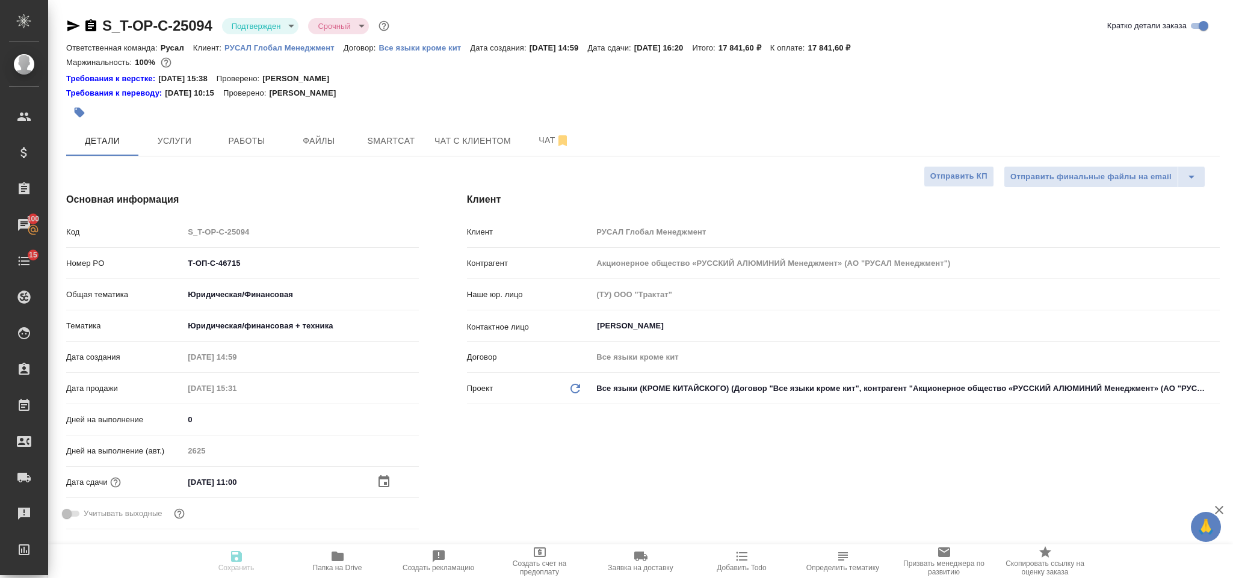
type textarea "x"
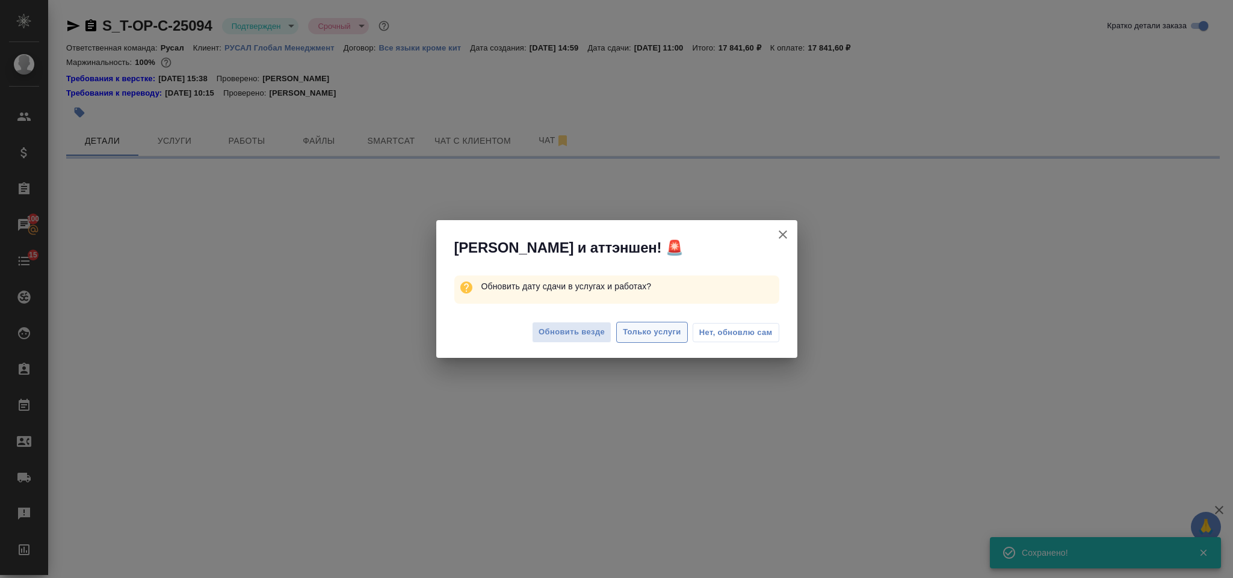
select select "RU"
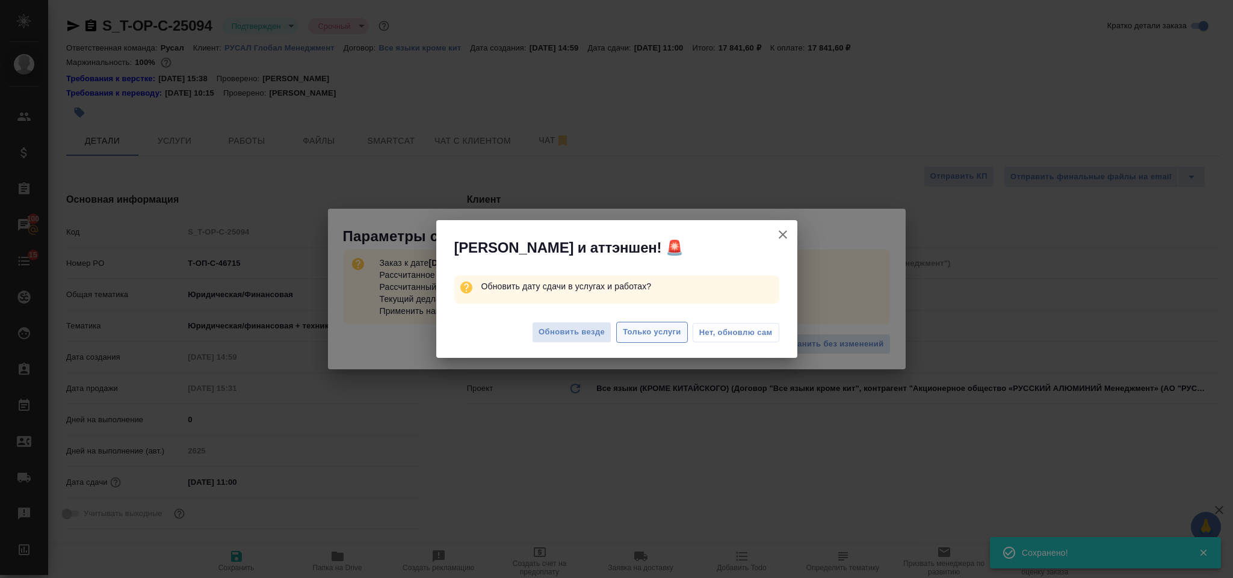
click at [649, 335] on span "Только услуги" at bounding box center [652, 333] width 58 height 14
type textarea "x"
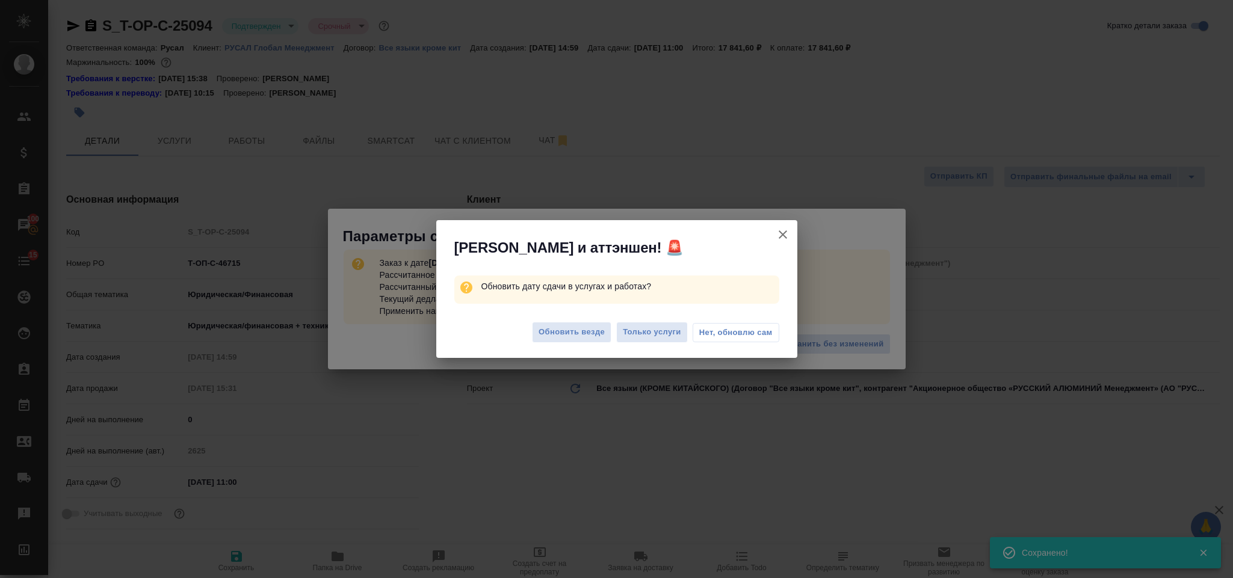
type textarea "x"
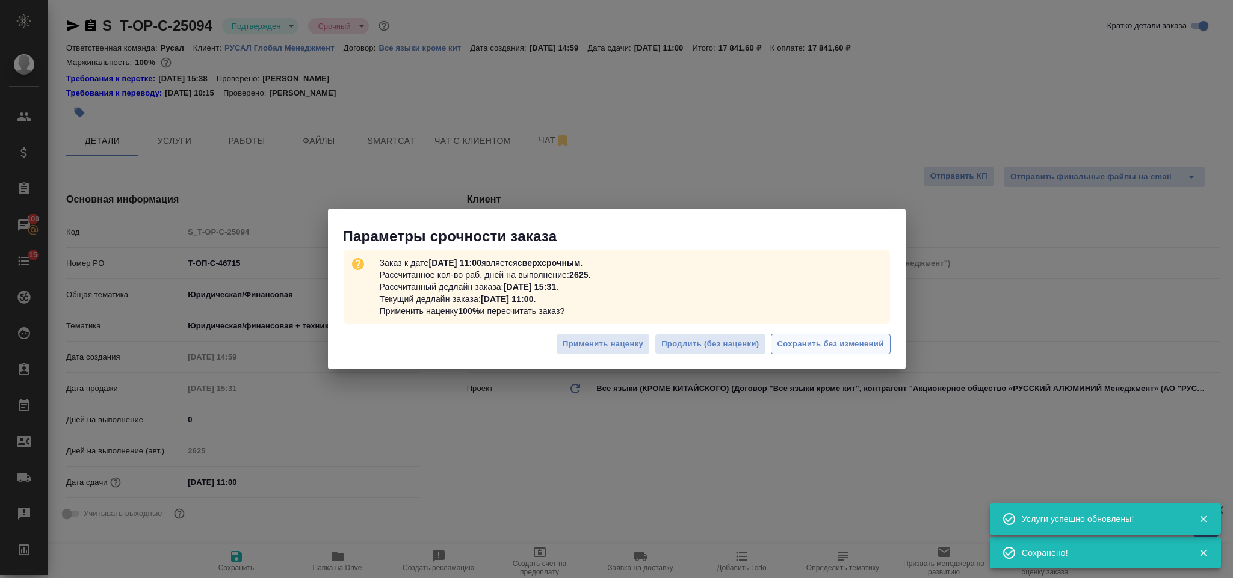
click at [829, 343] on span "Сохранить без изменений" at bounding box center [831, 345] width 107 height 14
type textarea "x"
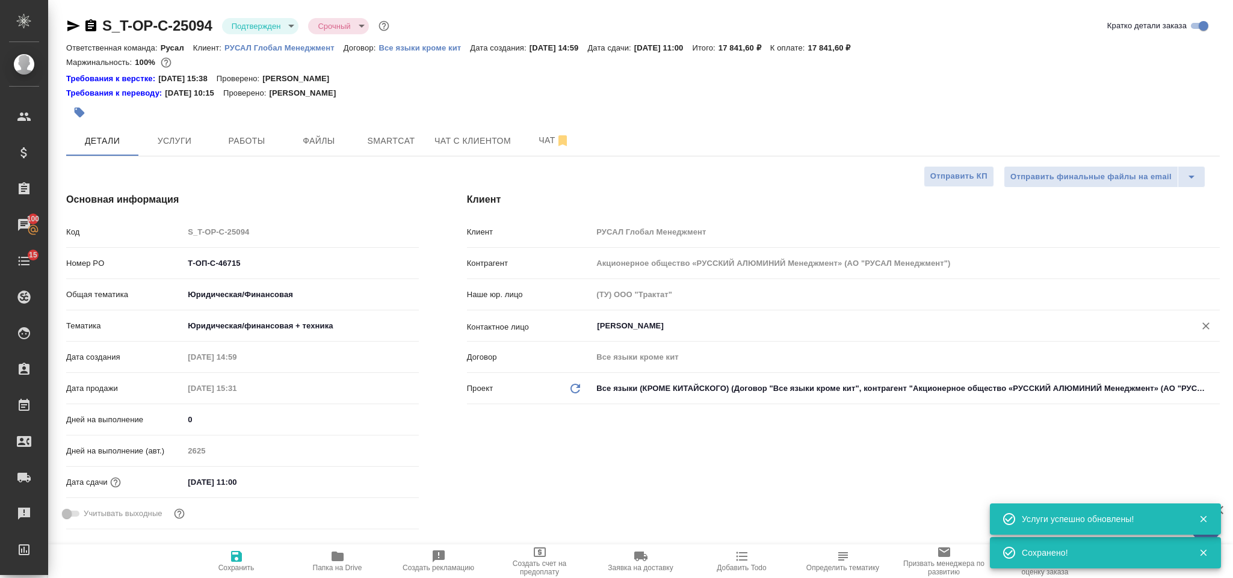
type textarea "x"
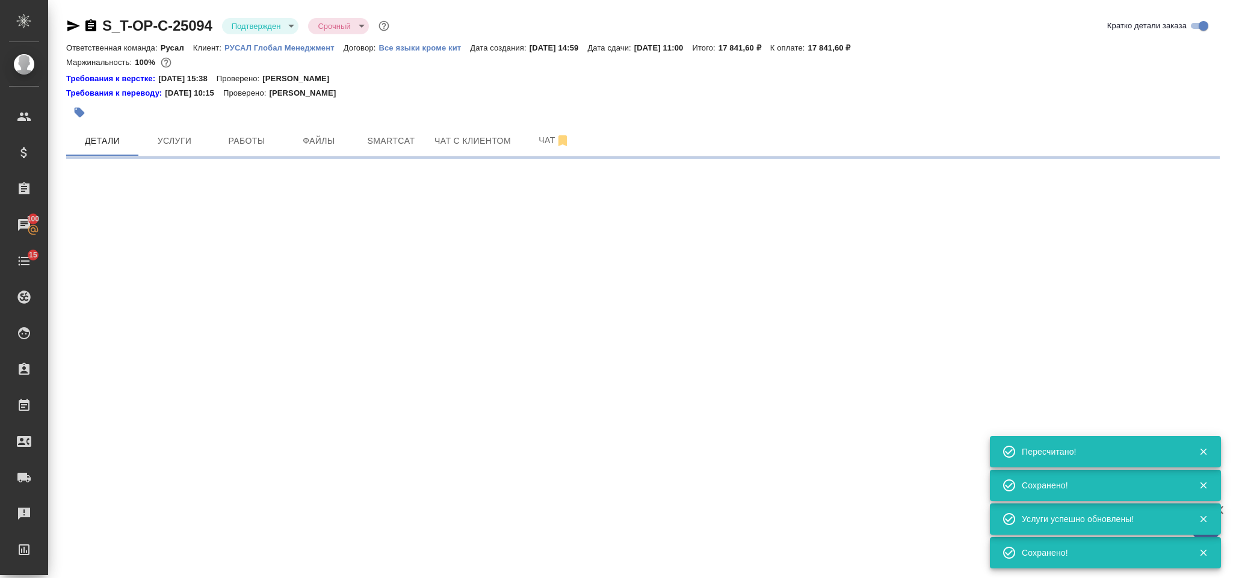
select select "RU"
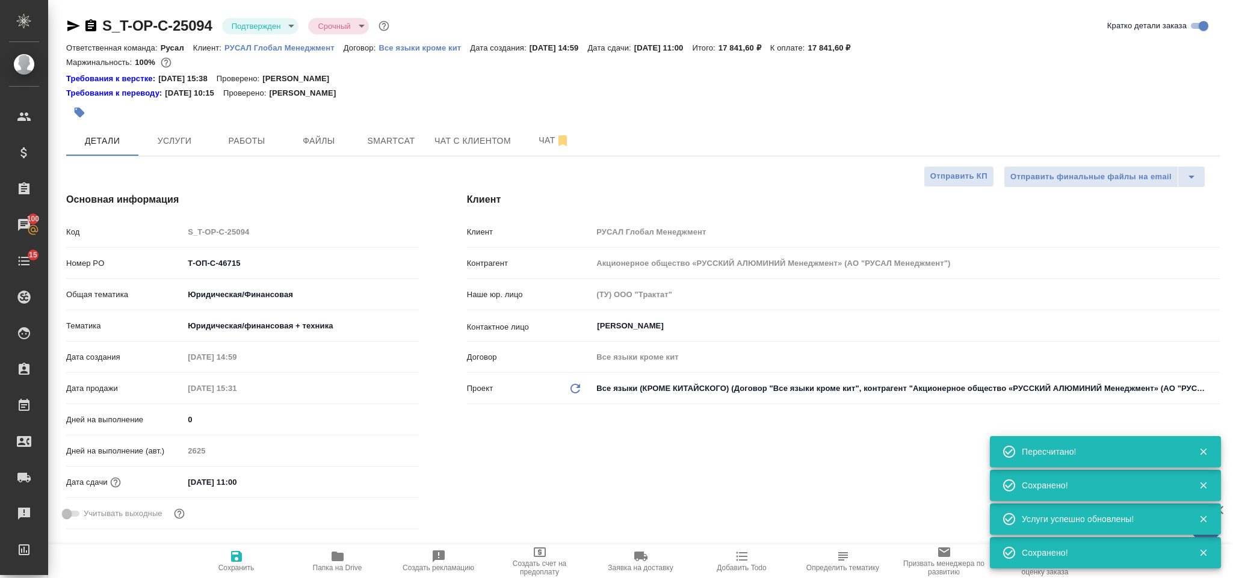
type textarea "x"
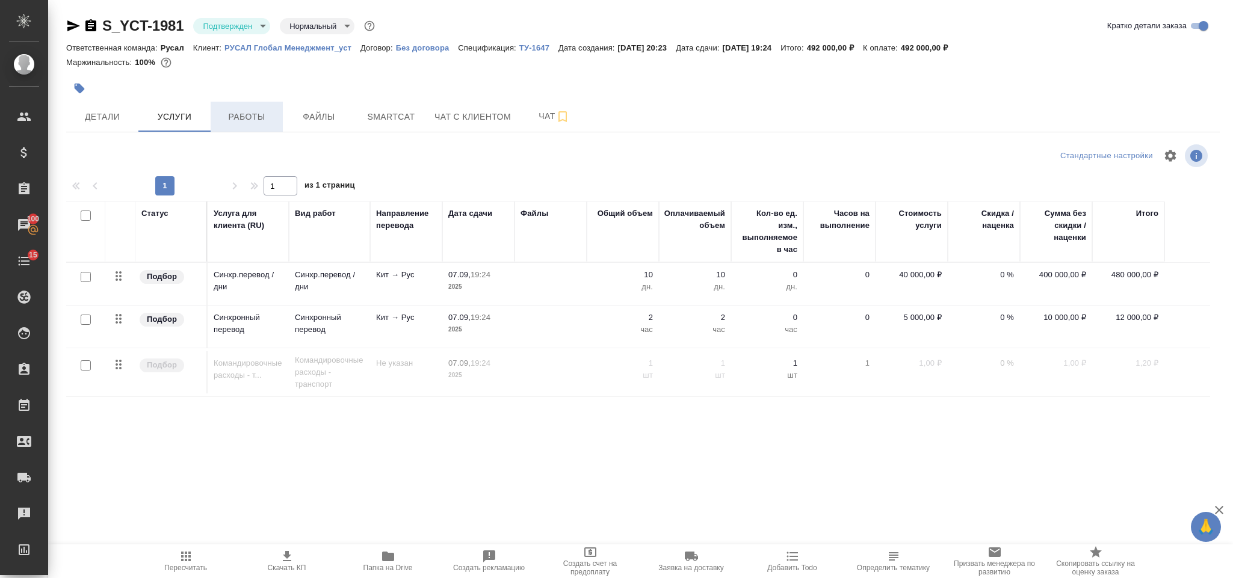
click at [240, 116] on span "Работы" at bounding box center [247, 117] width 58 height 15
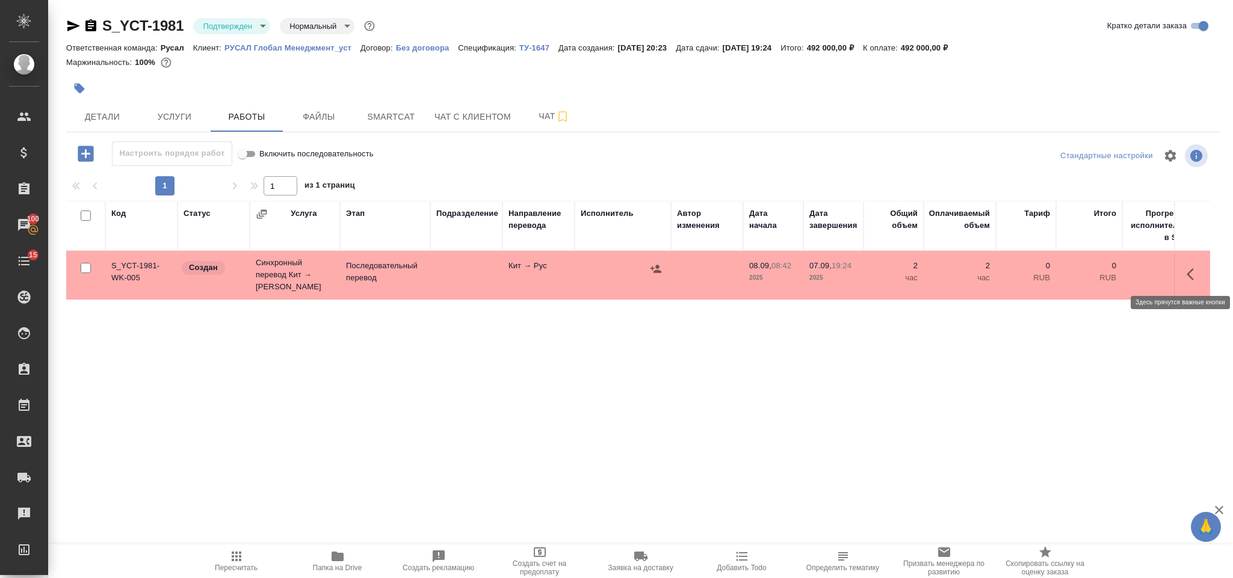
click at [1188, 273] on icon "button" at bounding box center [1190, 274] width 7 height 12
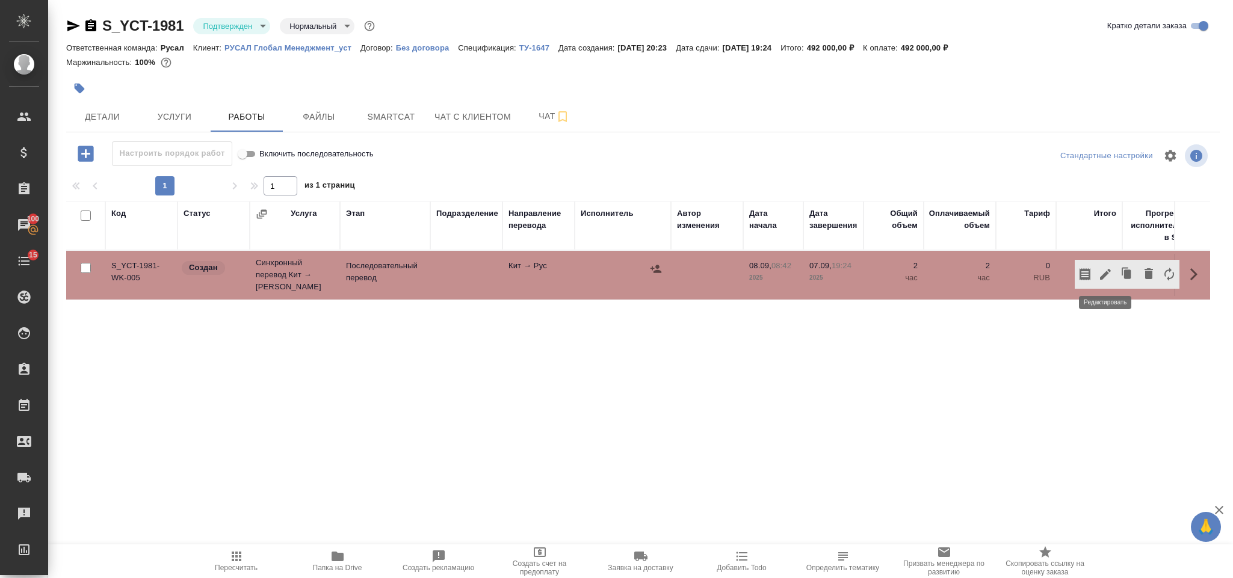
click at [1100, 273] on icon "button" at bounding box center [1106, 274] width 14 height 14
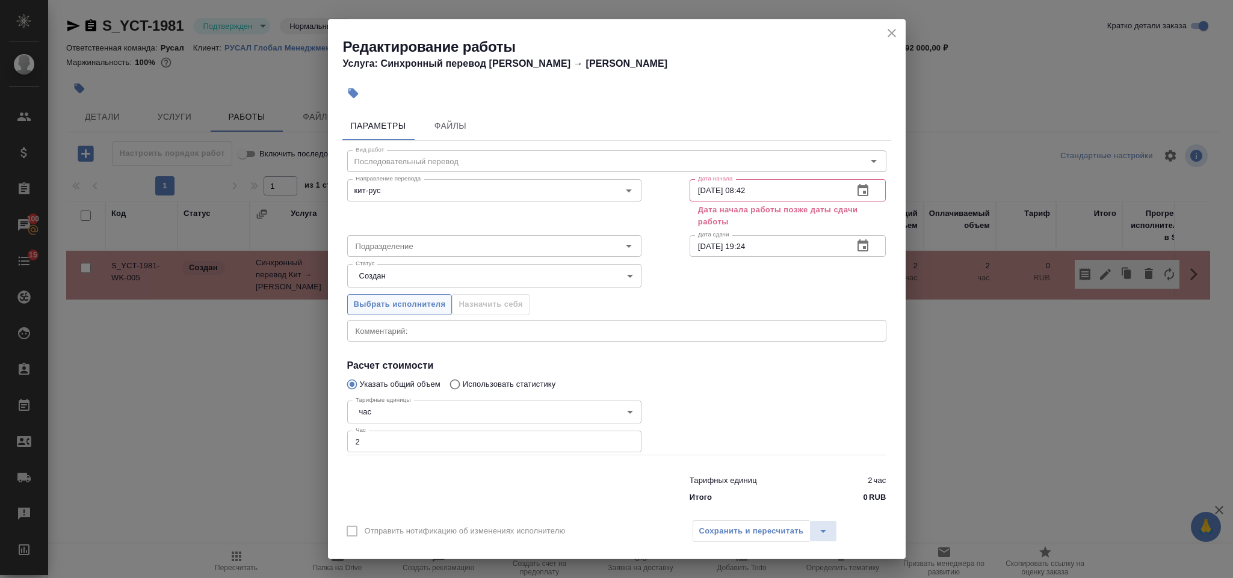
click at [405, 302] on span "Выбрать исполнителя" at bounding box center [400, 305] width 92 height 14
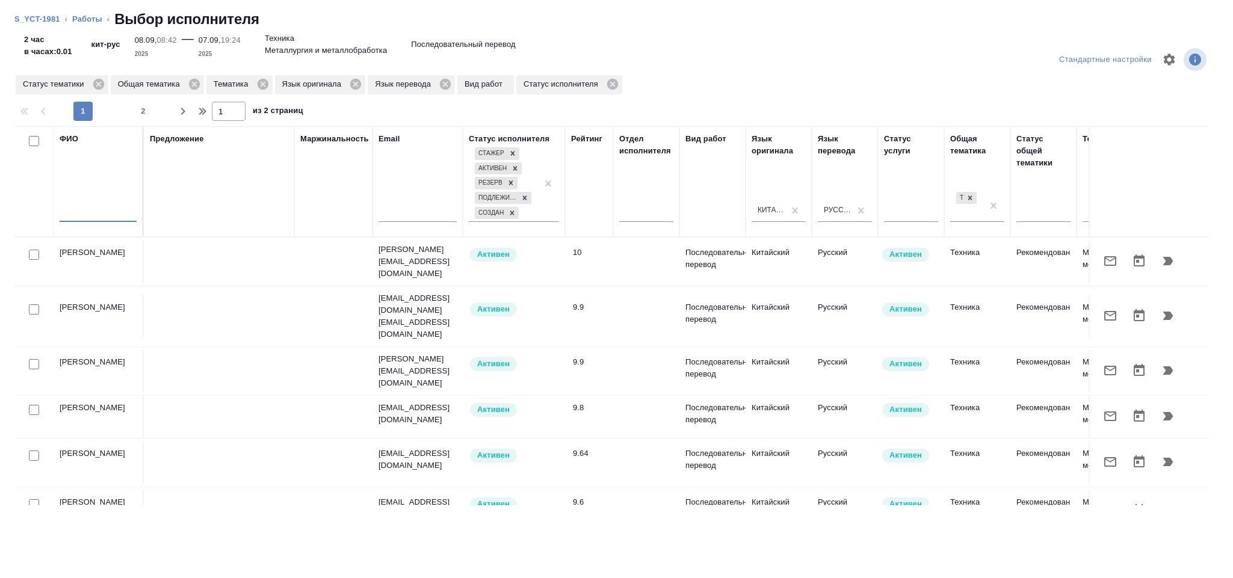
click at [121, 220] on input "text" at bounding box center [98, 214] width 77 height 15
type input "Авдей"
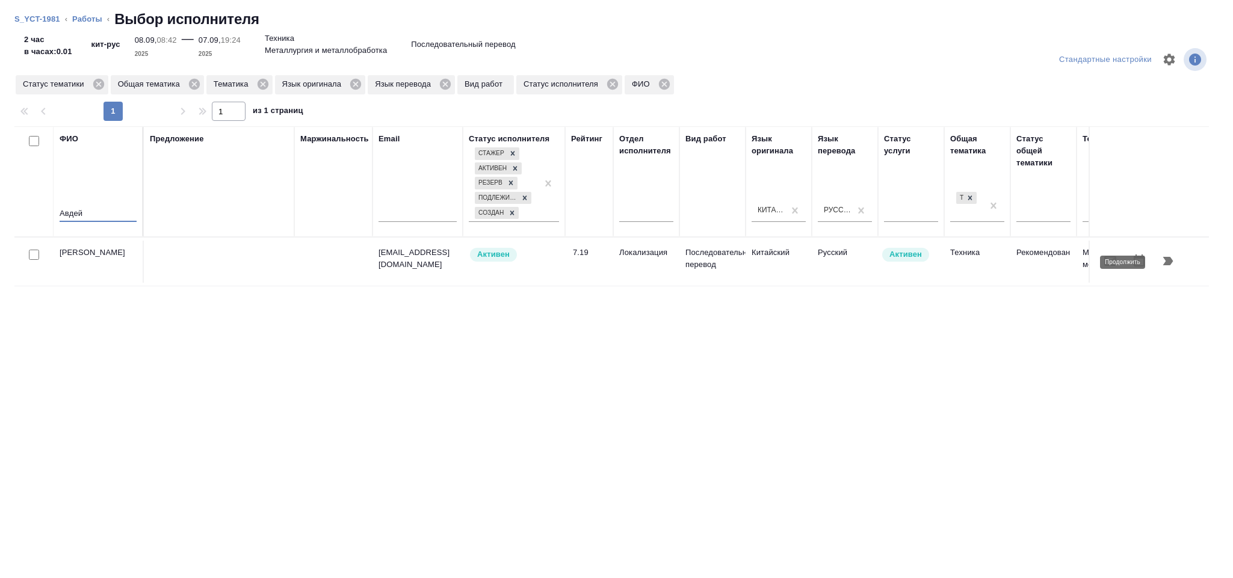
click at [1174, 262] on icon "button" at bounding box center [1168, 261] width 14 height 14
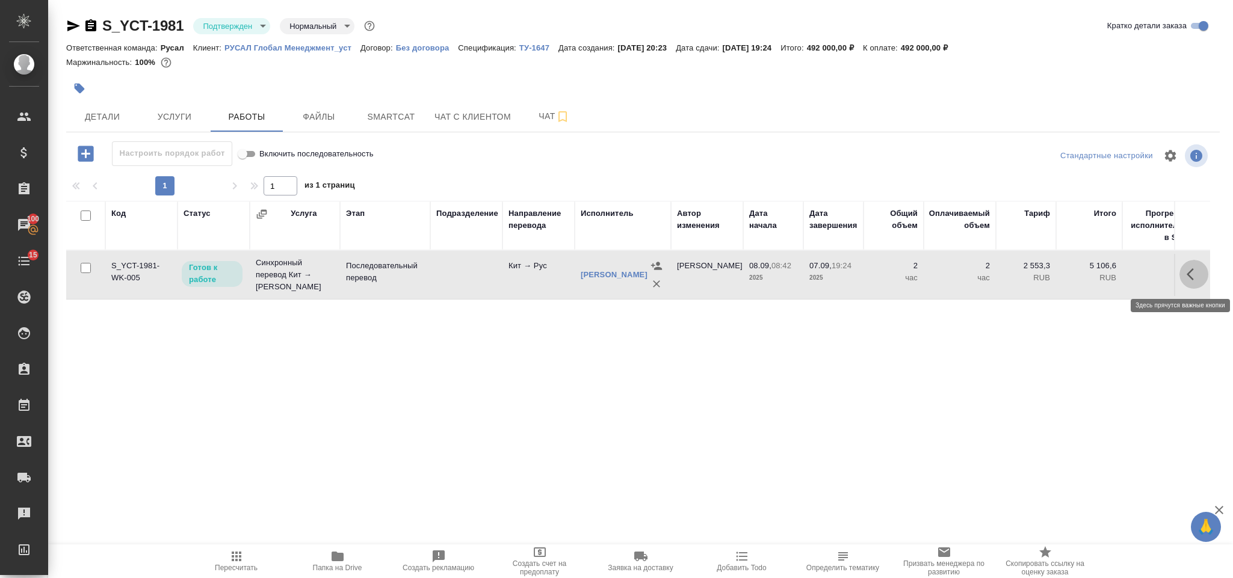
click at [1194, 282] on icon "button" at bounding box center [1194, 274] width 14 height 14
click at [1105, 277] on icon "button" at bounding box center [1105, 274] width 11 height 11
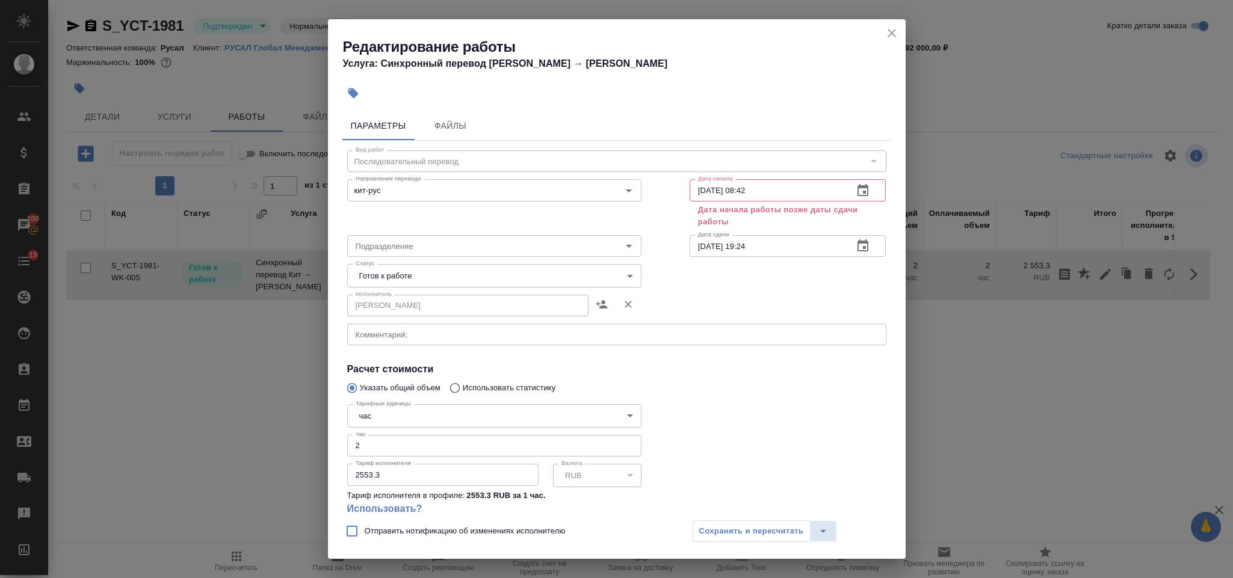
click at [887, 36] on icon "close" at bounding box center [892, 33] width 14 height 14
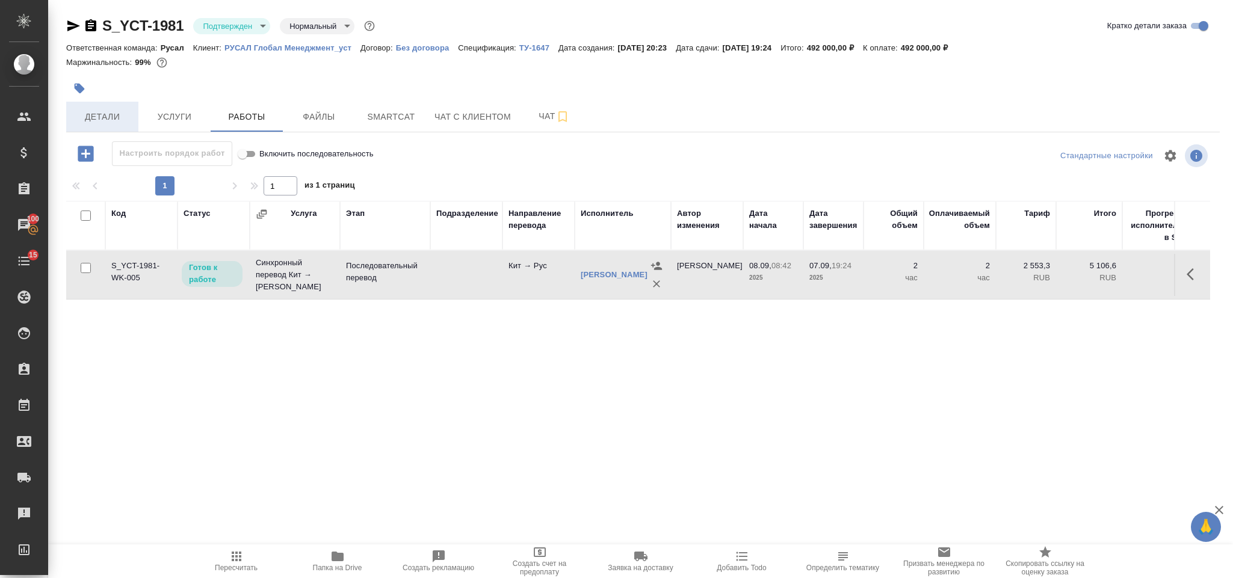
click at [119, 119] on span "Детали" at bounding box center [102, 117] width 58 height 15
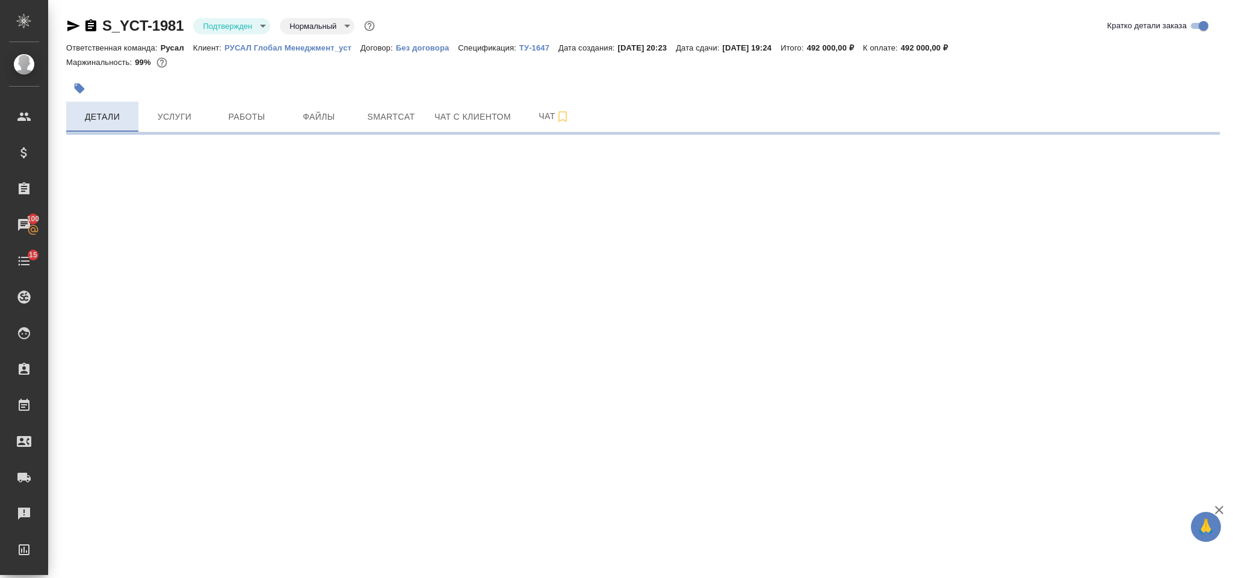
select select "RU"
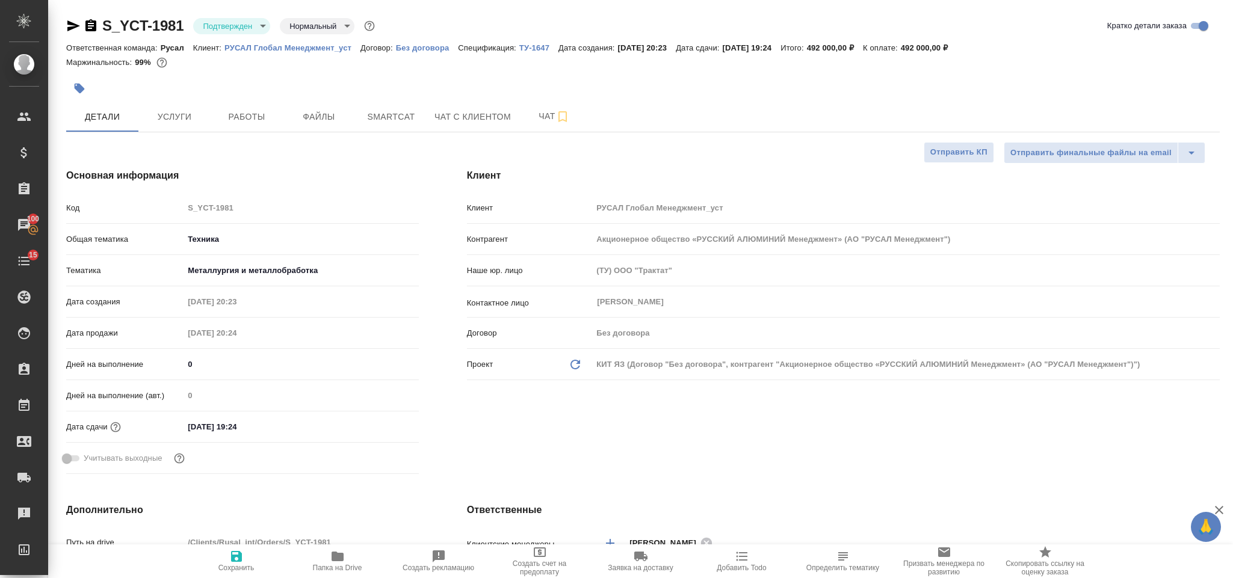
type textarea "x"
click at [285, 435] on input "[DATE] 19:24" at bounding box center [236, 426] width 105 height 17
click at [383, 430] on icon "button" at bounding box center [384, 426] width 14 height 14
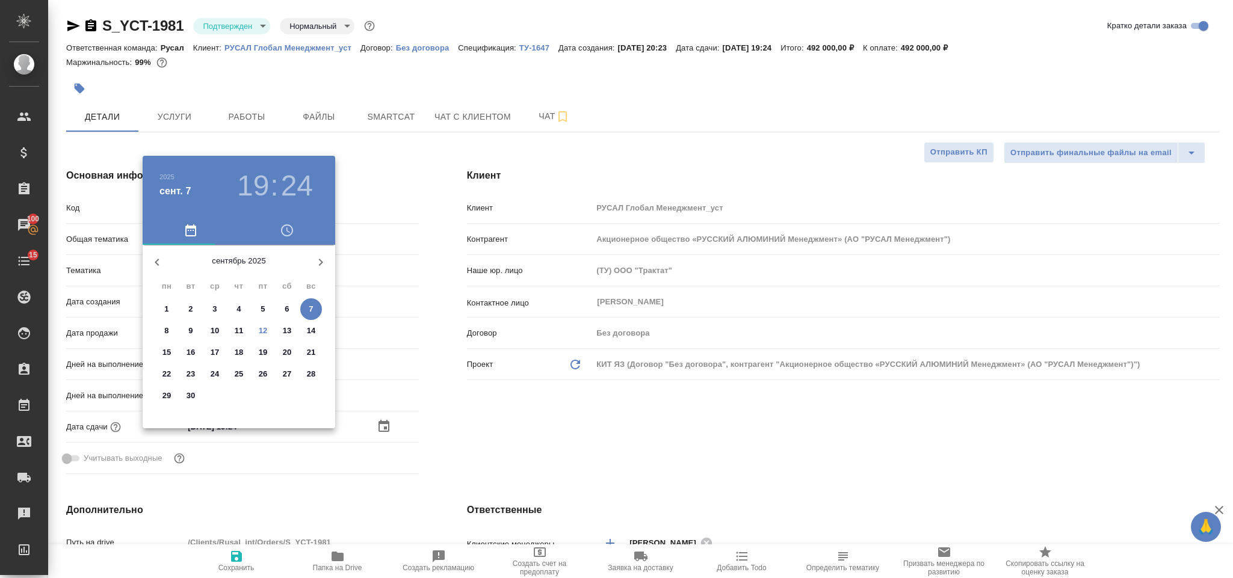
click at [265, 334] on p "12" at bounding box center [263, 331] width 9 height 12
type input "[DATE] 19:24"
type textarea "x"
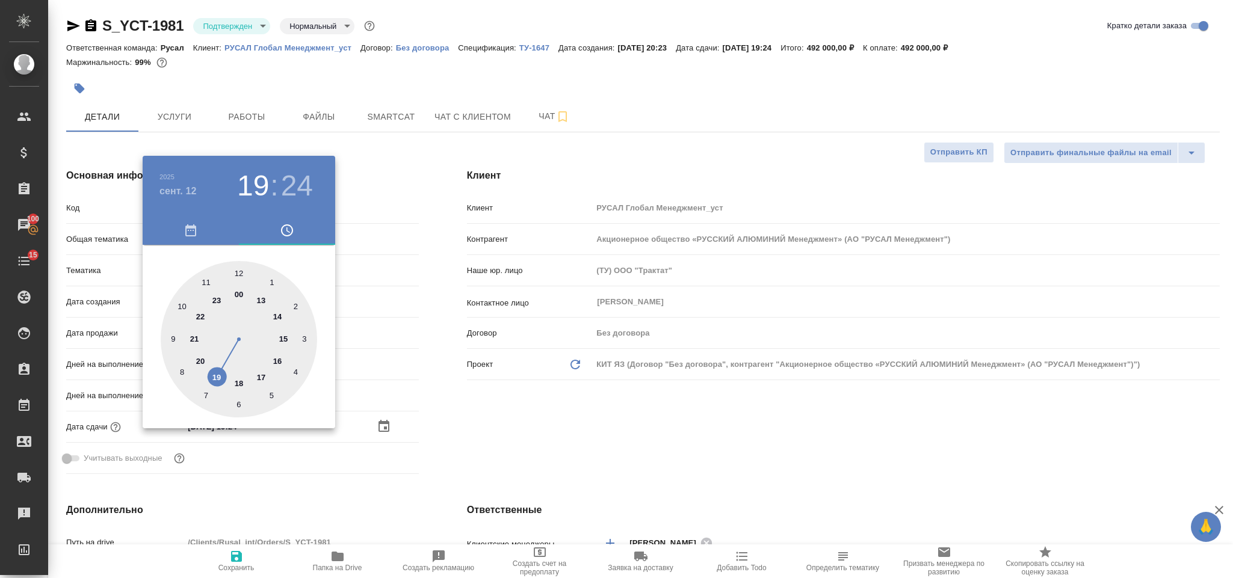
click at [217, 376] on div at bounding box center [239, 339] width 156 height 156
type textarea "x"
click at [238, 273] on div at bounding box center [239, 339] width 156 height 156
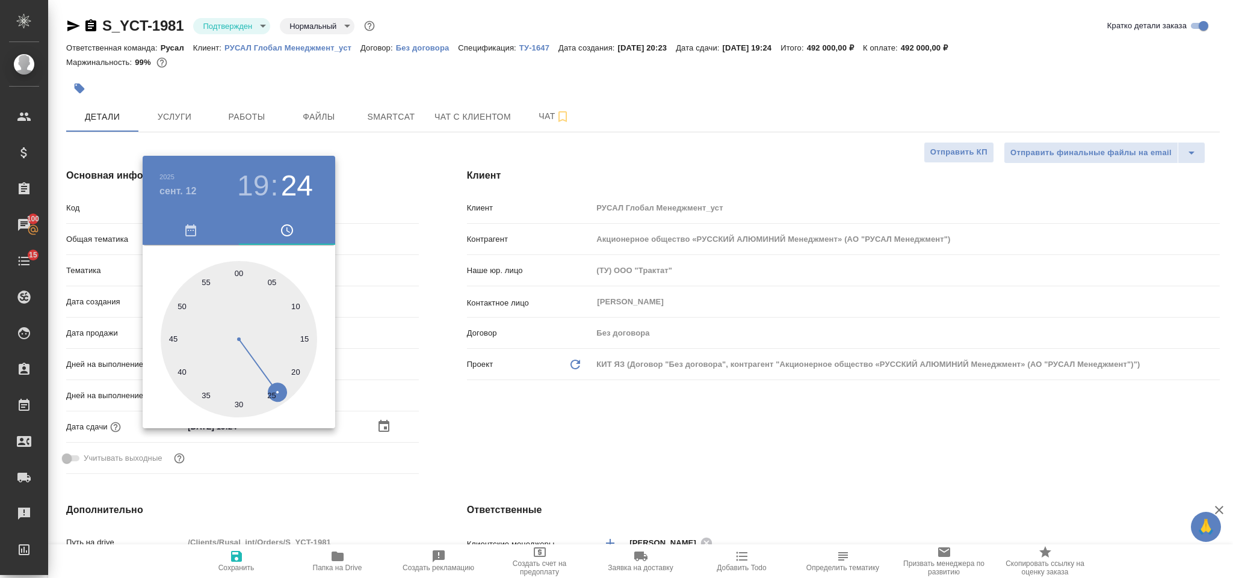
type input "[DATE] 19:00"
type textarea "x"
click at [501, 418] on div at bounding box center [616, 289] width 1233 height 578
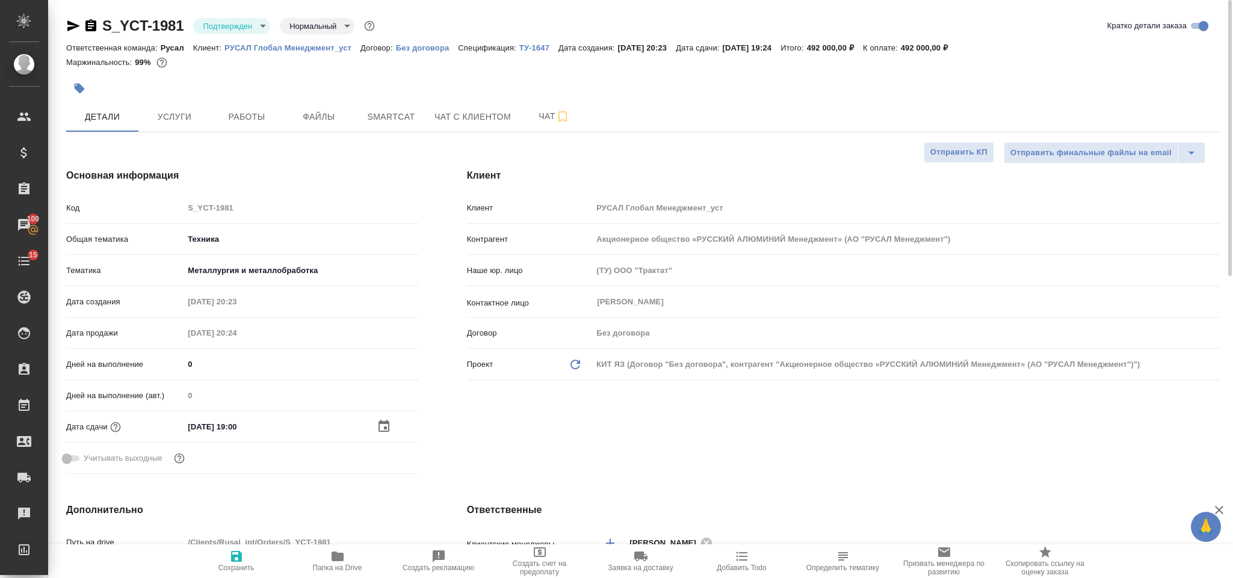
click at [226, 558] on span "Сохранить" at bounding box center [236, 561] width 87 height 23
type textarea "x"
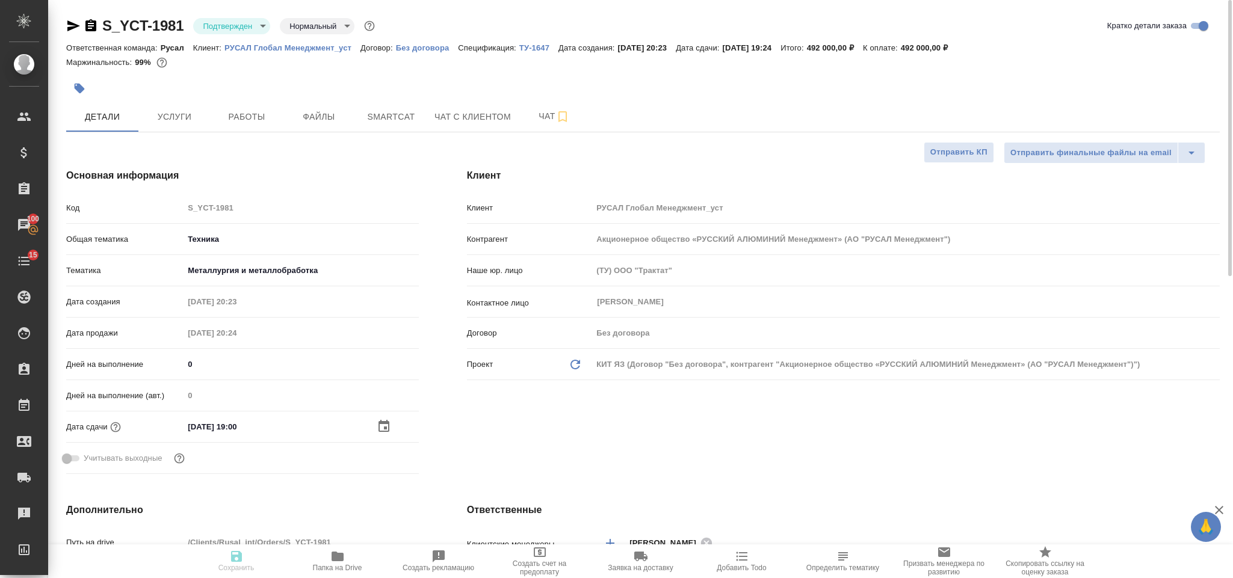
type textarea "x"
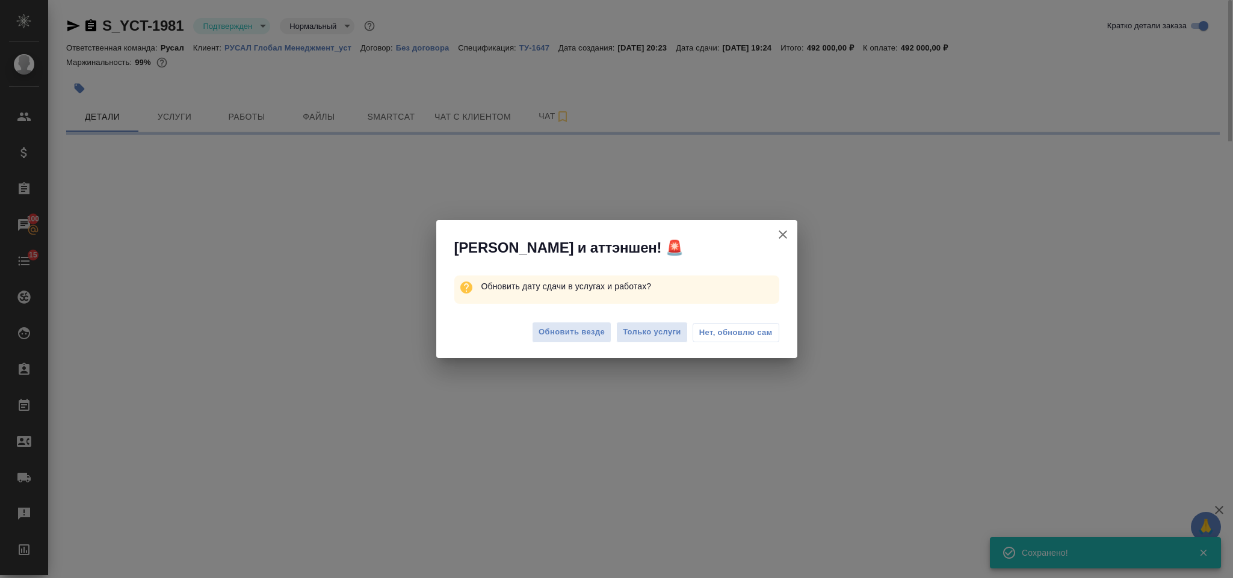
select select "RU"
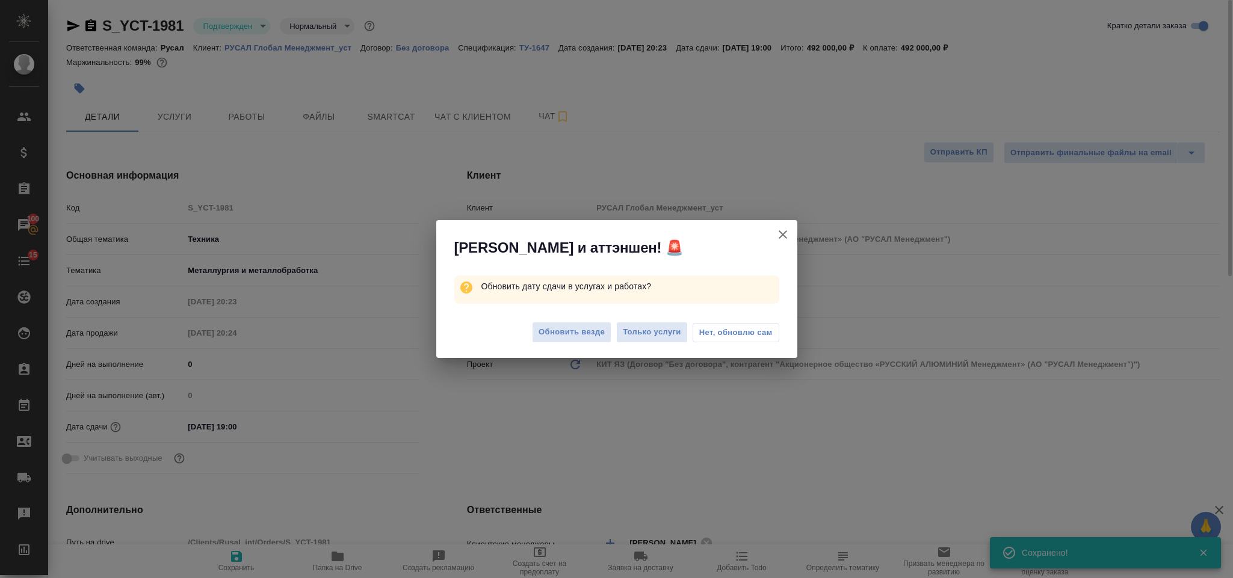
type textarea "x"
click at [663, 330] on span "Только услуги" at bounding box center [652, 333] width 58 height 14
type textarea "x"
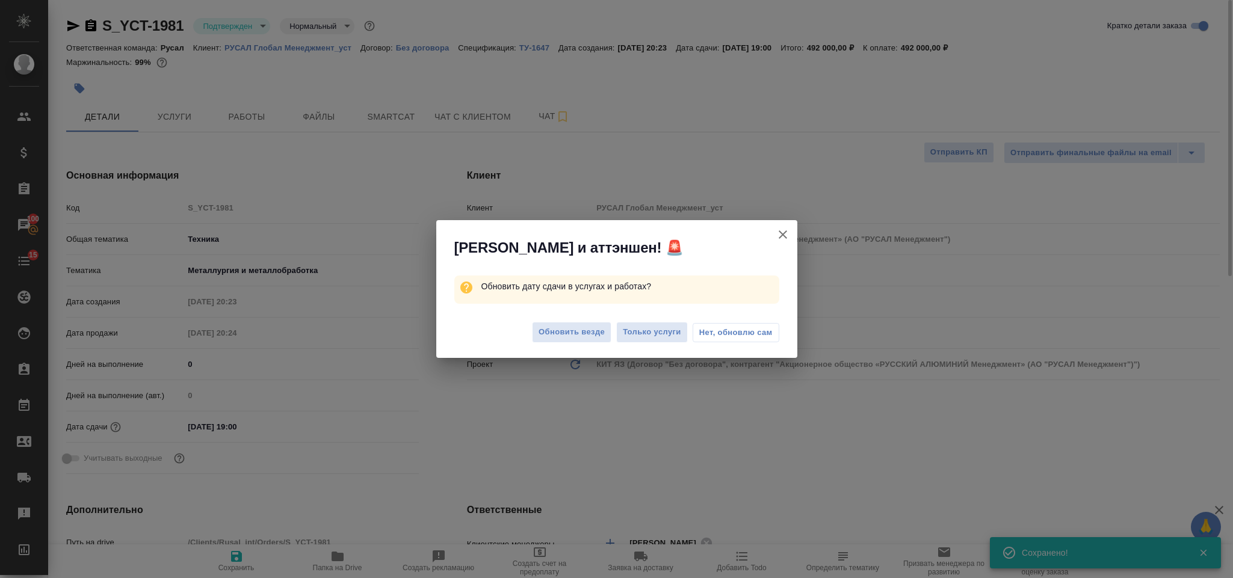
type textarea "x"
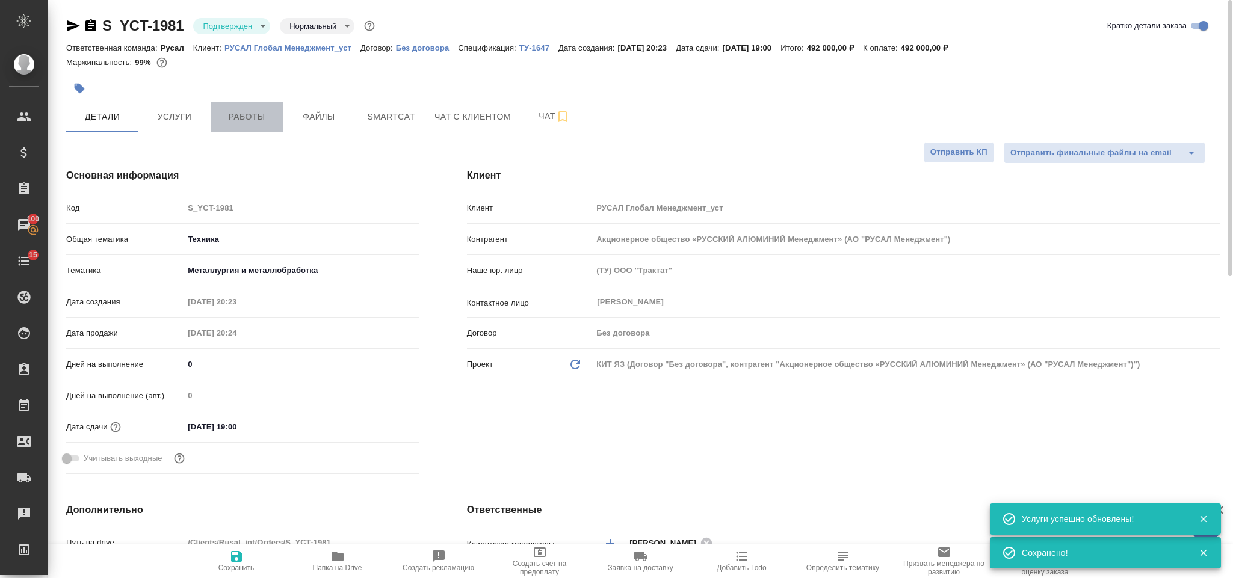
click at [248, 116] on span "Работы" at bounding box center [247, 117] width 58 height 15
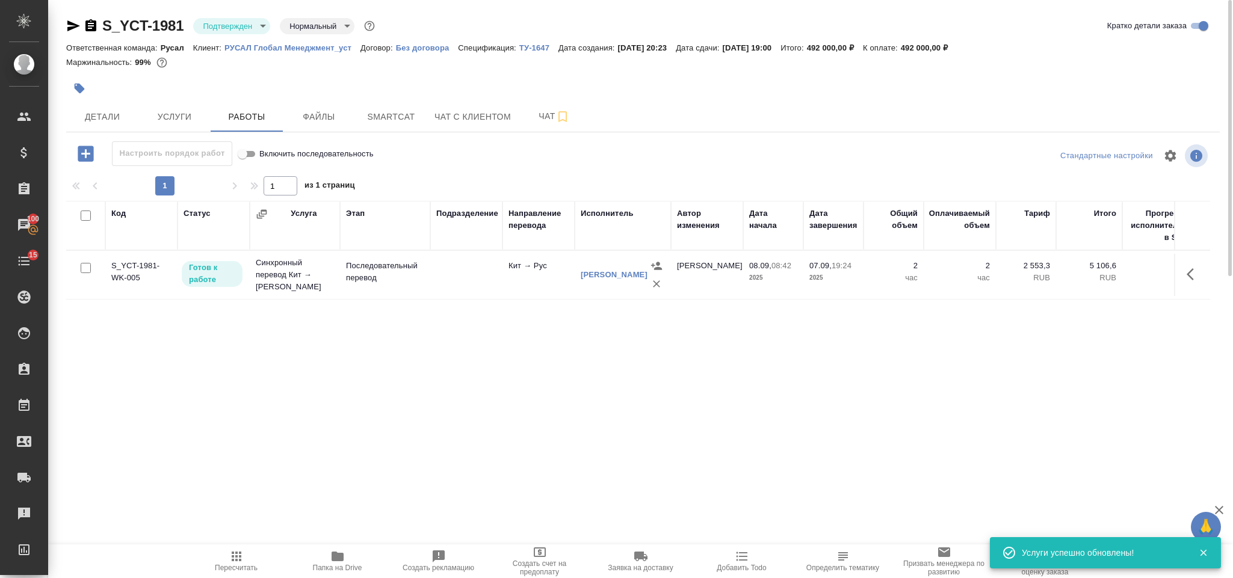
click at [1194, 279] on icon "button" at bounding box center [1194, 274] width 14 height 14
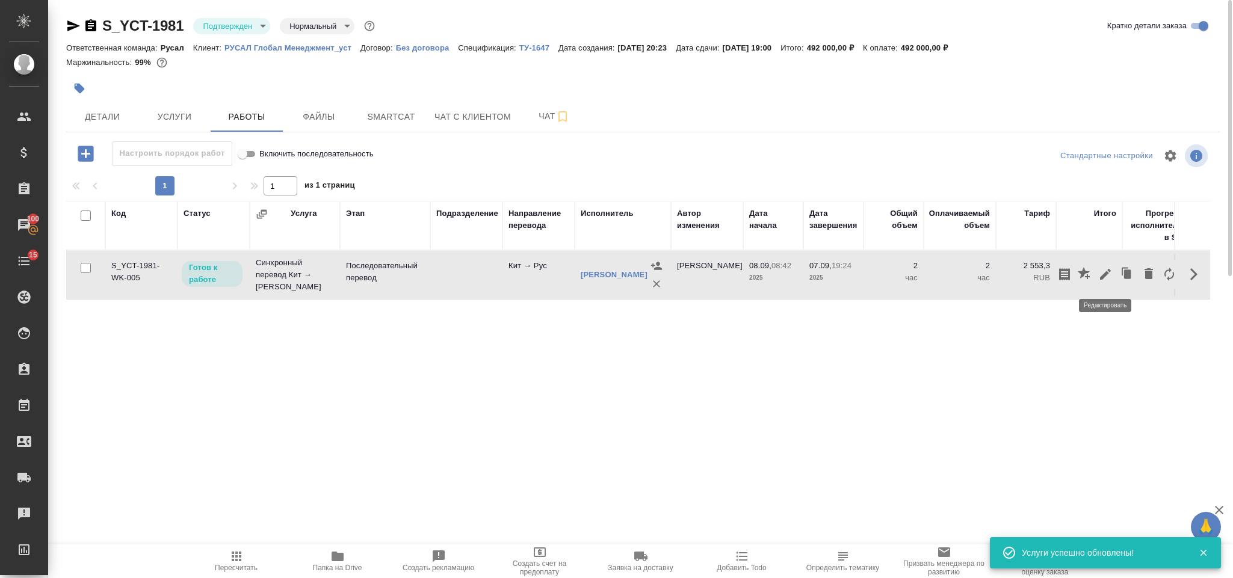
click at [1107, 284] on button "button" at bounding box center [1105, 274] width 20 height 29
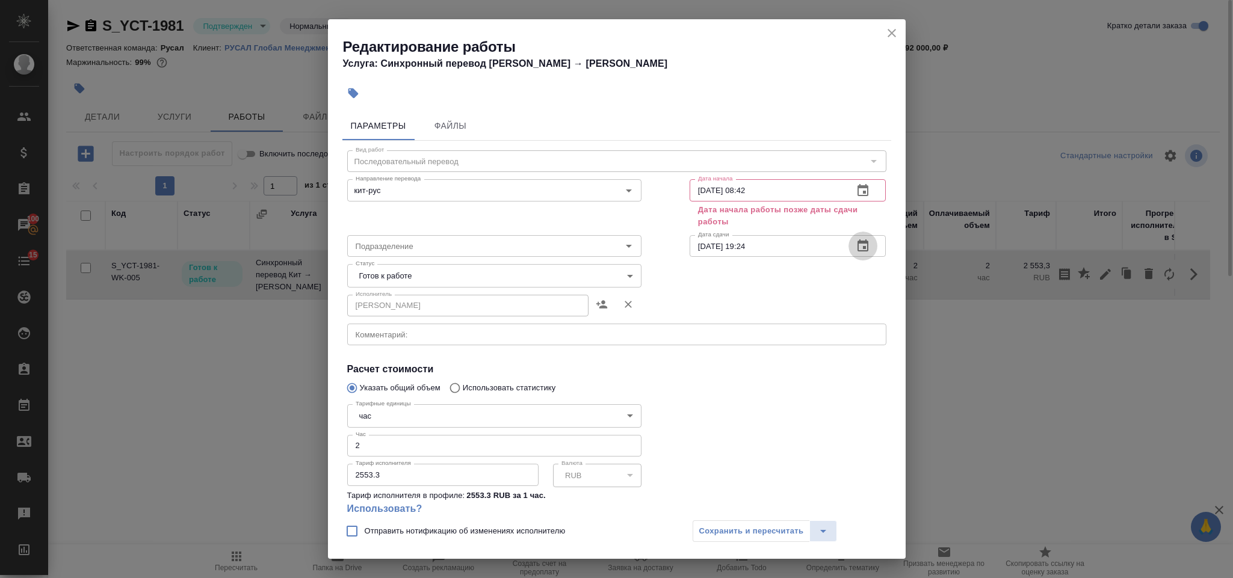
click at [856, 247] on icon "button" at bounding box center [863, 246] width 14 height 14
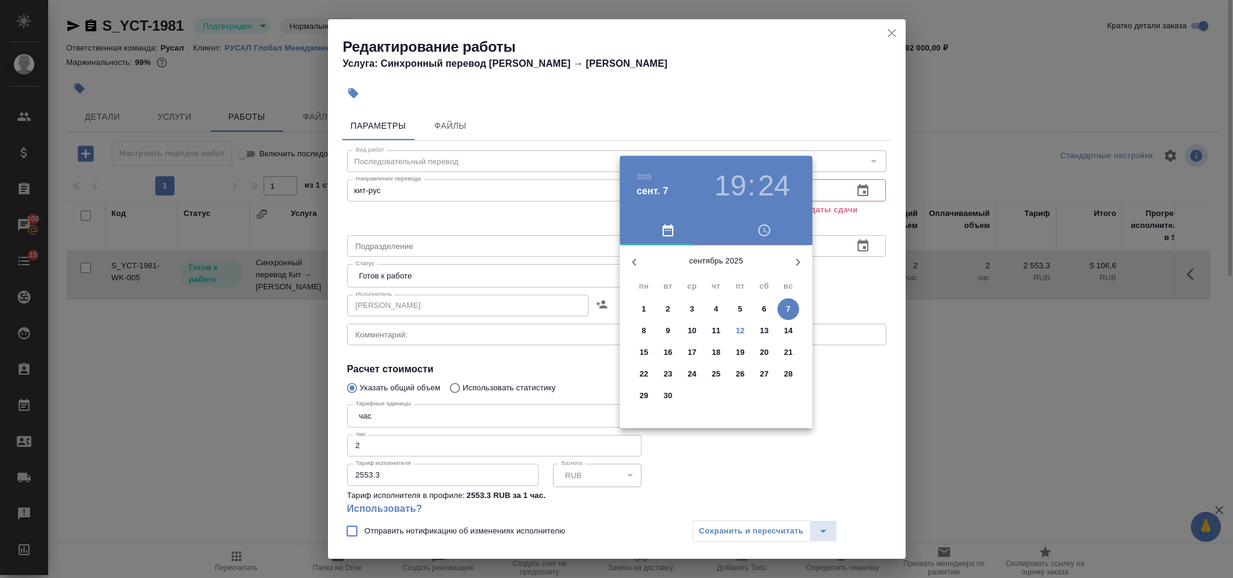
click at [645, 329] on p "8" at bounding box center [644, 331] width 4 height 12
type input "08.09.2025 19:24"
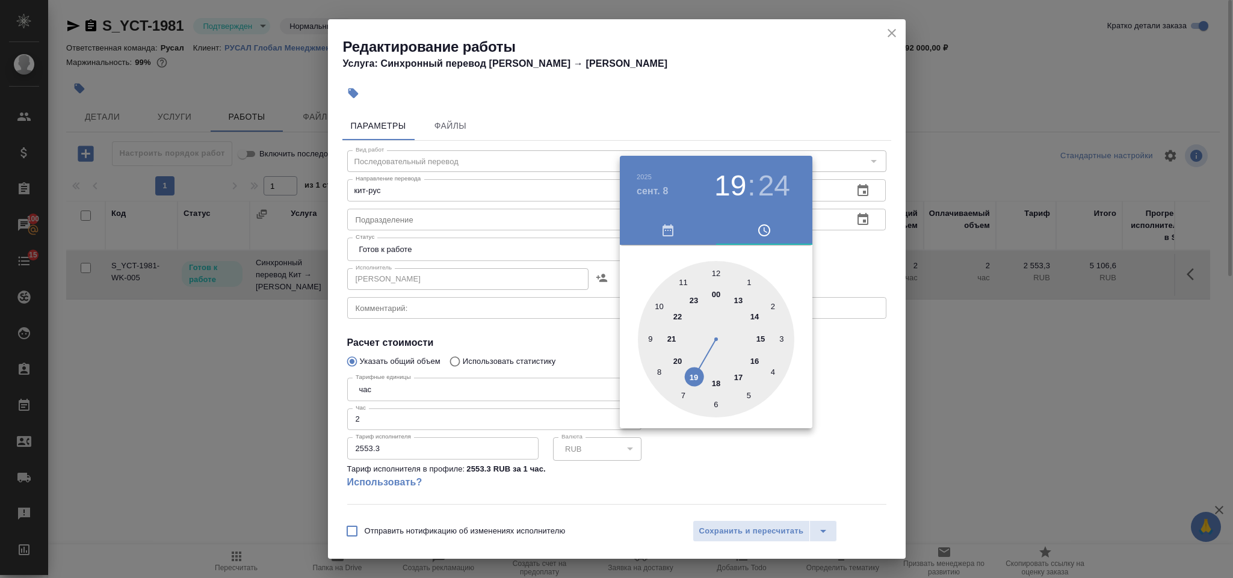
click at [853, 244] on div at bounding box center [616, 289] width 1233 height 578
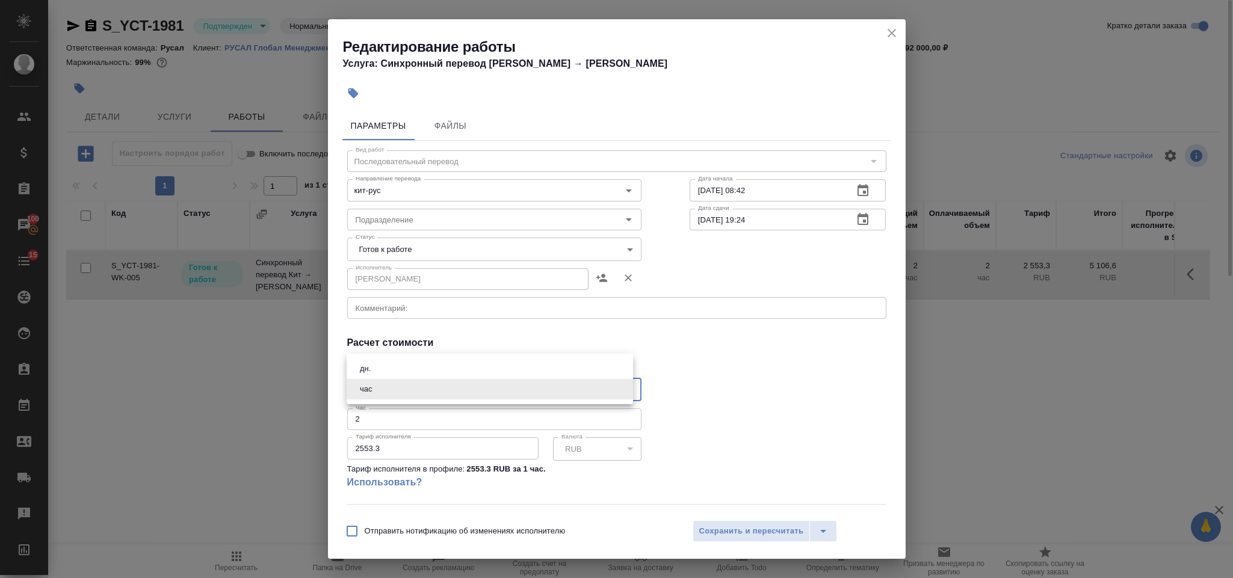
click at [472, 379] on body "🙏 .cls-1 fill:#fff; AWATERA Gorlenko Yuliua Клиенты Спецификации Заказы 100 Чат…" at bounding box center [616, 289] width 1233 height 578
click at [443, 374] on li "дн." at bounding box center [490, 369] width 287 height 20
type input "5a8b1489cc6b4906c91bfd8a"
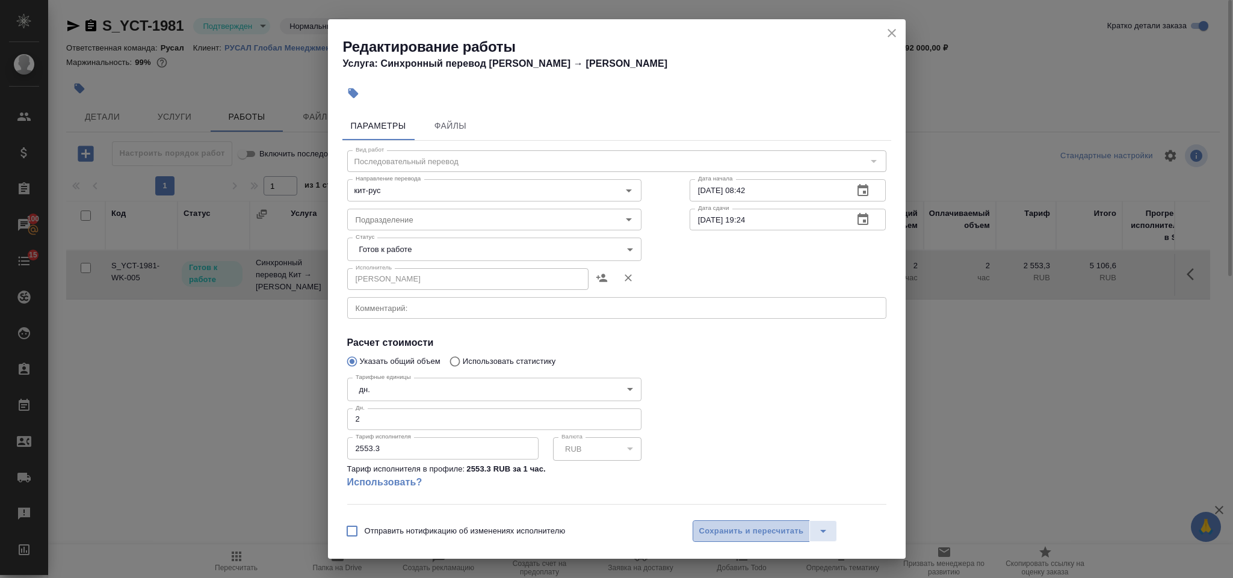
click at [742, 531] on span "Сохранить и пересчитать" at bounding box center [751, 532] width 105 height 14
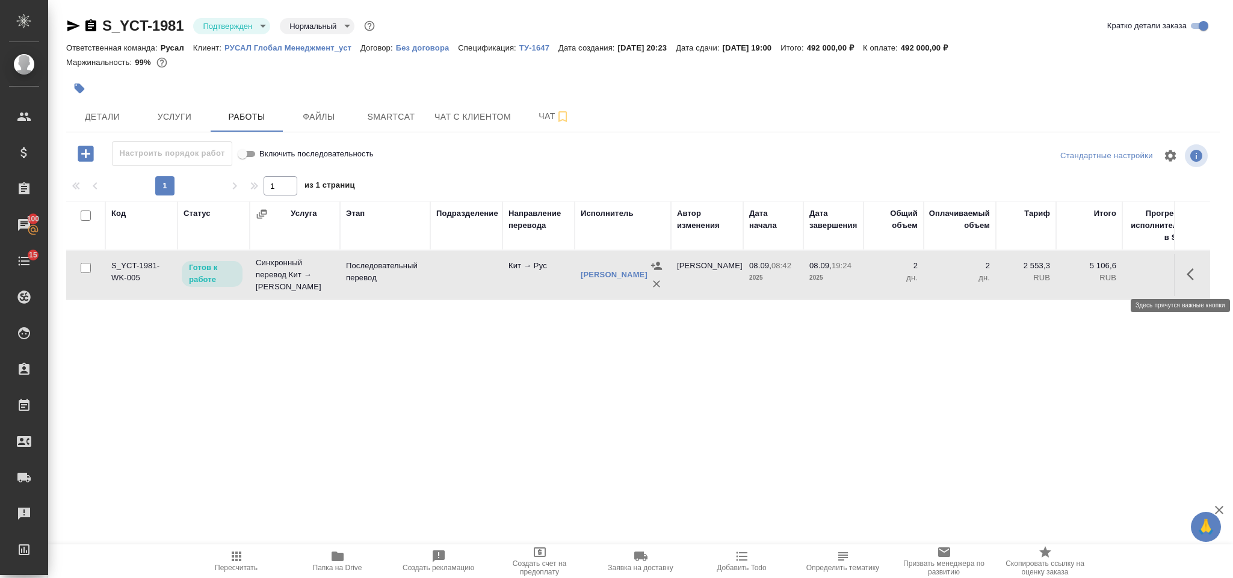
drag, startPoint x: 1197, startPoint y: 274, endPoint x: 1200, endPoint y: 287, distance: 12.9
click at [1197, 274] on icon "button" at bounding box center [1194, 274] width 14 height 14
click at [1113, 273] on button "button" at bounding box center [1105, 274] width 20 height 29
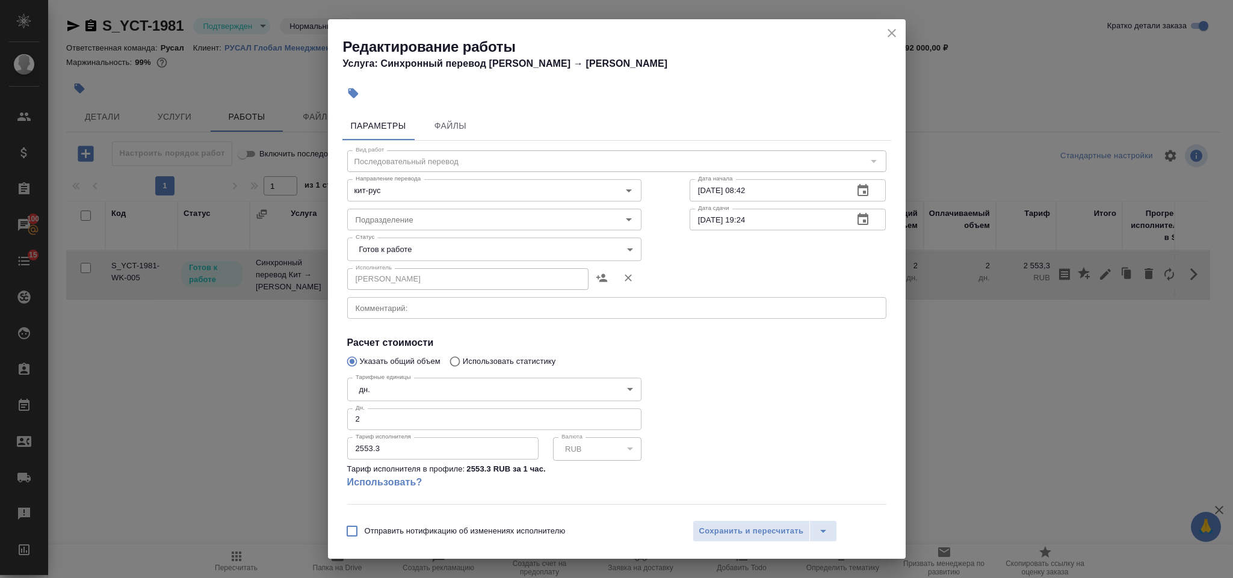
click at [432, 385] on body "🙏 .cls-1 fill:#fff; AWATERA Gorlenko Yuliua Клиенты Спецификации Заказы 100 Чат…" at bounding box center [616, 289] width 1233 height 578
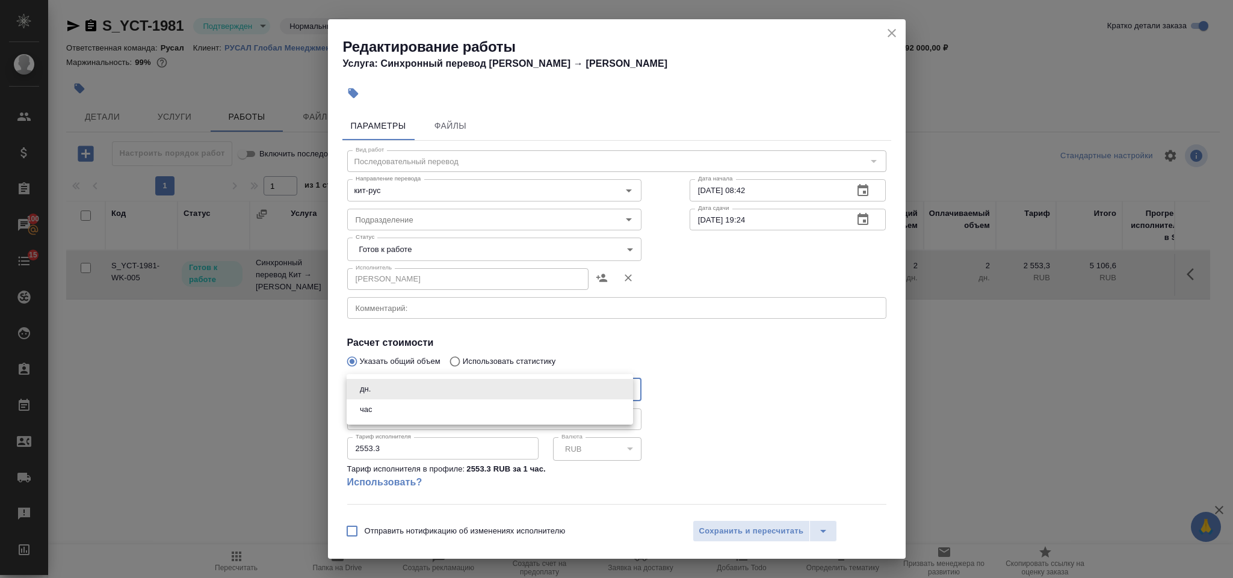
click at [719, 362] on div at bounding box center [616, 289] width 1233 height 578
click at [435, 425] on input "2" at bounding box center [494, 420] width 294 height 22
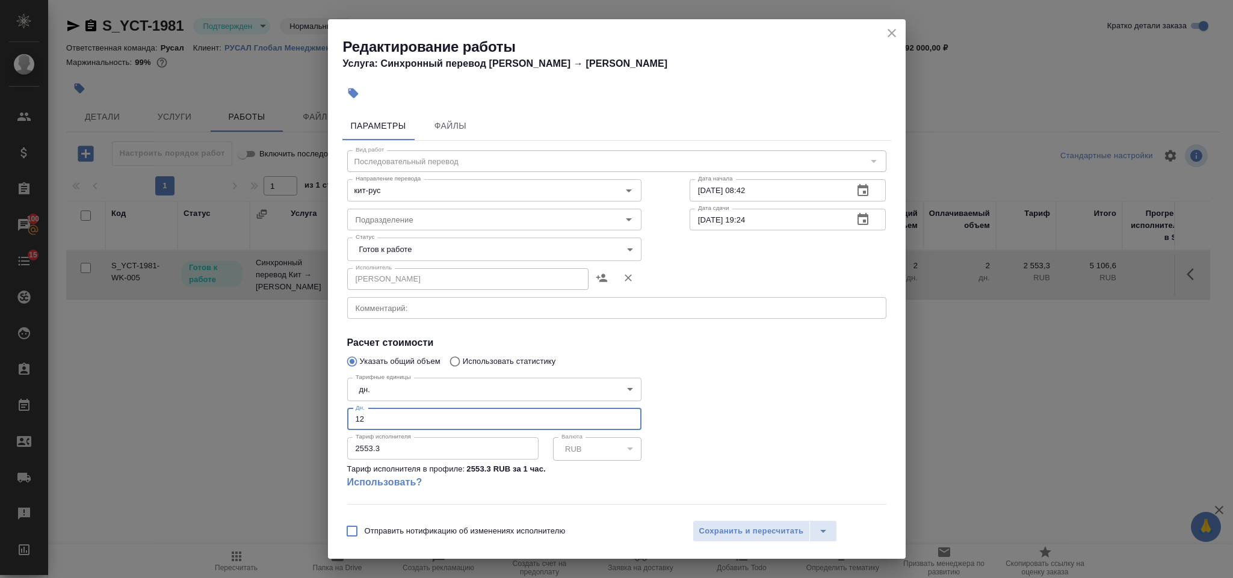
type input "12"
drag, startPoint x: 409, startPoint y: 445, endPoint x: 342, endPoint y: 447, distance: 66.8
click at [342, 447] on div "Тарифные единицы дн. 5a8b1489cc6b4906c91bfd8a Тарифные единицы Дн. 12 Дн. Тариф…" at bounding box center [494, 438] width 342 height 179
type input "25750"
click at [717, 529] on span "Сохранить и пересчитать" at bounding box center [751, 532] width 105 height 14
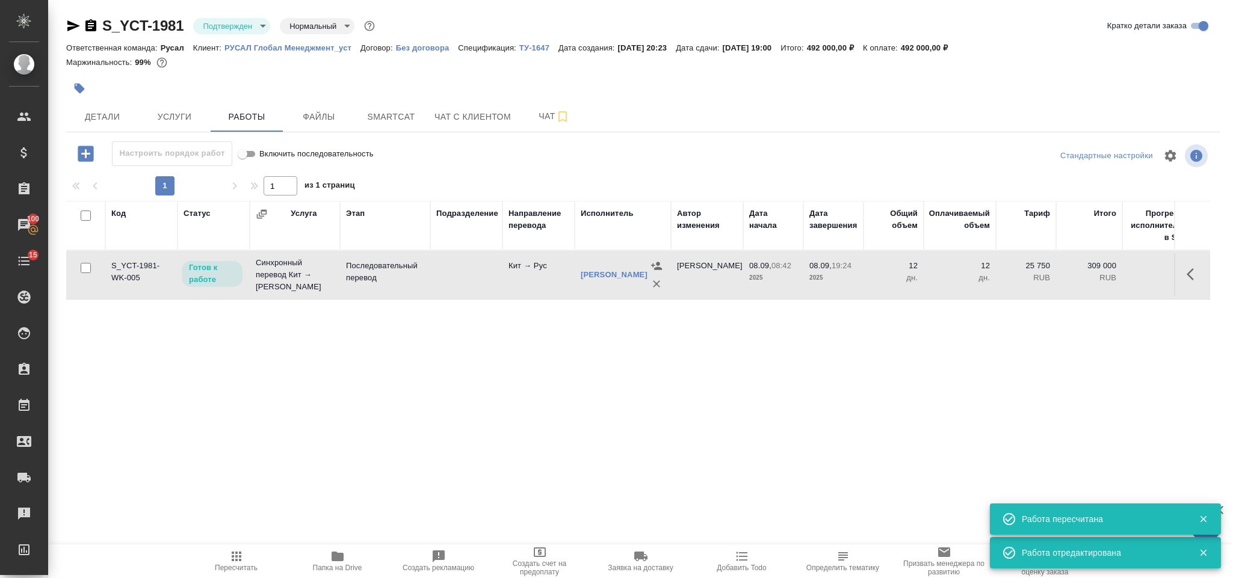
click at [234, 550] on icon "button" at bounding box center [236, 557] width 14 height 14
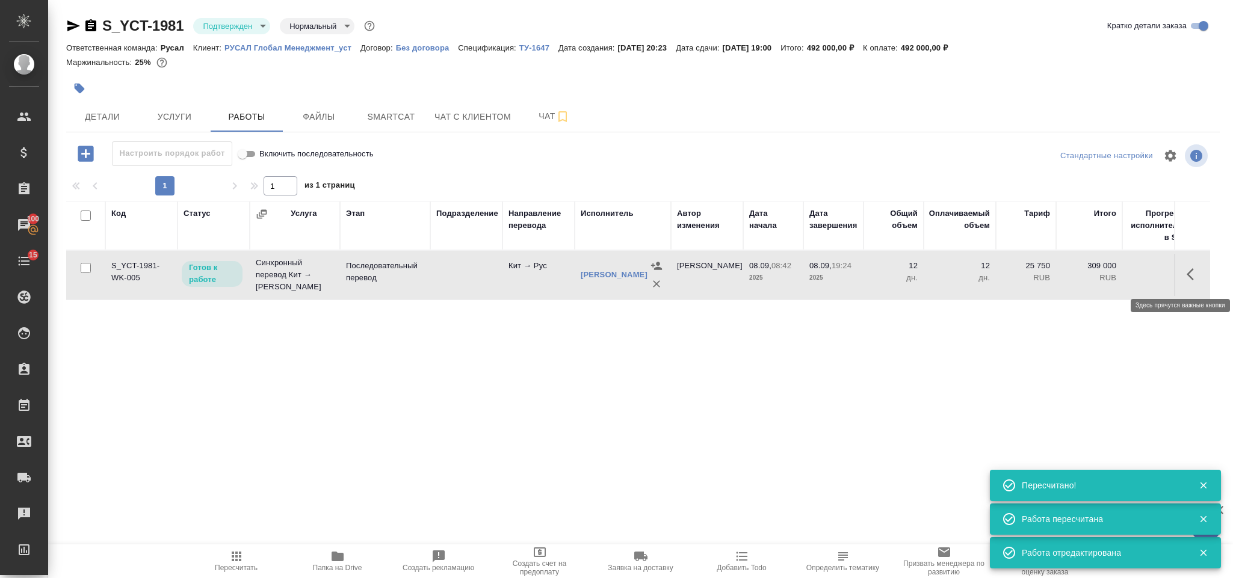
click at [1185, 277] on button "button" at bounding box center [1194, 274] width 29 height 29
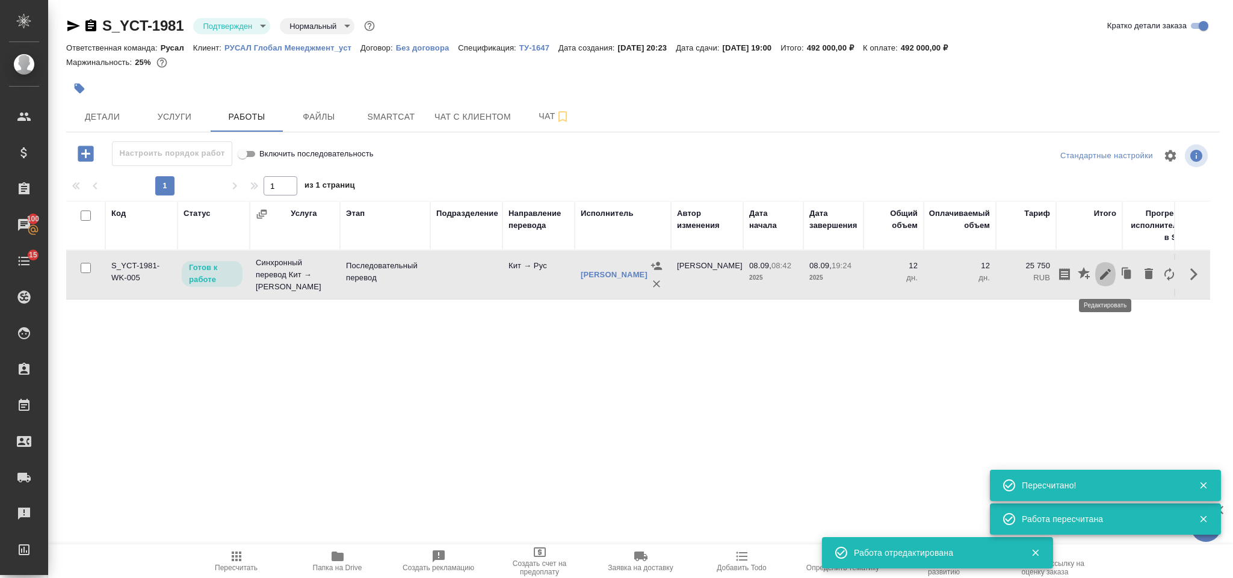
click at [1099, 275] on icon "button" at bounding box center [1106, 274] width 14 height 14
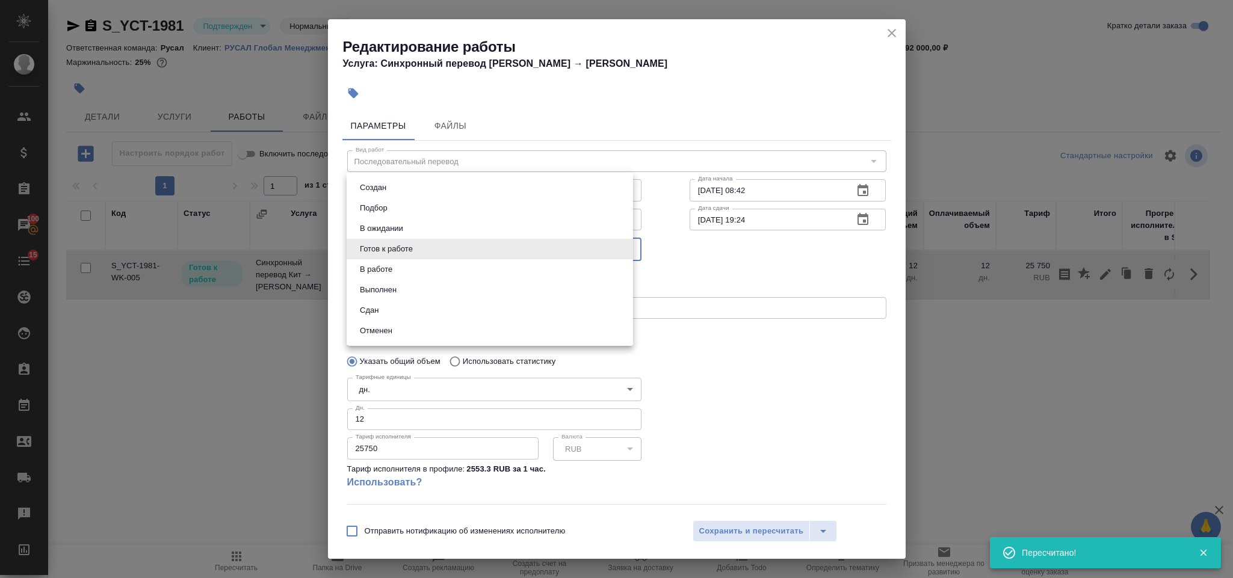
click at [486, 247] on body "🙏 .cls-1 fill:#fff; AWATERA Gorlenko Yuliua Клиенты Спецификации Заказы 100 Чат…" at bounding box center [616, 289] width 1233 height 578
click at [407, 311] on li "Сдан" at bounding box center [490, 310] width 287 height 20
type input "closed"
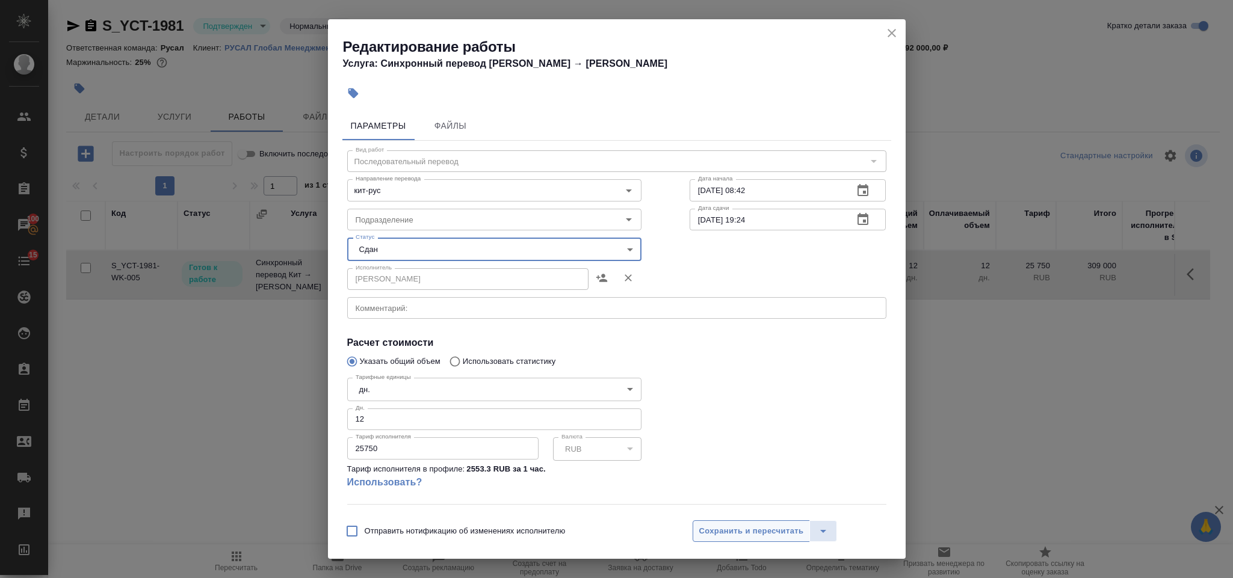
click at [762, 527] on span "Сохранить и пересчитать" at bounding box center [751, 532] width 105 height 14
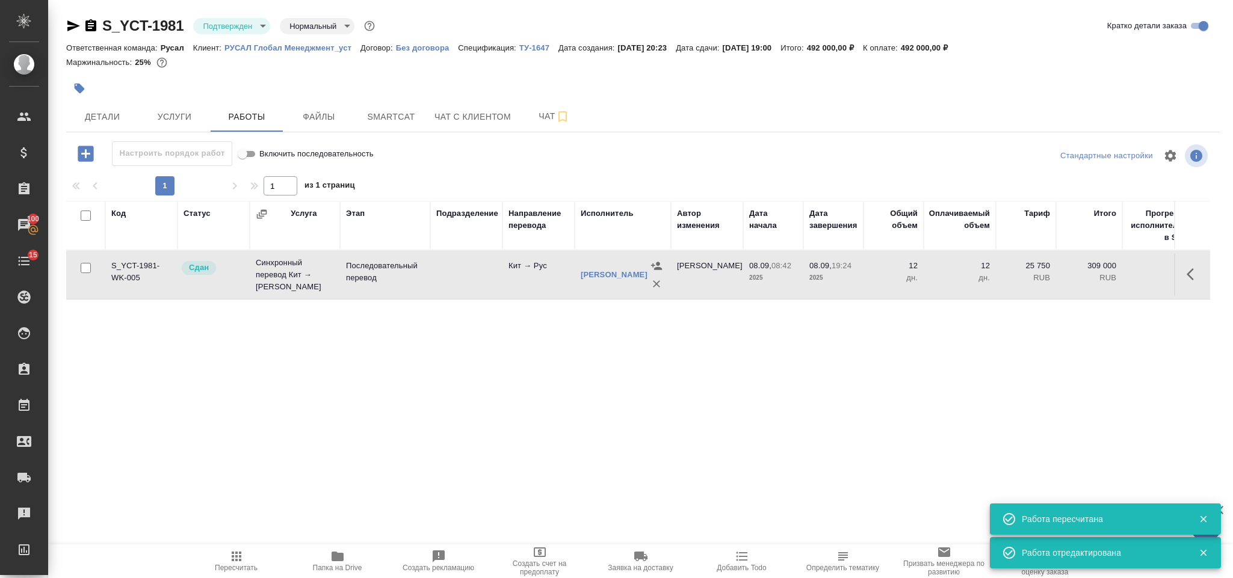
click at [246, 551] on span "Пересчитать" at bounding box center [236, 561] width 87 height 23
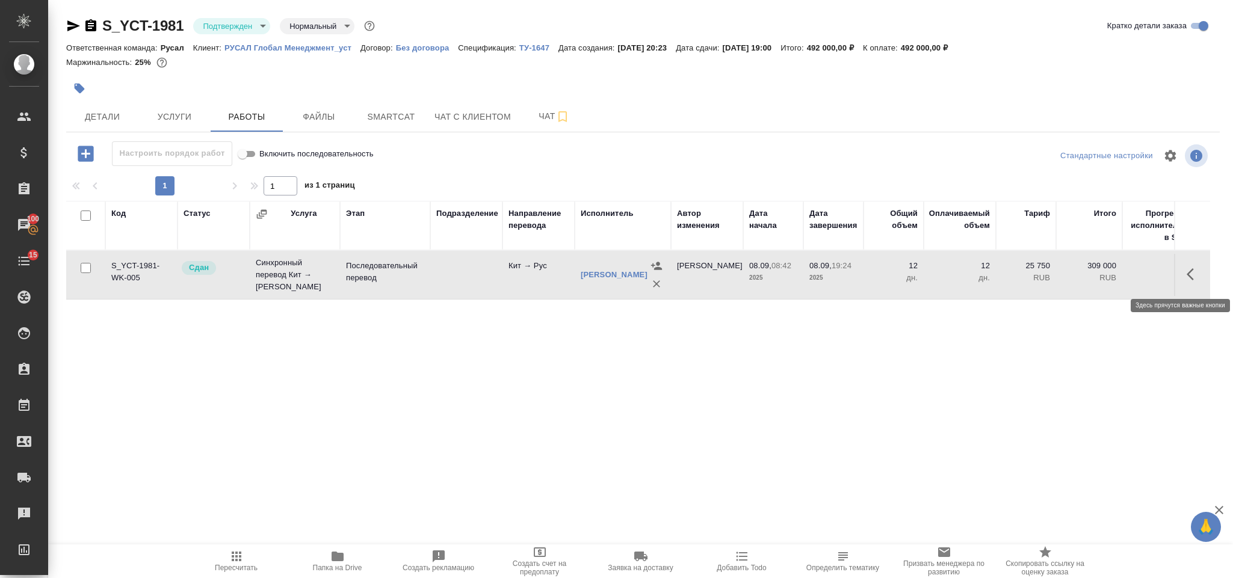
click at [1201, 277] on button "button" at bounding box center [1194, 274] width 29 height 29
click at [1105, 277] on icon "button" at bounding box center [1105, 274] width 11 height 11
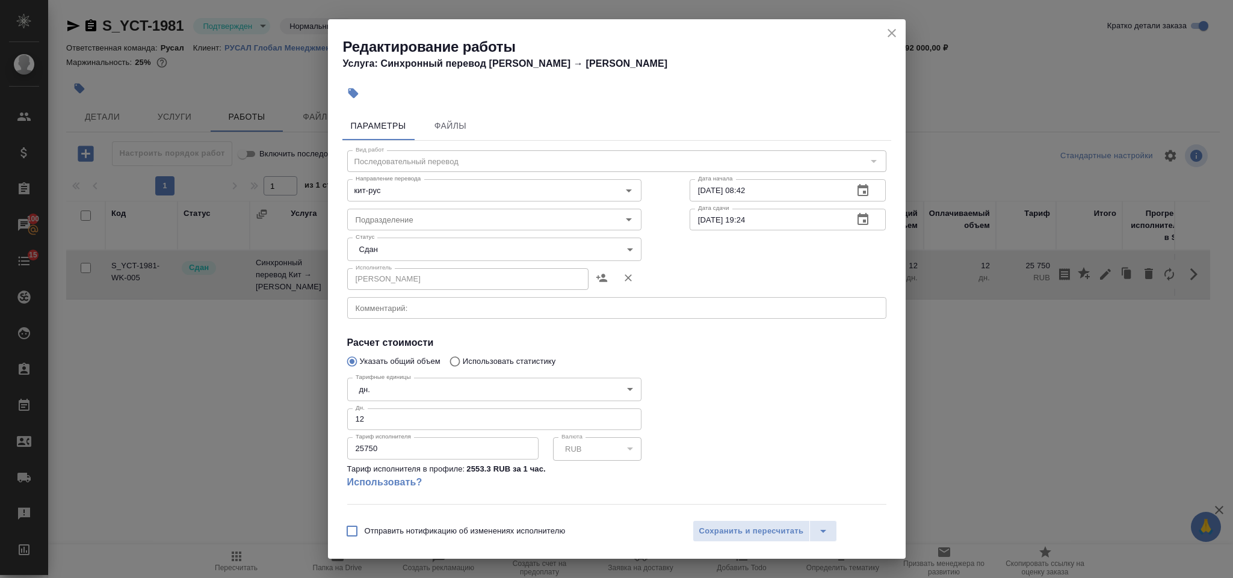
click at [374, 420] on input "12" at bounding box center [494, 420] width 294 height 22
type input "10"
click at [723, 525] on span "Сохранить и пересчитать" at bounding box center [751, 532] width 105 height 14
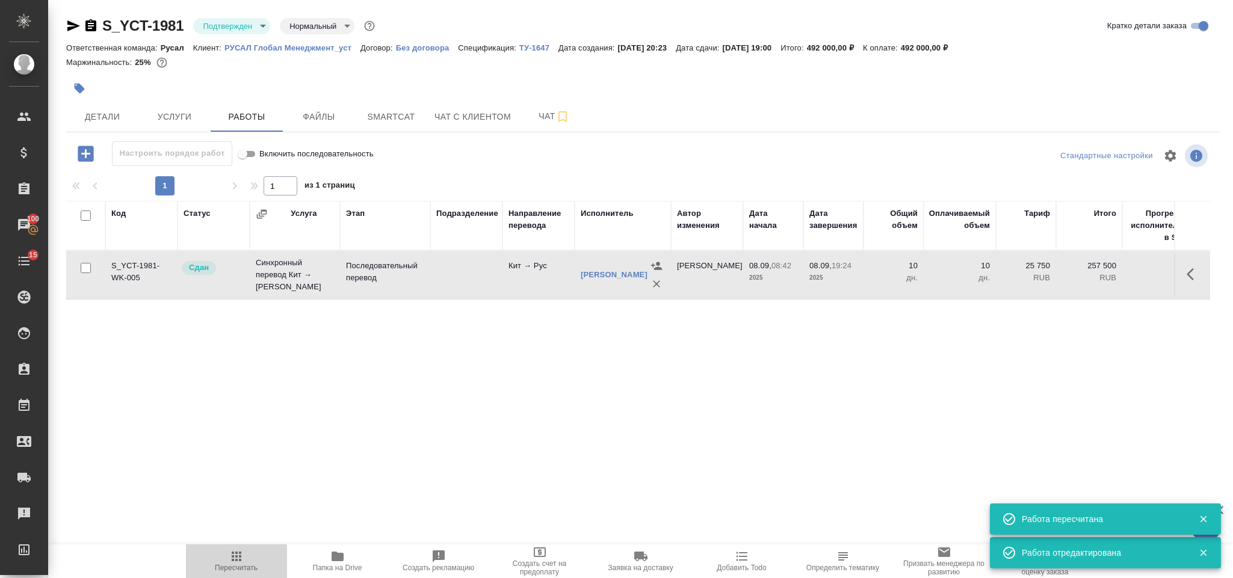
click at [223, 551] on span "Пересчитать" at bounding box center [236, 561] width 87 height 23
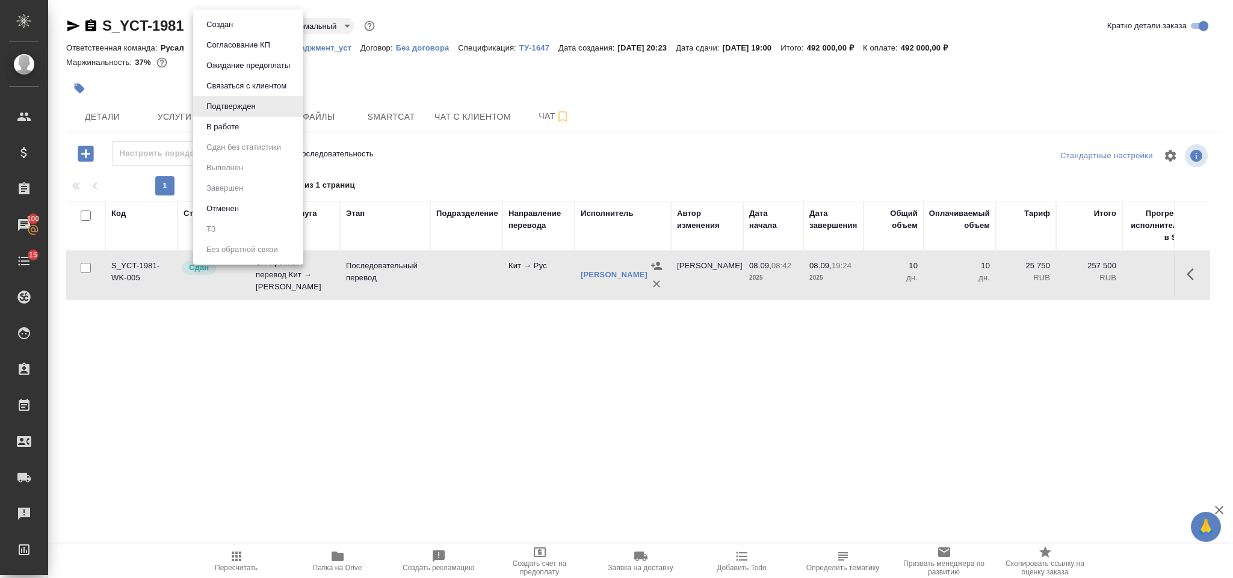
click at [228, 22] on body "🙏 .cls-1 fill:#fff; AWATERA Gorlenko Yuliua Клиенты Спецификации Заказы 100 Чат…" at bounding box center [616, 289] width 1233 height 578
click at [242, 122] on button "В работе" at bounding box center [223, 126] width 40 height 13
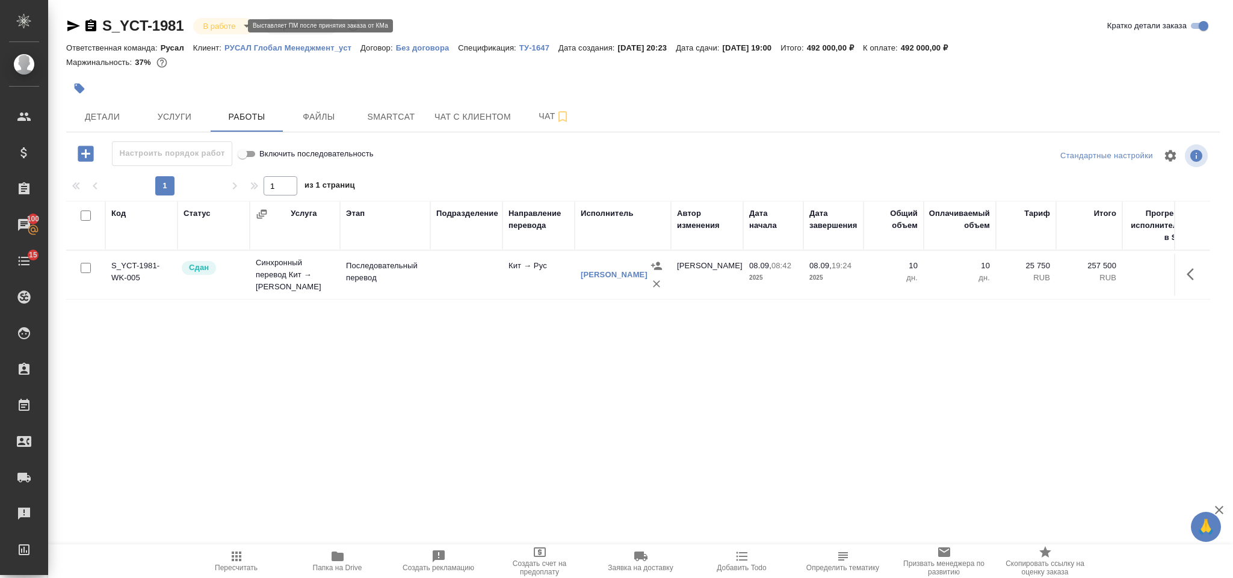
click at [221, 26] on body "🙏 .cls-1 fill:#fff; AWATERA Gorlenko Yuliua Клиенты Спецификации Заказы 100 Чат…" at bounding box center [616, 289] width 1233 height 578
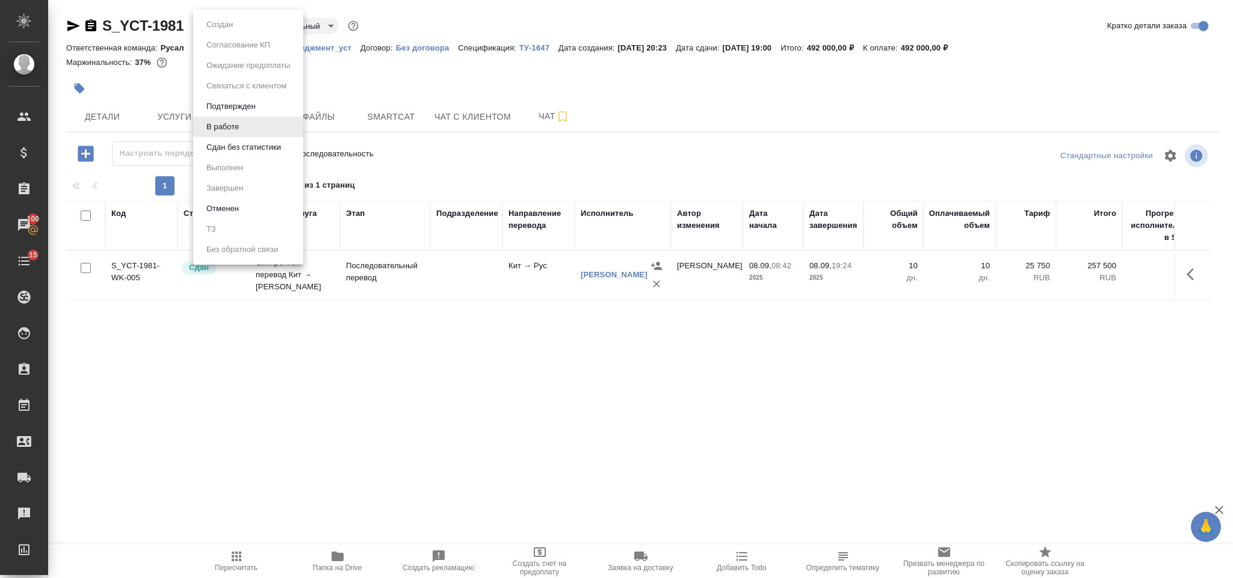
click at [226, 138] on li "Сдан без статистики" at bounding box center [248, 147] width 110 height 20
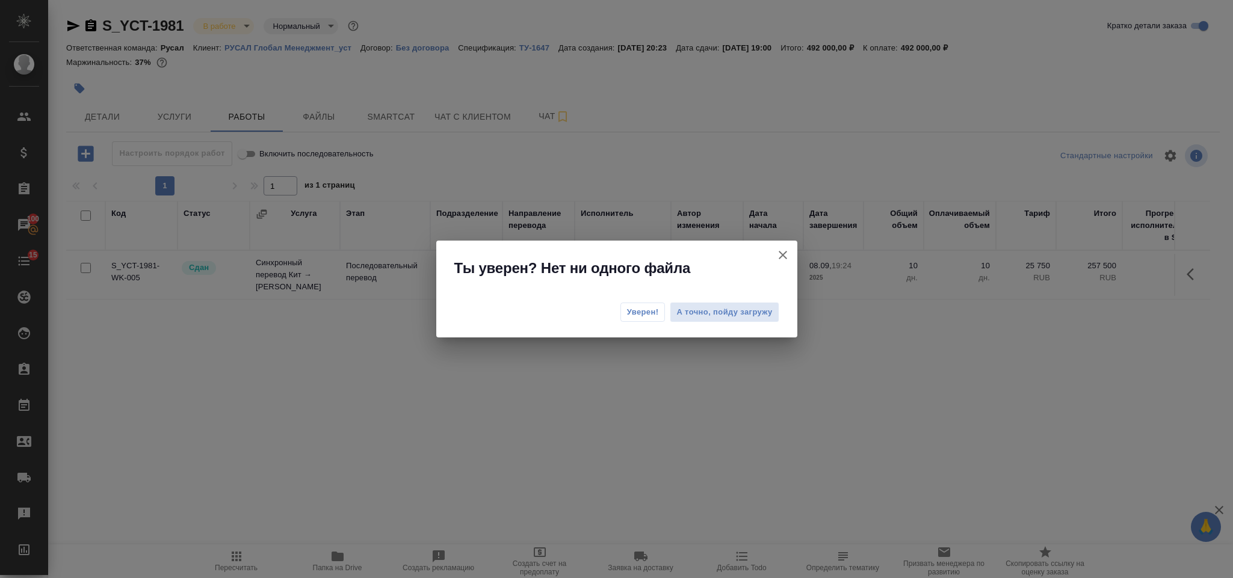
click at [643, 311] on span "Уверен!" at bounding box center [643, 312] width 32 height 12
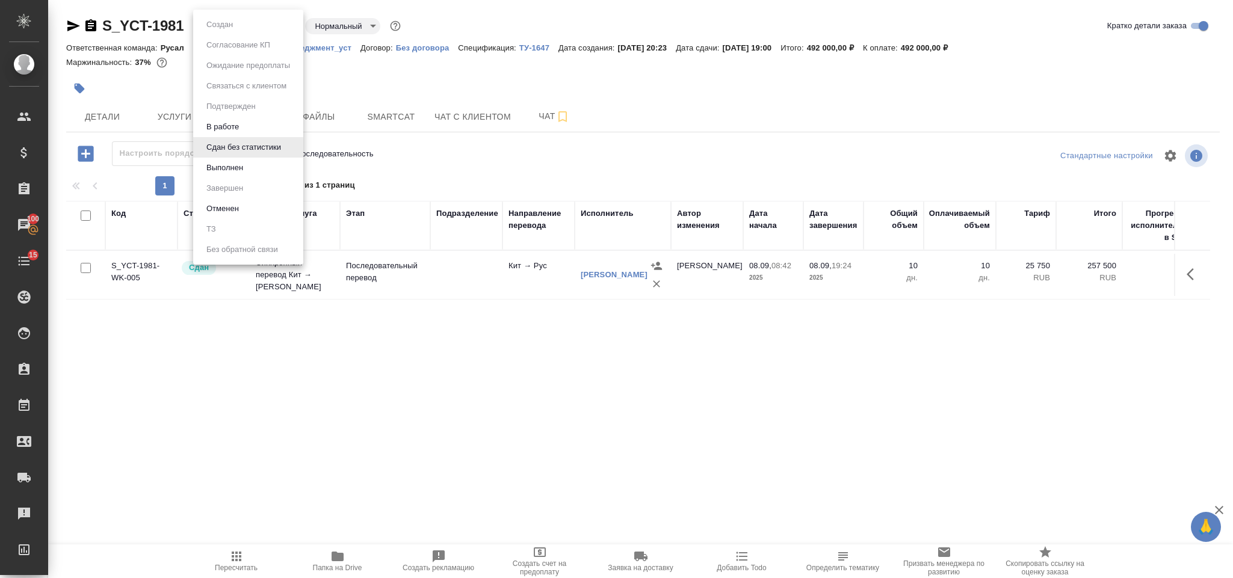
click at [262, 29] on body "🙏 .cls-1 fill:#fff; AWATERA Gorlenko Yuliua Клиенты Спецификации Заказы 100 Чат…" at bounding box center [616, 289] width 1233 height 578
click at [252, 161] on li "Выполнен" at bounding box center [248, 168] width 110 height 20
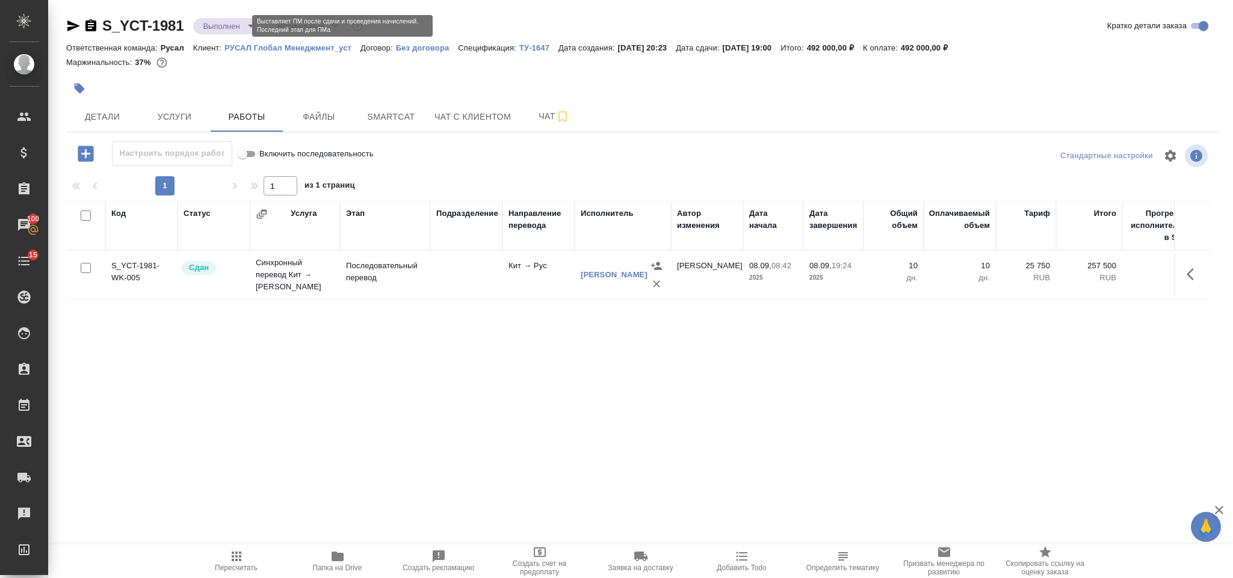
click at [230, 28] on body "🙏 .cls-1 fill:#fff; AWATERA Gorlenko Yuliua Клиенты Спецификации Заказы 100 Чат…" at bounding box center [616, 289] width 1233 height 578
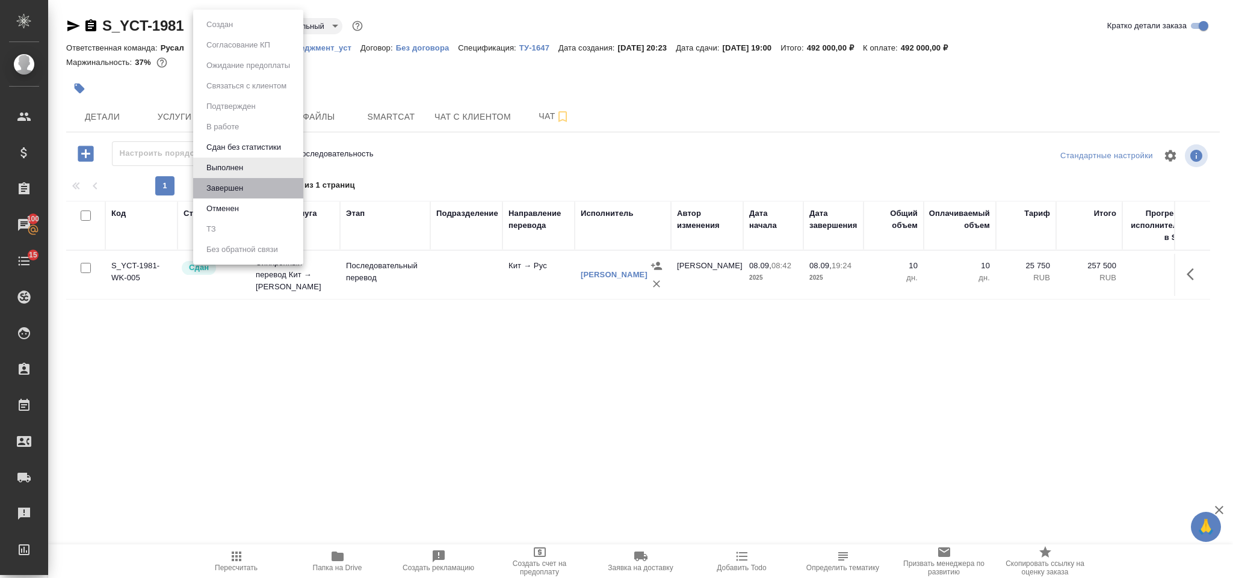
click at [237, 181] on li "Завершен" at bounding box center [248, 188] width 110 height 20
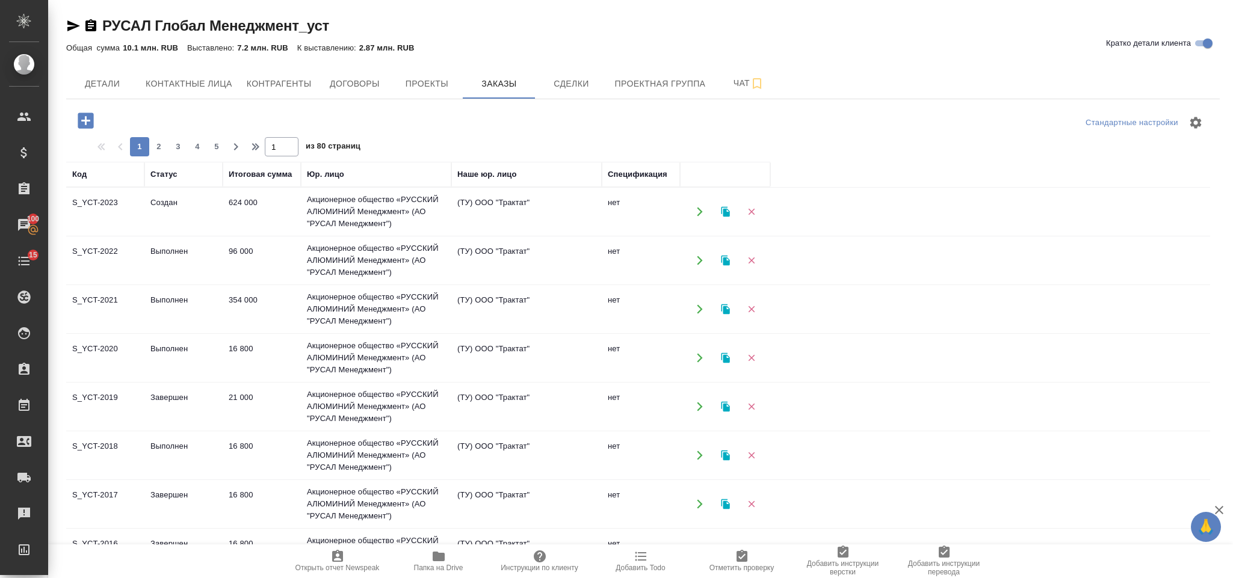
click at [91, 120] on icon "button" at bounding box center [86, 121] width 16 height 16
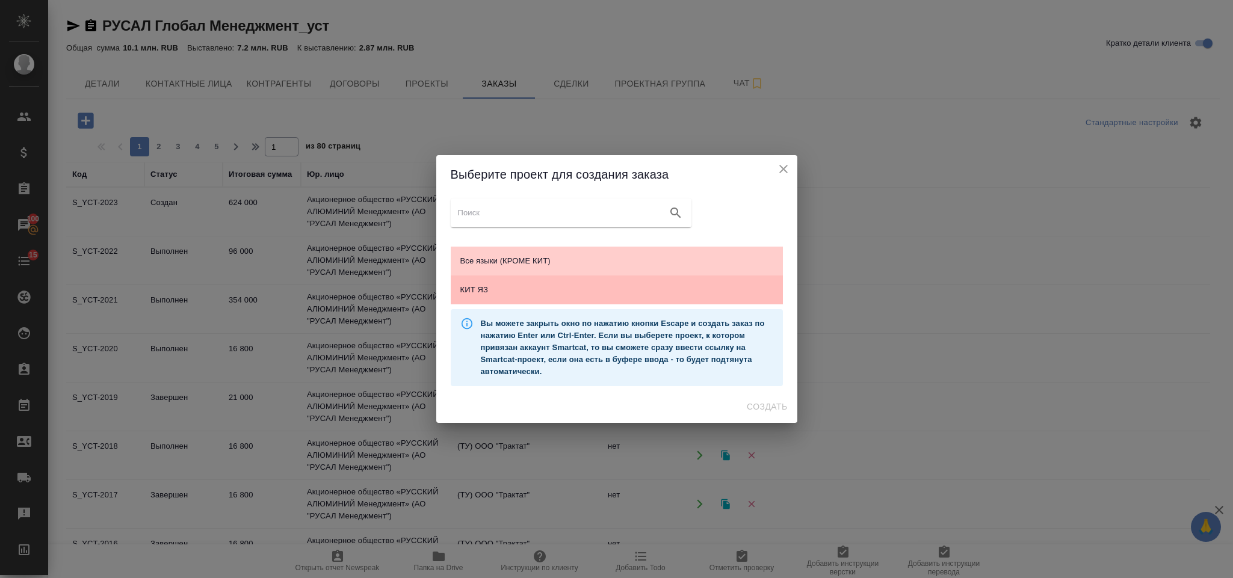
click at [569, 294] on span "КИТ ЯЗ" at bounding box center [616, 290] width 313 height 12
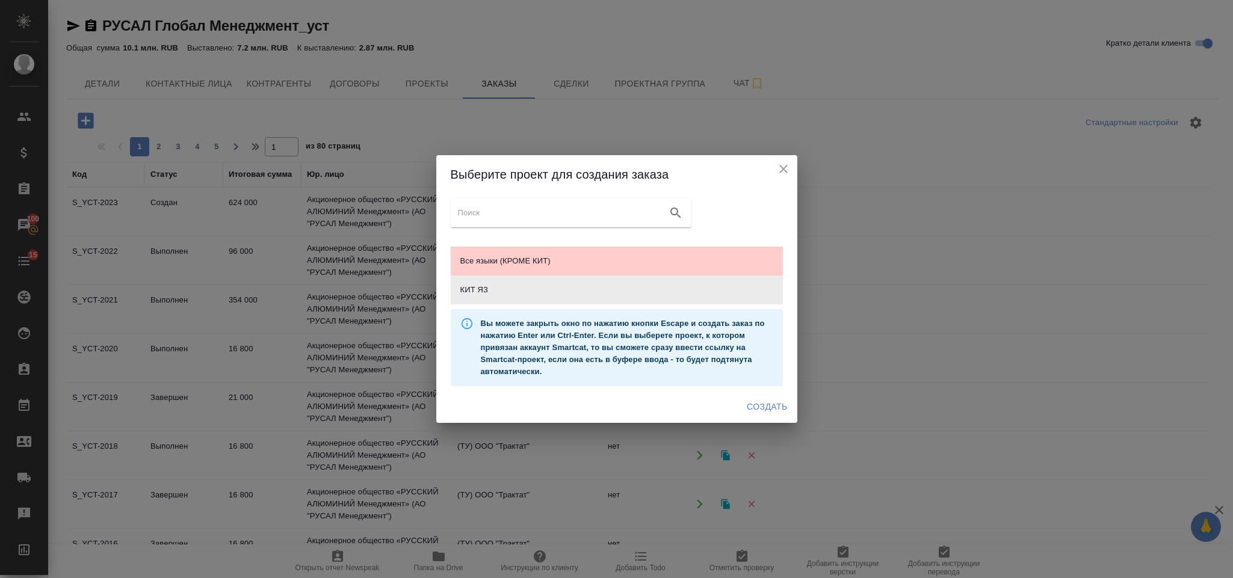
click at [771, 414] on span "Создать" at bounding box center [767, 407] width 40 height 15
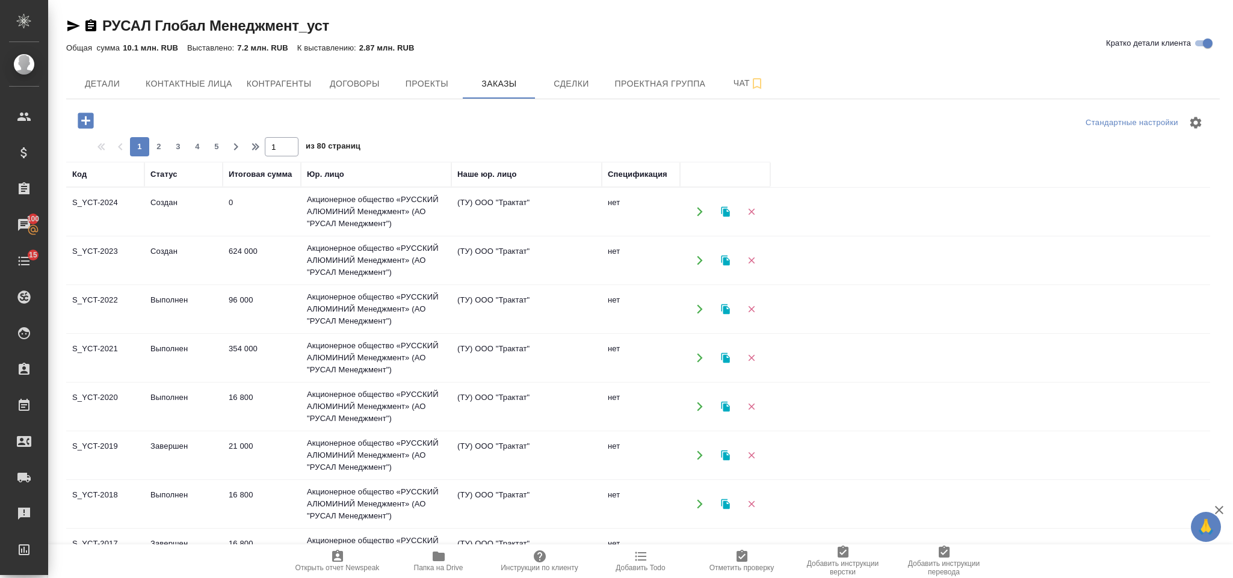
click at [699, 213] on icon "button" at bounding box center [700, 211] width 11 height 11
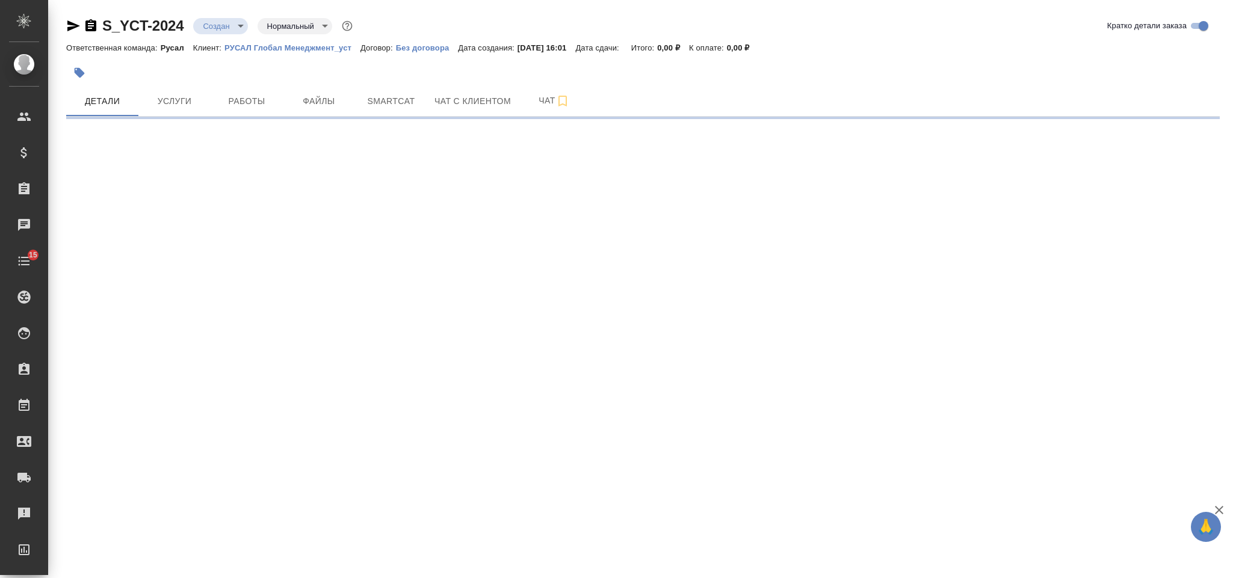
select select "RU"
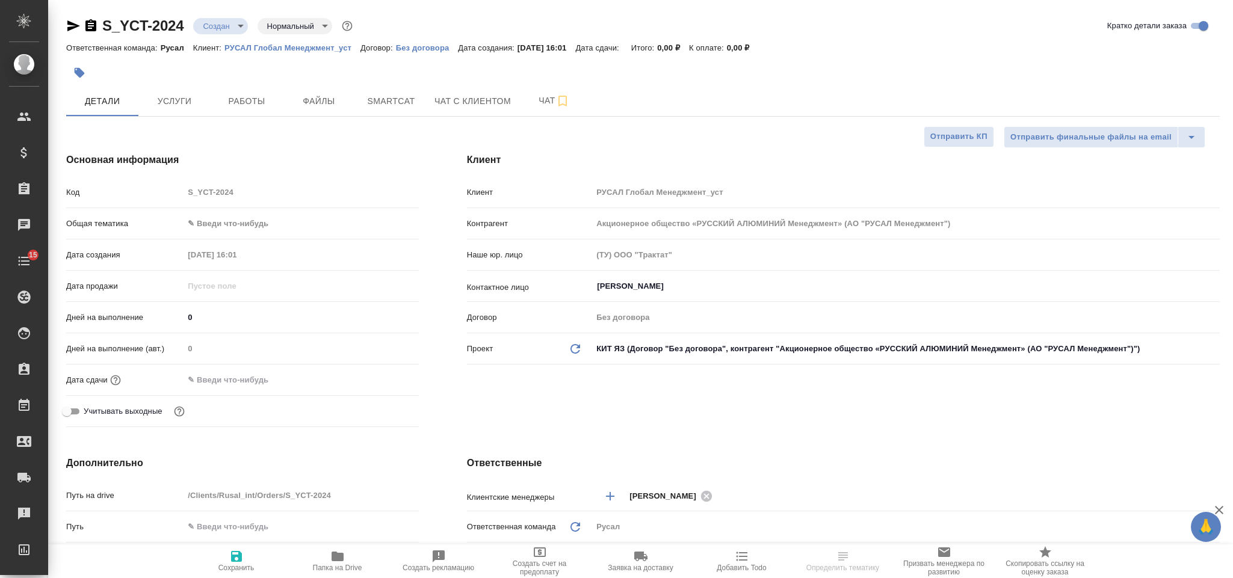
type textarea "x"
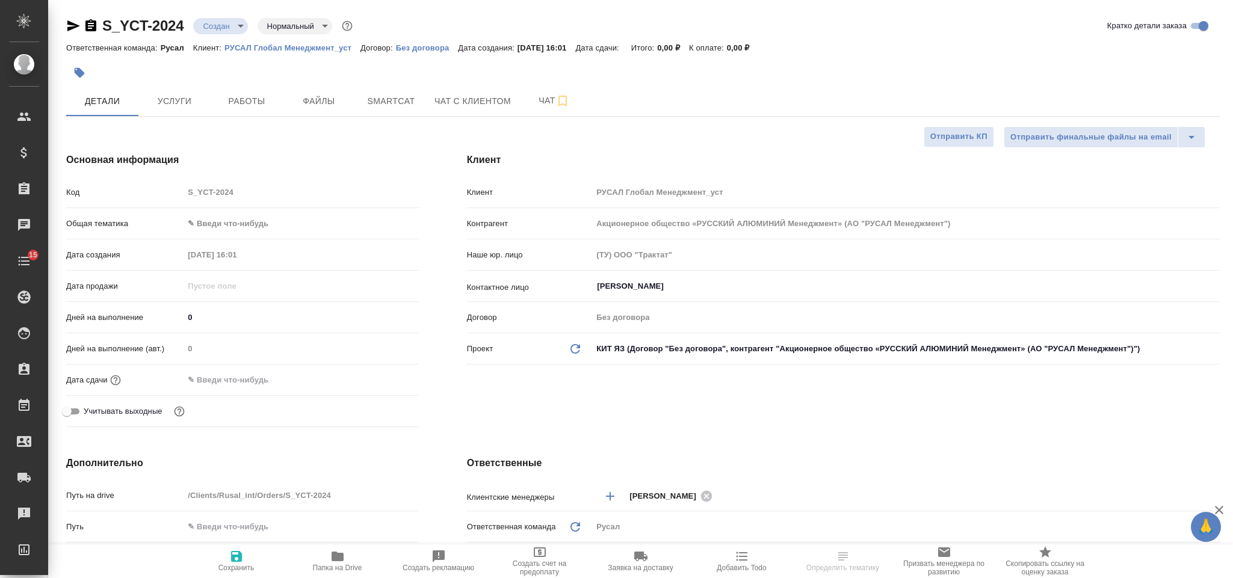
type textarea "x"
click at [237, 217] on body "🙏 .cls-1 fill:#fff; AWATERA Gorlenko [PERSON_NAME] Спецификации Заказы Чаты 15 …" at bounding box center [616, 289] width 1233 height 578
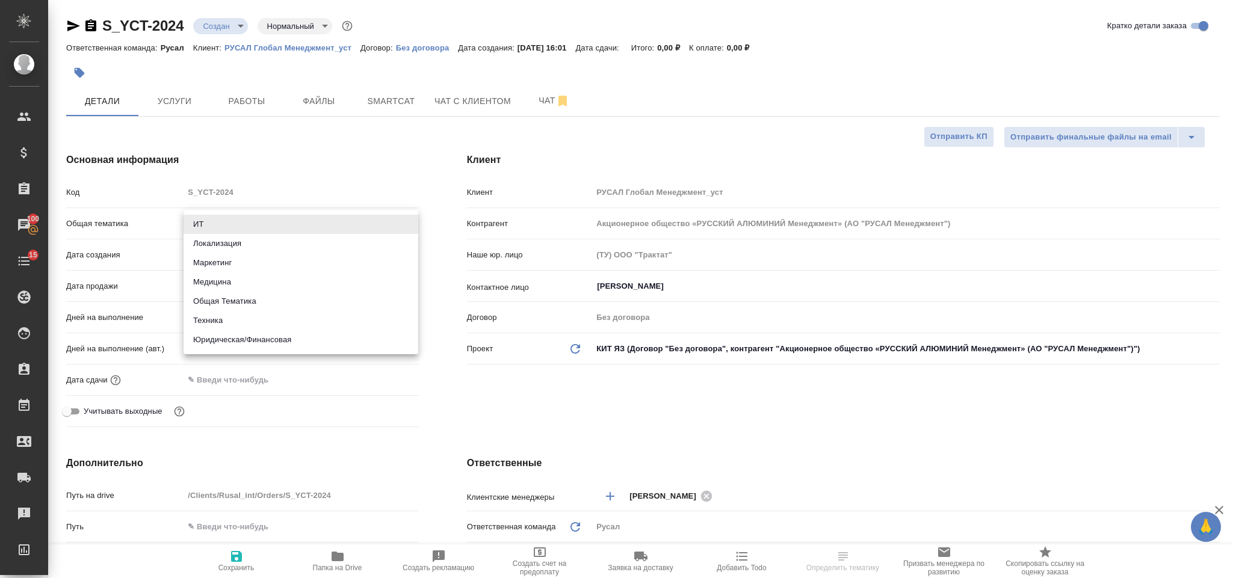
click at [279, 343] on li "Юридическая/Финансовая" at bounding box center [301, 339] width 235 height 19
type input "yr-fn"
type textarea "x"
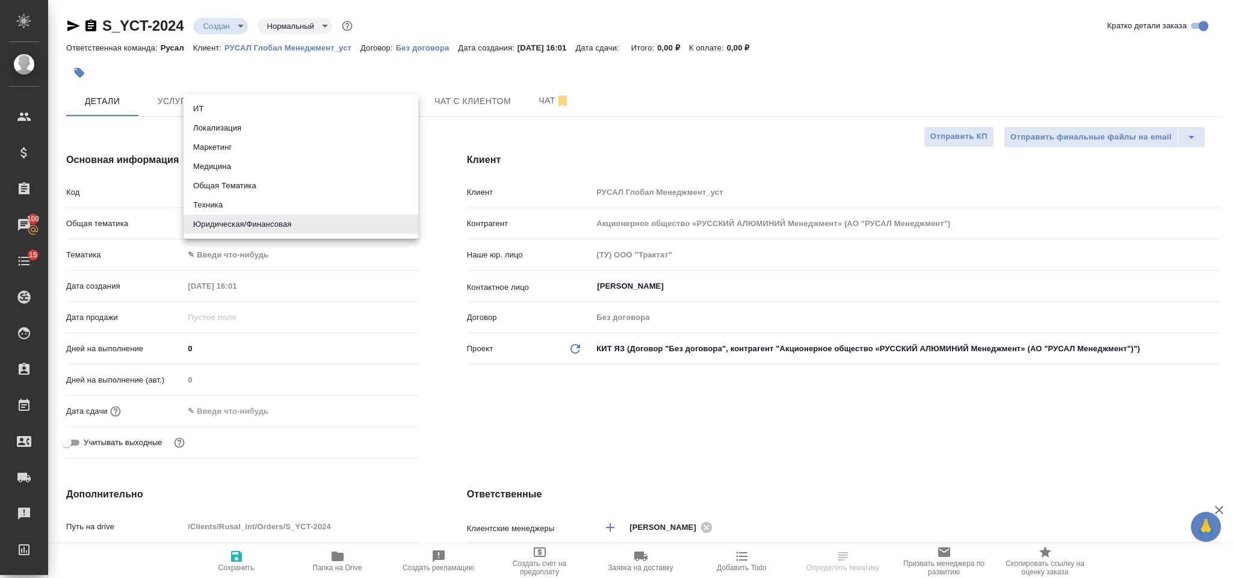
click at [273, 215] on body "🙏 .cls-1 fill:#fff; AWATERA Gorlenko [PERSON_NAME] Спецификации Заказы 100 Чаты…" at bounding box center [616, 289] width 1233 height 578
click at [256, 201] on li "Техника" at bounding box center [301, 205] width 235 height 19
type input "tech"
type textarea "x"
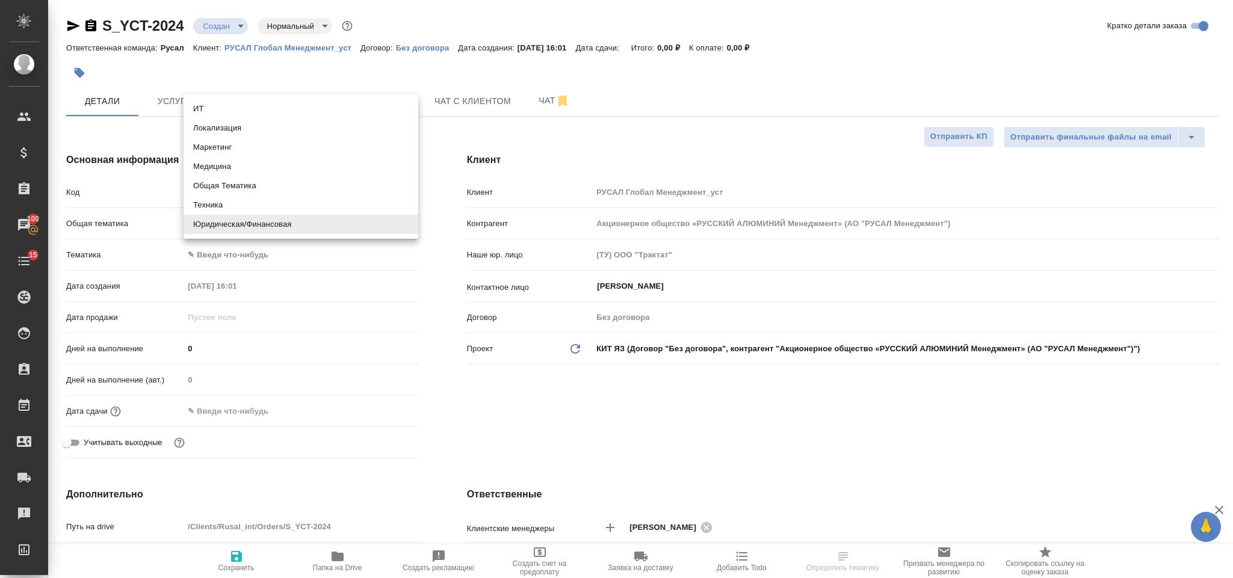
type textarea "x"
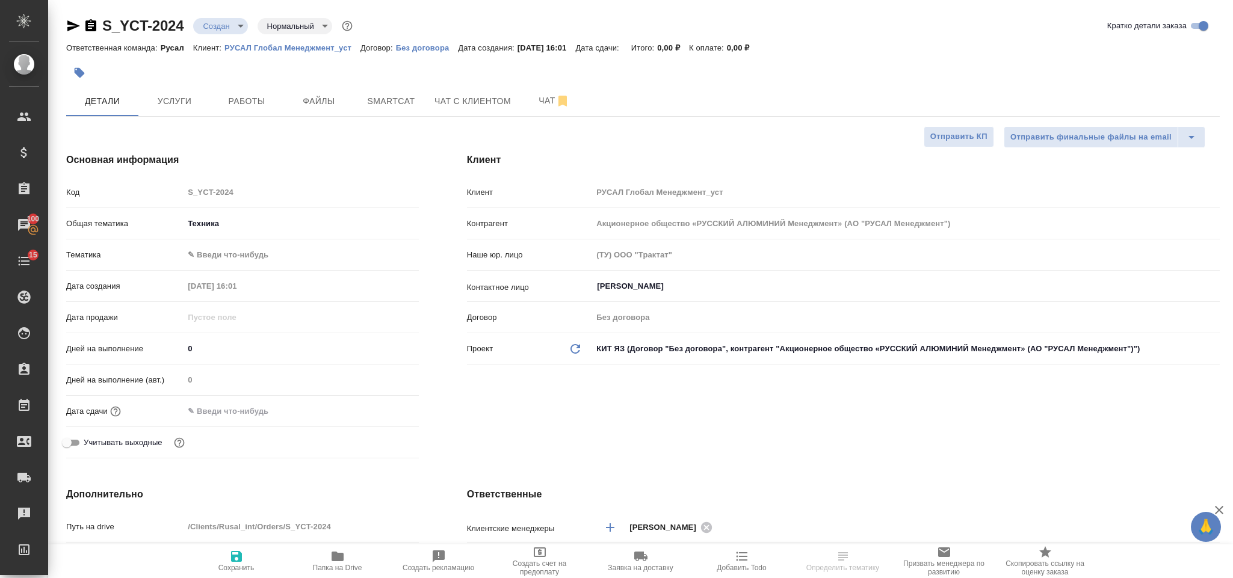
click at [257, 255] on body "🙏 .cls-1 fill:#fff; AWATERA Gorlenko [PERSON_NAME] Спецификации Заказы 100 Чаты…" at bounding box center [616, 289] width 1233 height 578
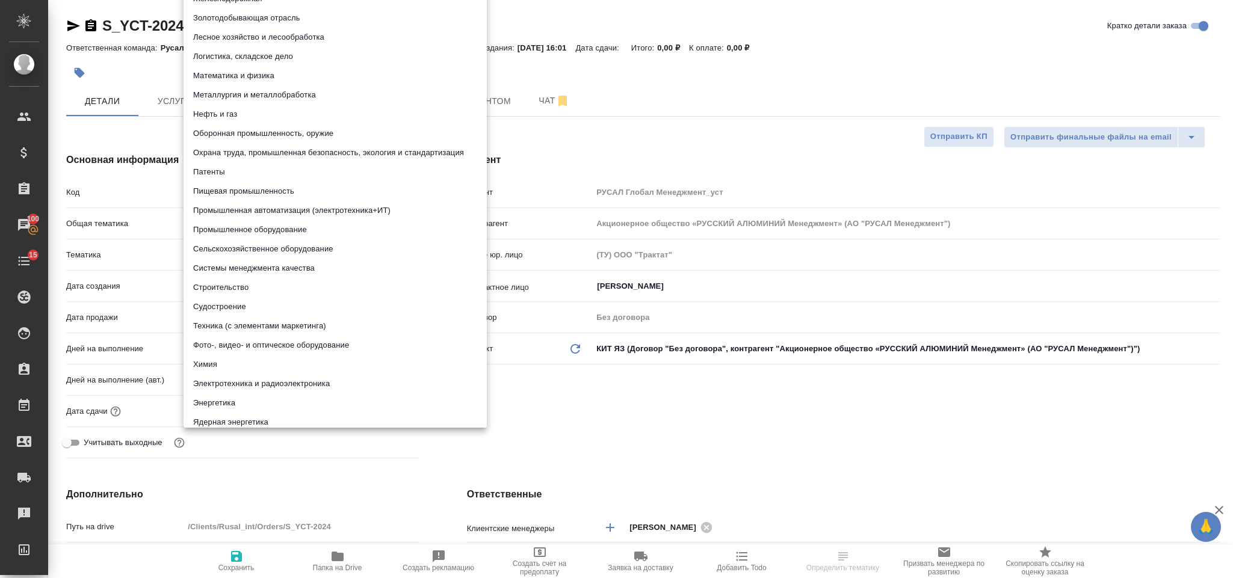
click at [302, 88] on li "Металлургия и металлобработка" at bounding box center [335, 94] width 303 height 19
type textarea "x"
type input "60014e23f7d9dc5f480a3cf8"
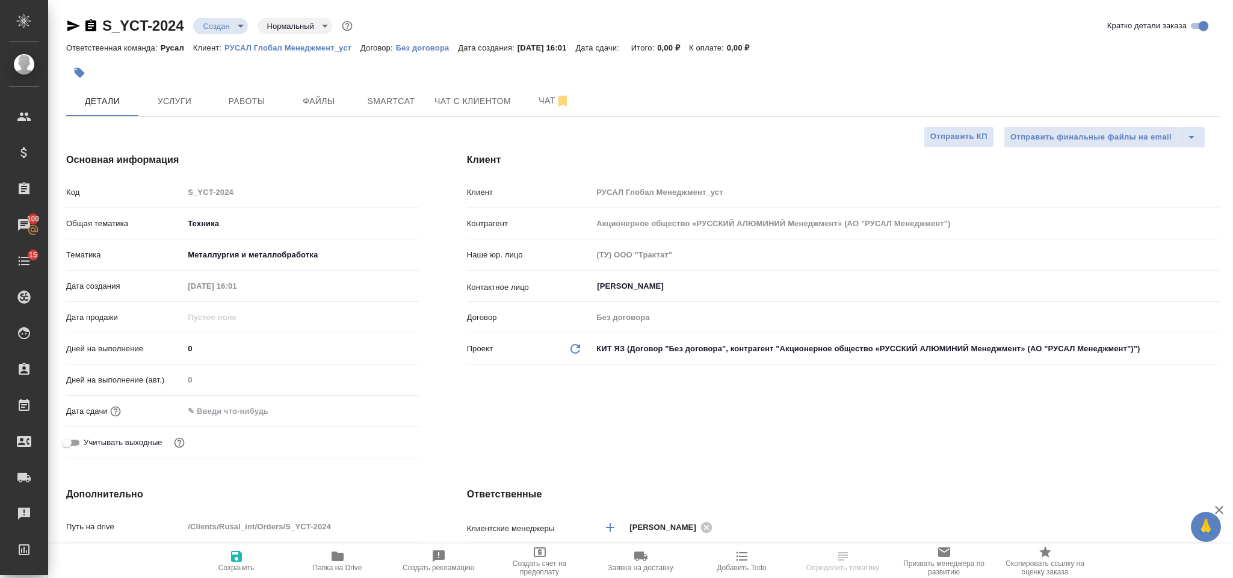
click at [260, 403] on div ".cls-1 fill:#fff; AWATERA Gorlenko [PERSON_NAME] Спецификации Заказы 100 Чаты 1…" at bounding box center [616, 289] width 1233 height 578
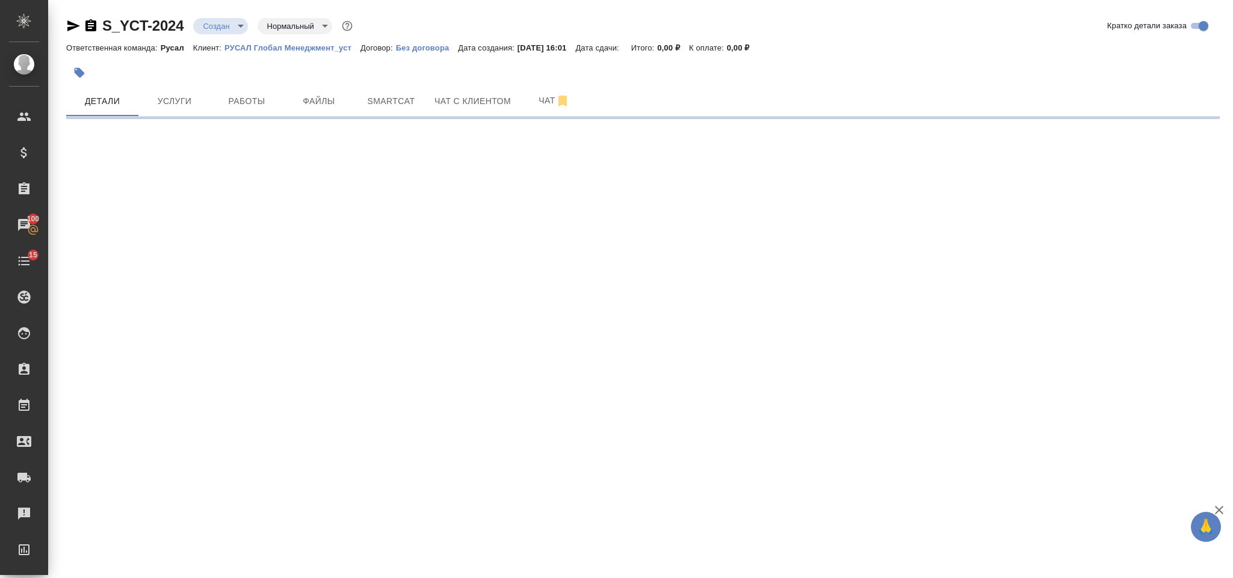
select select "RU"
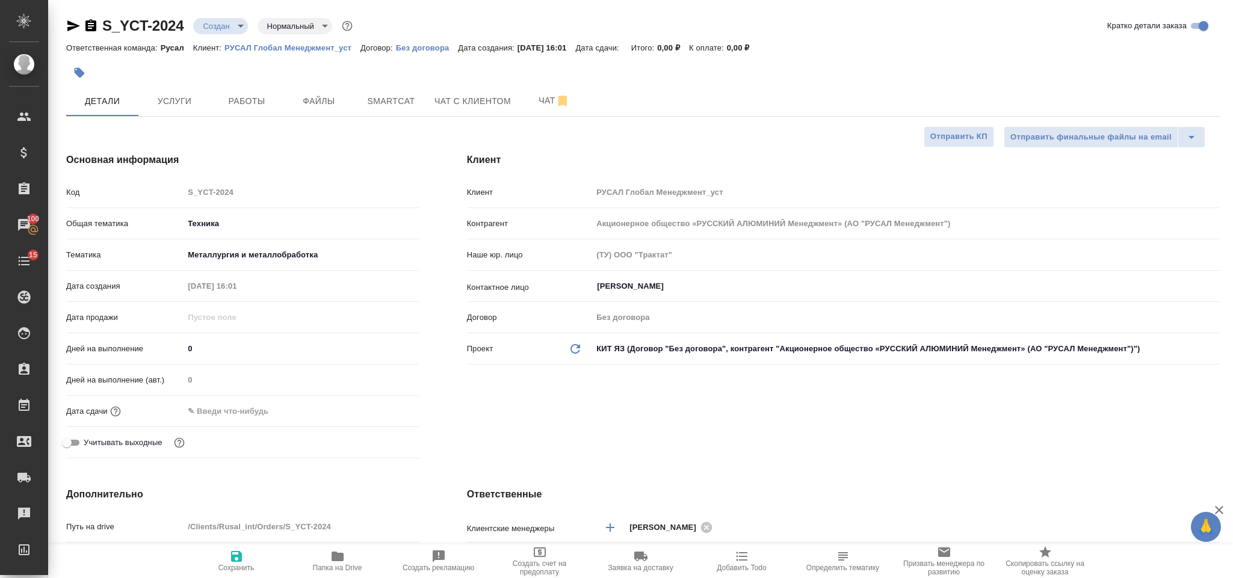
type textarea "x"
click at [290, 410] on input "text" at bounding box center [236, 411] width 105 height 17
click at [379, 409] on icon "button" at bounding box center [384, 410] width 14 height 14
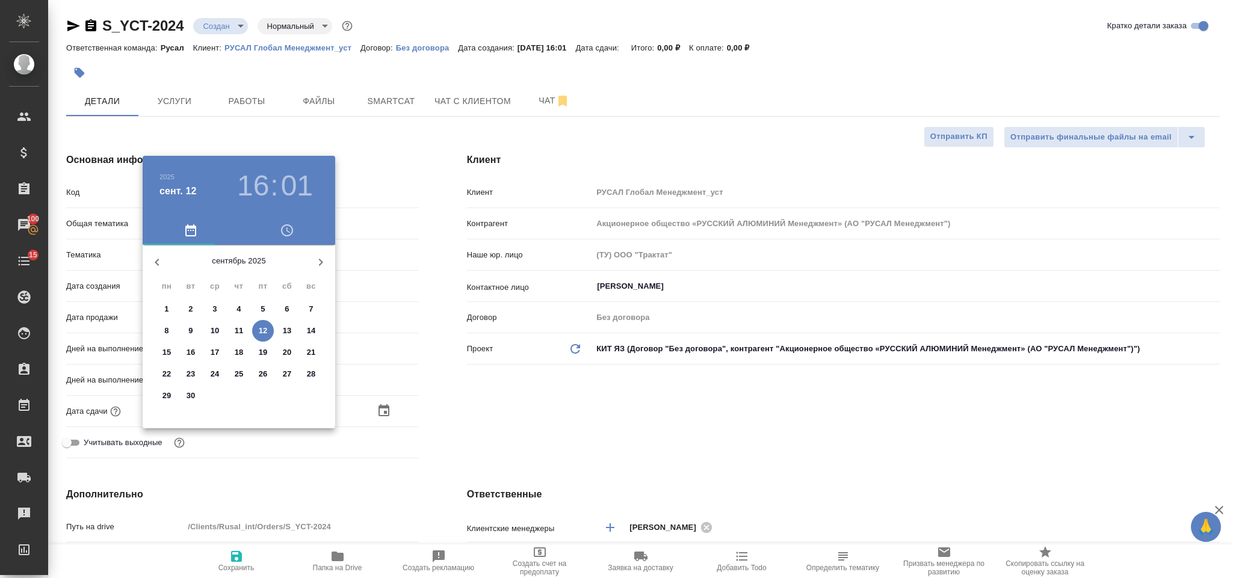
click at [265, 330] on p "12" at bounding box center [263, 331] width 9 height 12
type input "12.09.2025 16:01"
type textarea "x"
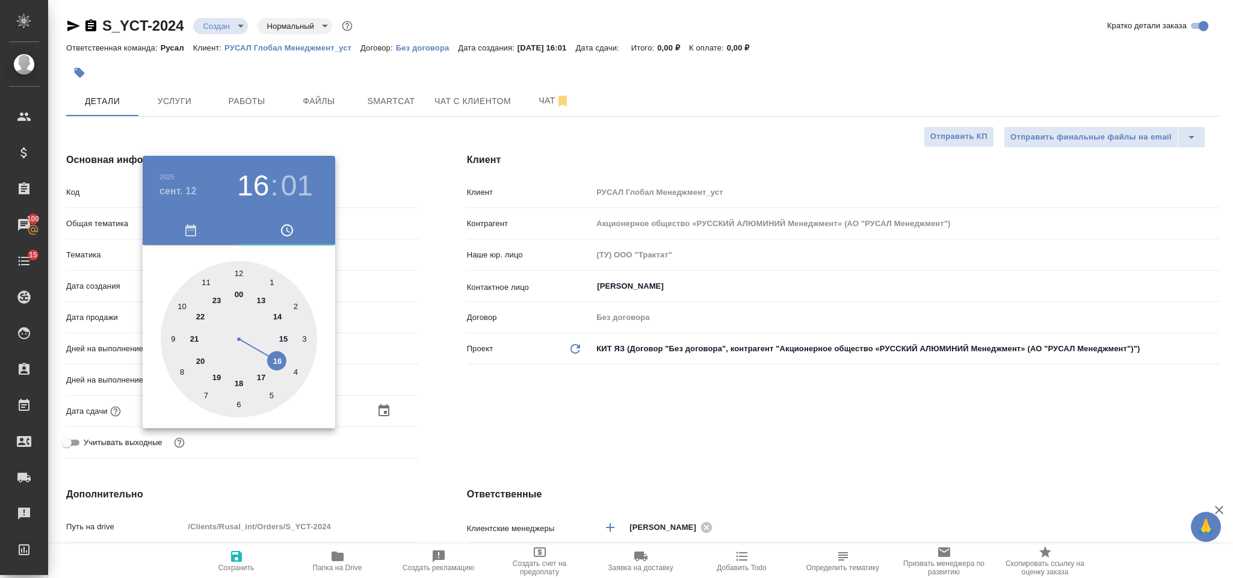
click at [218, 377] on div at bounding box center [239, 339] width 156 height 156
type input "12.09.2025 19:01"
type textarea "x"
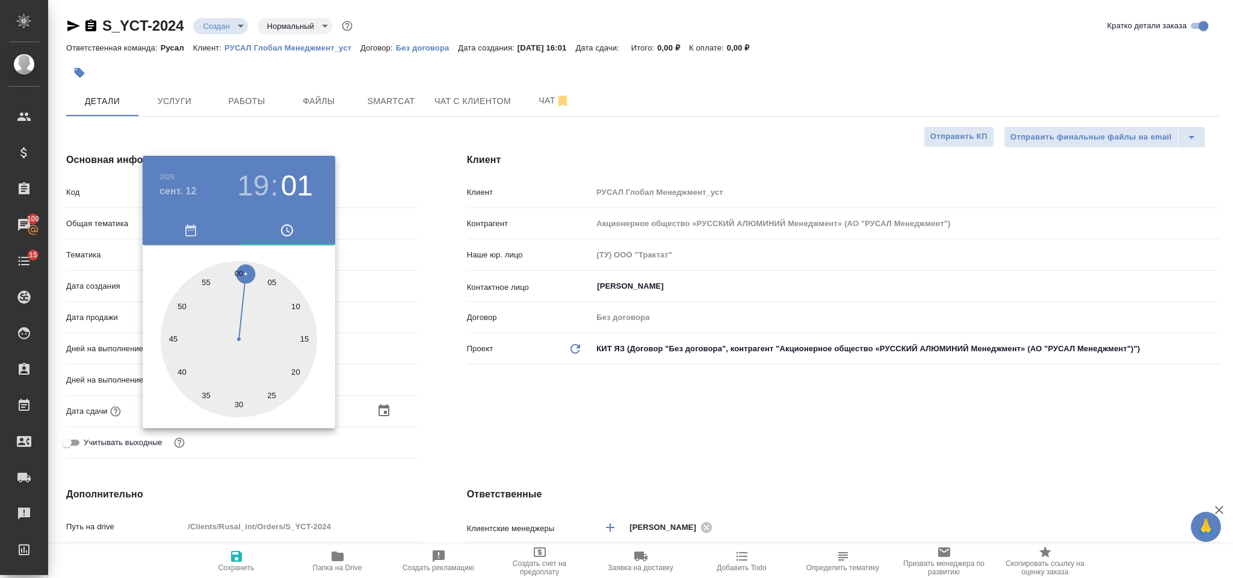
click at [239, 270] on div at bounding box center [239, 339] width 156 height 156
type input "12.09.2025 19:00"
type textarea "x"
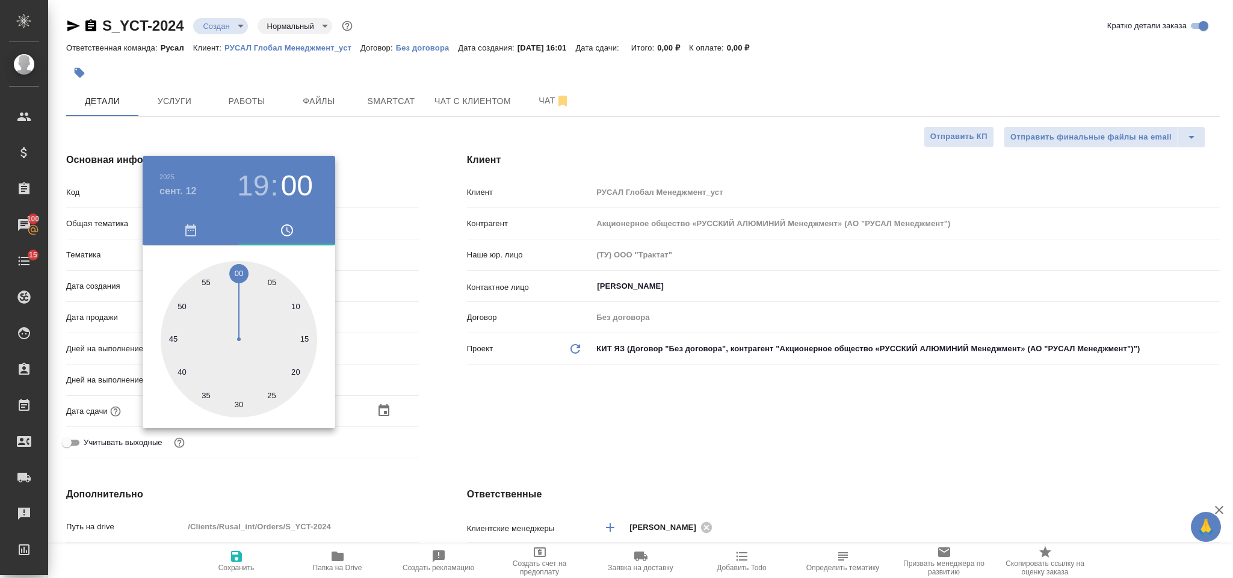
click at [493, 378] on div at bounding box center [616, 289] width 1233 height 578
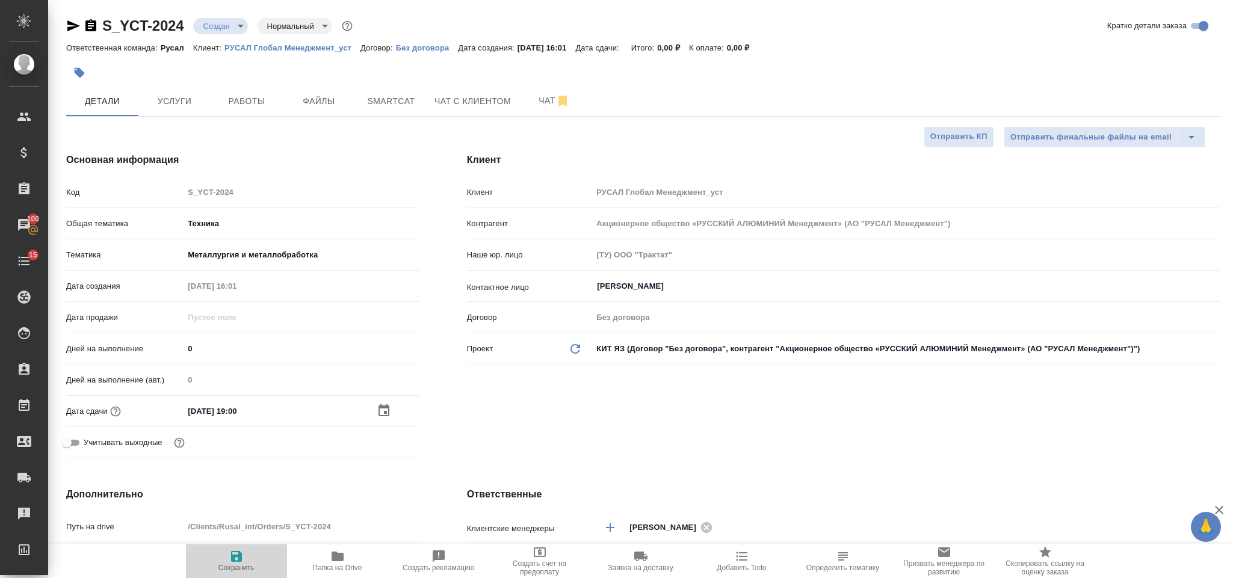
click at [232, 547] on button "Сохранить" at bounding box center [236, 562] width 101 height 34
type textarea "x"
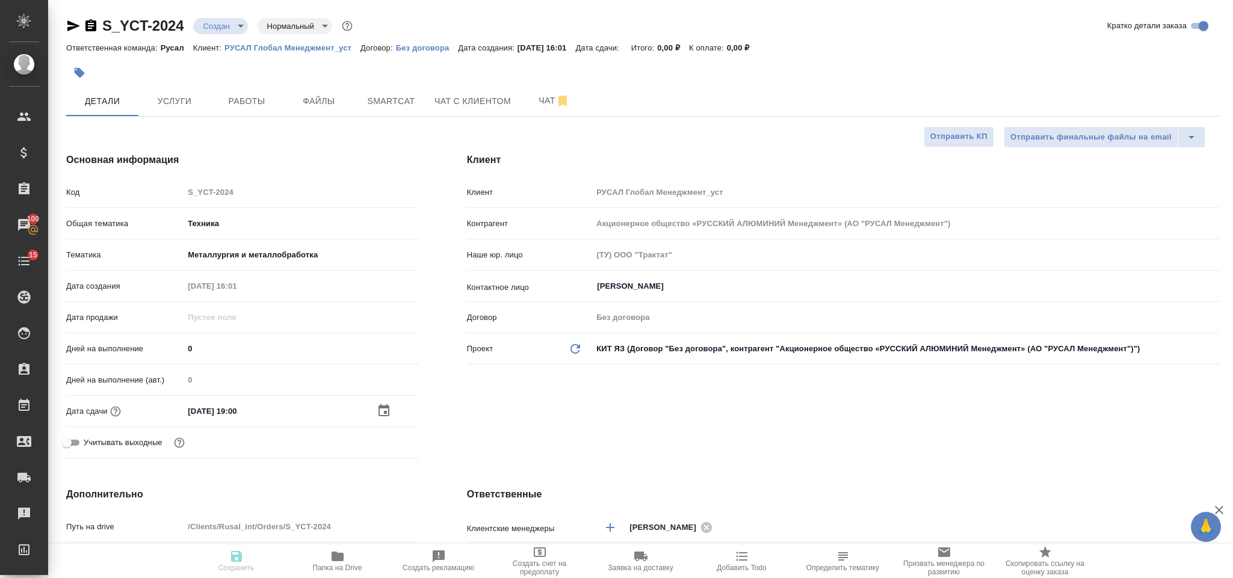
type textarea "x"
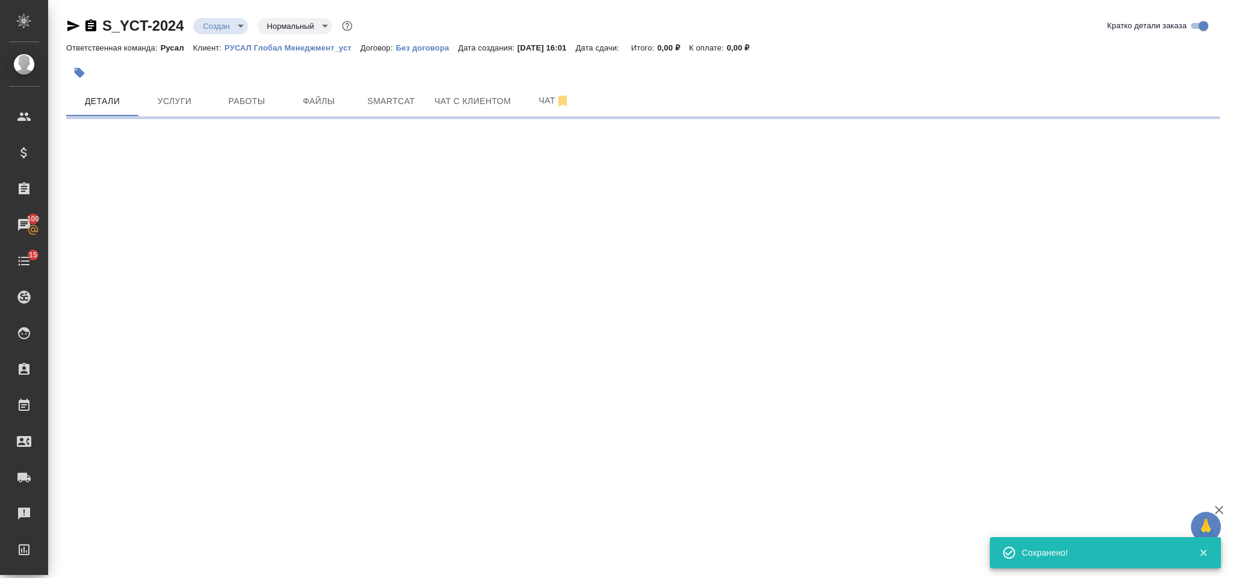
select select "RU"
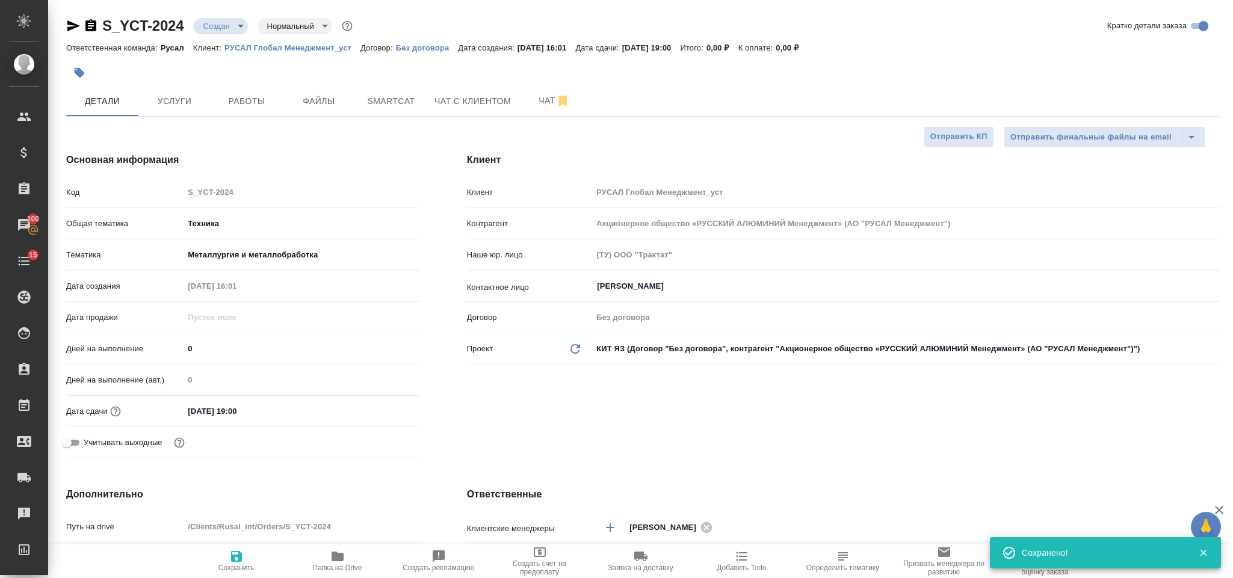
type textarea "x"
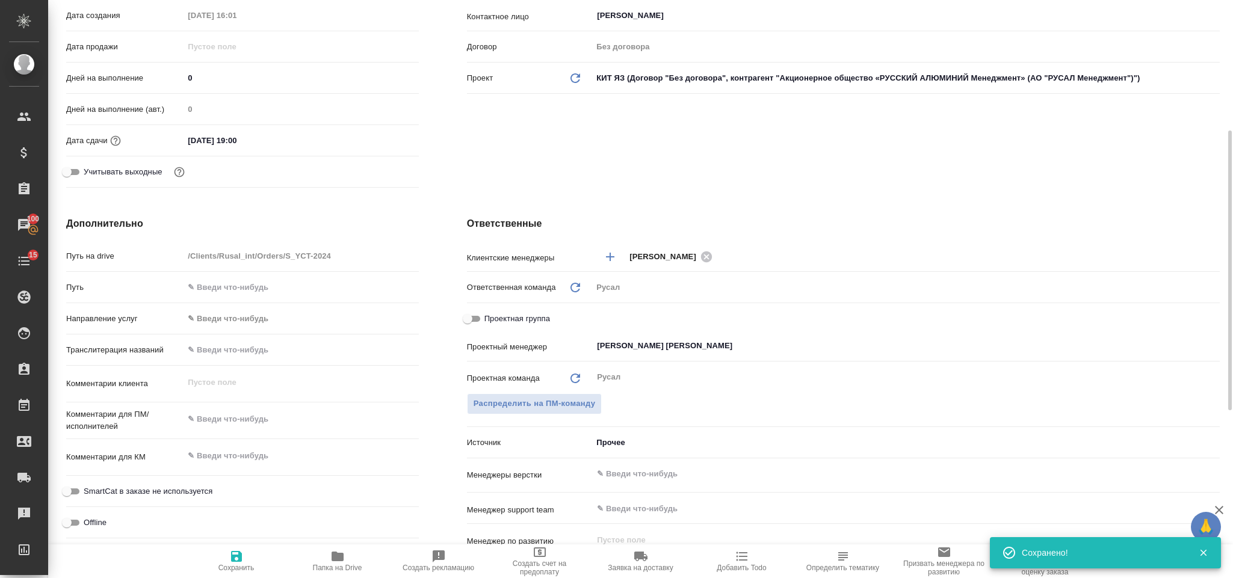
type textarea "x"
click at [256, 423] on textarea at bounding box center [301, 420] width 234 height 20
type textarea "А"
type textarea "x"
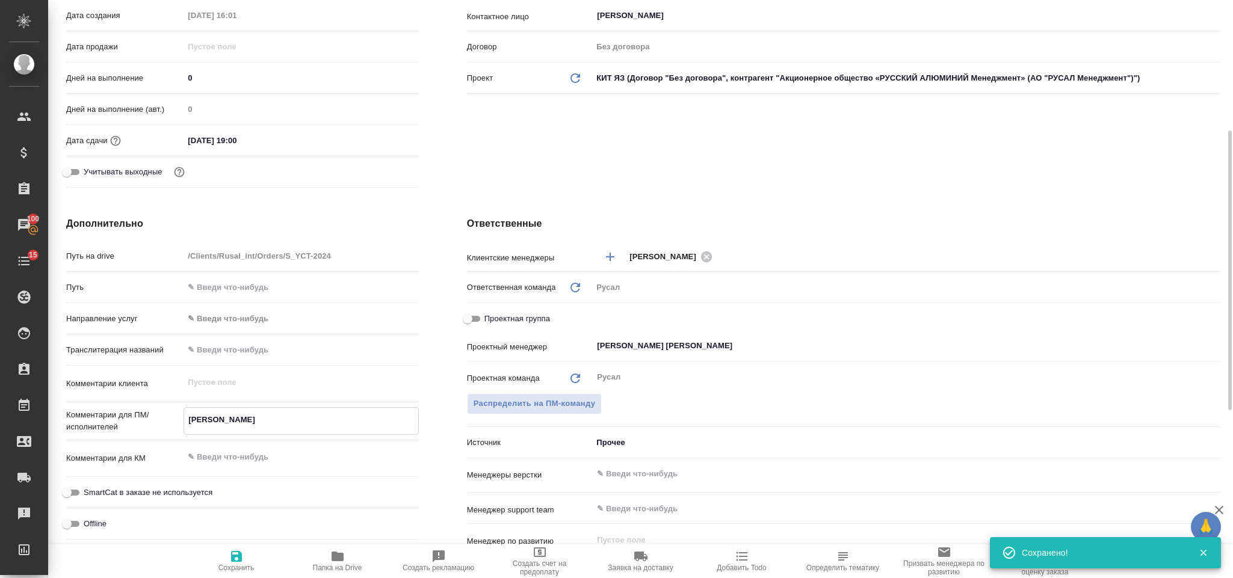
type textarea "x"
type textarea "Ав"
type textarea "x"
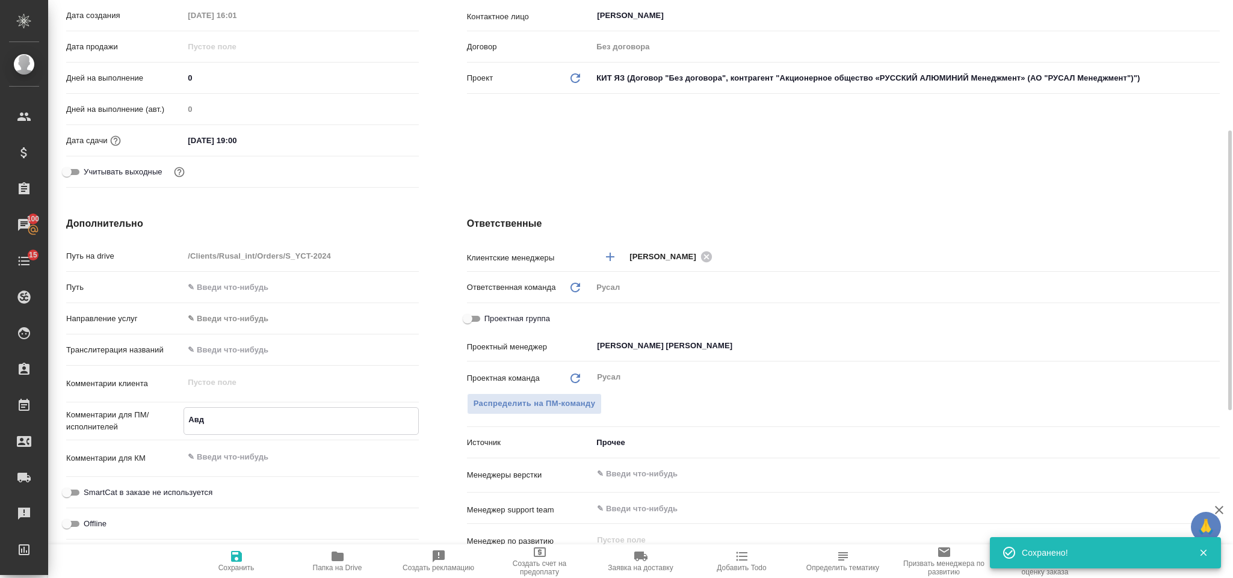
type textarea "Авде"
type textarea "x"
type textarea "Авдей"
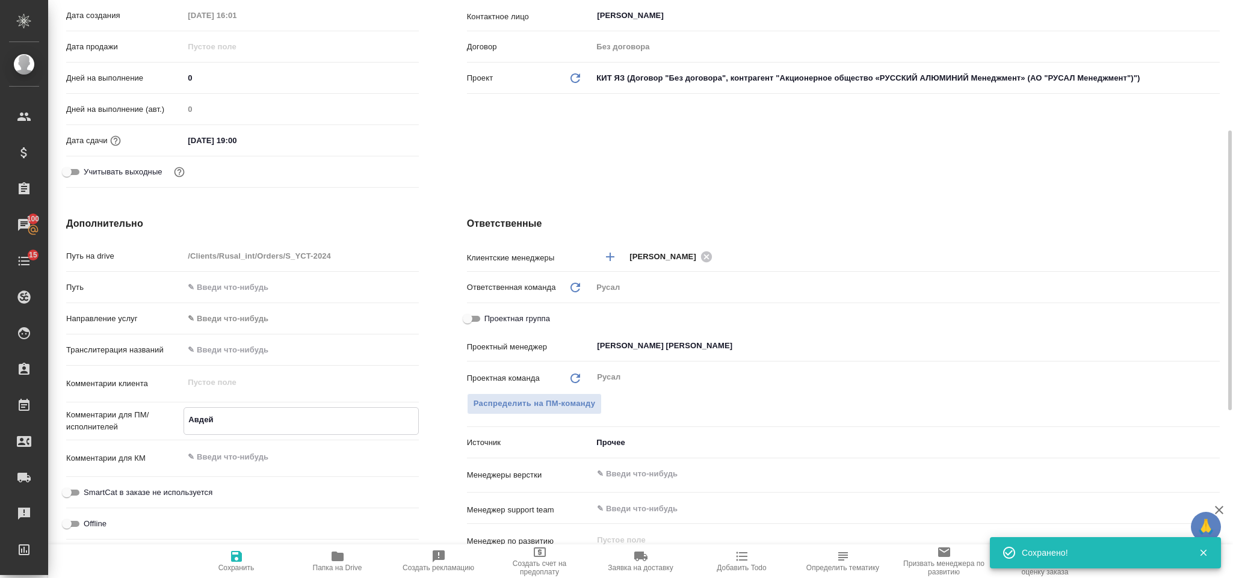
type textarea "x"
type textarea "Авдей,"
type textarea "x"
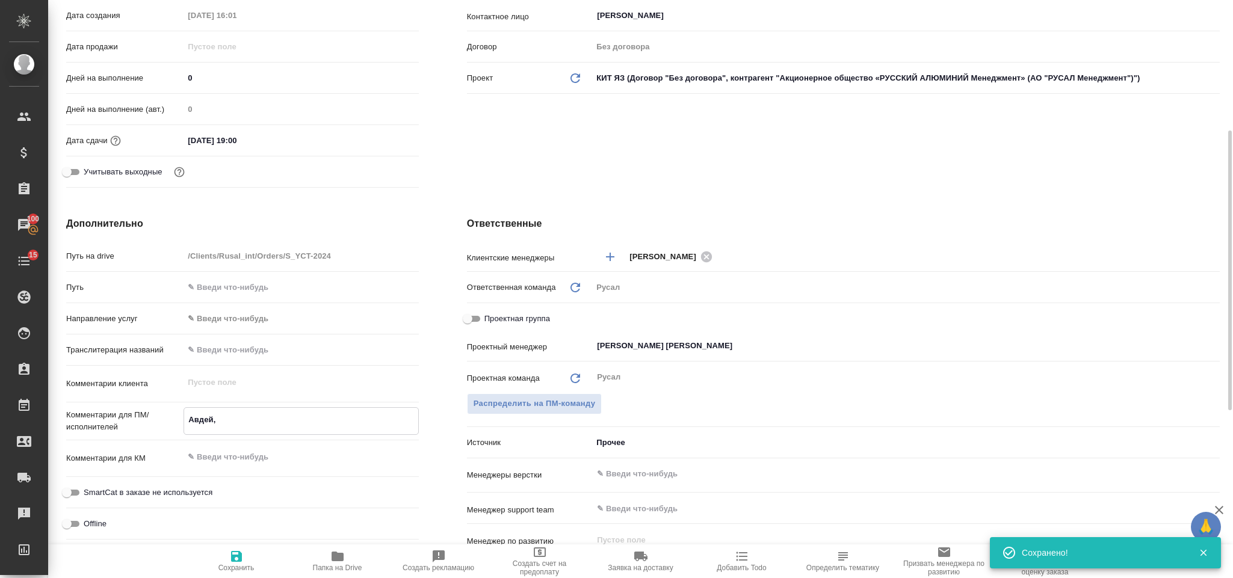
type textarea "x"
type textarea "Авдей,"
type textarea "x"
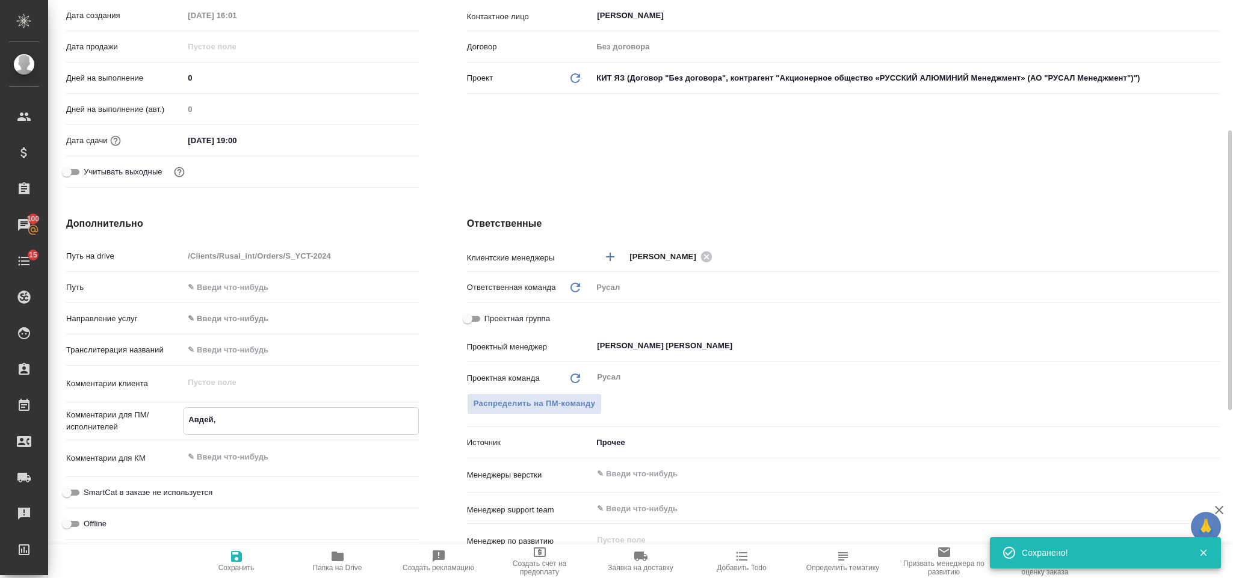
type textarea "x"
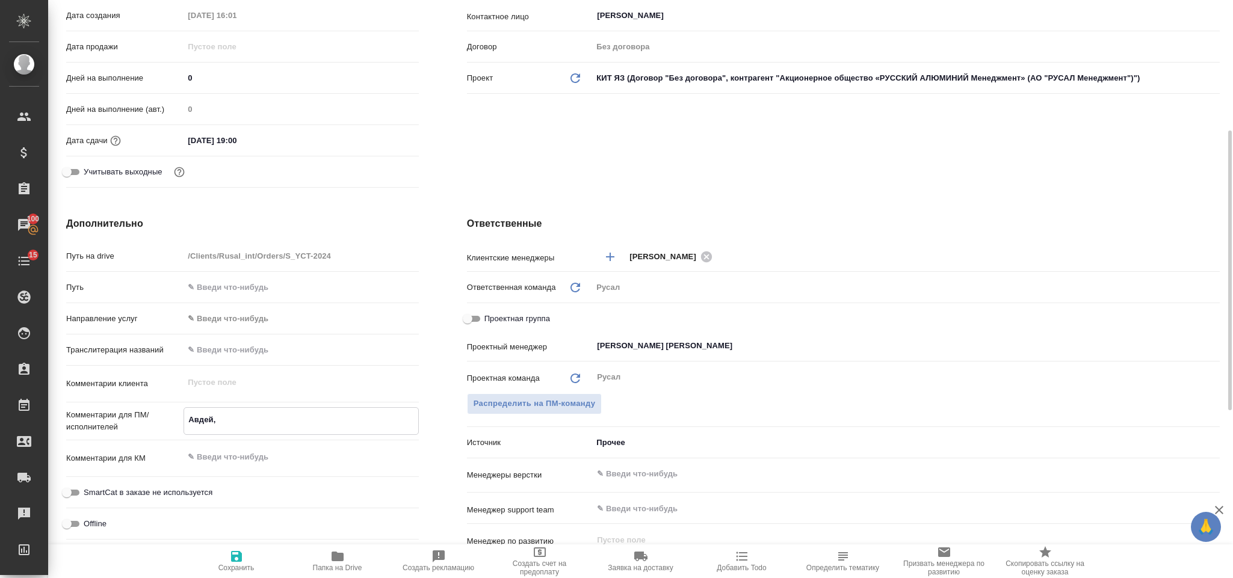
type textarea "Авдей, л"
type textarea "x"
type textarea "Авдей, ло"
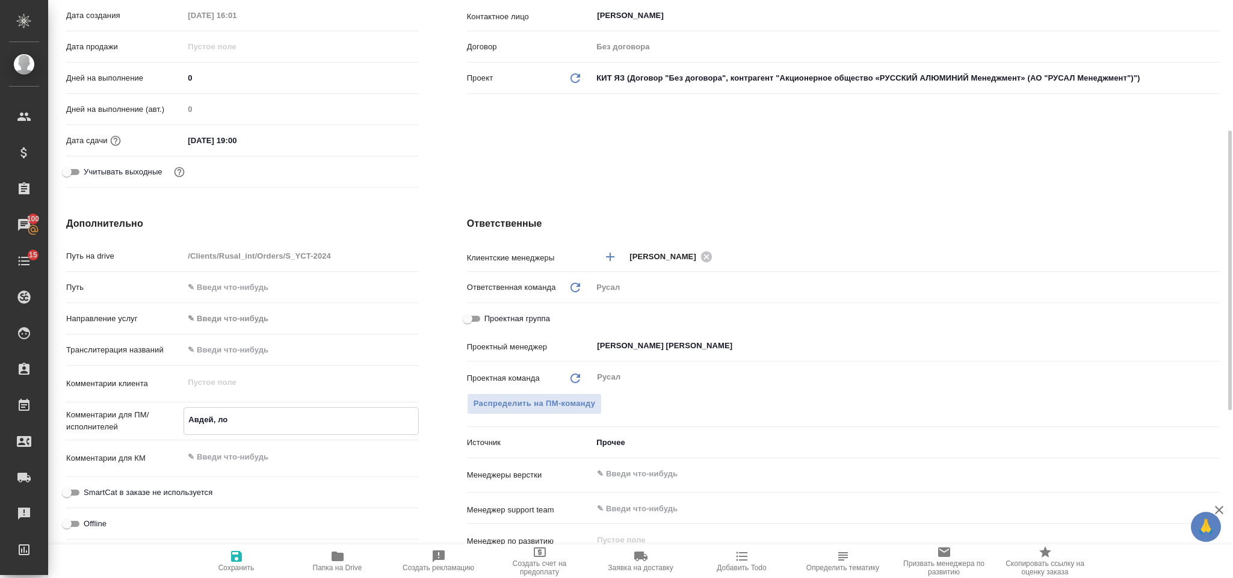
type textarea "x"
type textarea "Авдей, лог"
type textarea "x"
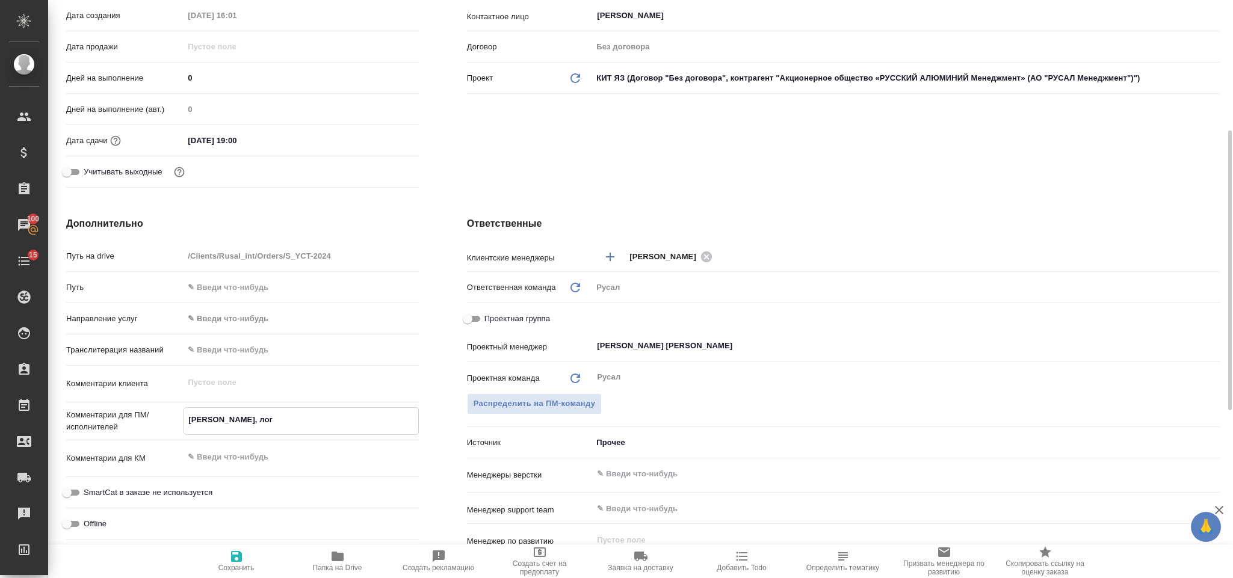
type textarea "x"
type textarea "Авдей, логи"
type textarea "x"
type textarea "Авдей, логис"
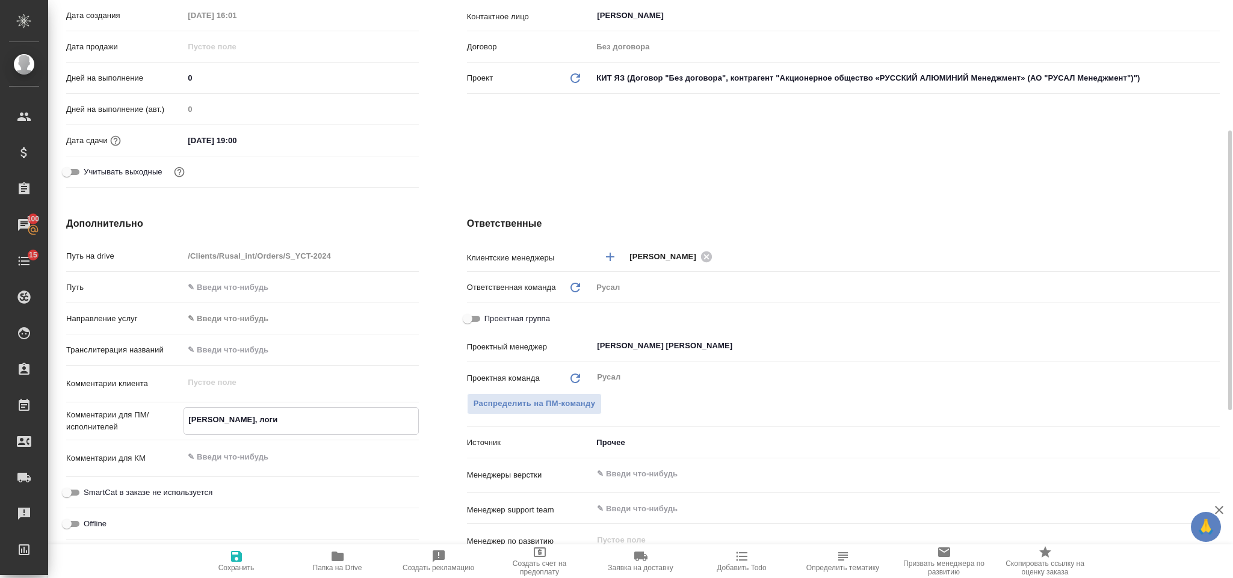
type textarea "x"
type textarea "Авдей, логист"
type textarea "x"
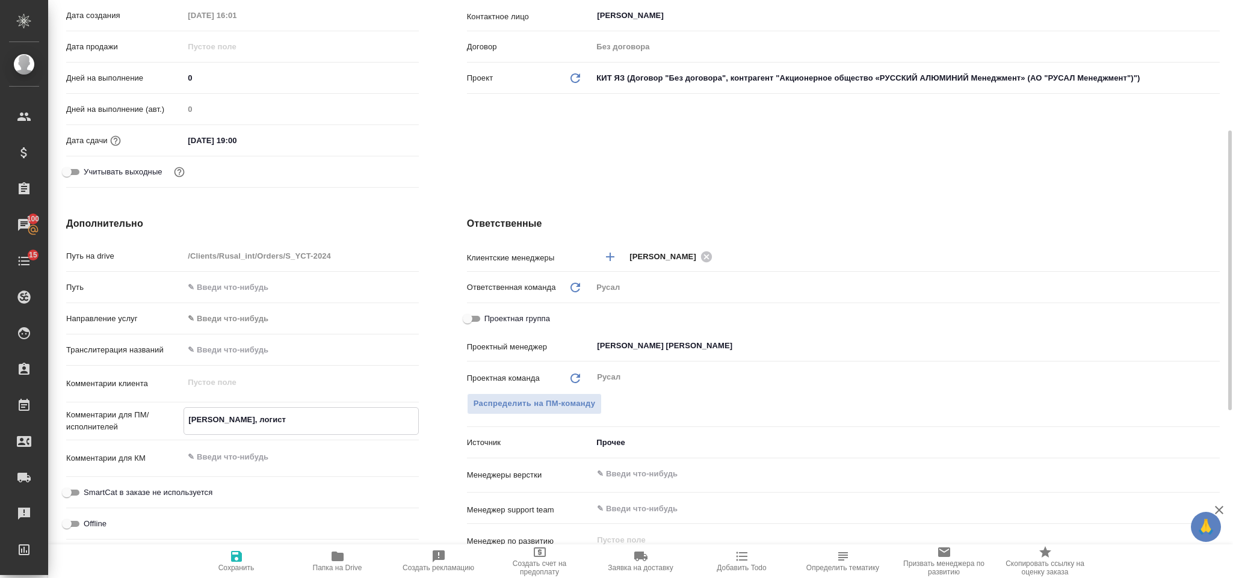
type textarea "x"
type textarea "Авдей, логистик"
type textarea "x"
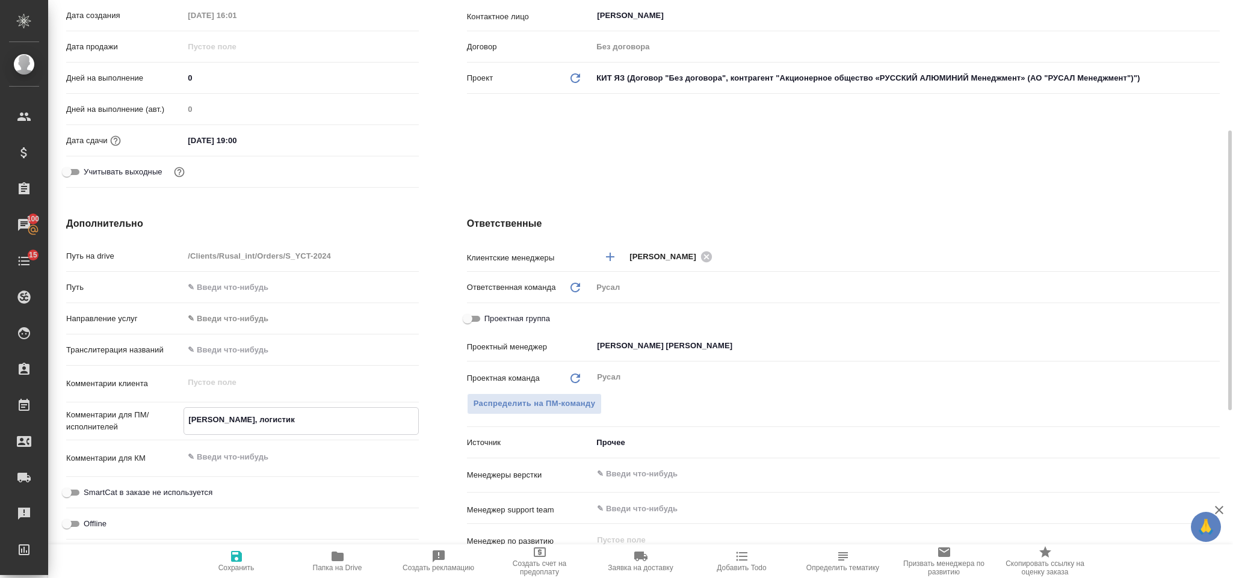
type textarea "Авдей, логистика"
type textarea "x"
type textarea "Авдей, логистика"
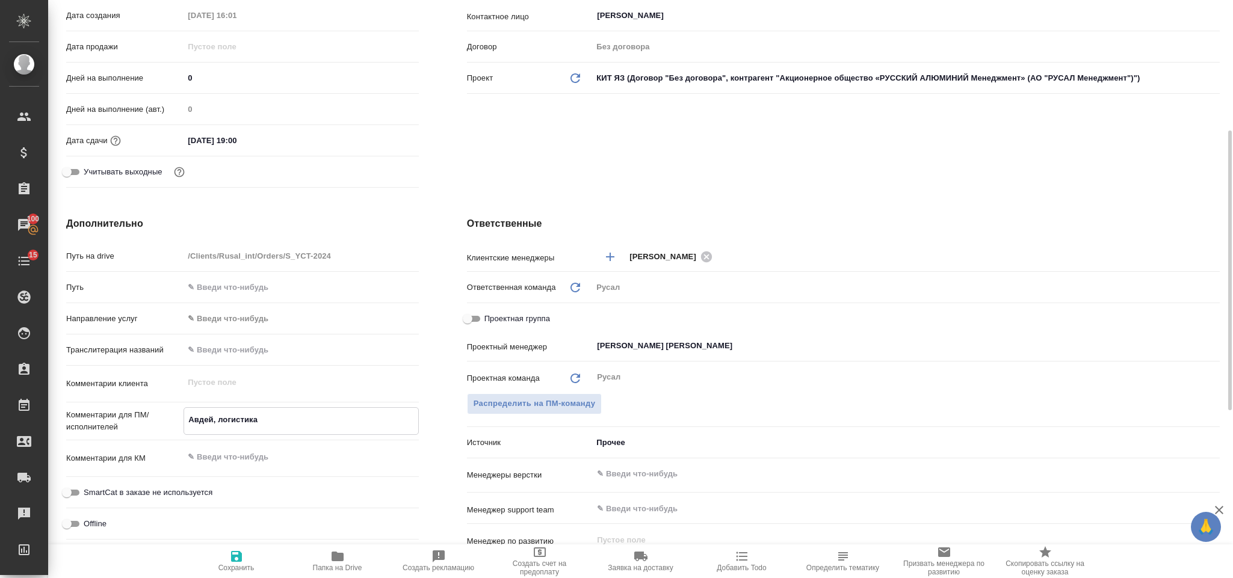
type textarea "x"
type textarea "Авдей, логистика"
type textarea "x"
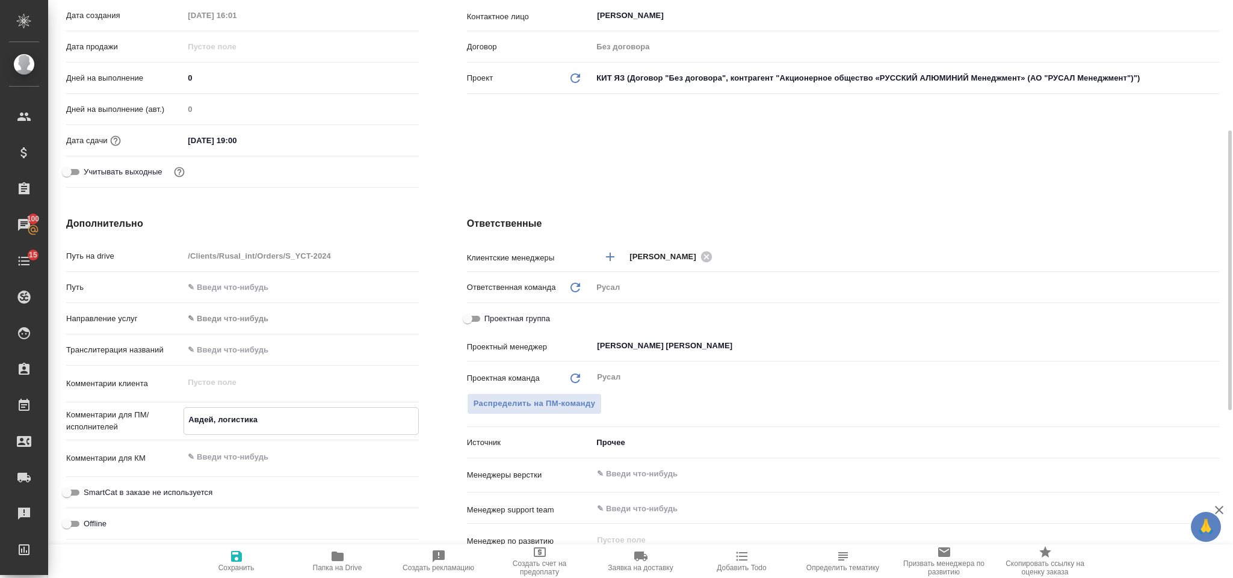
type textarea "Авдей, логистика 2"
type textarea "x"
type textarea "Авдей, логистика 25."
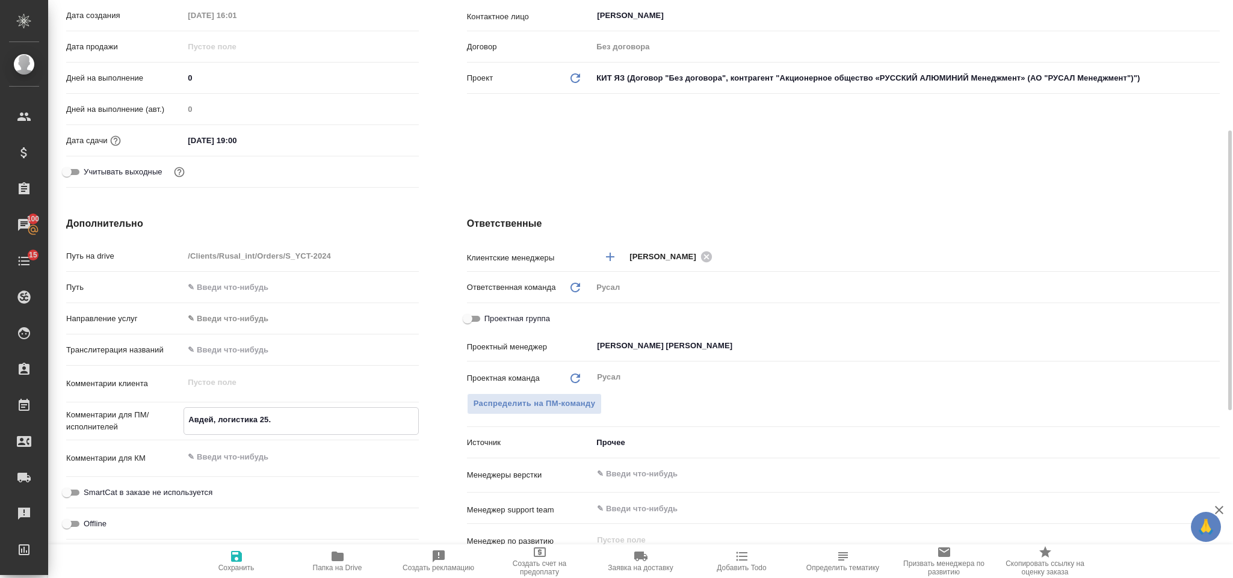
type textarea "x"
type textarea "Авдей, логистика 25.0"
type textarea "x"
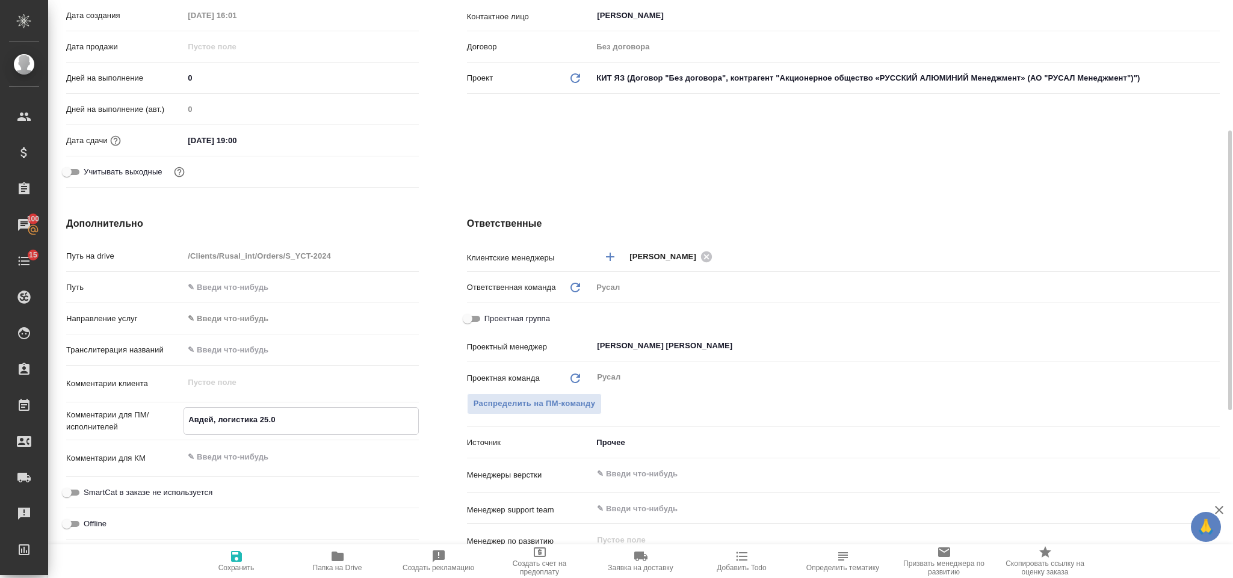
type textarea "x"
type textarea "Авдей, логистика 25.08"
type textarea "x"
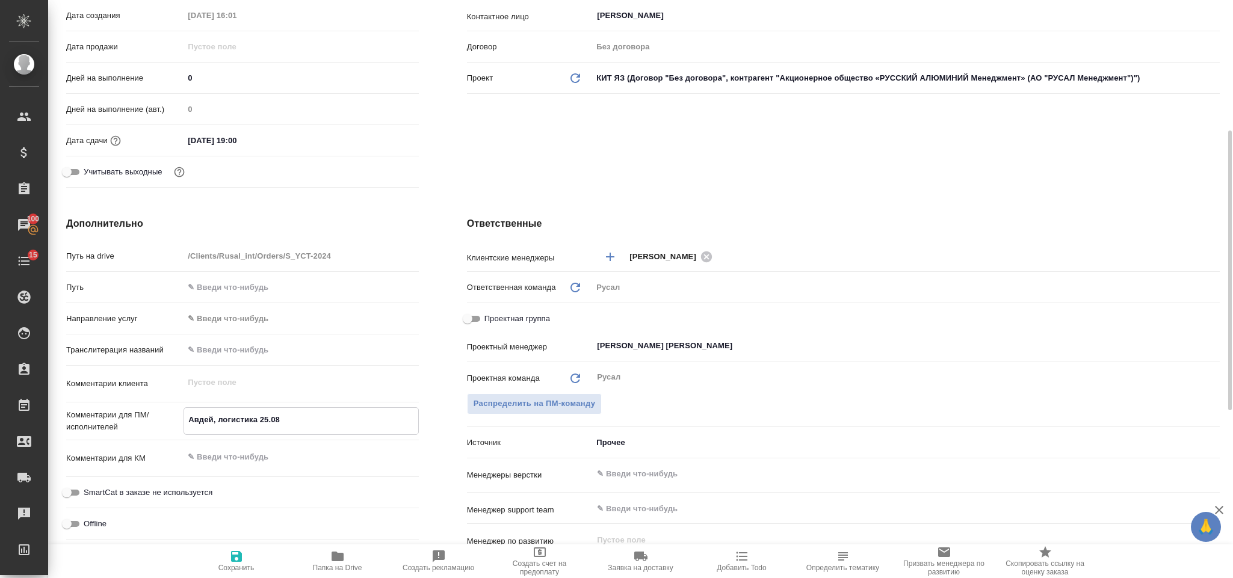
type textarea "x"
type textarea "Авдей, логистика 25.08-"
type textarea "x"
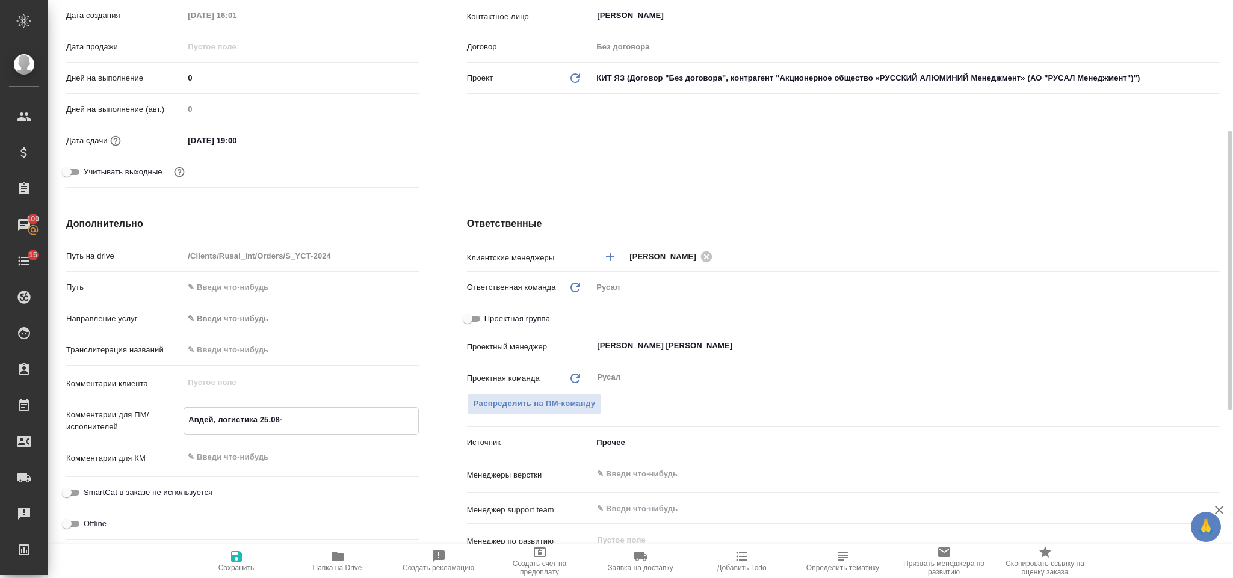
type textarea "Авдей, логистика 25.08-."
type textarea "x"
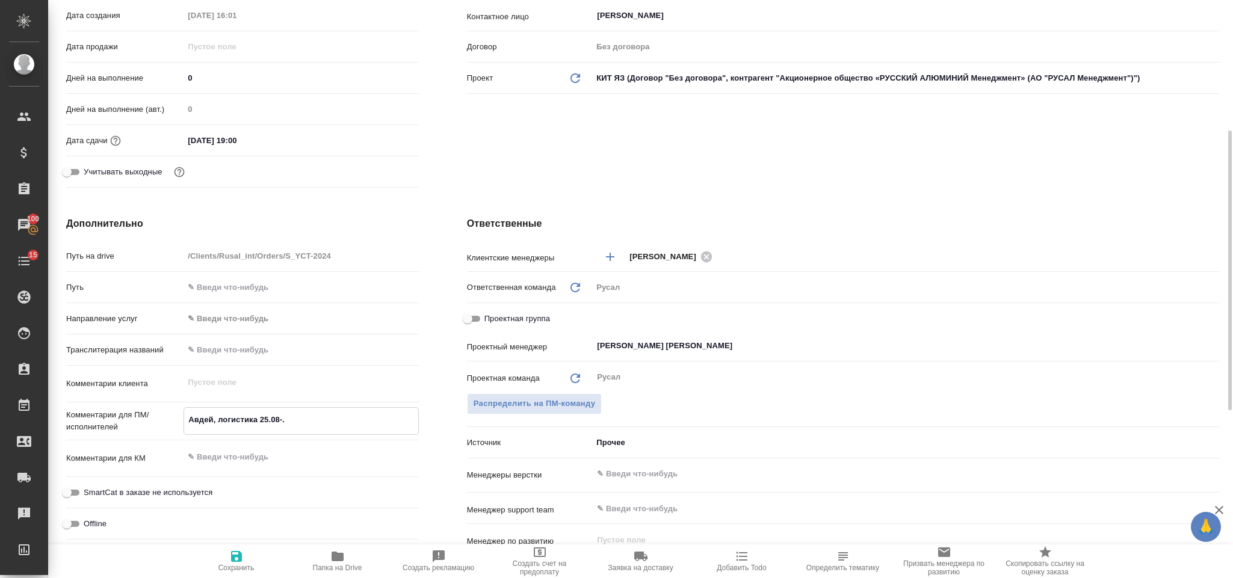
type textarea "Авдей, логистика 25.08-.5"
type textarea "x"
type textarea "Авдей, логистика 25.08-.5."
type textarea "x"
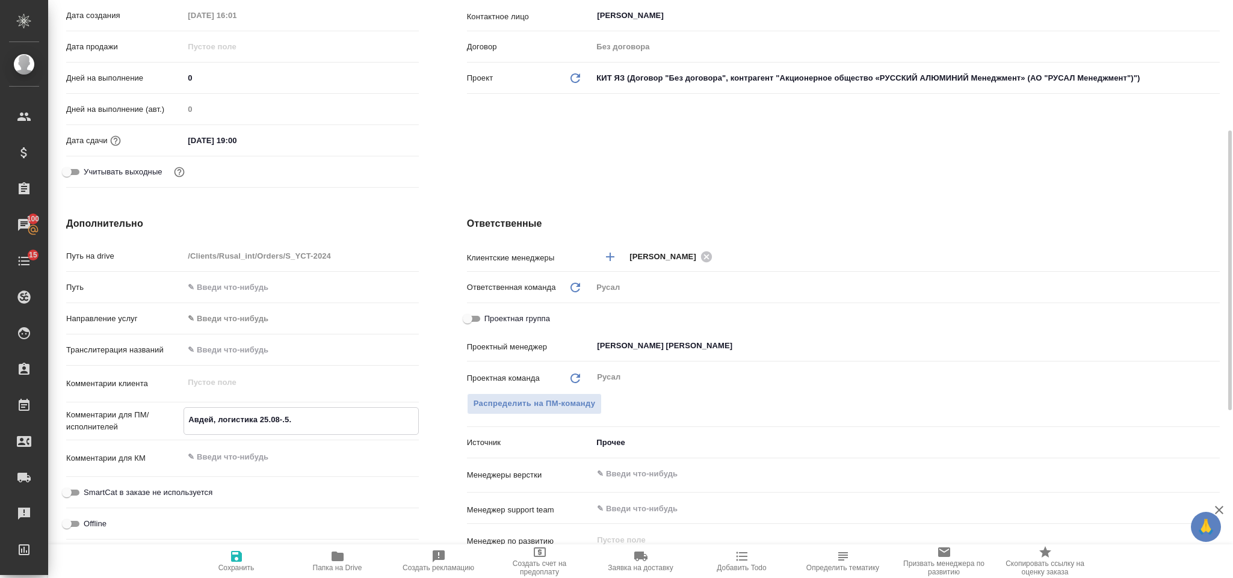
type textarea "x"
type textarea "Авдей, логистика 25.08-.5.0"
type textarea "x"
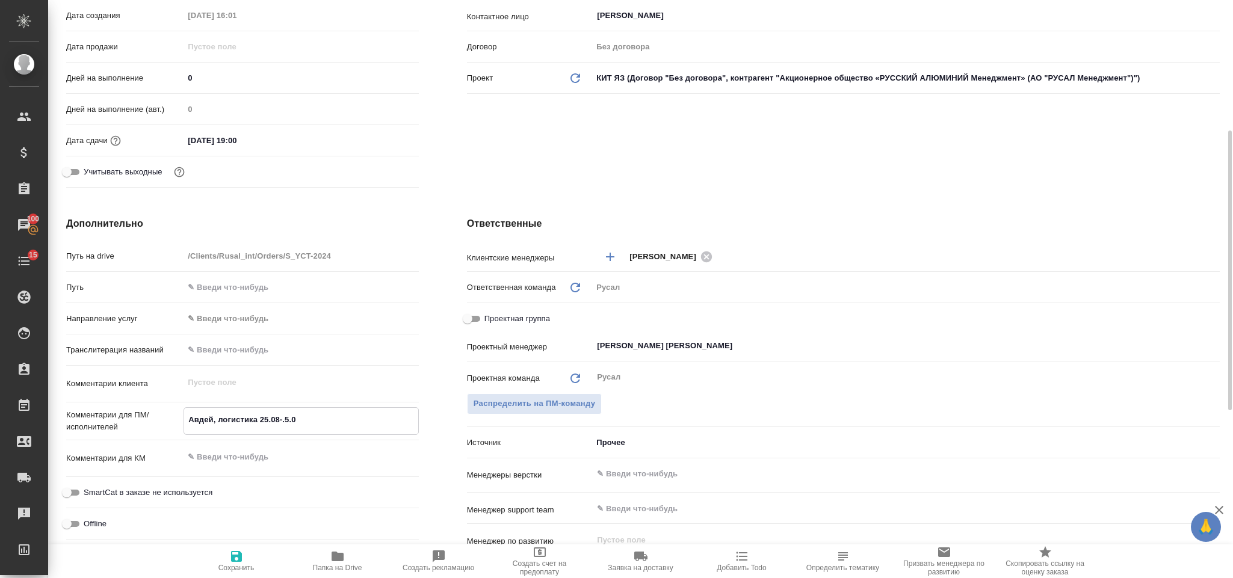
type textarea "x"
type textarea "Авдей, логистика 25.08-.5.09"
type textarea "x"
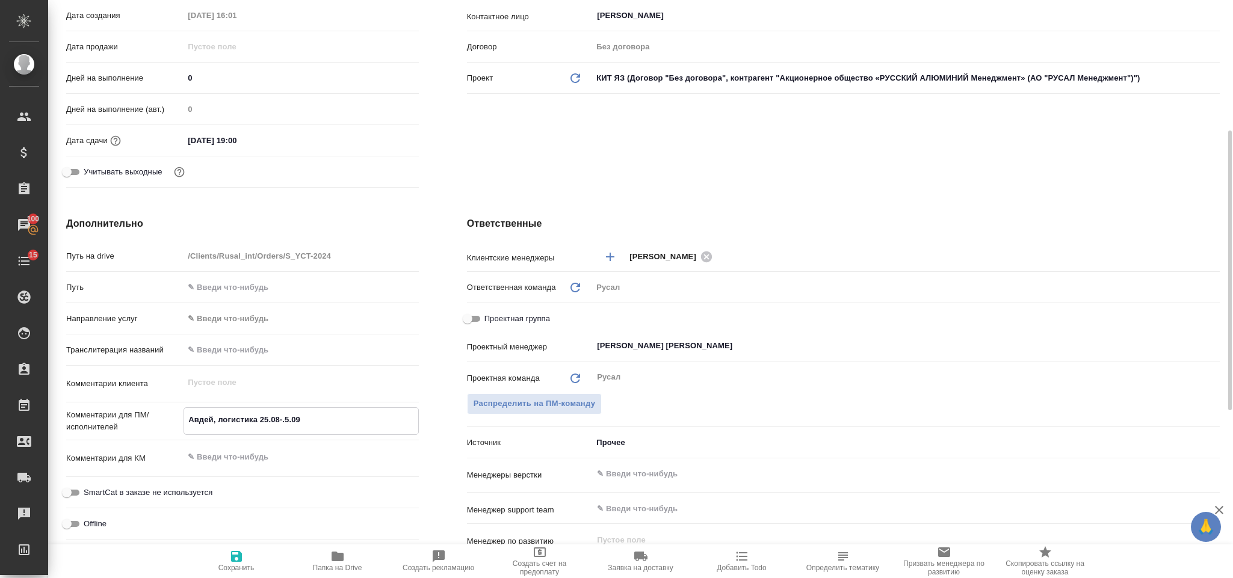
type textarea "Авдей, логистика 25.08-.5.09"
type textarea "x"
click at [242, 553] on icon "button" at bounding box center [236, 557] width 14 height 14
type textarea "x"
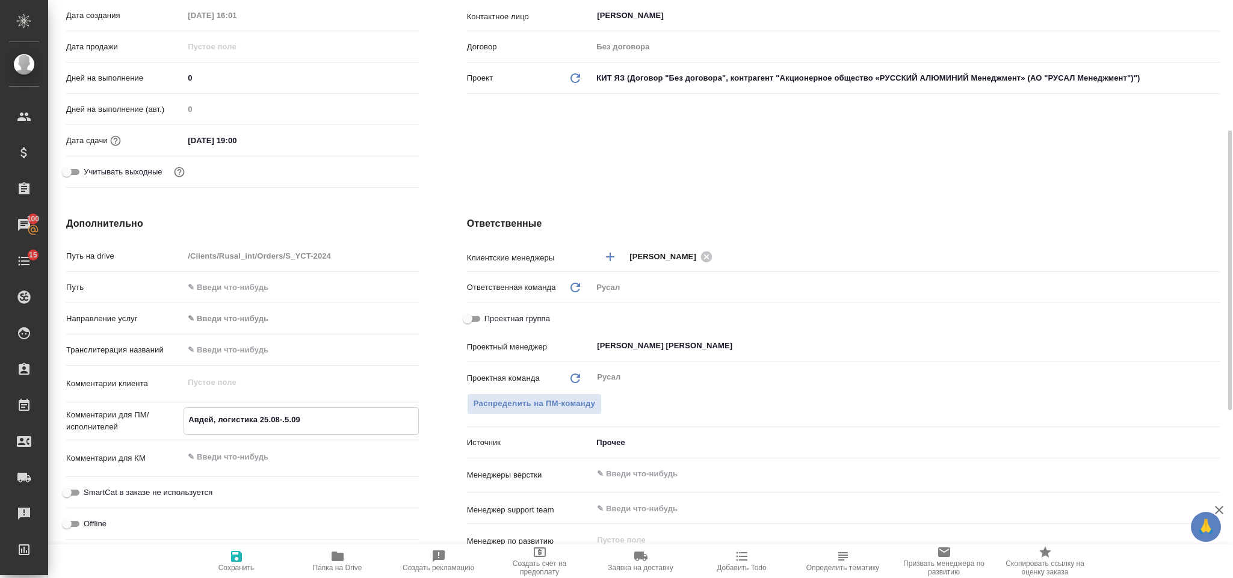
type textarea "x"
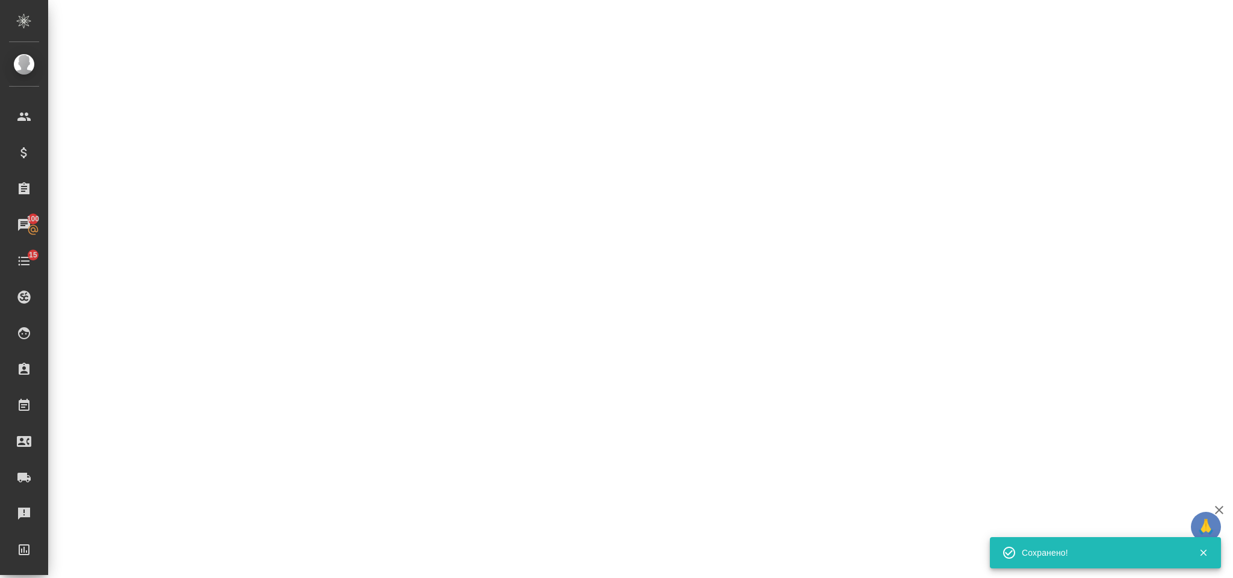
select select "RU"
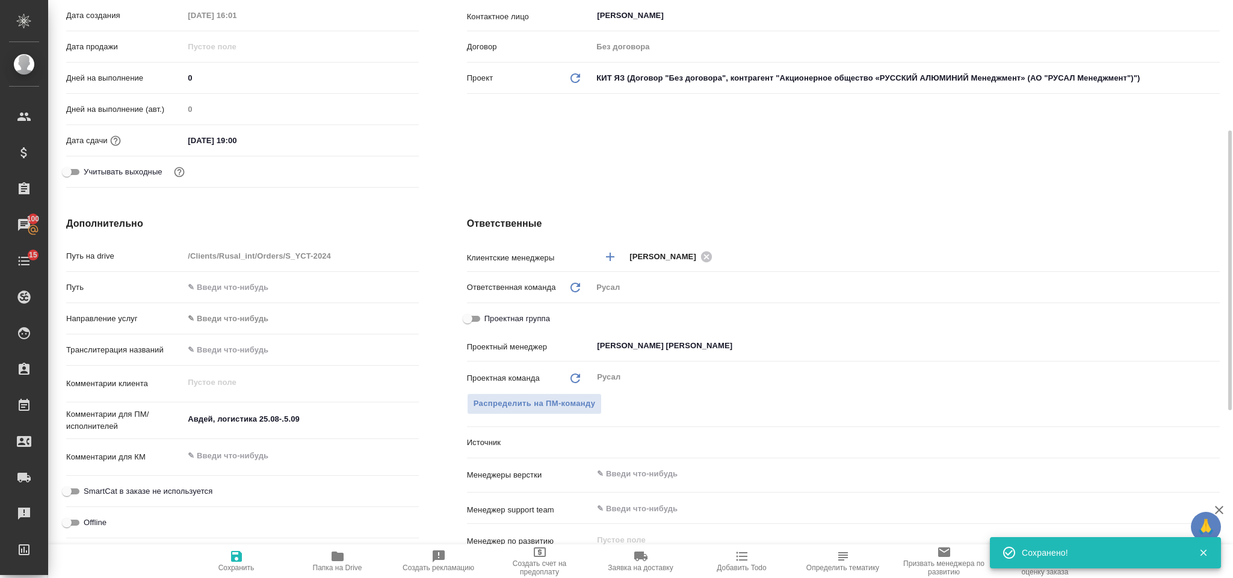
type textarea "x"
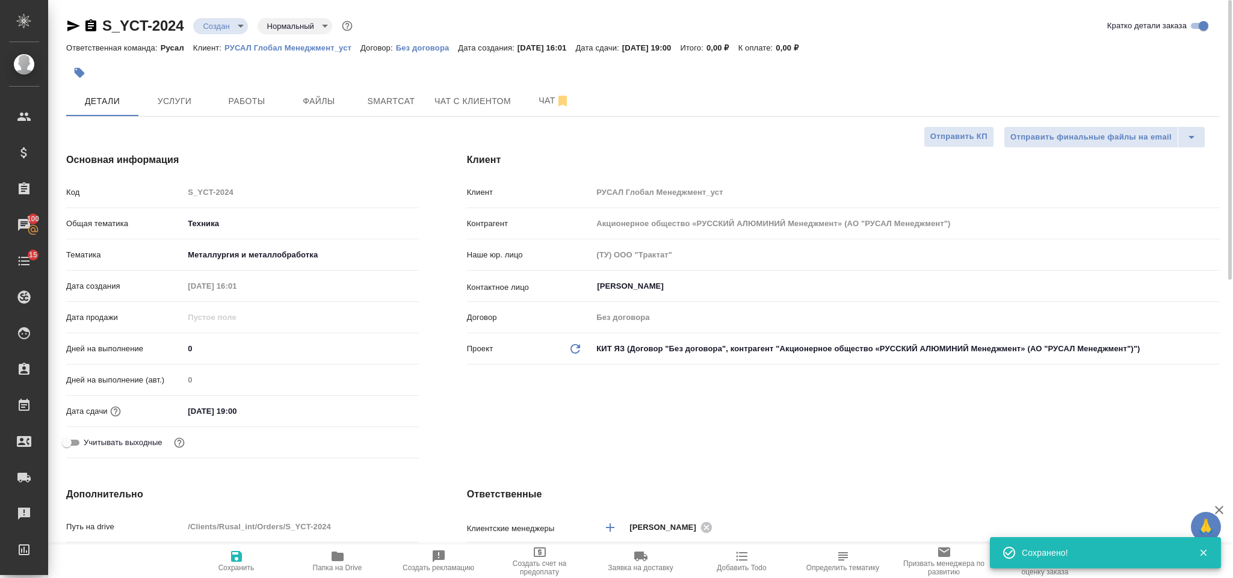
click at [188, 105] on span "Услуги" at bounding box center [175, 101] width 58 height 15
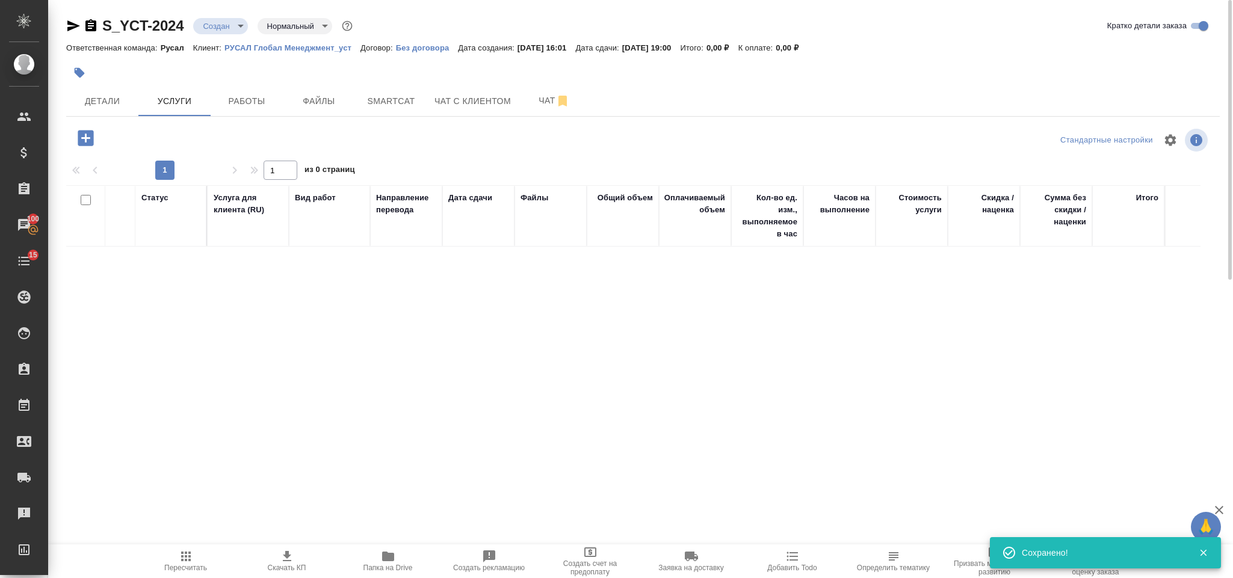
click at [91, 135] on icon "button" at bounding box center [86, 138] width 16 height 16
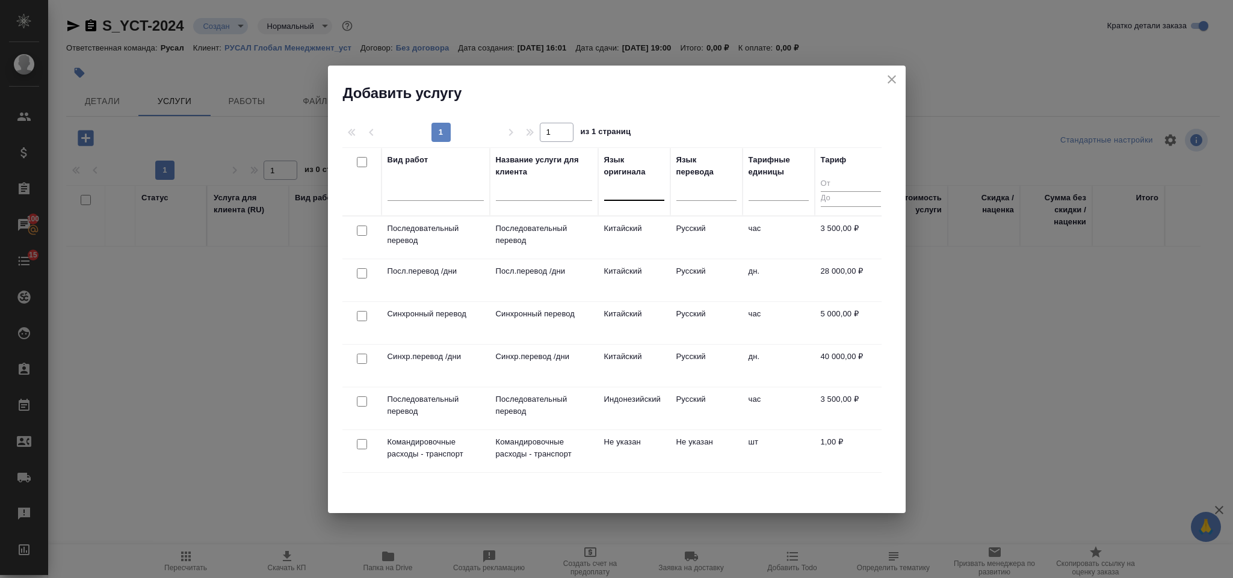
click at [634, 191] on div at bounding box center [634, 188] width 60 height 17
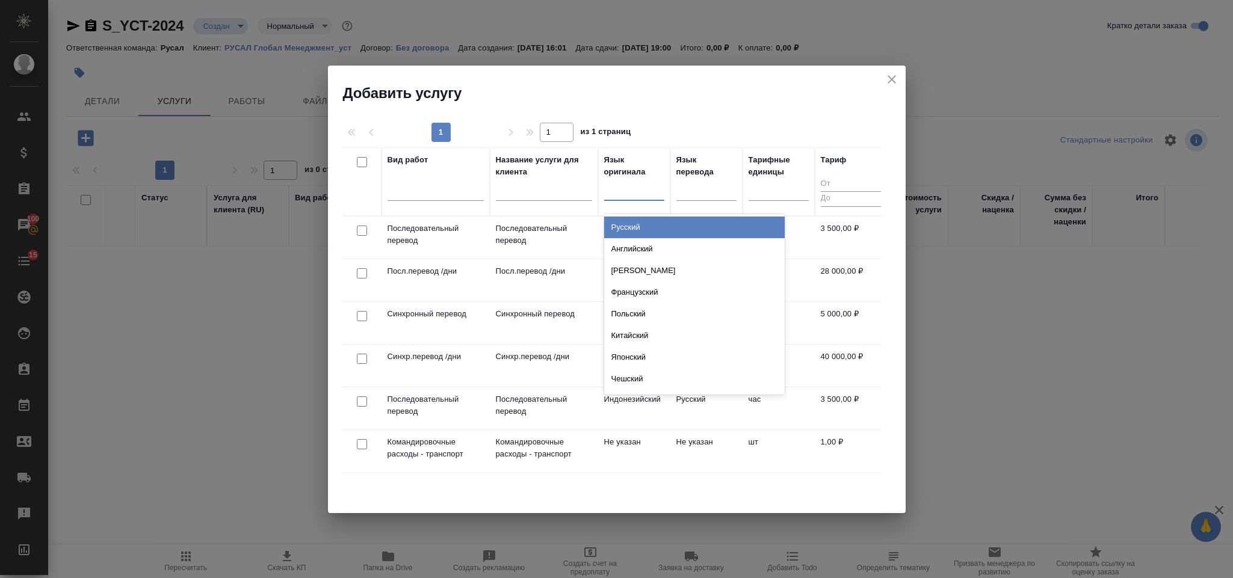
click at [363, 358] on input "checkbox" at bounding box center [362, 359] width 10 height 10
checkbox input "true"
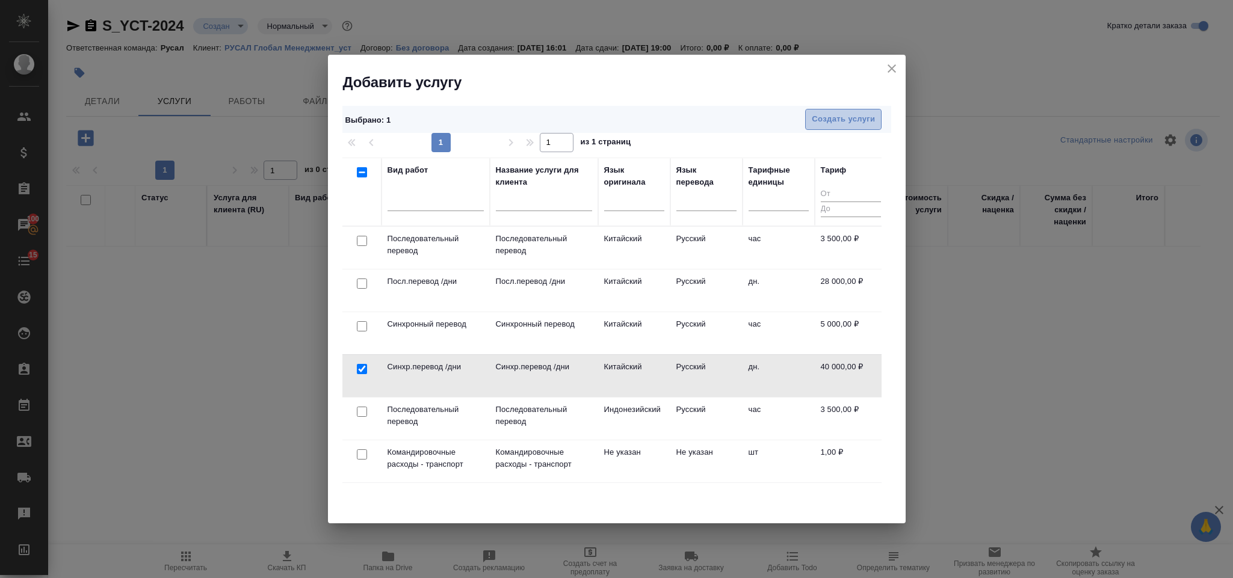
click at [849, 125] on span "Создать услуги" at bounding box center [843, 120] width 63 height 14
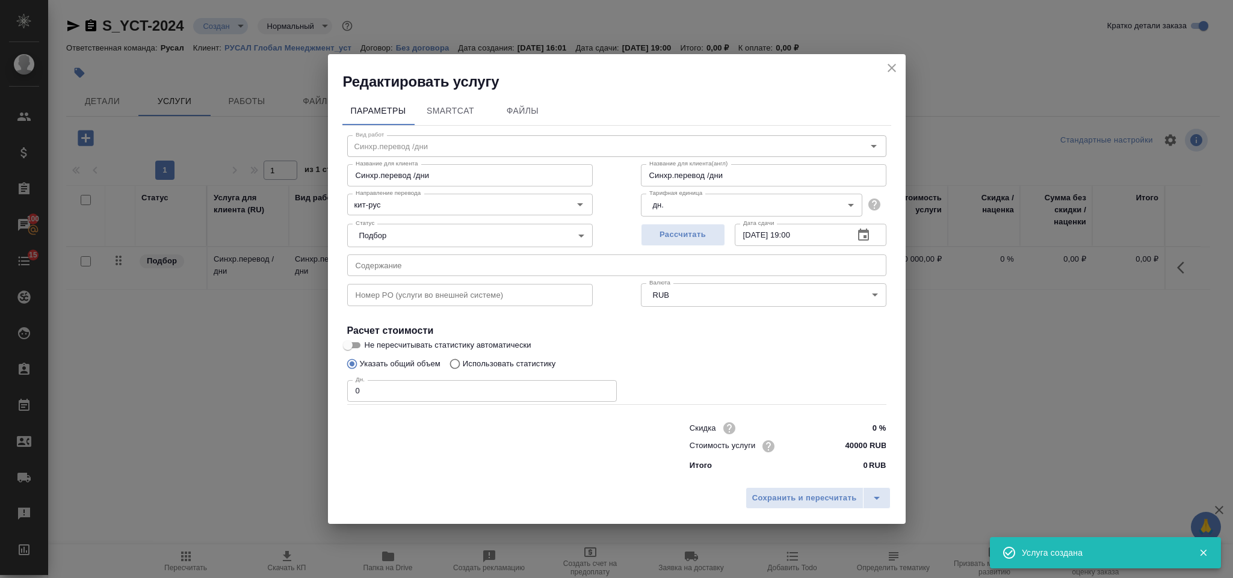
click at [418, 389] on input "0" at bounding box center [482, 391] width 270 height 22
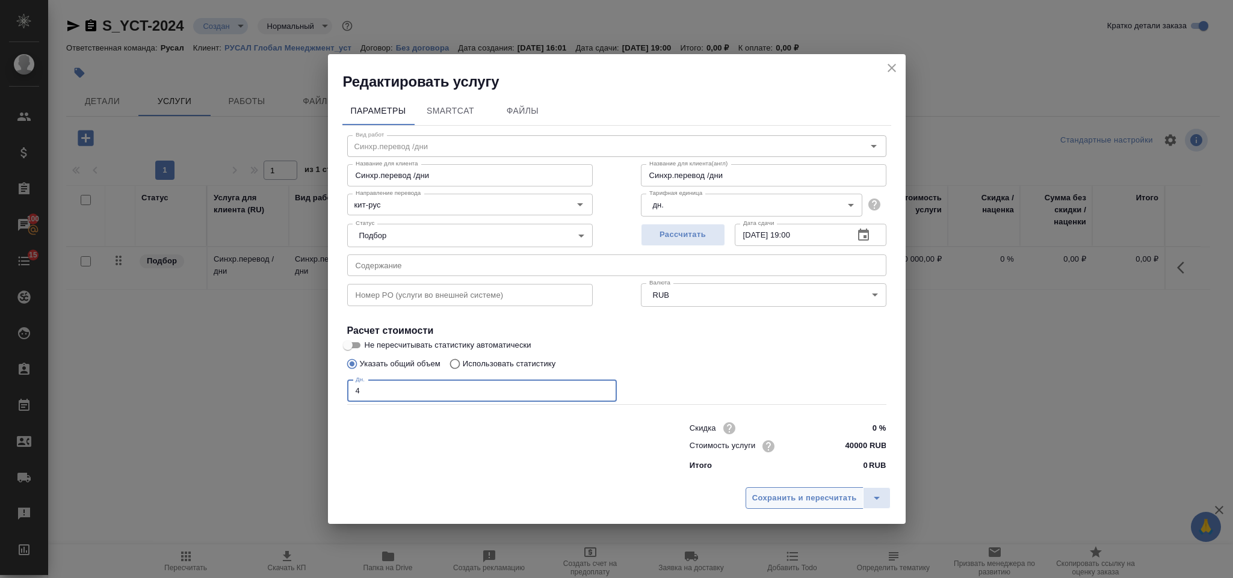
type input "4"
click at [798, 506] on button "Сохранить и пересчитать" at bounding box center [805, 499] width 118 height 22
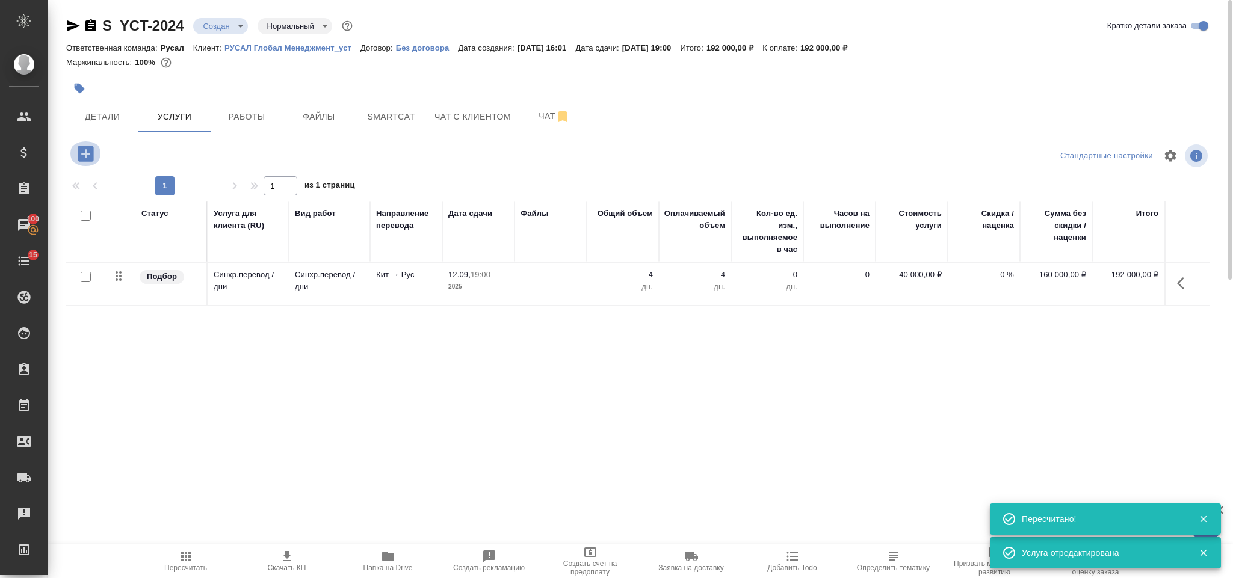
click at [83, 152] on icon "button" at bounding box center [86, 154] width 16 height 16
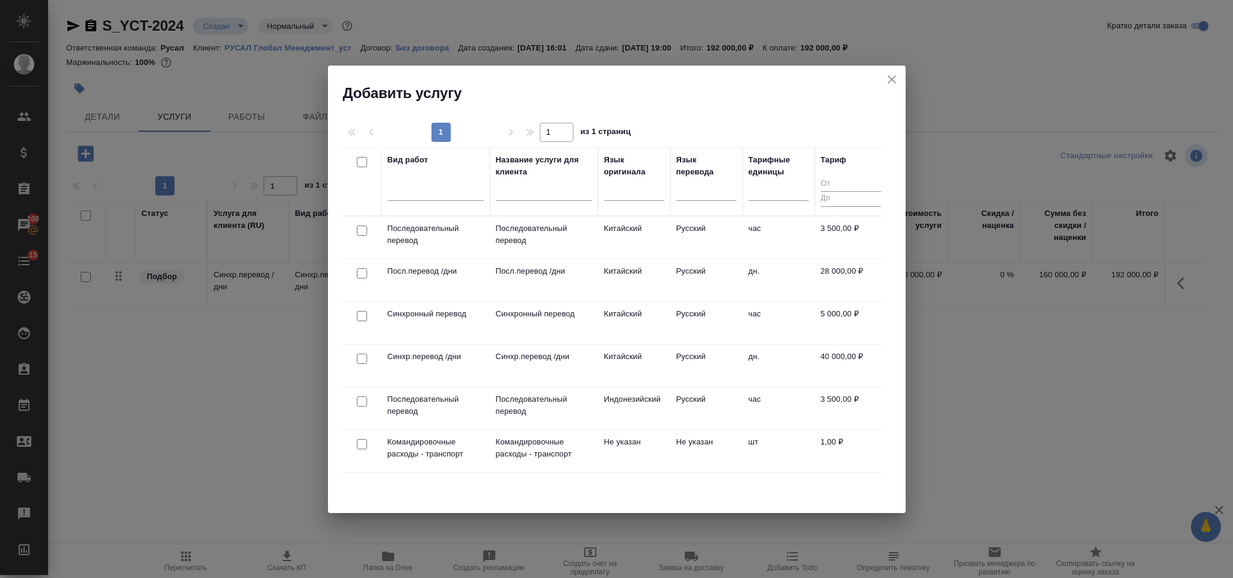
click at [365, 356] on input "checkbox" at bounding box center [362, 359] width 10 height 10
checkbox input "true"
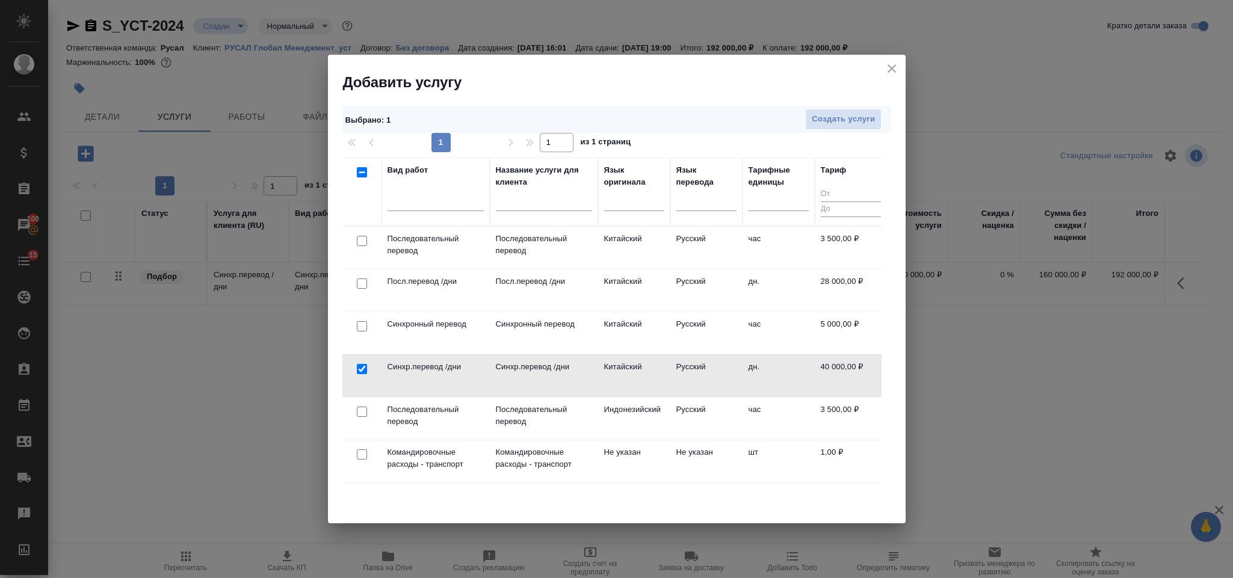
click at [358, 332] on input "checkbox" at bounding box center [362, 326] width 10 height 10
checkbox input "true"
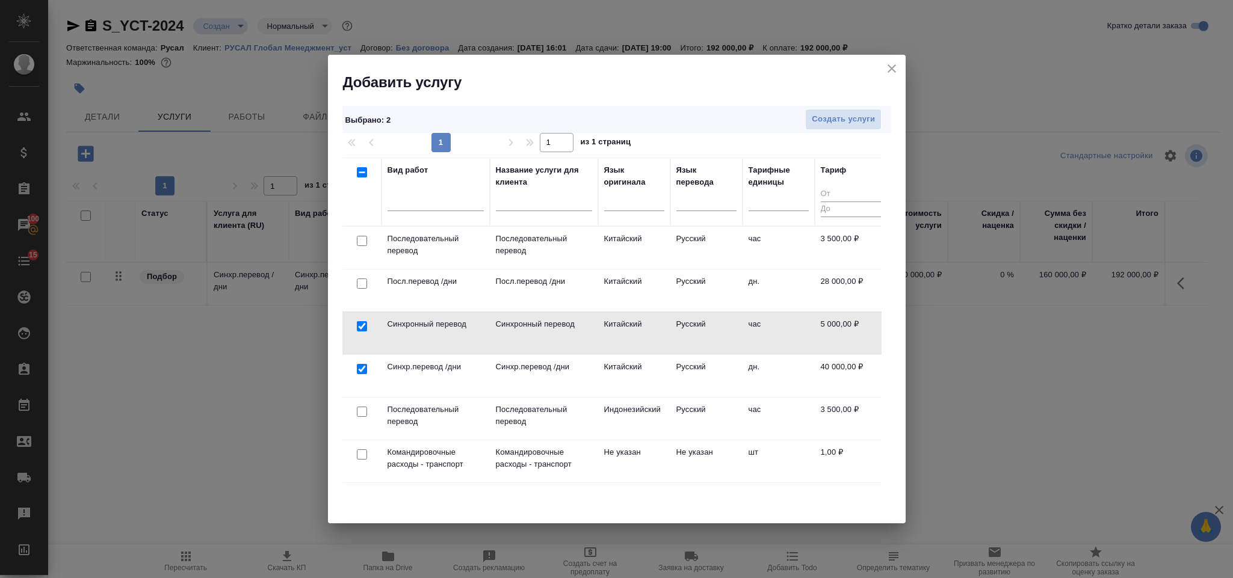
click at [365, 368] on input "checkbox" at bounding box center [362, 369] width 10 height 10
checkbox input "false"
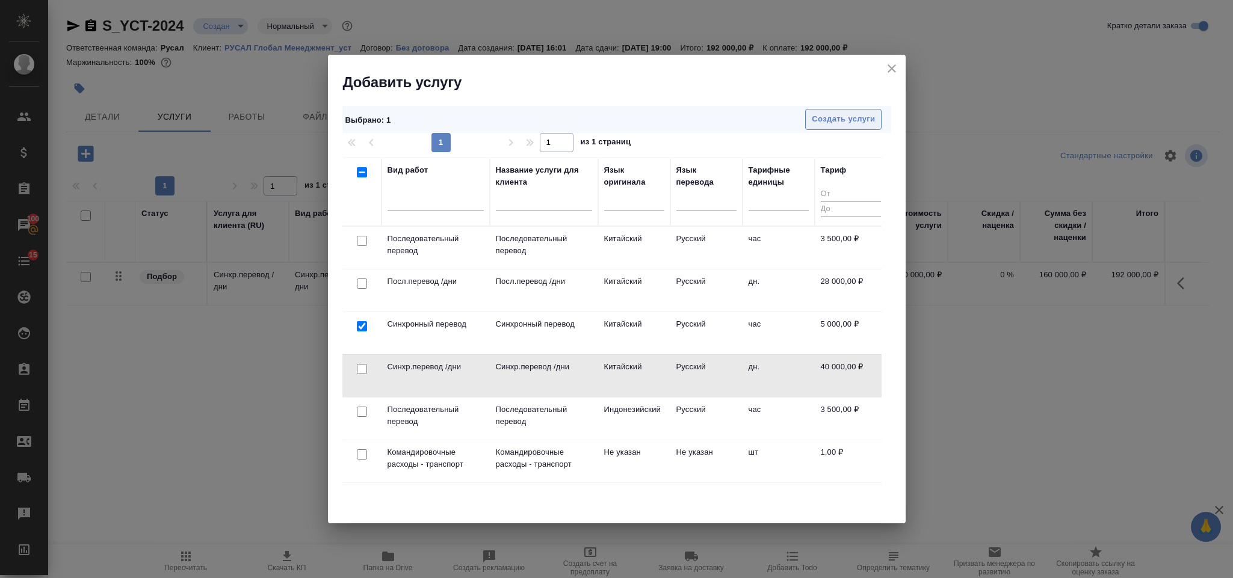
click at [817, 114] on span "Создать услуги" at bounding box center [843, 120] width 63 height 14
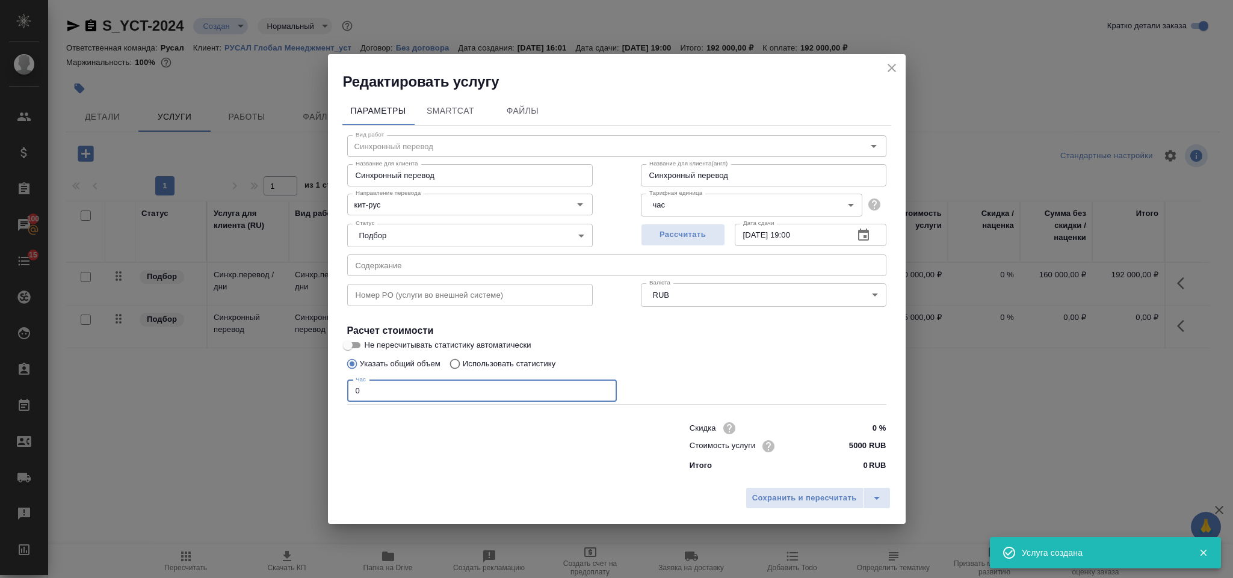
click at [376, 394] on input "0" at bounding box center [482, 391] width 270 height 22
type input "5"
drag, startPoint x: 866, startPoint y: 497, endPoint x: 838, endPoint y: 495, distance: 27.7
click at [849, 493] on div "Сохранить и пересчитать" at bounding box center [818, 499] width 145 height 22
click at [838, 495] on span "Сохранить и пересчитать" at bounding box center [804, 499] width 105 height 14
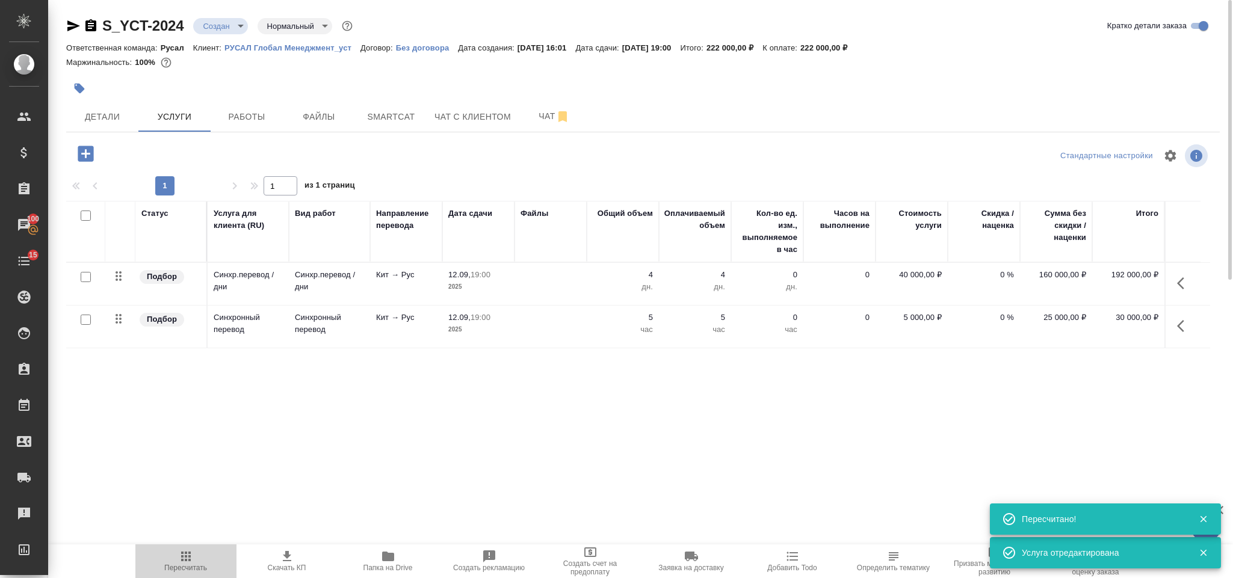
click at [181, 572] on span "Пересчитать" at bounding box center [185, 568] width 43 height 8
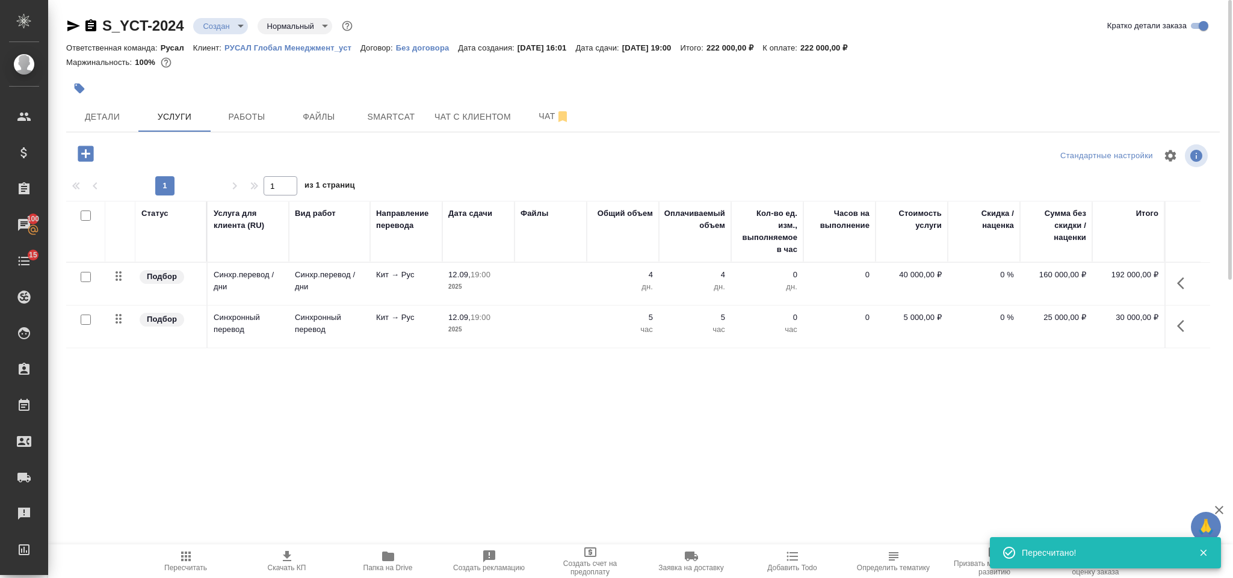
click at [88, 150] on icon "button" at bounding box center [86, 154] width 16 height 16
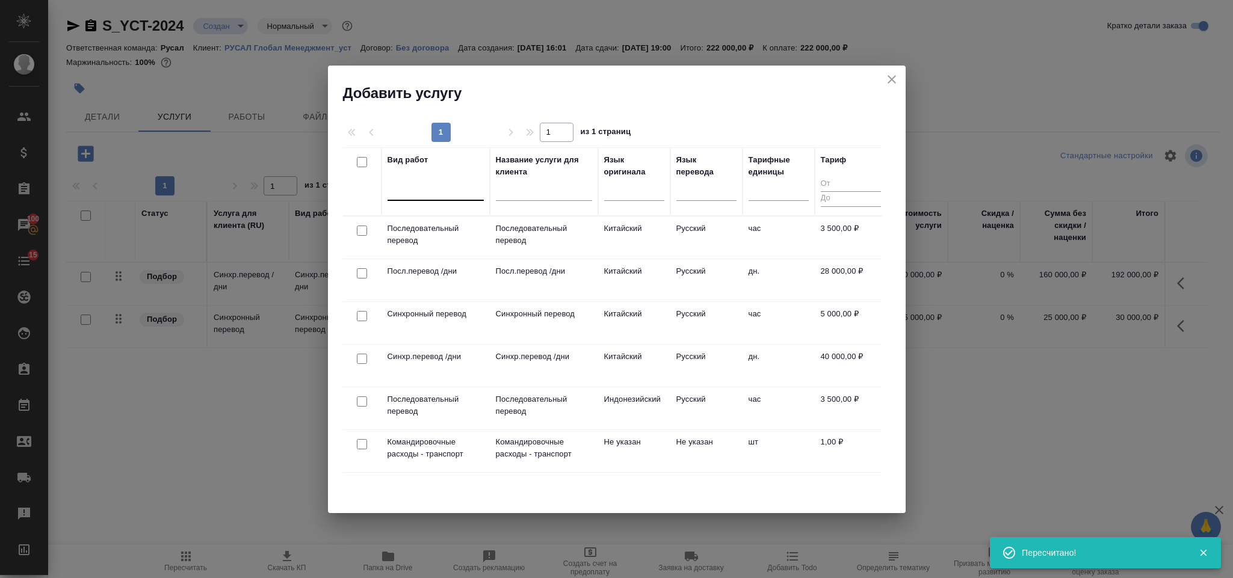
click at [408, 187] on div at bounding box center [436, 188] width 96 height 17
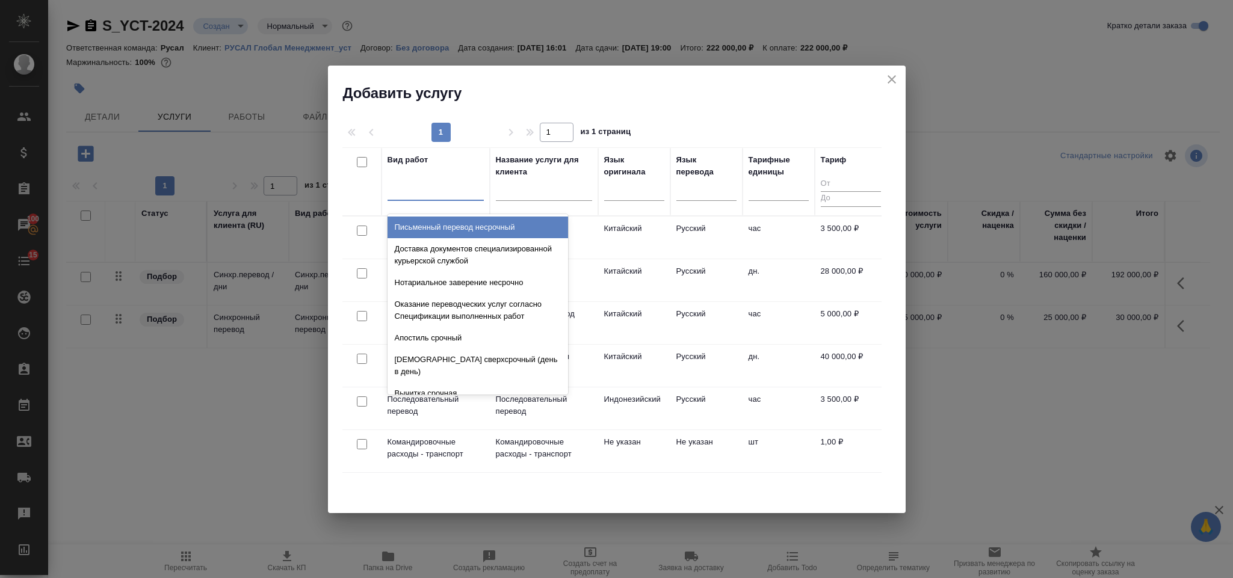
type input "п"
type input "тран"
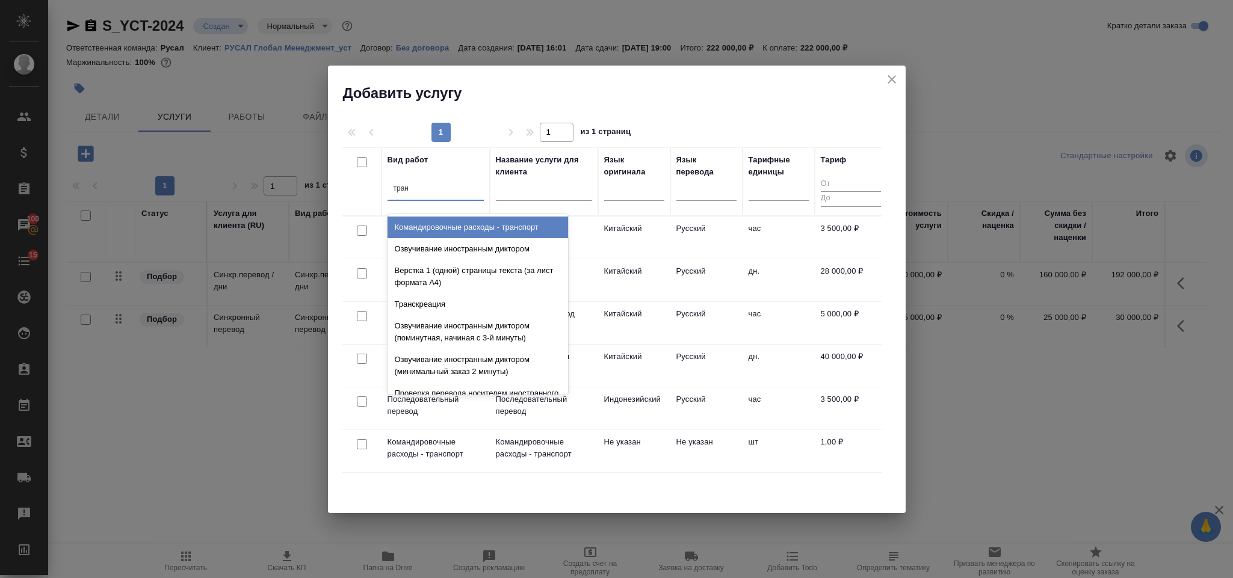
click at [553, 223] on div "Командировочные расходы - транспорт" at bounding box center [478, 228] width 181 height 22
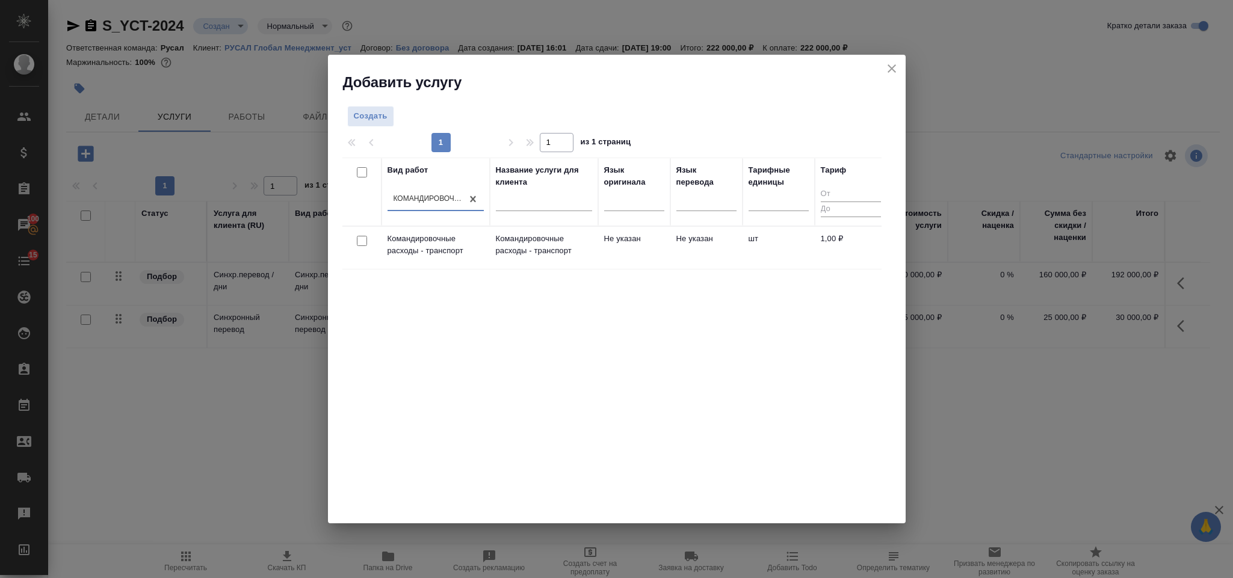
click at [362, 243] on input "checkbox" at bounding box center [362, 241] width 10 height 10
checkbox input "true"
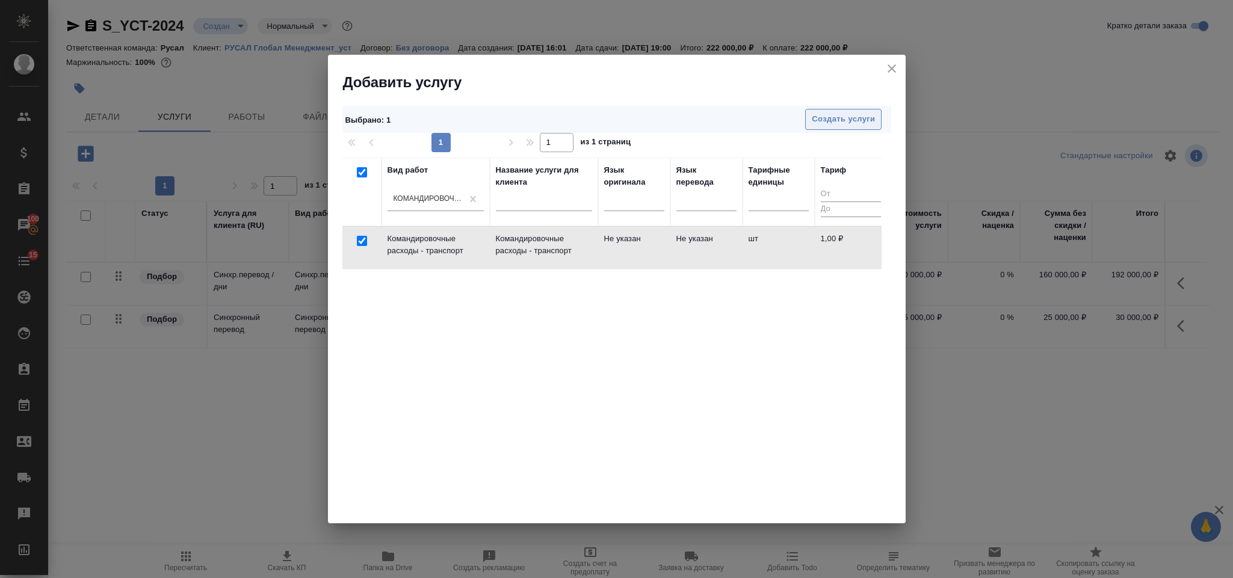
click at [855, 113] on span "Создать услуги" at bounding box center [843, 120] width 63 height 14
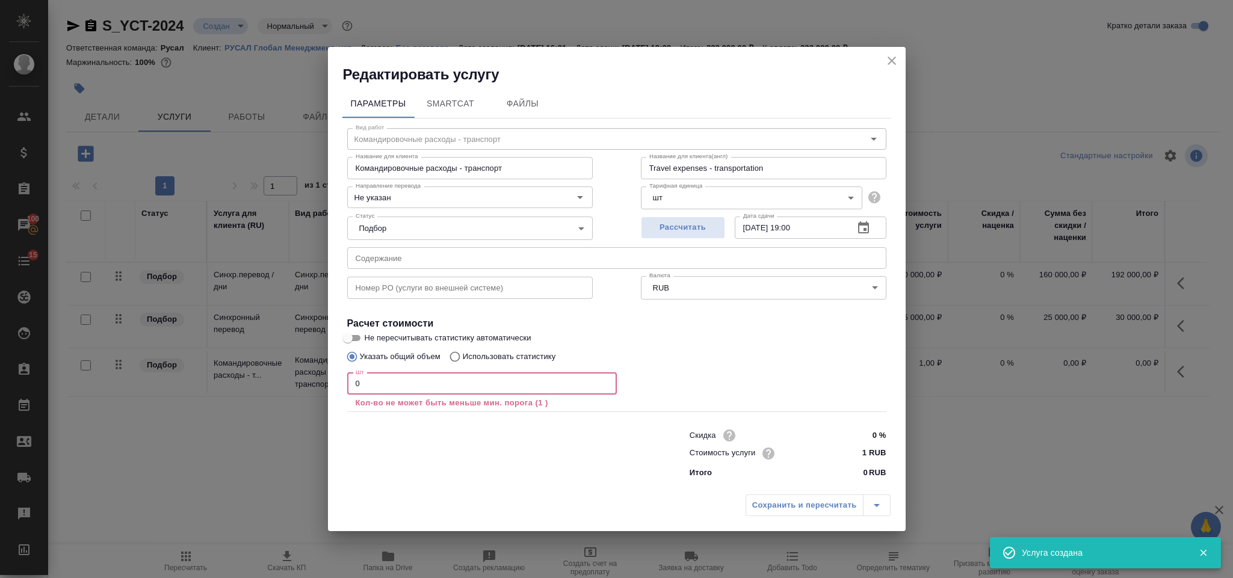
click at [373, 386] on input "0" at bounding box center [482, 384] width 270 height 22
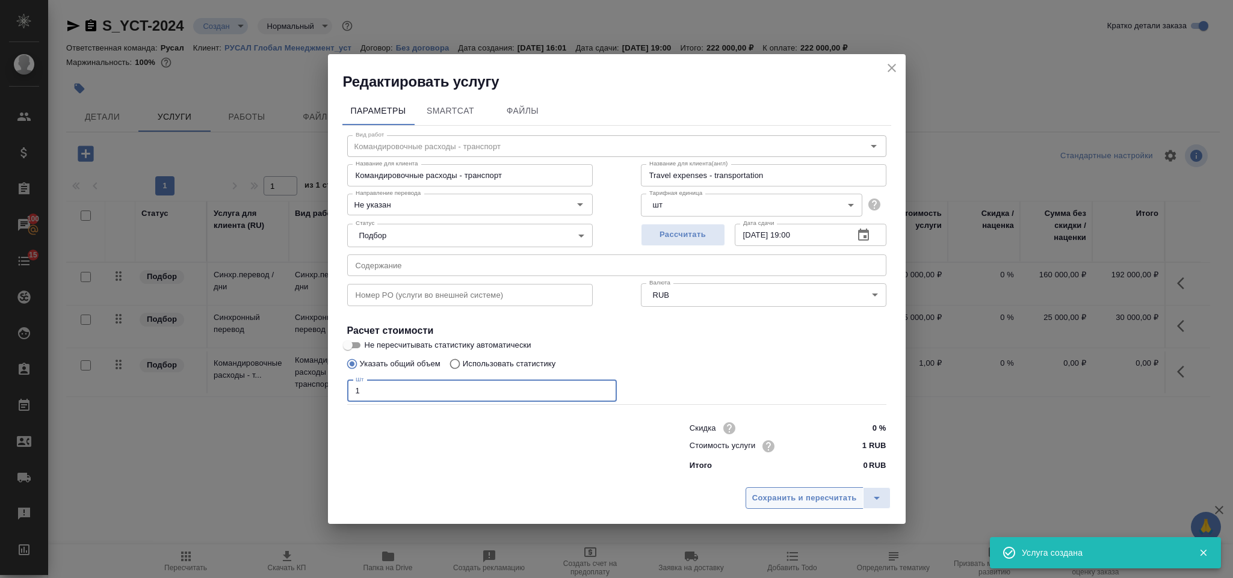
type input "1"
click at [746, 500] on button "Сохранить и пересчитать" at bounding box center [805, 499] width 118 height 22
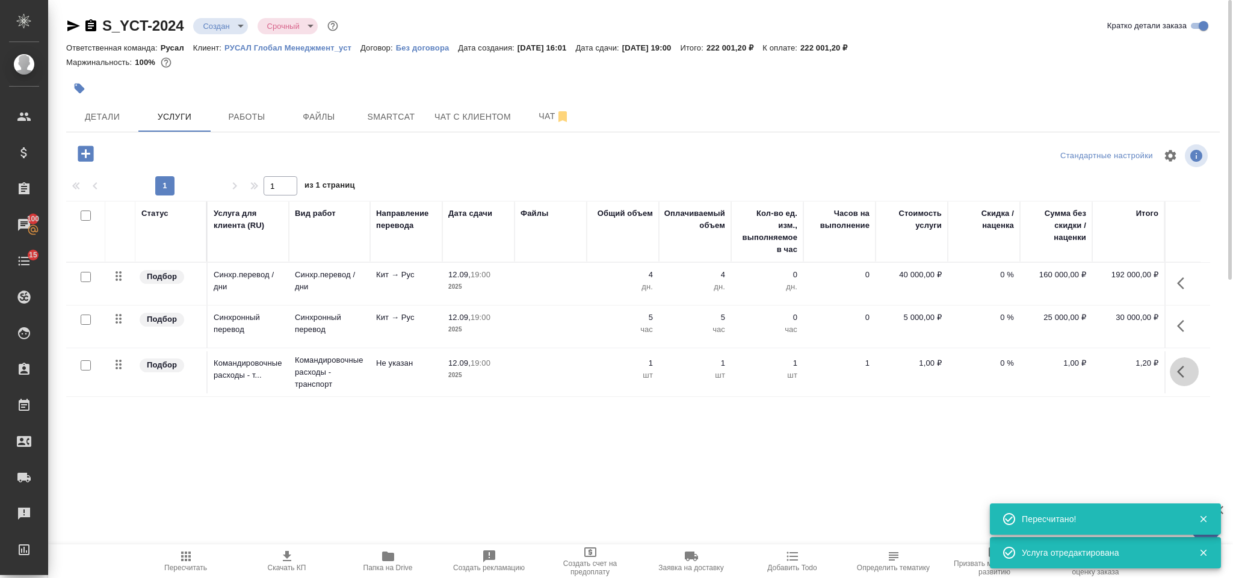
click at [1188, 371] on icon "button" at bounding box center [1184, 372] width 14 height 14
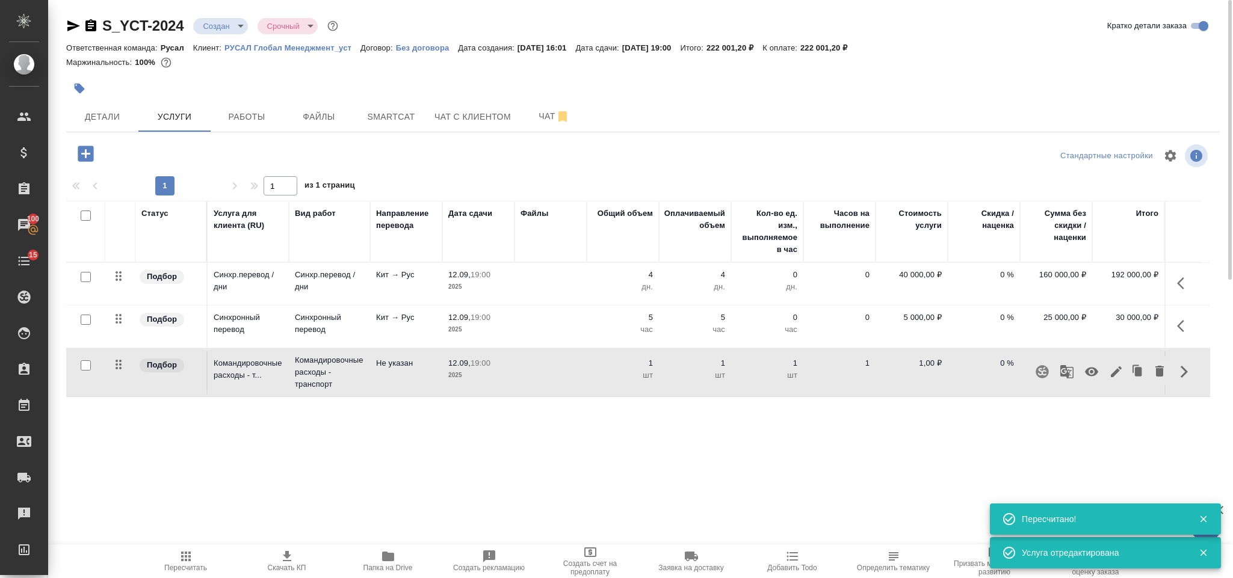
click at [1082, 374] on button "button" at bounding box center [1091, 372] width 29 height 29
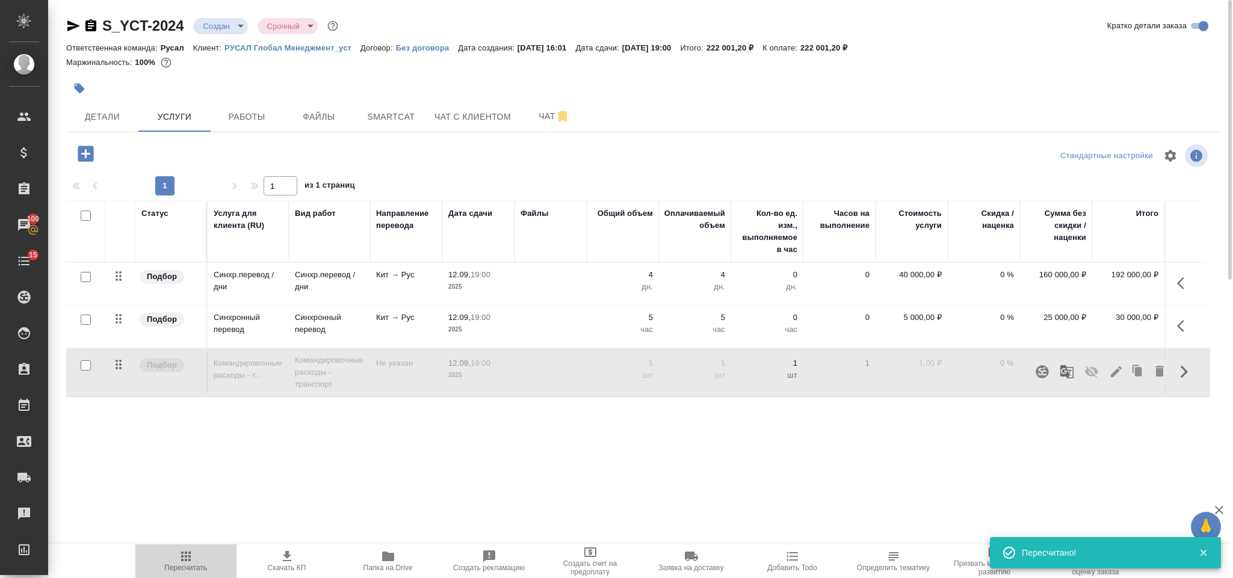
click at [193, 554] on span "Пересчитать" at bounding box center [186, 561] width 87 height 23
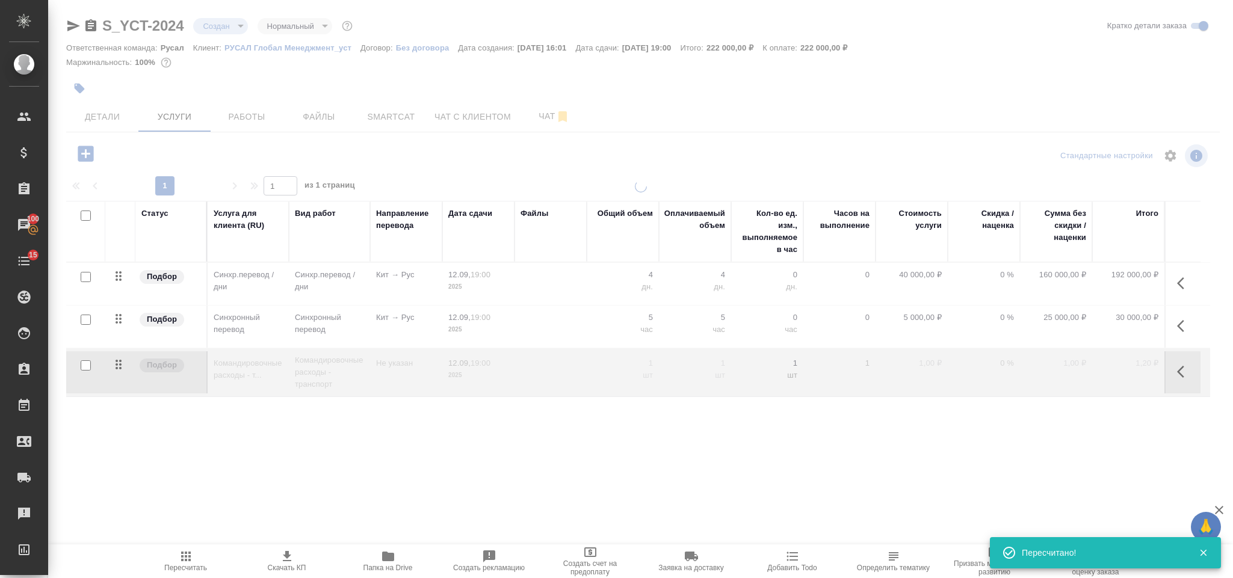
type input "normal"
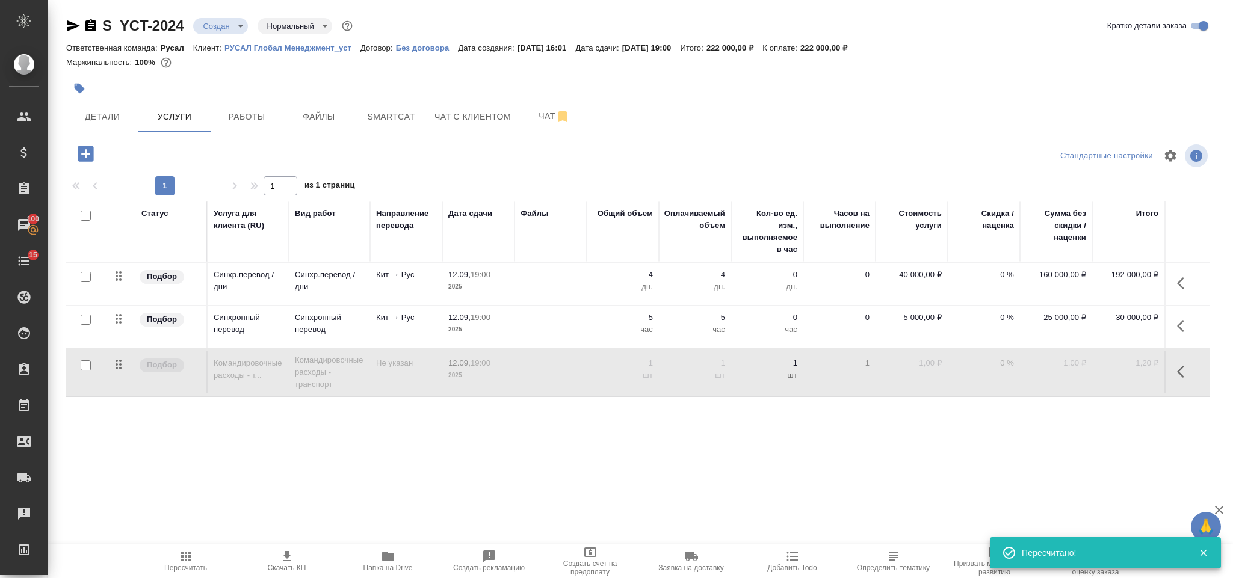
click at [246, 135] on div "S_YCT-2024 Создан new Нормальный normal Кратко детали заказа Ответственная кома…" at bounding box center [643, 245] width 1167 height 491
click at [246, 118] on span "Работы" at bounding box center [247, 117] width 58 height 15
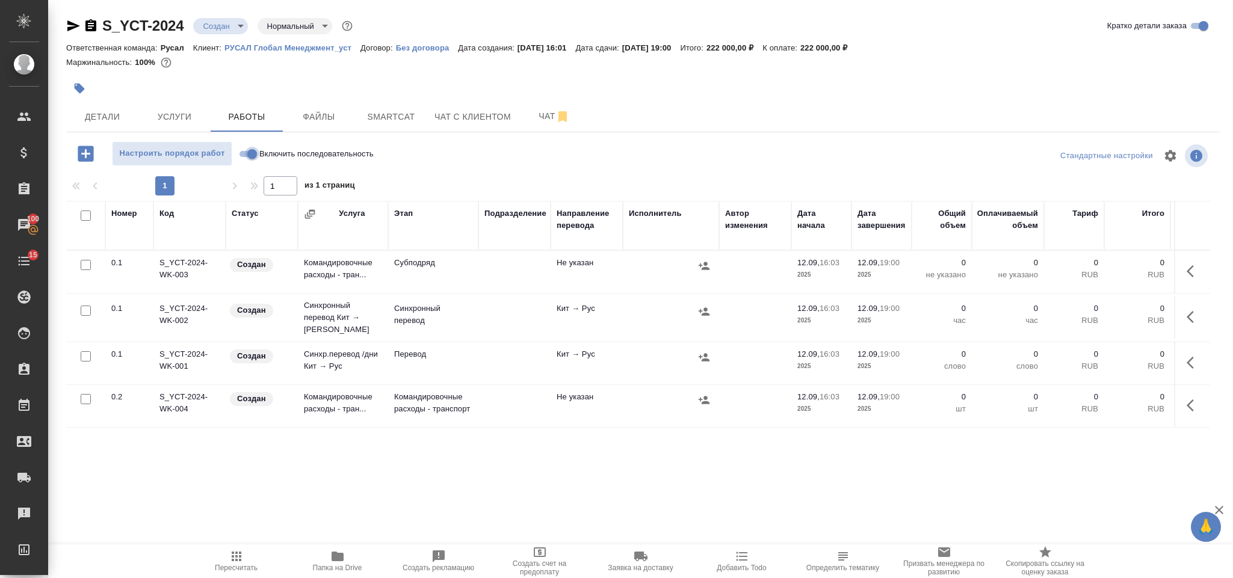
click at [248, 159] on input "Включить последовательность" at bounding box center [252, 154] width 43 height 14
checkbox input "true"
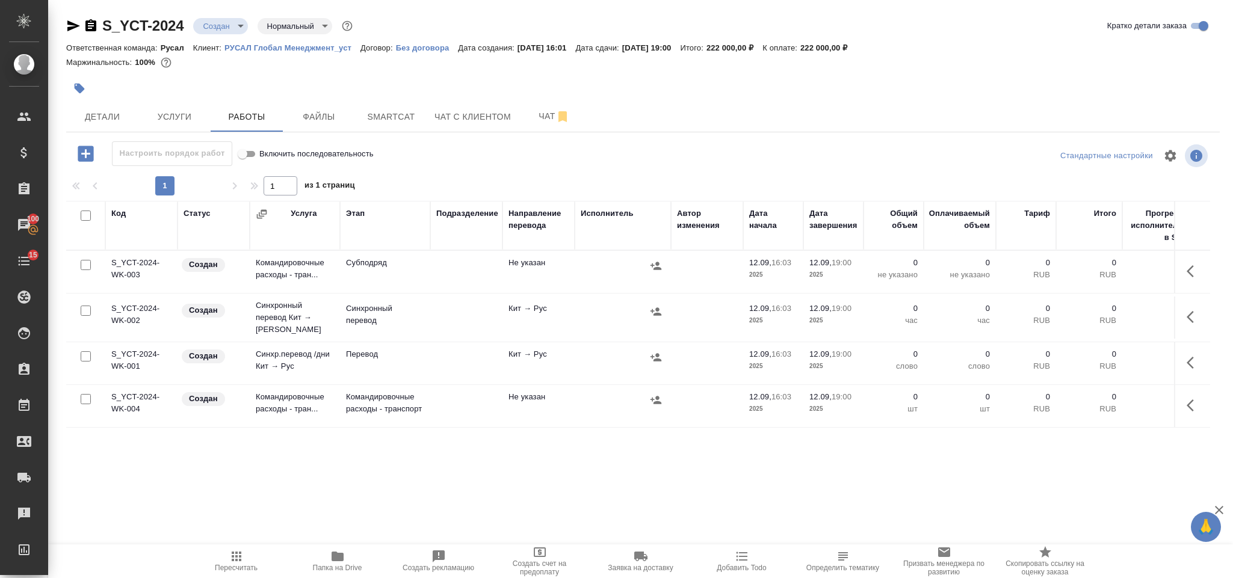
click at [82, 268] on input "checkbox" at bounding box center [86, 265] width 10 height 10
checkbox input "true"
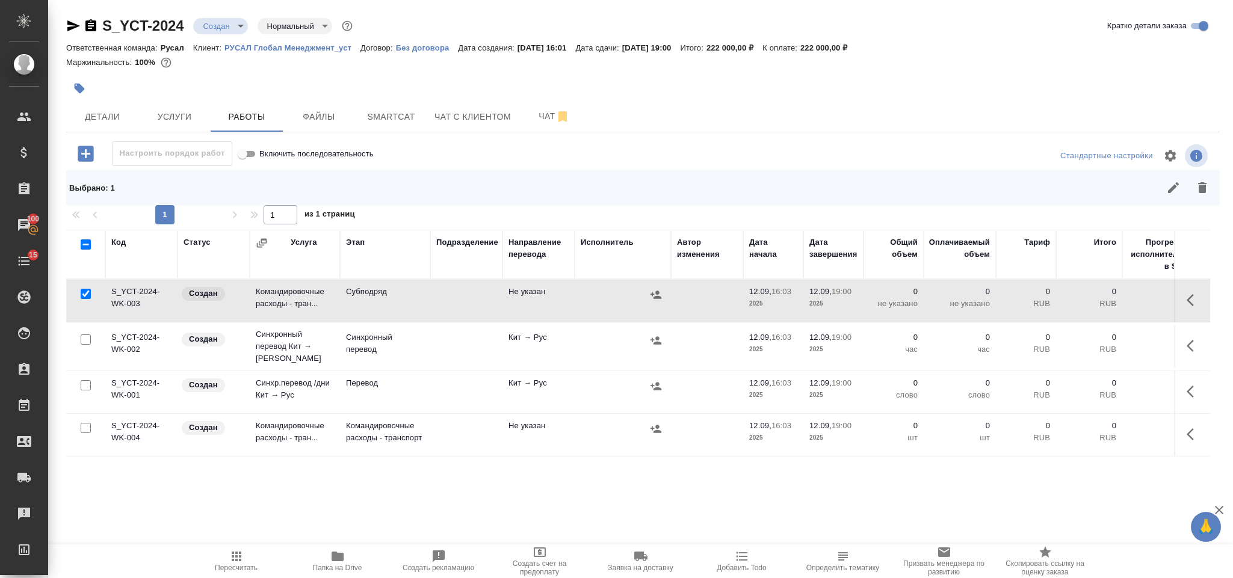
click at [87, 307] on td at bounding box center [85, 301] width 39 height 42
click at [89, 339] on input "checkbox" at bounding box center [86, 340] width 10 height 10
checkbox input "true"
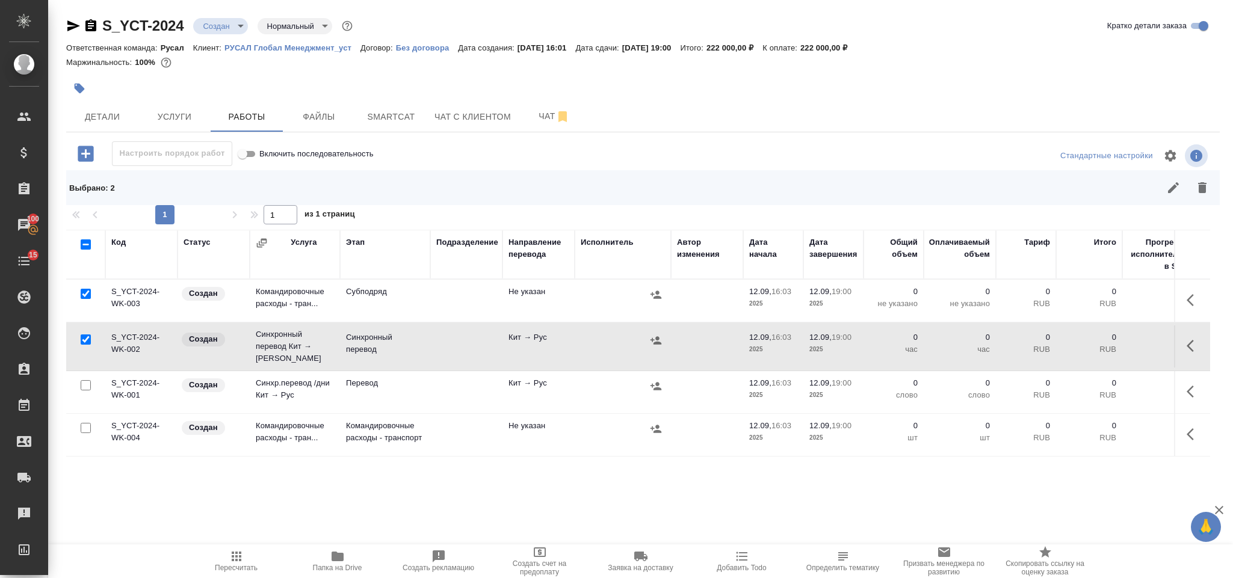
click at [91, 383] on div at bounding box center [85, 385] width 27 height 17
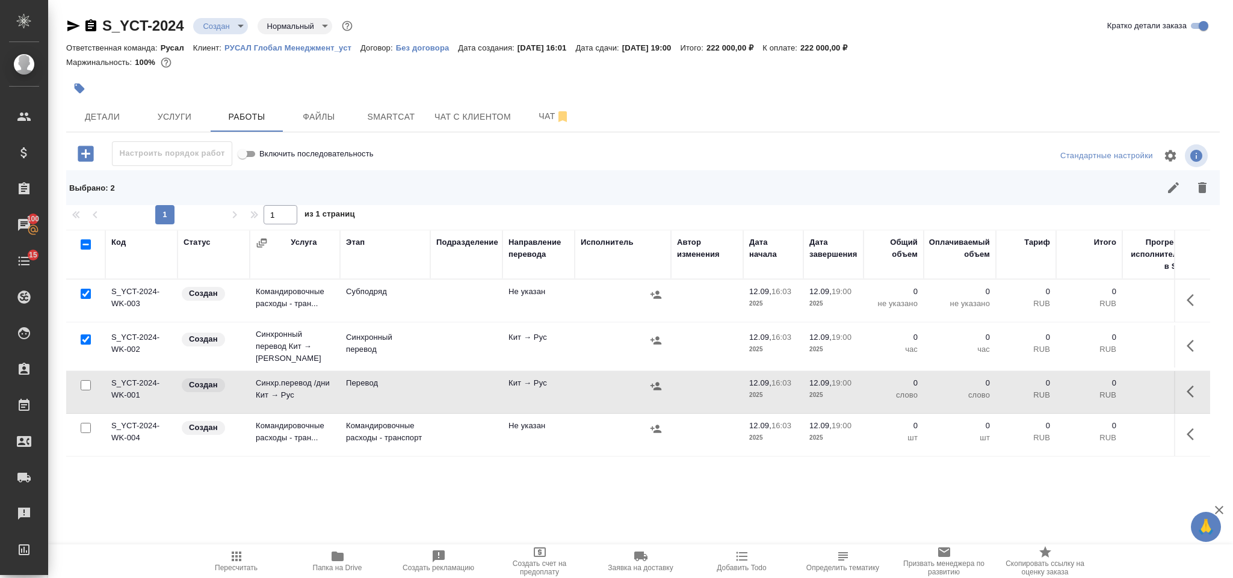
click at [84, 383] on input "checkbox" at bounding box center [86, 385] width 10 height 10
checkbox input "true"
click at [1209, 188] on icon "button" at bounding box center [1202, 188] width 14 height 14
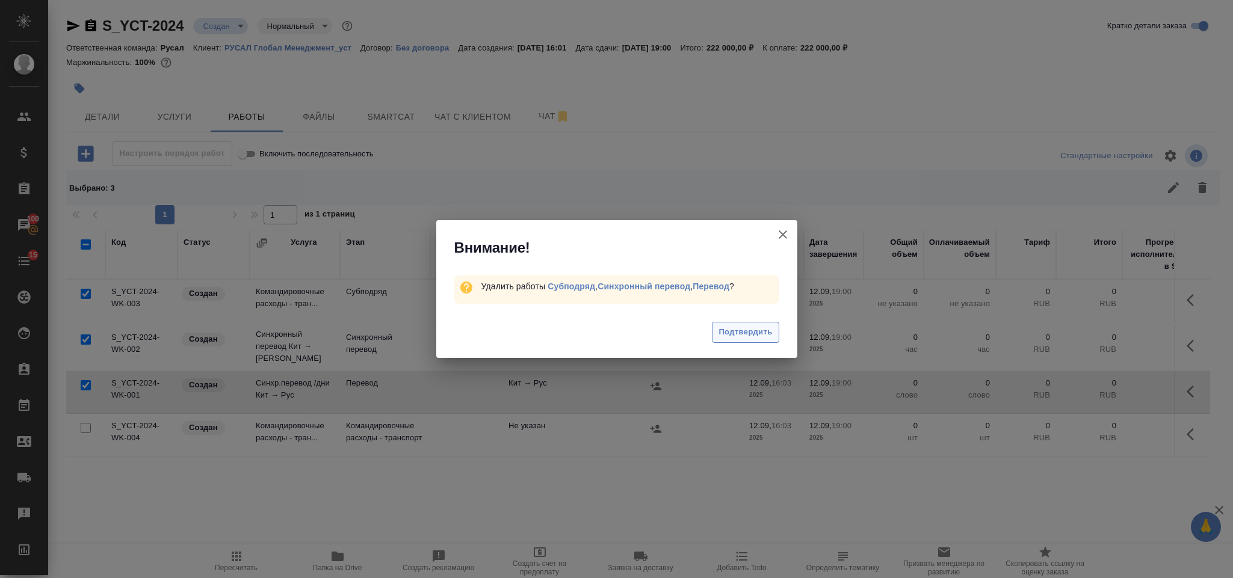
click at [773, 326] on button "Подтвердить" at bounding box center [745, 332] width 67 height 21
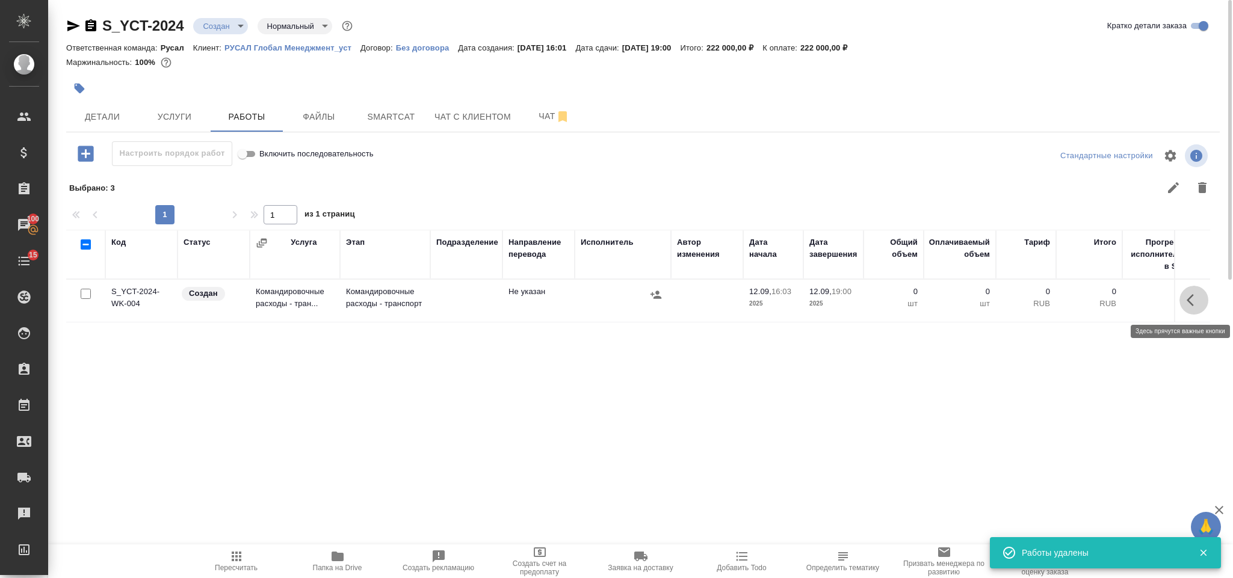
click at [1198, 297] on icon "button" at bounding box center [1194, 300] width 14 height 14
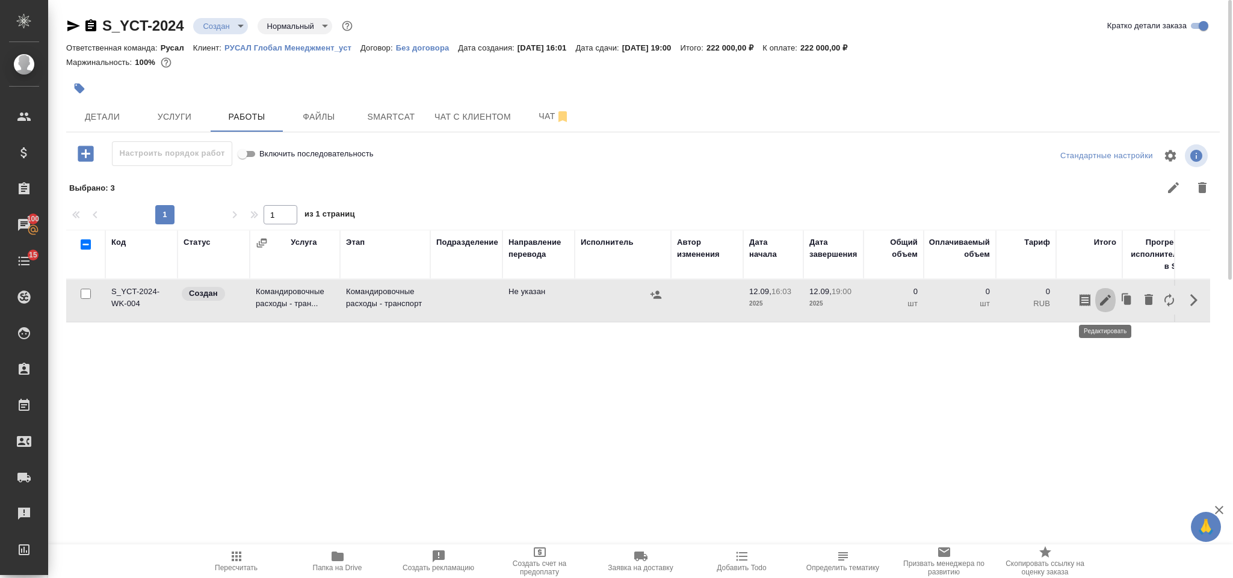
click at [1109, 294] on icon "button" at bounding box center [1106, 300] width 14 height 14
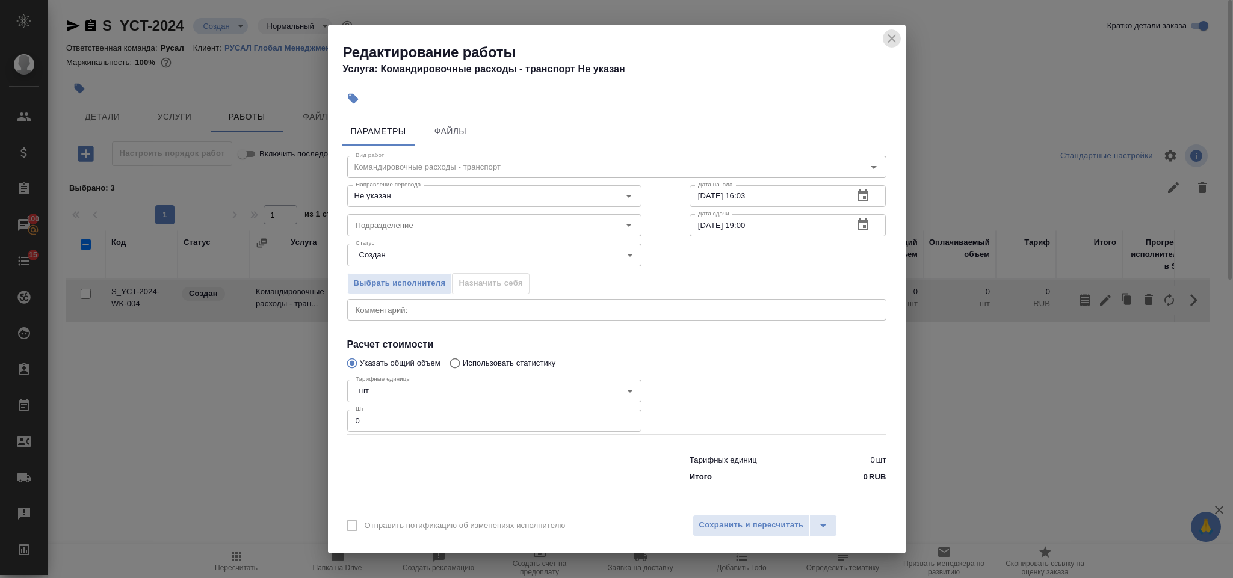
click at [893, 35] on icon "close" at bounding box center [892, 38] width 14 height 14
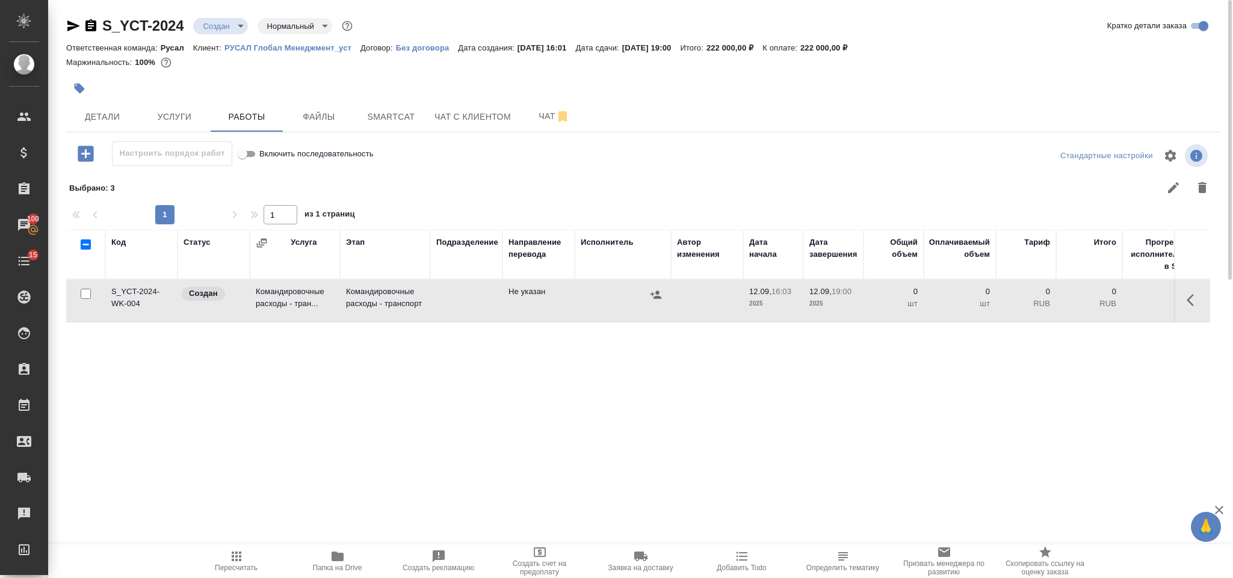
click at [83, 150] on icon "button" at bounding box center [86, 154] width 16 height 16
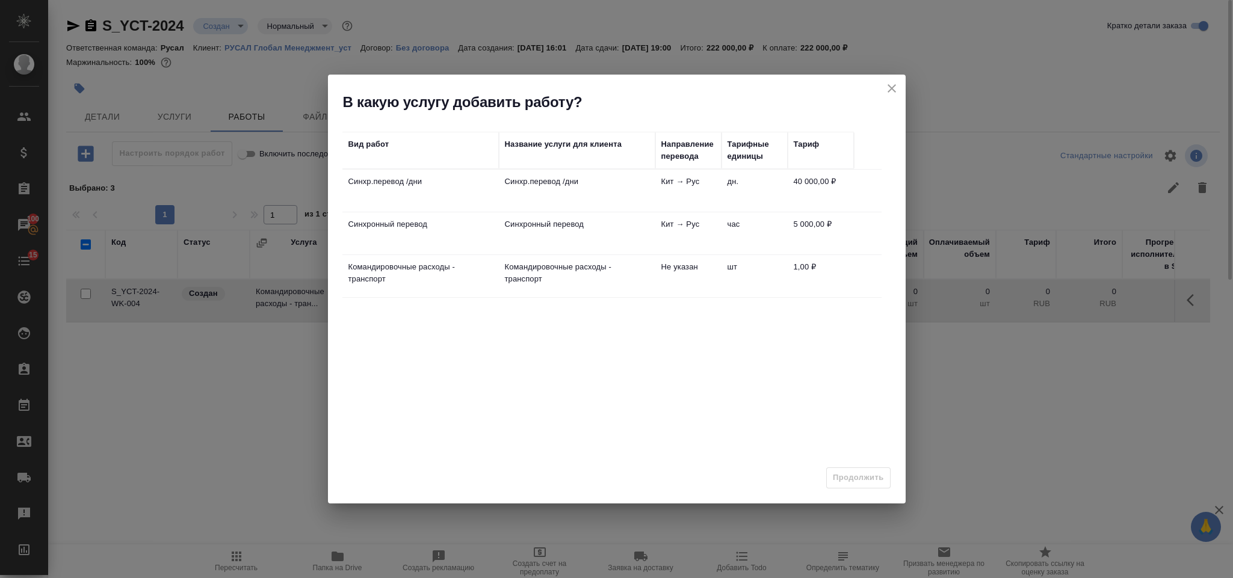
click at [471, 197] on td "Синхр.перевод /дни" at bounding box center [420, 191] width 156 height 42
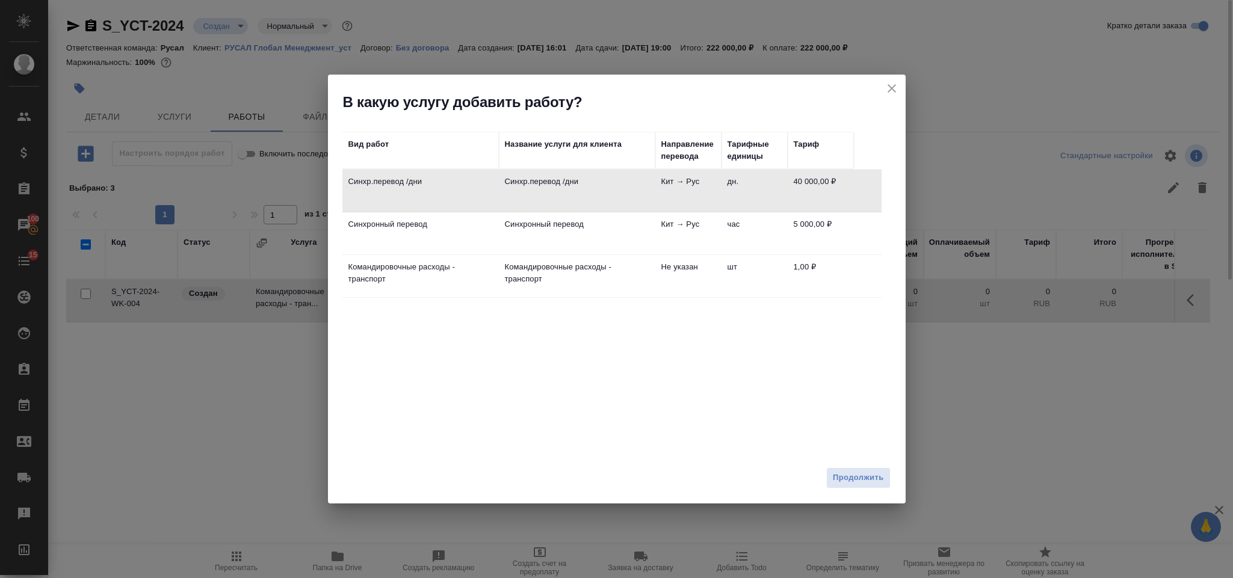
click at [502, 225] on td "Синхронный перевод" at bounding box center [577, 233] width 156 height 42
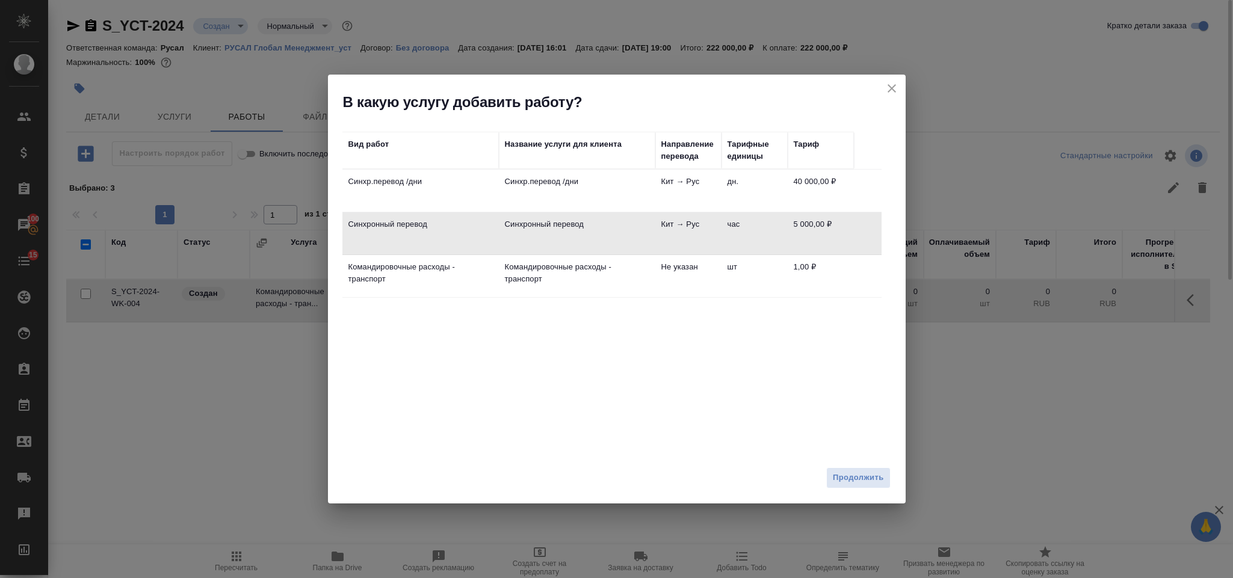
click at [655, 187] on td "Кит → Рус" at bounding box center [688, 191] width 66 height 42
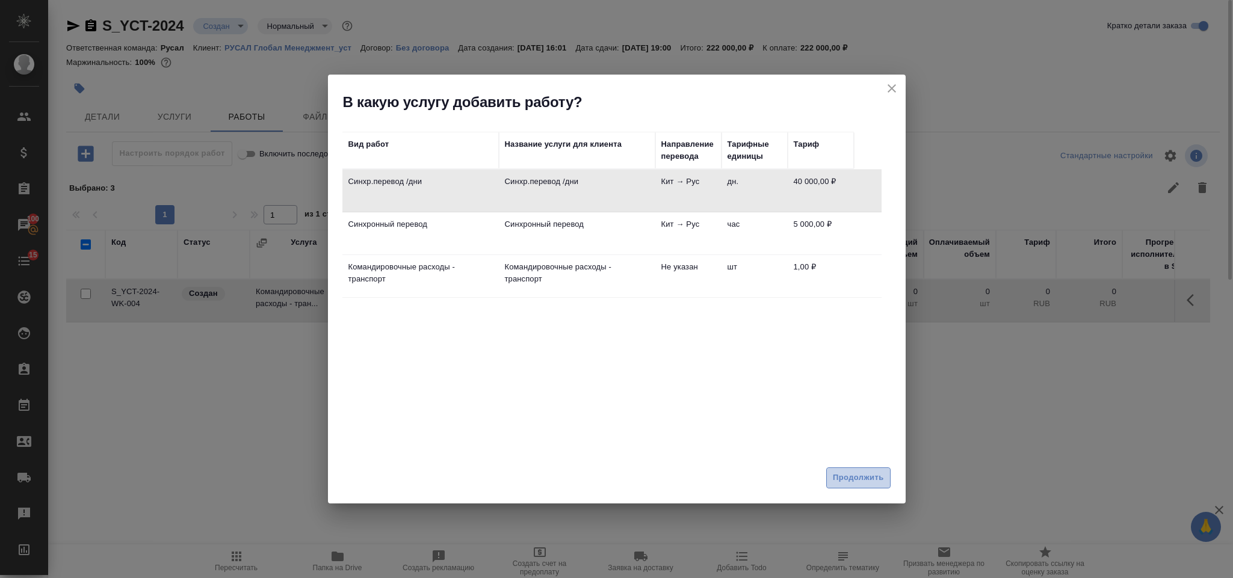
click at [858, 475] on span "Продолжить" at bounding box center [858, 478] width 51 height 14
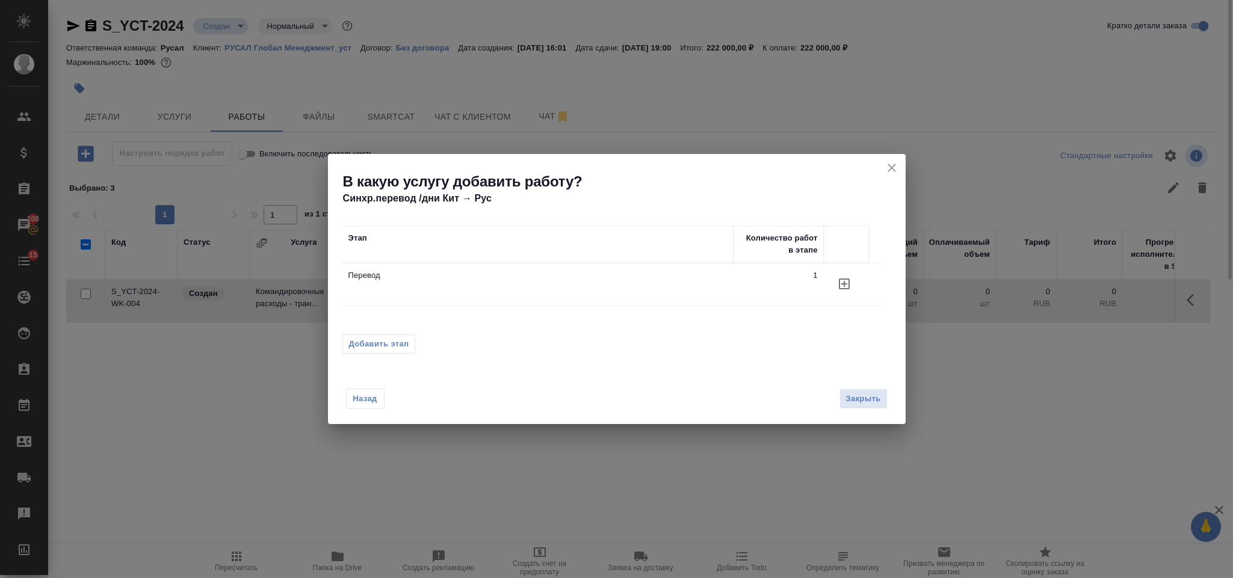
click at [383, 352] on button "Добавить этап" at bounding box center [378, 344] width 73 height 19
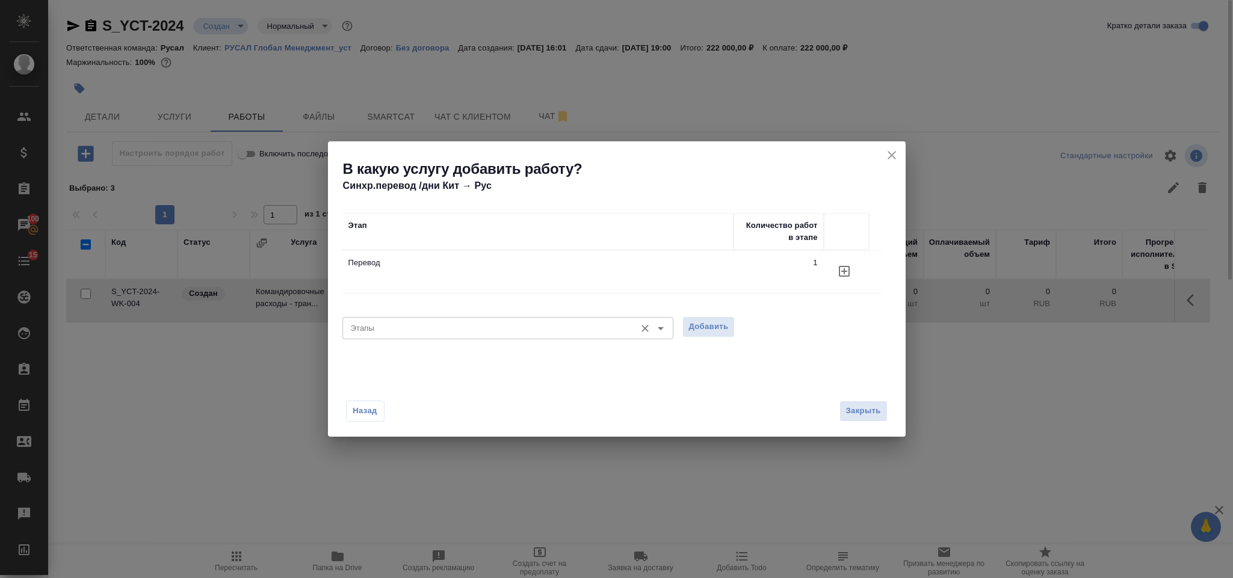
click at [399, 338] on div "Этапы" at bounding box center [507, 328] width 331 height 22
click at [420, 324] on input "Этапы" at bounding box center [488, 328] width 284 height 14
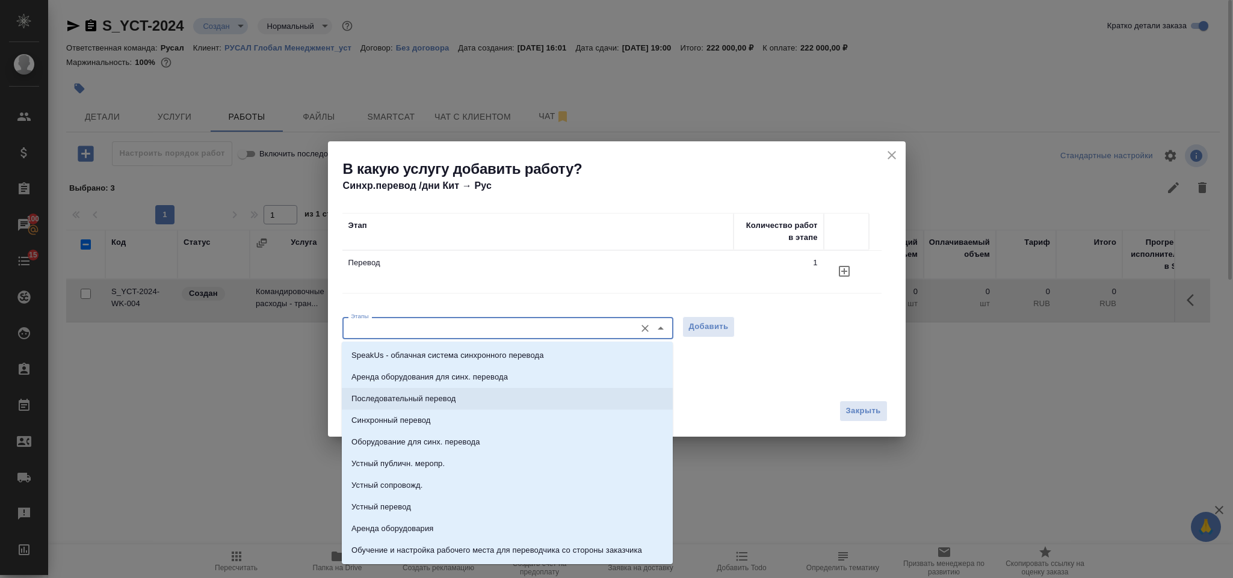
click at [430, 400] on p "Последовательный перевод" at bounding box center [404, 399] width 104 height 12
type input "Последовательный перевод"
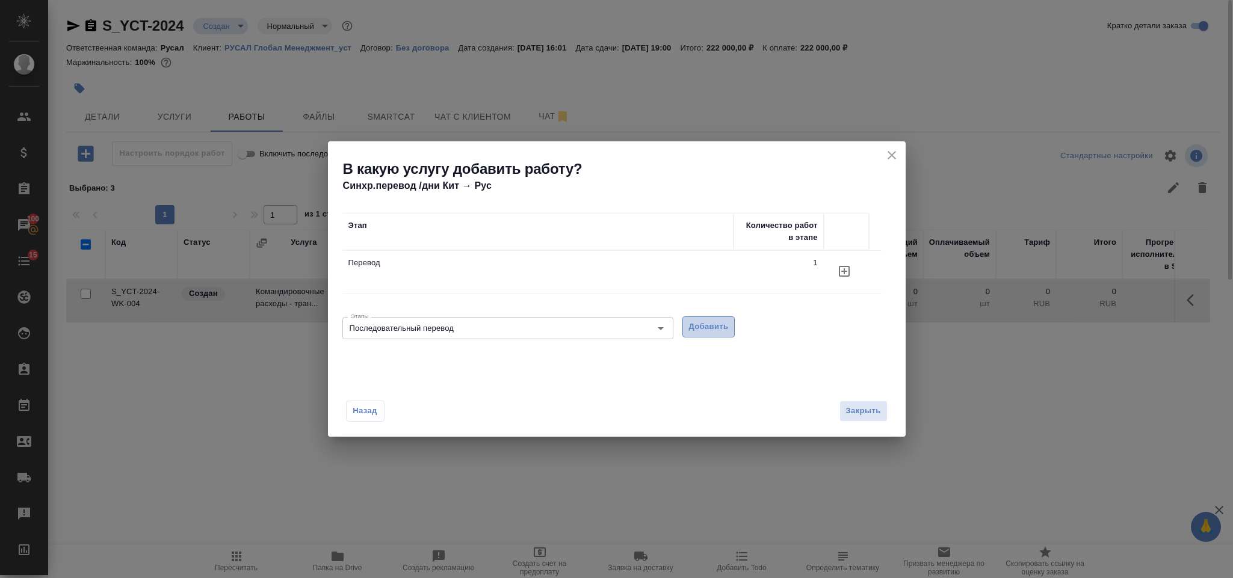
click at [703, 330] on span "Добавить" at bounding box center [709, 327] width 40 height 14
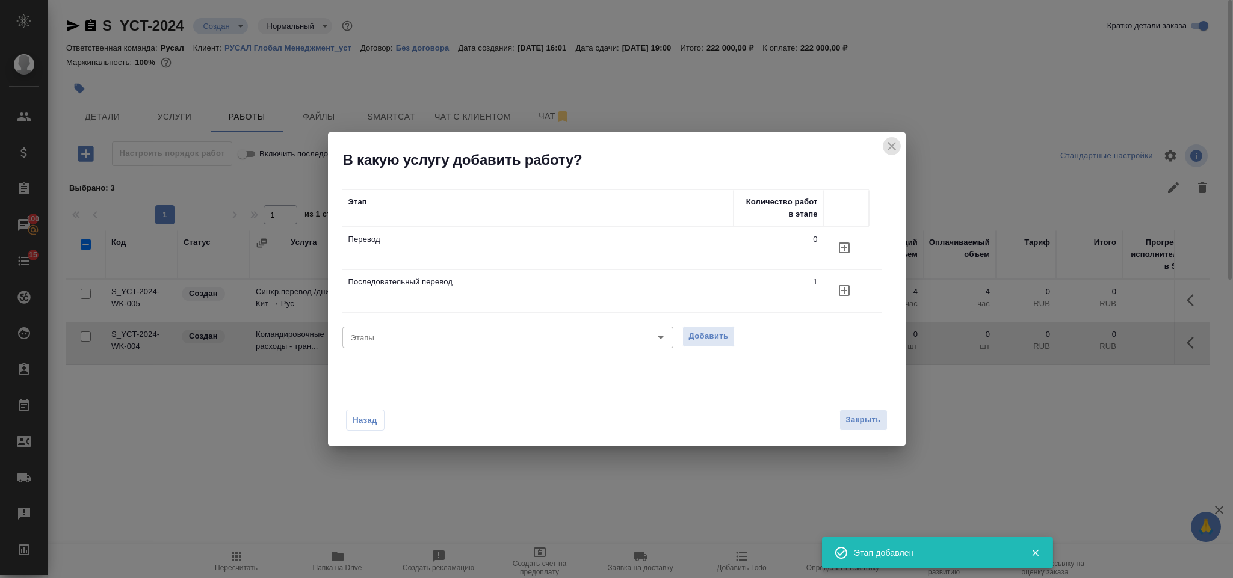
click at [893, 143] on icon "close" at bounding box center [892, 146] width 14 height 14
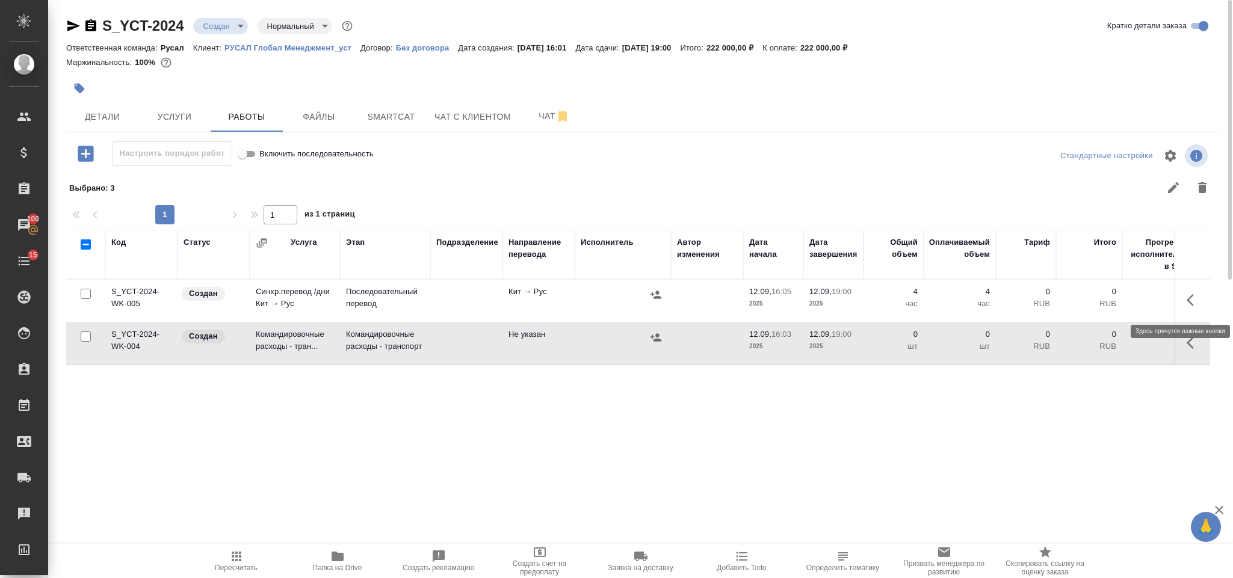
click at [1204, 296] on button "button" at bounding box center [1194, 300] width 29 height 29
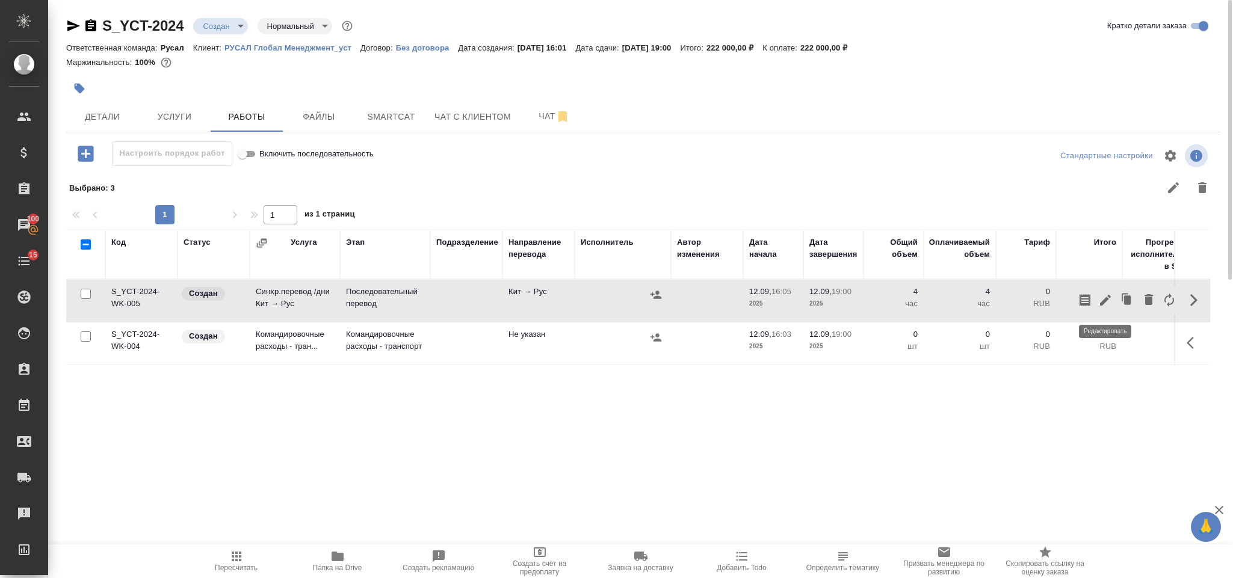
click at [1104, 303] on icon "button" at bounding box center [1105, 300] width 11 height 11
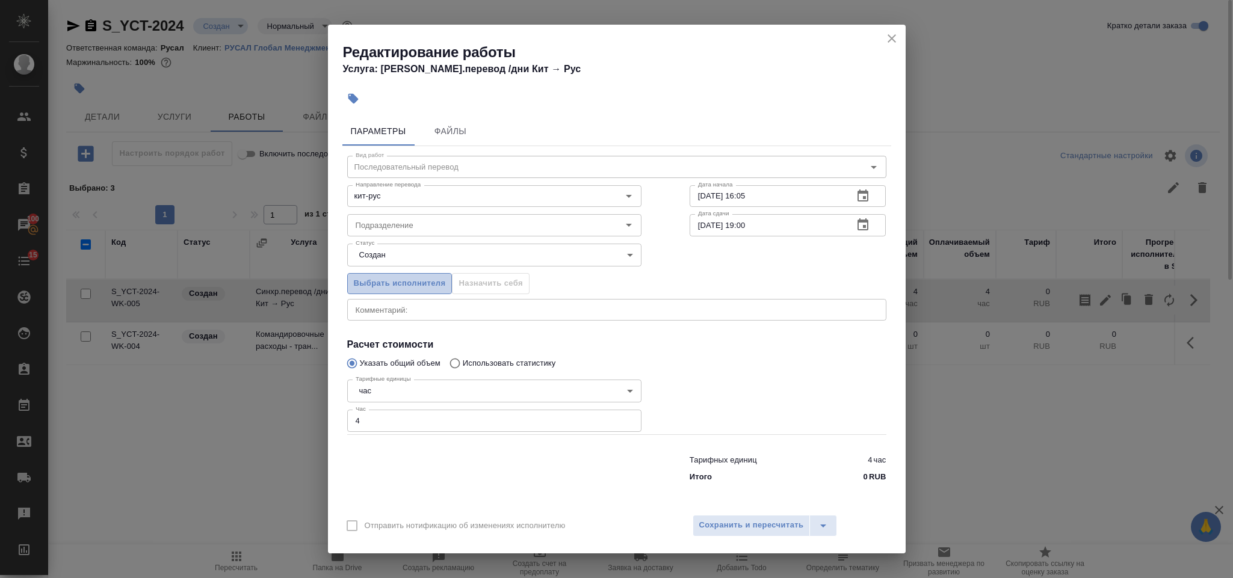
click at [423, 284] on span "Выбрать исполнителя" at bounding box center [400, 284] width 92 height 14
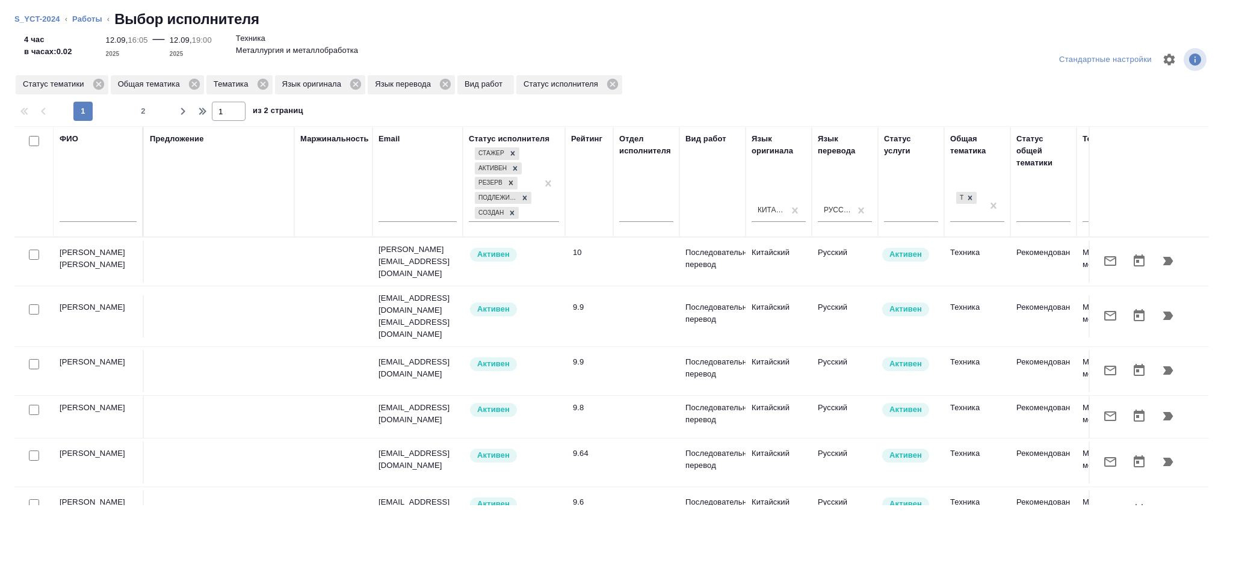
click at [116, 192] on div "ФИО" at bounding box center [98, 182] width 77 height 98
click at [123, 211] on input "text" at bounding box center [98, 214] width 77 height 15
type input "авдей"
click at [132, 212] on input "авдей" at bounding box center [98, 214] width 77 height 15
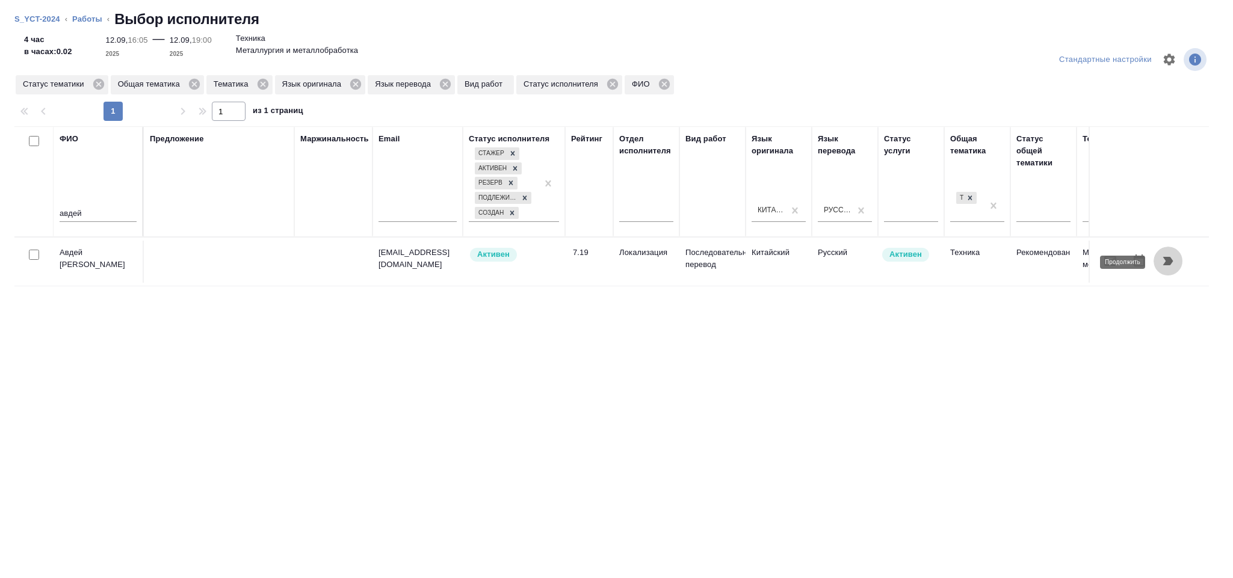
click at [1161, 264] on icon "button" at bounding box center [1168, 261] width 14 height 14
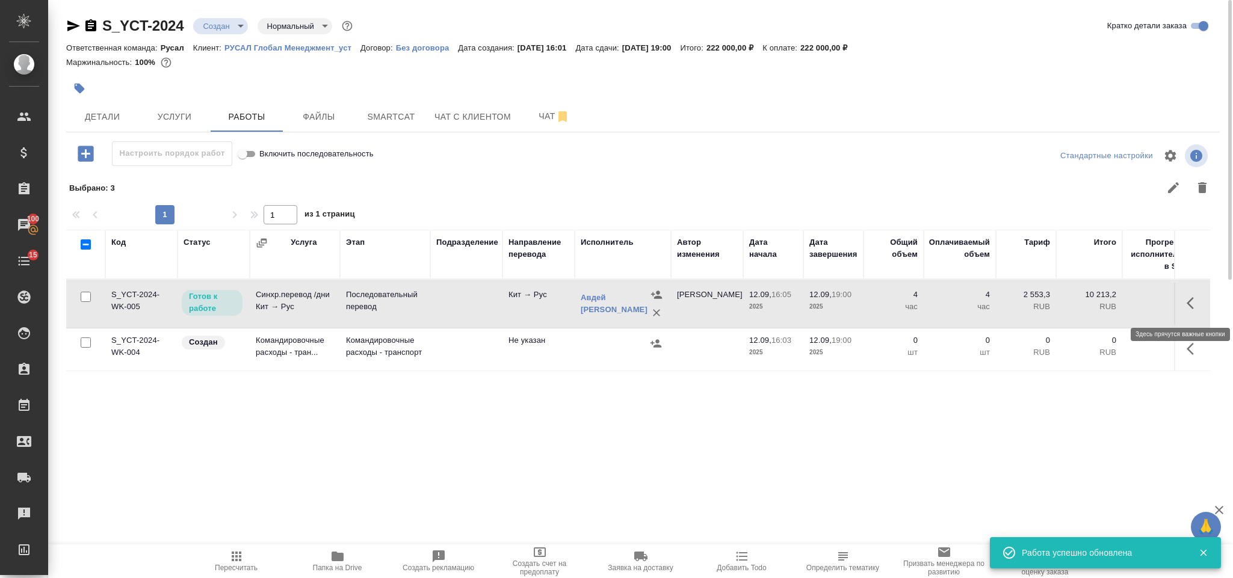
click at [1185, 306] on button "button" at bounding box center [1194, 303] width 29 height 29
click at [1106, 303] on icon "button" at bounding box center [1105, 303] width 11 height 11
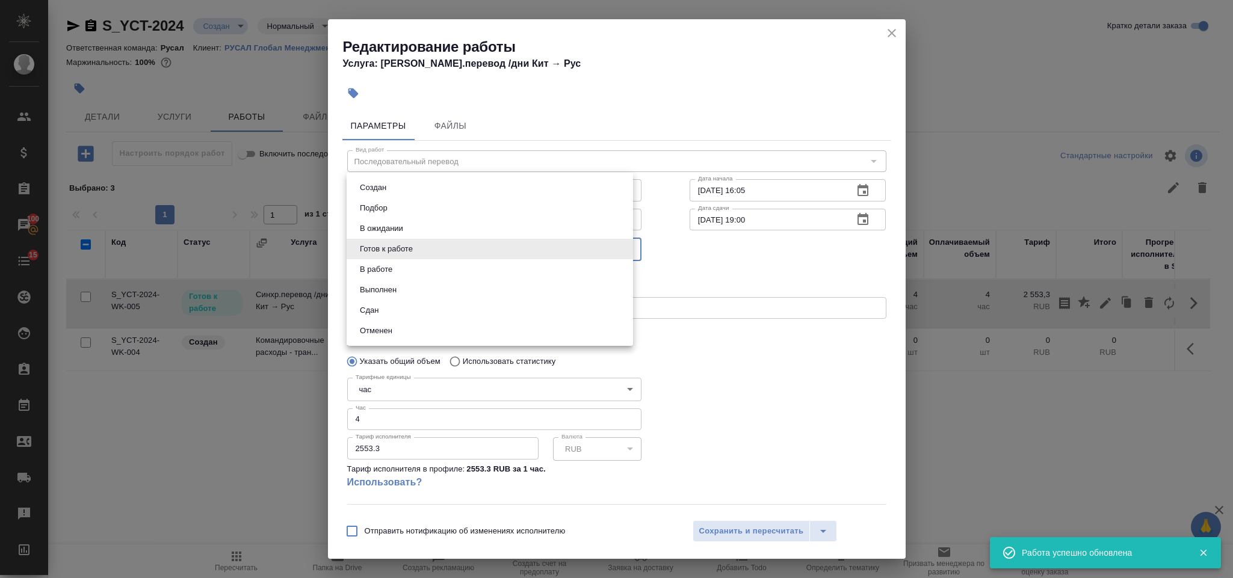
click at [461, 251] on body "🙏 .cls-1 fill:#fff; AWATERA Gorlenko Yuliua Клиенты Спецификации Заказы 100 Чат…" at bounding box center [616, 289] width 1233 height 578
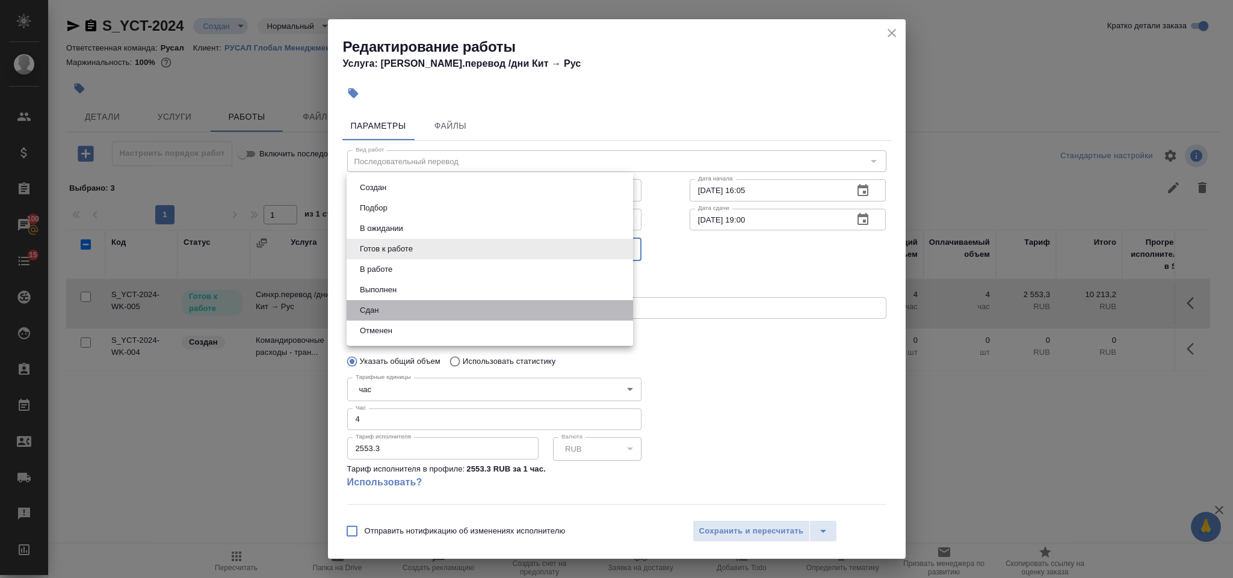
click at [418, 309] on li "Сдан" at bounding box center [490, 310] width 287 height 20
type input "closed"
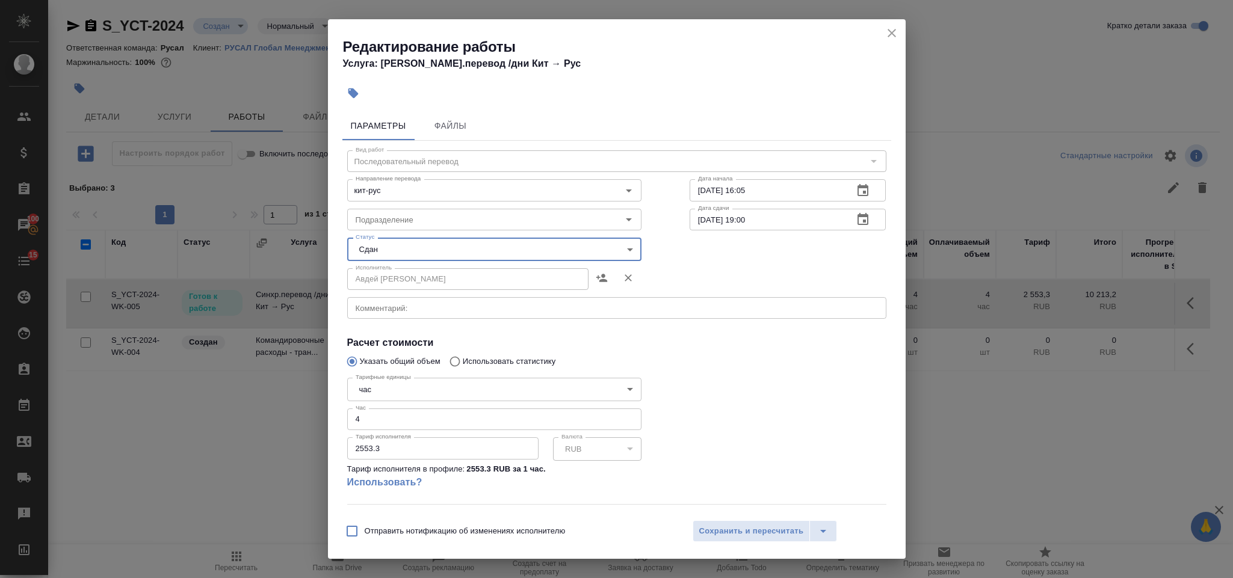
click at [407, 382] on body "🙏 .cls-1 fill:#fff; AWATERA Gorlenko Yuliua Клиенты Спецификации Заказы 100 Чат…" at bounding box center [616, 289] width 1233 height 578
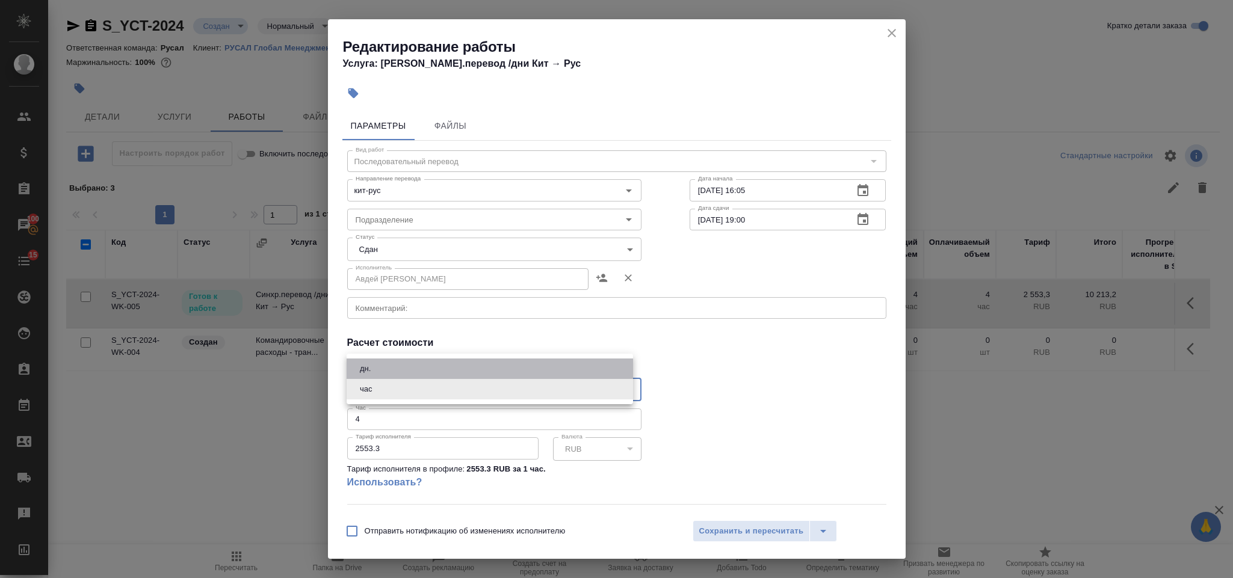
click at [401, 368] on li "дн." at bounding box center [490, 369] width 287 height 20
type input "5a8b1489cc6b4906c91bfd8a"
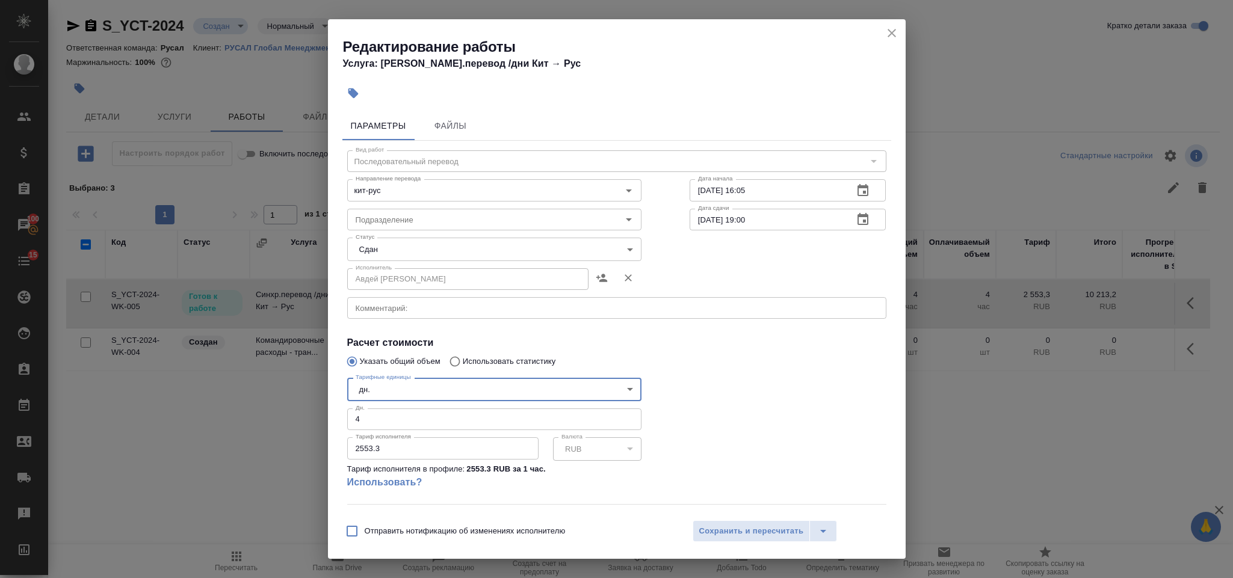
click at [398, 423] on input "4" at bounding box center [494, 420] width 294 height 22
type input "2"
drag, startPoint x: 397, startPoint y: 448, endPoint x: 336, endPoint y: 448, distance: 60.8
click at [336, 448] on div "Параметры Файлы Вид работ Последовательный перевод Вид работ Направление перево…" at bounding box center [617, 310] width 578 height 406
type input "25750"
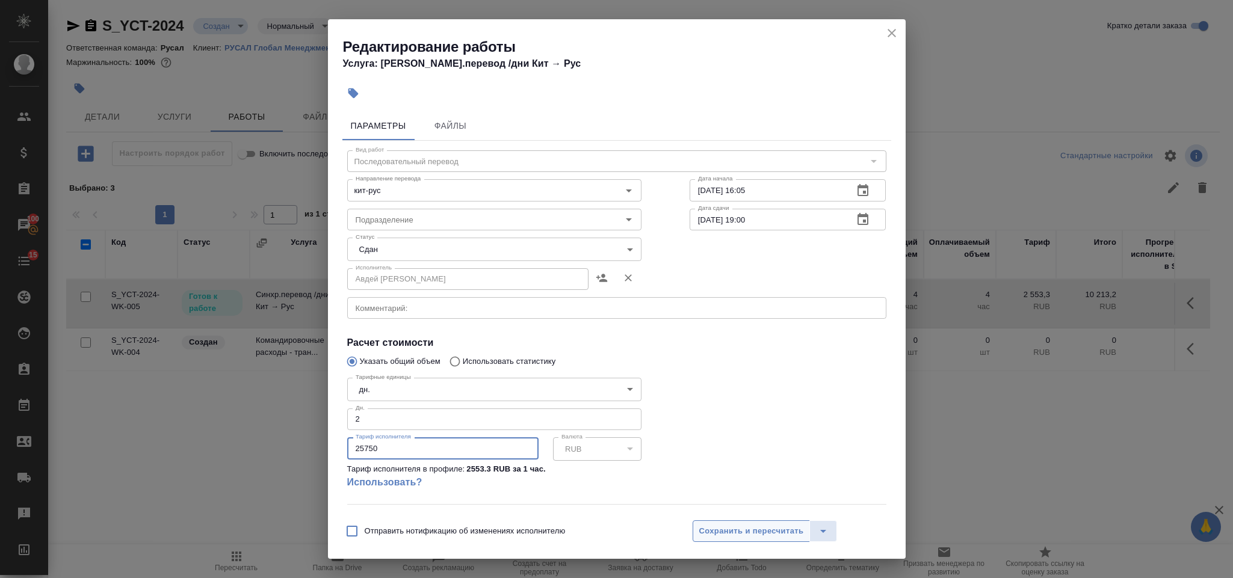
click at [701, 529] on button "Сохранить и пересчитать" at bounding box center [752, 532] width 118 height 22
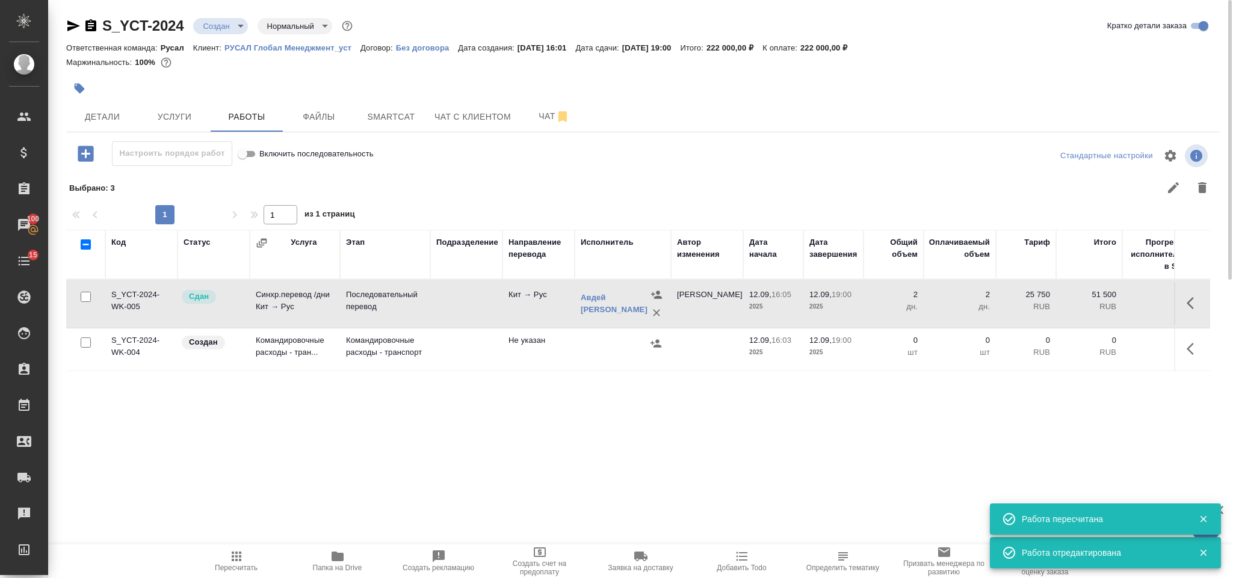
click at [237, 551] on icon "button" at bounding box center [236, 557] width 14 height 14
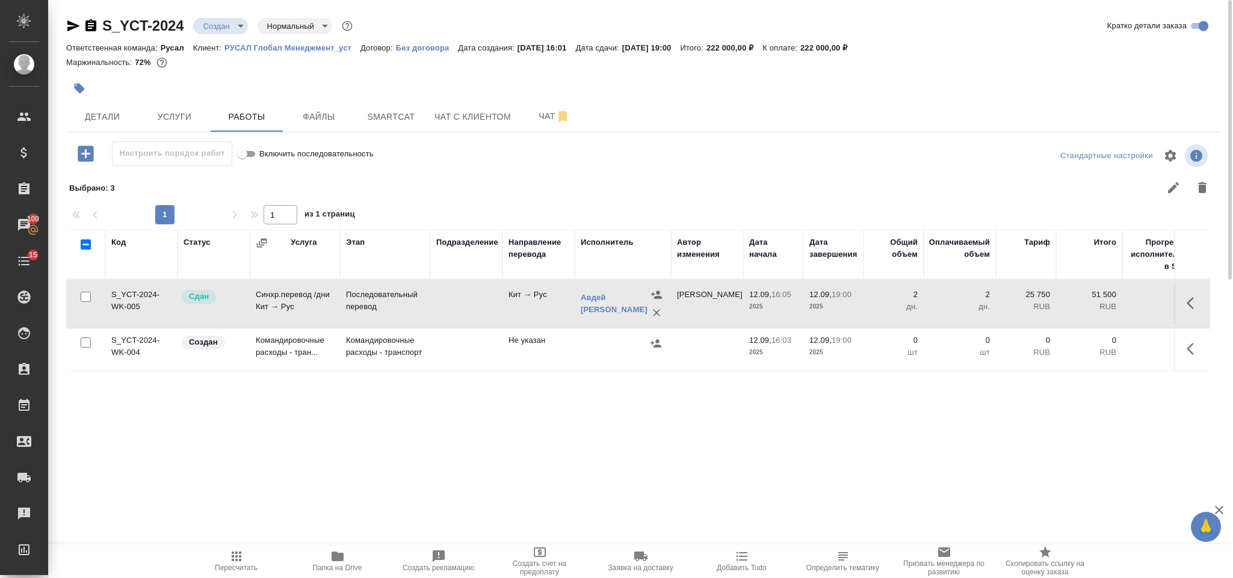
click at [75, 25] on icon "button" at bounding box center [73, 25] width 13 height 11
click at [89, 25] on icon "button" at bounding box center [91, 26] width 14 height 14
click at [1194, 356] on icon "button" at bounding box center [1194, 349] width 14 height 14
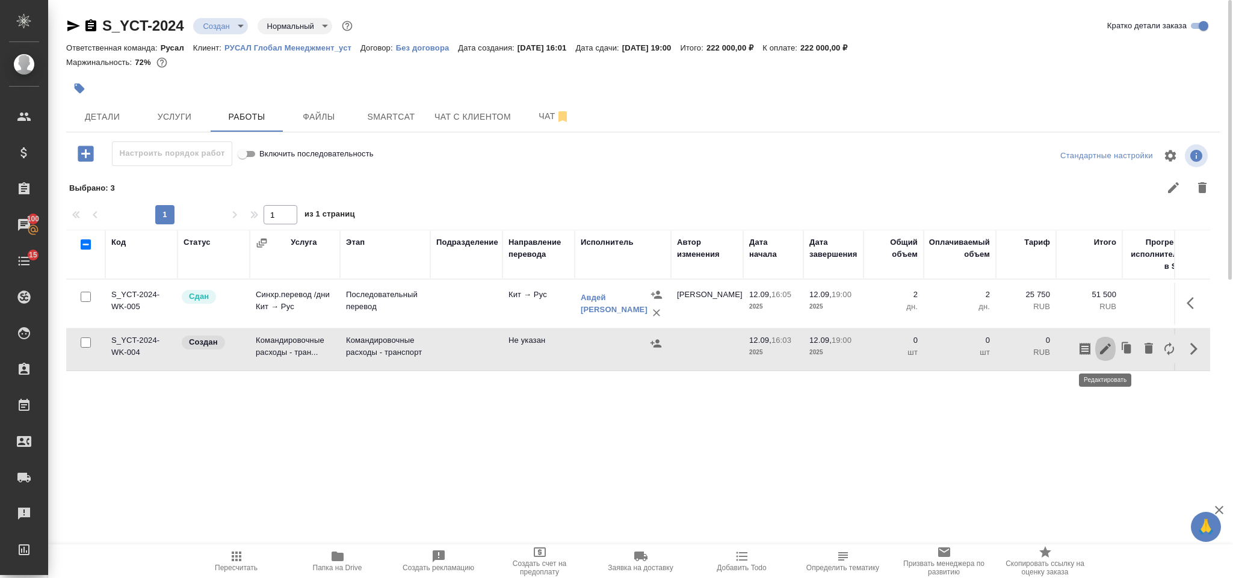
click at [1105, 352] on icon "button" at bounding box center [1105, 349] width 11 height 11
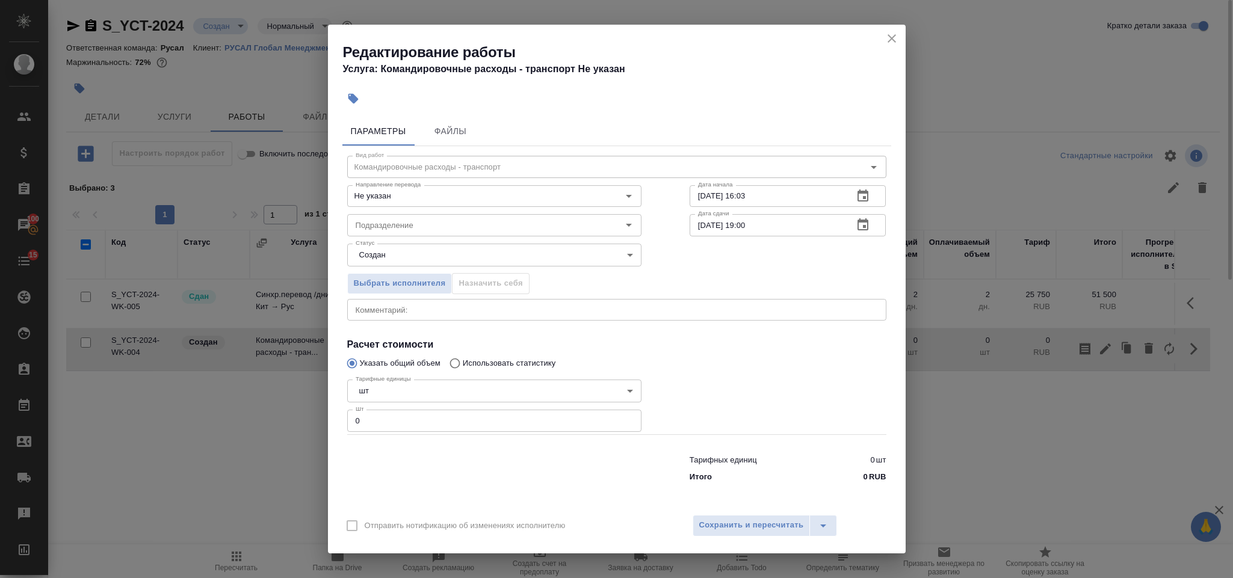
click at [401, 414] on input "0" at bounding box center [494, 421] width 294 height 22
type input "1"
click at [759, 522] on span "Сохранить и пересчитать" at bounding box center [751, 526] width 105 height 14
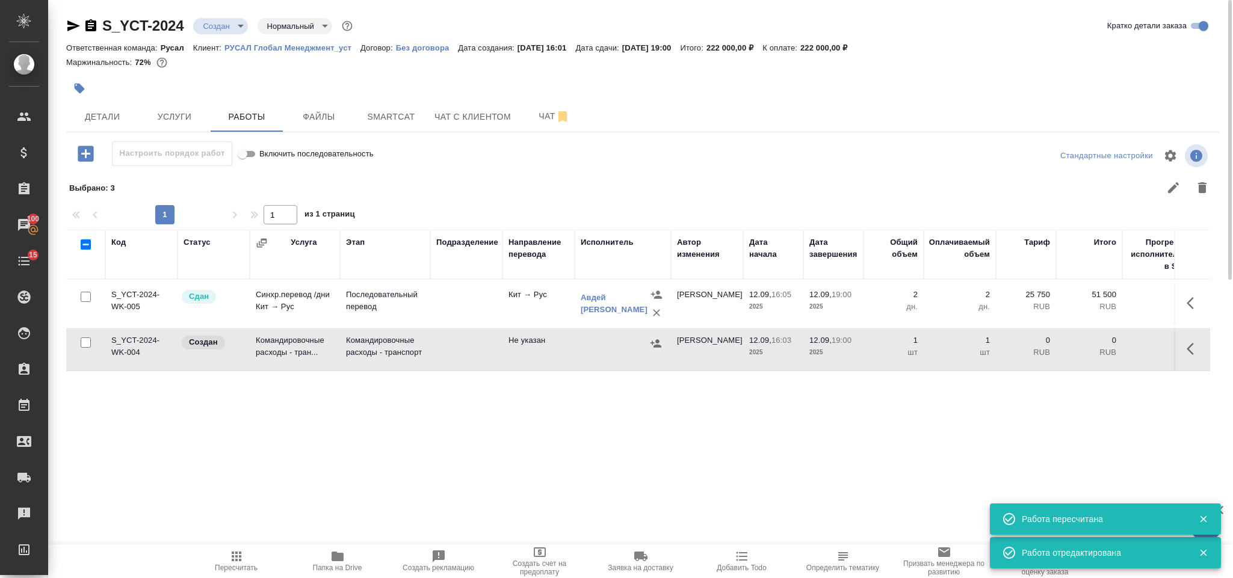
click at [654, 353] on button "button" at bounding box center [656, 344] width 18 height 18
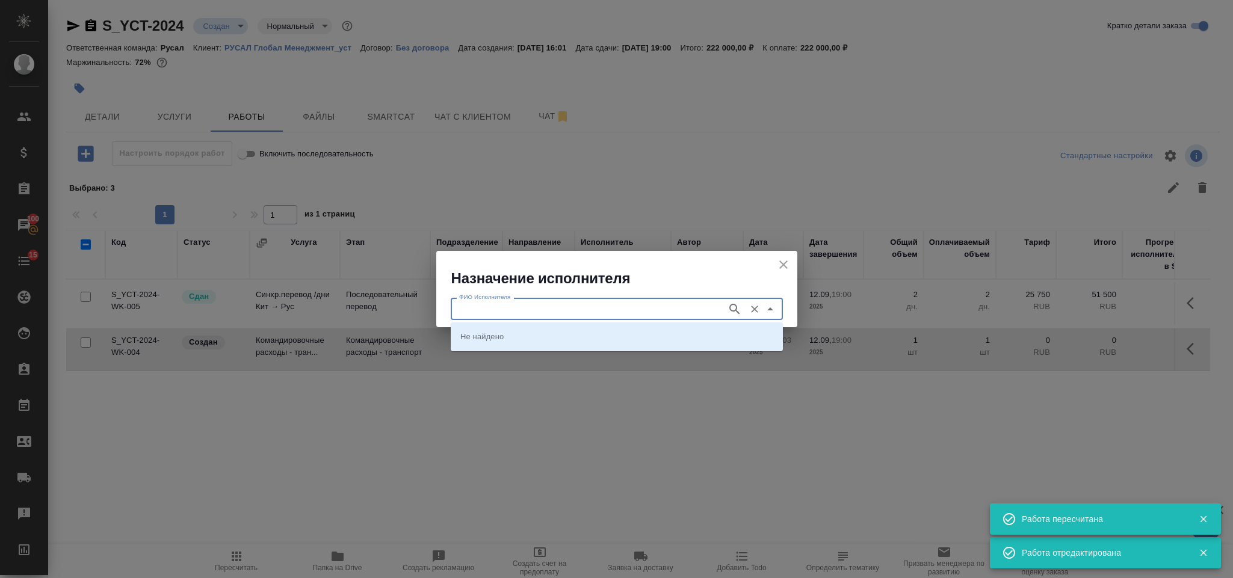
click at [504, 308] on input "ФИО Исполнителя" at bounding box center [587, 309] width 267 height 14
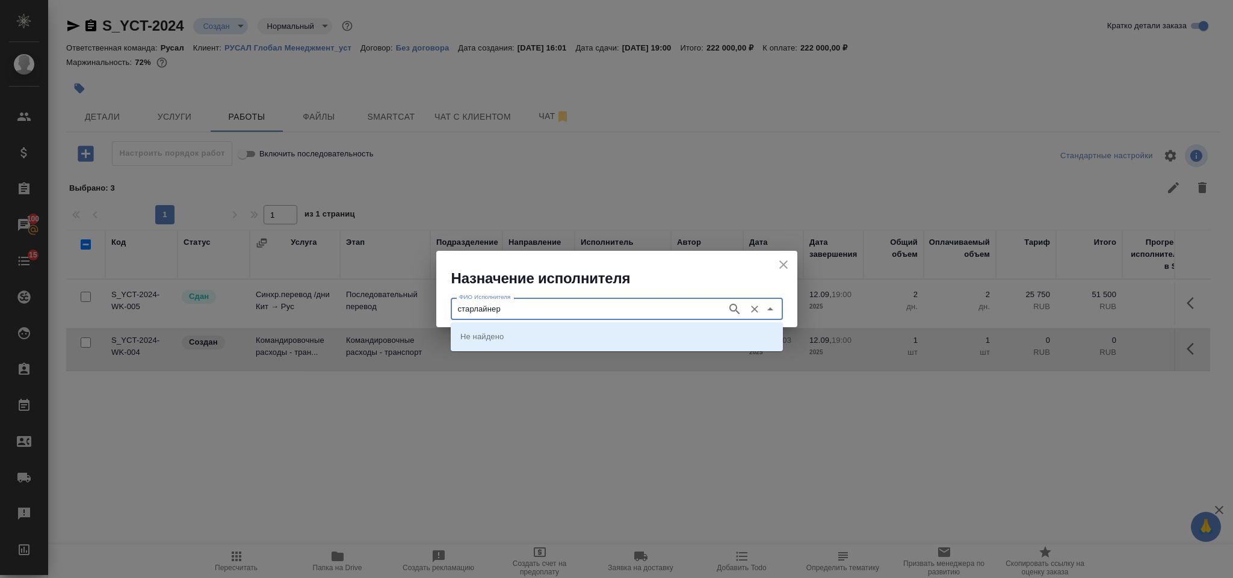
type input "старлайнер"
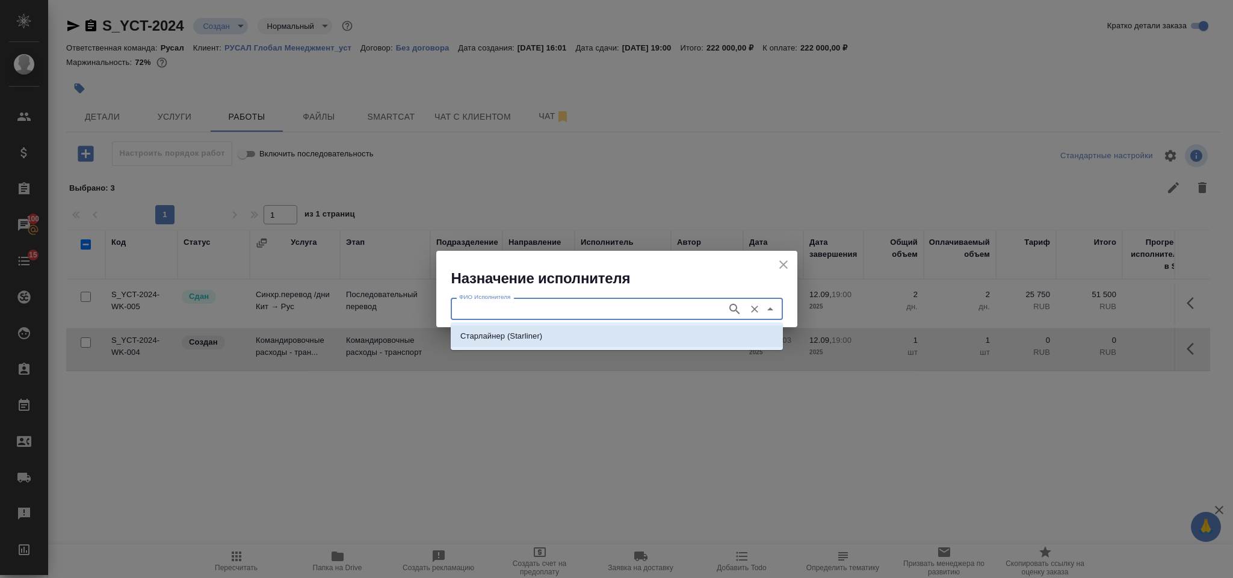
click at [504, 329] on li "Старлайнер (Starliner)" at bounding box center [617, 337] width 332 height 22
type input "Старлайнер (Starliner)"
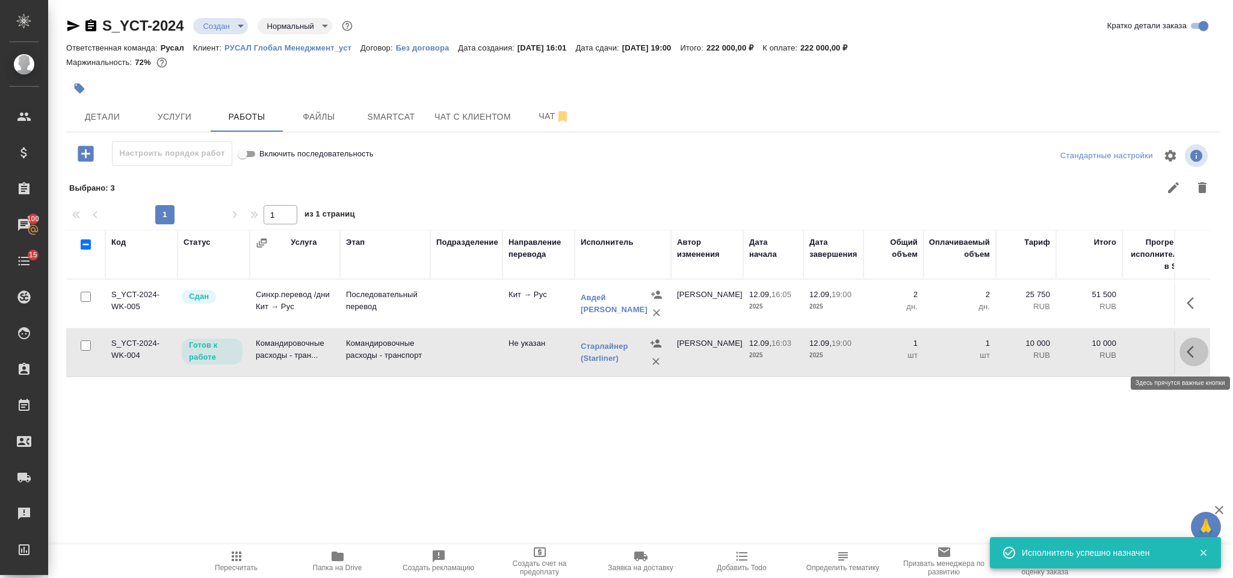
click at [1197, 347] on icon "button" at bounding box center [1194, 352] width 14 height 14
click at [1109, 352] on icon "button" at bounding box center [1106, 352] width 14 height 14
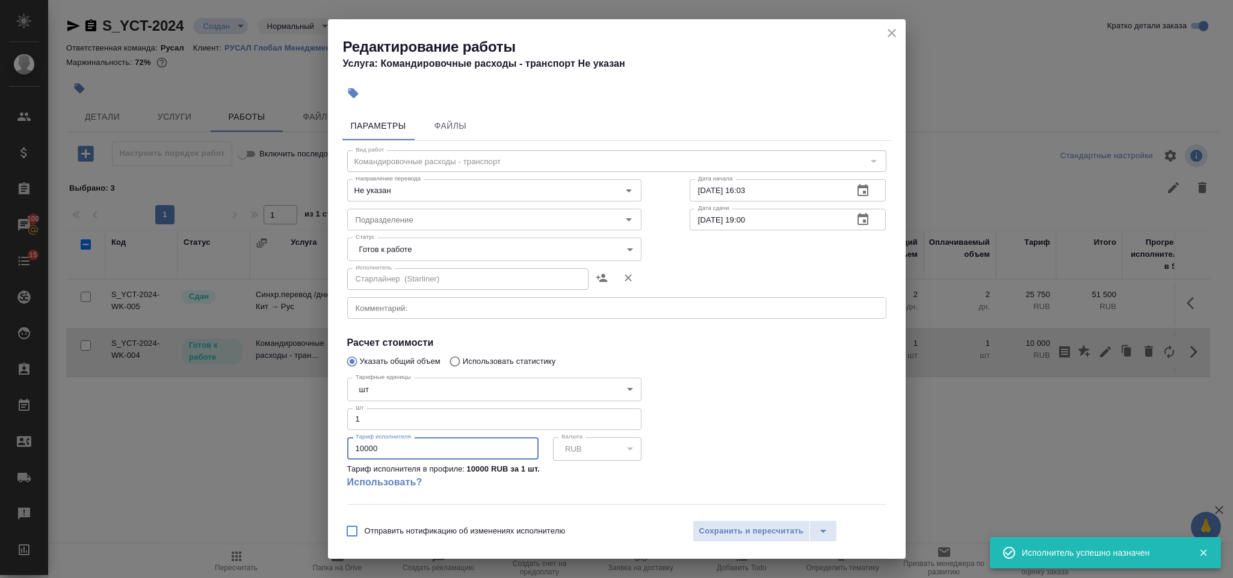
click at [338, 446] on div "Параметры Файлы Вид работ Командировочные расходы - транспорт Вид работ Направл…" at bounding box center [617, 310] width 578 height 406
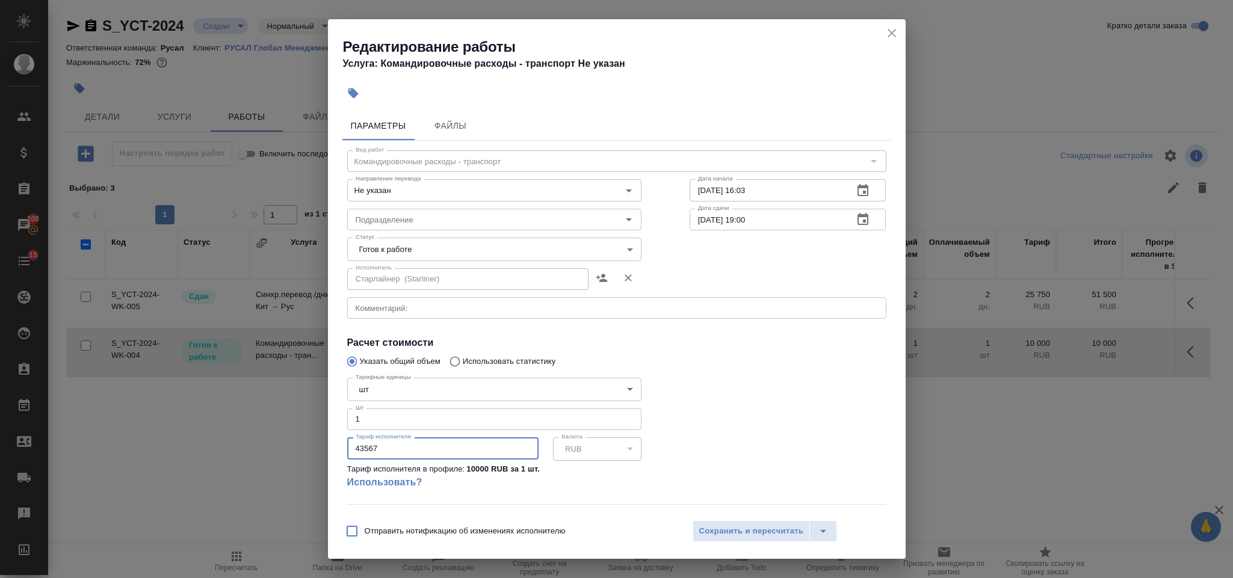
type input "43567"
click at [528, 249] on body "🙏 .cls-1 fill:#fff; AWATERA Gorlenko Yuliua Клиенты Спецификации Заказы 100 Чат…" at bounding box center [616, 289] width 1233 height 578
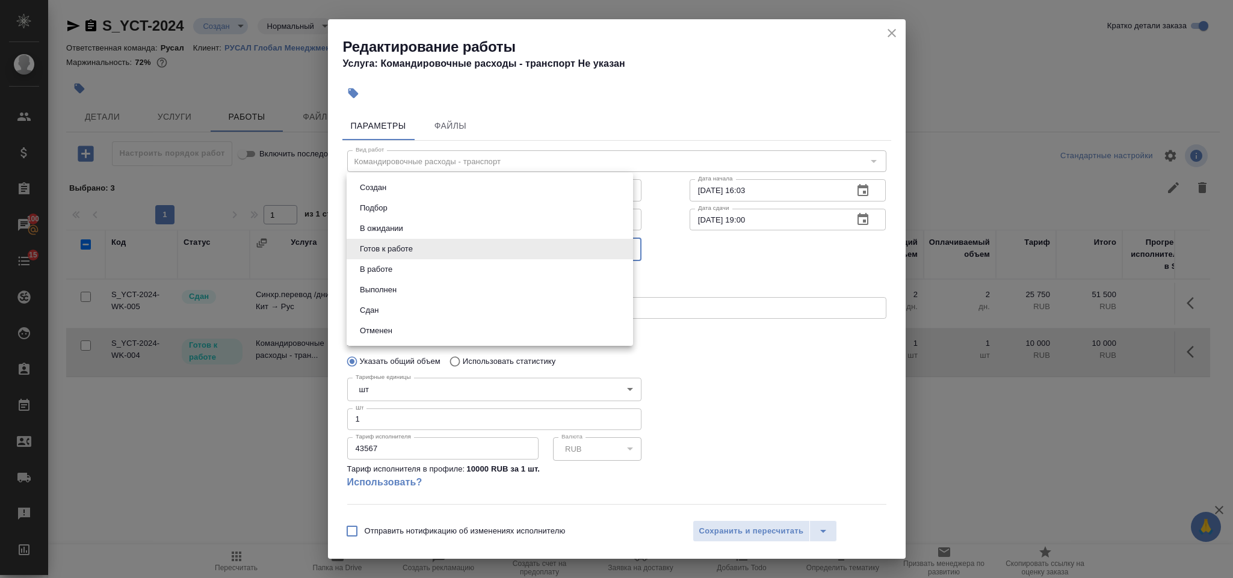
click at [457, 314] on li "Сдан" at bounding box center [490, 310] width 287 height 20
type input "closed"
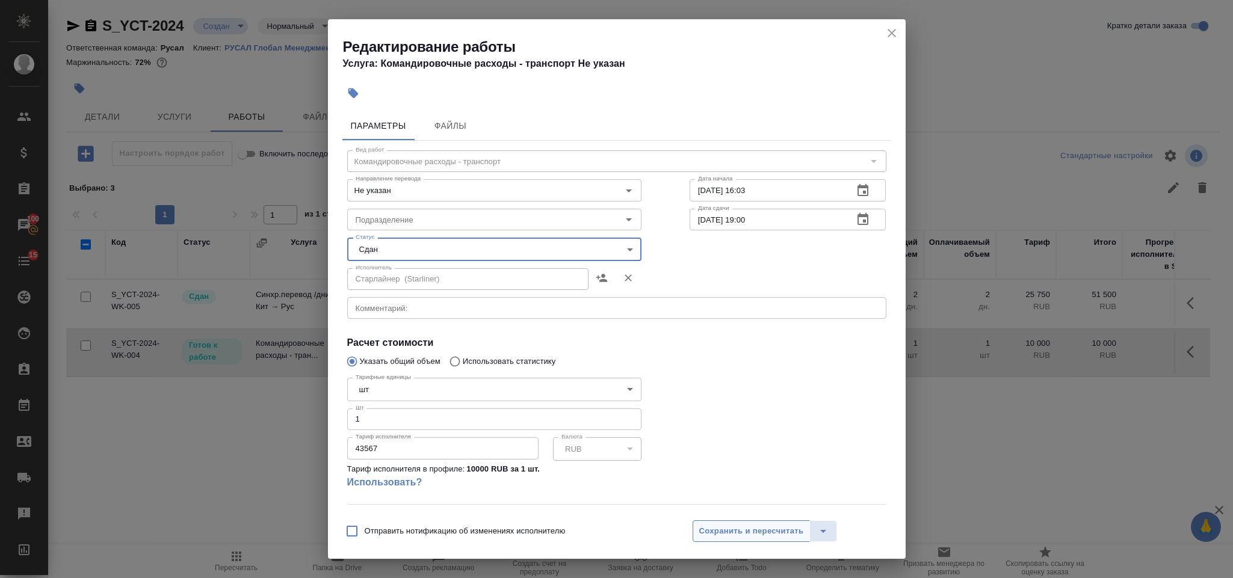
click at [775, 525] on span "Сохранить и пересчитать" at bounding box center [751, 532] width 105 height 14
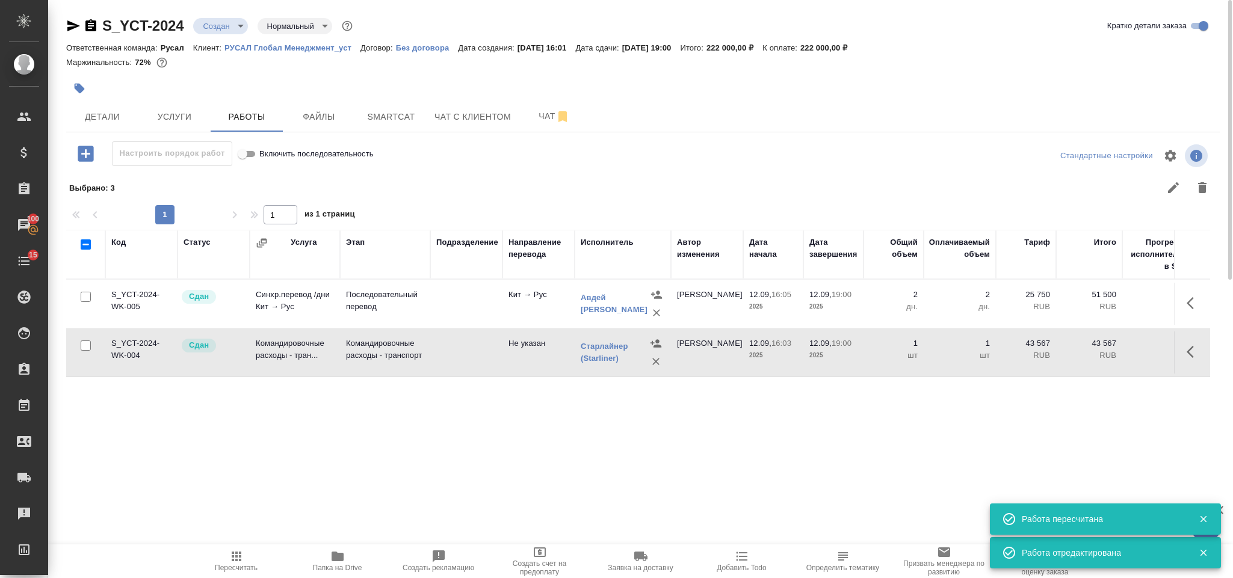
click at [228, 571] on span "Пересчитать" at bounding box center [236, 568] width 43 height 8
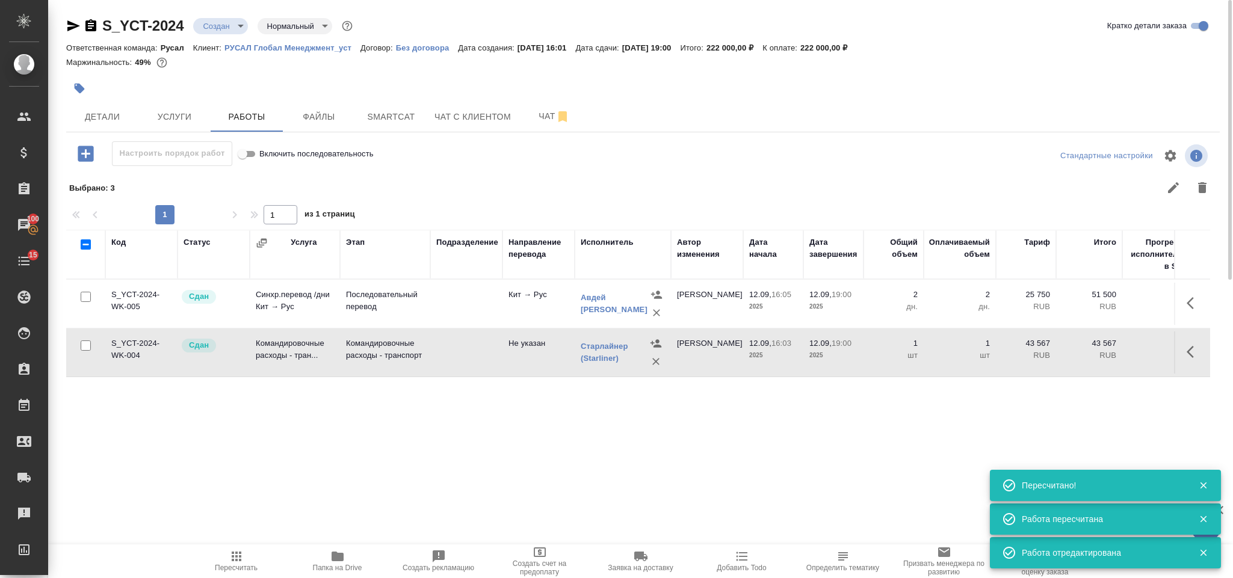
click at [235, 23] on body "🙏 .cls-1 fill:#fff; AWATERA Gorlenko Yuliua Клиенты Спецификации Заказы 100 Чат…" at bounding box center [616, 289] width 1233 height 578
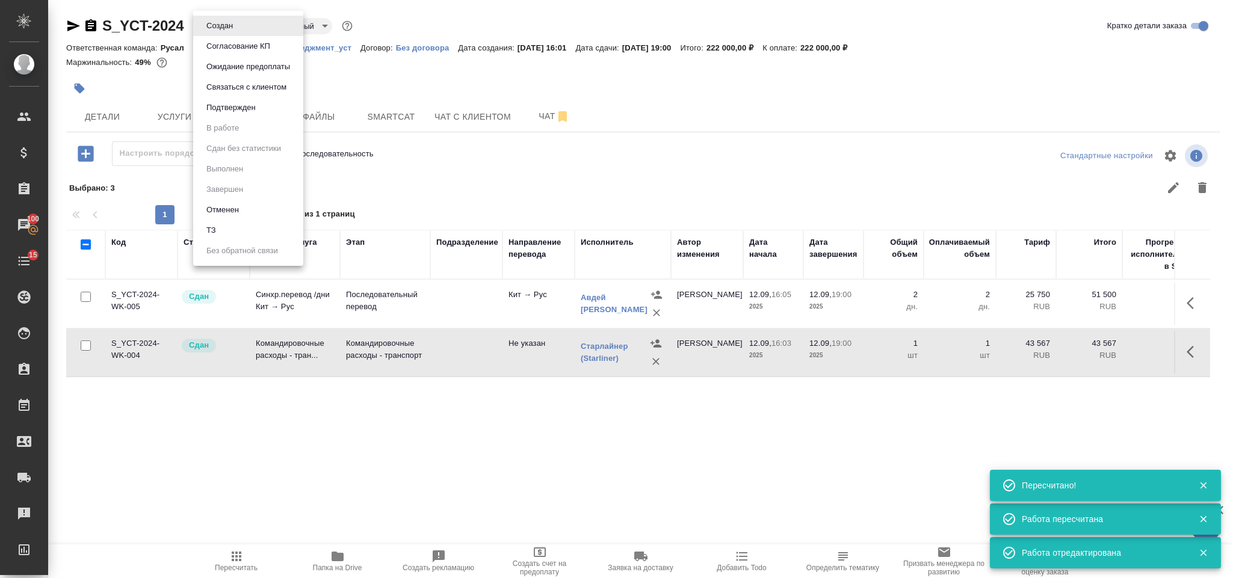
click at [237, 112] on button "Подтвержден" at bounding box center [231, 107] width 57 height 13
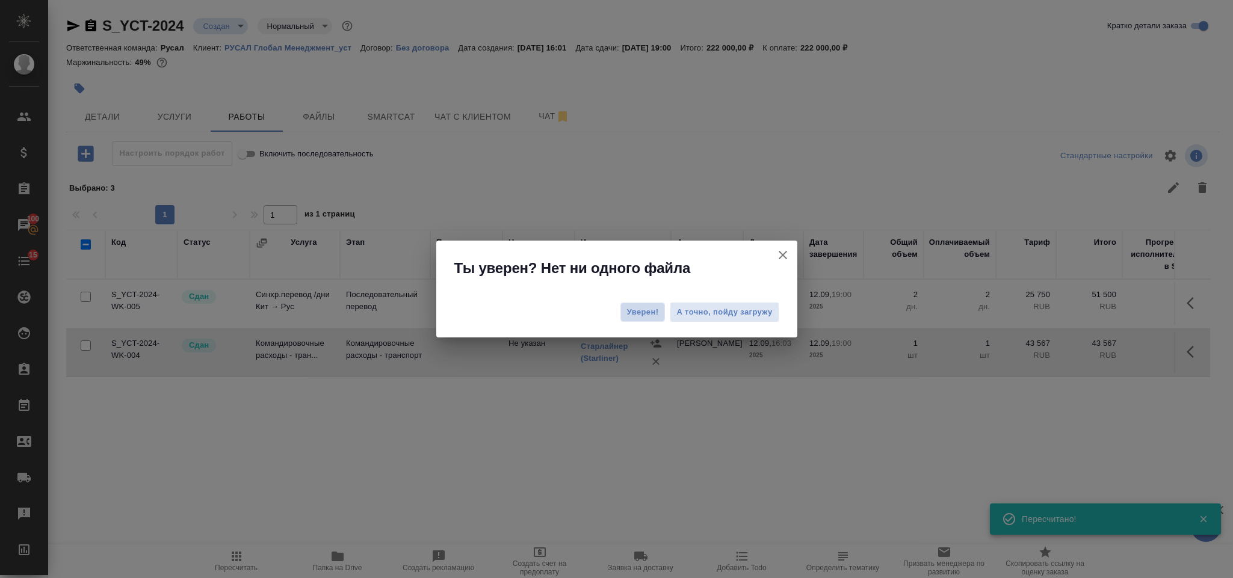
click at [629, 309] on span "Уверен!" at bounding box center [643, 312] width 32 height 12
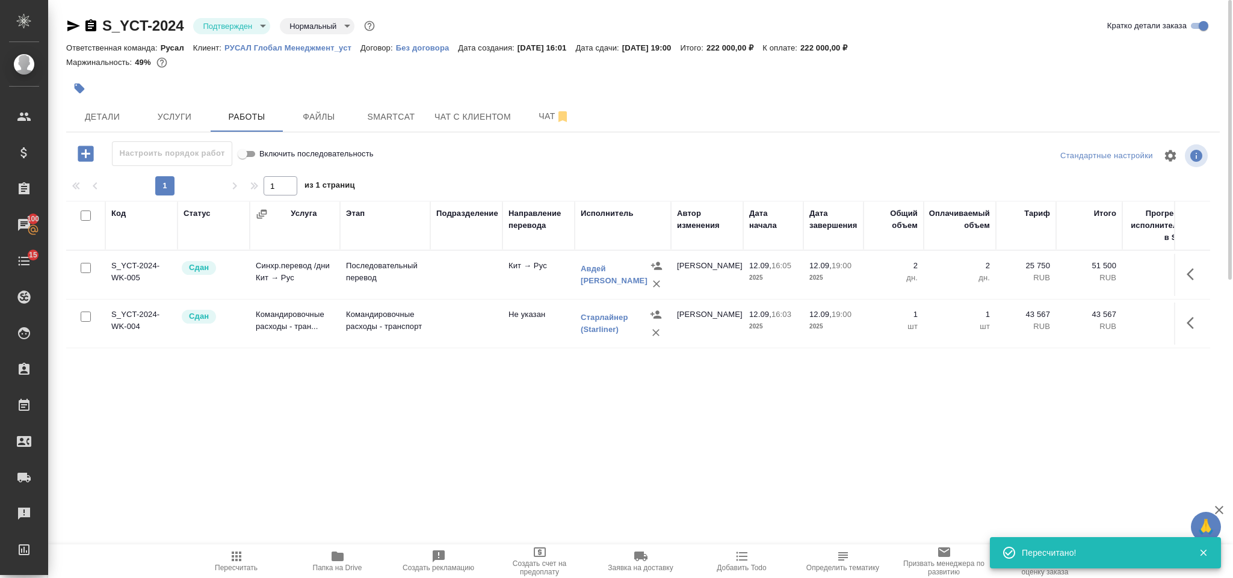
click at [232, 29] on body "🙏 .cls-1 fill:#fff; AWATERA Gorlenko Yuliua Клиенты Спецификации Заказы 100 Чат…" at bounding box center [616, 289] width 1233 height 578
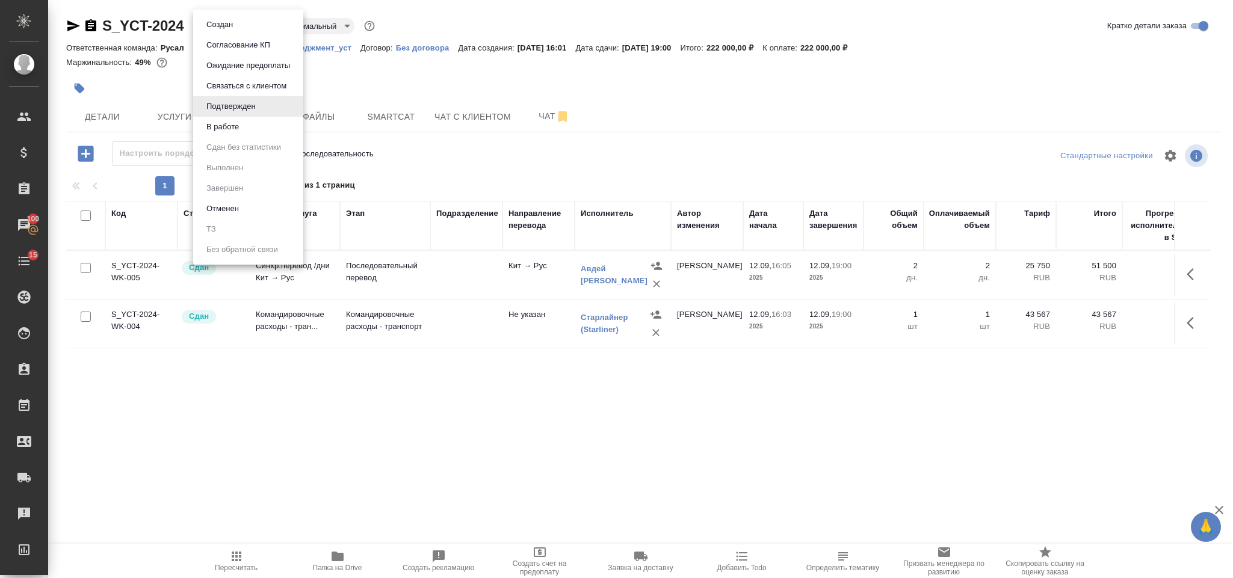
click at [250, 117] on li "В работе" at bounding box center [248, 127] width 110 height 20
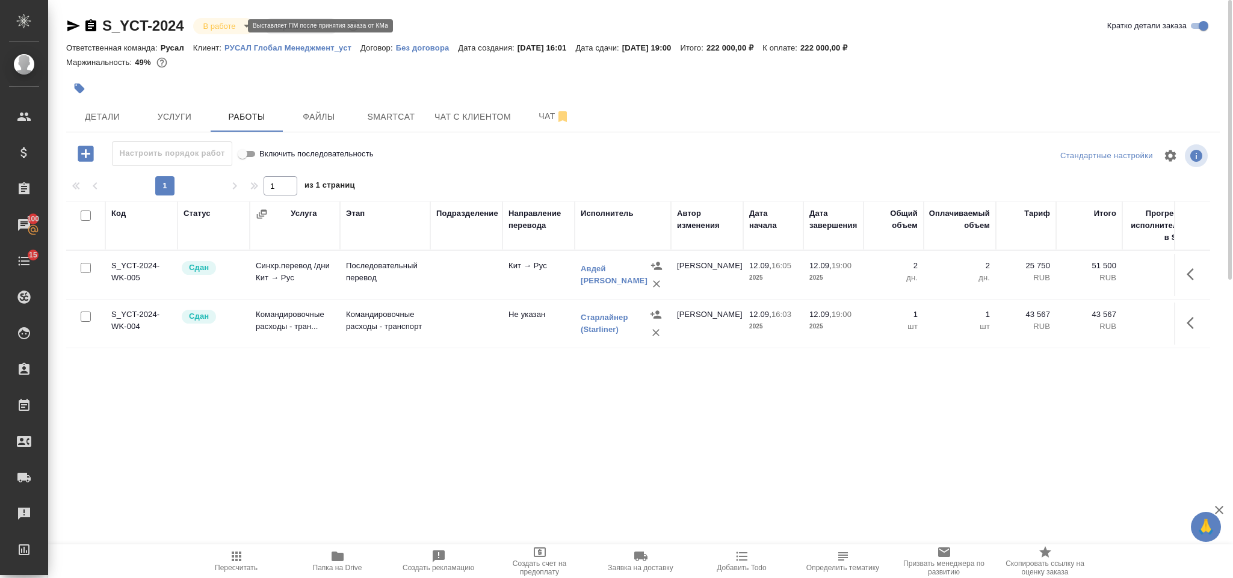
click at [230, 29] on body "🙏 .cls-1 fill:#fff; AWATERA Gorlenko Yuliua Клиенты Спецификации Заказы 100 Чат…" at bounding box center [616, 289] width 1233 height 578
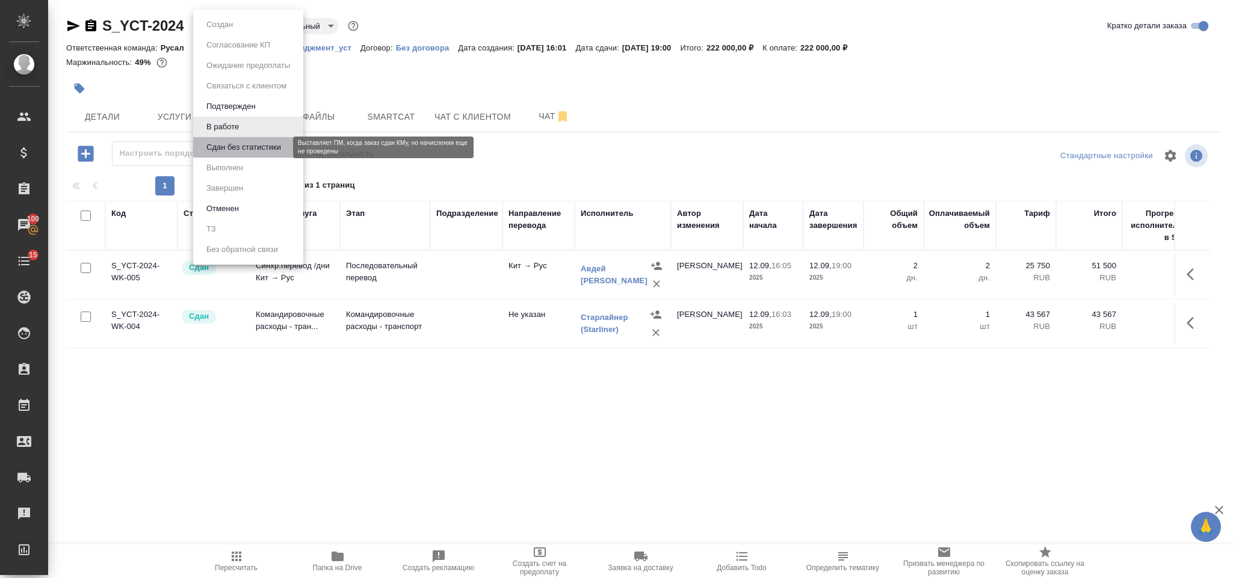
click at [253, 148] on button "Сдан без статистики" at bounding box center [244, 147] width 82 height 13
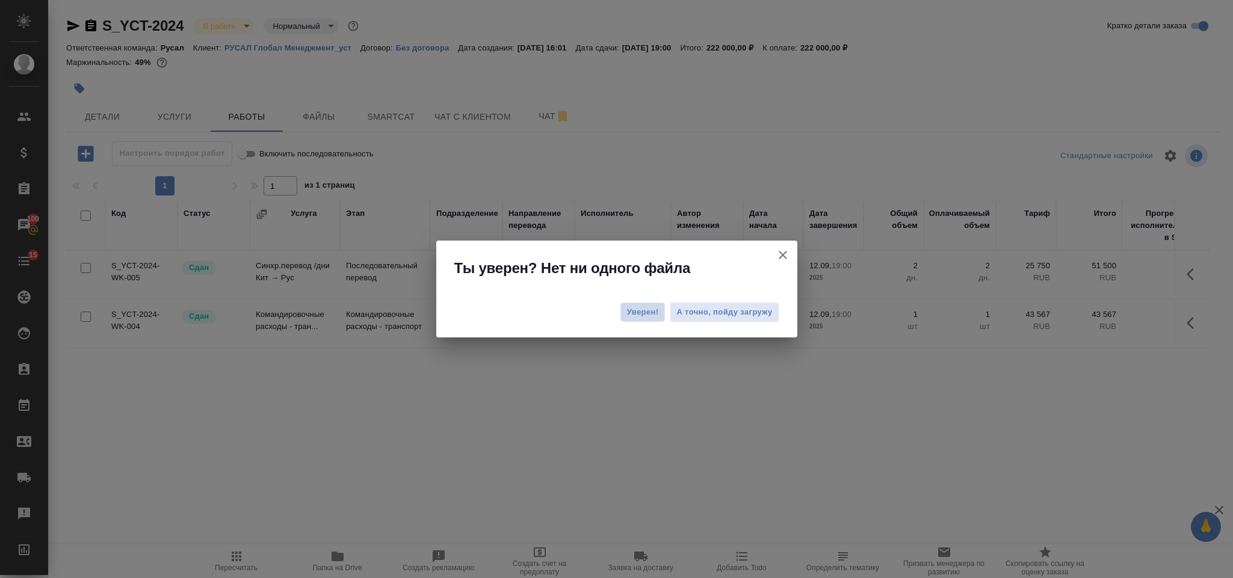
click at [648, 311] on span "Уверен!" at bounding box center [643, 312] width 32 height 12
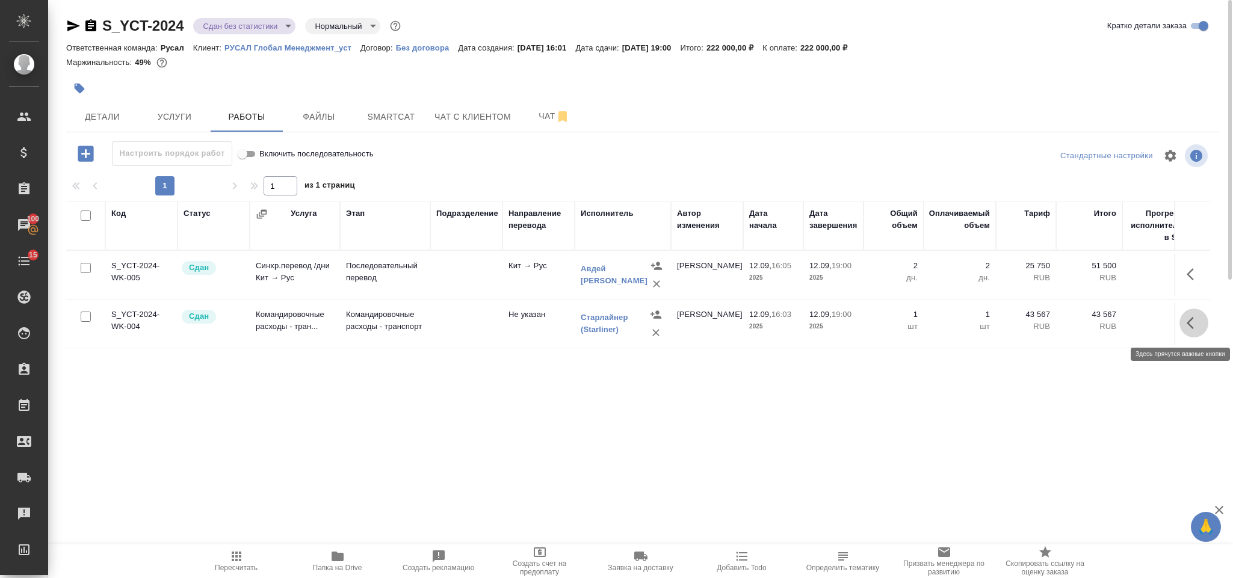
click at [1187, 329] on icon "button" at bounding box center [1194, 323] width 14 height 14
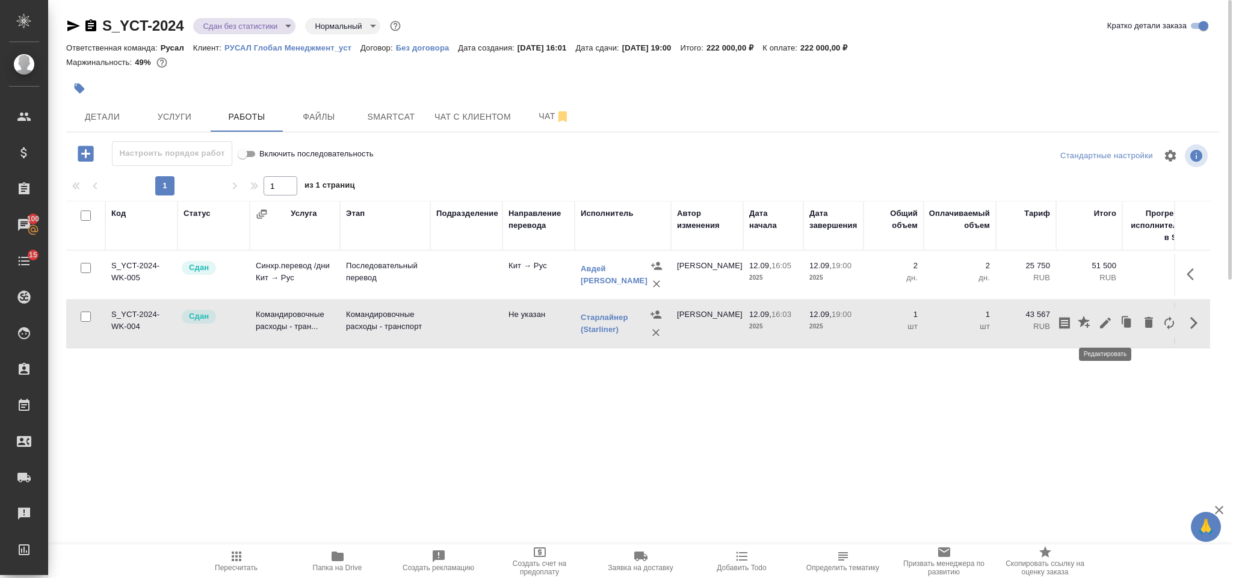
click at [1107, 320] on icon "button" at bounding box center [1106, 323] width 14 height 14
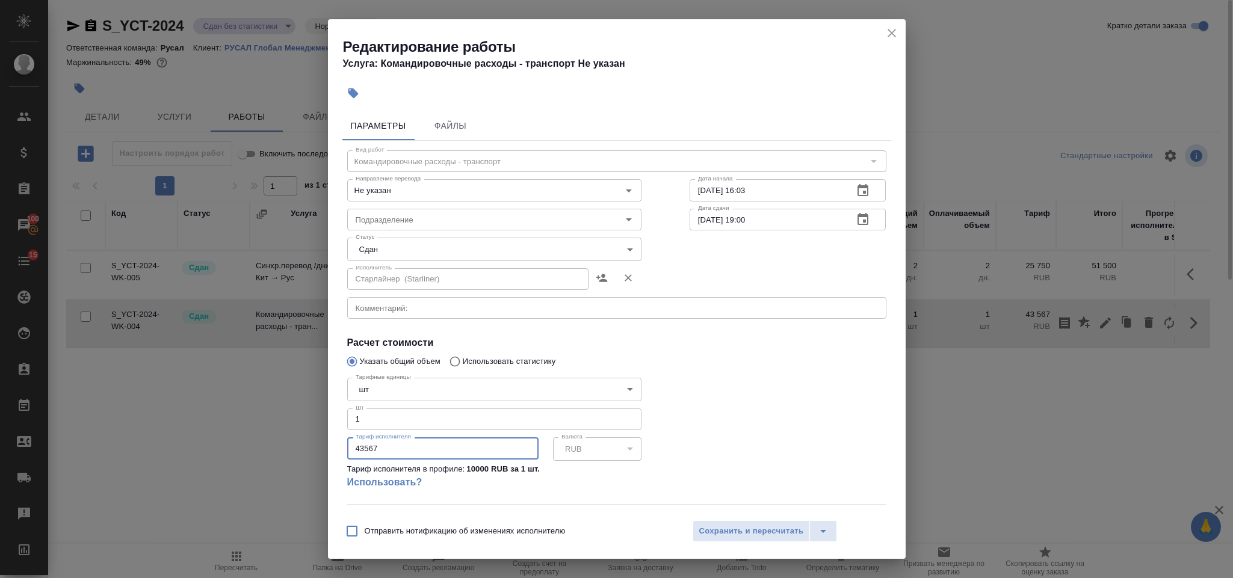
click at [362, 447] on input "43567" at bounding box center [442, 449] width 191 height 22
type input "53567"
click at [753, 526] on span "Сохранить и пересчитать" at bounding box center [751, 532] width 105 height 14
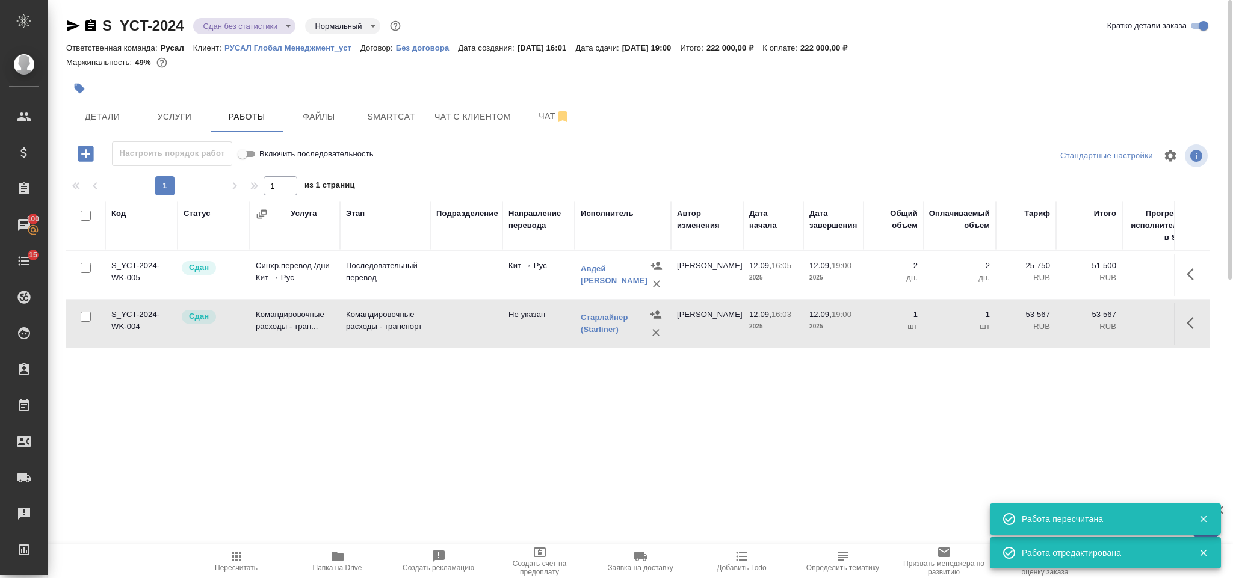
click at [249, 551] on span "Пересчитать" at bounding box center [236, 561] width 87 height 23
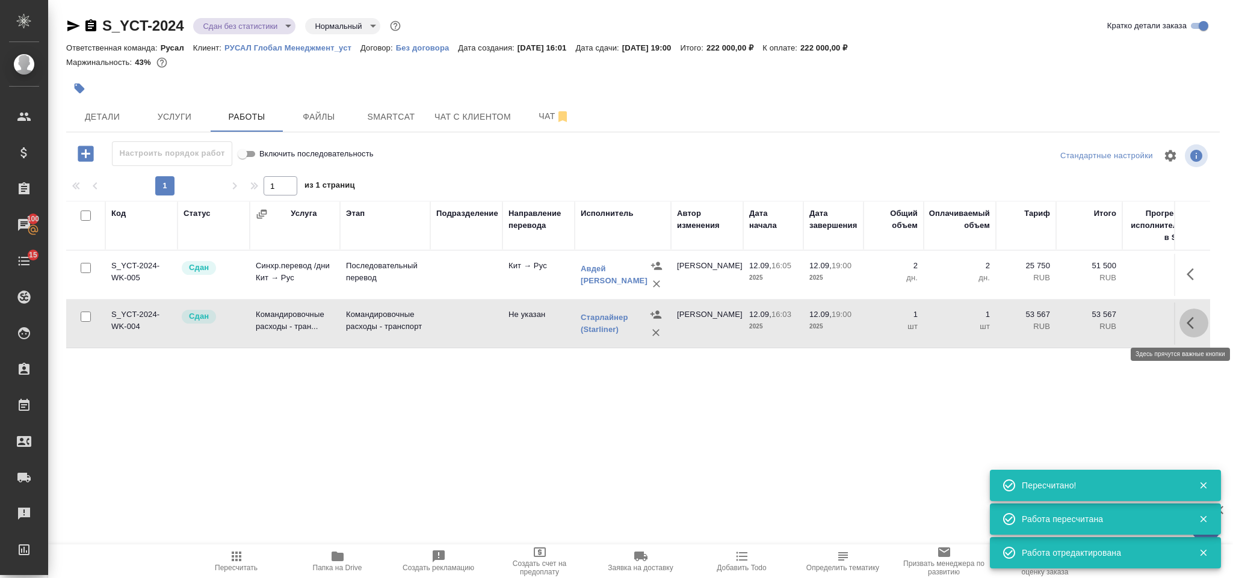
click at [1187, 334] on button "button" at bounding box center [1194, 323] width 29 height 29
click at [1105, 325] on icon "button" at bounding box center [1105, 323] width 11 height 11
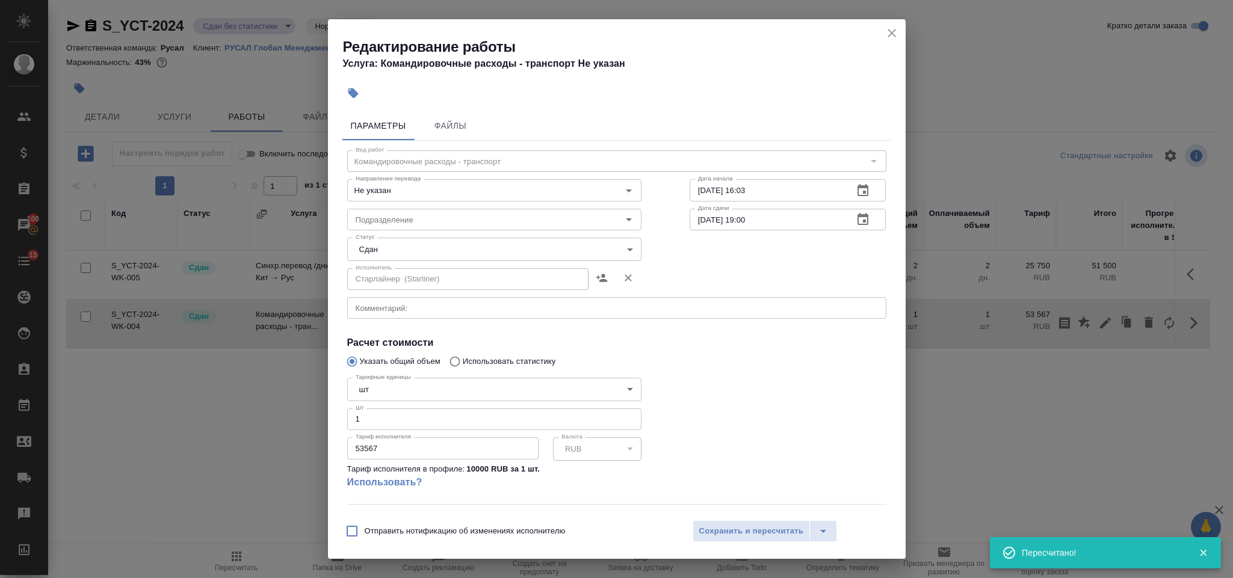
click at [359, 444] on input "53567" at bounding box center [442, 449] width 191 height 22
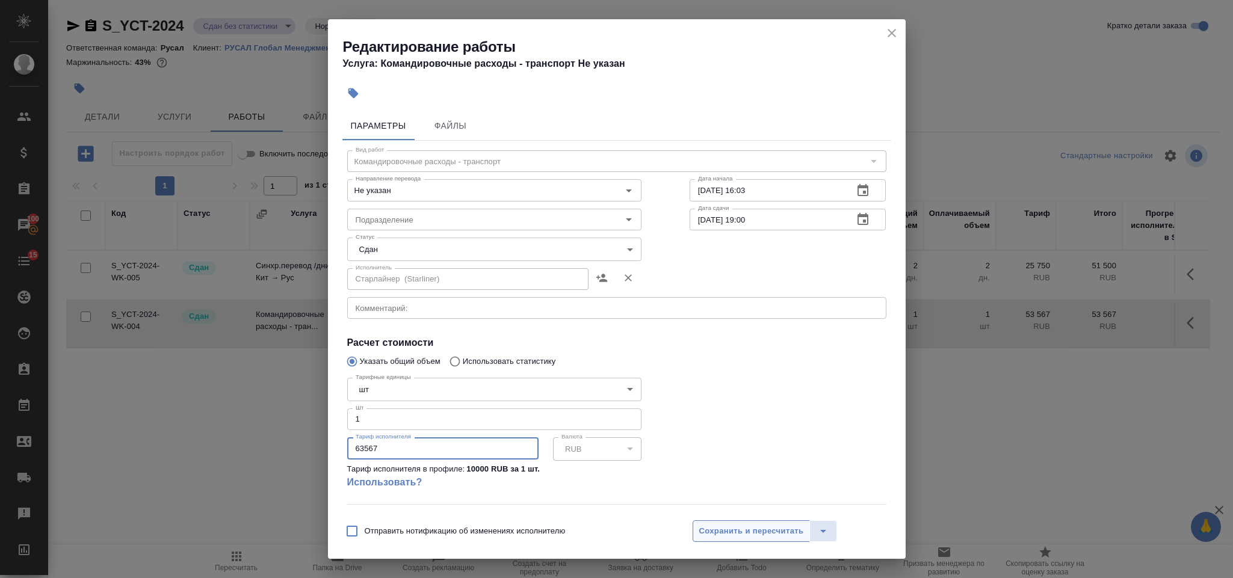
type input "63567"
click at [694, 529] on button "Сохранить и пересчитать" at bounding box center [752, 532] width 118 height 22
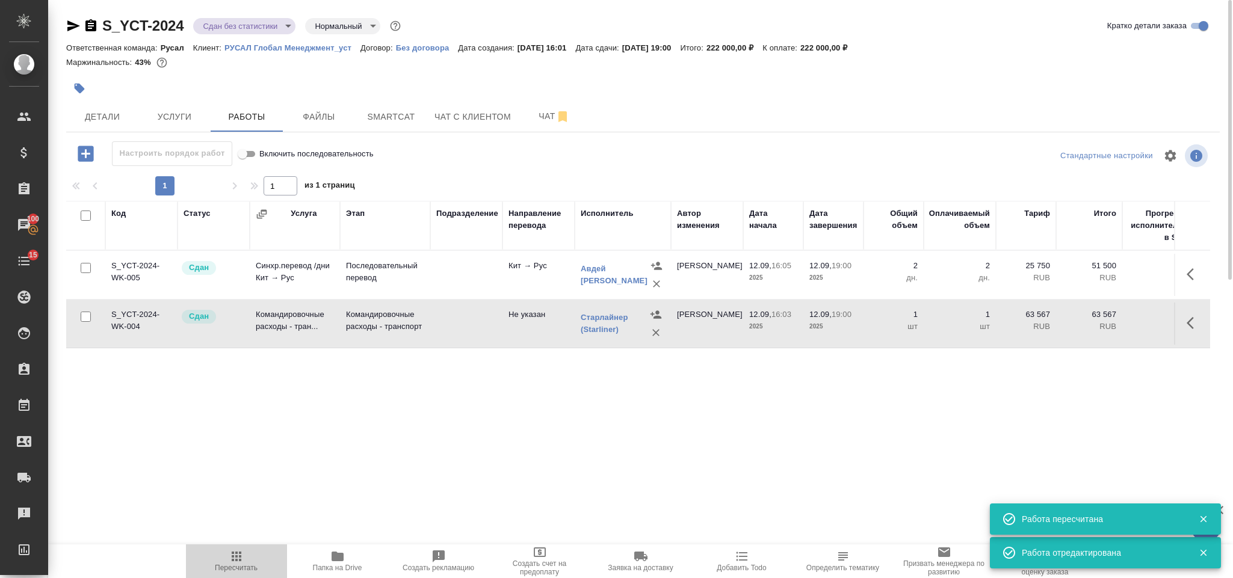
click at [229, 560] on icon "button" at bounding box center [236, 557] width 14 height 14
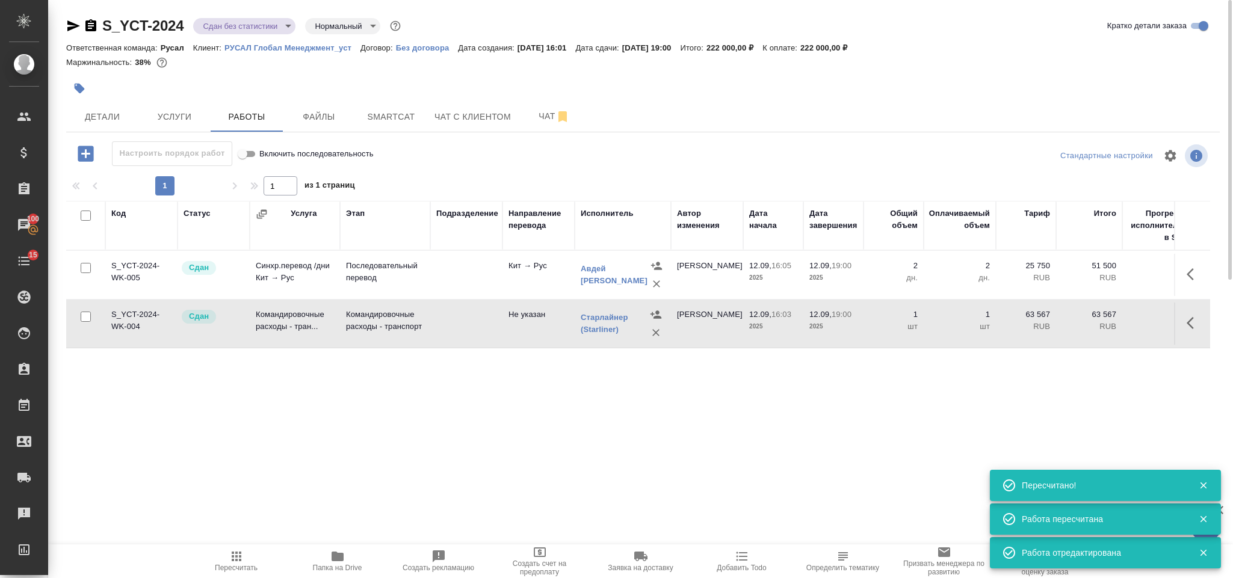
click at [262, 22] on body "🙏 .cls-1 fill:#fff; AWATERA Gorlenko Yuliua Клиенты Спецификации Заказы 100 Чат…" at bounding box center [616, 289] width 1233 height 578
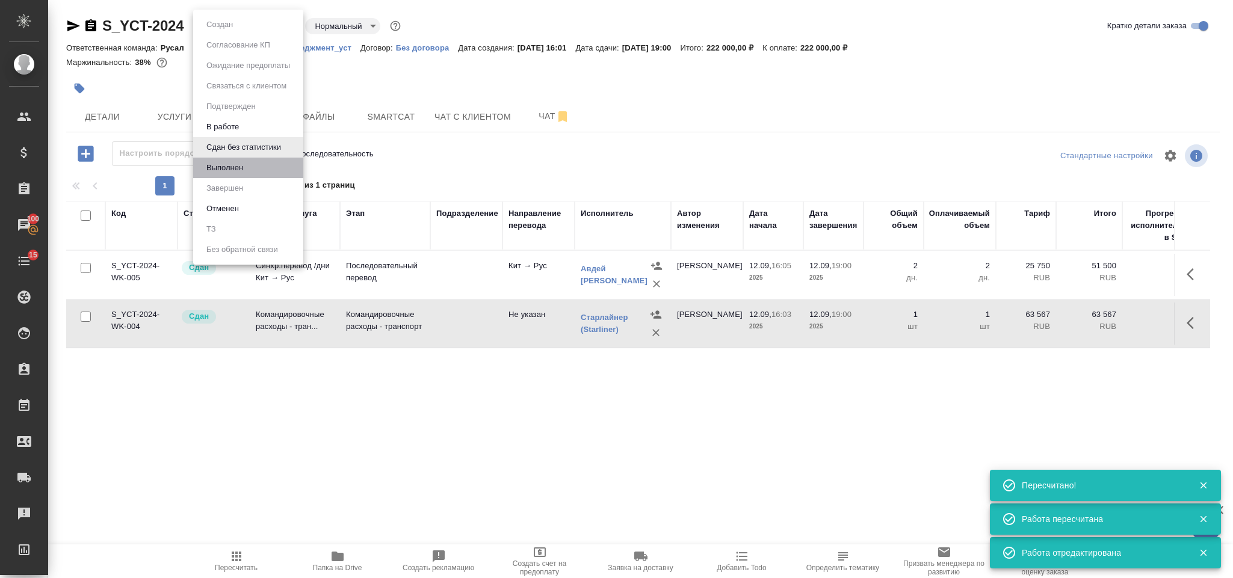
click at [262, 161] on li "Выполнен" at bounding box center [248, 168] width 110 height 20
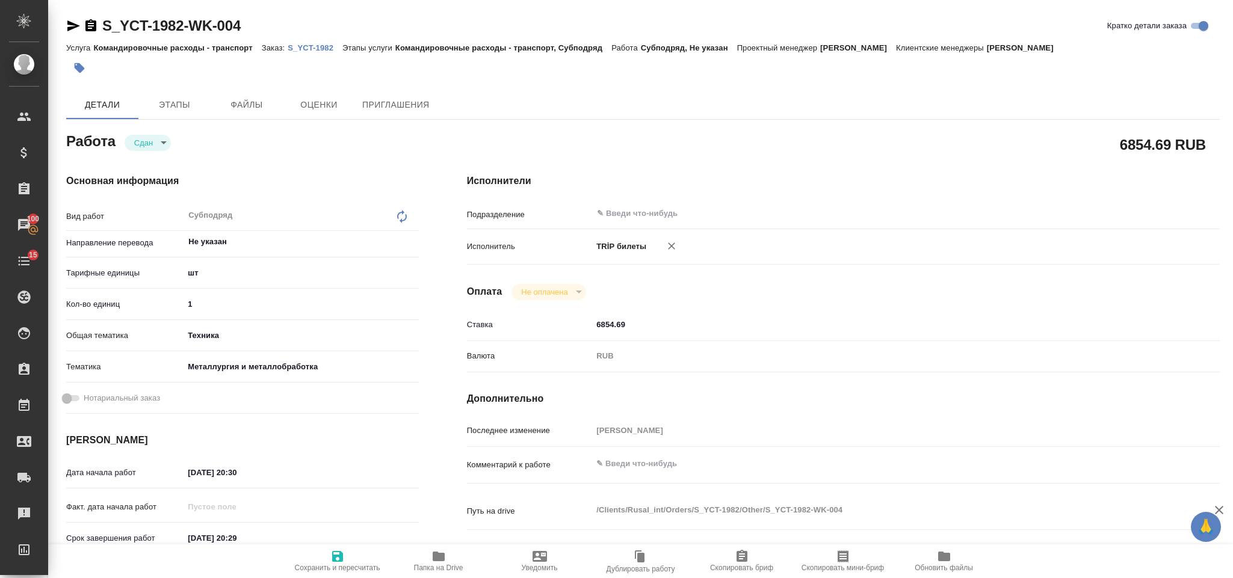
click at [297, 51] on p "S_YCT-1982" at bounding box center [315, 47] width 55 height 9
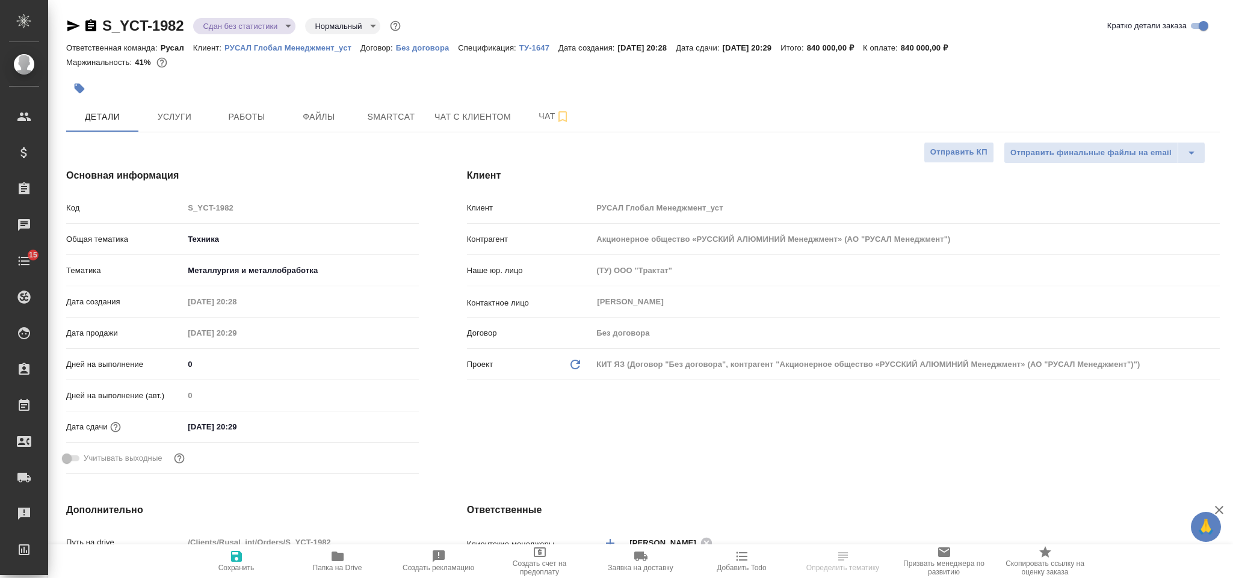
select select "RU"
click at [253, 121] on span "Работы" at bounding box center [247, 117] width 58 height 15
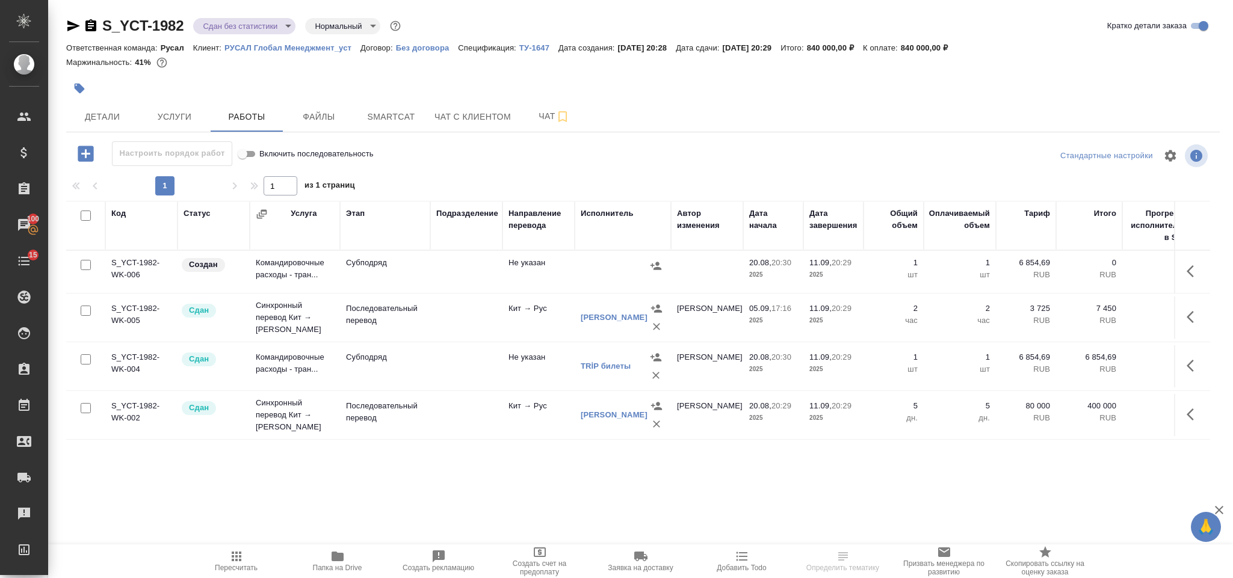
click at [1190, 270] on icon "button" at bounding box center [1194, 271] width 14 height 14
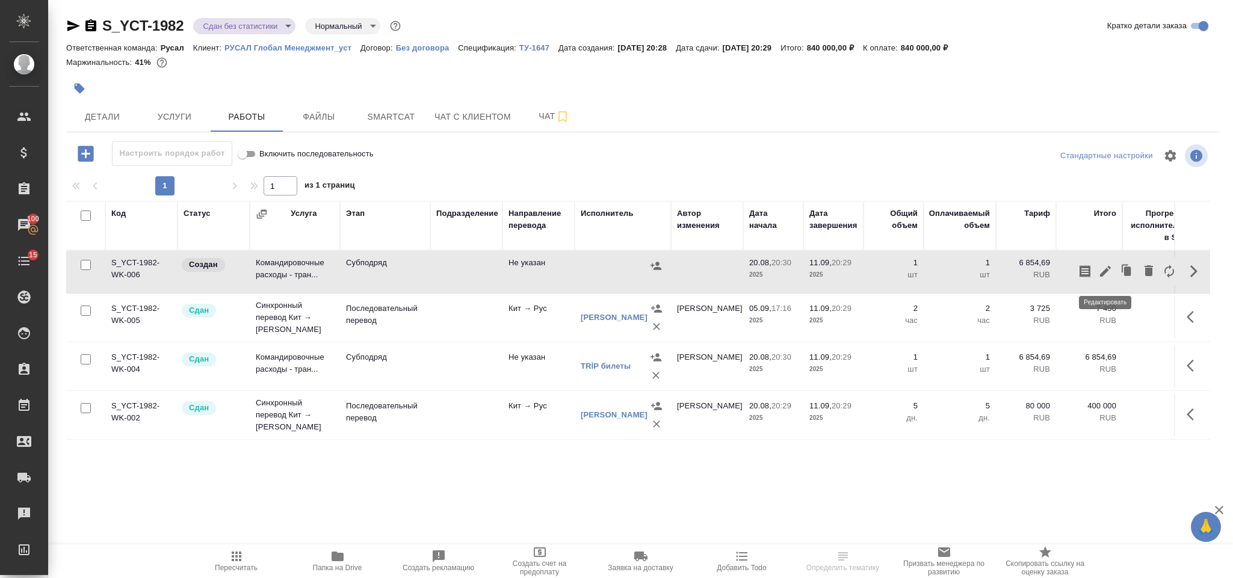
click at [1102, 271] on icon "button" at bounding box center [1106, 271] width 14 height 14
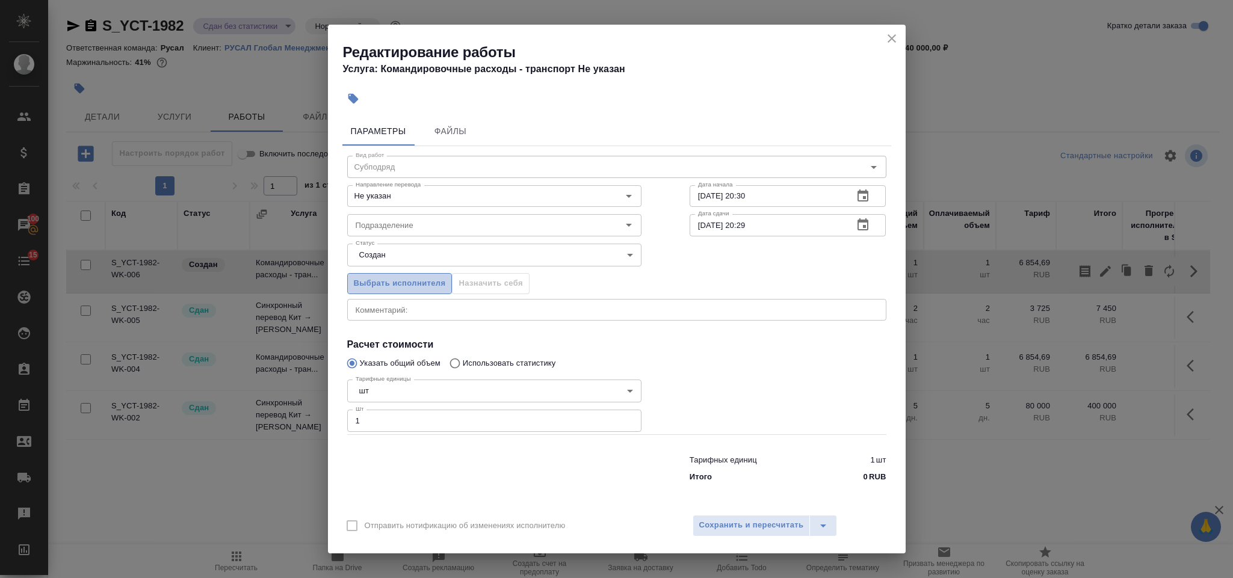
click at [417, 277] on span "Выбрать исполнителя" at bounding box center [400, 284] width 92 height 14
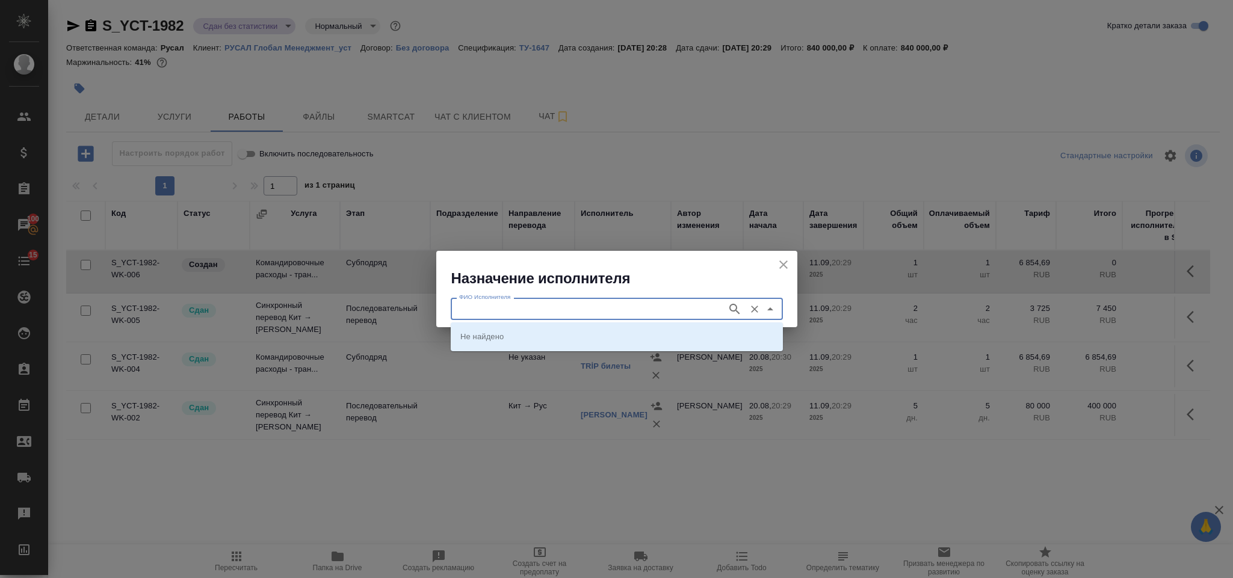
click at [490, 314] on input "ФИО Исполнителя" at bounding box center [587, 309] width 267 height 14
type input "старлайнео"
type input "старлайнер"
click at [529, 336] on p "Старлайнер (Starliner)" at bounding box center [501, 336] width 82 height 12
type input "Старлайнер (Starliner)"
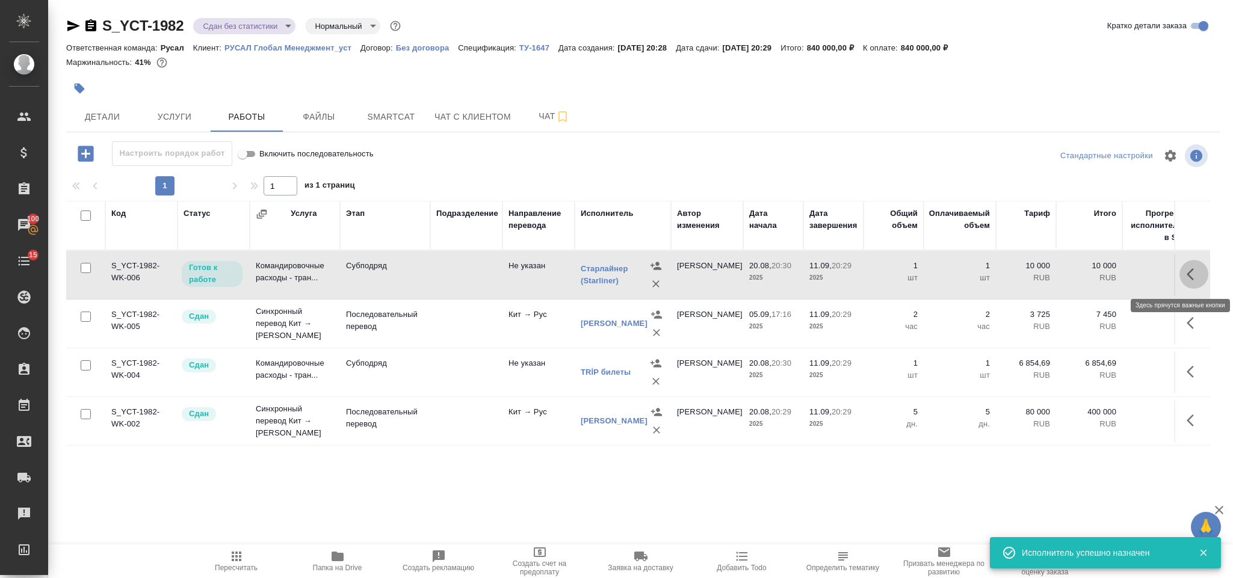
click at [1185, 271] on button "button" at bounding box center [1194, 274] width 29 height 29
click at [1112, 269] on icon "button" at bounding box center [1106, 274] width 14 height 14
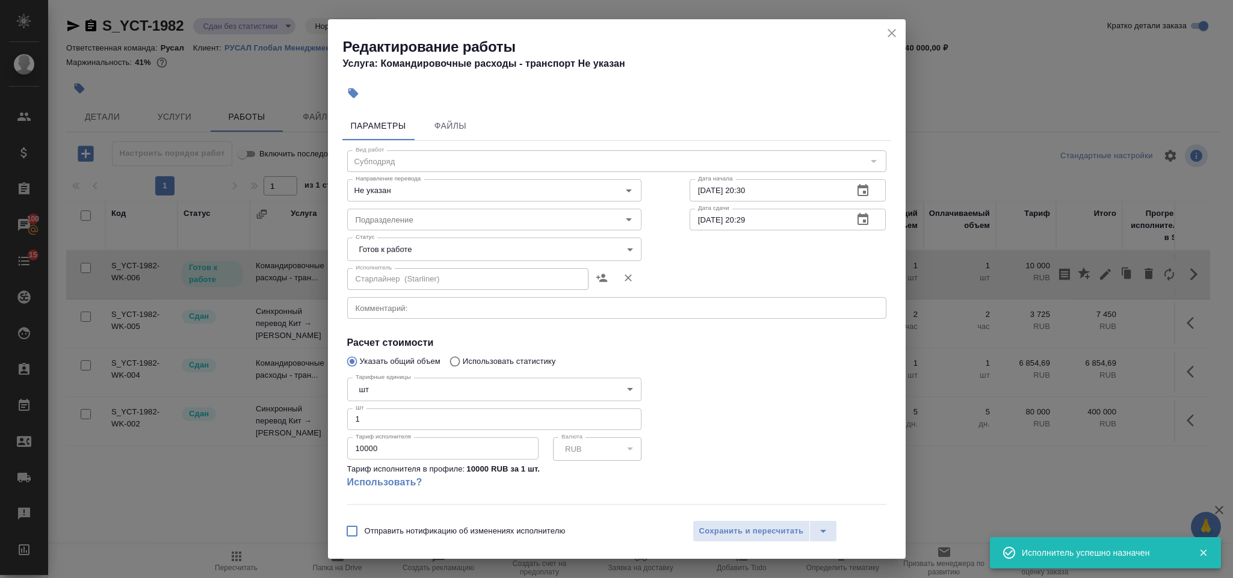
click at [489, 239] on body "🙏 .cls-1 fill:#fff; AWATERA Gorlenko Yuliua Клиенты Спецификации Заказы 100 Чат…" at bounding box center [616, 289] width 1233 height 578
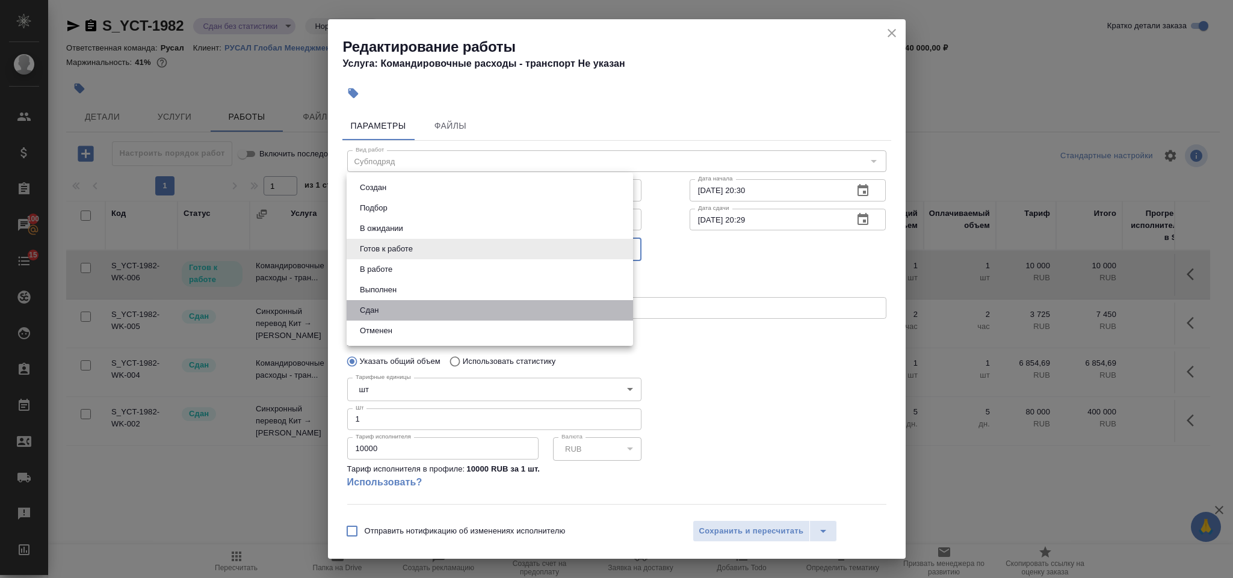
click at [405, 309] on li "Сдан" at bounding box center [490, 310] width 287 height 20
type input "closed"
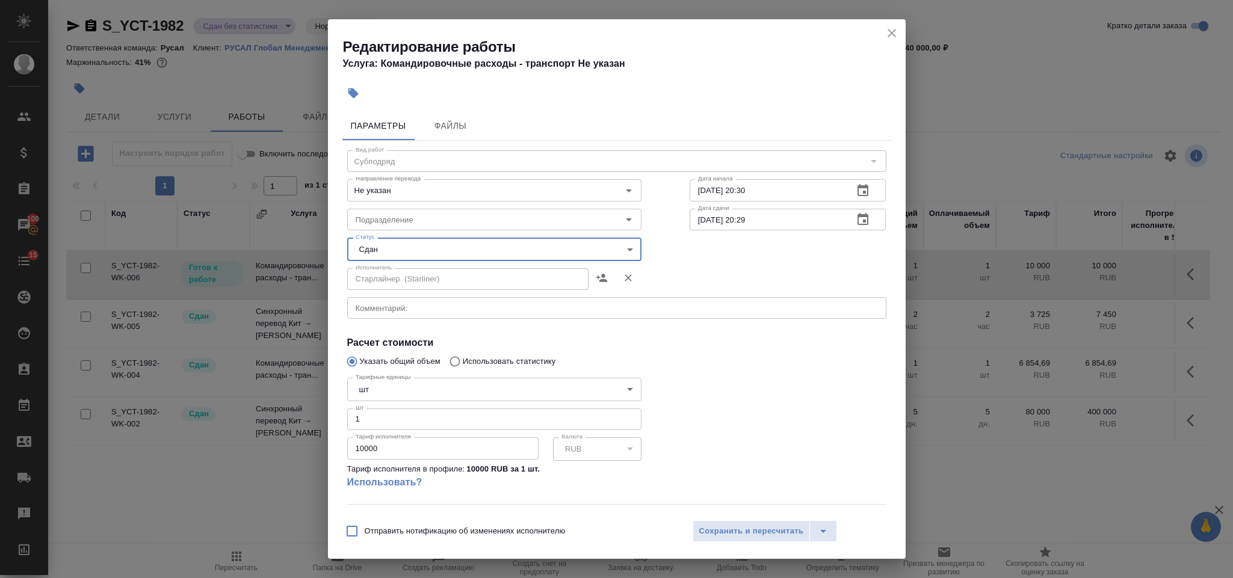
click at [360, 448] on input "10000" at bounding box center [442, 449] width 191 height 22
type input "20000"
click at [703, 525] on span "Сохранить и пересчитать" at bounding box center [751, 532] width 105 height 14
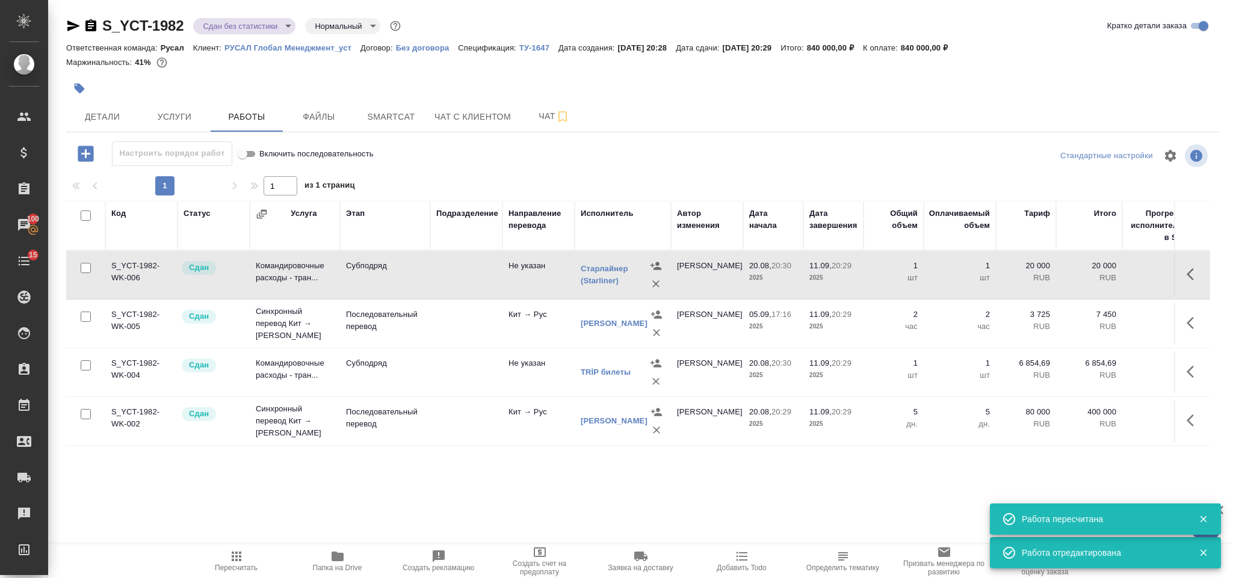
click at [224, 568] on span "Пересчитать" at bounding box center [236, 568] width 43 height 8
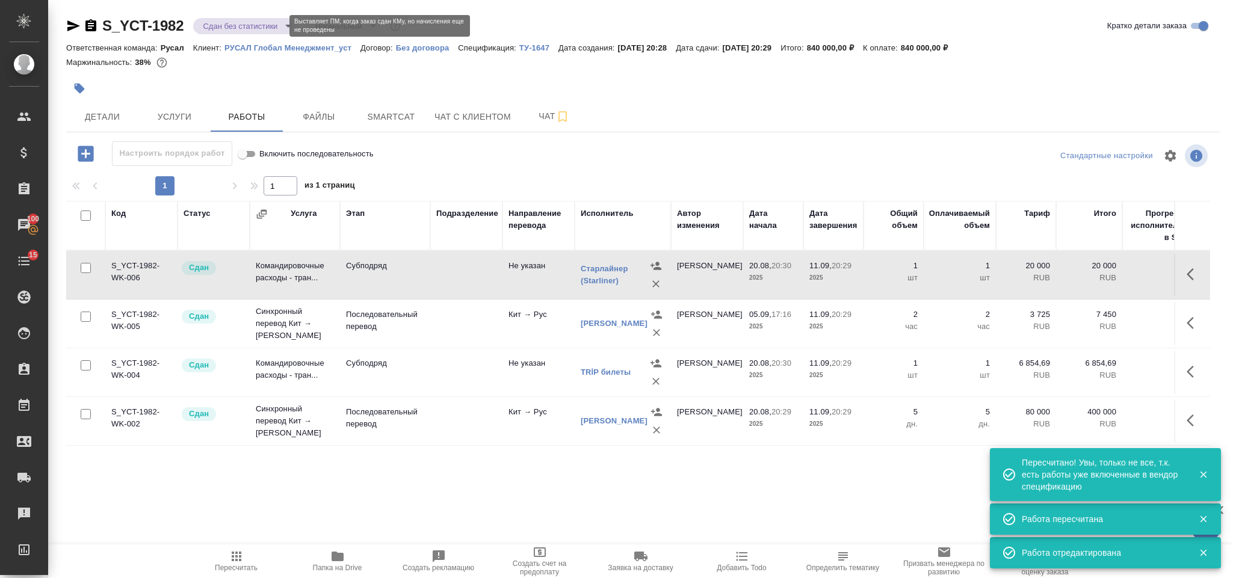
click at [274, 22] on body "🙏 .cls-1 fill:#fff; AWATERA Gorlenko Yuliua Клиенты Спецификации Заказы 100 Чат…" at bounding box center [616, 289] width 1233 height 578
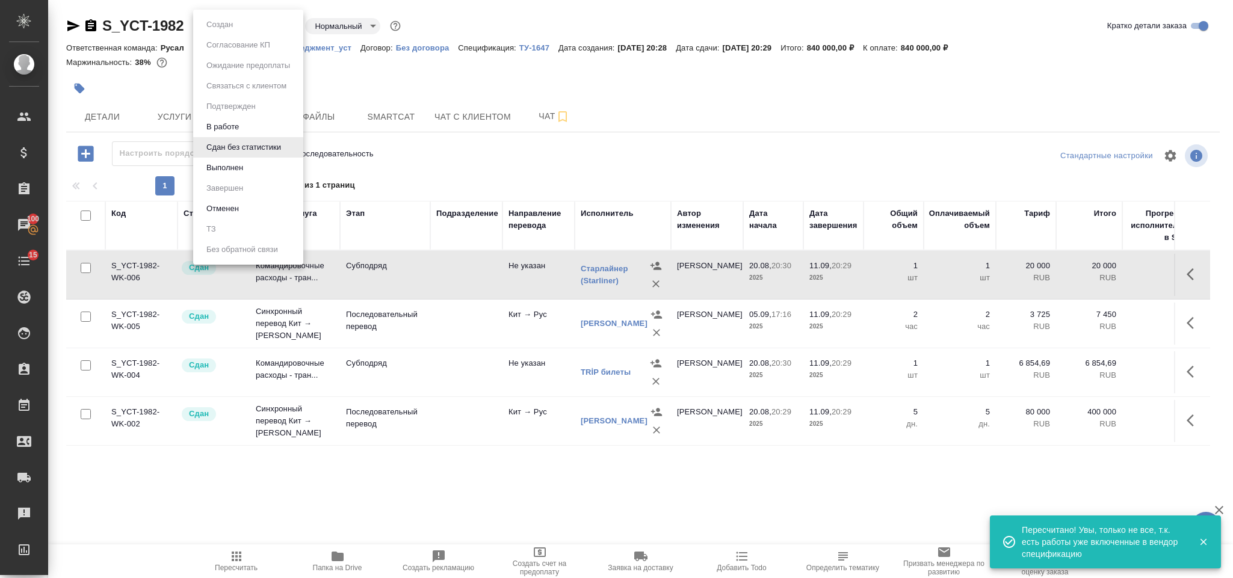
click at [266, 160] on li "Выполнен" at bounding box center [248, 168] width 110 height 20
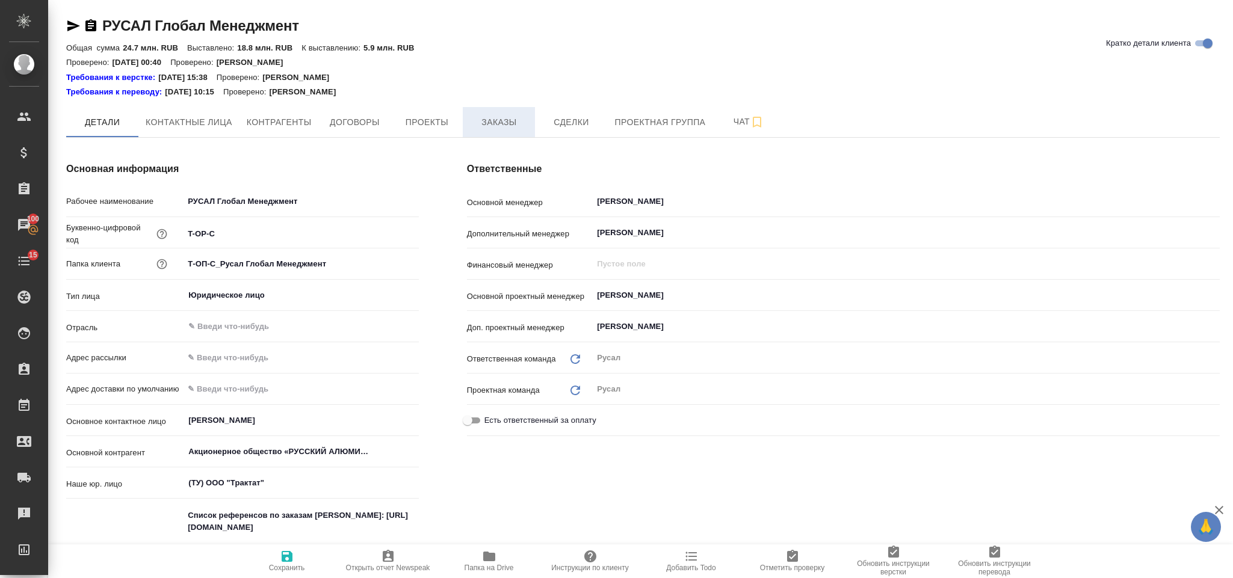
click at [518, 123] on span "Заказы" at bounding box center [499, 122] width 58 height 15
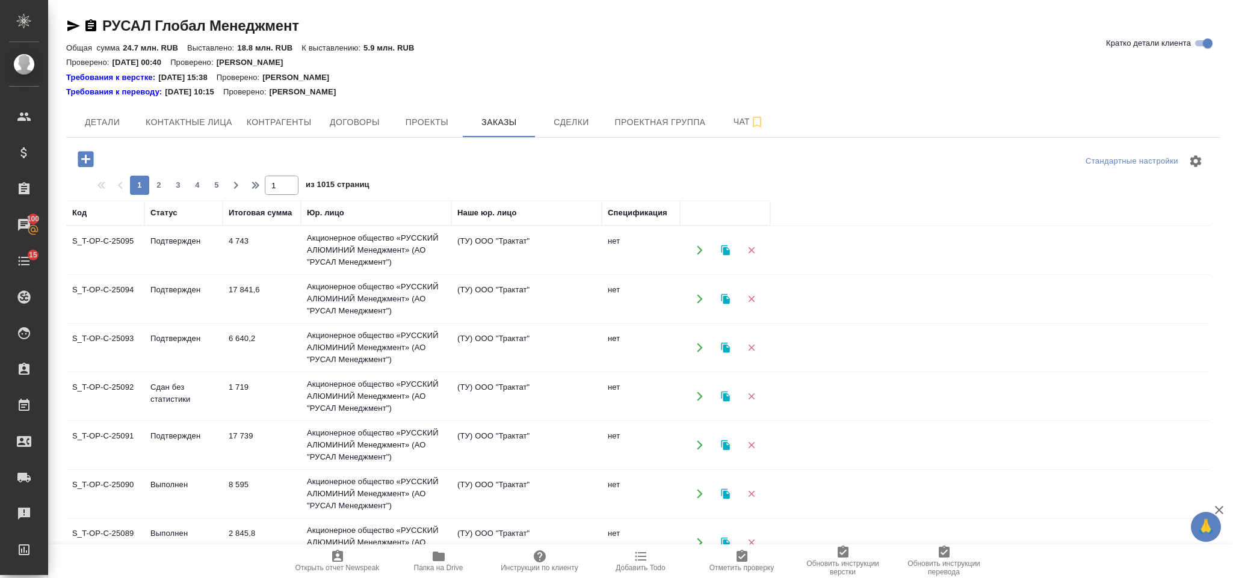
click at [84, 150] on icon "button" at bounding box center [85, 159] width 21 height 21
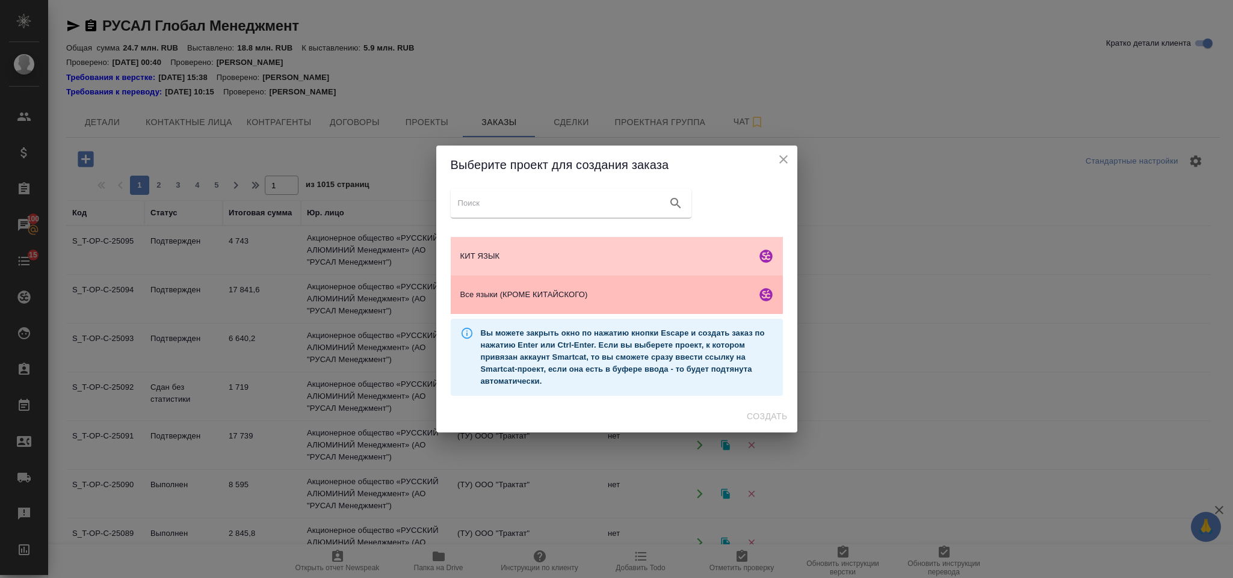
click at [497, 284] on div "Все языки (КРОМЕ КИТАЙСКОГО)" at bounding box center [617, 295] width 332 height 39
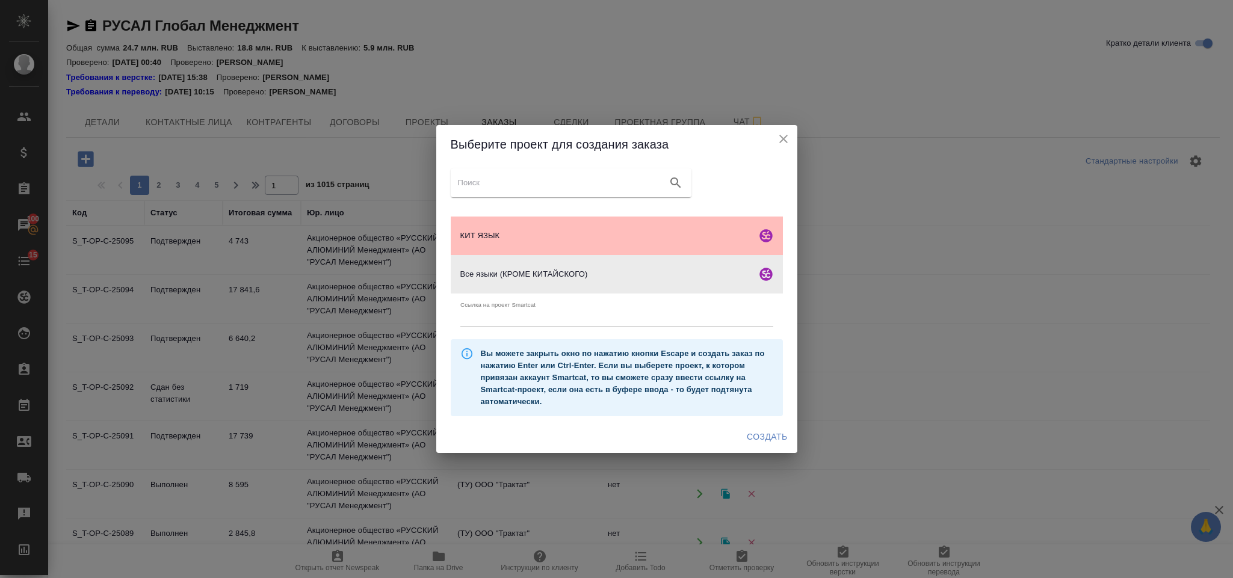
click at [504, 235] on span "КИТ ЯЗЫК" at bounding box center [605, 236] width 291 height 12
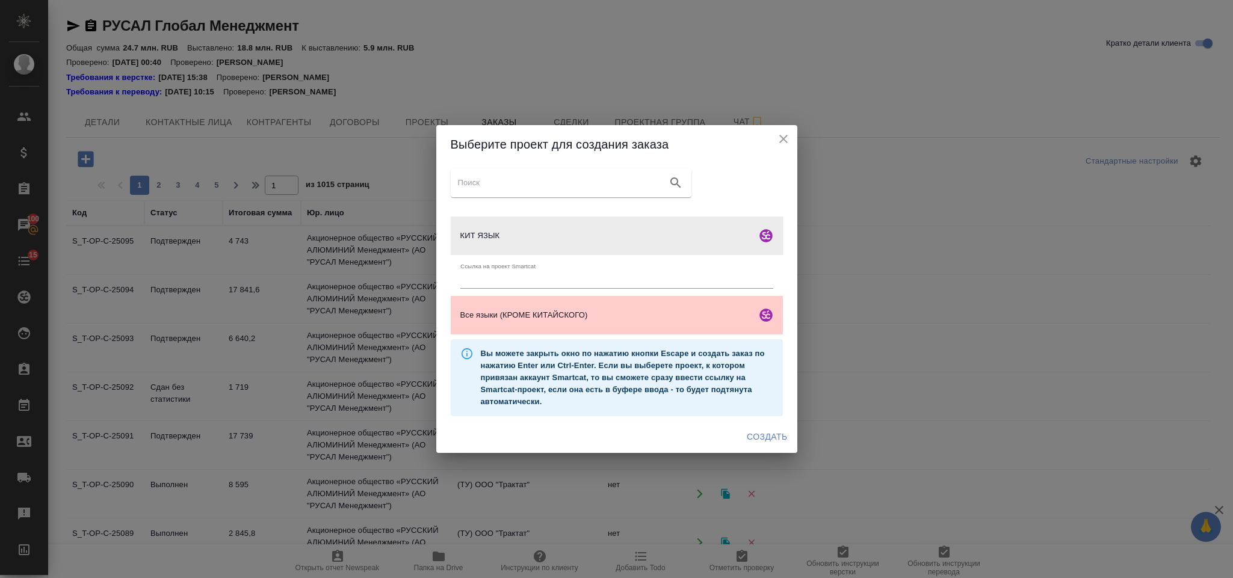
click at [772, 439] on span "Создать" at bounding box center [767, 437] width 40 height 15
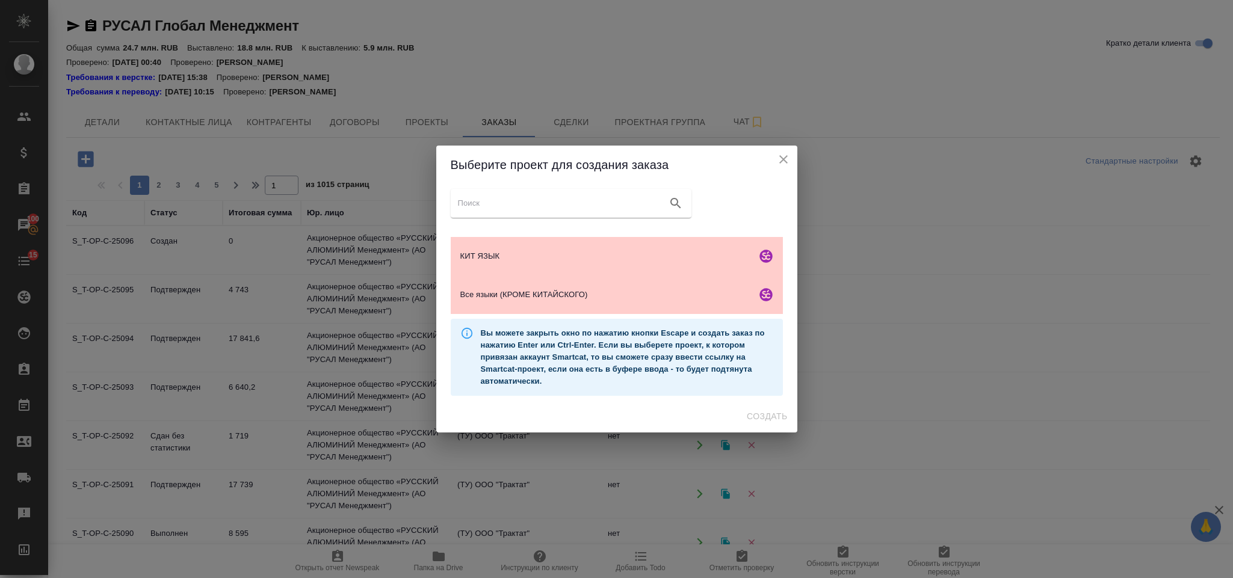
click at [81, 161] on div "Выберите проект для создания заказа КИТ ЯЗЫК Ссылка на проект Smartcat Все язык…" at bounding box center [616, 289] width 1233 height 578
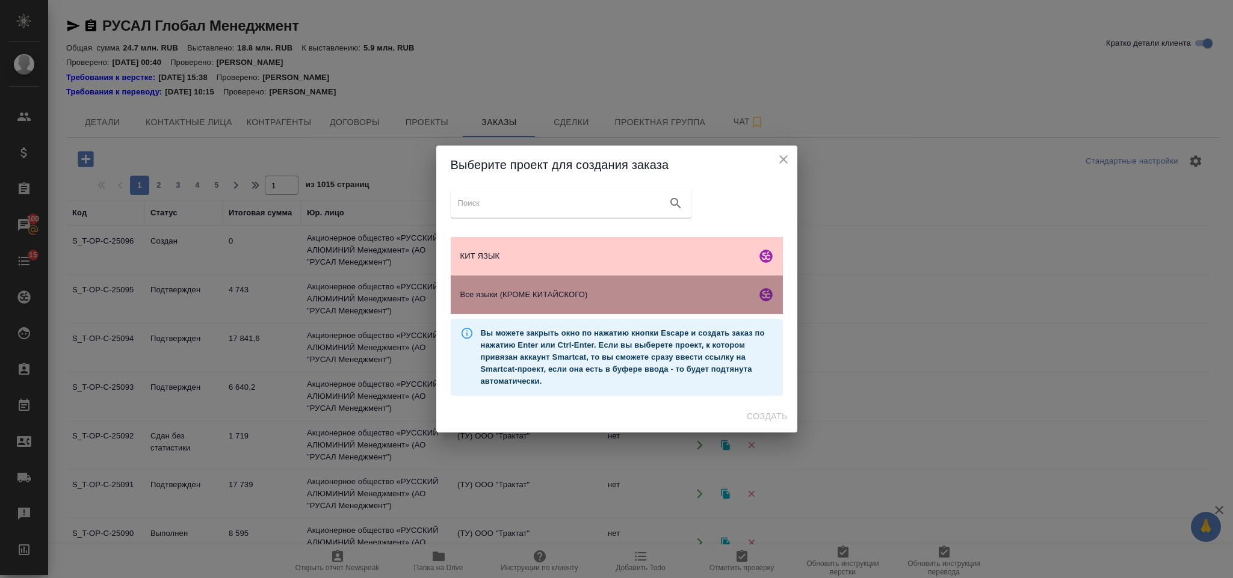
click at [507, 286] on div "Все языки (КРОМЕ КИТАЙСКОГО)" at bounding box center [617, 295] width 332 height 39
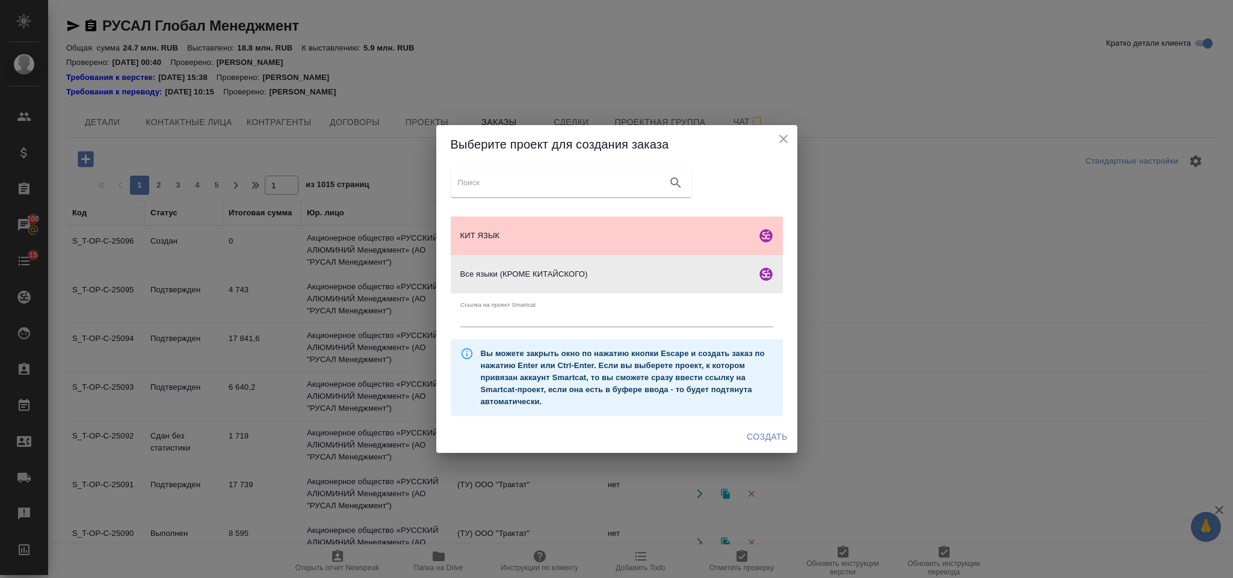
click at [766, 432] on span "Создать" at bounding box center [767, 437] width 40 height 15
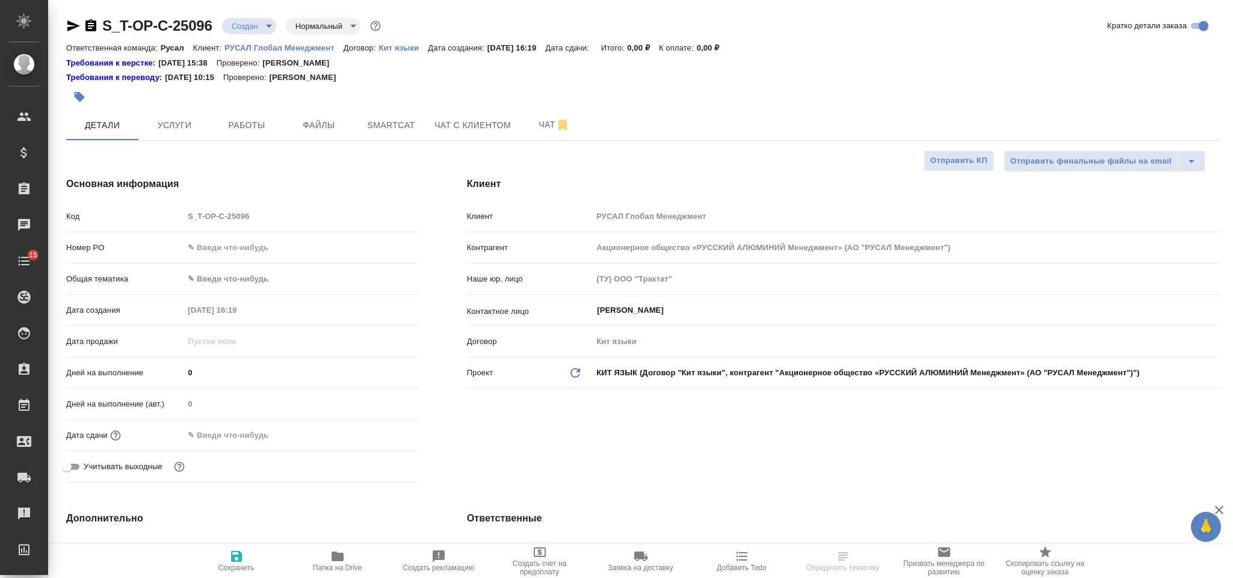
select select "RU"
click at [280, 253] on input "text" at bounding box center [301, 247] width 235 height 17
paste input "Т-ОП-С-46716"
type input "Т-ОП-С-46716"
click at [267, 276] on body "🙏 .cls-1 fill:#fff; AWATERA [PERSON_NAME] Спецификации Заказы 100 Чаты 15 Todo …" at bounding box center [616, 289] width 1233 height 578
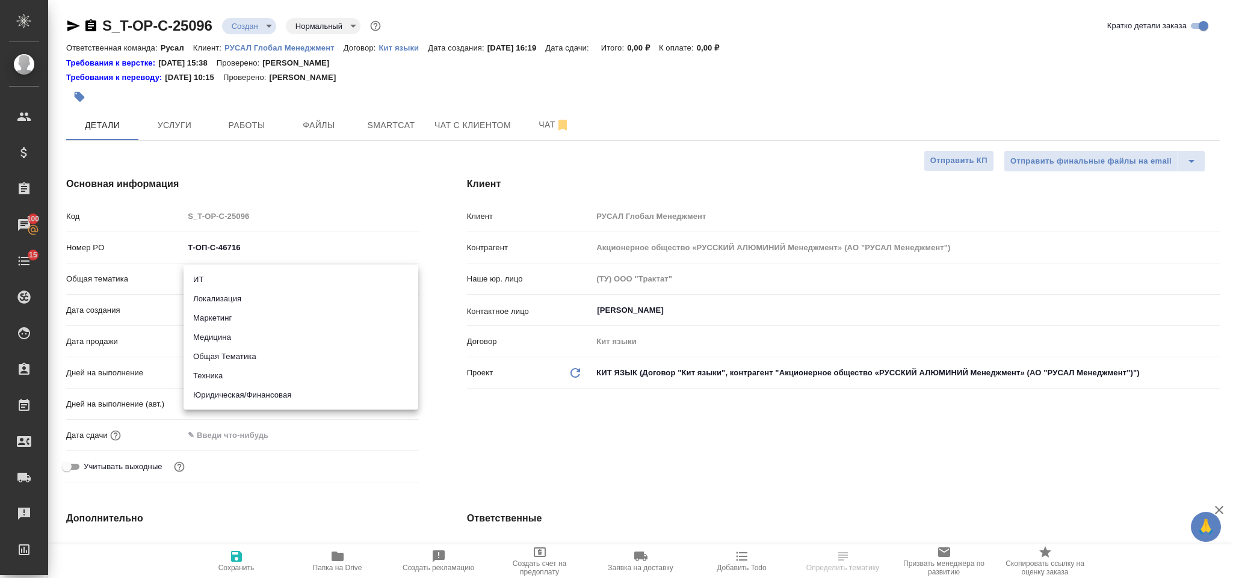
click at [291, 380] on li "Техника" at bounding box center [301, 376] width 235 height 19
type input "tech"
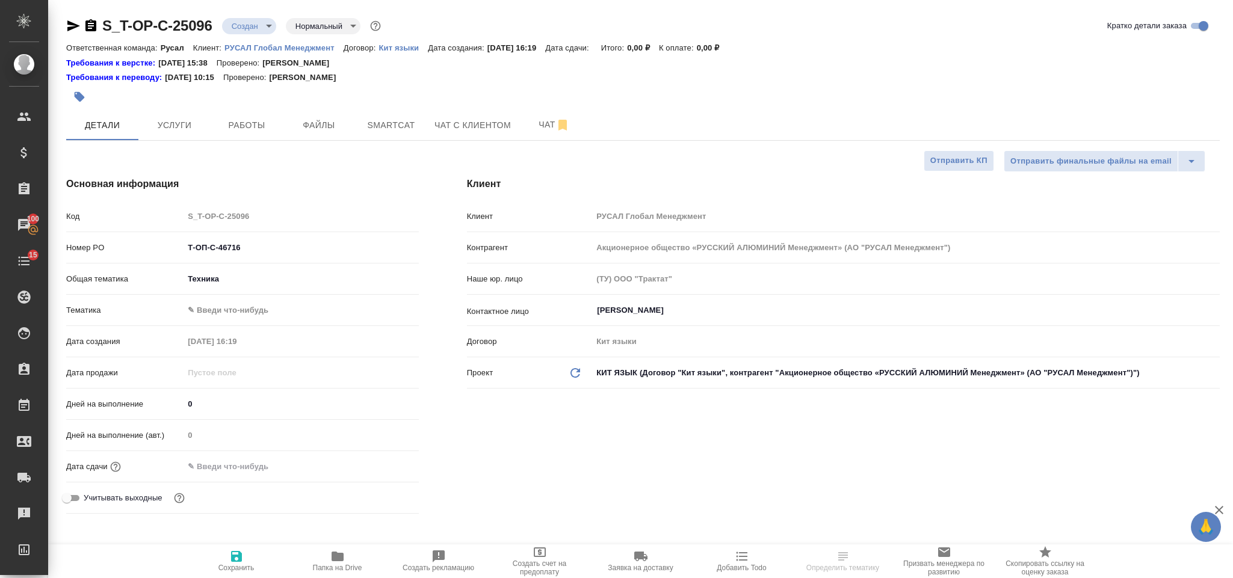
click at [280, 305] on body "🙏 .cls-1 fill:#fff; AWATERA [PERSON_NAME] Спецификации Заказы 100 Чаты 15 Todo …" at bounding box center [616, 289] width 1233 height 578
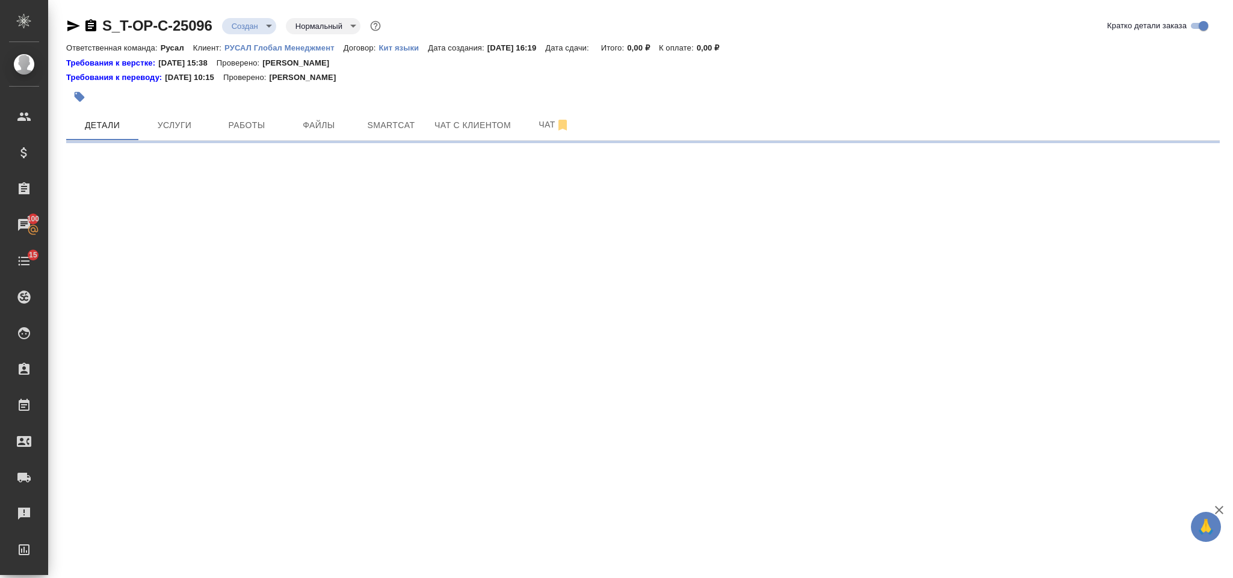
select select "RU"
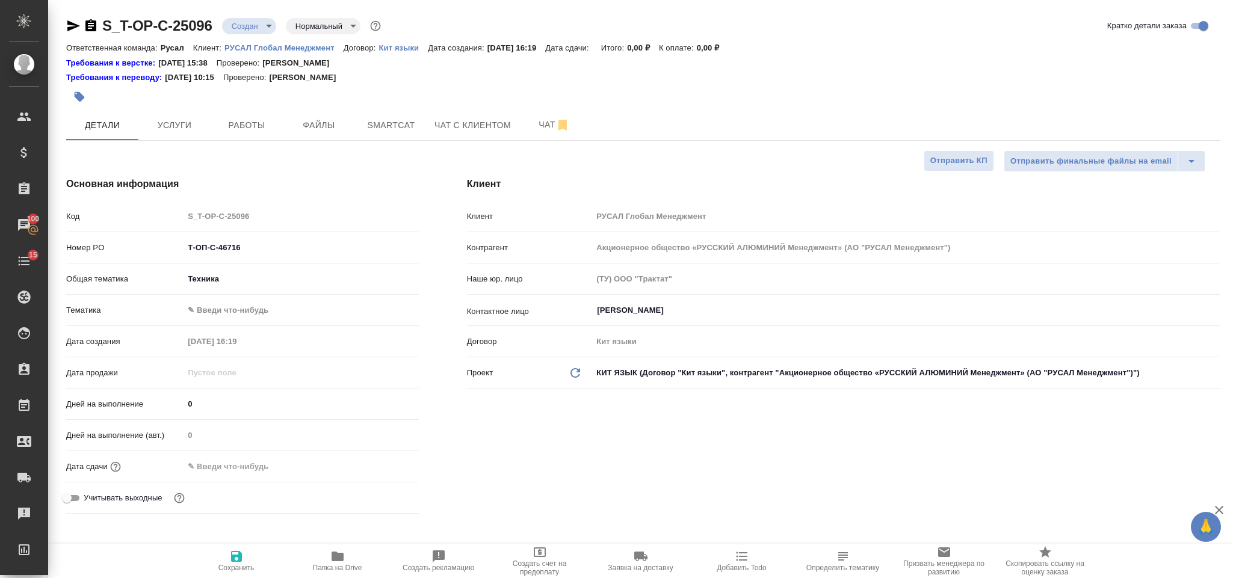
type textarea "x"
click at [242, 314] on body "🙏 .cls-1 fill:#fff; AWATERA [PERSON_NAME] Спецификации Заказы 100 Чаты 15 Todo …" at bounding box center [616, 289] width 1233 height 578
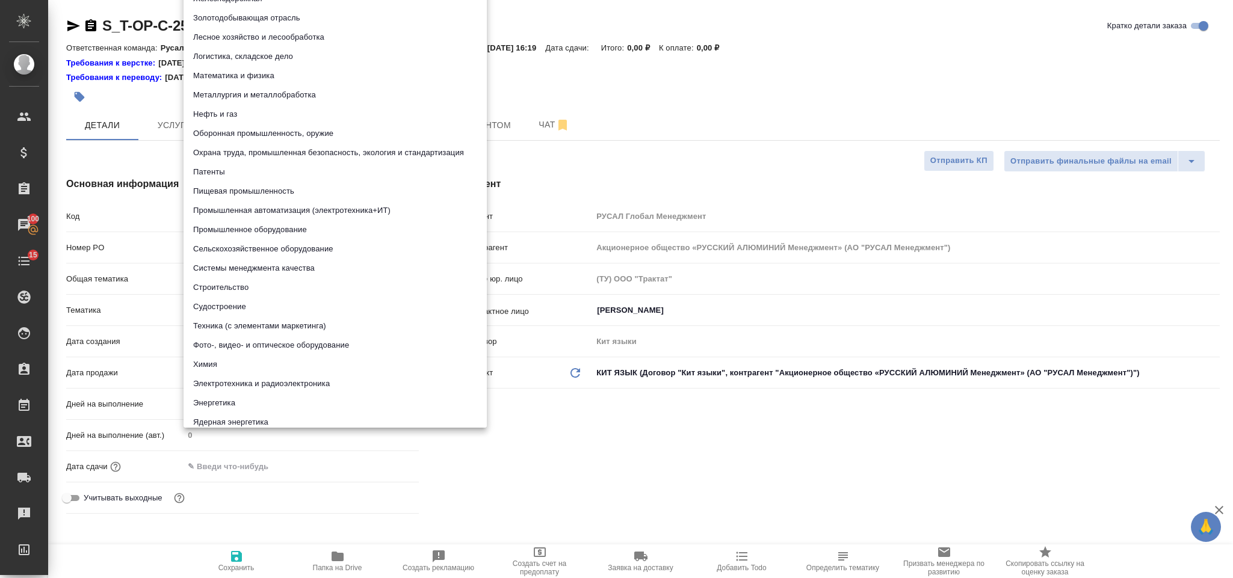
click at [295, 90] on li "Металлургия и металлобработка" at bounding box center [335, 94] width 303 height 19
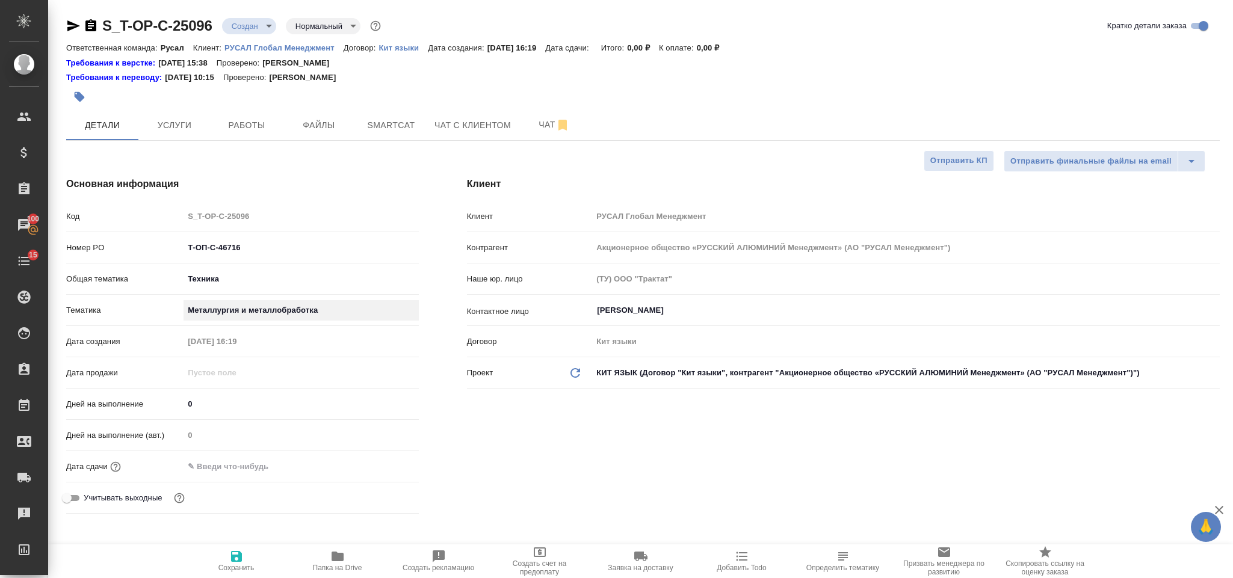
type input "60014e23f7d9dc5f480a3cf8"
type textarea "x"
click at [258, 477] on div "Дата сдачи" at bounding box center [242, 466] width 353 height 21
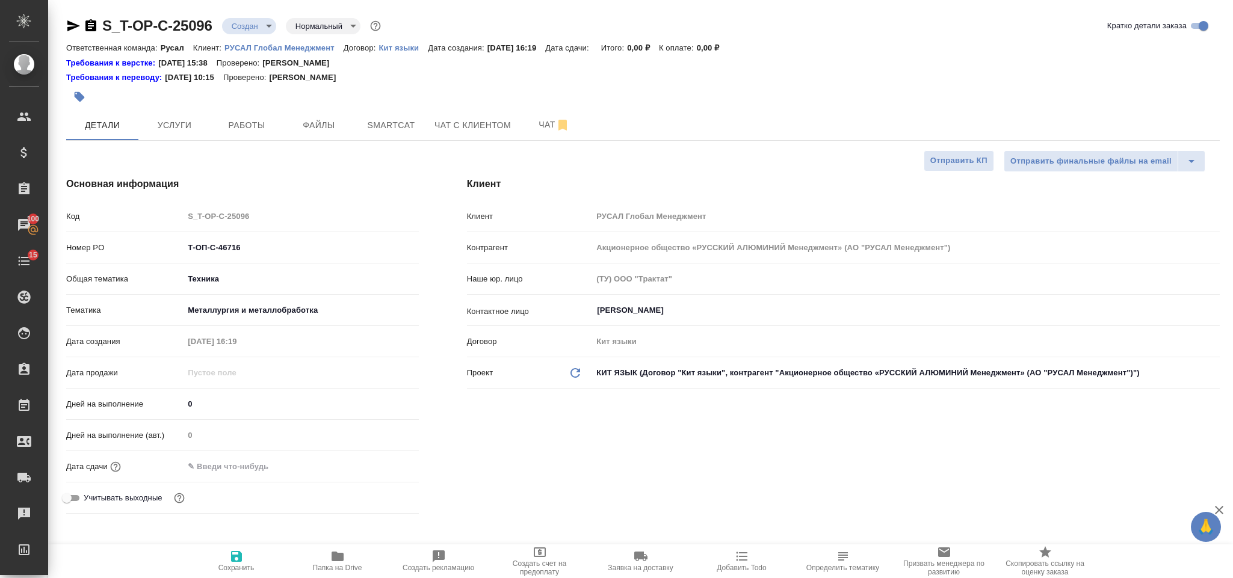
click at [261, 469] on input "text" at bounding box center [236, 466] width 105 height 17
click at [385, 465] on icon "button" at bounding box center [384, 466] width 14 height 14
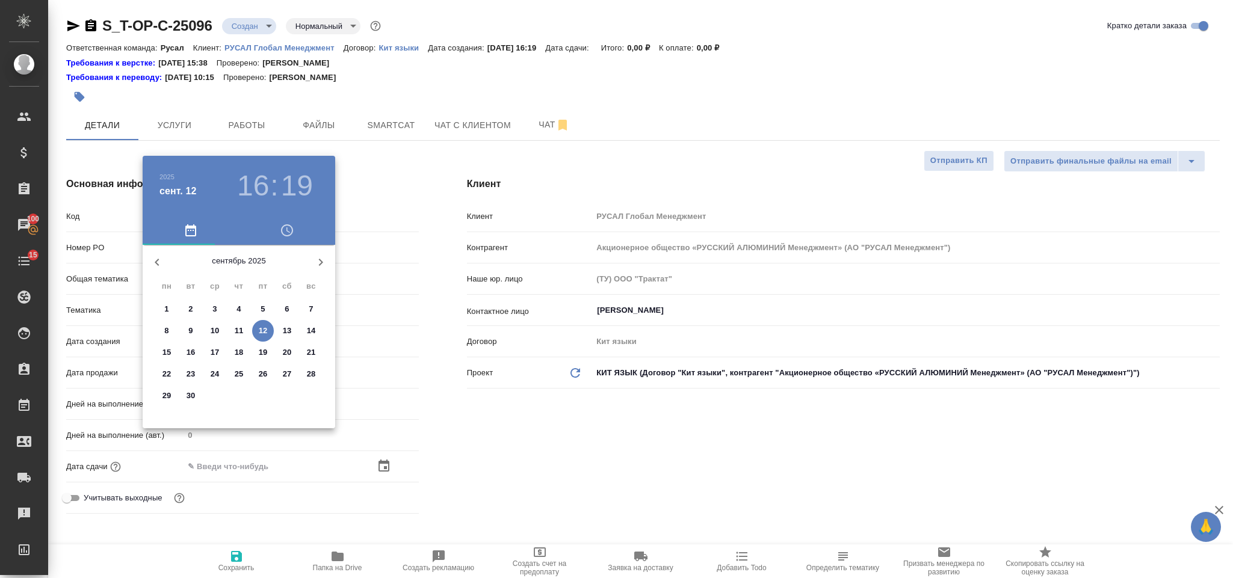
click at [235, 352] on p "18" at bounding box center [239, 353] width 9 height 12
type input "[DATE] 16:19"
type textarea "x"
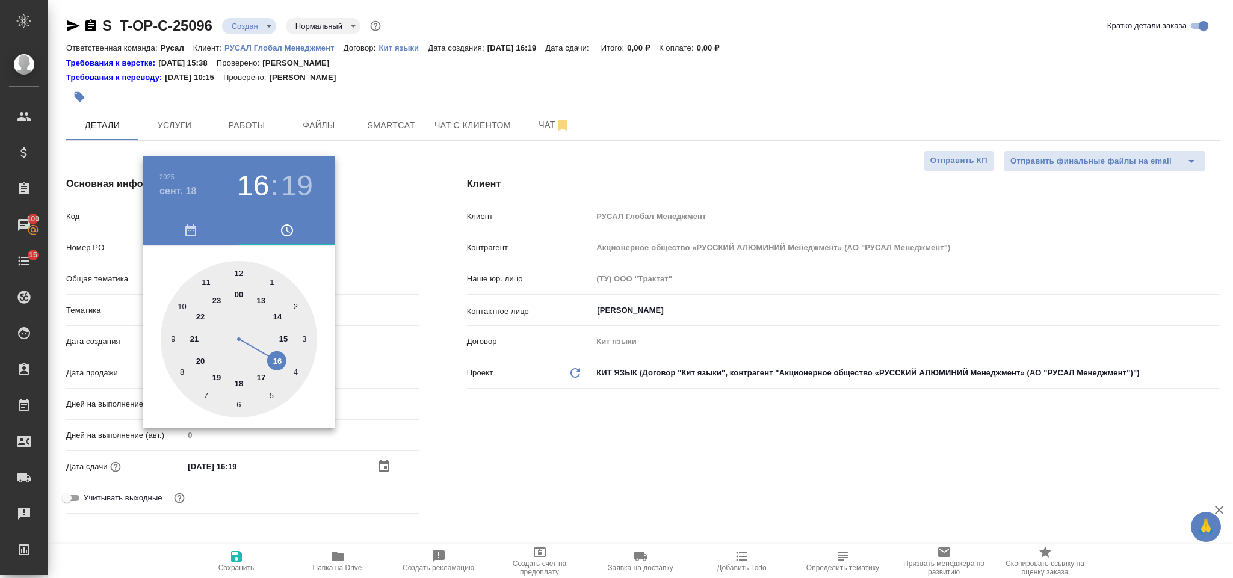
click at [275, 363] on div at bounding box center [239, 339] width 156 height 156
type textarea "x"
drag, startPoint x: 239, startPoint y: 268, endPoint x: 580, endPoint y: 397, distance: 364.4
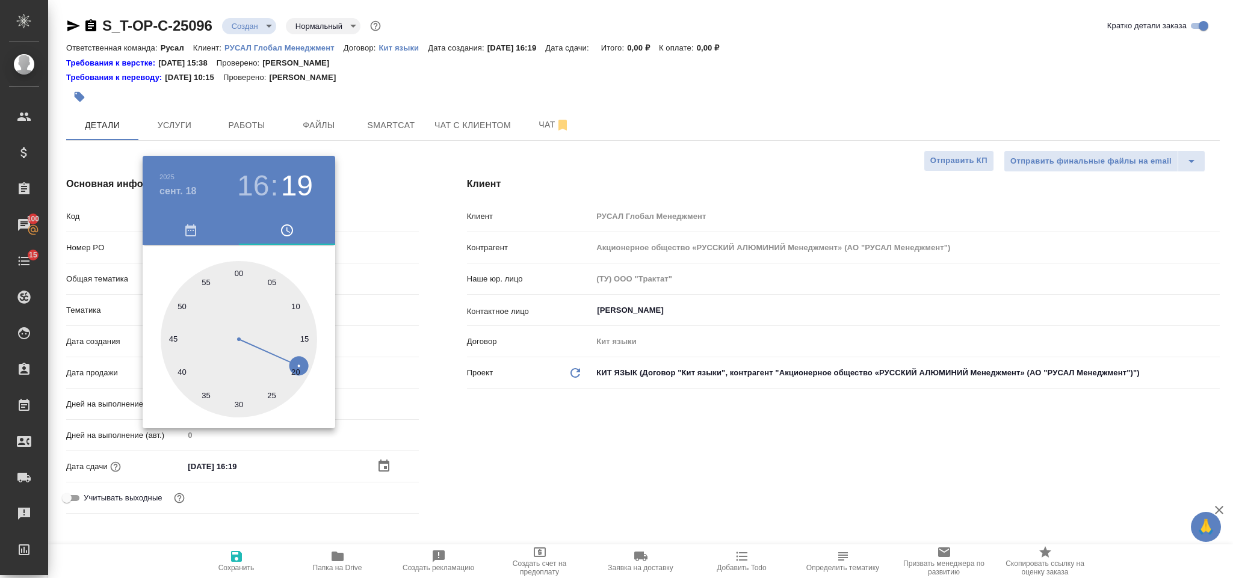
click at [240, 268] on div at bounding box center [239, 339] width 156 height 156
type input "[DATE] 16:00"
type textarea "x"
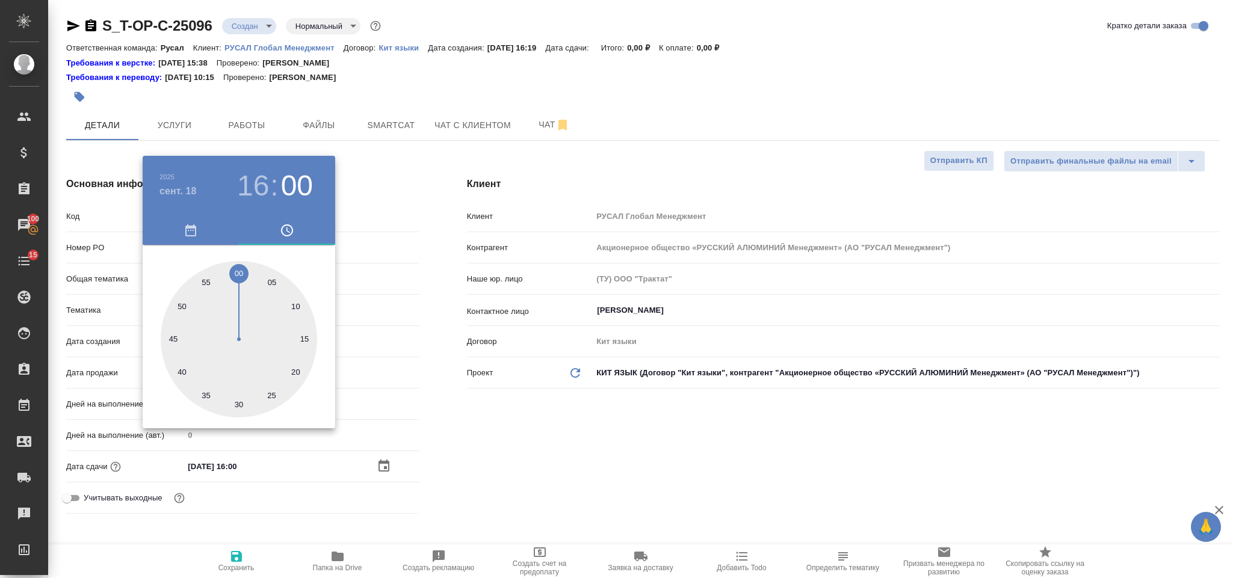
click at [574, 427] on div at bounding box center [616, 289] width 1233 height 578
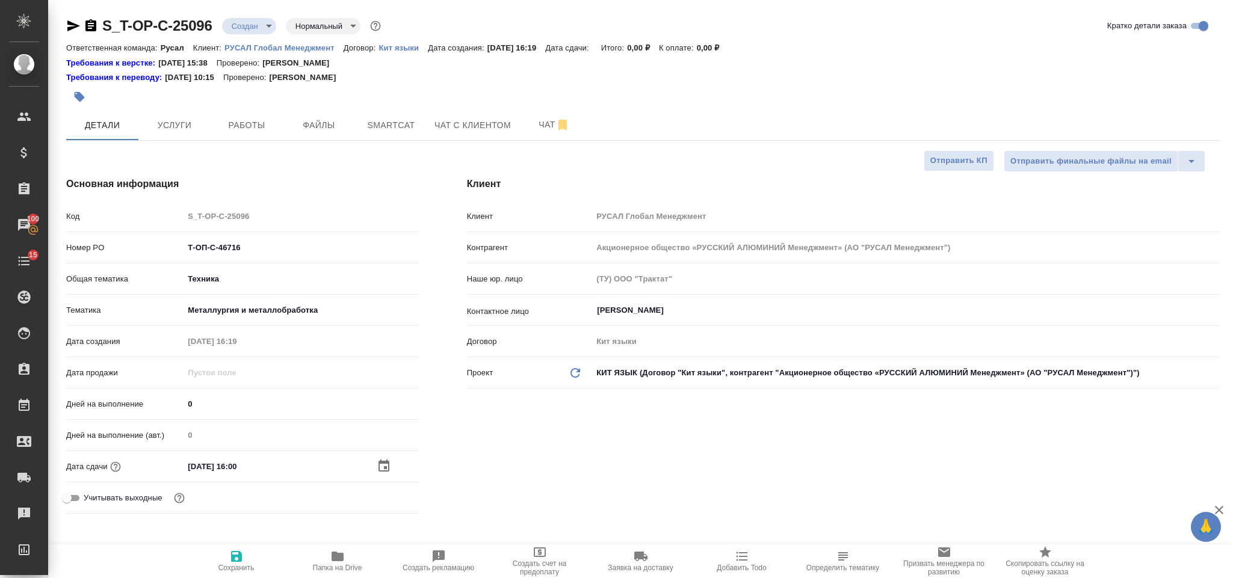
click at [235, 560] on icon "button" at bounding box center [236, 557] width 14 height 14
type textarea "x"
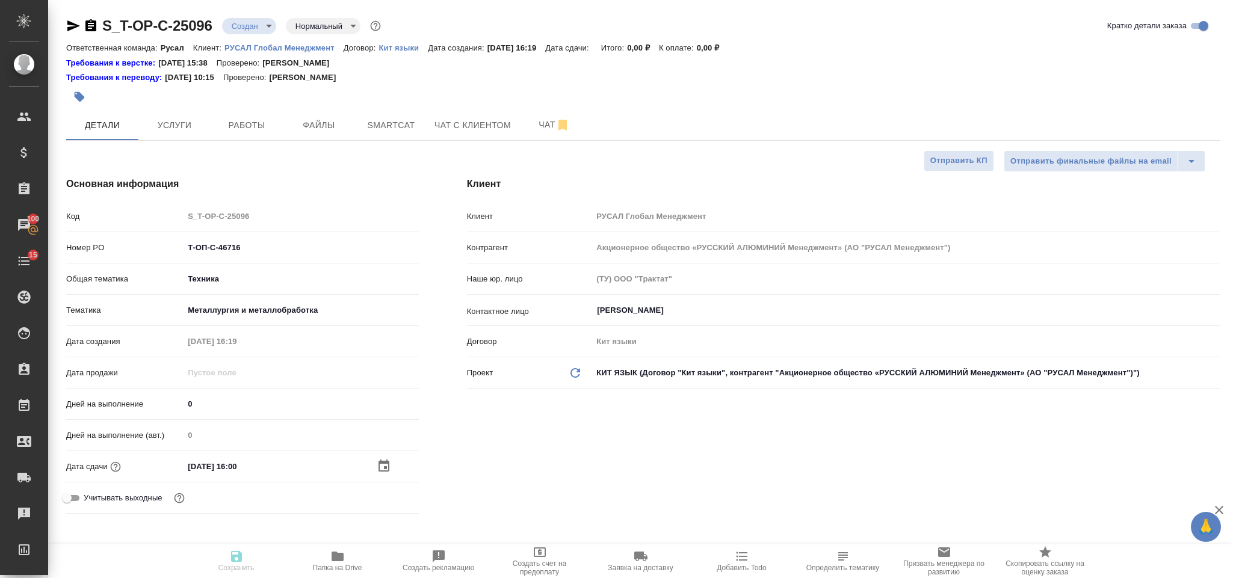
type textarea "x"
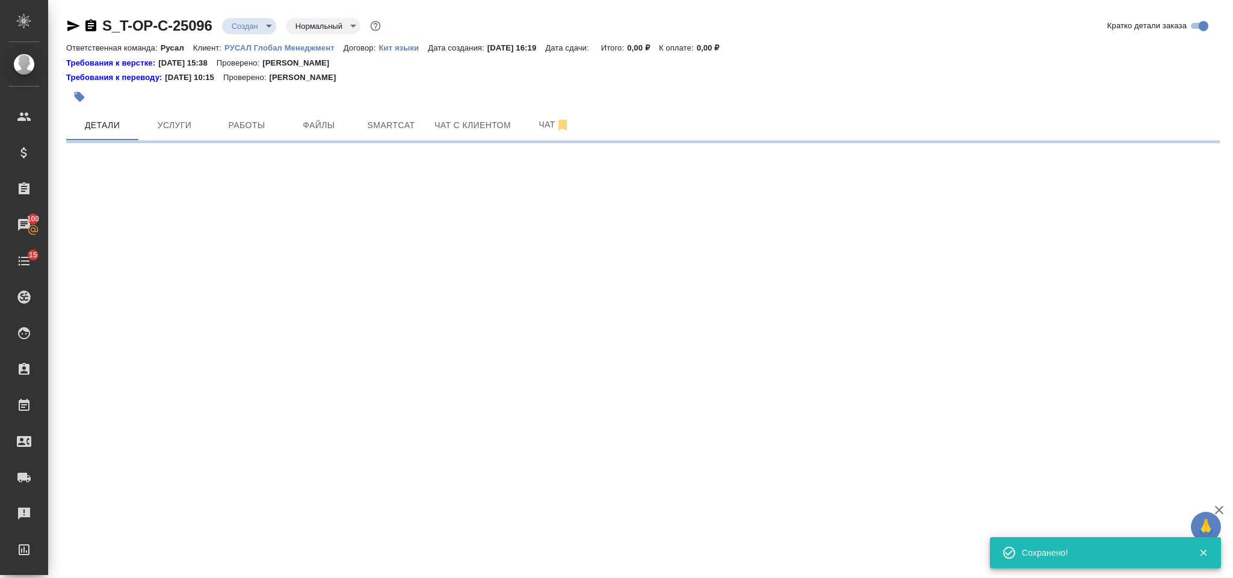
select select "RU"
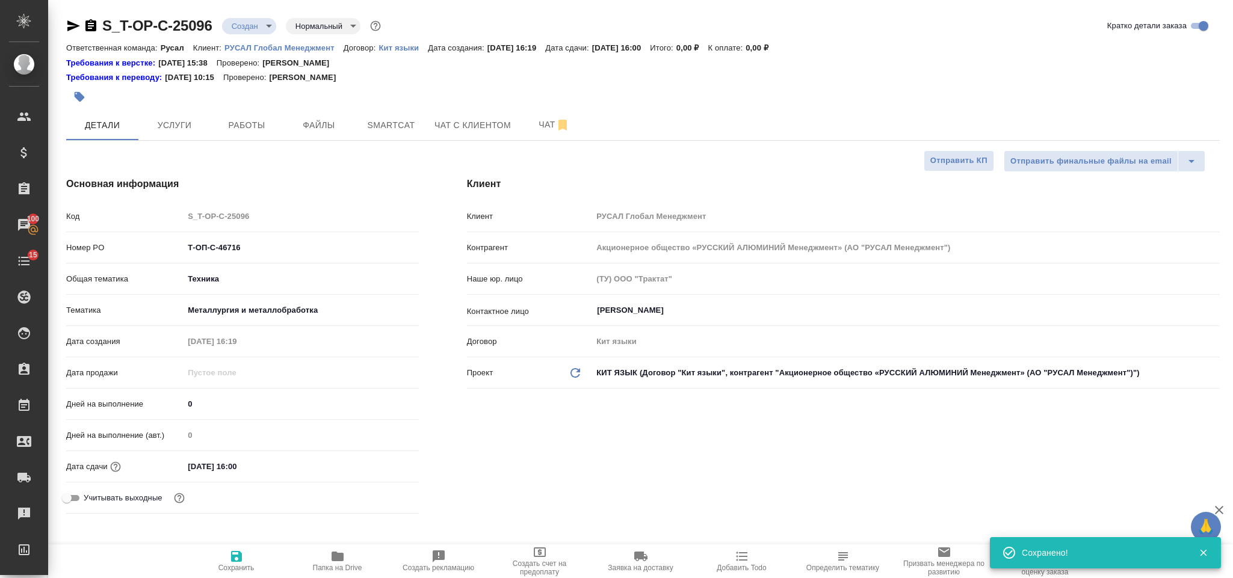
type textarea "x"
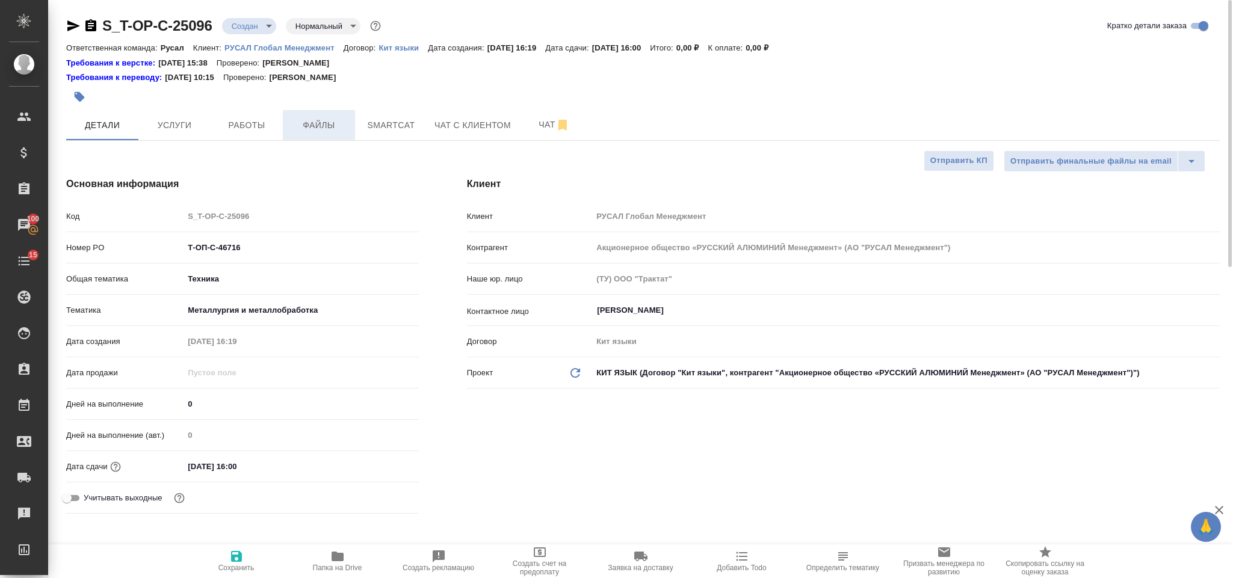
click at [324, 121] on span "Файлы" at bounding box center [319, 125] width 58 height 15
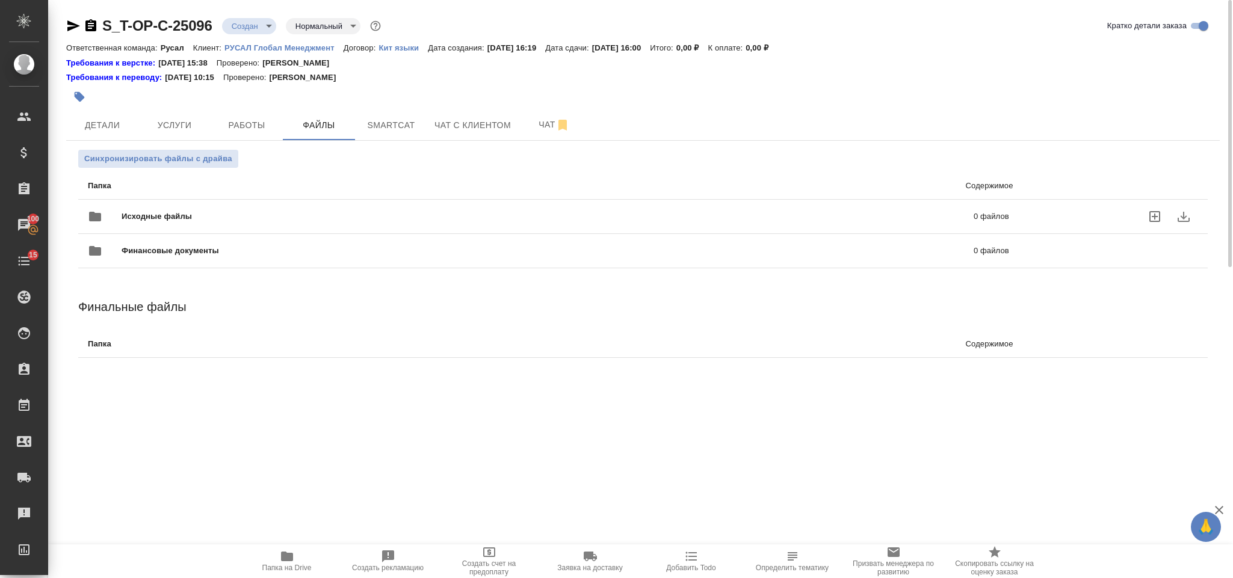
click at [303, 208] on div "Исходные файлы 0 файлов" at bounding box center [549, 216] width 922 height 29
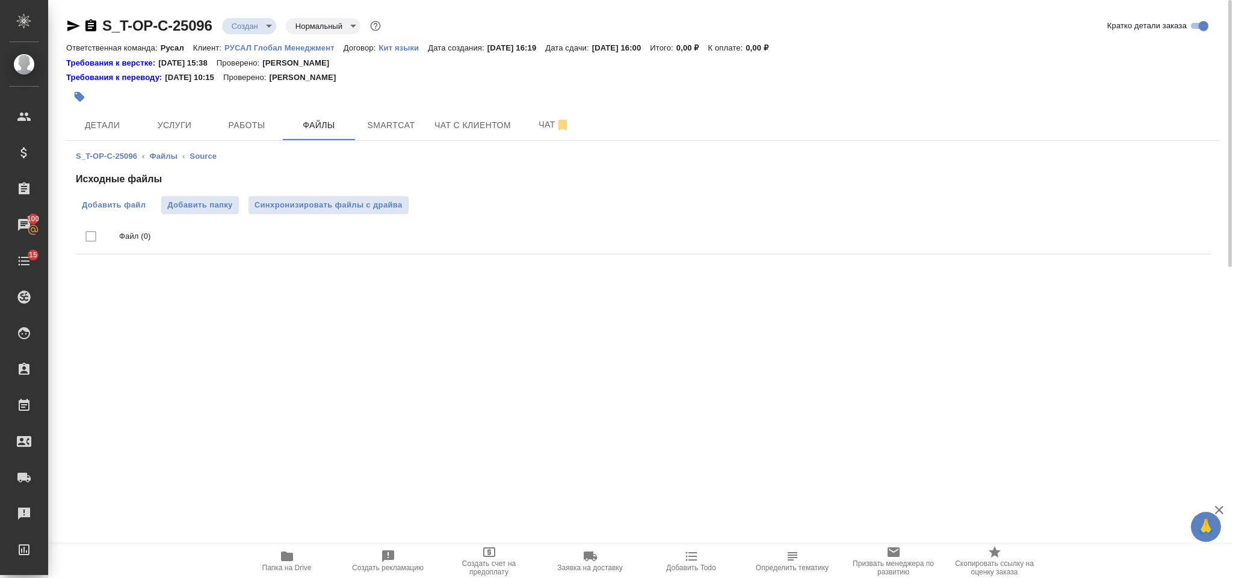
click at [145, 201] on span "Добавить файл" at bounding box center [114, 205] width 64 height 12
click at [0, 0] on input "Добавить файл" at bounding box center [0, 0] width 0 height 0
click at [173, 130] on span "Услуги" at bounding box center [175, 125] width 58 height 15
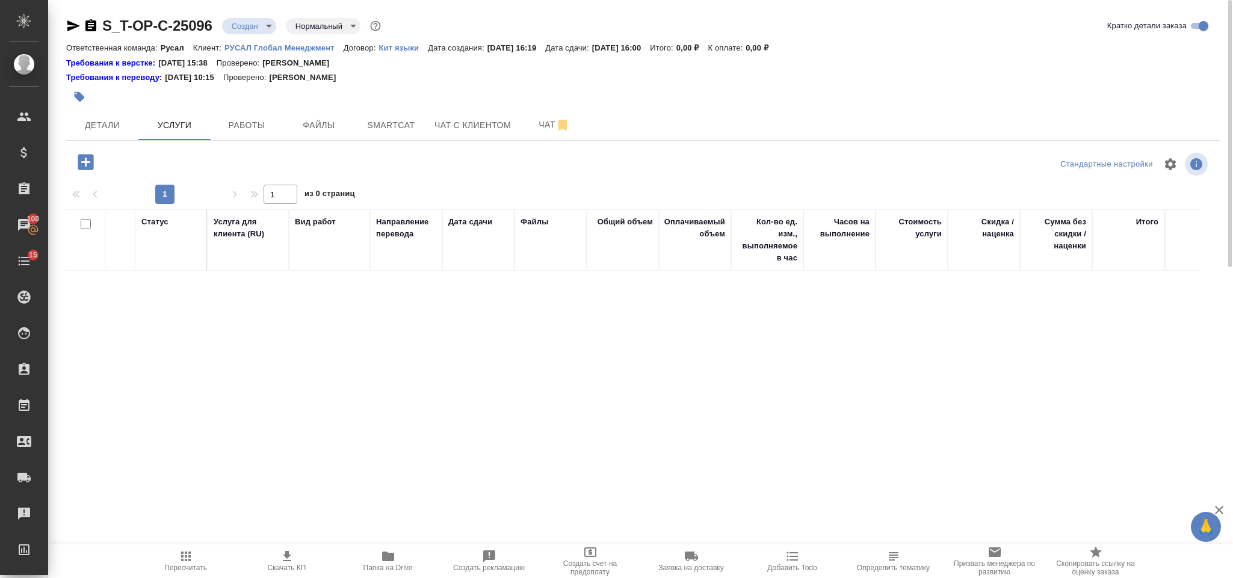
click at [95, 163] on icon "button" at bounding box center [85, 162] width 21 height 21
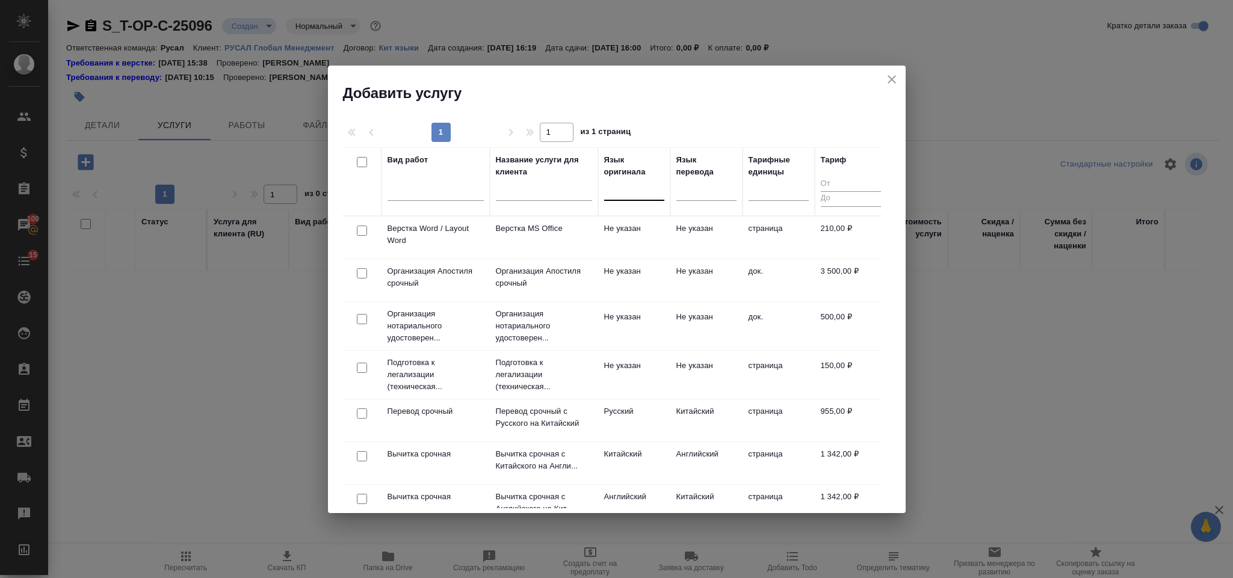
click at [622, 197] on div at bounding box center [634, 188] width 60 height 17
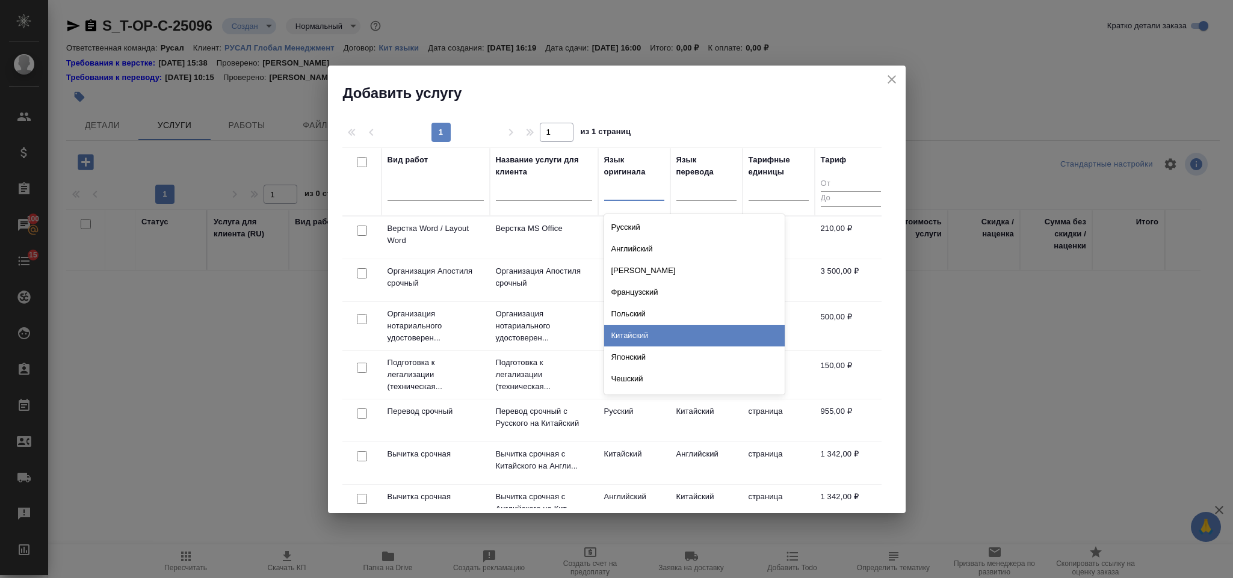
click at [651, 331] on div "Китайский" at bounding box center [694, 336] width 181 height 22
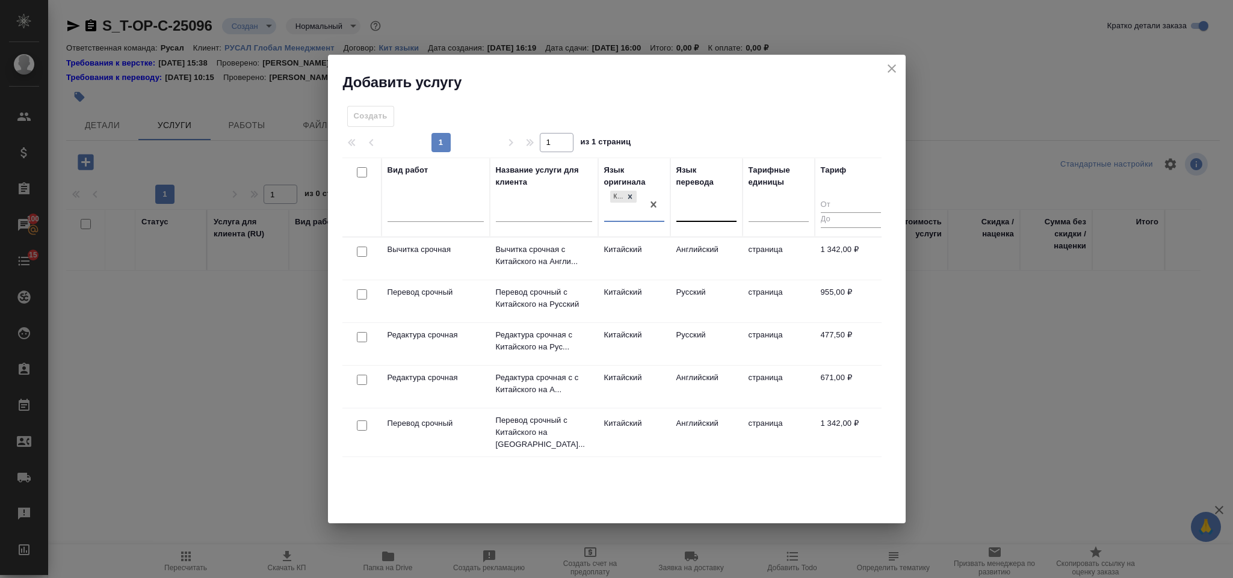
click at [705, 215] on div at bounding box center [707, 209] width 60 height 17
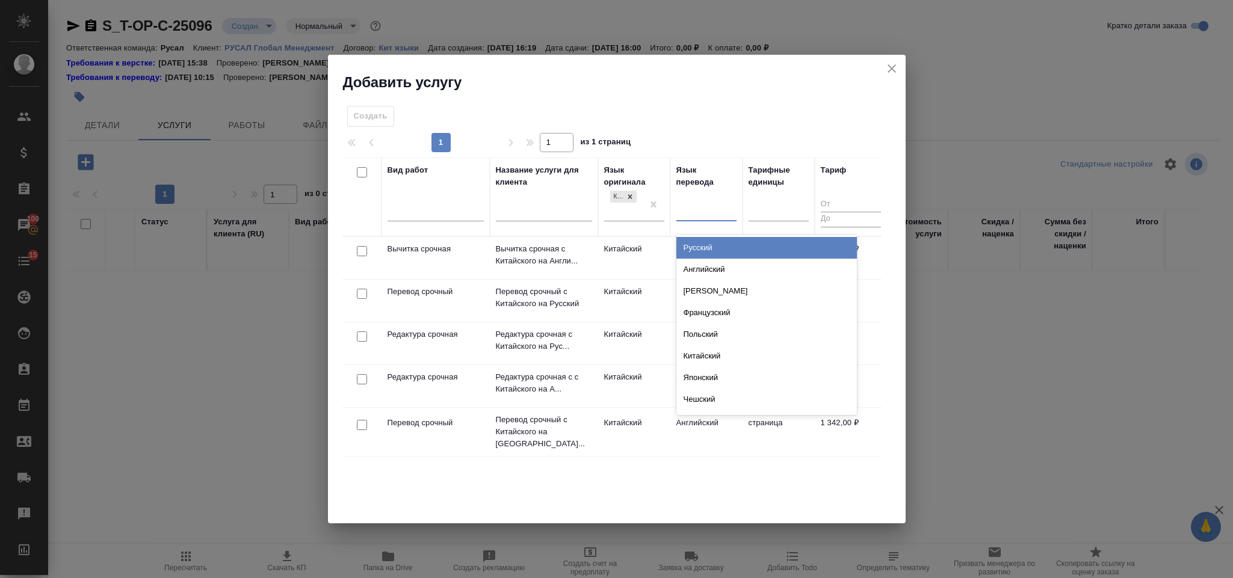
click at [714, 255] on div "Русский" at bounding box center [767, 248] width 181 height 22
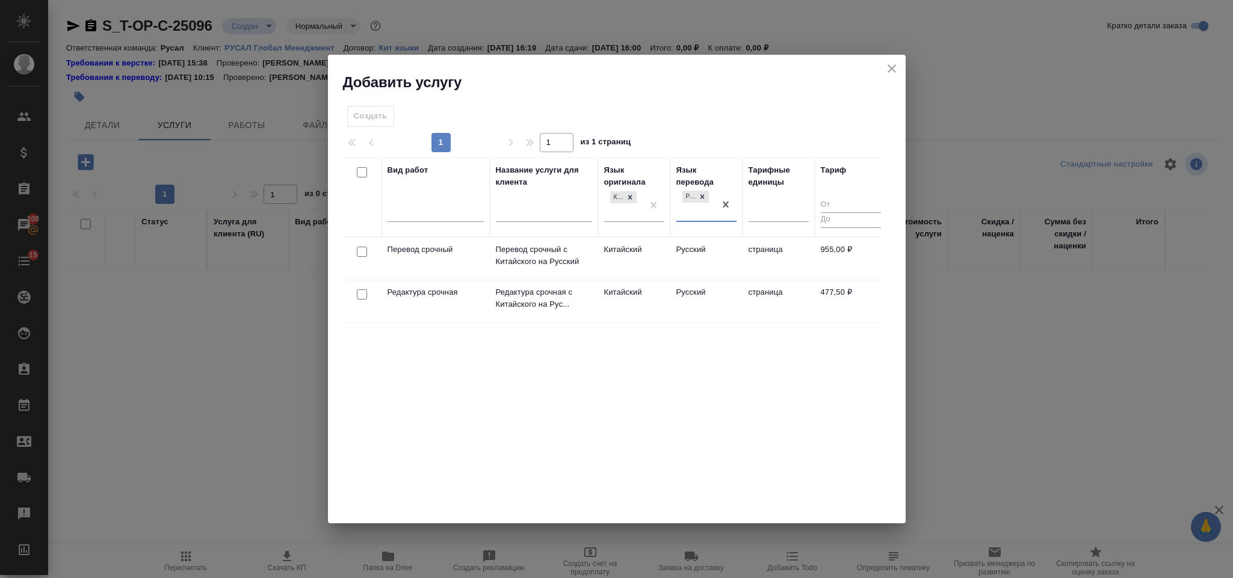
click at [360, 246] on div at bounding box center [362, 252] width 27 height 17
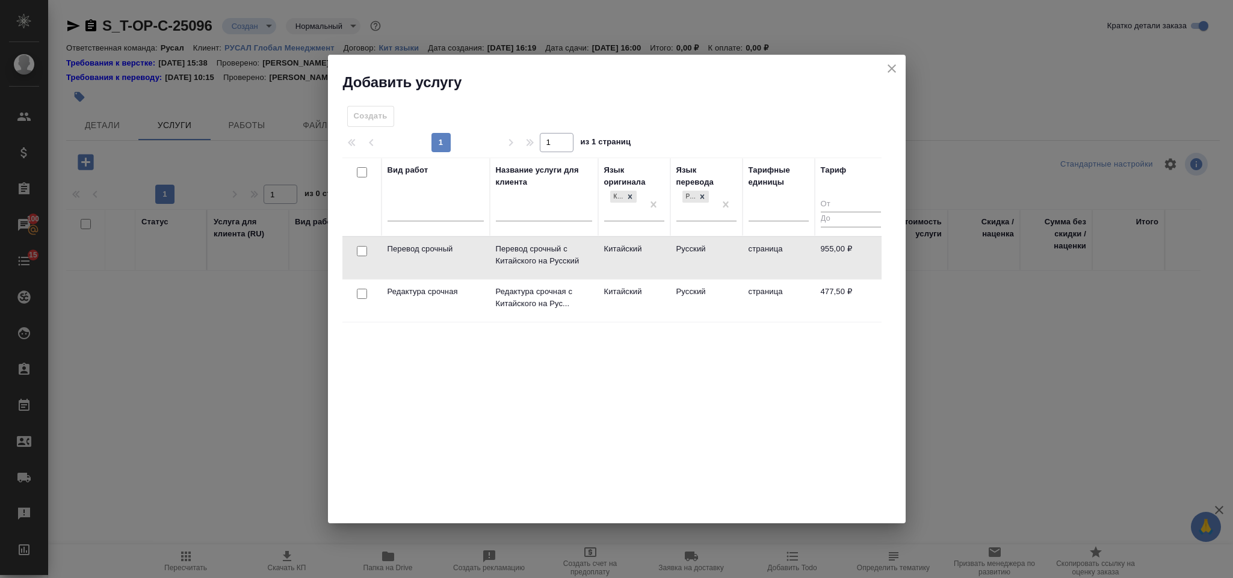
click at [360, 253] on input "checkbox" at bounding box center [362, 251] width 10 height 10
checkbox input "true"
click at [363, 291] on input "checkbox" at bounding box center [362, 294] width 10 height 10
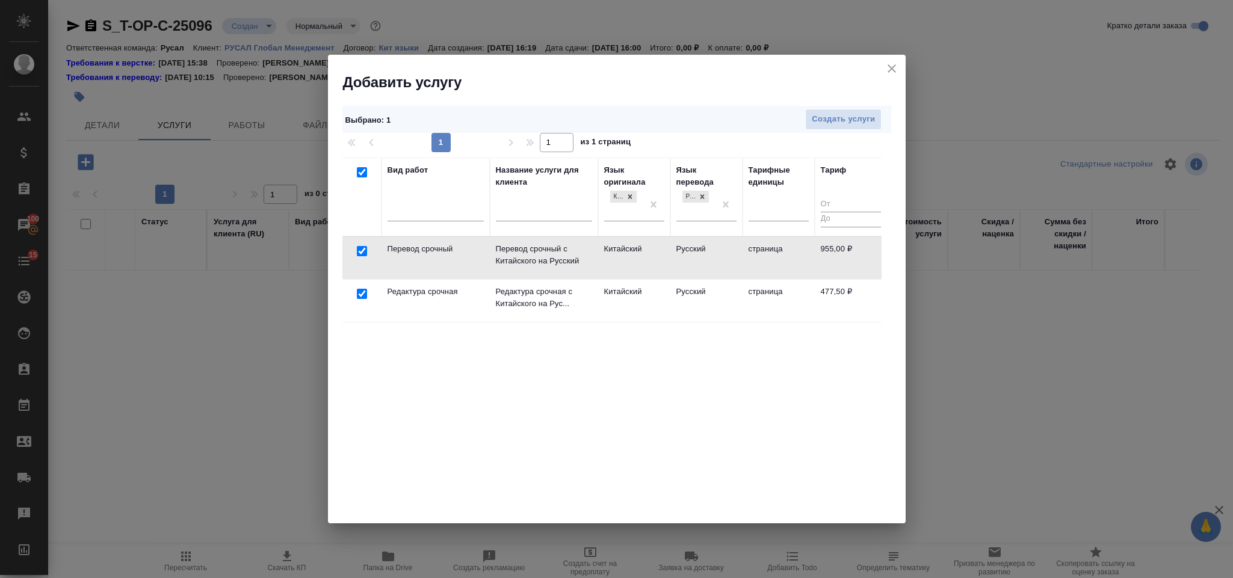
checkbox input "true"
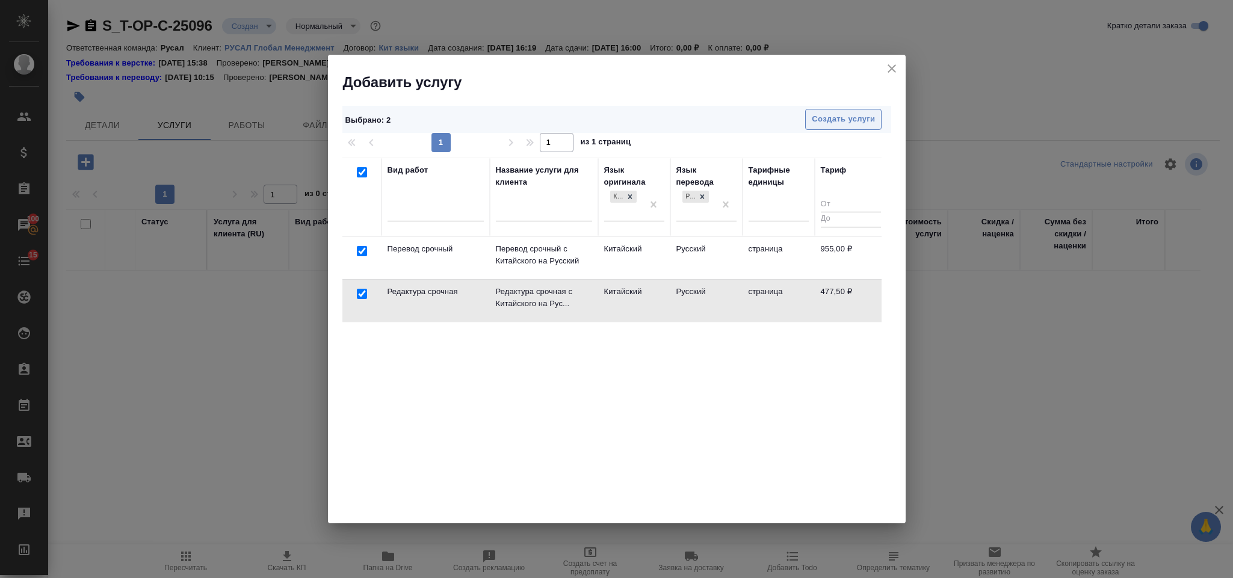
click at [813, 122] on span "Создать услуги" at bounding box center [843, 120] width 63 height 14
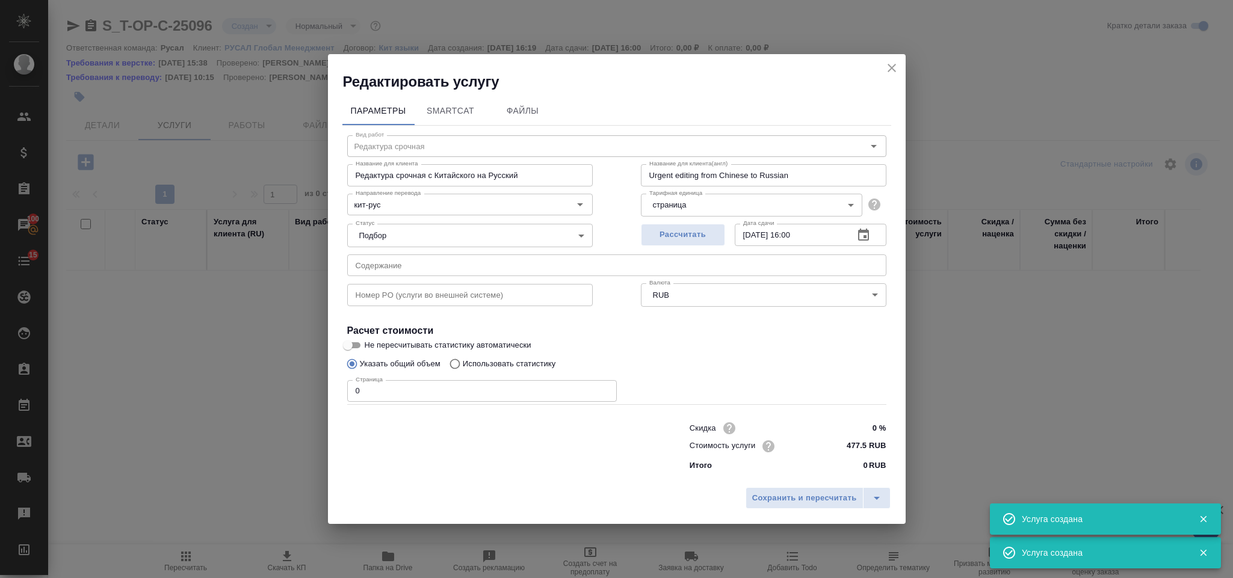
click at [392, 260] on input "text" at bounding box center [616, 266] width 539 height 22
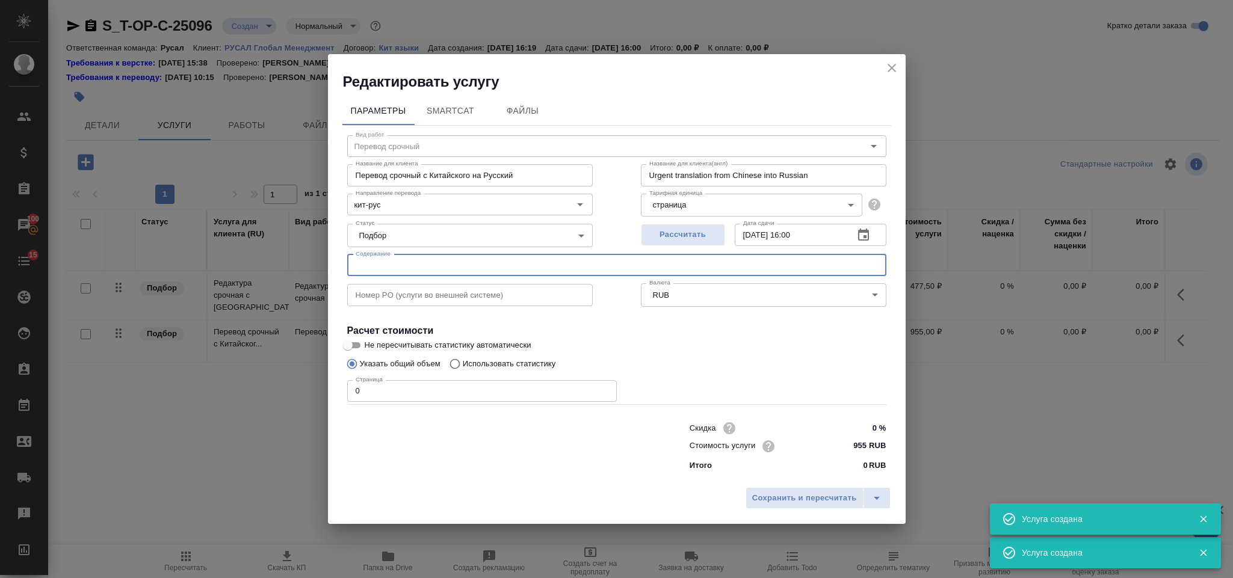
type input "Перевод срочный"
type input "Перевод срочный с Китайского на Русский"
type input "Urgent translation from Chinese into Russian"
type input "955 RUB"
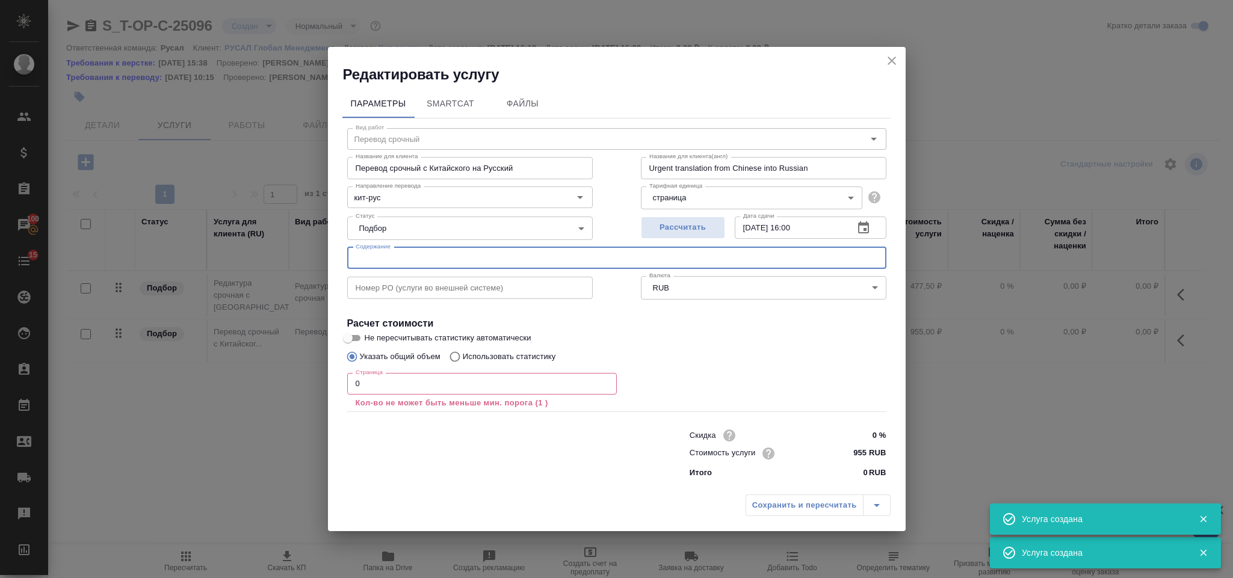
paste input "ДОБ_микростр"
type input "ДОБ_микростр"
click at [385, 385] on input "0" at bounding box center [482, 384] width 270 height 22
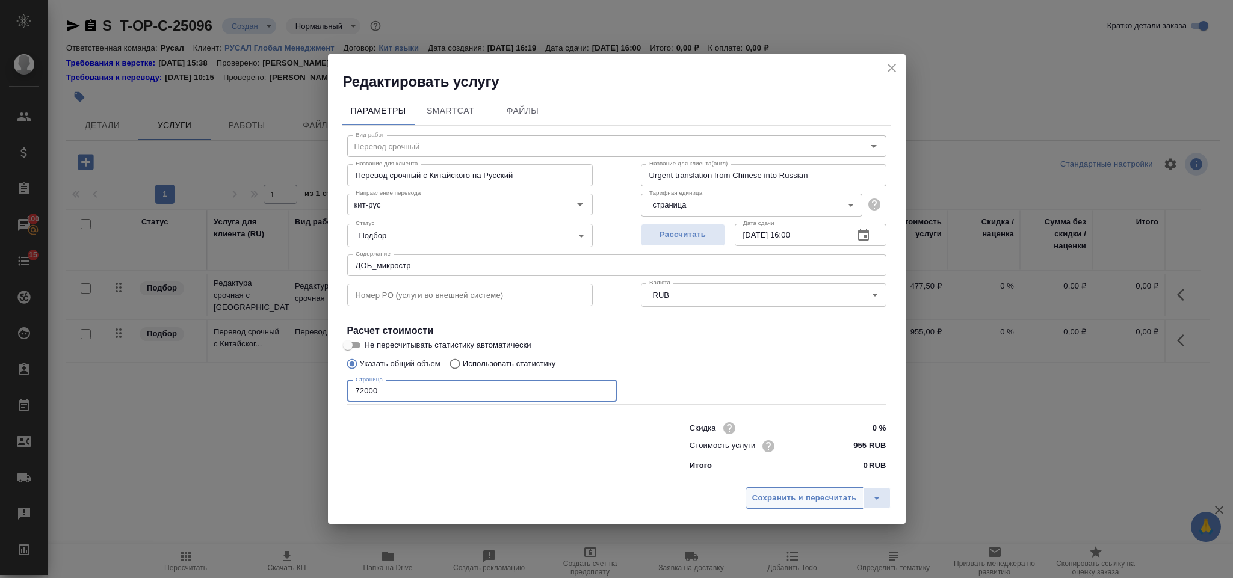
type input "72000"
click at [833, 498] on span "Сохранить и пересчитать" at bounding box center [804, 499] width 105 height 14
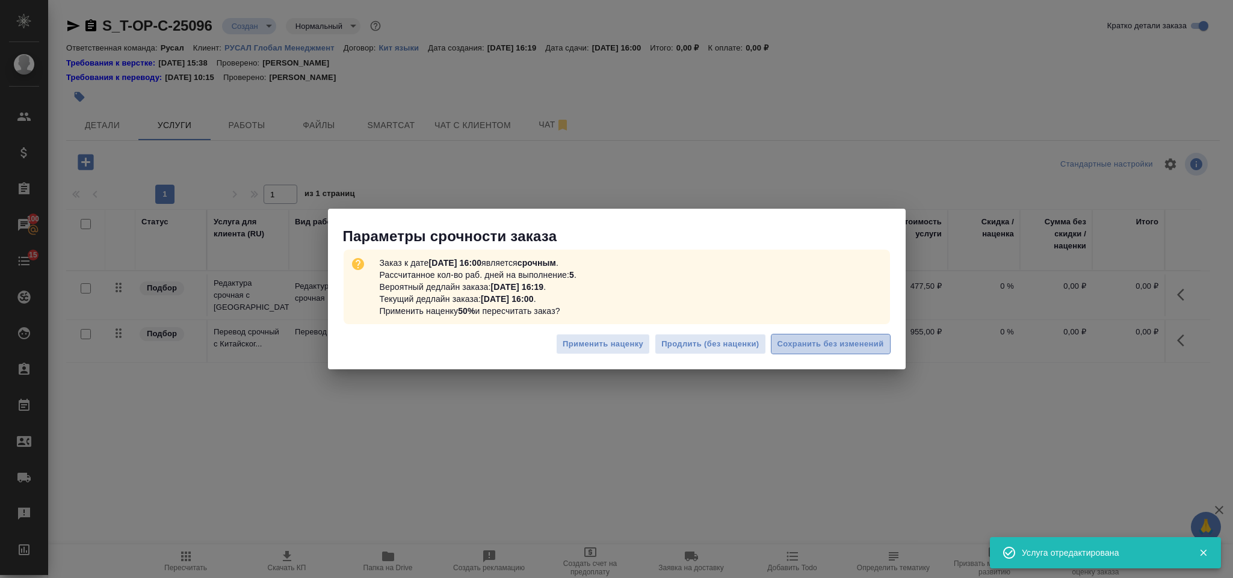
click at [833, 346] on span "Сохранить без изменений" at bounding box center [831, 345] width 107 height 14
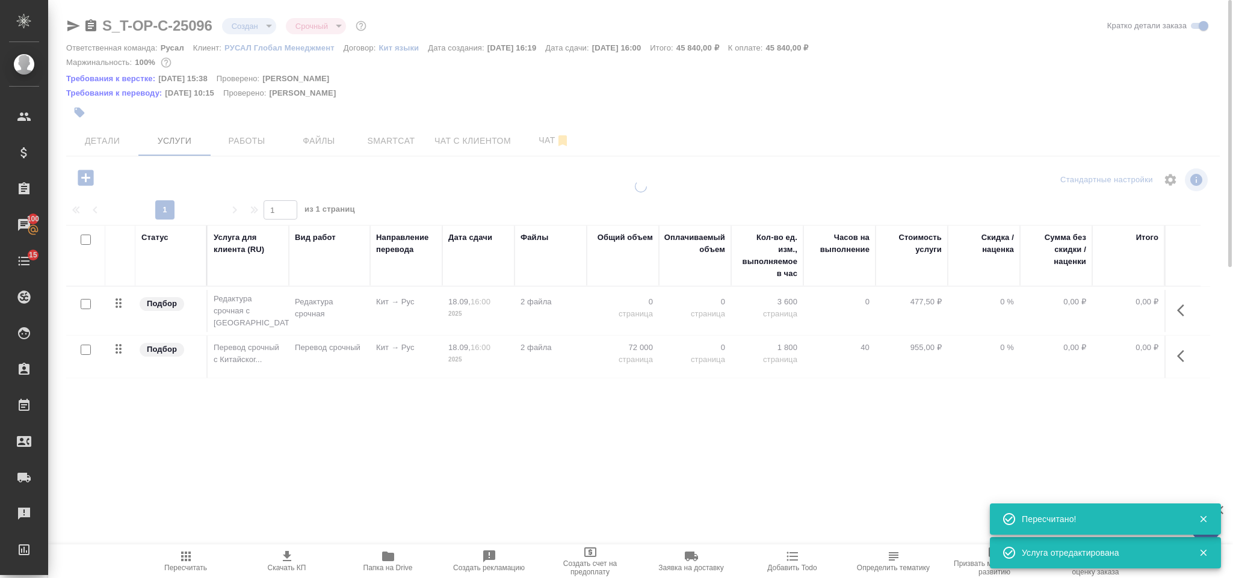
type input "urgent"
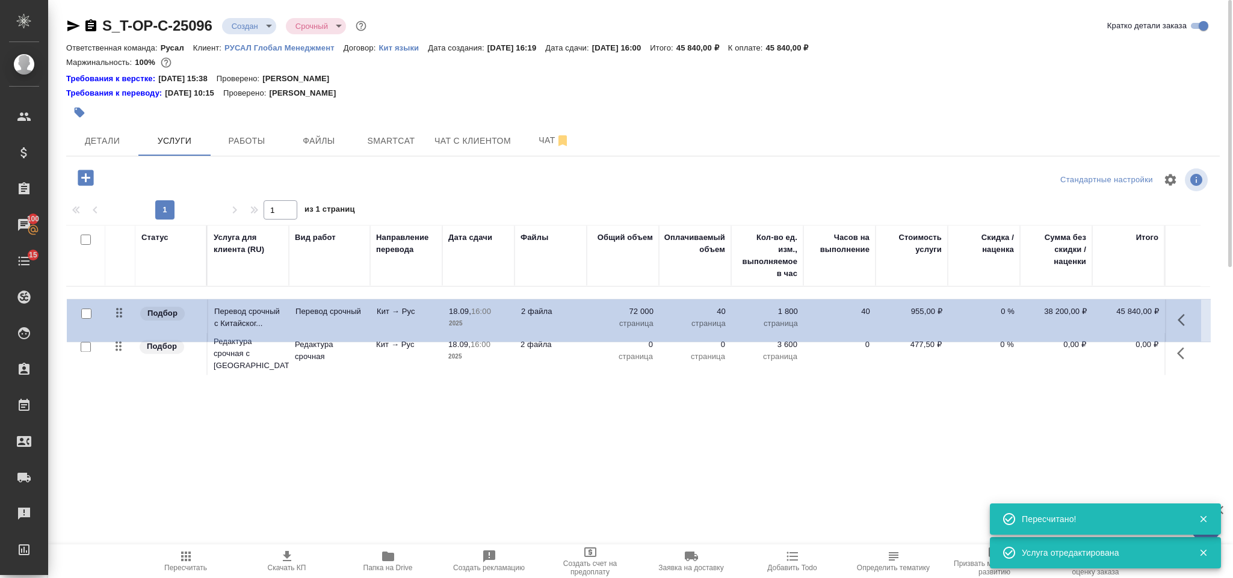
drag, startPoint x: 116, startPoint y: 356, endPoint x: 118, endPoint y: 309, distance: 47.0
click at [118, 309] on table "Статус Услуга для клиента (RU) Вид работ Направление перевода Дата сдачи Файлы …" at bounding box center [638, 301] width 1144 height 153
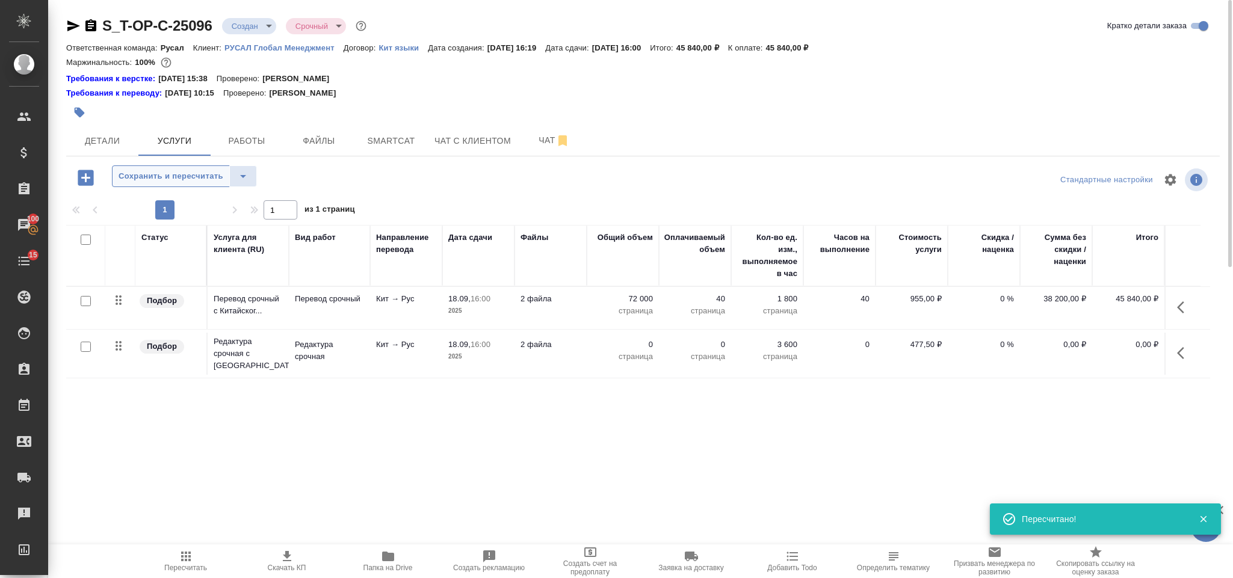
click at [164, 181] on span "Сохранить и пересчитать" at bounding box center [171, 177] width 105 height 14
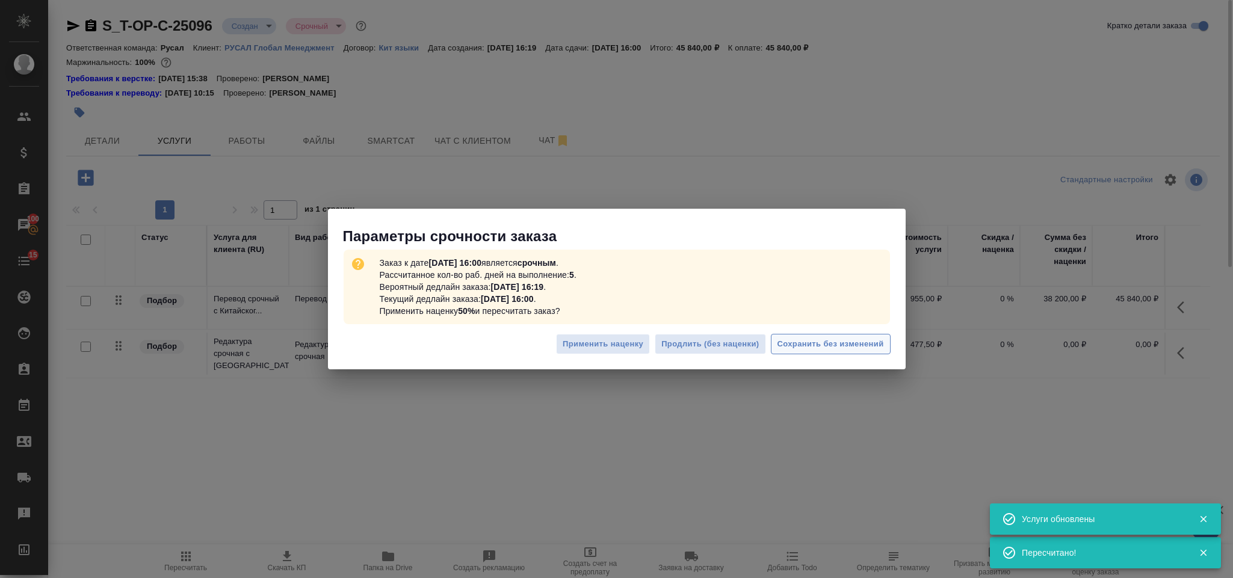
click at [869, 346] on span "Сохранить без изменений" at bounding box center [831, 345] width 107 height 14
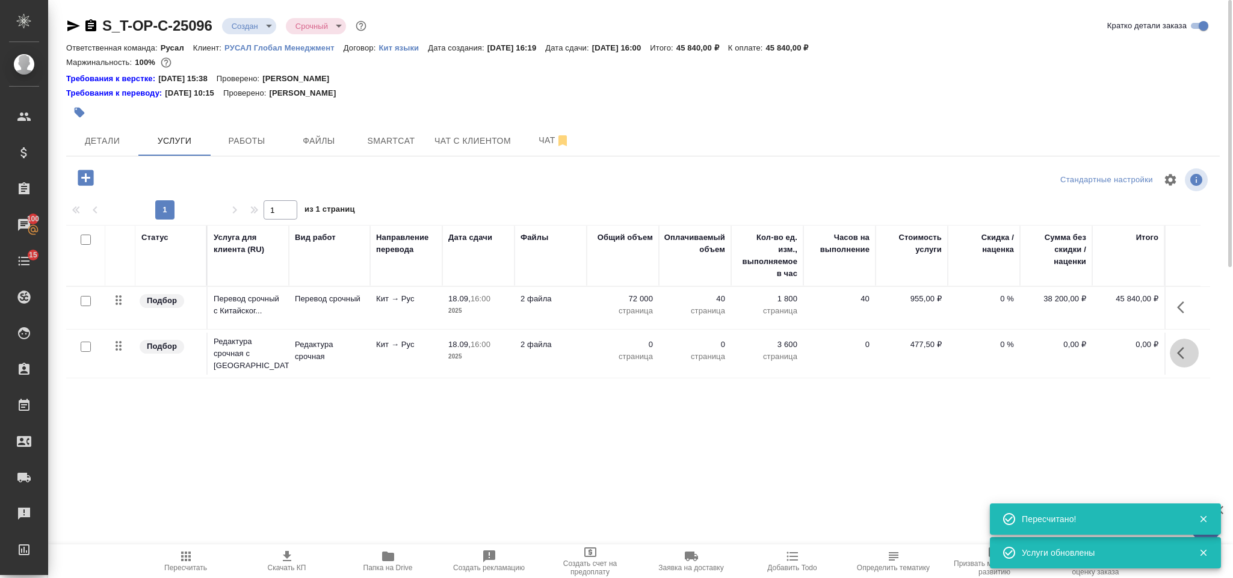
click at [1186, 356] on icon "button" at bounding box center [1184, 353] width 14 height 14
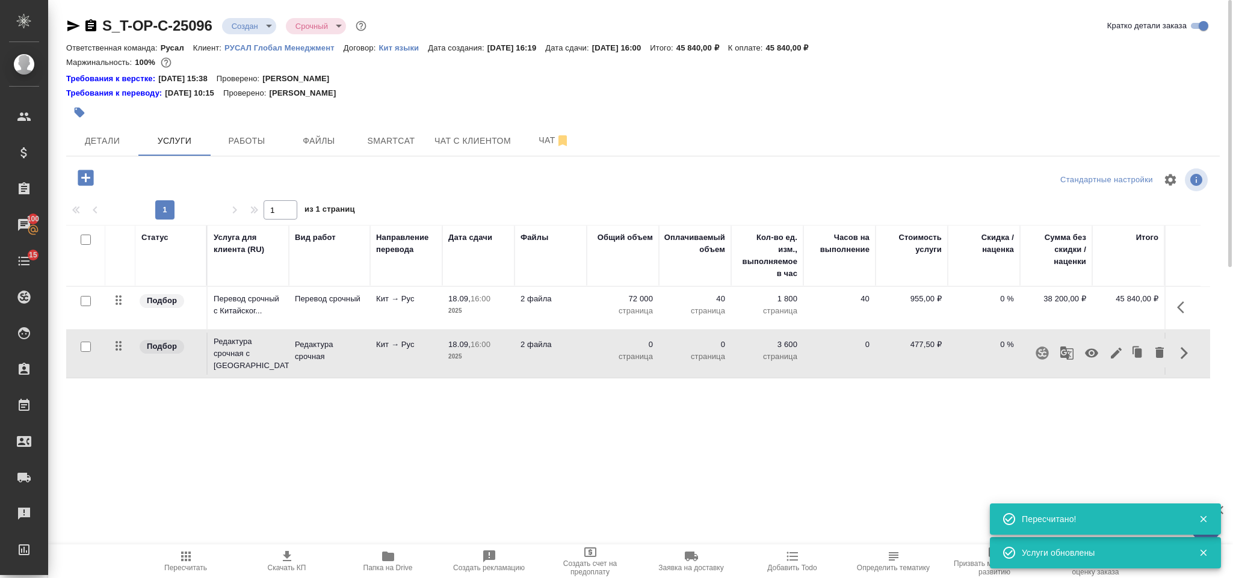
click at [1118, 353] on icon "button" at bounding box center [1116, 353] width 11 height 11
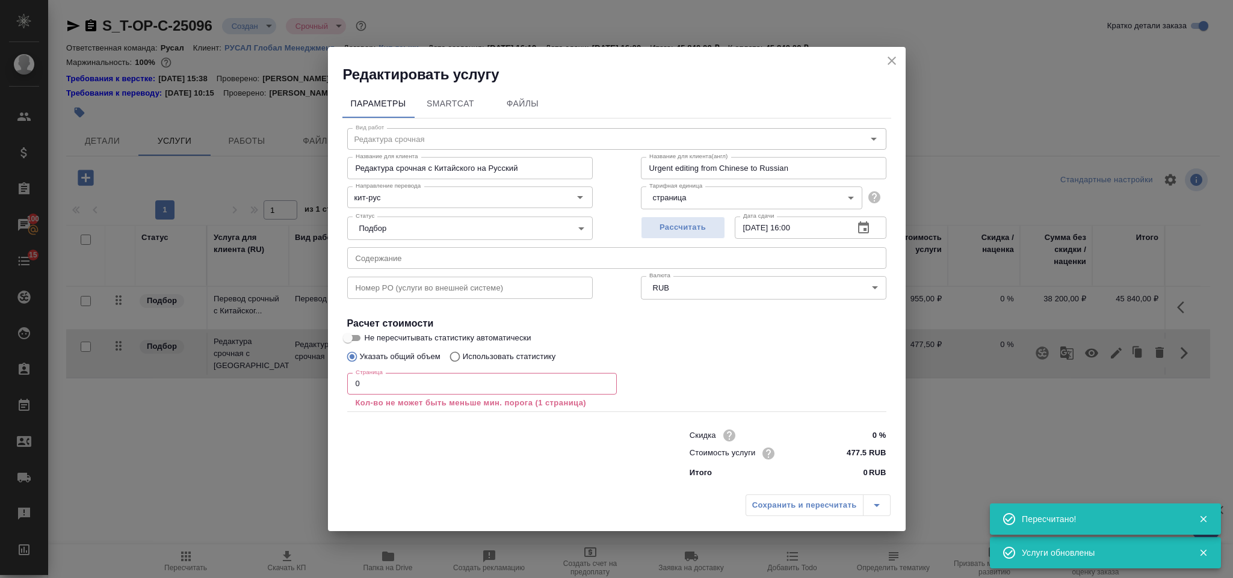
click at [365, 395] on div "Страница 0 Страница Кол-во не может быть меньше мин. порога (1 страница)" at bounding box center [482, 391] width 270 height 36
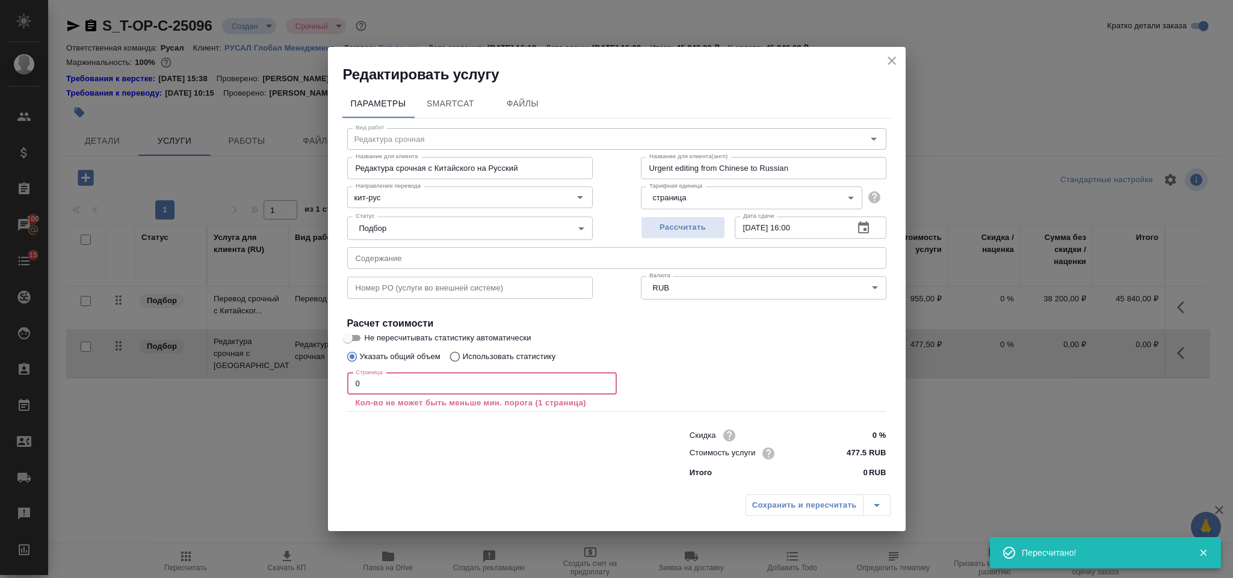
click at [373, 386] on input "0" at bounding box center [482, 384] width 270 height 22
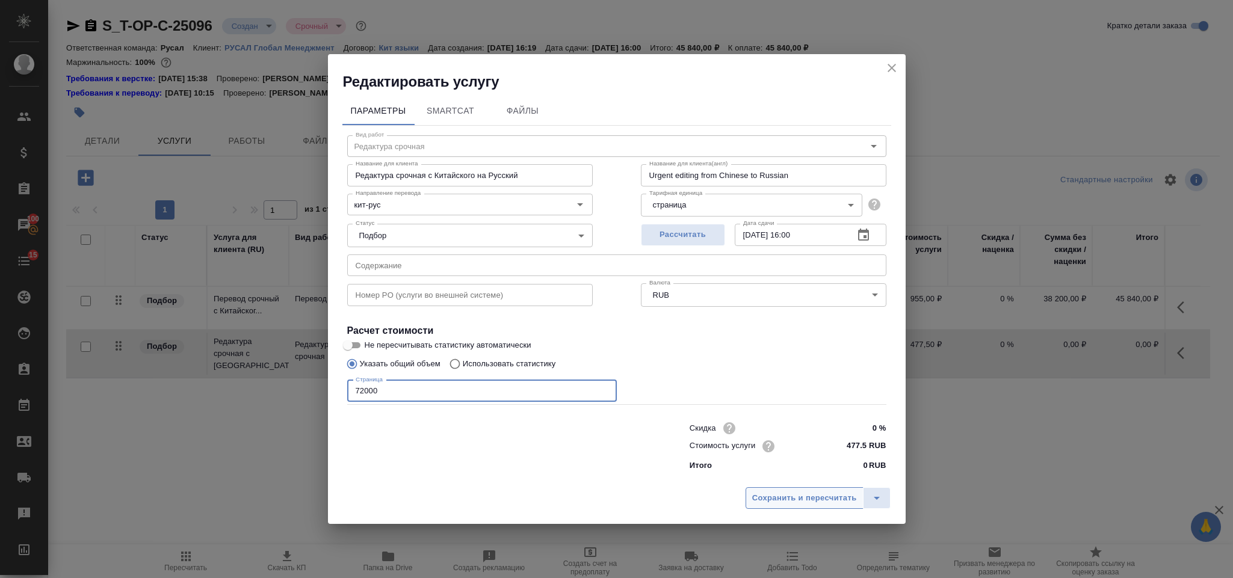
type input "72000"
click at [809, 498] on span "Сохранить и пересчитать" at bounding box center [804, 499] width 105 height 14
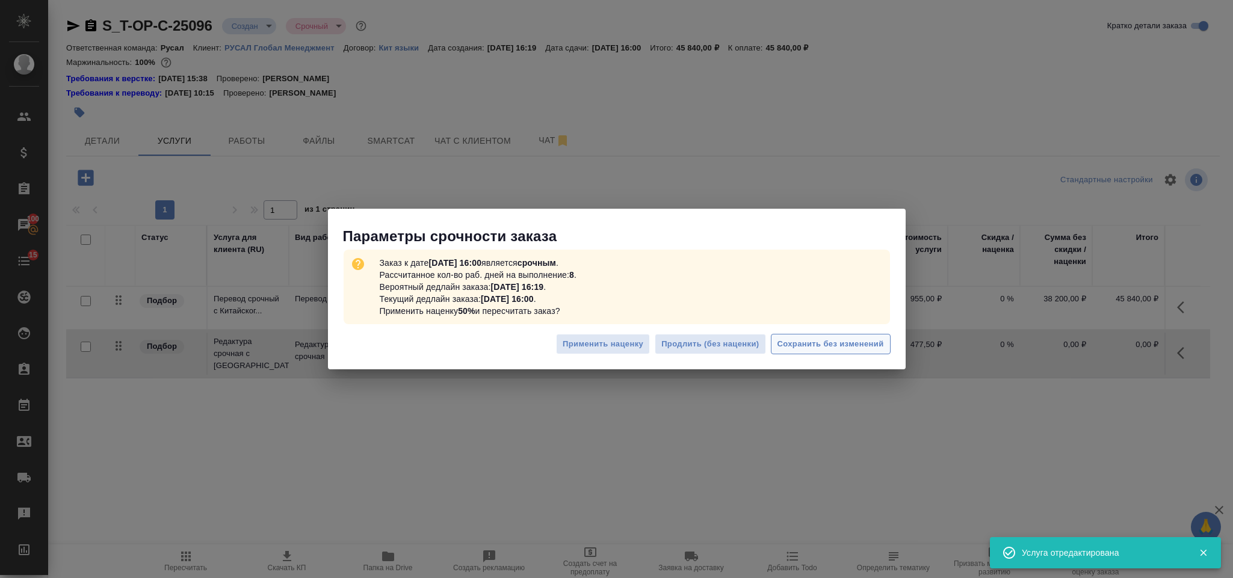
click at [816, 345] on span "Сохранить без изменений" at bounding box center [831, 345] width 107 height 14
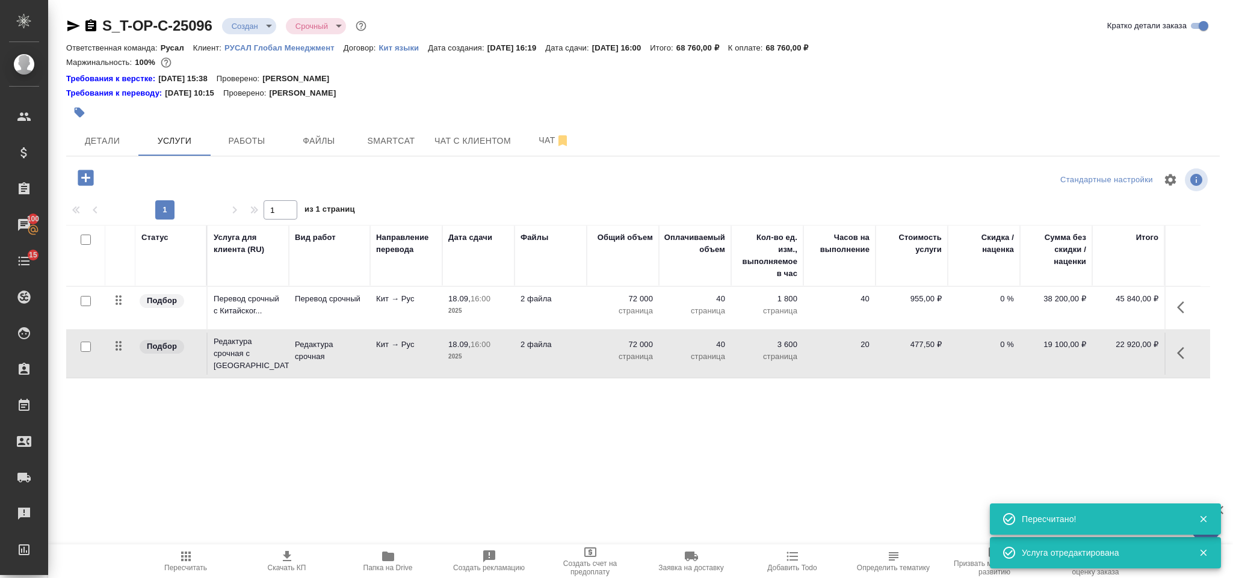
click at [85, 179] on icon "button" at bounding box center [85, 177] width 21 height 21
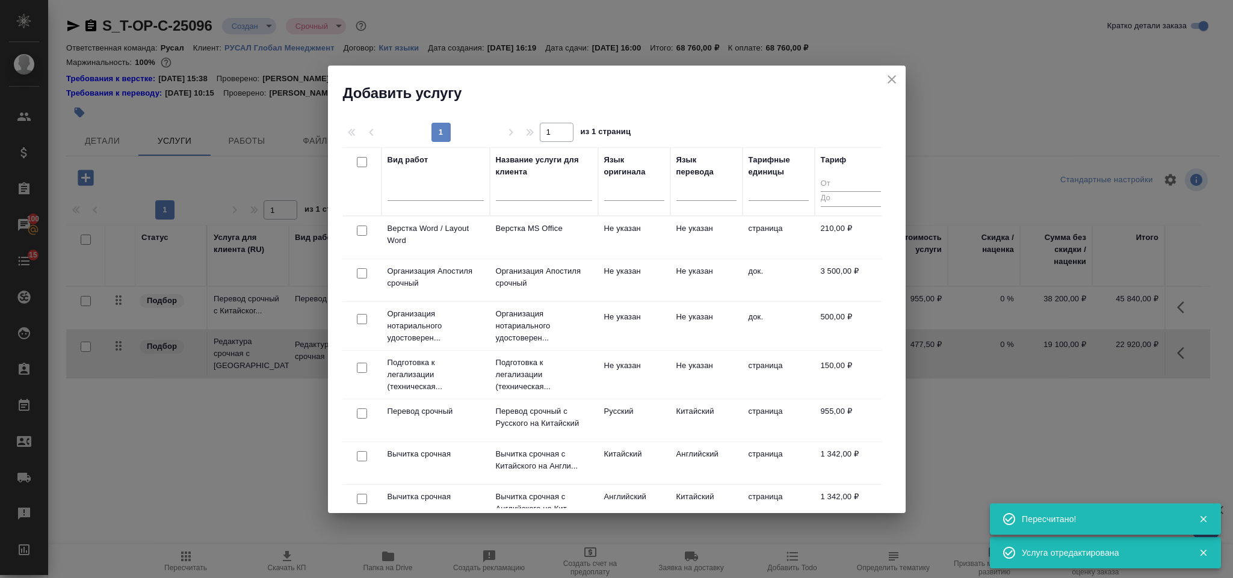
click at [367, 235] on div at bounding box center [362, 231] width 27 height 17
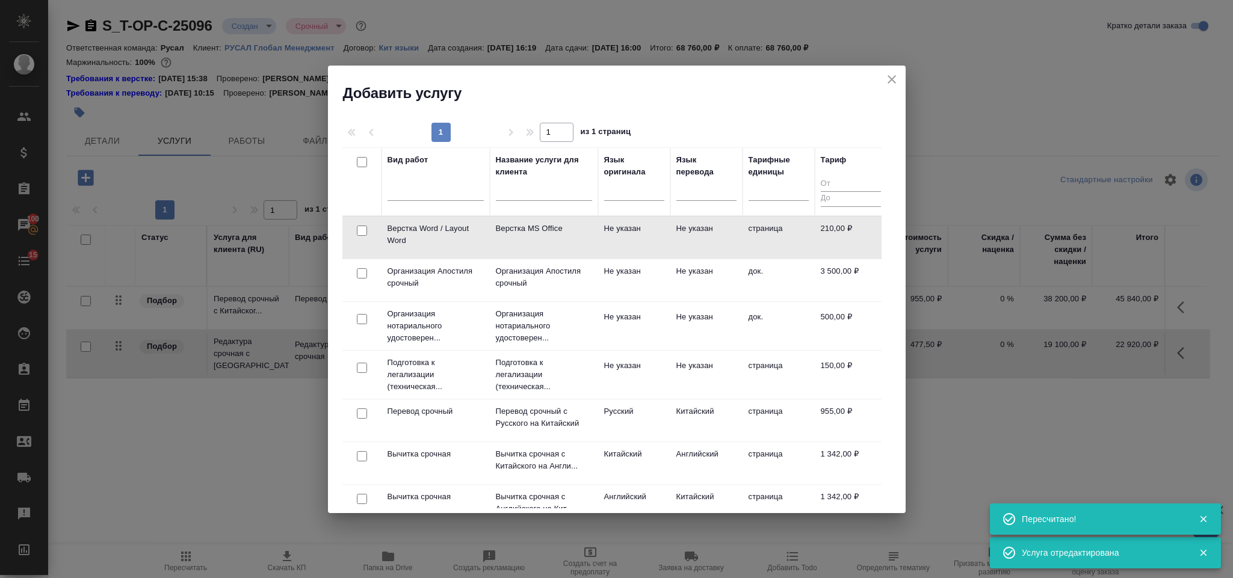
click at [361, 230] on input "checkbox" at bounding box center [362, 231] width 10 height 10
checkbox input "true"
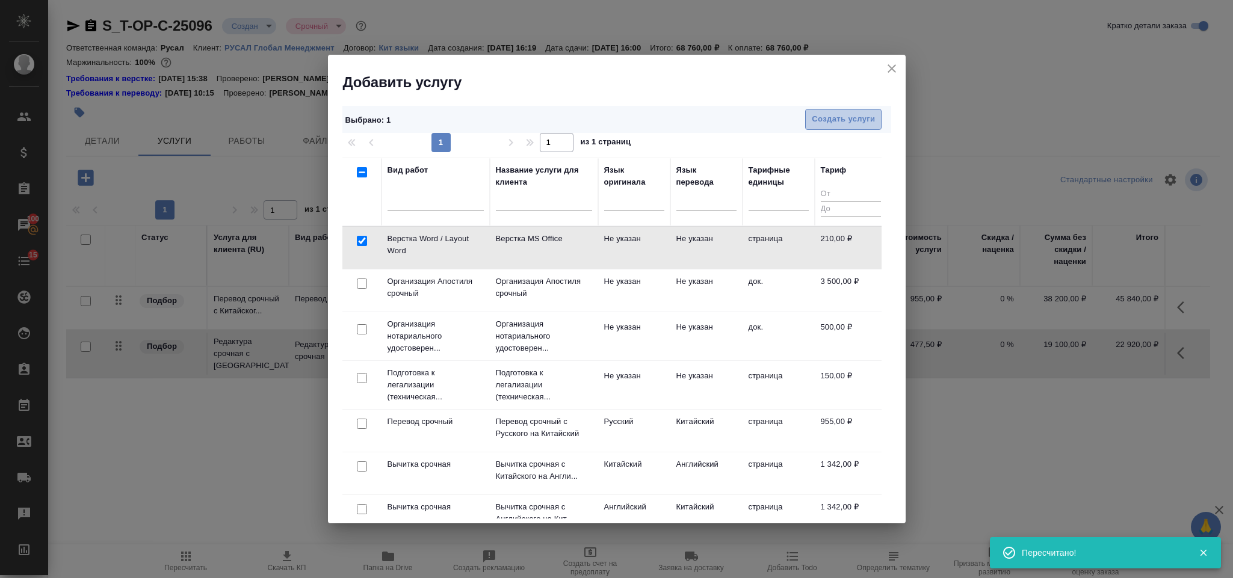
click at [834, 116] on span "Создать услуги" at bounding box center [843, 120] width 63 height 14
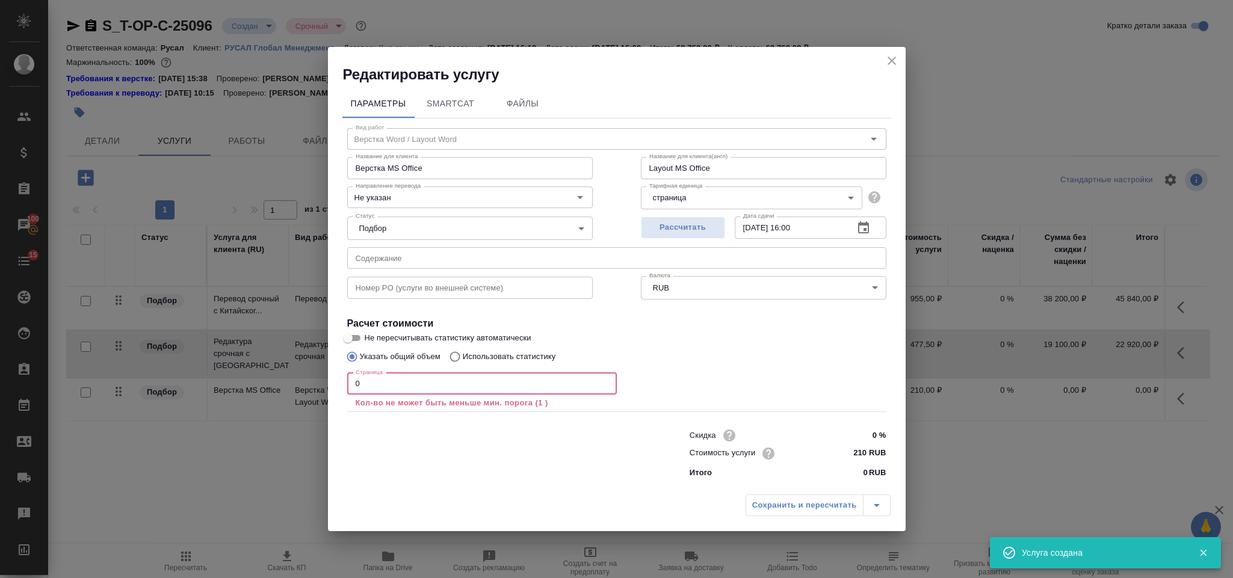
click at [381, 379] on input "0" at bounding box center [482, 384] width 270 height 22
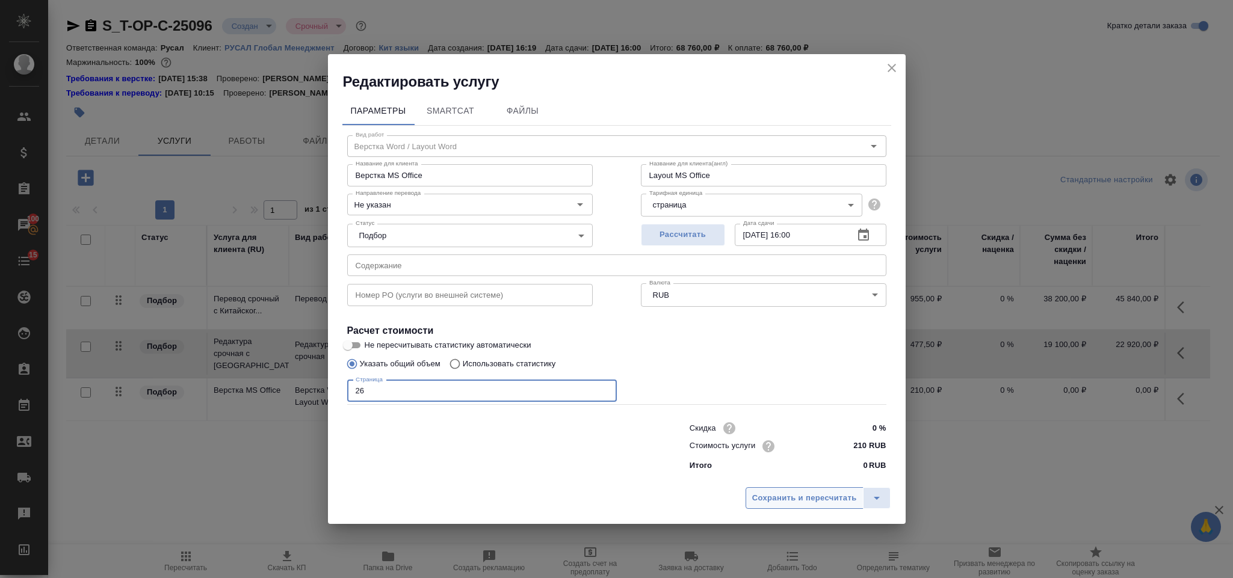
type input "26"
click at [766, 497] on span "Сохранить и пересчитать" at bounding box center [804, 499] width 105 height 14
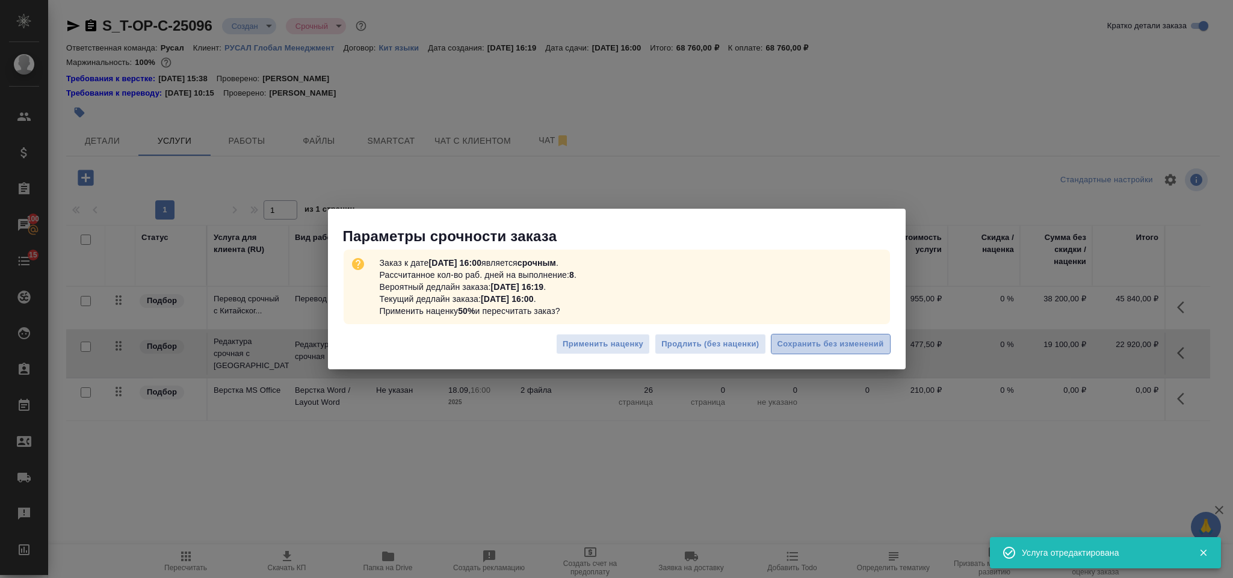
click at [804, 335] on button "Сохранить без изменений" at bounding box center [831, 344] width 120 height 21
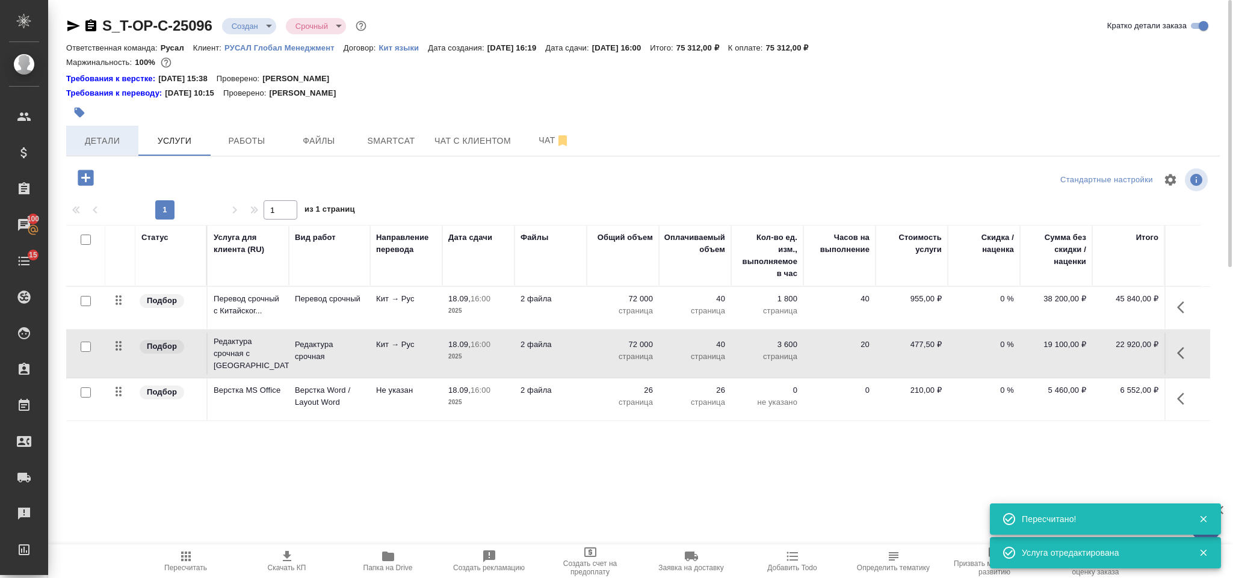
click at [108, 140] on span "Детали" at bounding box center [102, 141] width 58 height 15
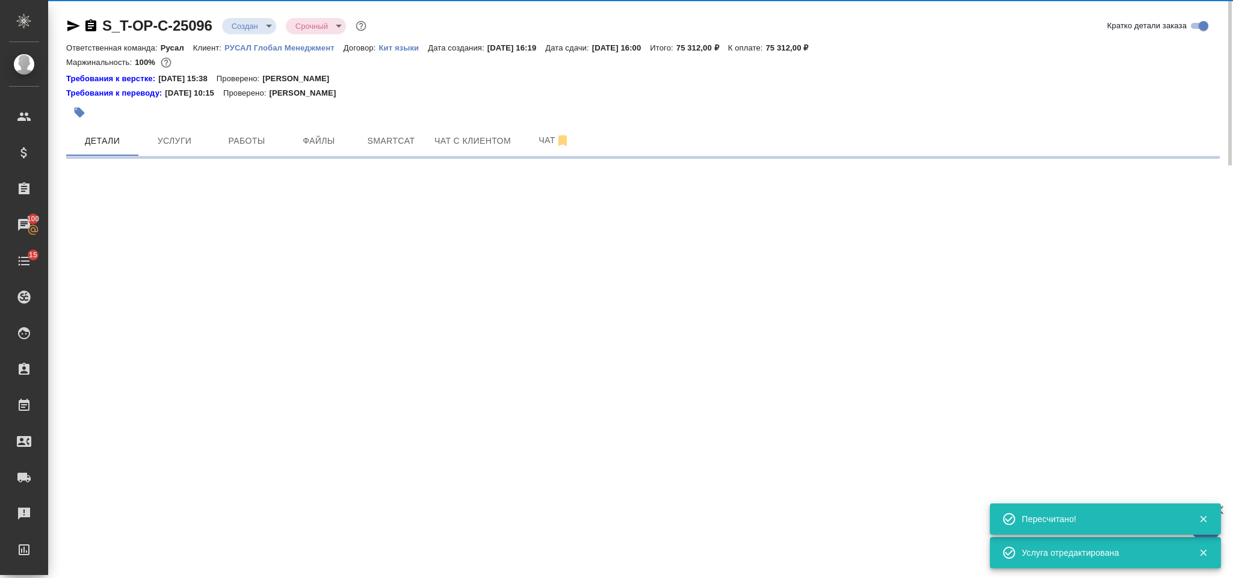
select select "RU"
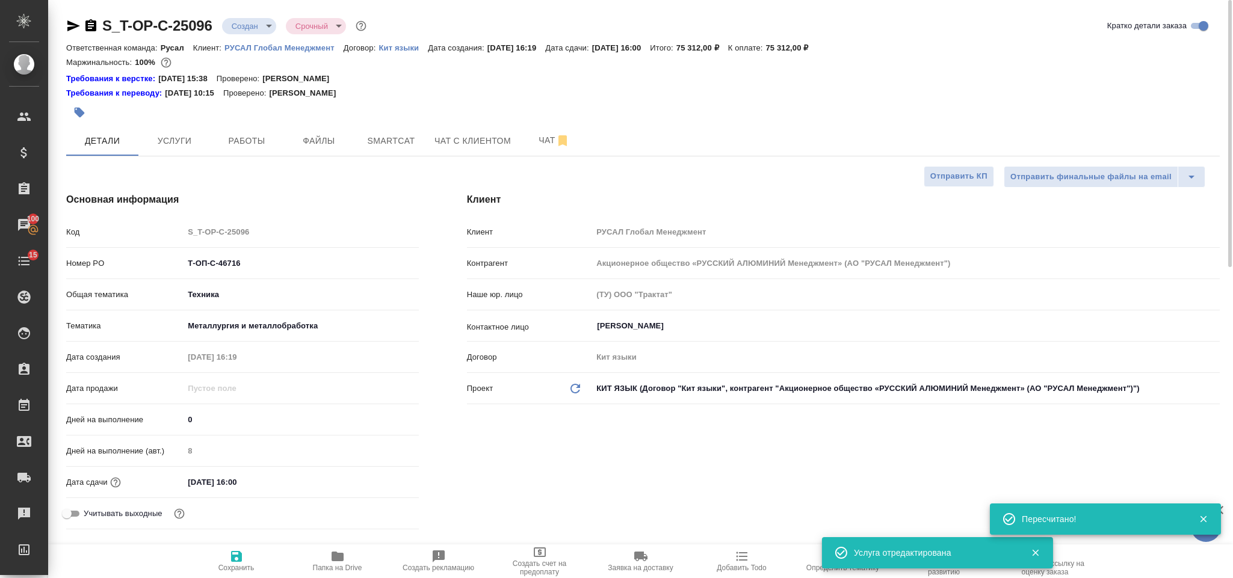
type textarea "x"
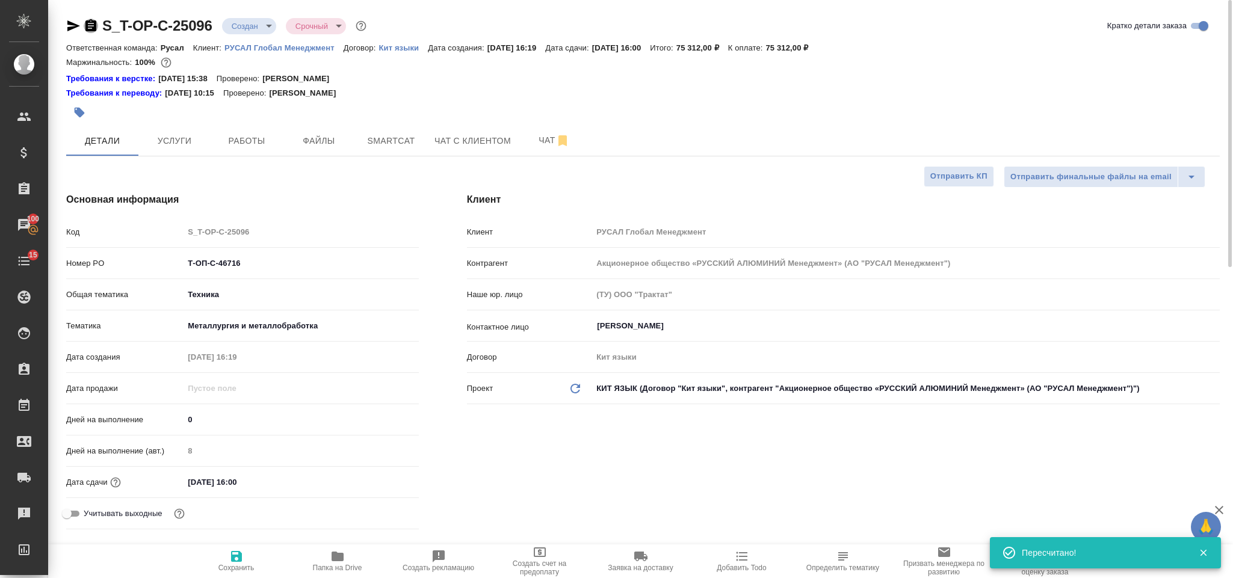
click at [92, 22] on icon "button" at bounding box center [90, 25] width 11 height 12
click at [71, 22] on icon "button" at bounding box center [73, 25] width 13 height 11
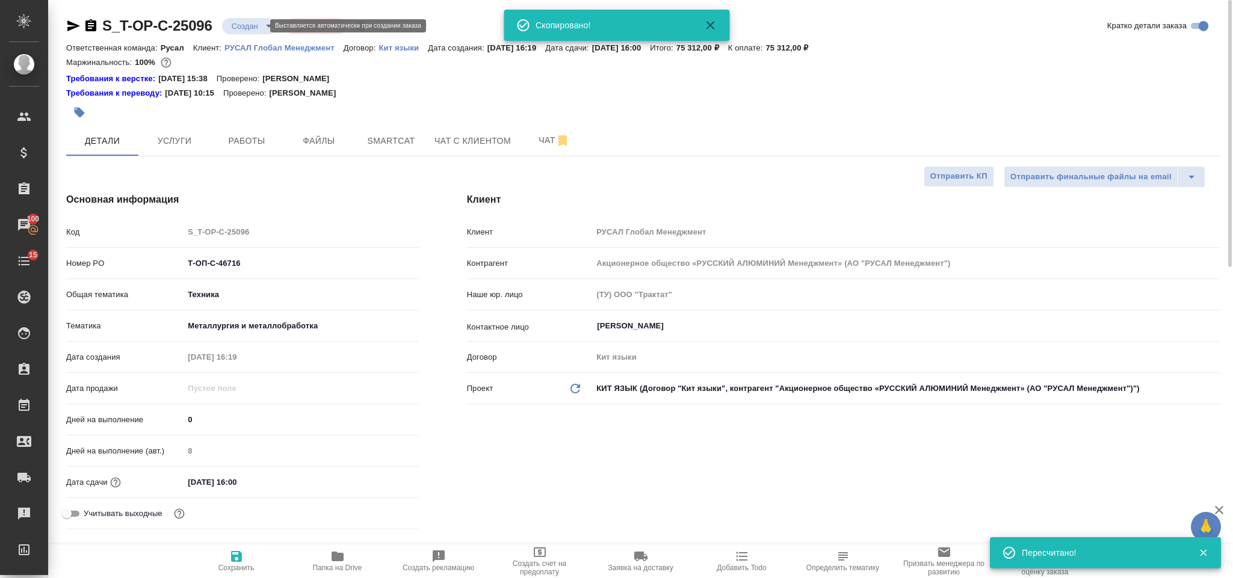
click at [238, 29] on body "🙏 .cls-1 fill:#fff; AWATERA Gorlenko Yuliua Клиенты Спецификации Заказы 100 Чат…" at bounding box center [616, 289] width 1233 height 578
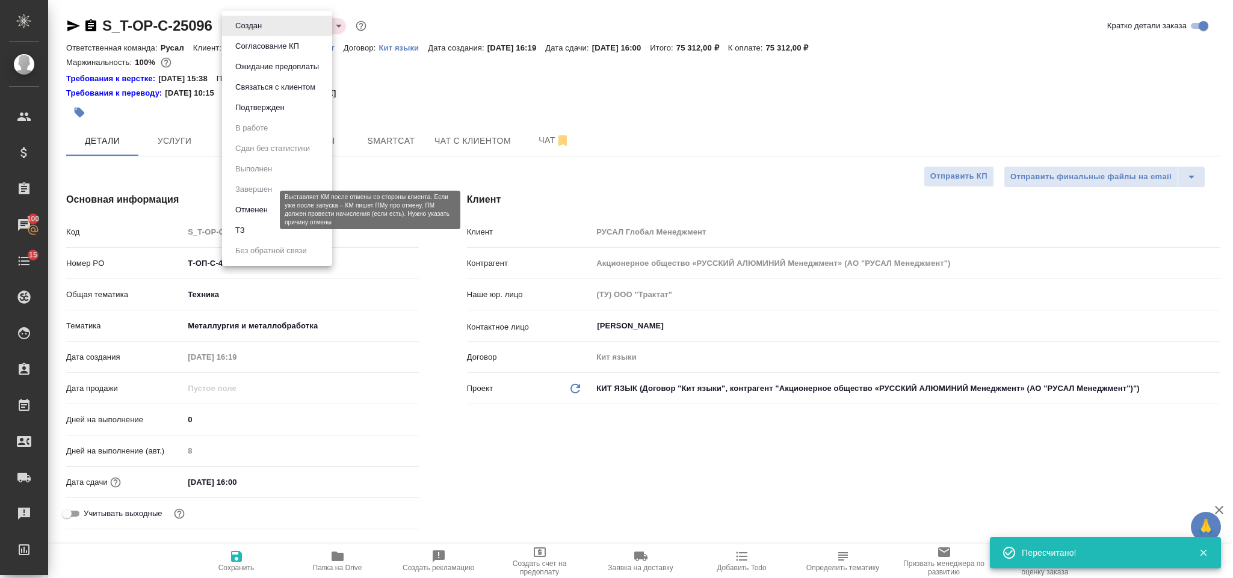
click at [264, 228] on li "ТЗ" at bounding box center [277, 230] width 110 height 20
type textarea "x"
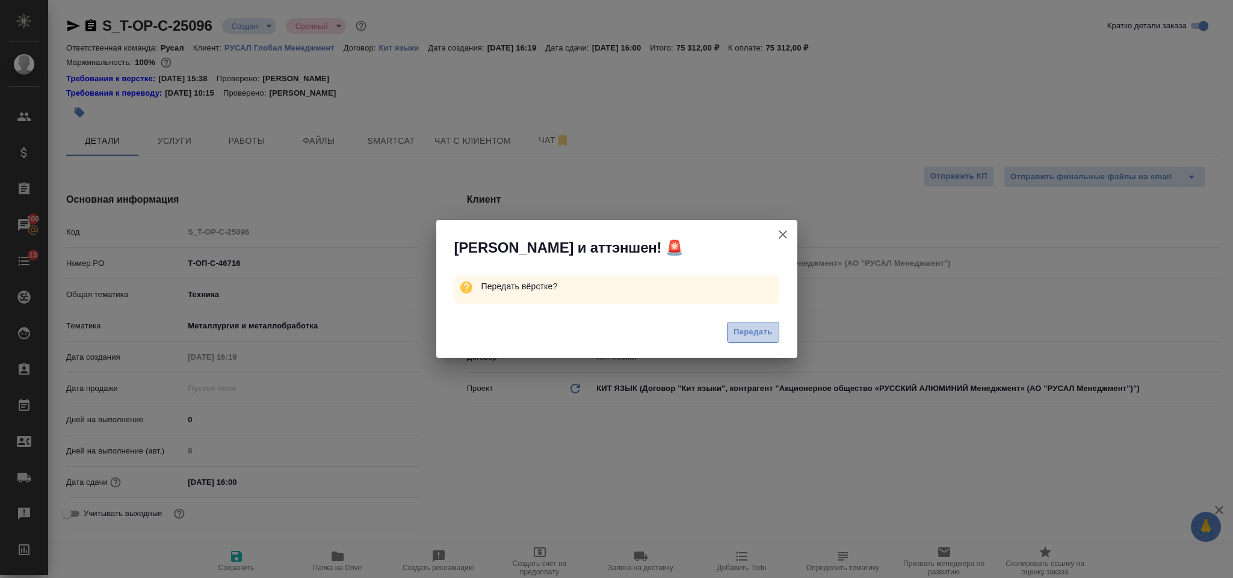
click at [734, 336] on span "Передать" at bounding box center [753, 333] width 39 height 14
type textarea "x"
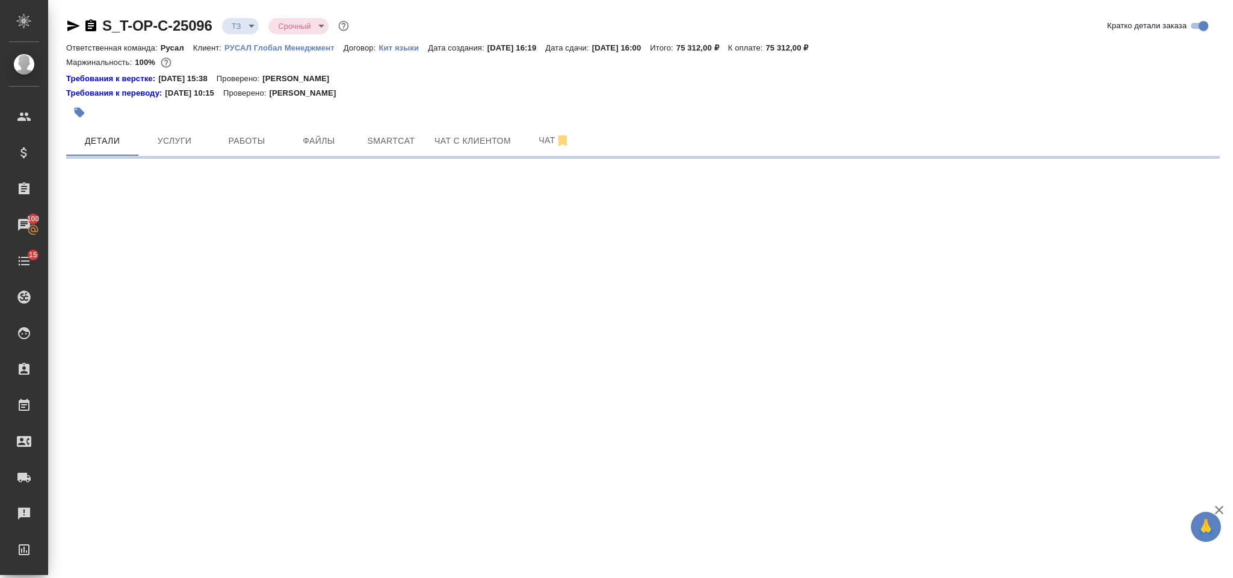
select select "RU"
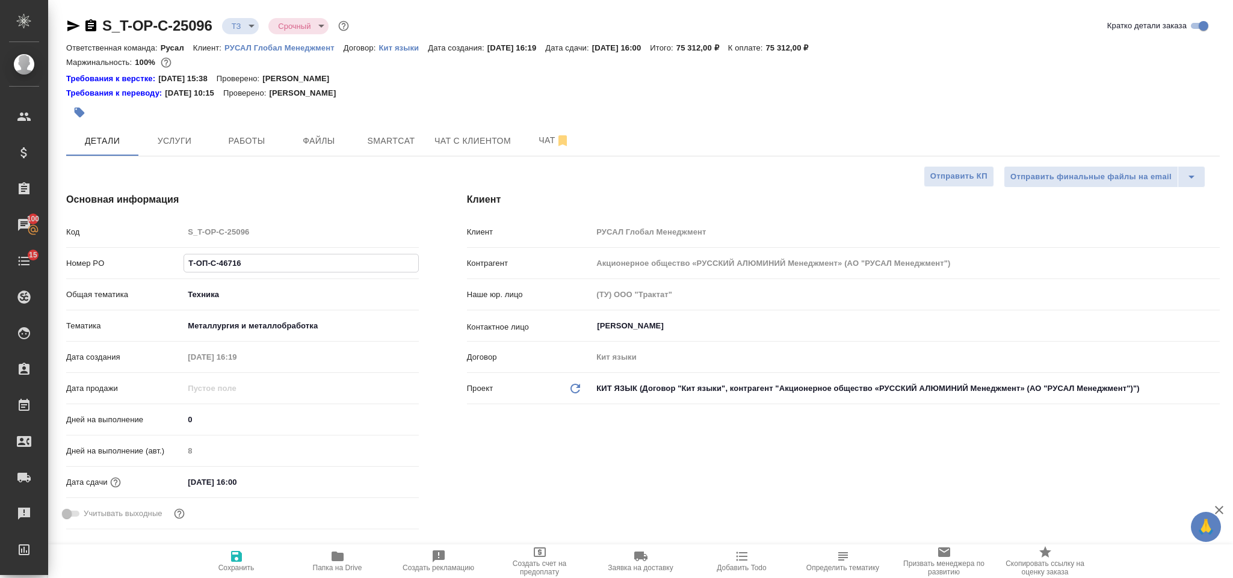
drag, startPoint x: 297, startPoint y: 269, endPoint x: 186, endPoint y: 265, distance: 110.8
click at [186, 265] on input "Т-ОП-С-46716" at bounding box center [301, 263] width 234 height 17
select select "RU"
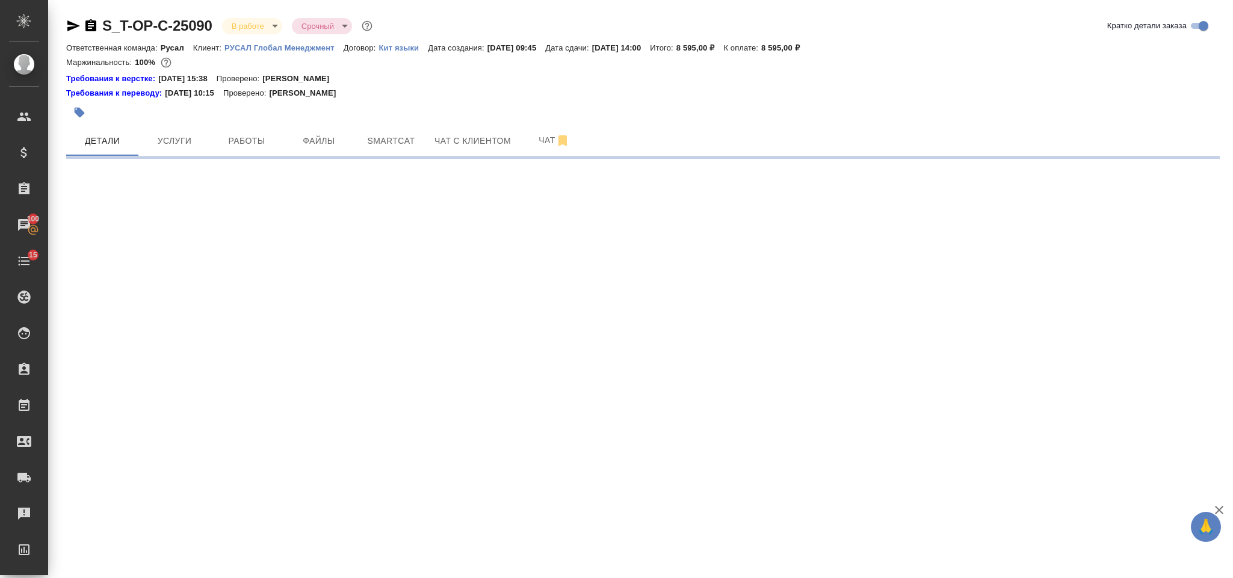
select select "RU"
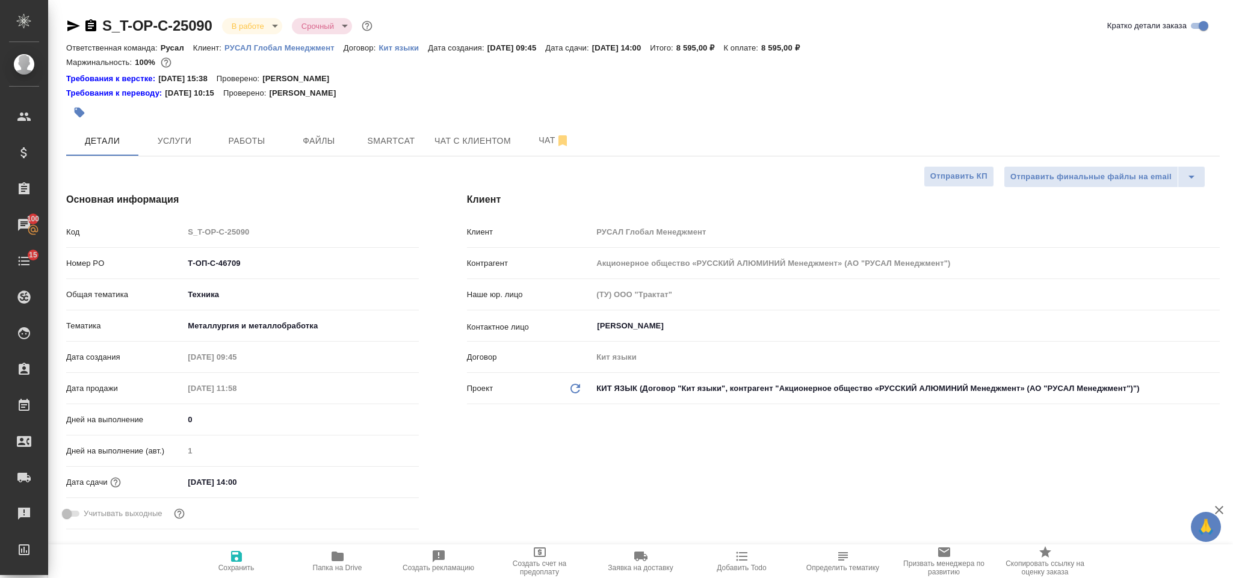
type textarea "x"
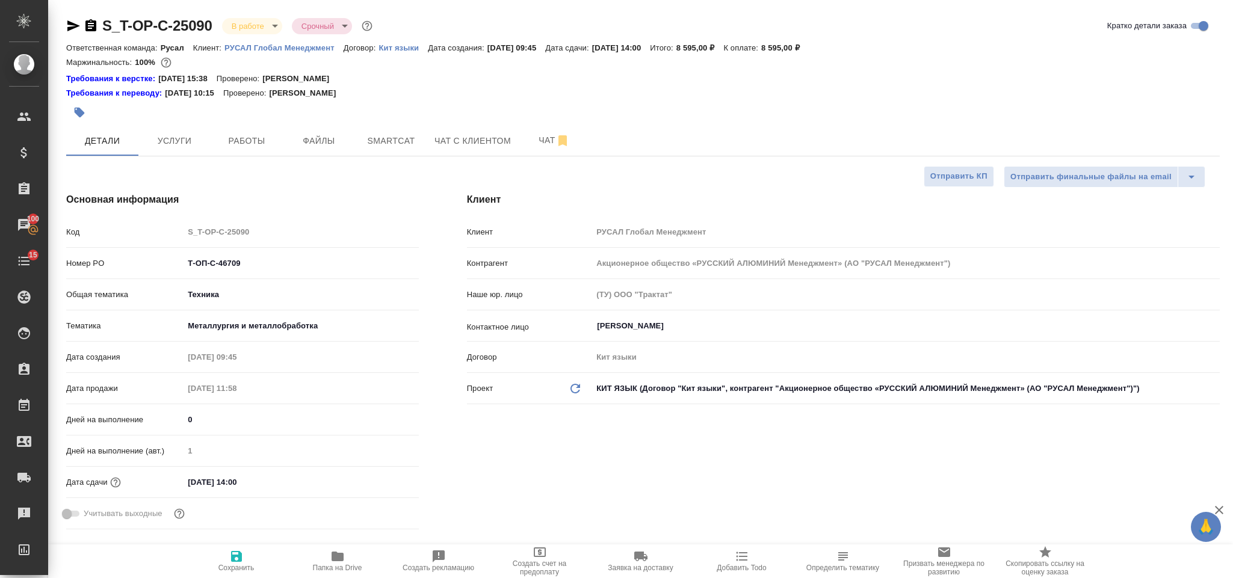
type textarea "x"
select select "RU"
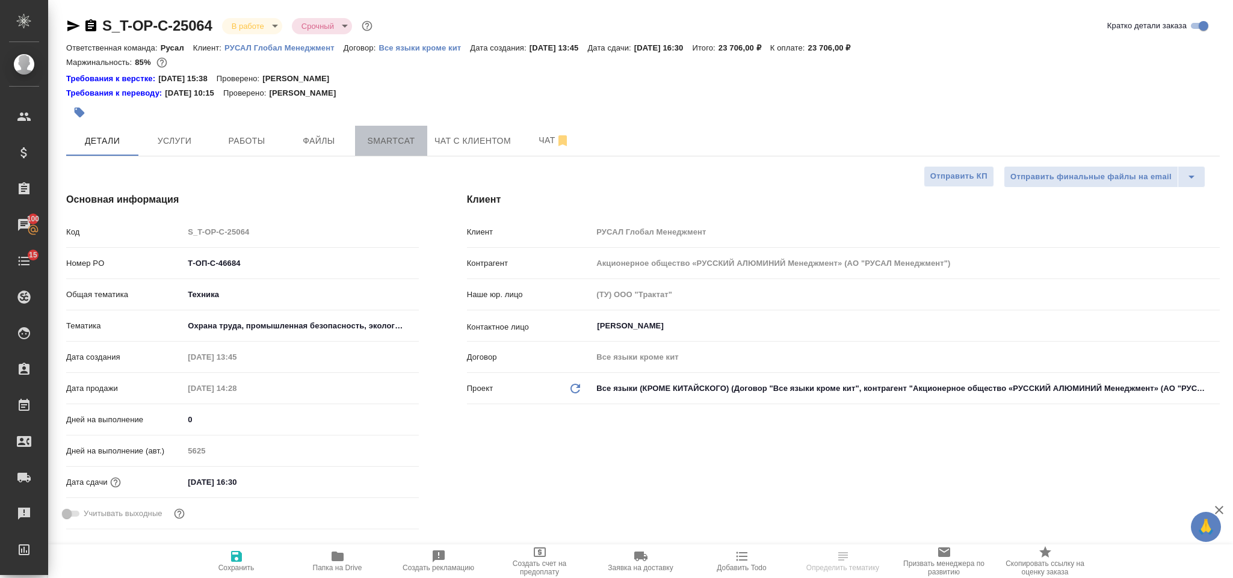
click at [381, 146] on span "Smartcat" at bounding box center [391, 141] width 58 height 15
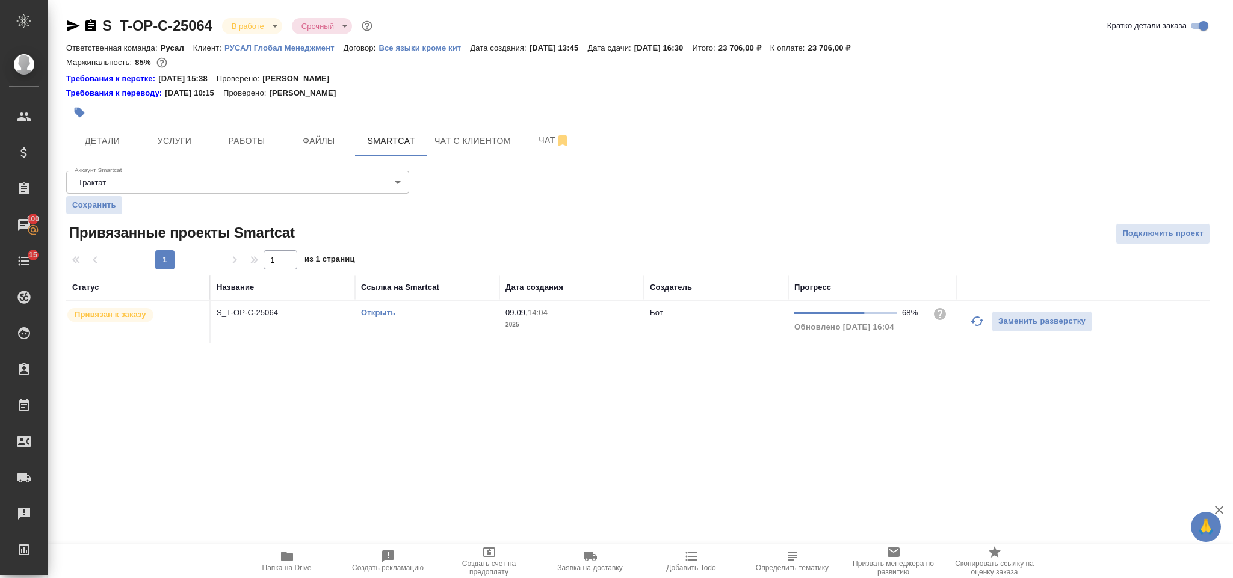
click at [973, 325] on icon "button" at bounding box center [977, 322] width 13 height 10
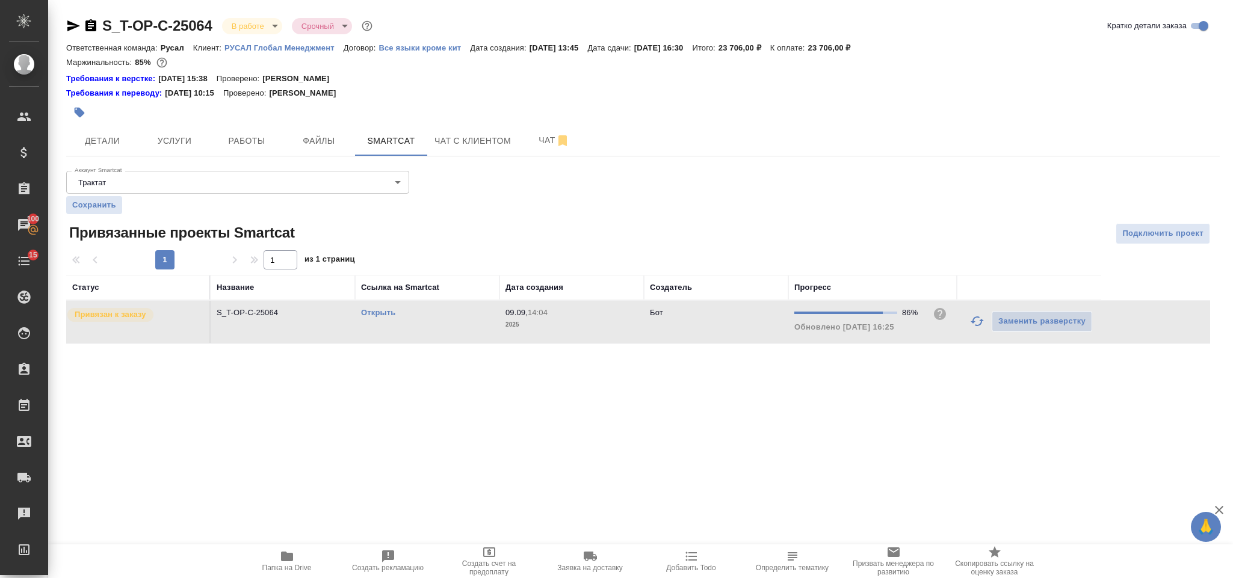
click at [974, 327] on icon "button" at bounding box center [977, 321] width 14 height 14
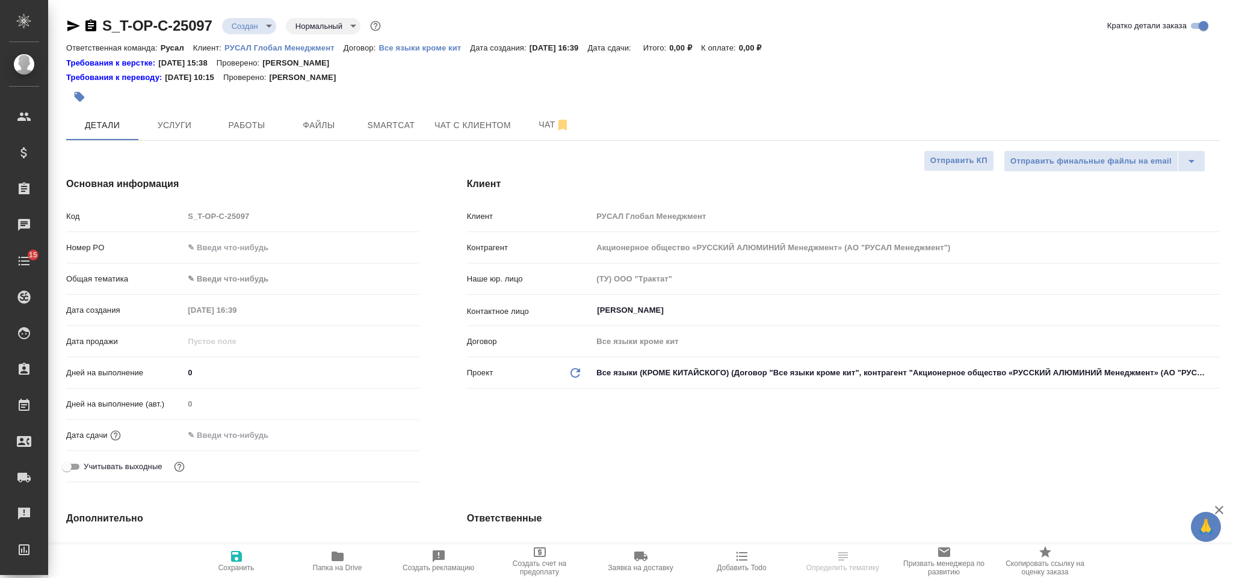
select select "RU"
click at [244, 237] on div "Номер PO" at bounding box center [242, 247] width 353 height 21
click at [246, 244] on input "text" at bounding box center [301, 247] width 235 height 17
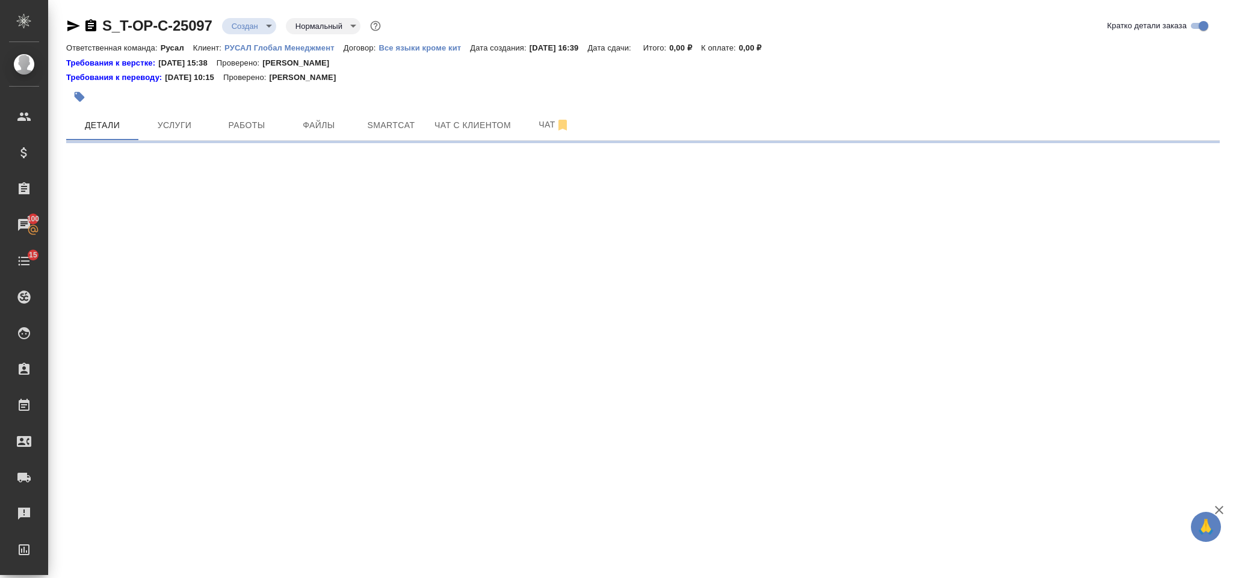
select select "RU"
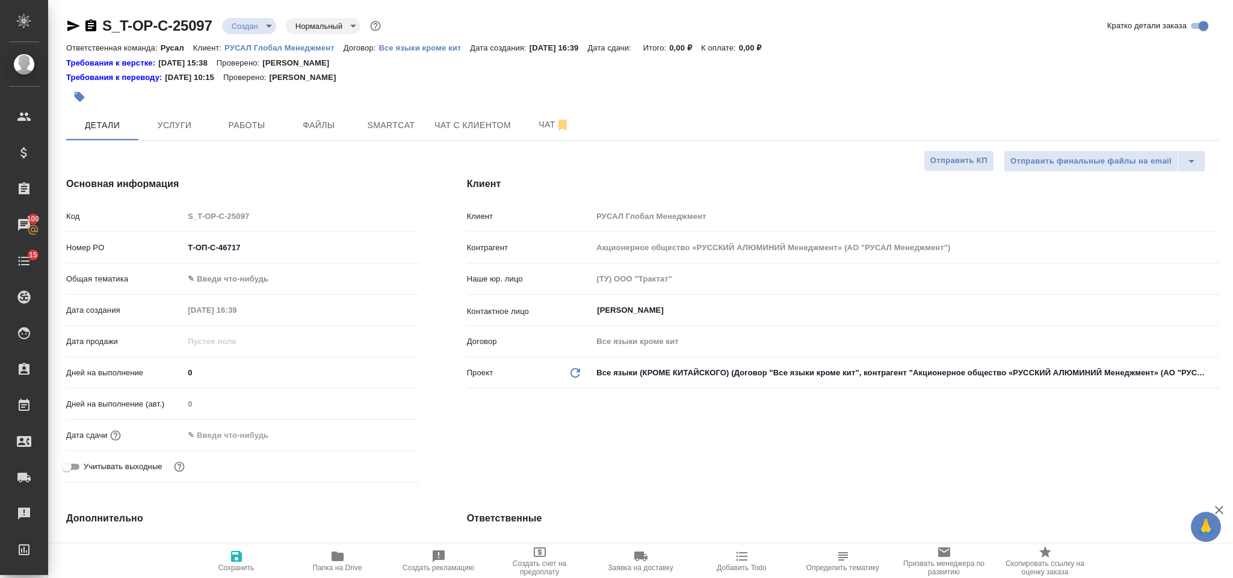
type textarea "x"
click at [259, 282] on body "🙏 .cls-1 fill:#fff; AWATERA [PERSON_NAME] Спецификации Заказы 100 Чаты 15 Todo …" at bounding box center [616, 289] width 1233 height 578
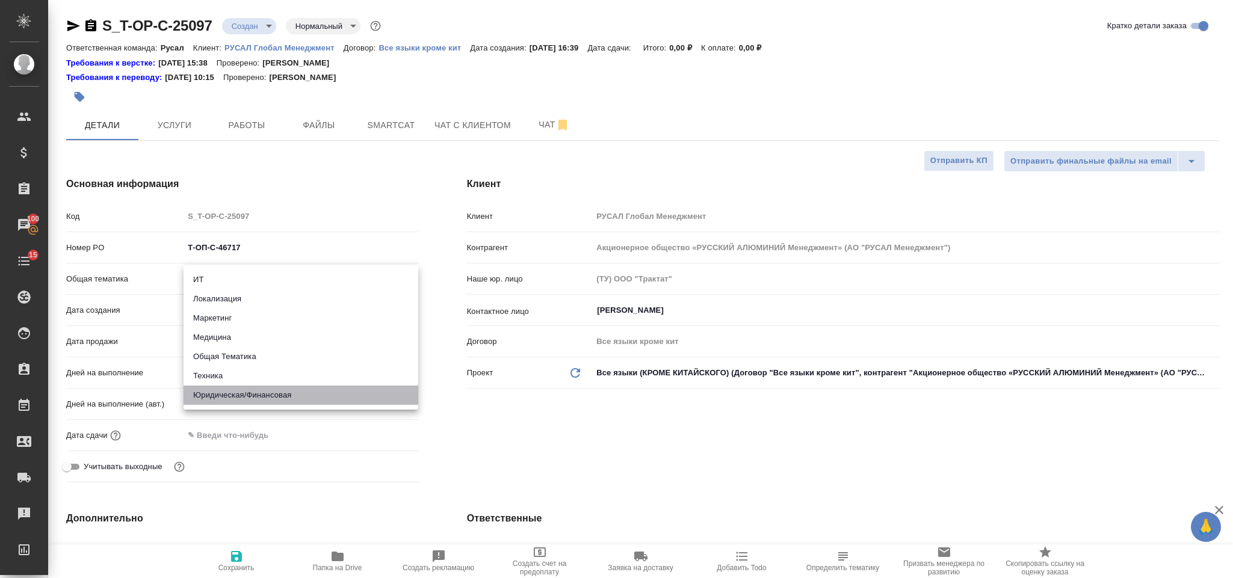
click at [266, 397] on li "Юридическая/Финансовая" at bounding box center [301, 395] width 235 height 19
type input "yr-fn"
type textarea "x"
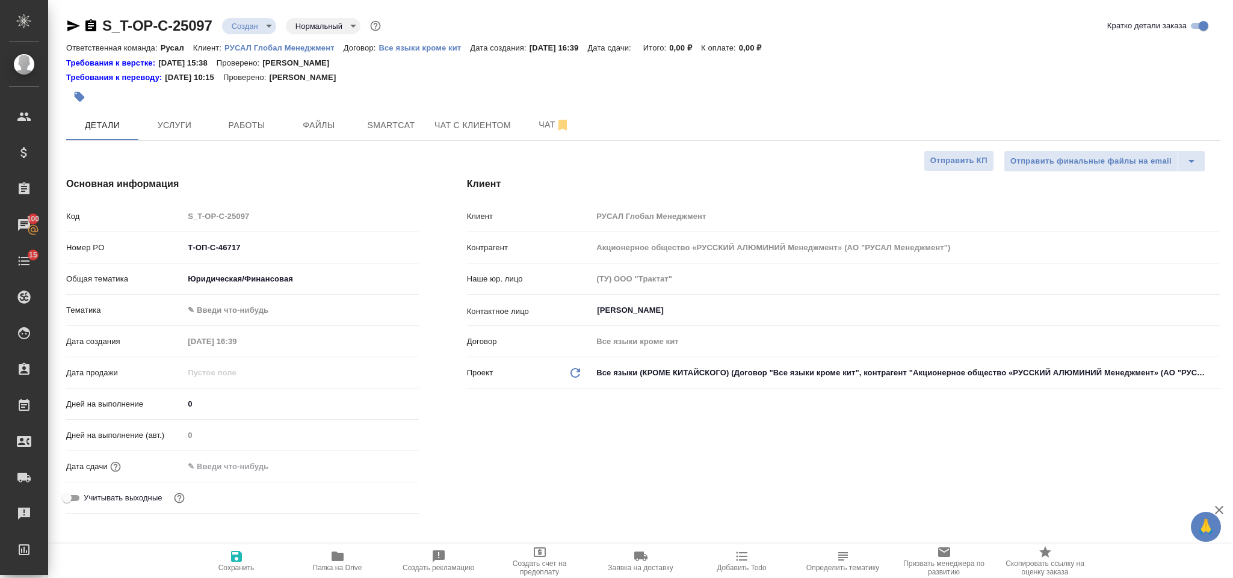
click at [251, 307] on body "🙏 .cls-1 fill:#fff; AWATERA [PERSON_NAME] Спецификации Заказы 100 Чаты 15 Todo …" at bounding box center [616, 289] width 1233 height 578
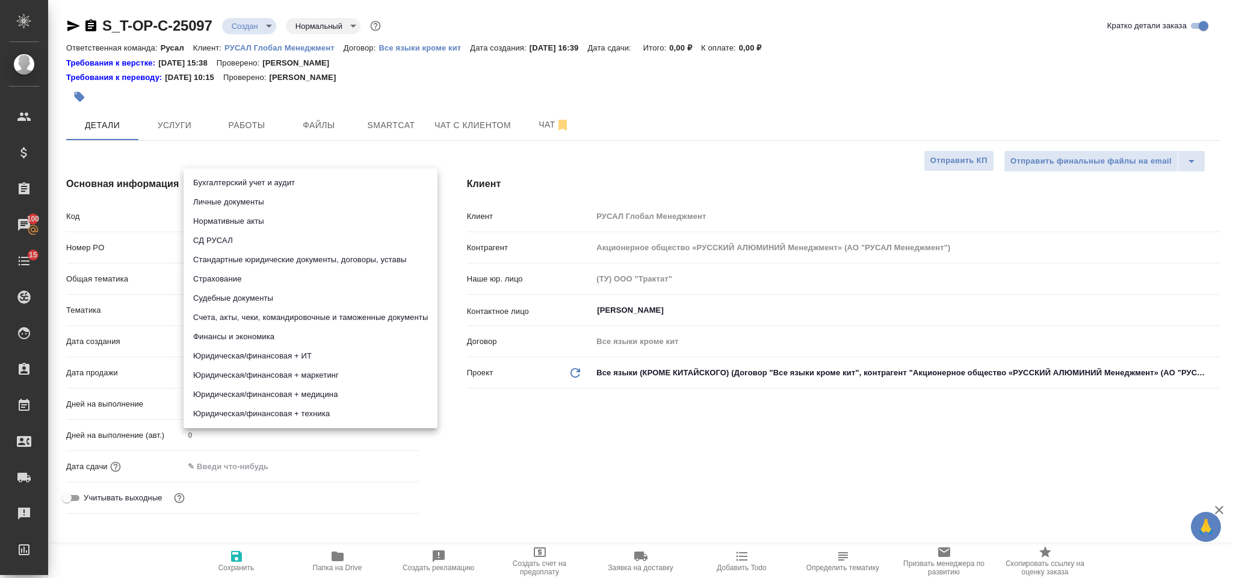
click at [288, 255] on li "Стандартные юридические документы, договоры, уставы" at bounding box center [311, 259] width 254 height 19
type textarea "x"
type input "5f647205b73bc97568ca66bf"
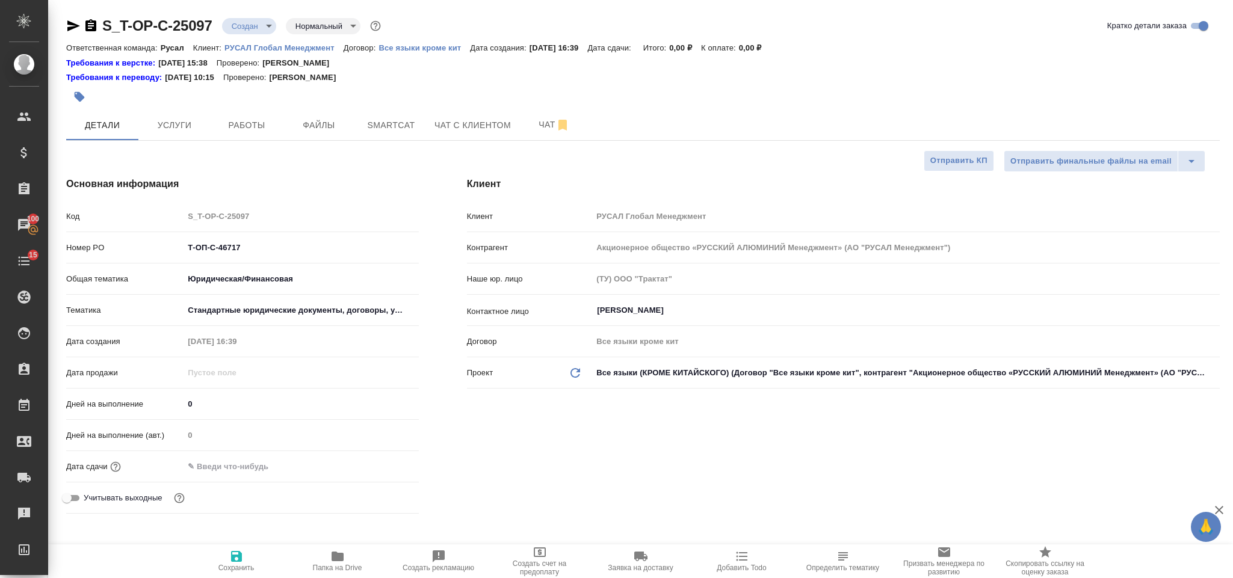
click at [252, 473] on input "text" at bounding box center [236, 466] width 105 height 17
click at [385, 465] on icon "button" at bounding box center [384, 466] width 14 height 14
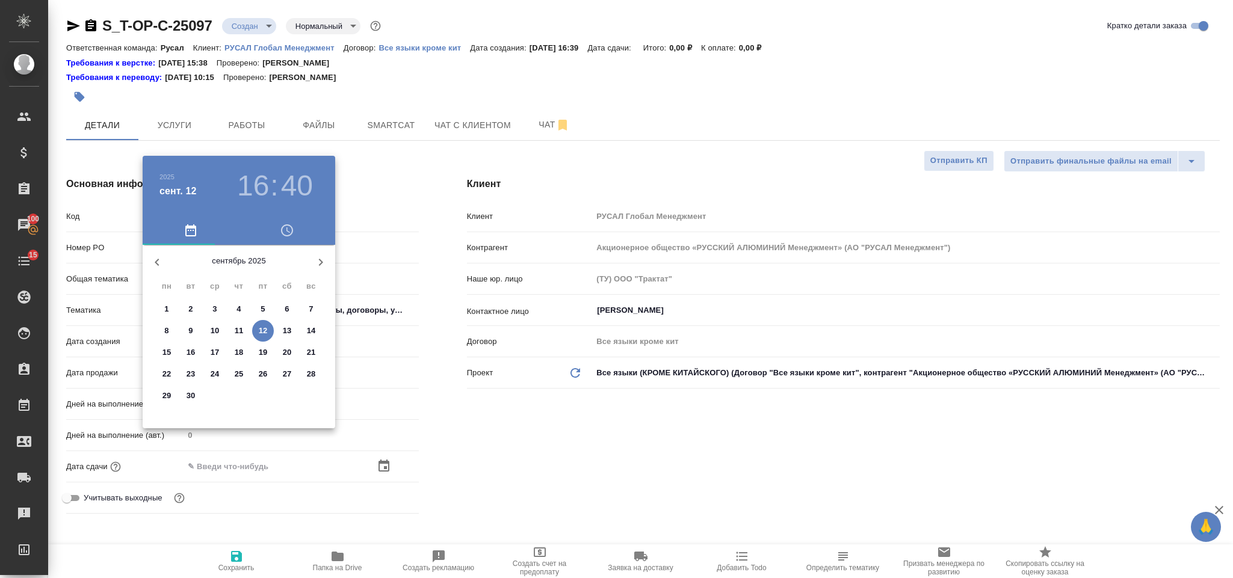
click at [170, 352] on p "15" at bounding box center [167, 353] width 9 height 12
type input "[DATE] 16:40"
type textarea "x"
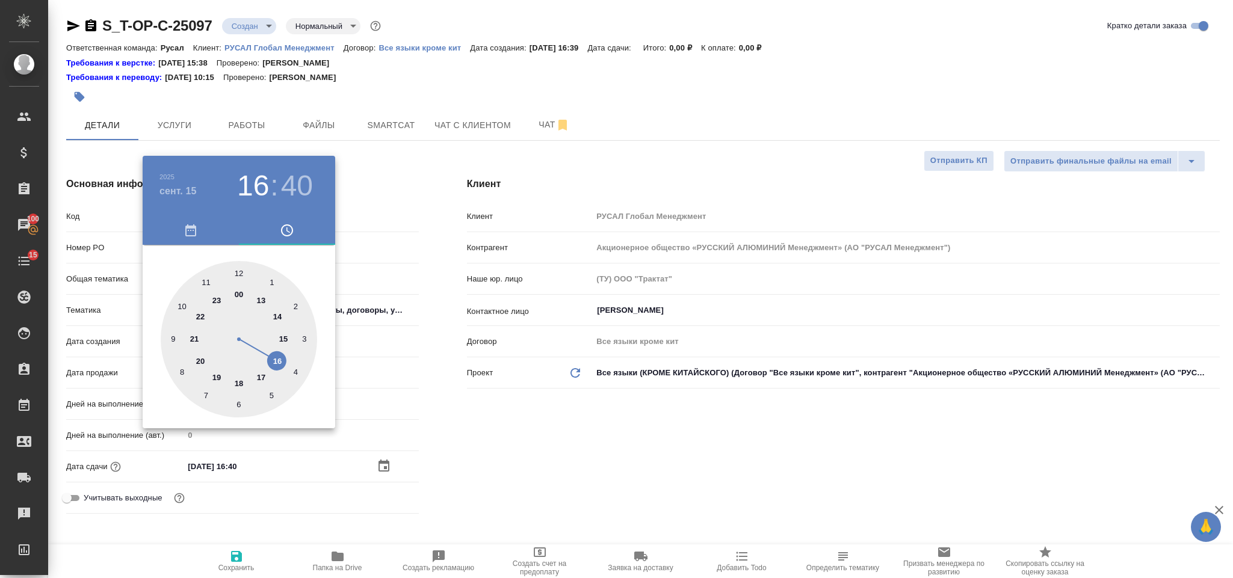
click at [261, 299] on div at bounding box center [239, 339] width 156 height 156
type input "[DATE] 13:40"
type textarea "x"
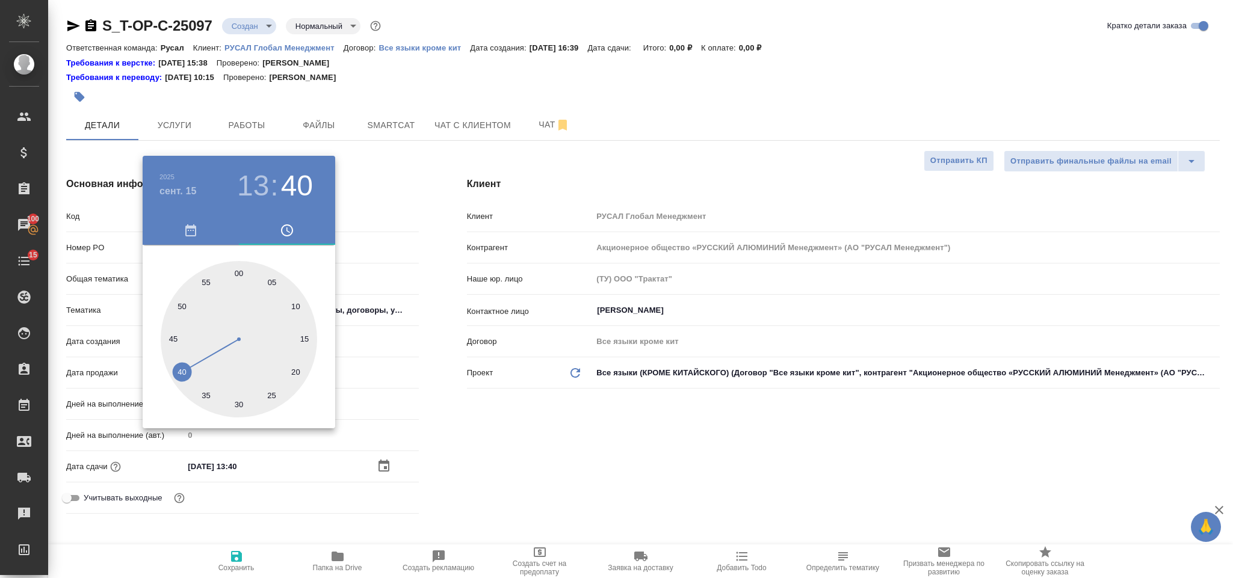
click at [239, 403] on div at bounding box center [239, 339] width 156 height 156
type input "[DATE] 13:30"
type textarea "x"
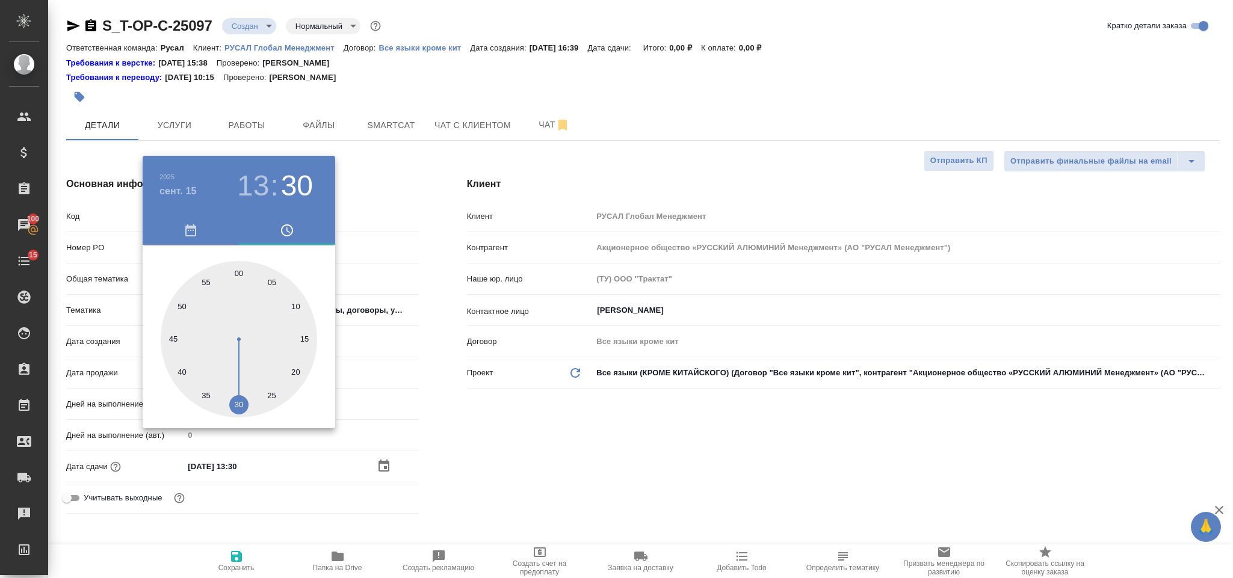
click at [603, 434] on div at bounding box center [616, 289] width 1233 height 578
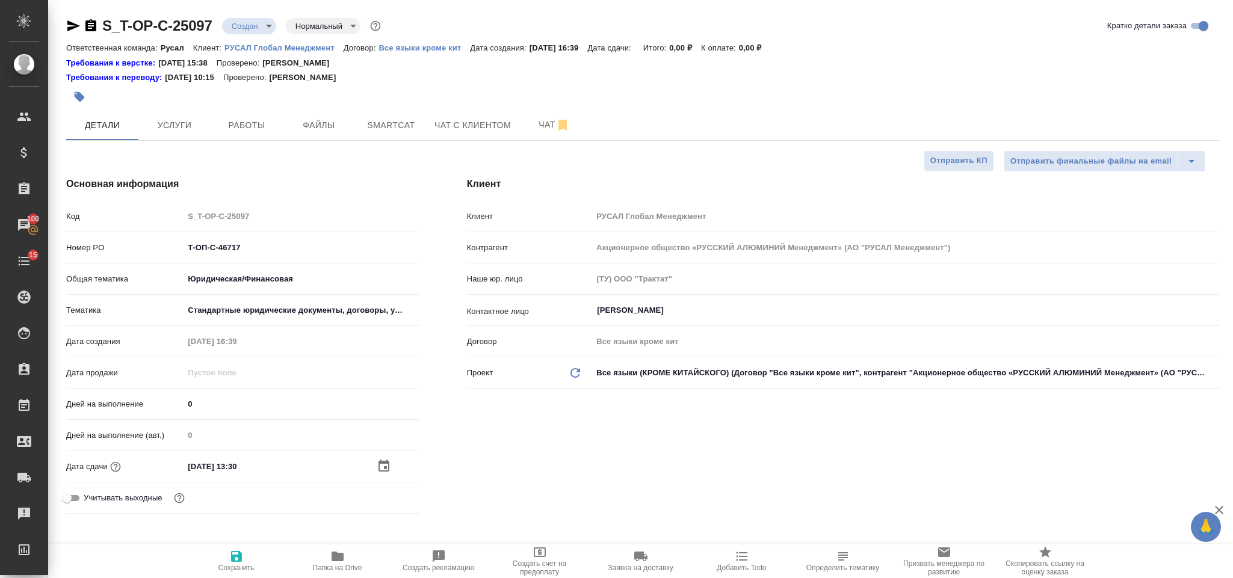
click at [241, 556] on icon "button" at bounding box center [236, 556] width 11 height 11
type textarea "x"
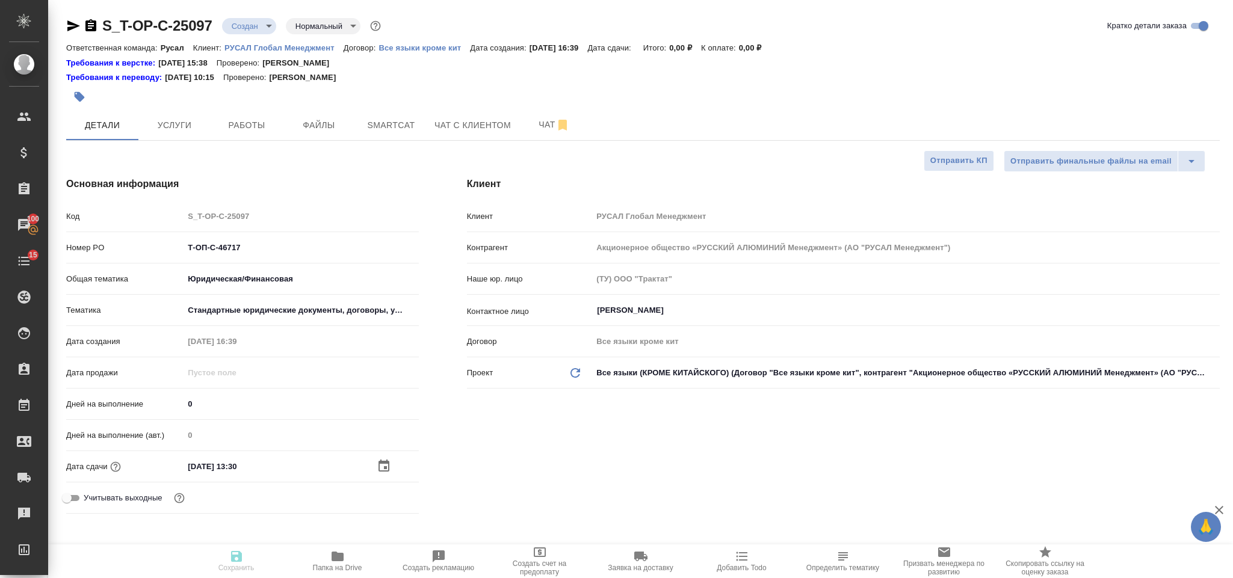
type textarea "x"
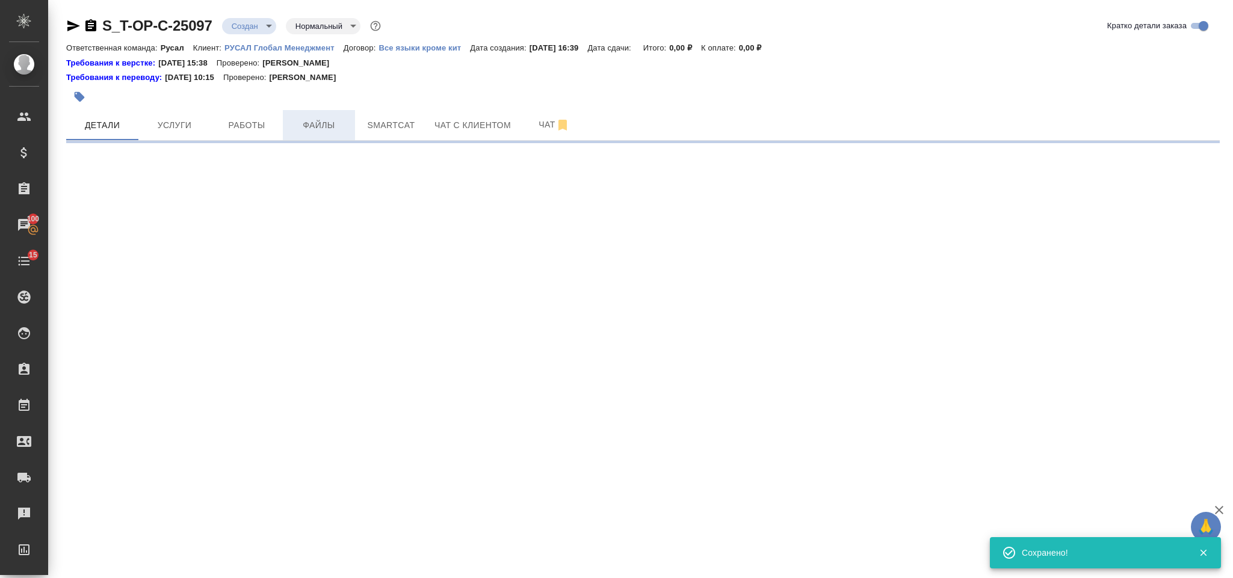
select select "RU"
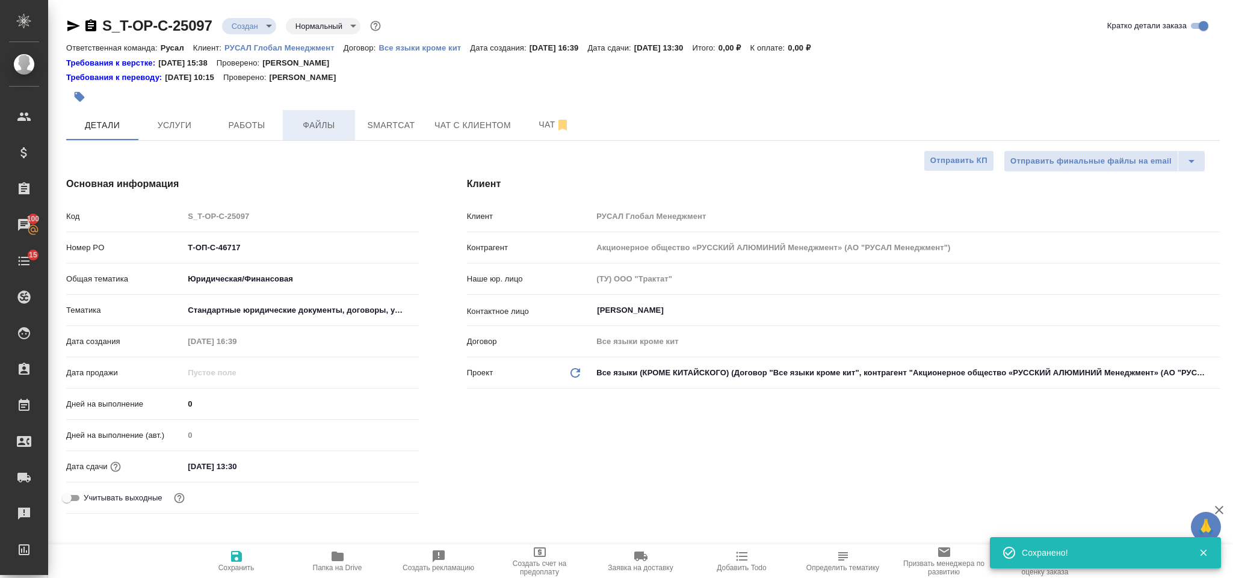
type textarea "x"
click at [325, 125] on span "Файлы" at bounding box center [319, 125] width 58 height 15
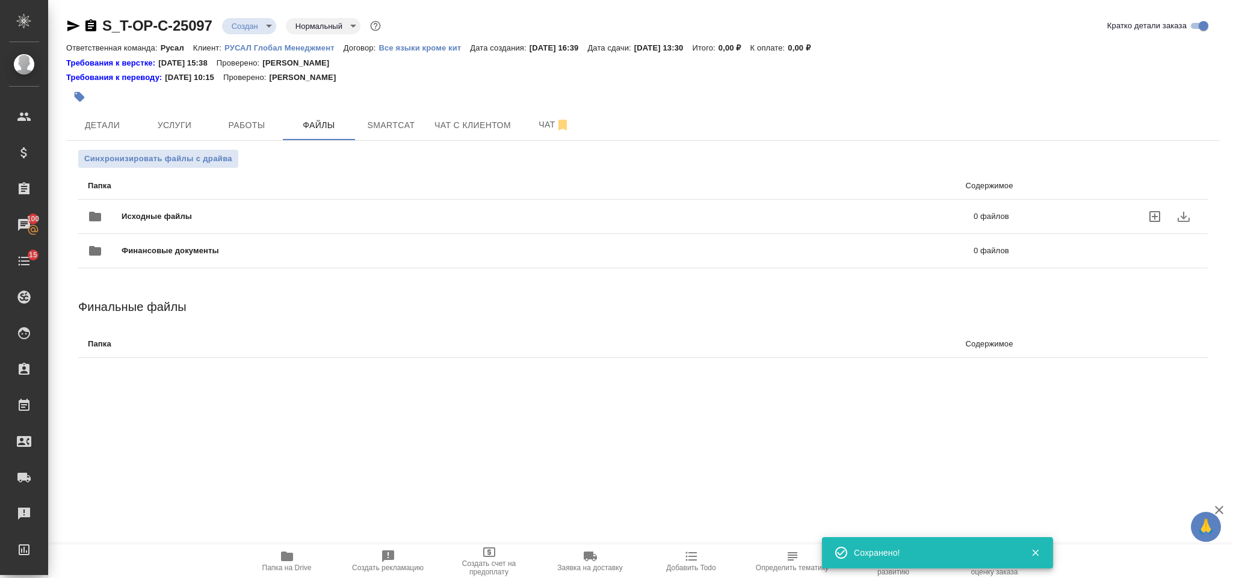
click at [182, 203] on div "Исходные файлы 0 файлов" at bounding box center [549, 216] width 922 height 29
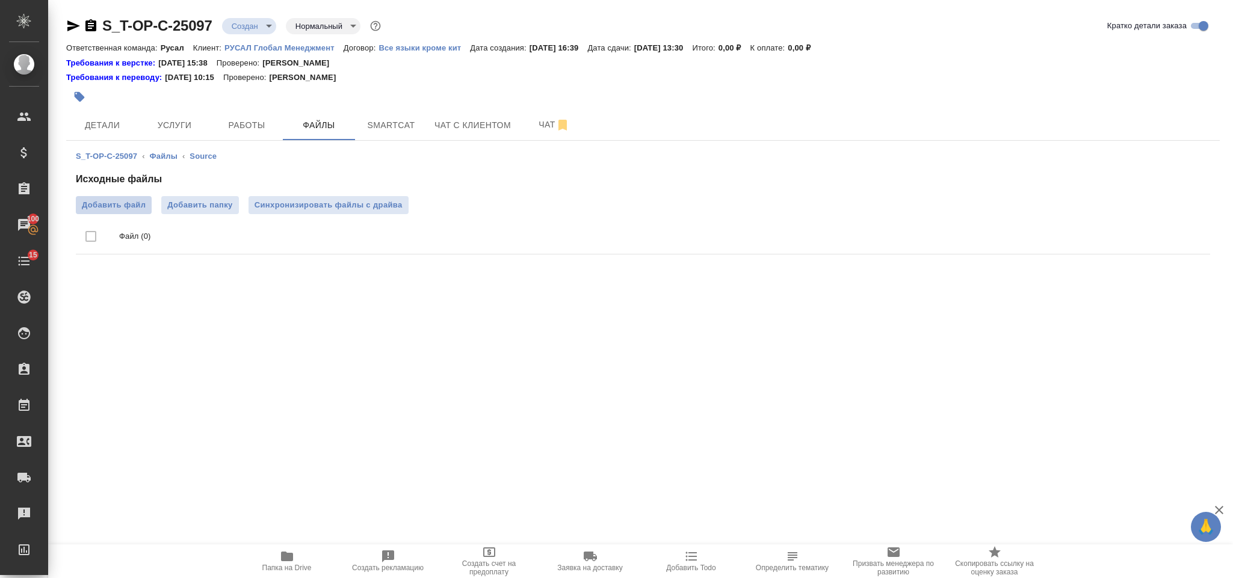
click at [114, 197] on label "Добавить файл" at bounding box center [114, 205] width 76 height 18
click at [0, 0] on input "Добавить файл" at bounding box center [0, 0] width 0 height 0
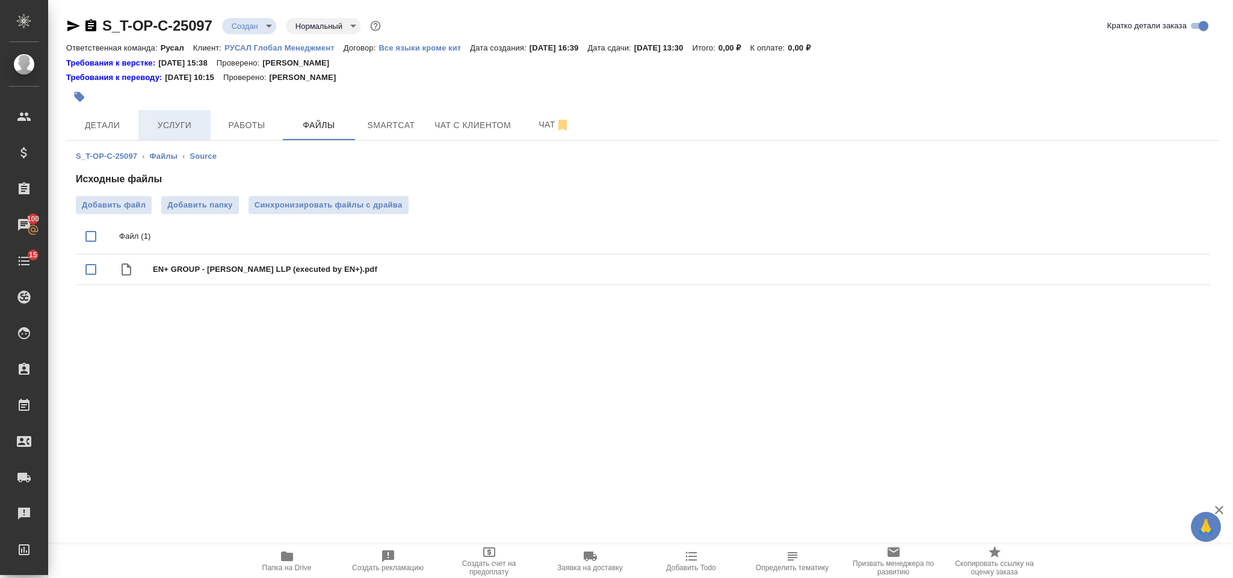
click at [191, 118] on span "Услуги" at bounding box center [175, 125] width 58 height 15
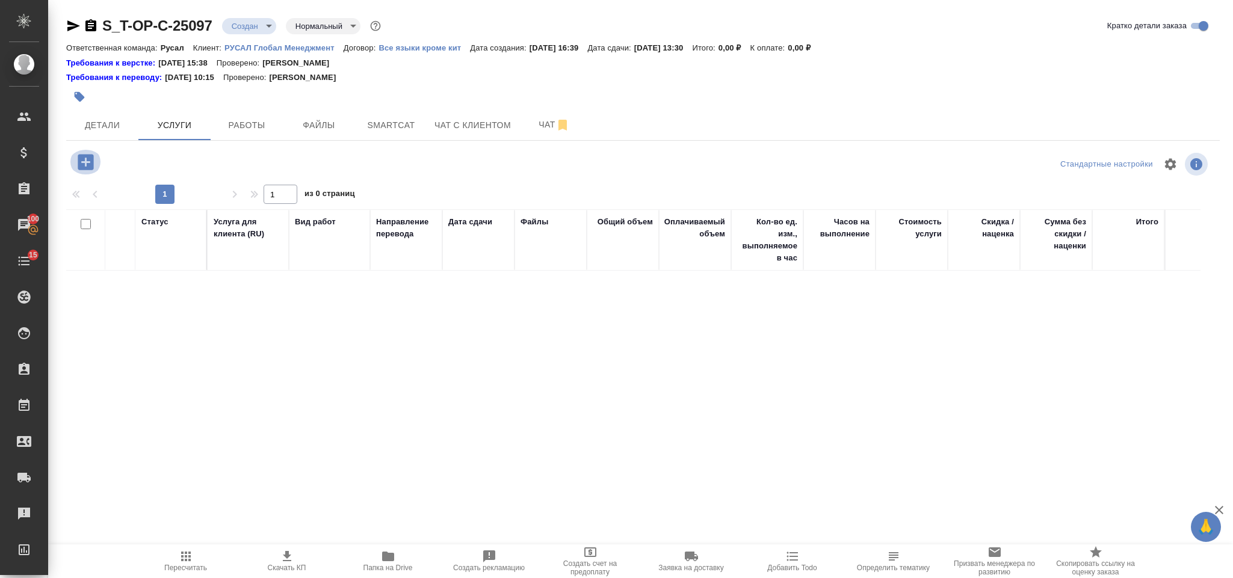
click at [87, 157] on icon "button" at bounding box center [86, 162] width 16 height 16
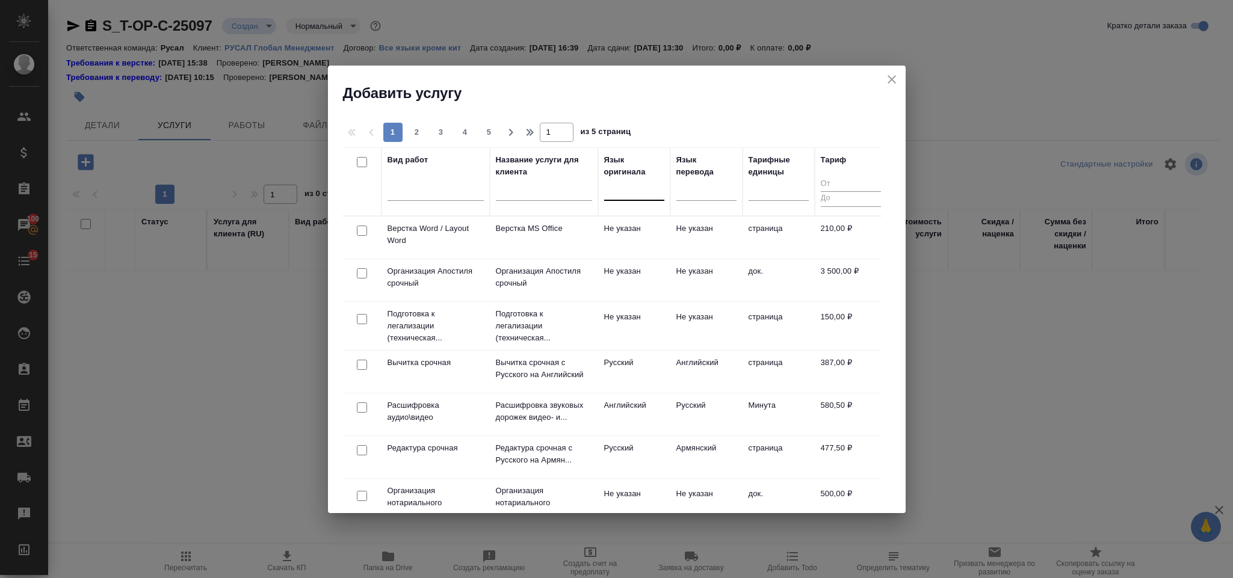
click at [633, 193] on div at bounding box center [634, 188] width 60 height 17
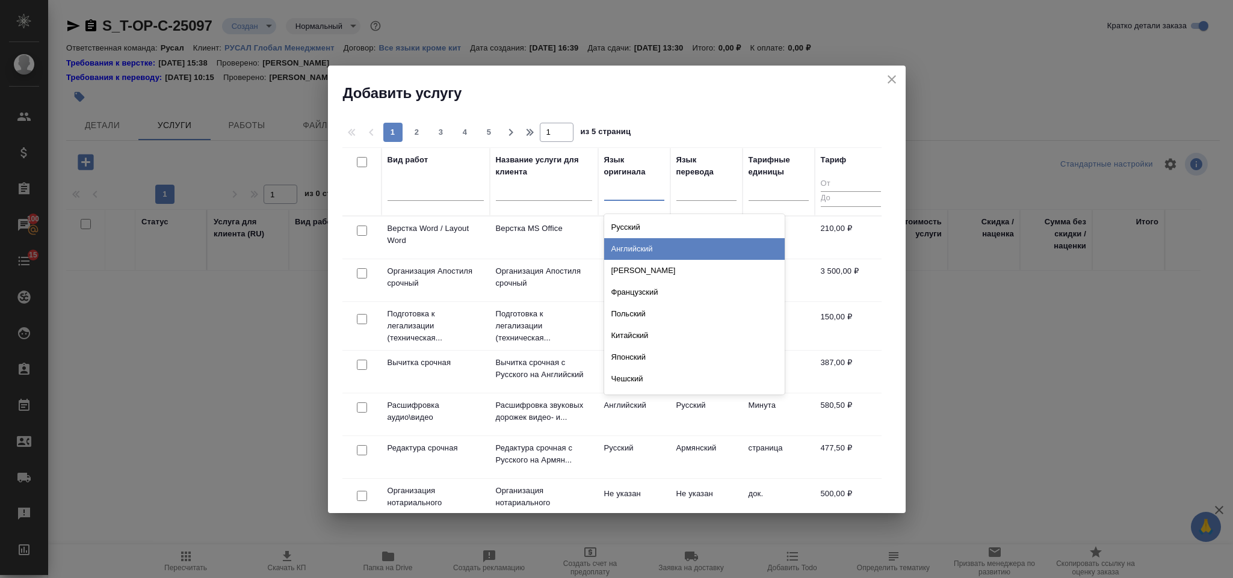
click at [657, 246] on div "Английский" at bounding box center [694, 249] width 181 height 22
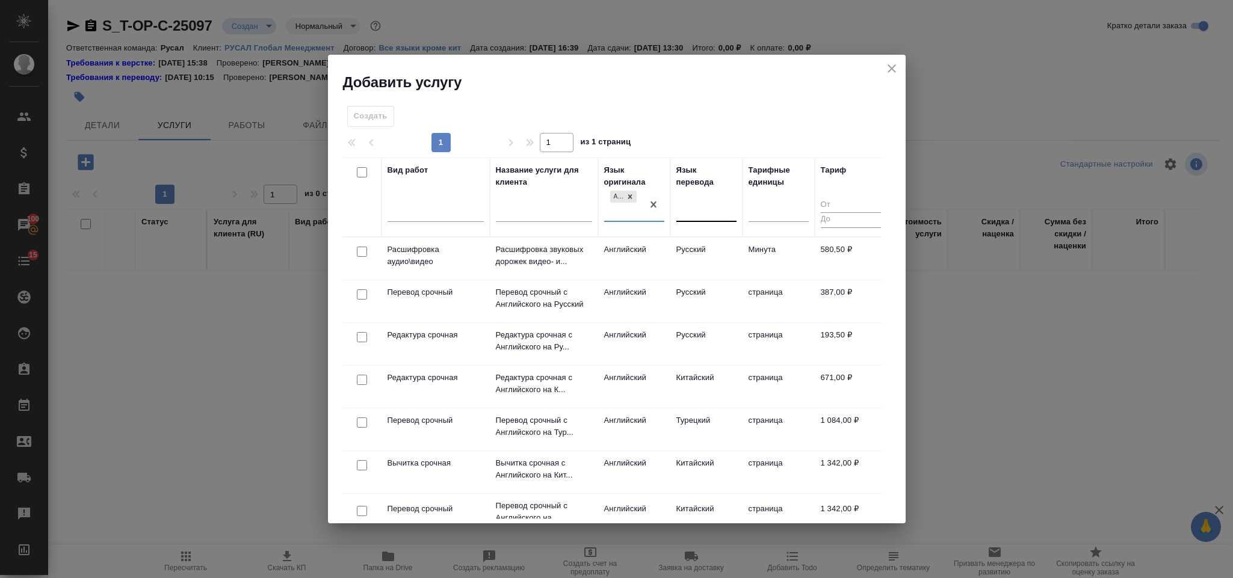
click at [690, 204] on div at bounding box center [707, 209] width 60 height 17
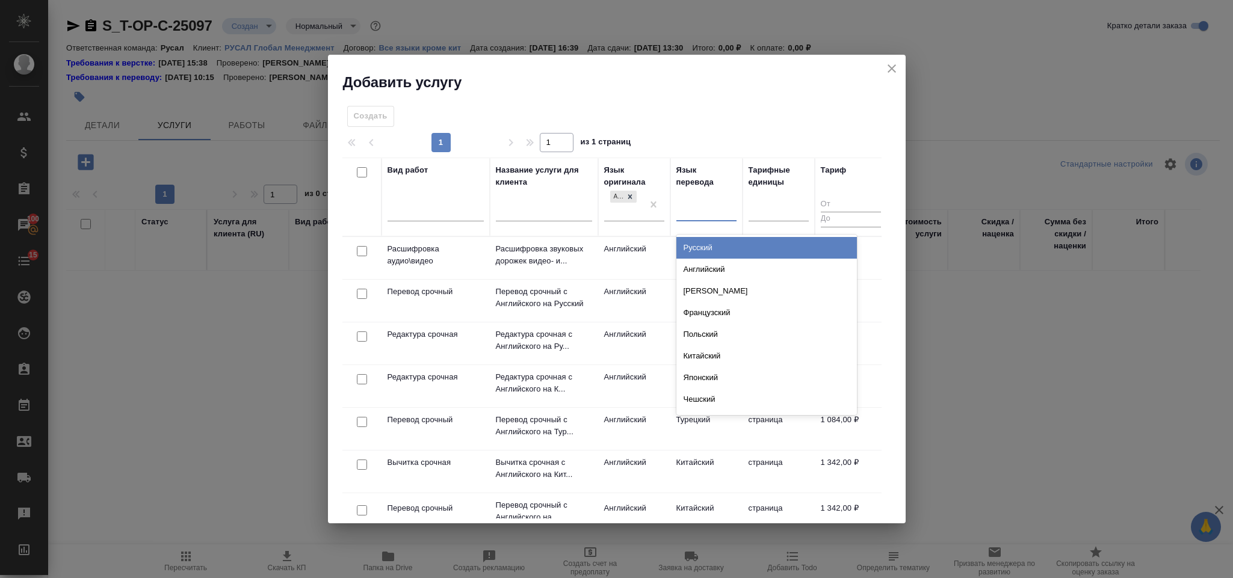
click at [698, 244] on div "Русский" at bounding box center [767, 248] width 181 height 22
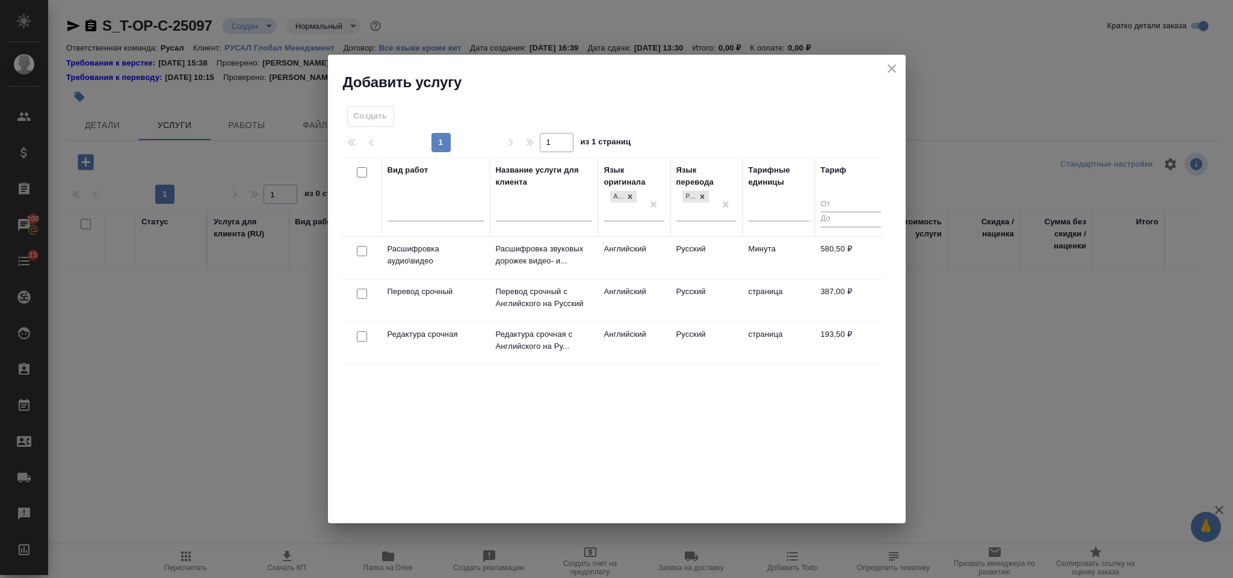
click at [363, 294] on input "checkbox" at bounding box center [362, 294] width 10 height 10
checkbox input "true"
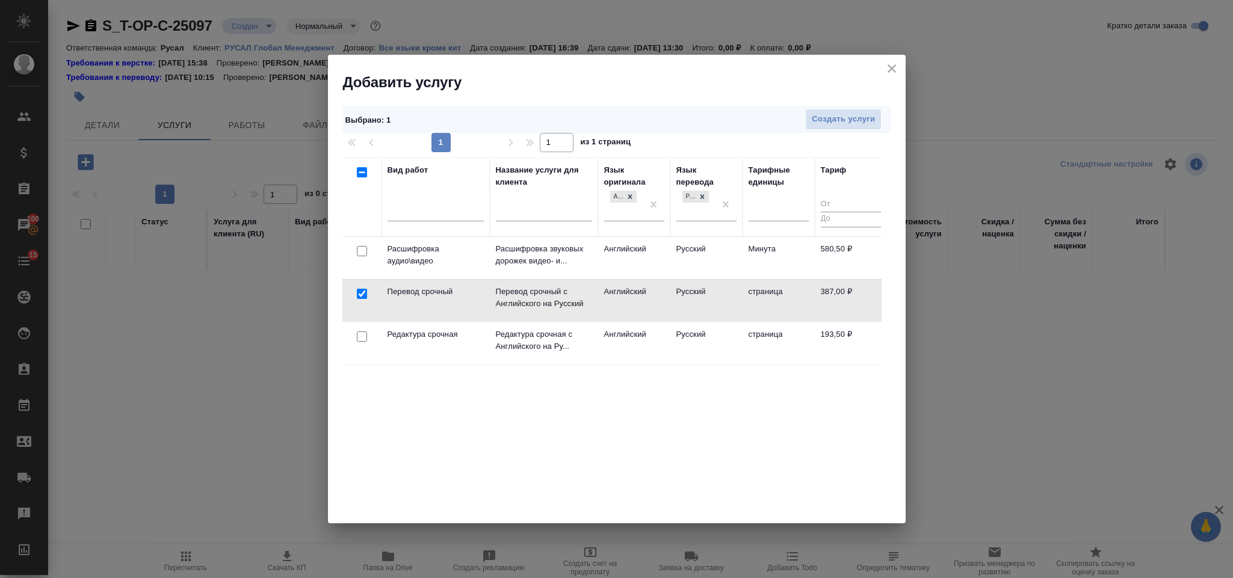
click at [365, 345] on div at bounding box center [362, 337] width 27 height 17
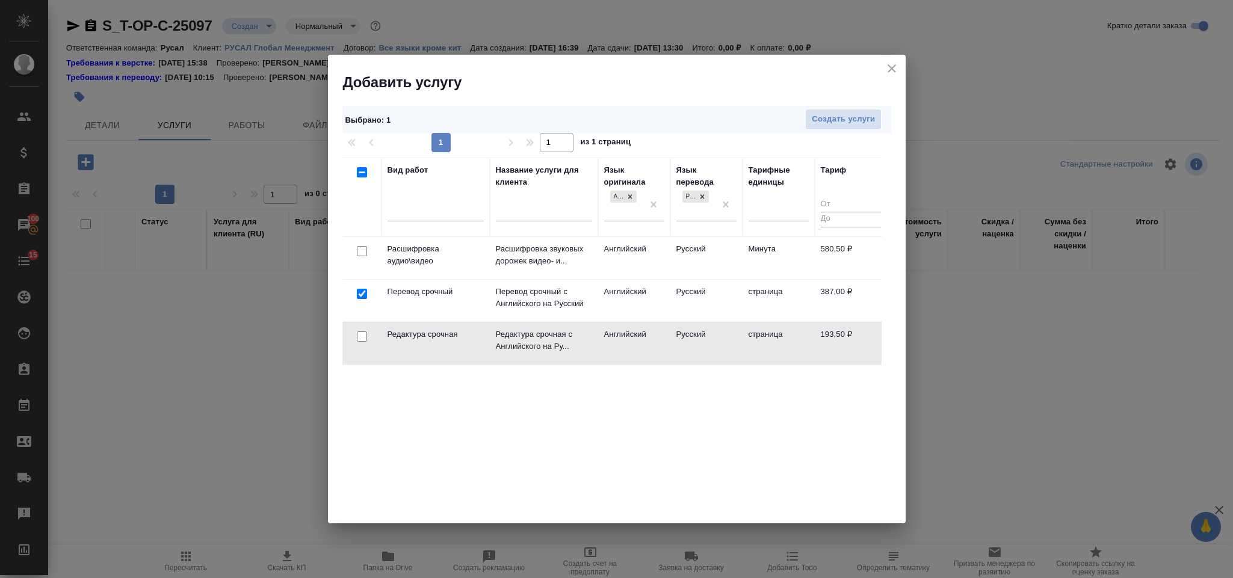
click at [358, 338] on input "checkbox" at bounding box center [362, 337] width 10 height 10
checkbox input "true"
click at [809, 117] on button "Создать услуги" at bounding box center [843, 119] width 76 height 21
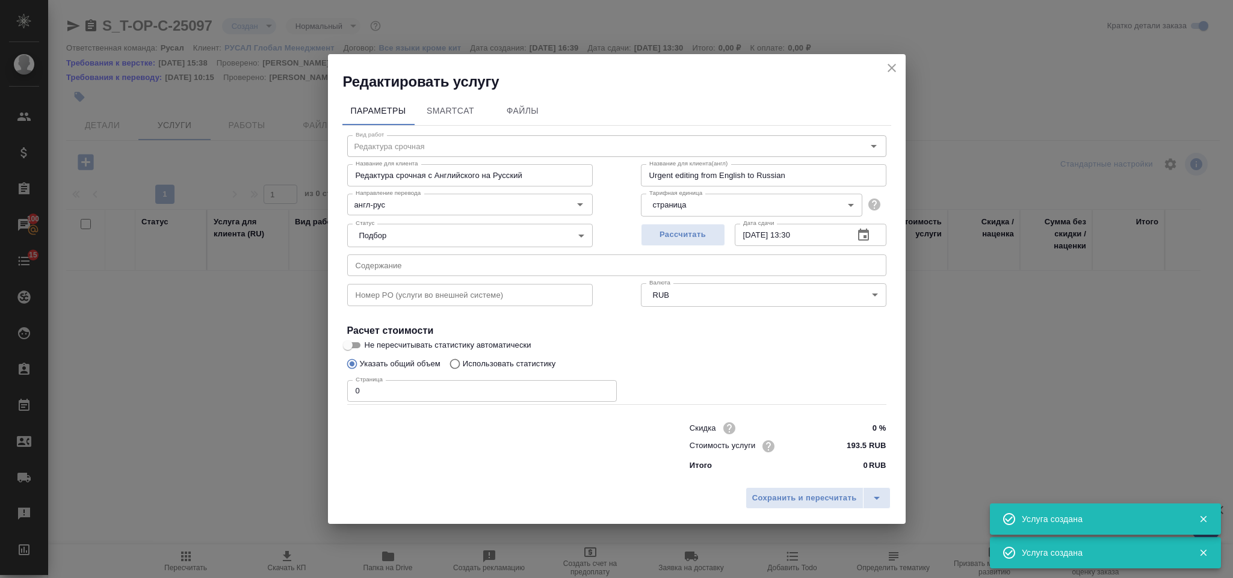
type input "Перевод срочный"
type input "Перевод срочный с Английского на Русский"
type input "Urgent translation from English into Russian"
type input "387 RUB"
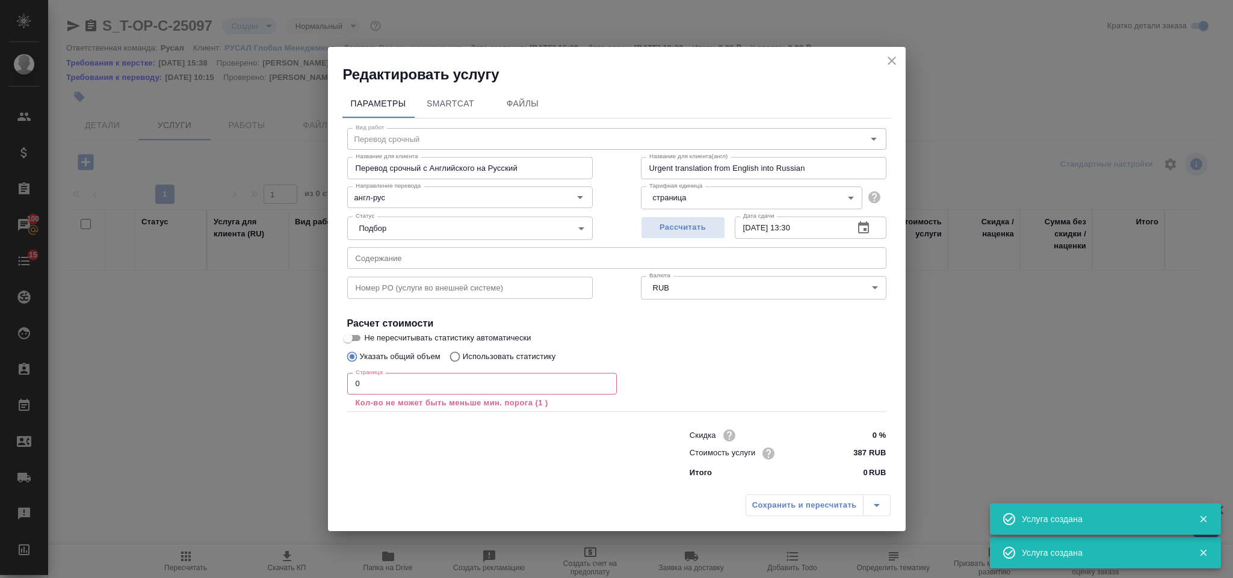
click at [538, 257] on input "text" at bounding box center [616, 258] width 539 height 22
paste input "EN+ GROUP - [PERSON_NAME] LLP (executed by EN+)"
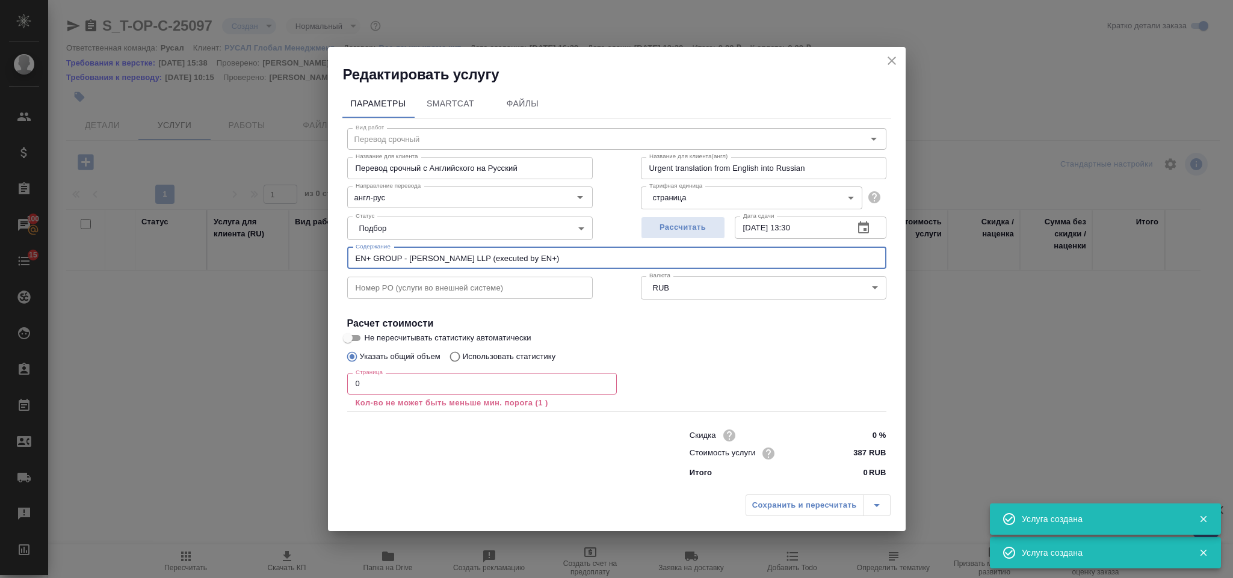
type input "EN+ GROUP - [PERSON_NAME] LLP (executed by EN+)"
click at [443, 399] on p "Кол-во не может быть меньше мин. порога (1 )" at bounding box center [482, 403] width 253 height 12
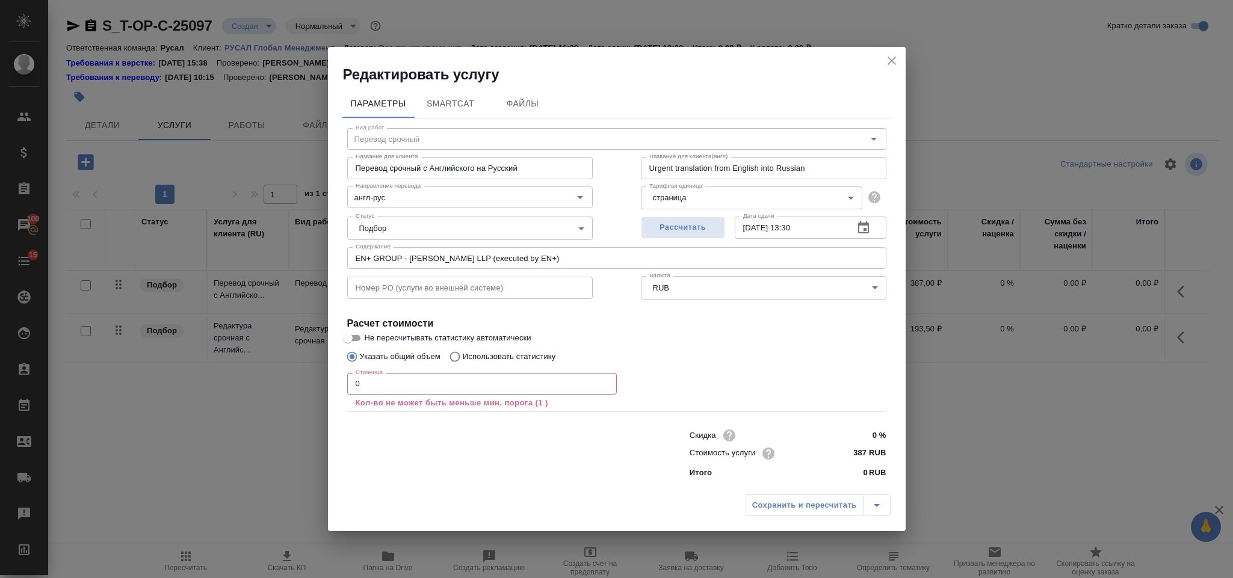
click at [399, 389] on input "0" at bounding box center [482, 384] width 270 height 22
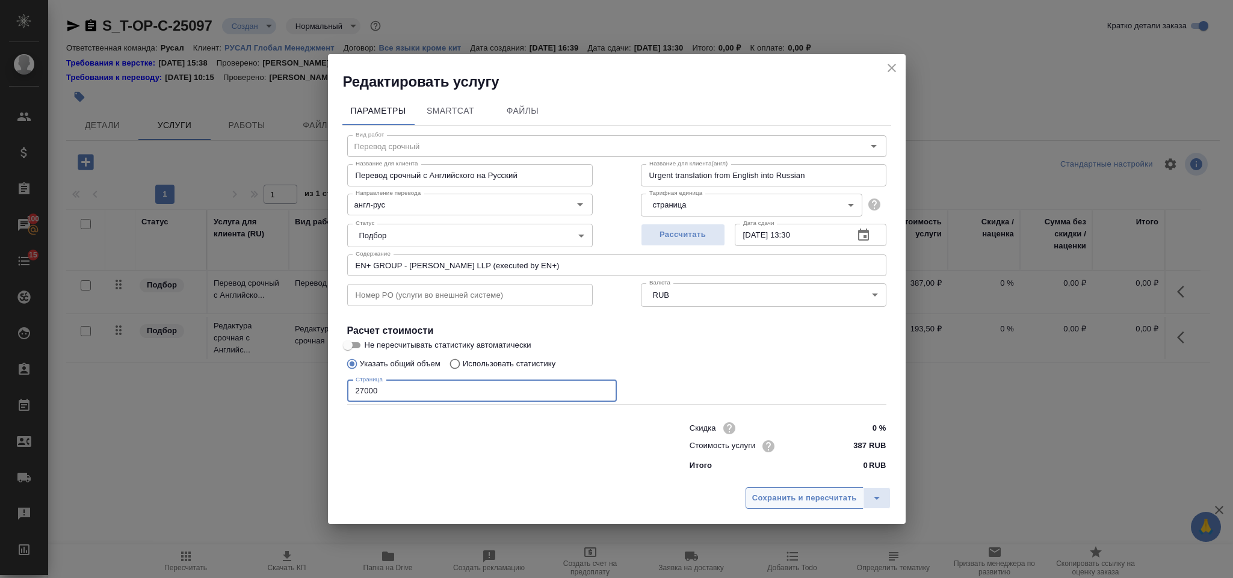
type input "27000"
click at [816, 504] on span "Сохранить и пересчитать" at bounding box center [804, 499] width 105 height 14
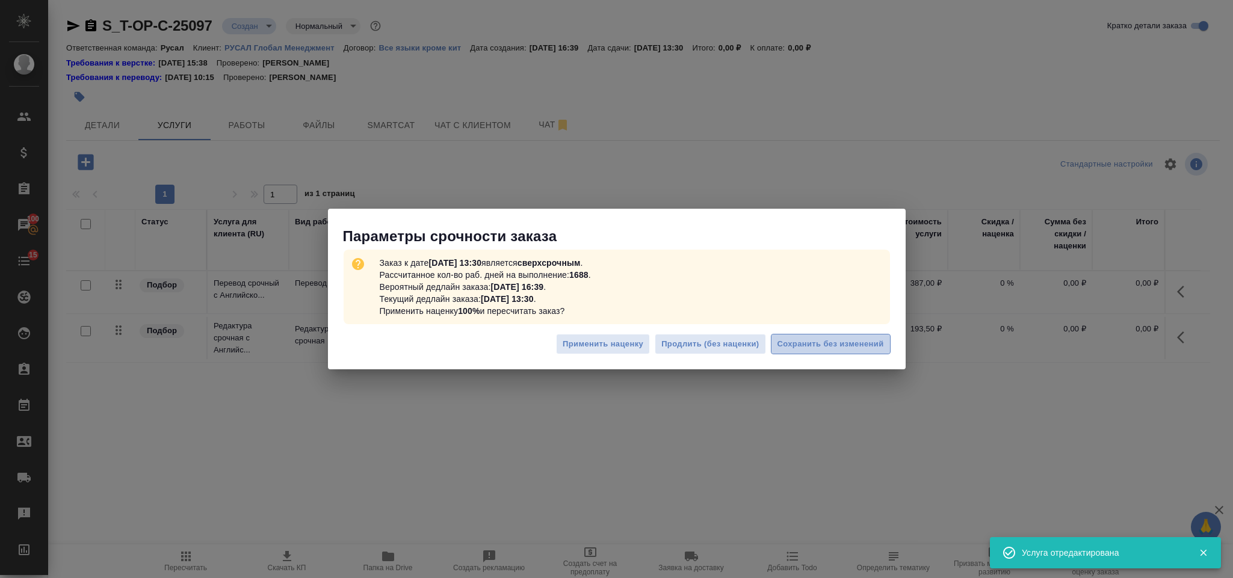
click at [853, 351] on span "Сохранить без изменений" at bounding box center [831, 345] width 107 height 14
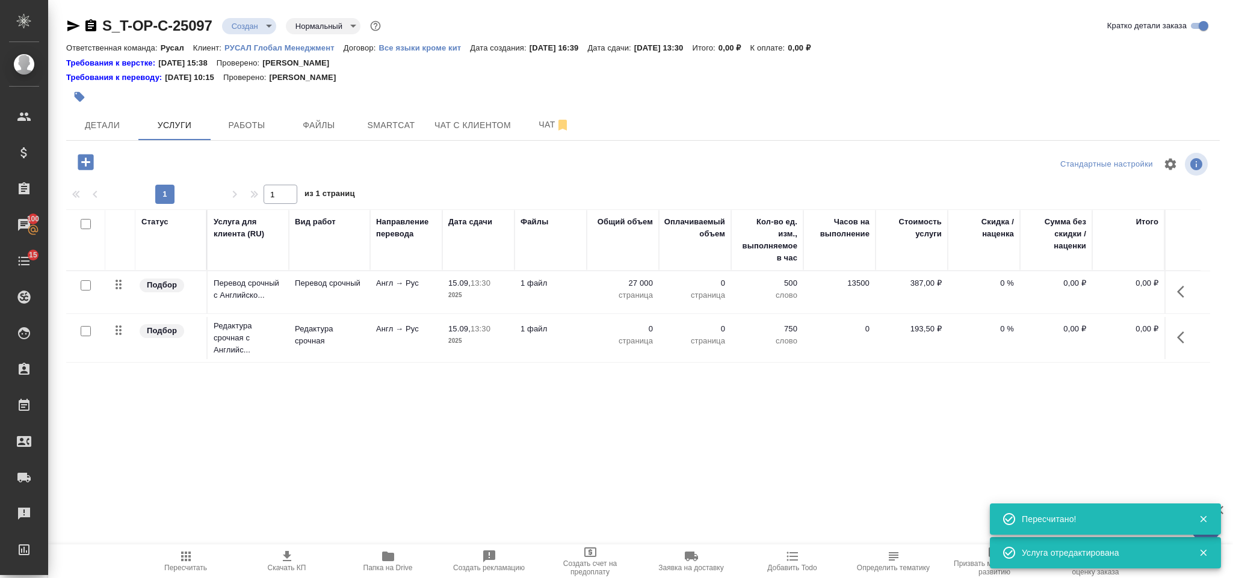
type input "urgent"
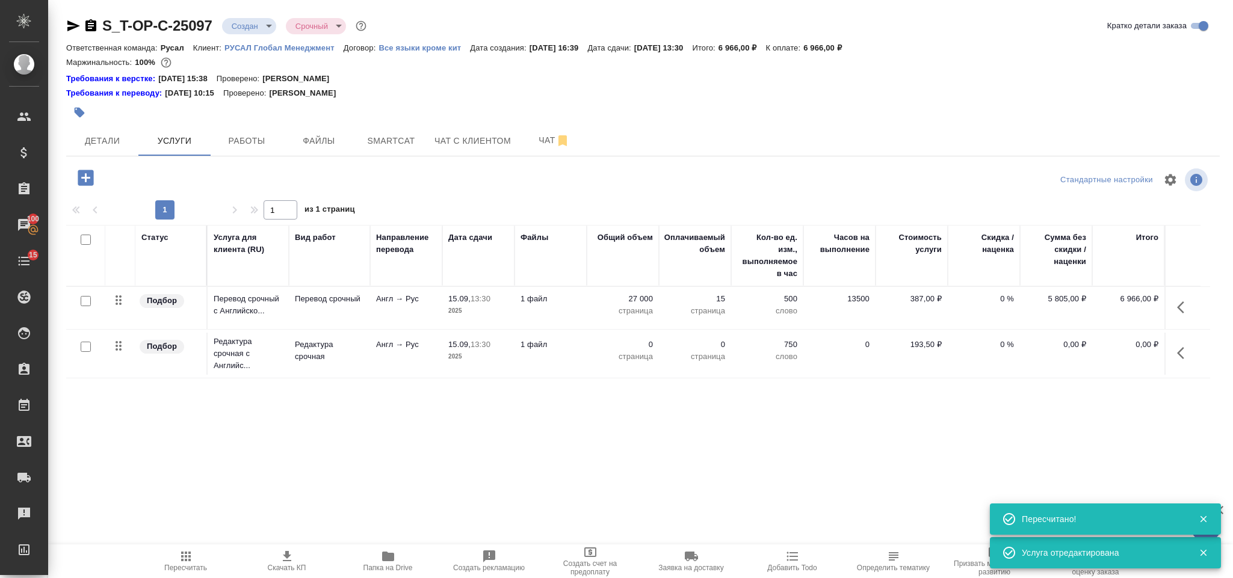
click at [1185, 351] on icon "button" at bounding box center [1184, 353] width 14 height 14
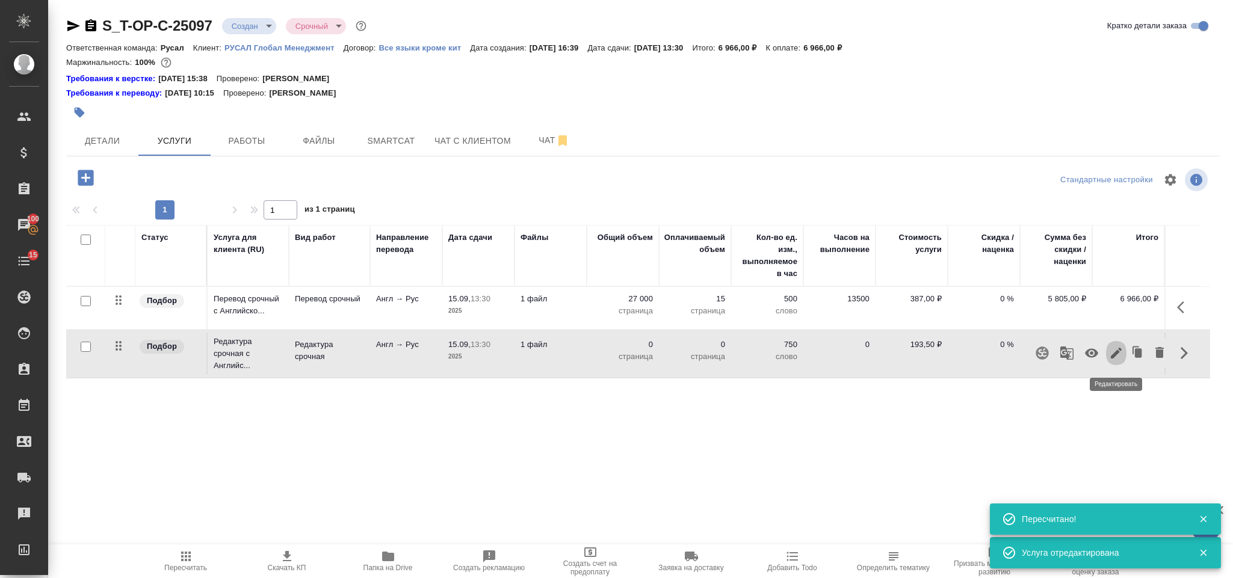
click at [1120, 349] on icon "button" at bounding box center [1116, 353] width 14 height 14
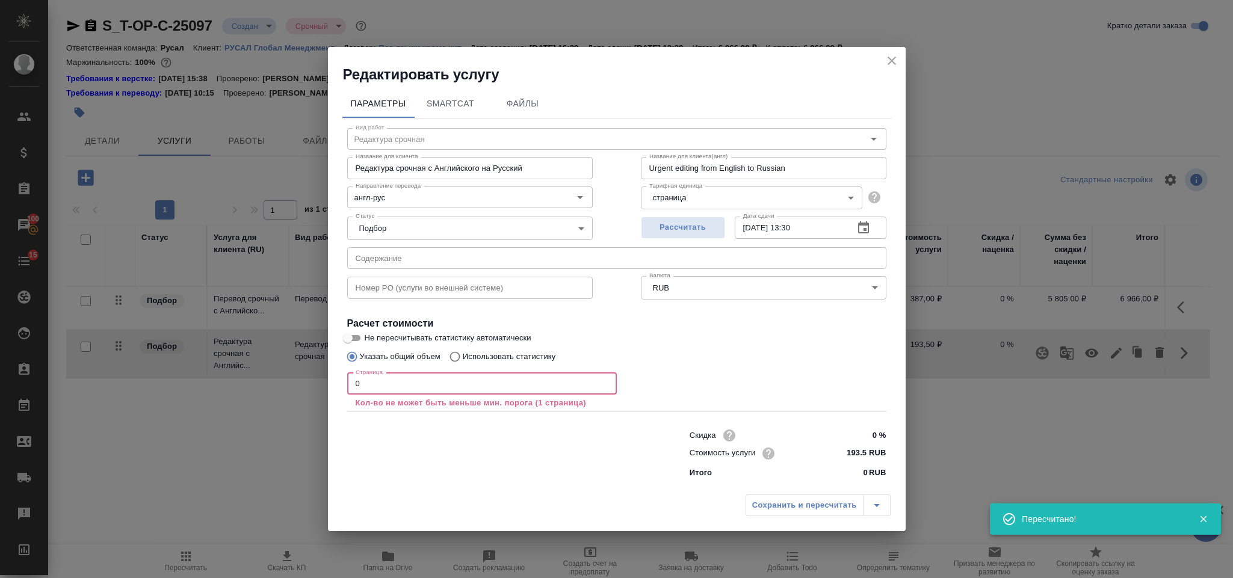
click at [409, 394] on input "0" at bounding box center [482, 384] width 270 height 22
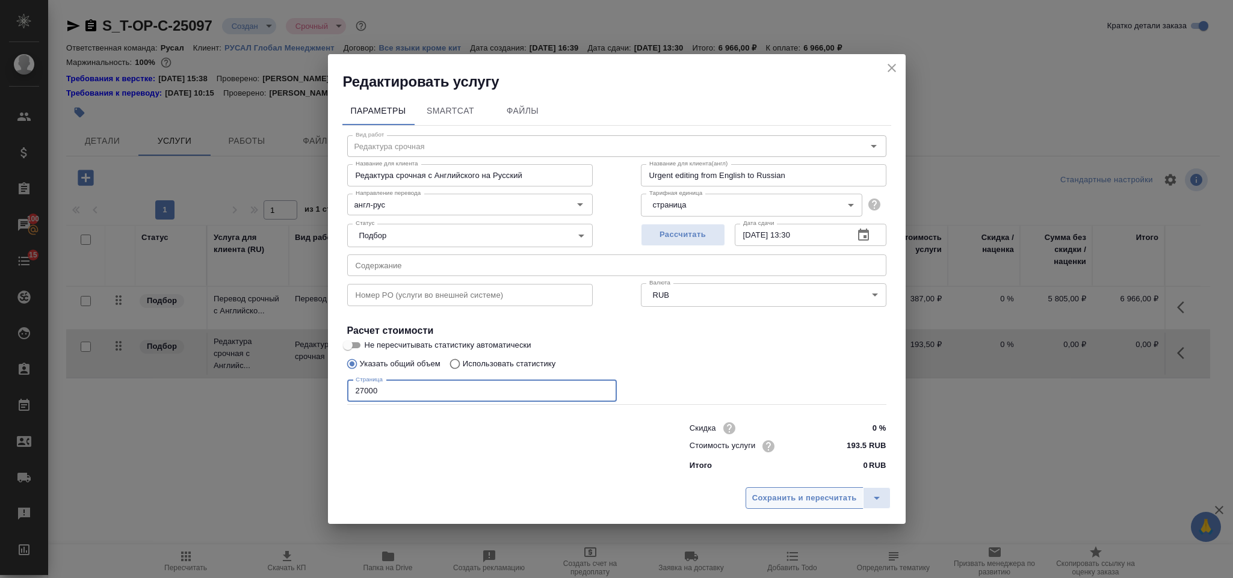
type input "27000"
click at [804, 497] on span "Сохранить и пересчитать" at bounding box center [804, 499] width 105 height 14
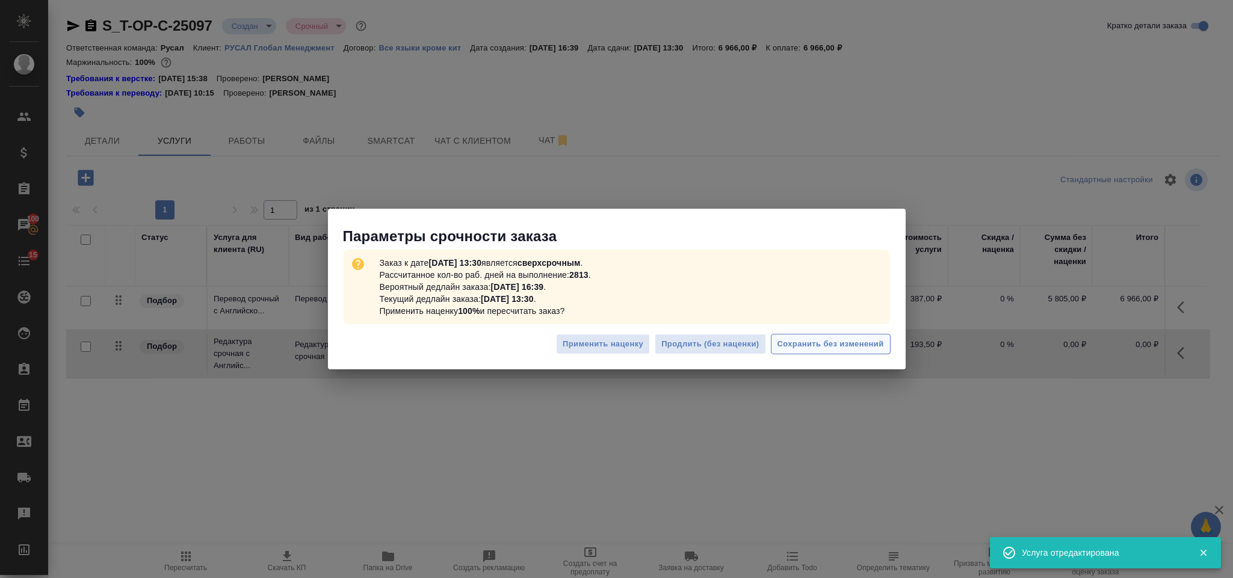
click at [820, 347] on span "Сохранить без изменений" at bounding box center [831, 345] width 107 height 14
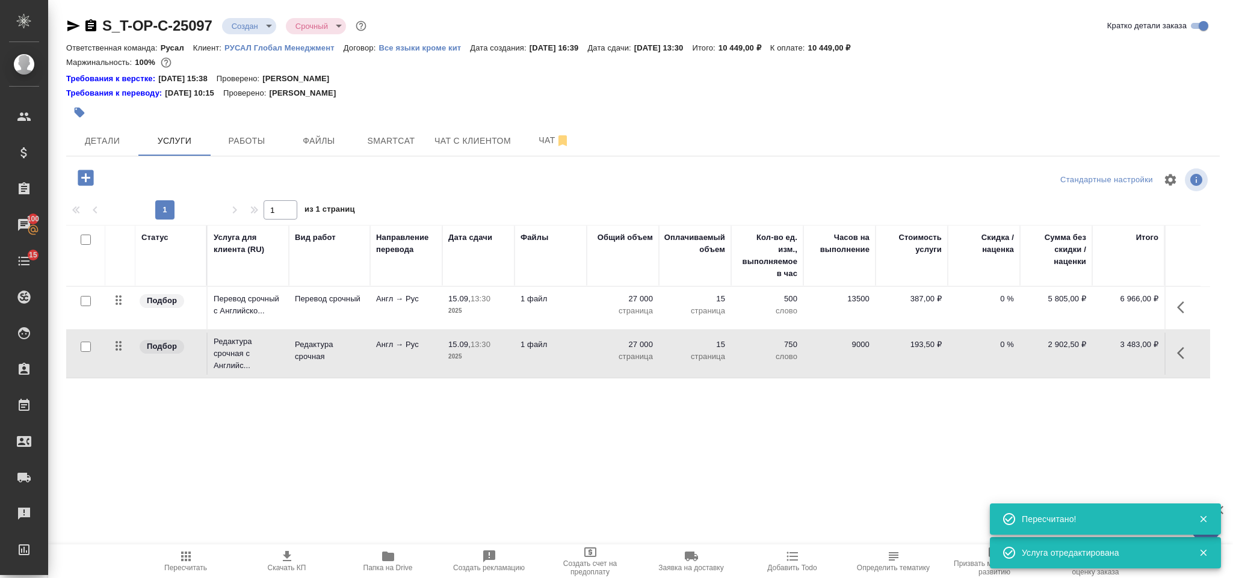
click at [92, 185] on icon "button" at bounding box center [86, 178] width 16 height 16
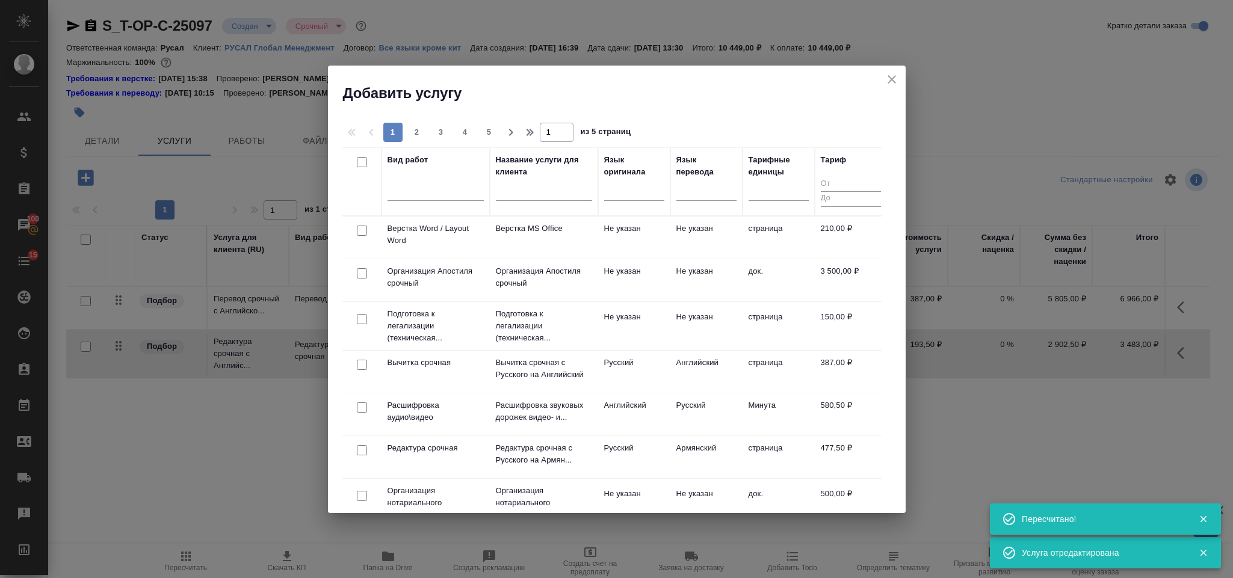
click at [363, 233] on input "checkbox" at bounding box center [362, 231] width 10 height 10
checkbox input "true"
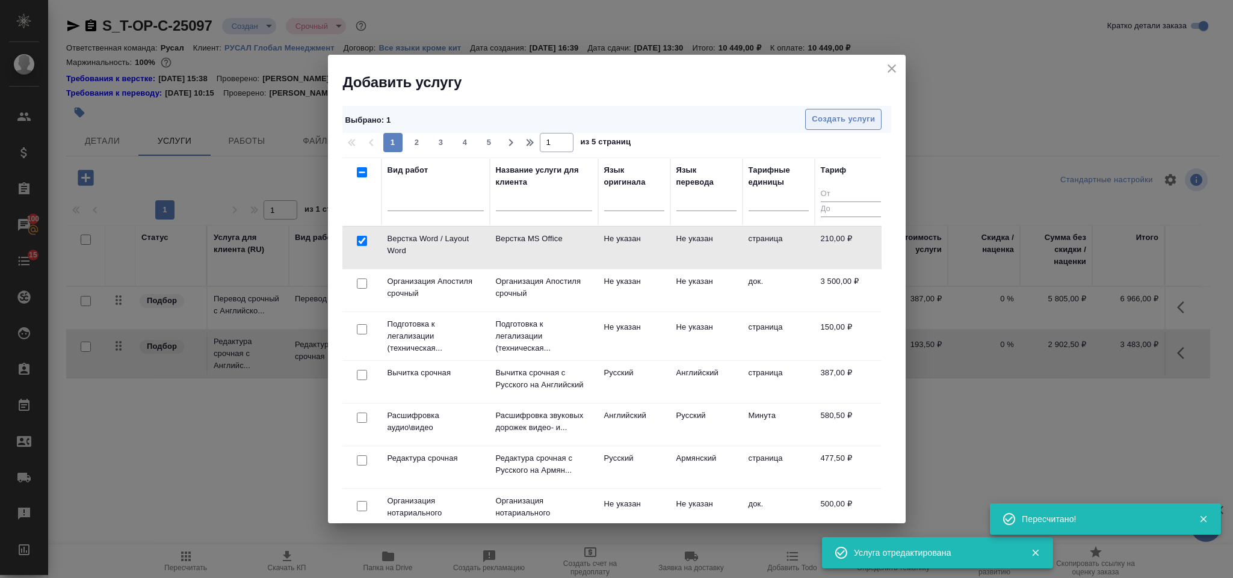
click at [843, 109] on button "Создать услуги" at bounding box center [843, 119] width 76 height 21
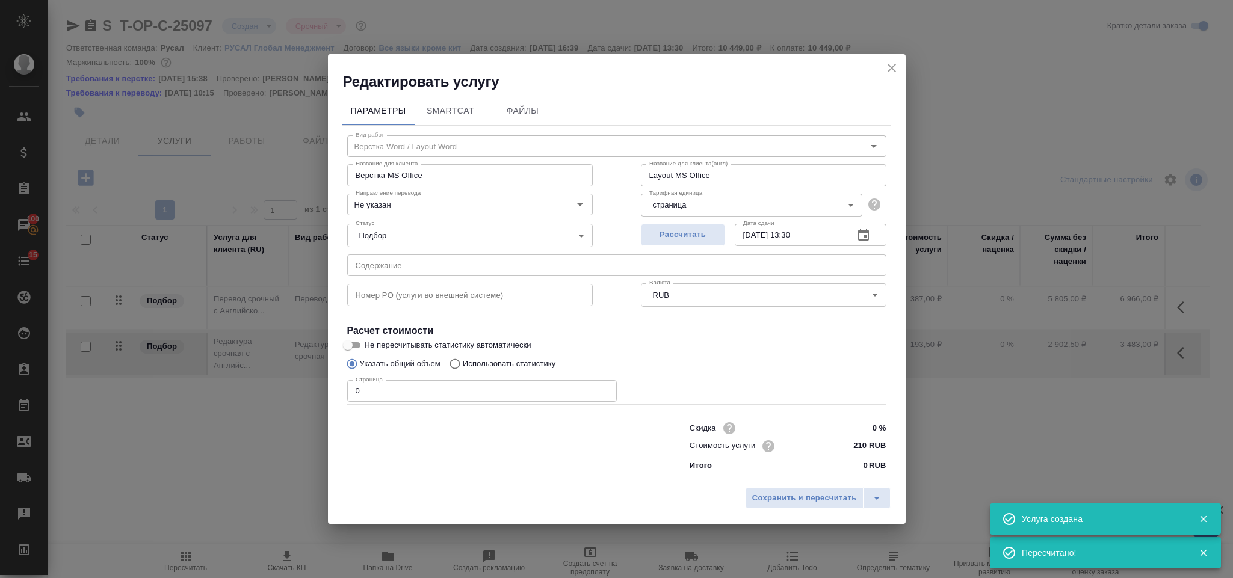
click at [436, 385] on input "0" at bounding box center [482, 391] width 270 height 22
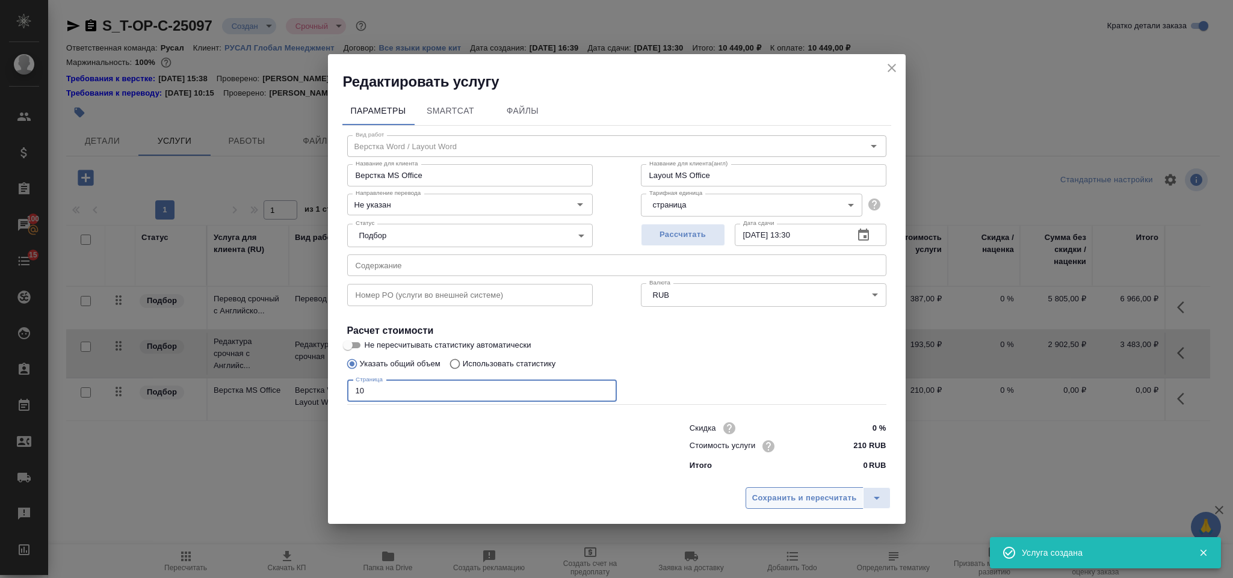
type input "10"
click at [781, 506] on button "Сохранить и пересчитать" at bounding box center [805, 499] width 118 height 22
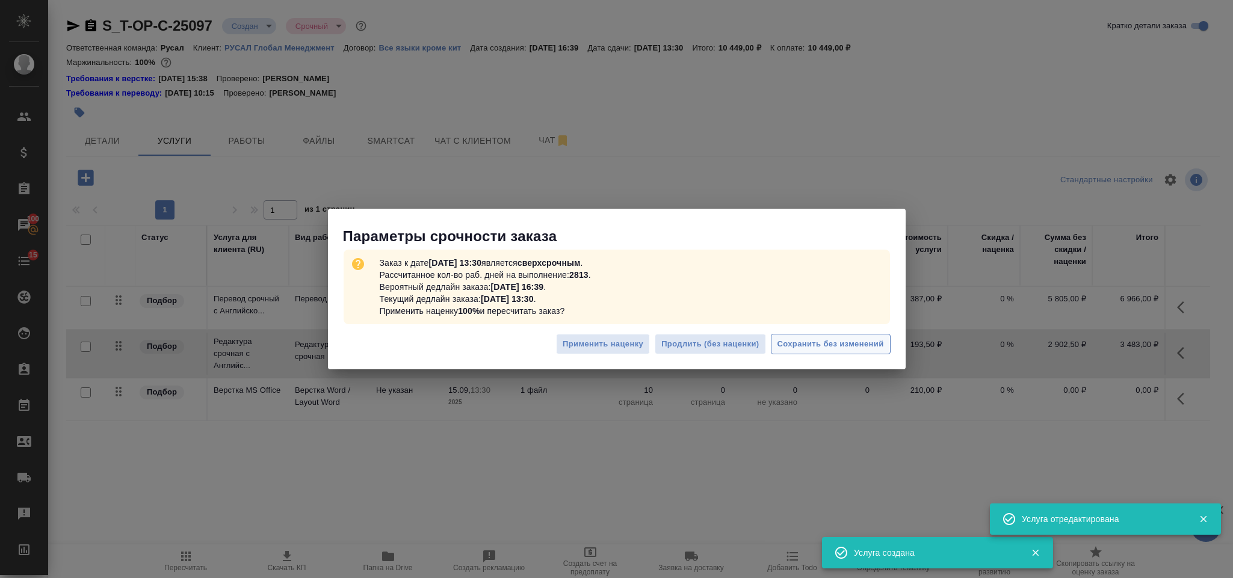
click at [792, 335] on button "Сохранить без изменений" at bounding box center [831, 344] width 120 height 21
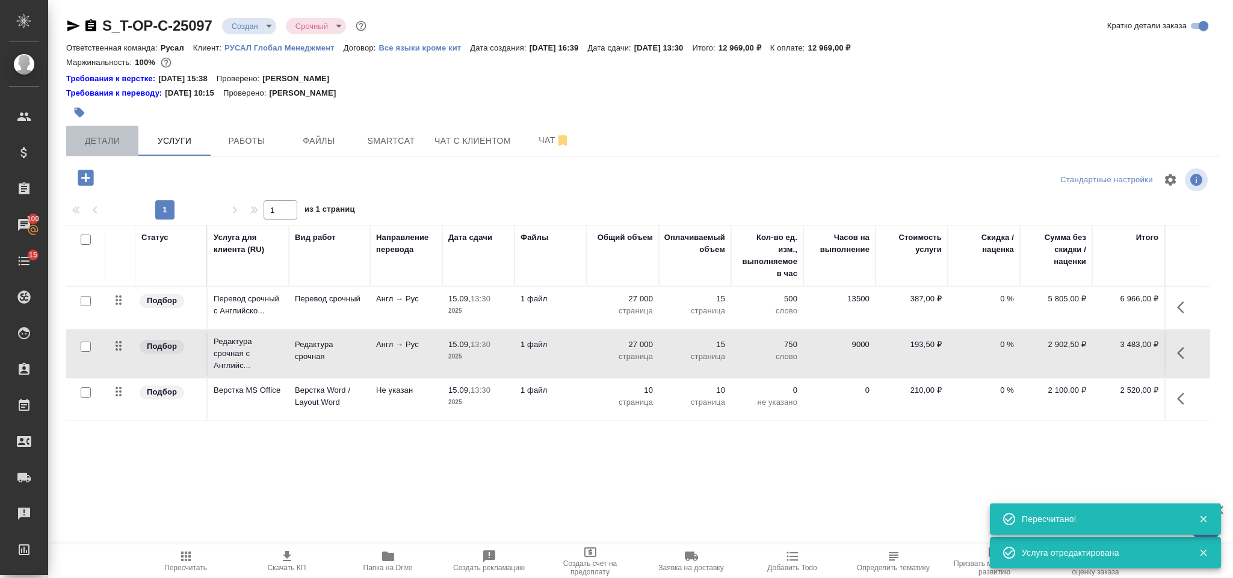
click at [113, 141] on span "Детали" at bounding box center [102, 141] width 58 height 15
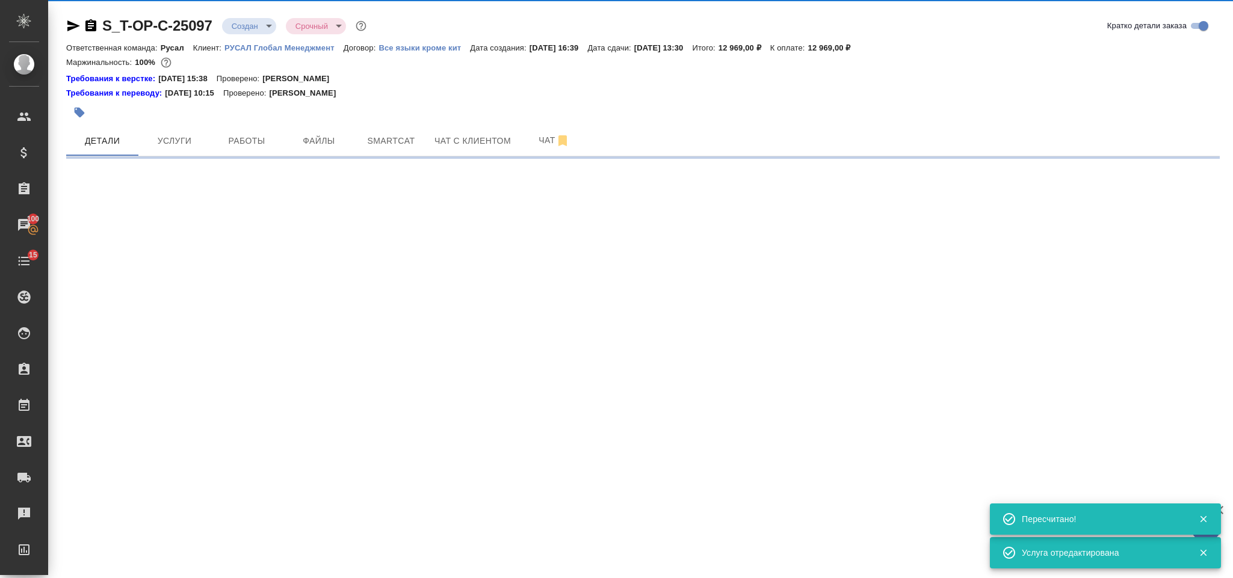
select select "RU"
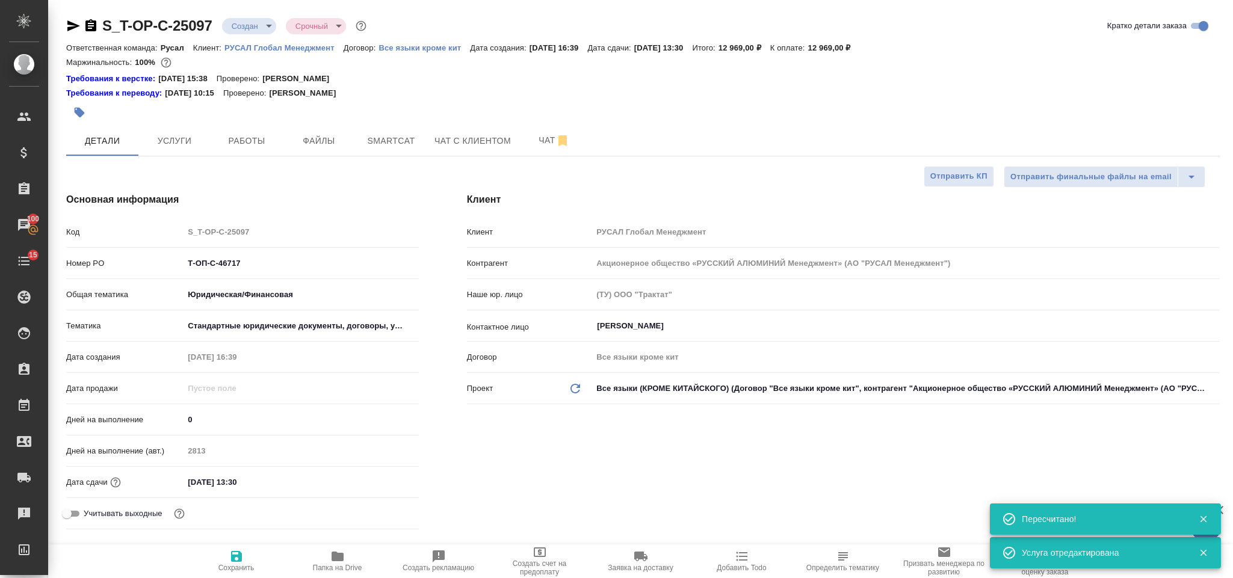
click at [93, 26] on icon "button" at bounding box center [91, 26] width 14 height 14
type textarea "x"
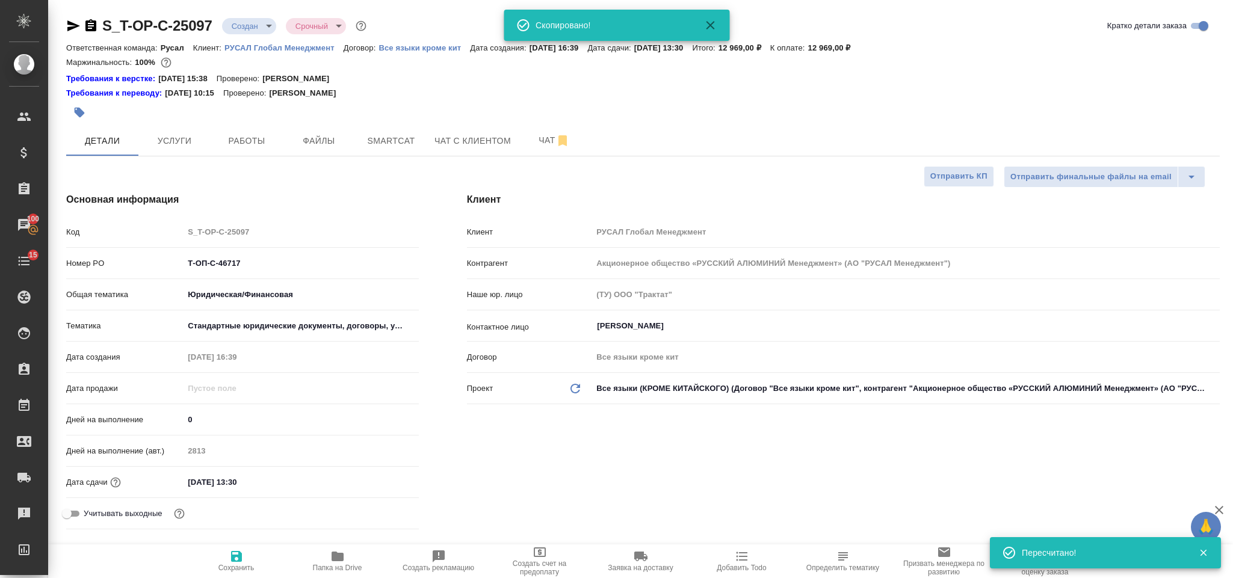
drag, startPoint x: 73, startPoint y: 25, endPoint x: 73, endPoint y: 4, distance: 21.7
click at [73, 24] on icon "button" at bounding box center [73, 25] width 13 height 11
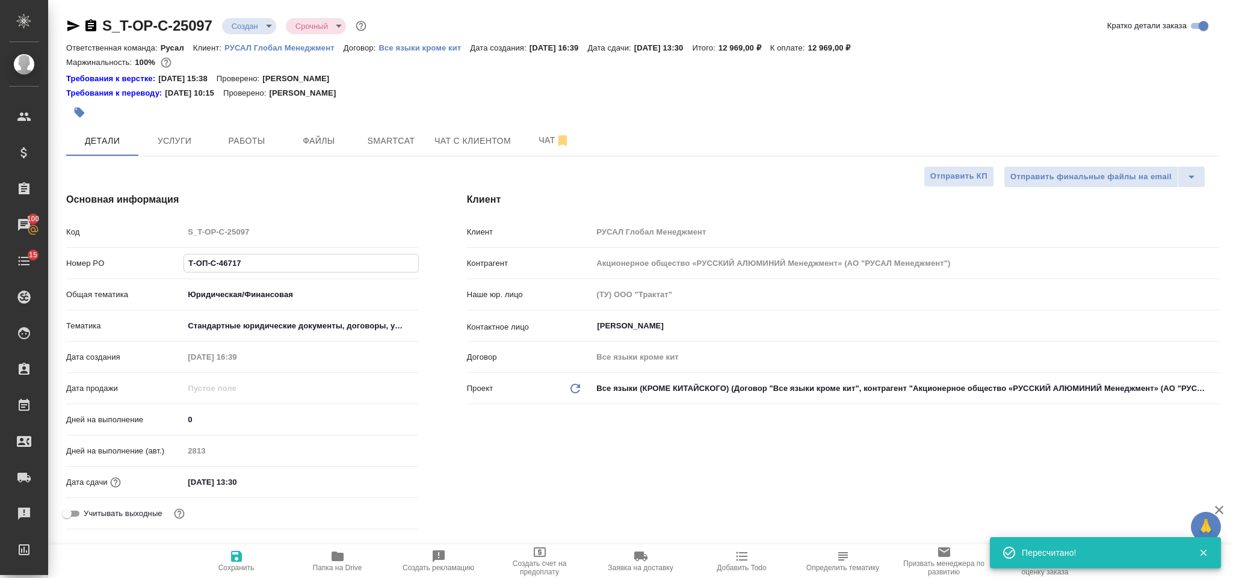
drag, startPoint x: 244, startPoint y: 268, endPoint x: 181, endPoint y: 269, distance: 63.2
click at [181, 269] on div "Номер PO Т-ОП-С-46717" at bounding box center [242, 263] width 353 height 21
drag, startPoint x: 215, startPoint y: 251, endPoint x: 200, endPoint y: 261, distance: 17.4
click at [190, 261] on input "Т-ОП-С-46717" at bounding box center [301, 263] width 235 height 17
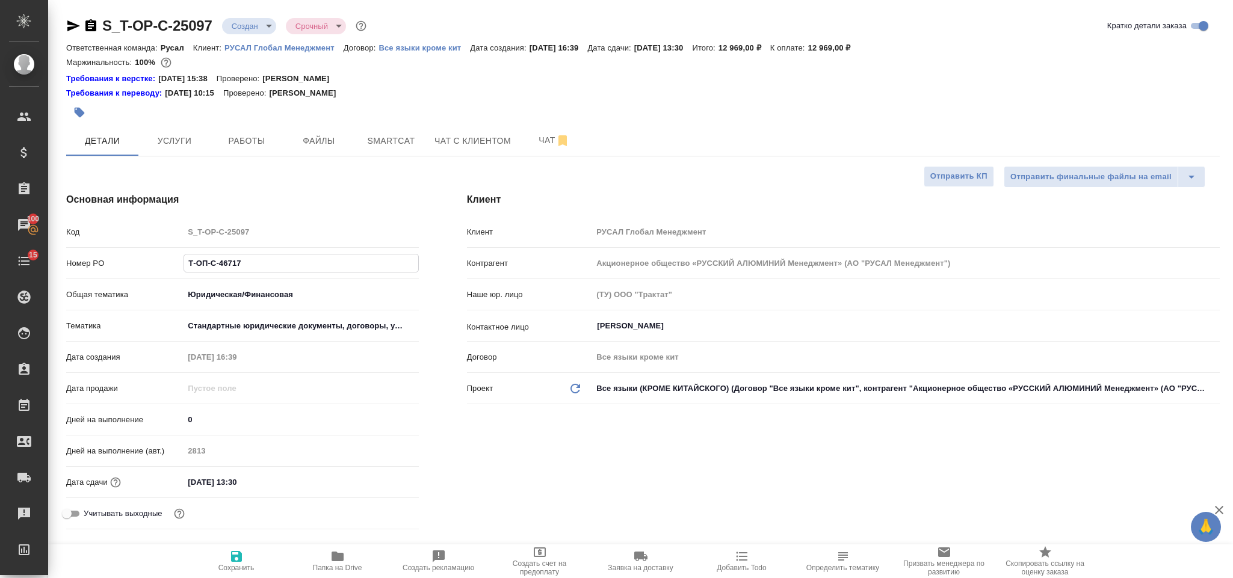
drag, startPoint x: 203, startPoint y: 262, endPoint x: 183, endPoint y: 262, distance: 19.9
click at [179, 262] on div "Номер PO Т-ОП-С-46717" at bounding box center [242, 263] width 353 height 21
